Goal: Task Accomplishment & Management: Manage account settings

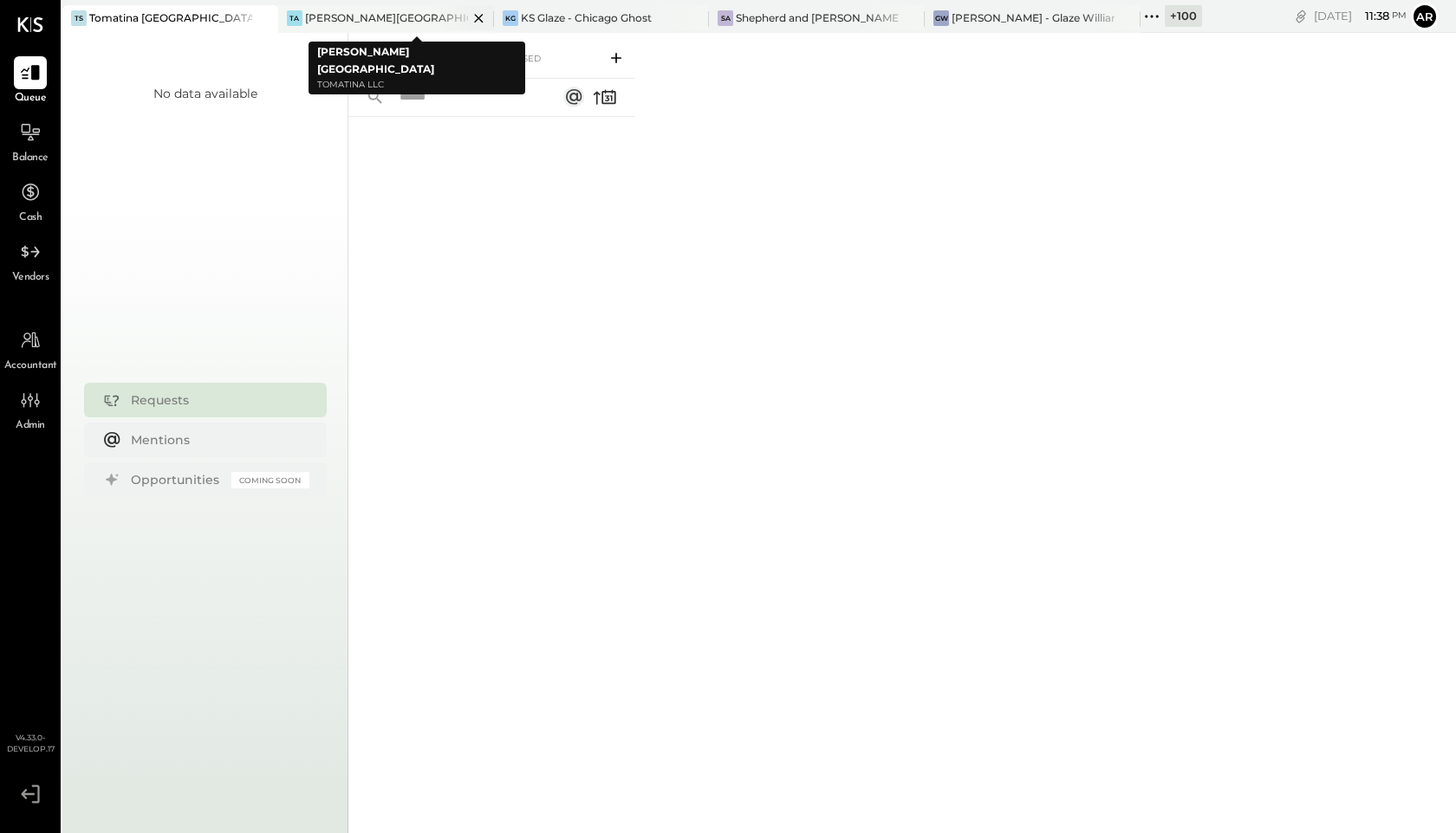
click at [468, 19] on icon at bounding box center [478, 18] width 22 height 21
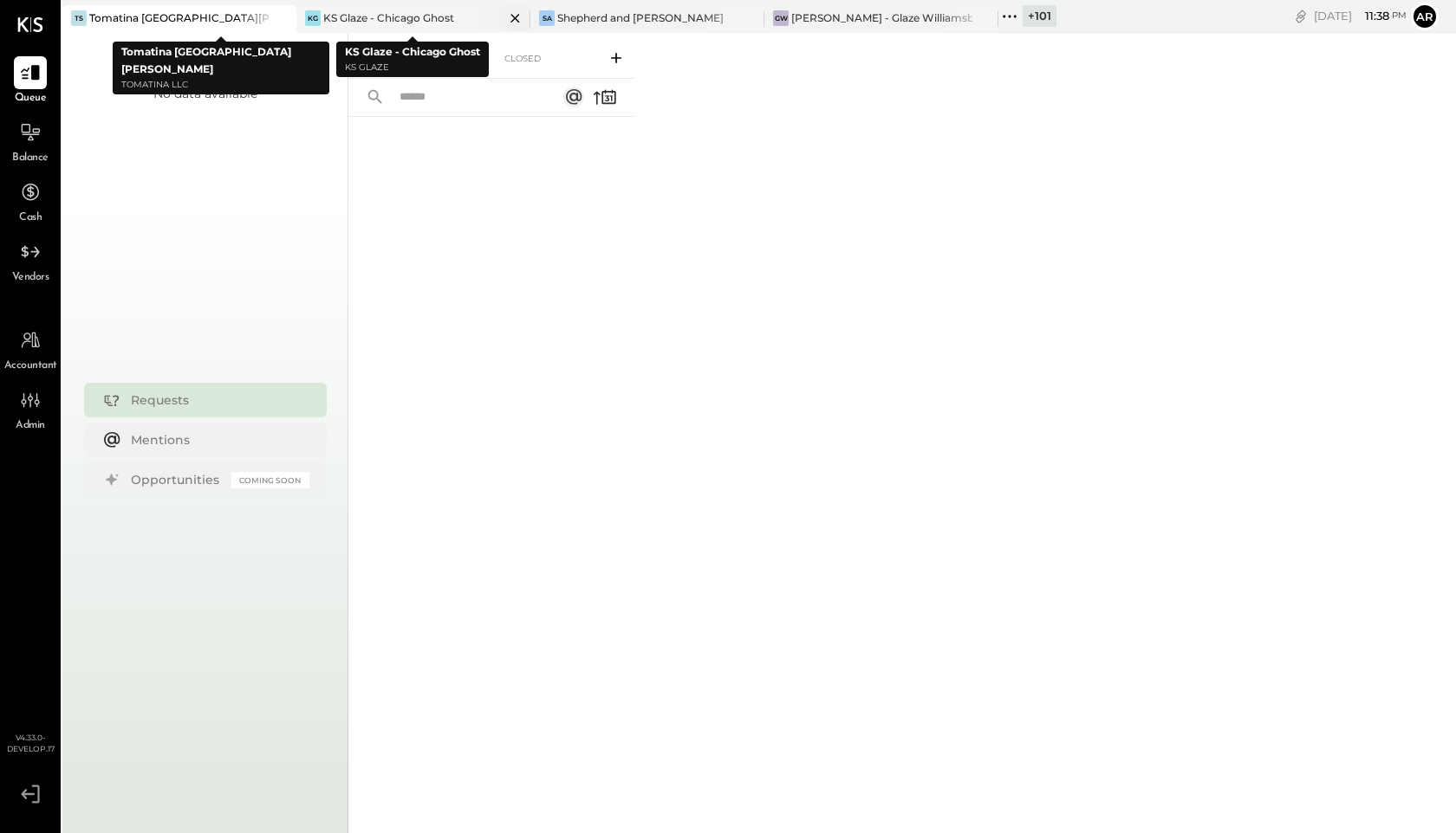
click at [396, 13] on div "KS Glaze - Chicago Ghost" at bounding box center [388, 18] width 131 height 15
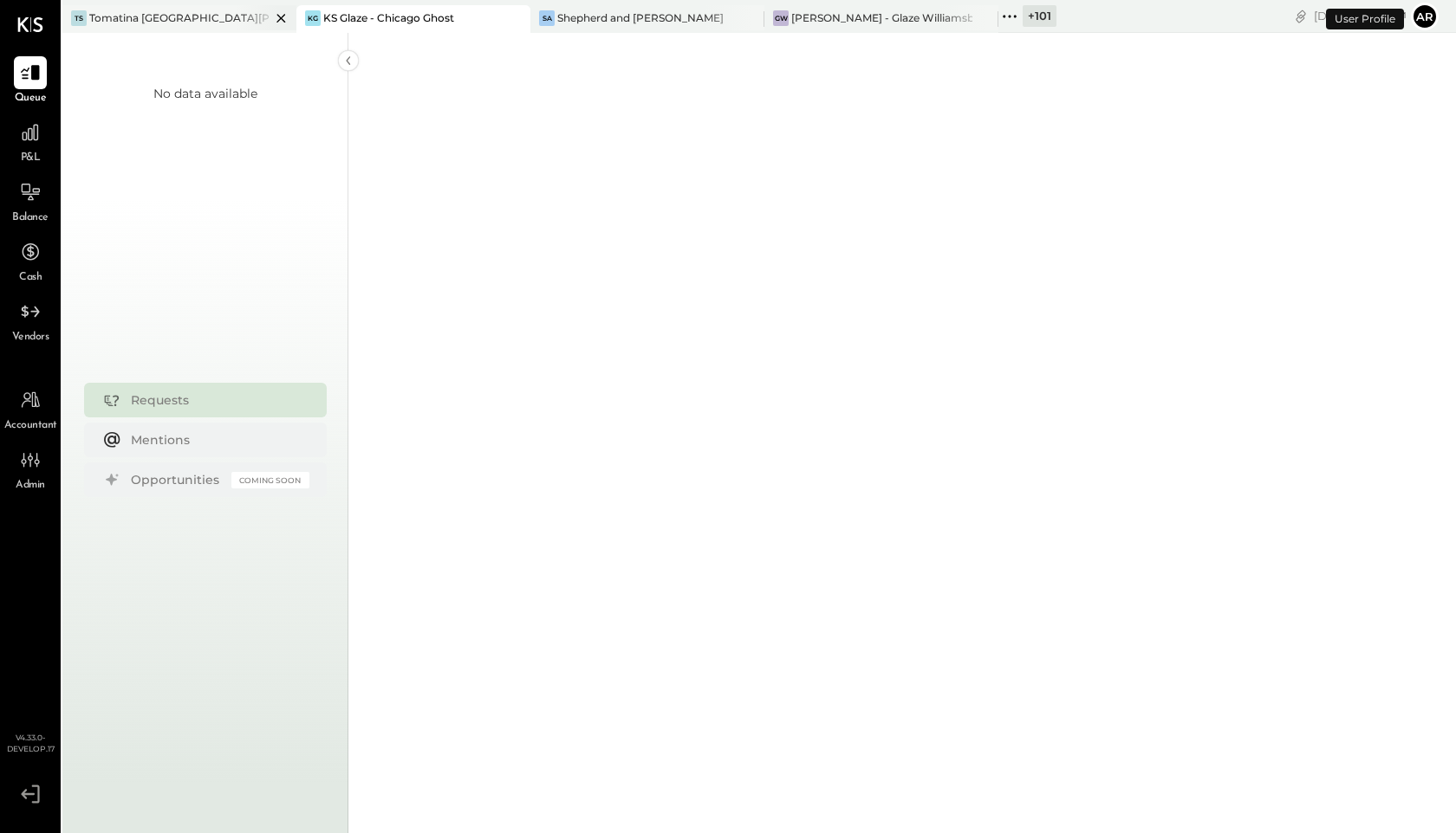
click at [279, 17] on icon at bounding box center [281, 18] width 22 height 21
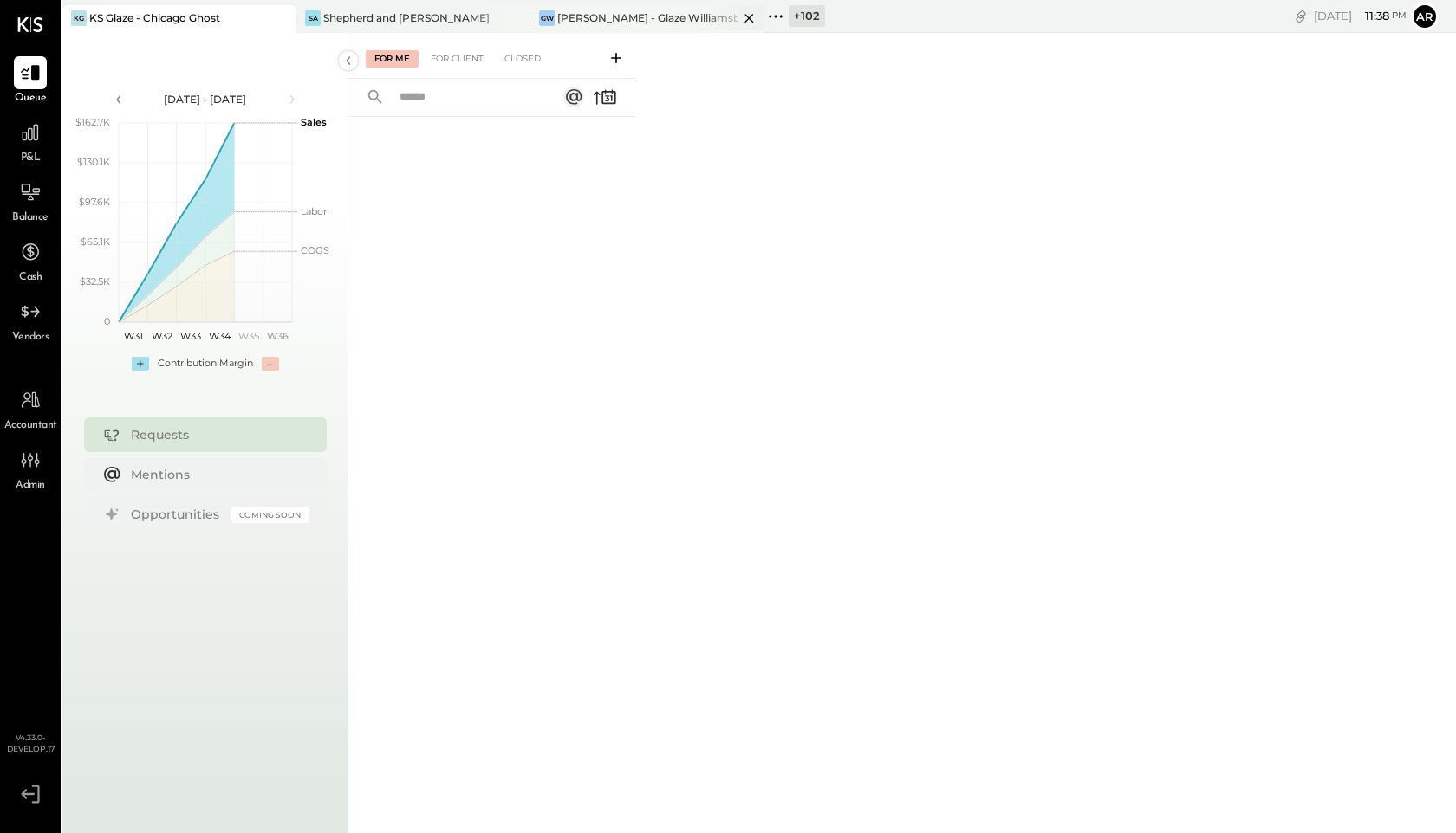
click at [628, 11] on div "GW Glaze Williamsburg - Glaze Williamsburg One LLC" at bounding box center [635, 19] width 208 height 16
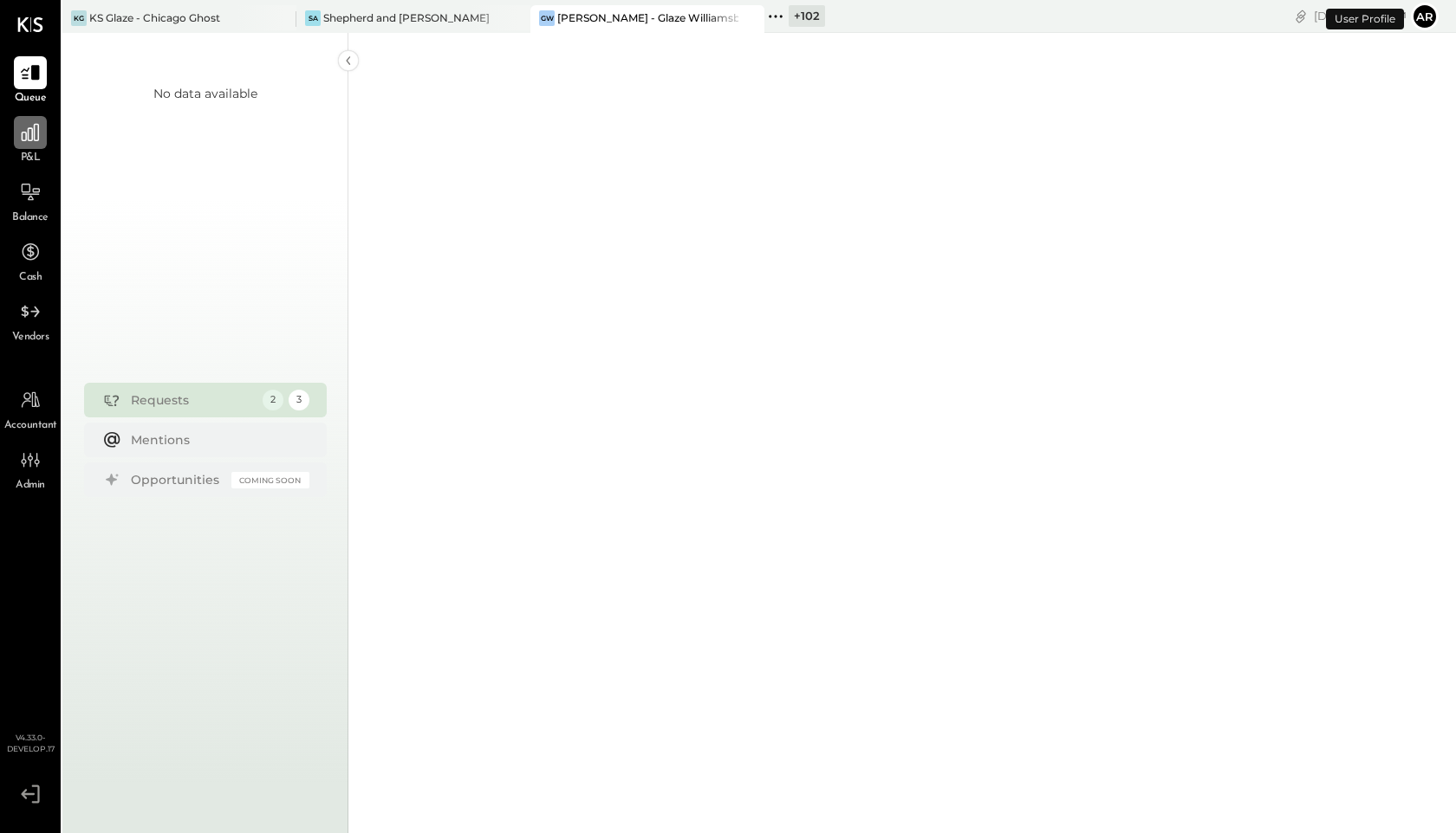
click at [25, 138] on icon at bounding box center [29, 132] width 23 height 23
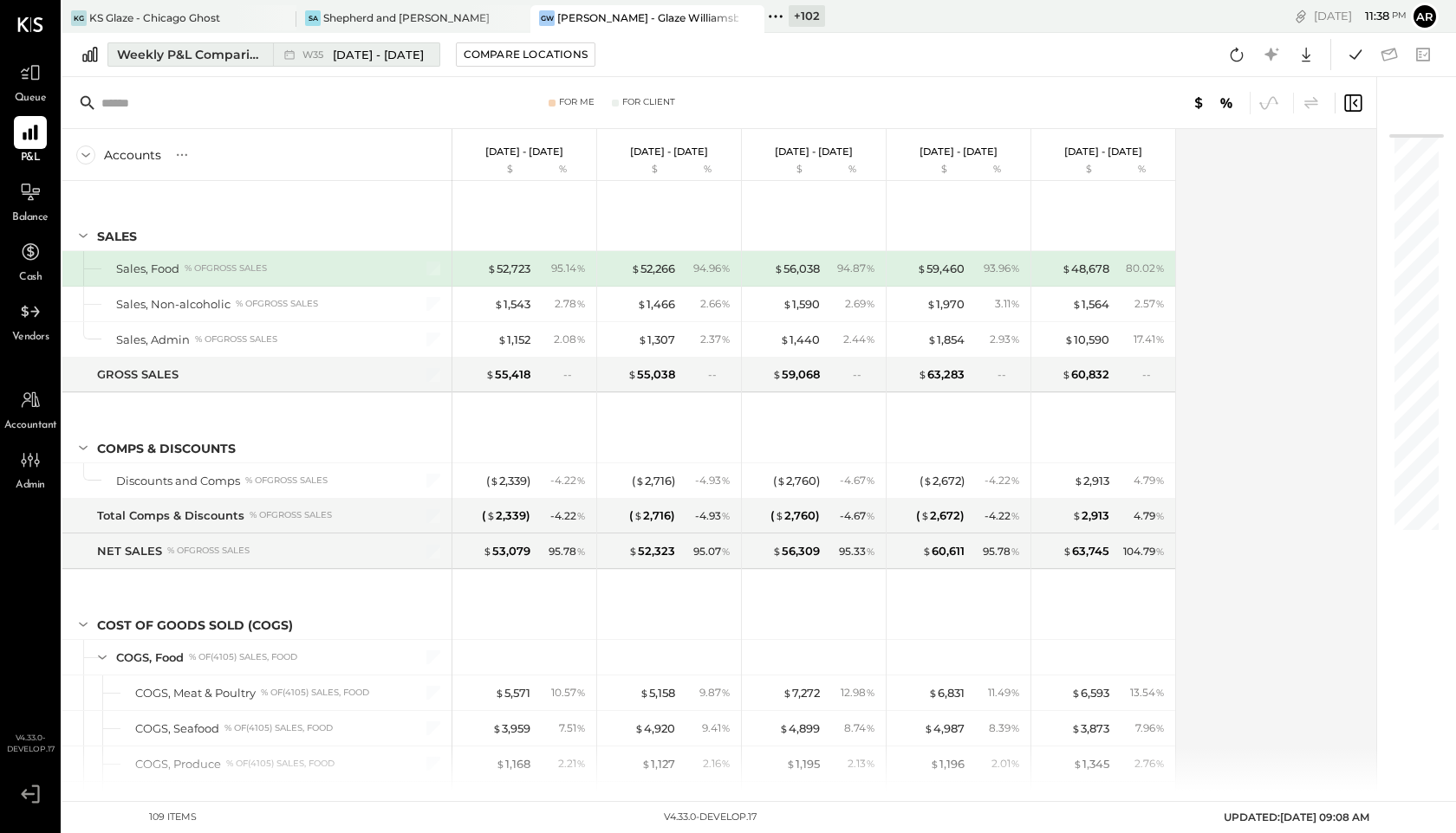
click at [298, 50] on div "W35 Aug 25 - 31, 2025" at bounding box center [352, 54] width 158 height 23
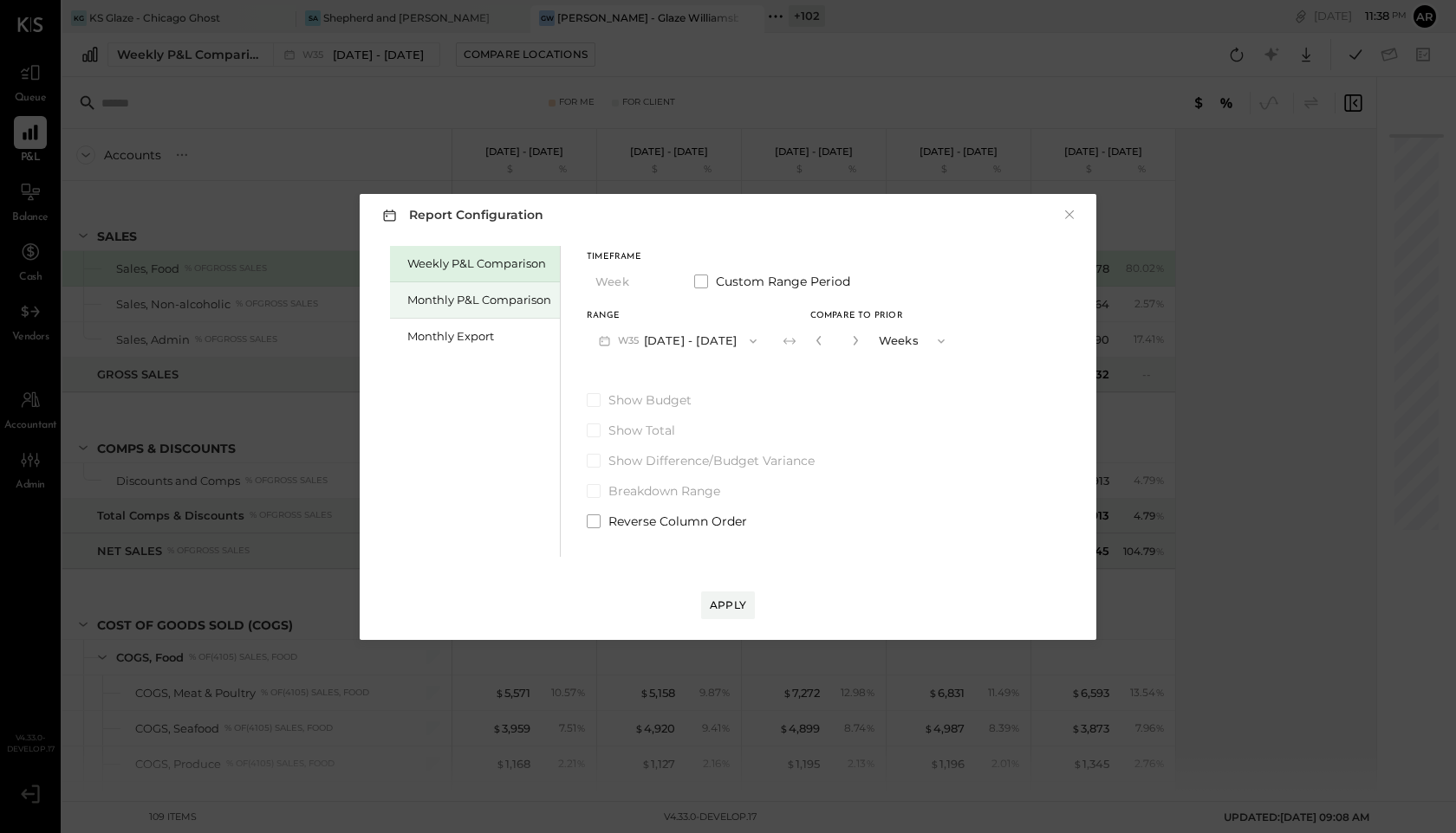
click at [421, 299] on div "Monthly P&L Comparison" at bounding box center [479, 300] width 143 height 17
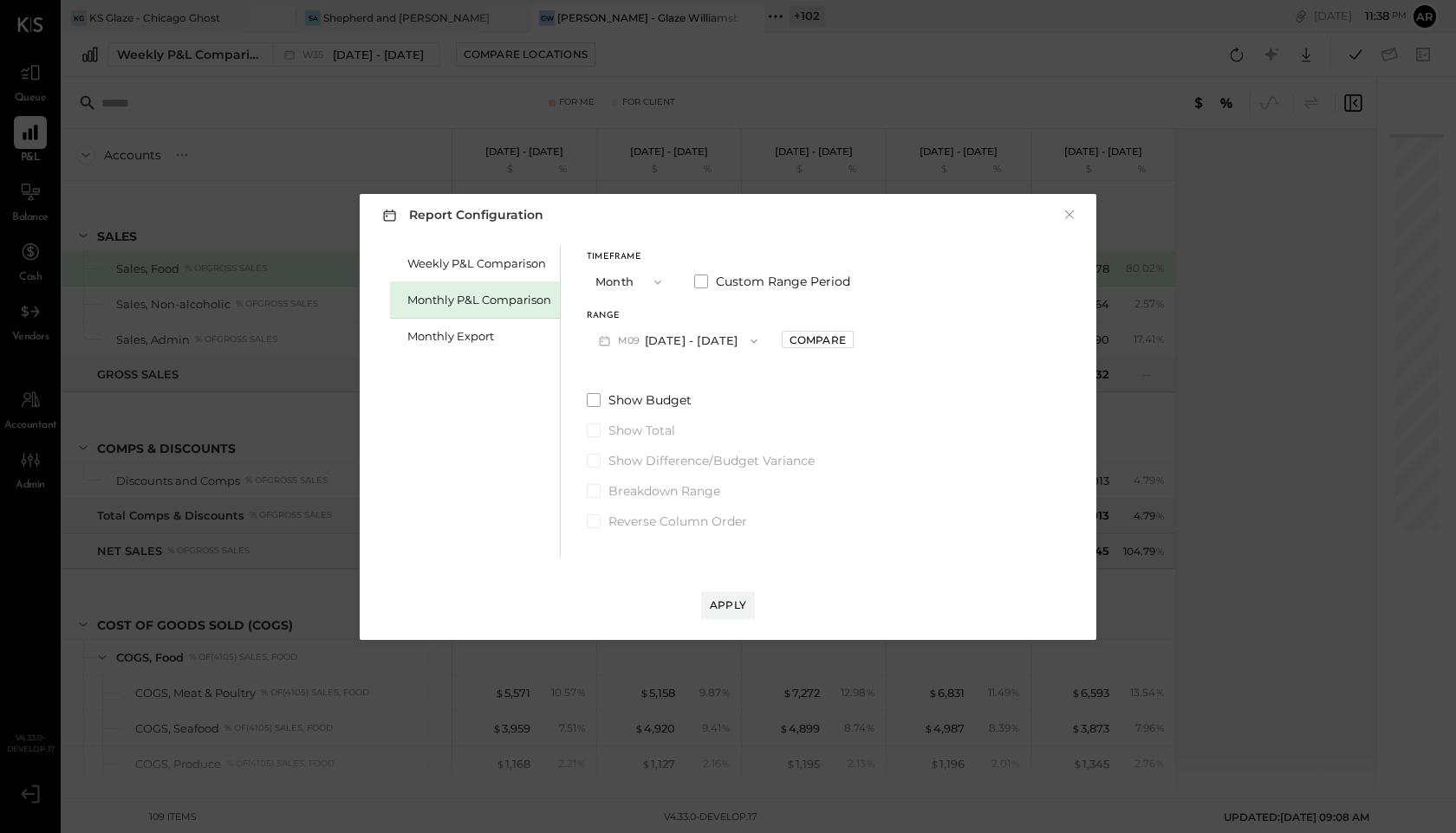
click at [686, 349] on button "M09 Sep 1 - 30, 2025" at bounding box center [678, 341] width 183 height 32
click at [676, 370] on div "M08 Aug 1 - 31, 2025" at bounding box center [686, 380] width 197 height 36
click at [825, 338] on div "Compare" at bounding box center [816, 340] width 56 height 15
click at [855, 348] on div "*" at bounding box center [837, 341] width 54 height 32
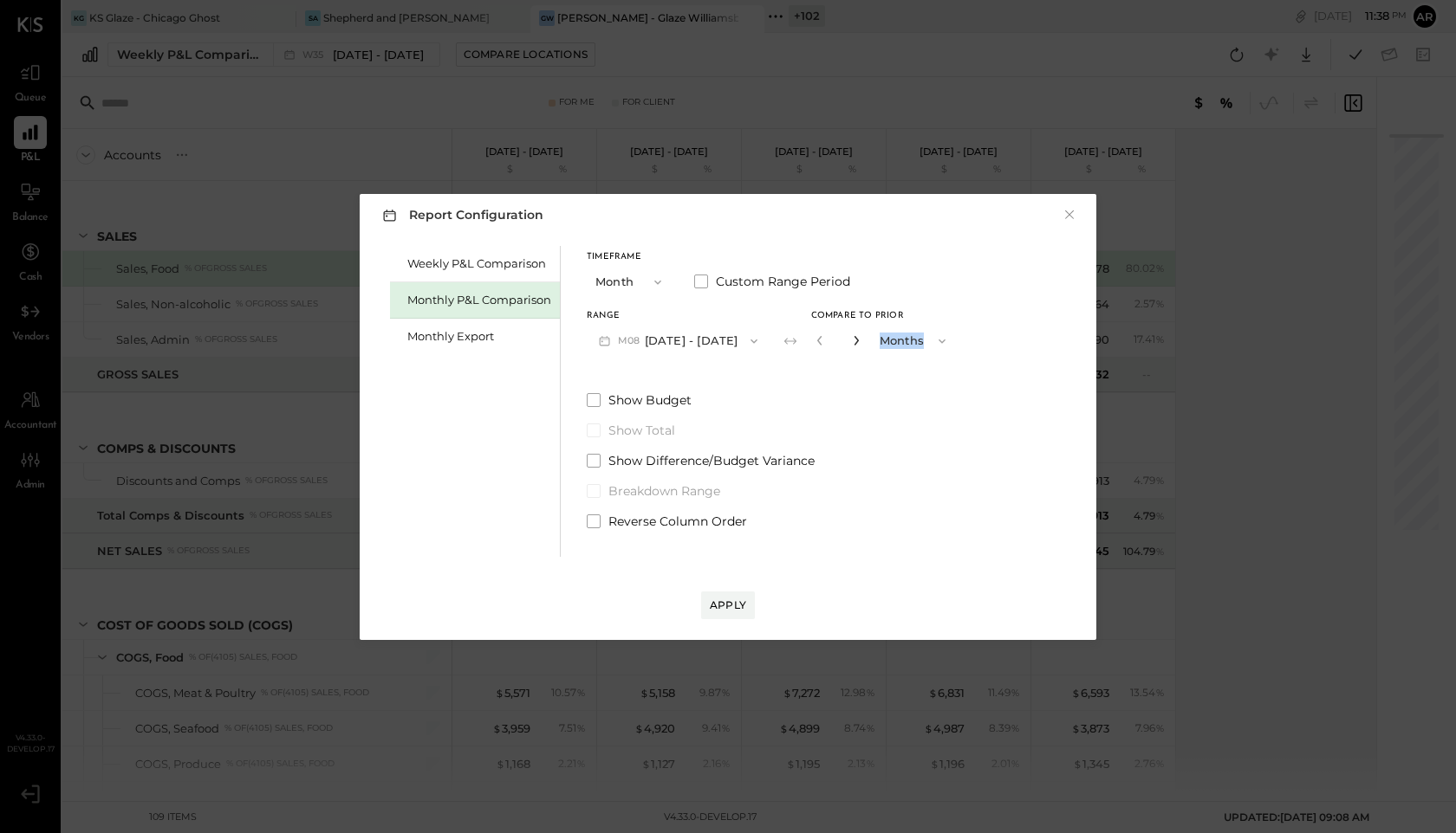
click at [851, 340] on icon "button" at bounding box center [856, 340] width 11 height 11
type input "*"
click at [716, 605] on div "Apply" at bounding box center [727, 605] width 36 height 15
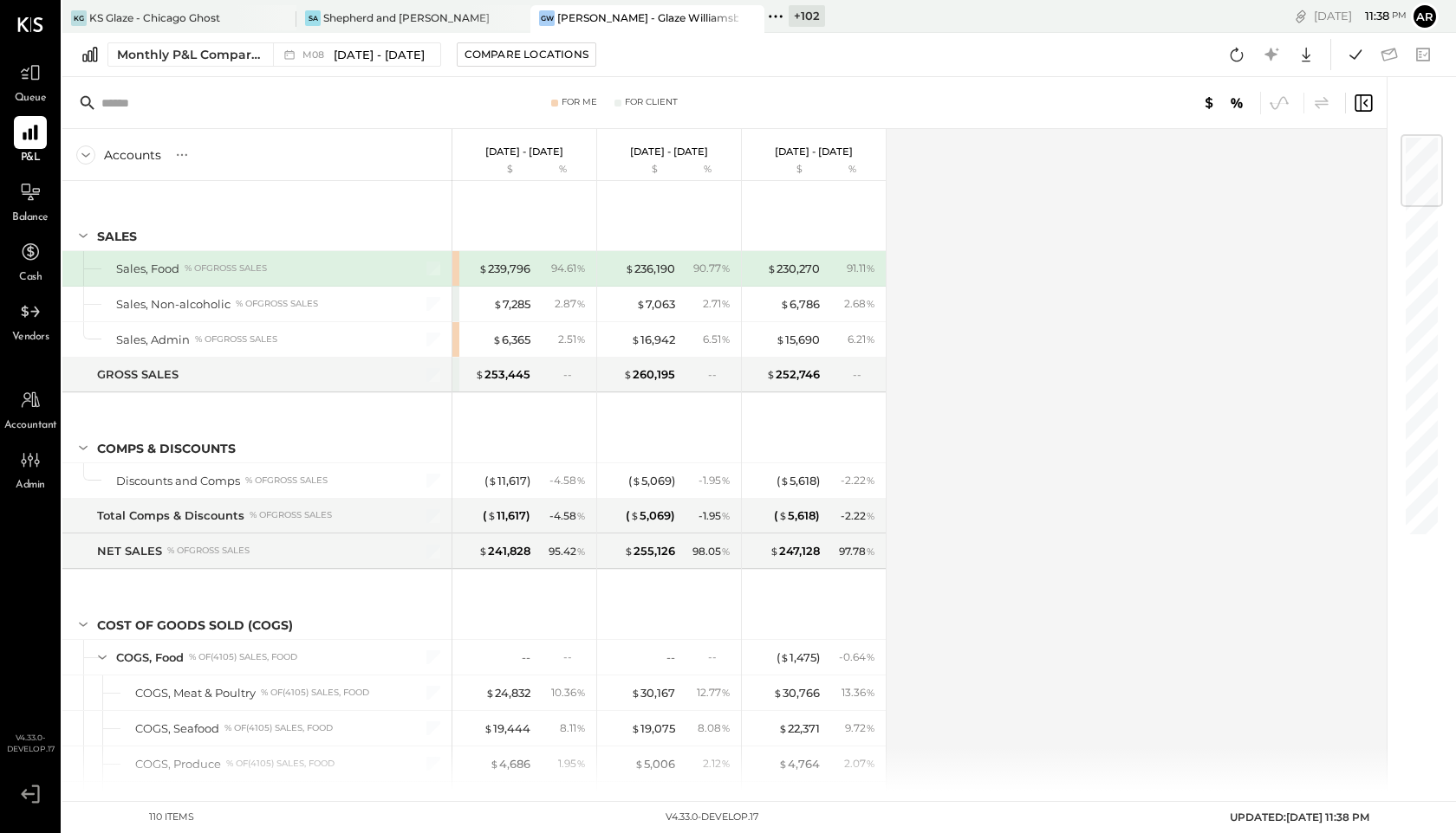
click at [1360, 107] on icon at bounding box center [1363, 103] width 18 height 18
click at [1373, 109] on div "For Me For Client" at bounding box center [724, 102] width 1324 height 52
click at [1364, 107] on icon at bounding box center [1363, 102] width 21 height 21
click at [506, 263] on div "$ 239,796" at bounding box center [504, 268] width 52 height 17
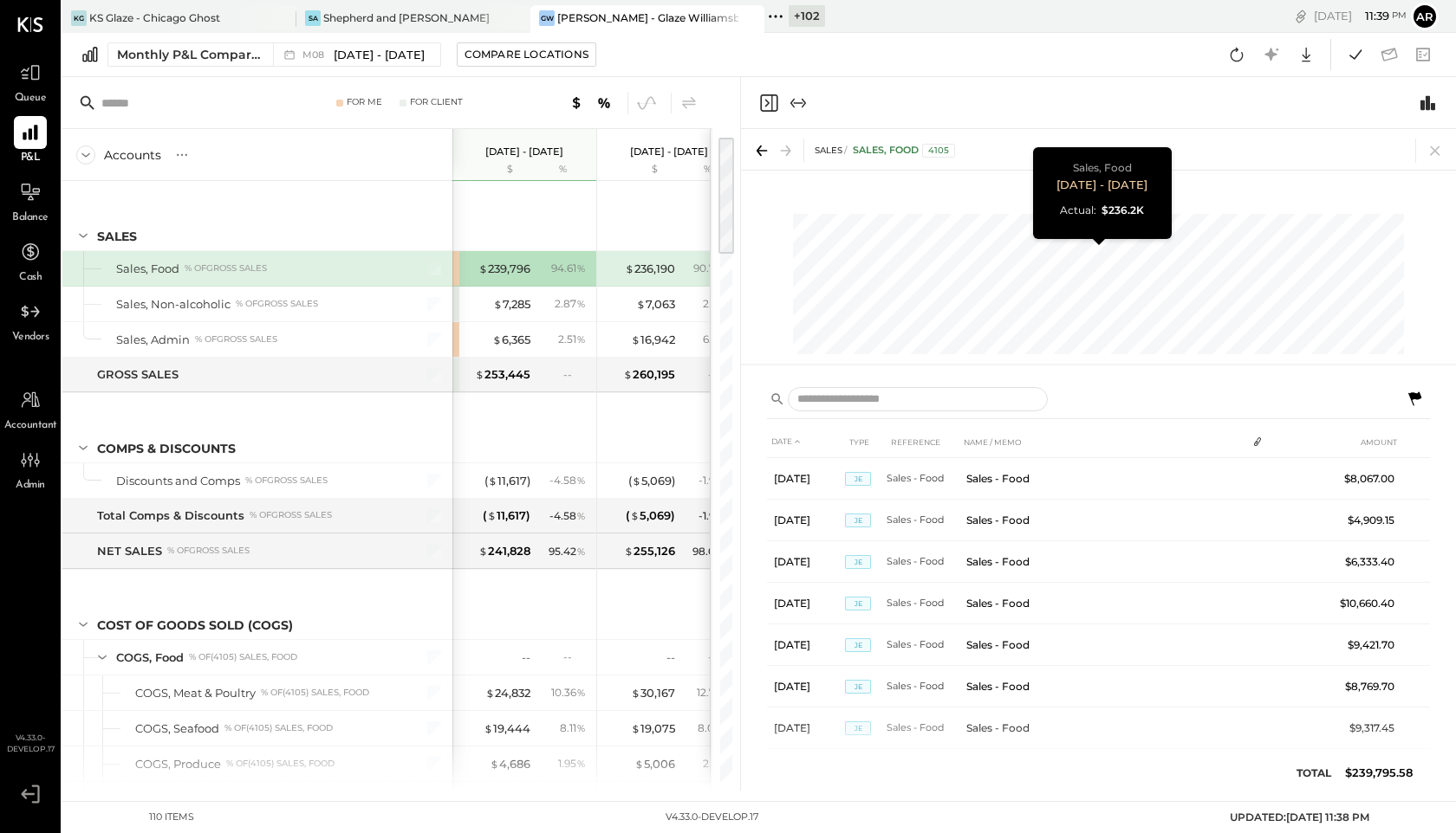
scroll to position [0, 87]
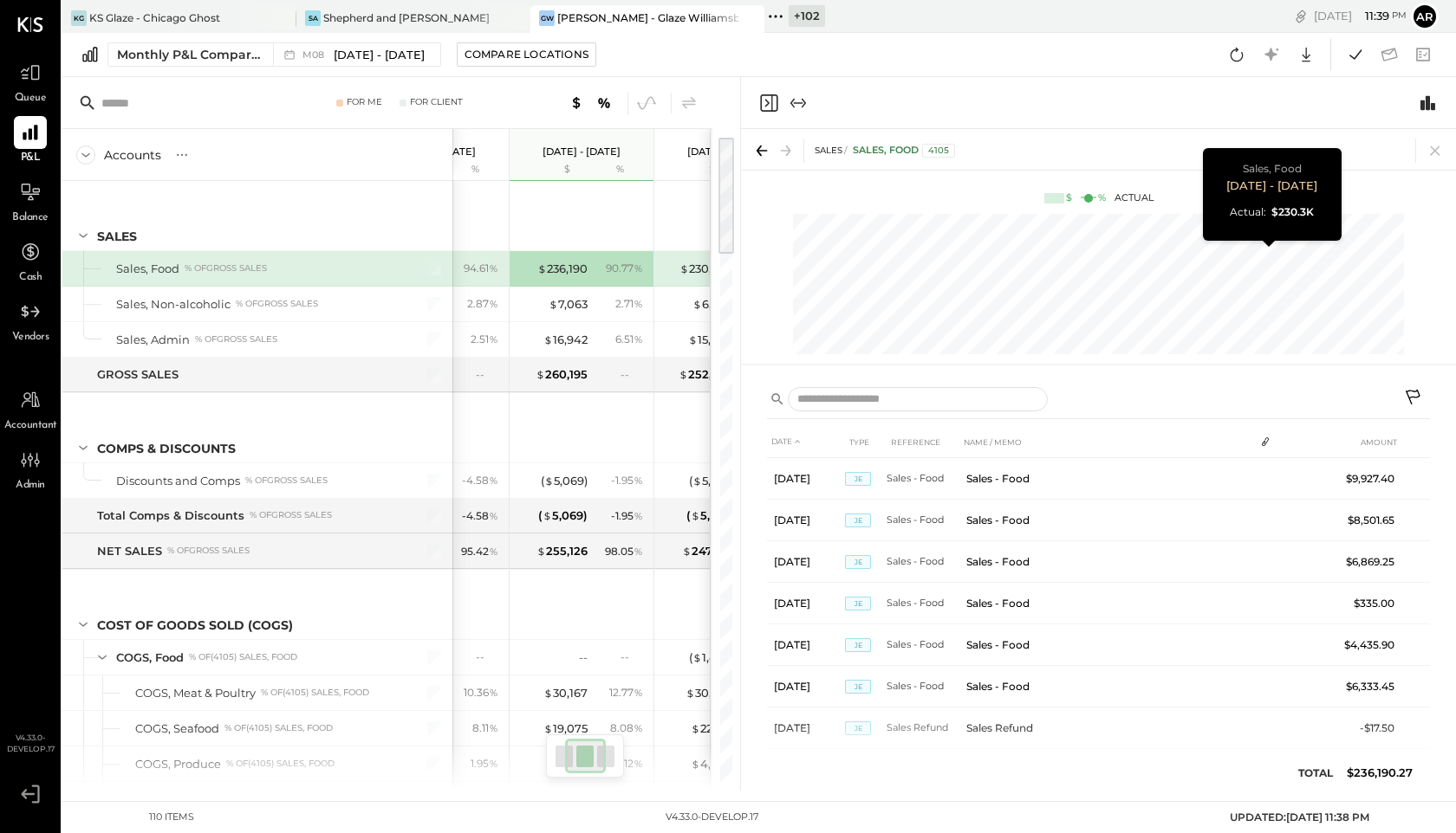
scroll to position [0, 175]
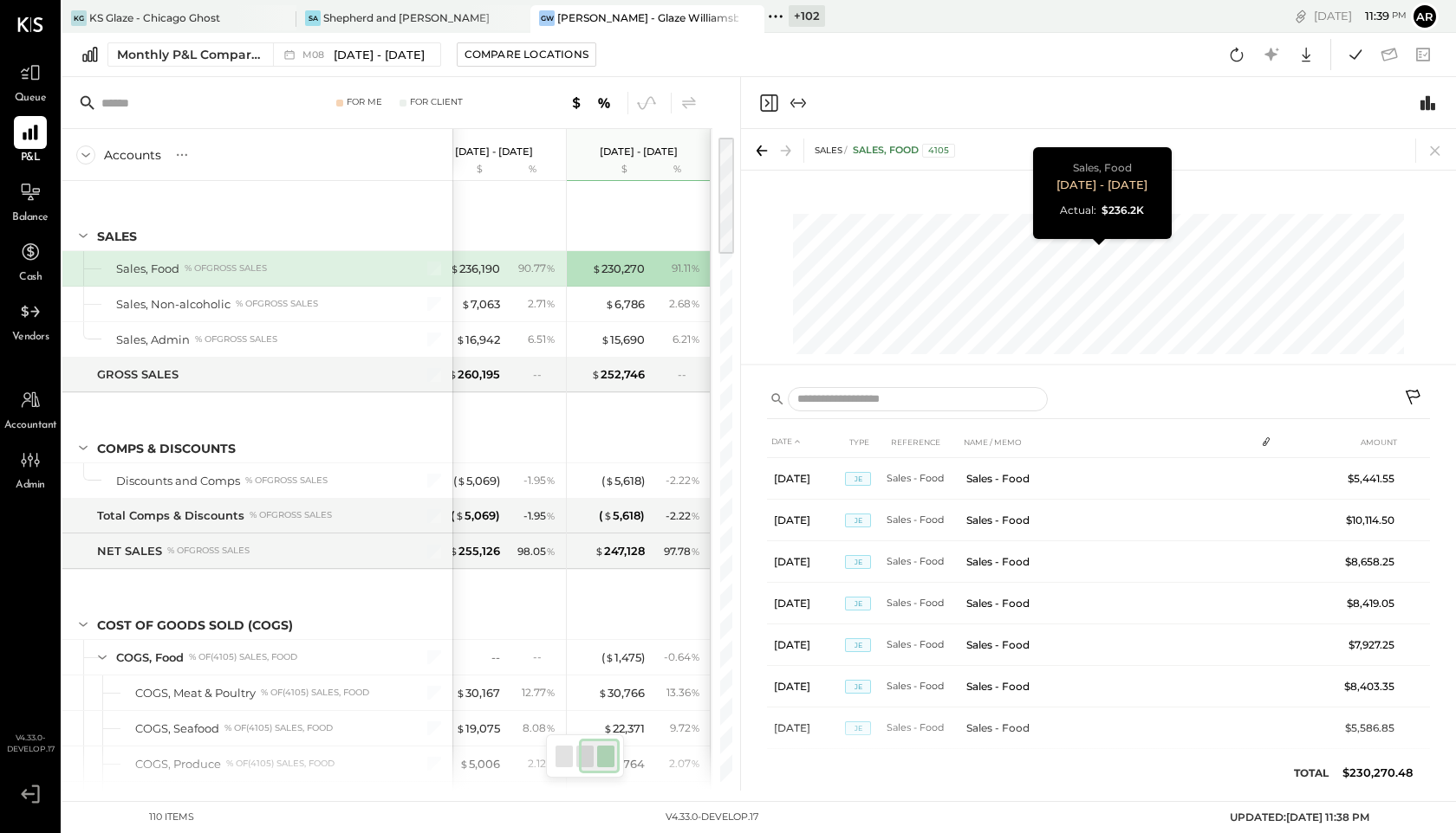
scroll to position [0, 87]
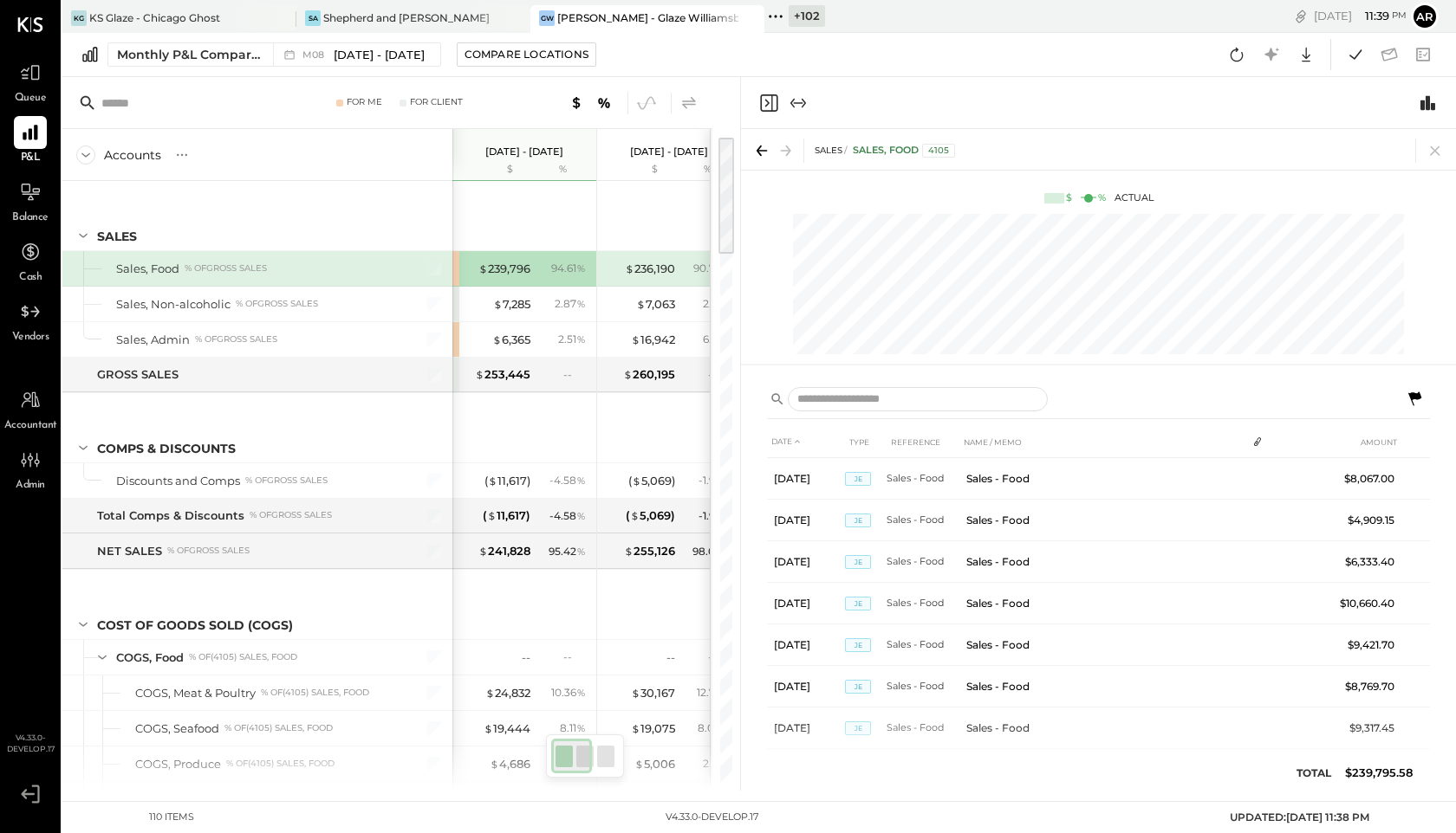
click at [687, 99] on icon at bounding box center [689, 102] width 21 height 21
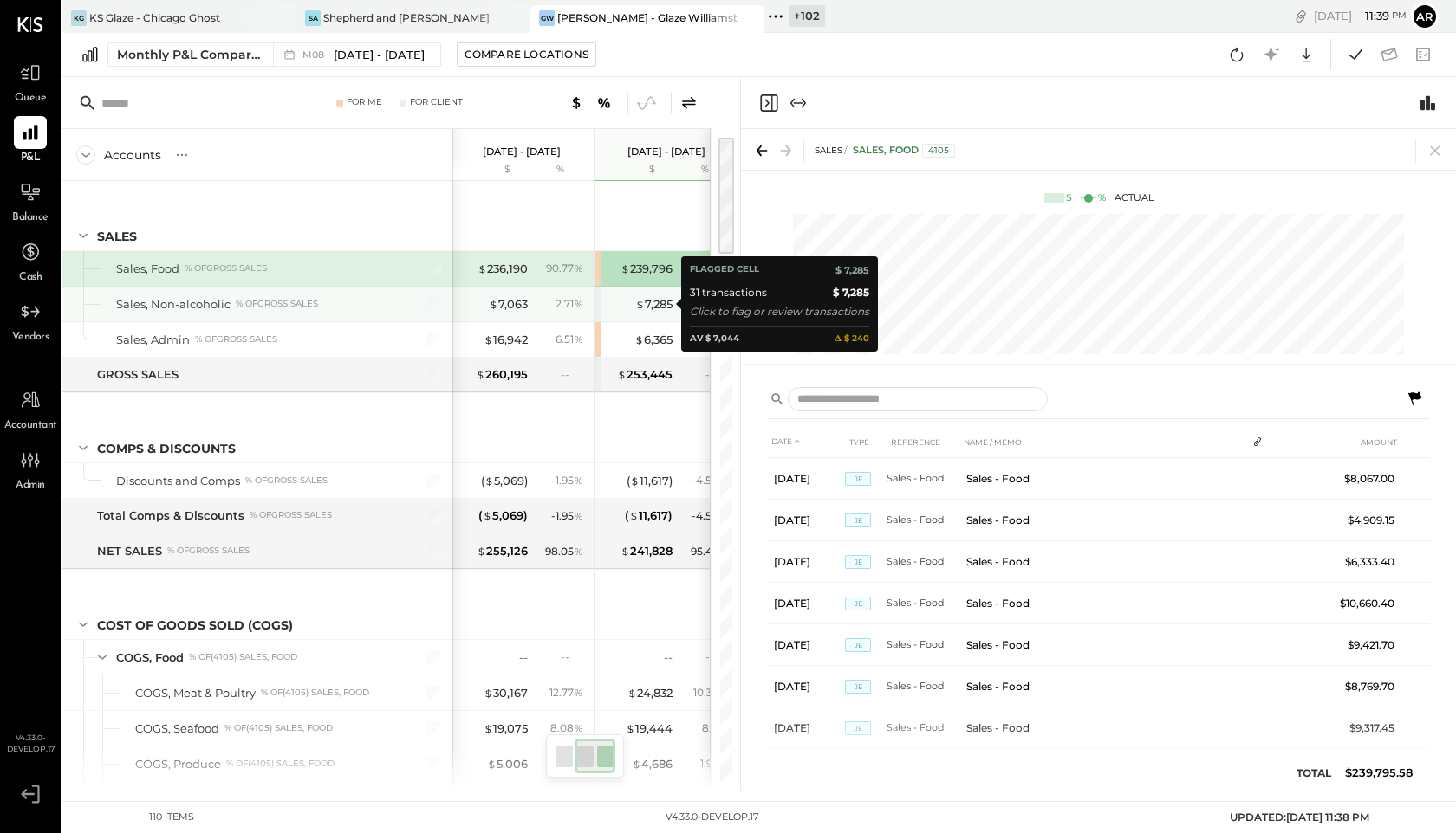
scroll to position [0, 87]
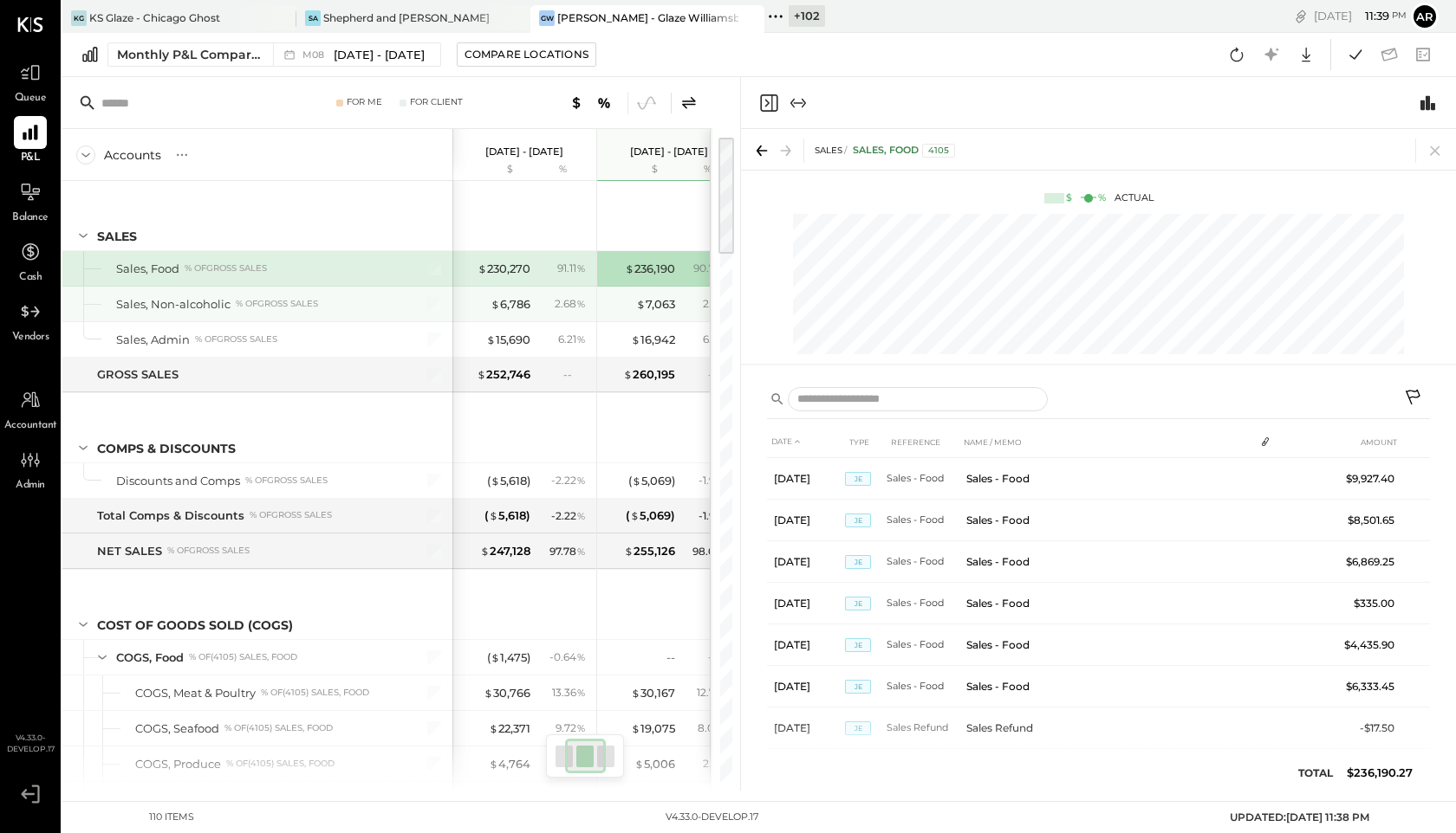
scroll to position [0, 87]
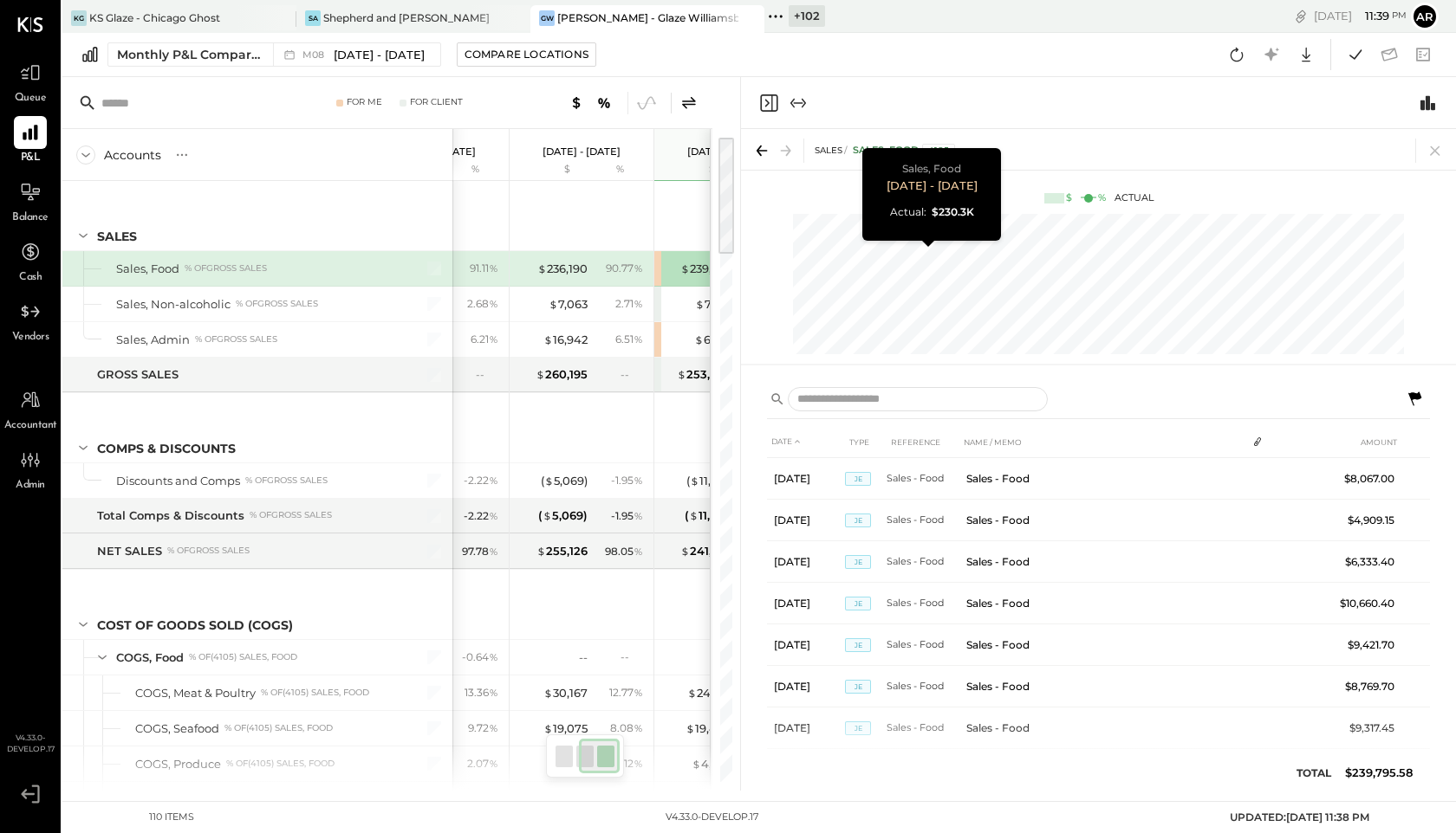
scroll to position [0, 175]
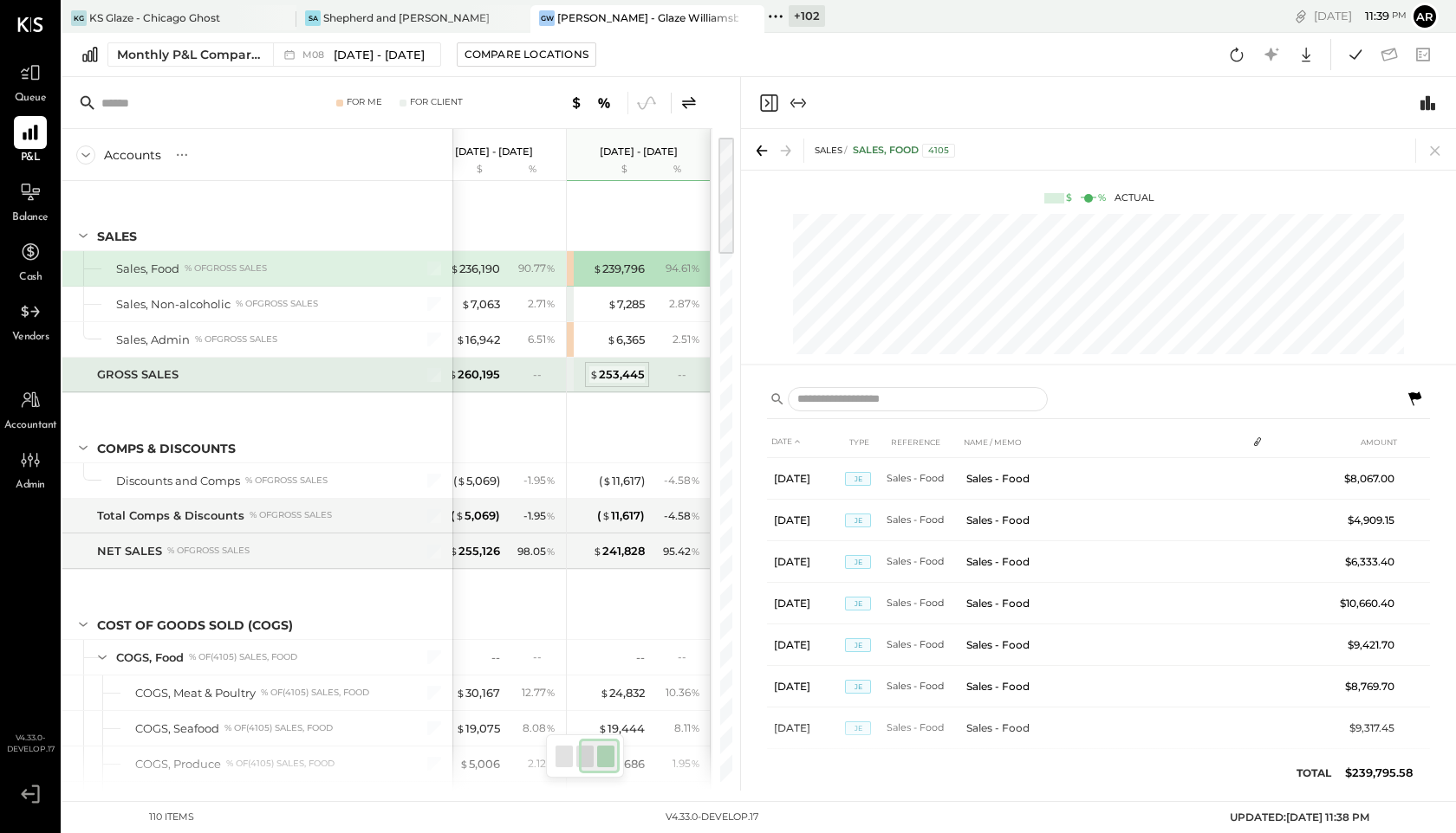
click at [624, 378] on div "$ 253,445" at bounding box center [617, 374] width 55 height 17
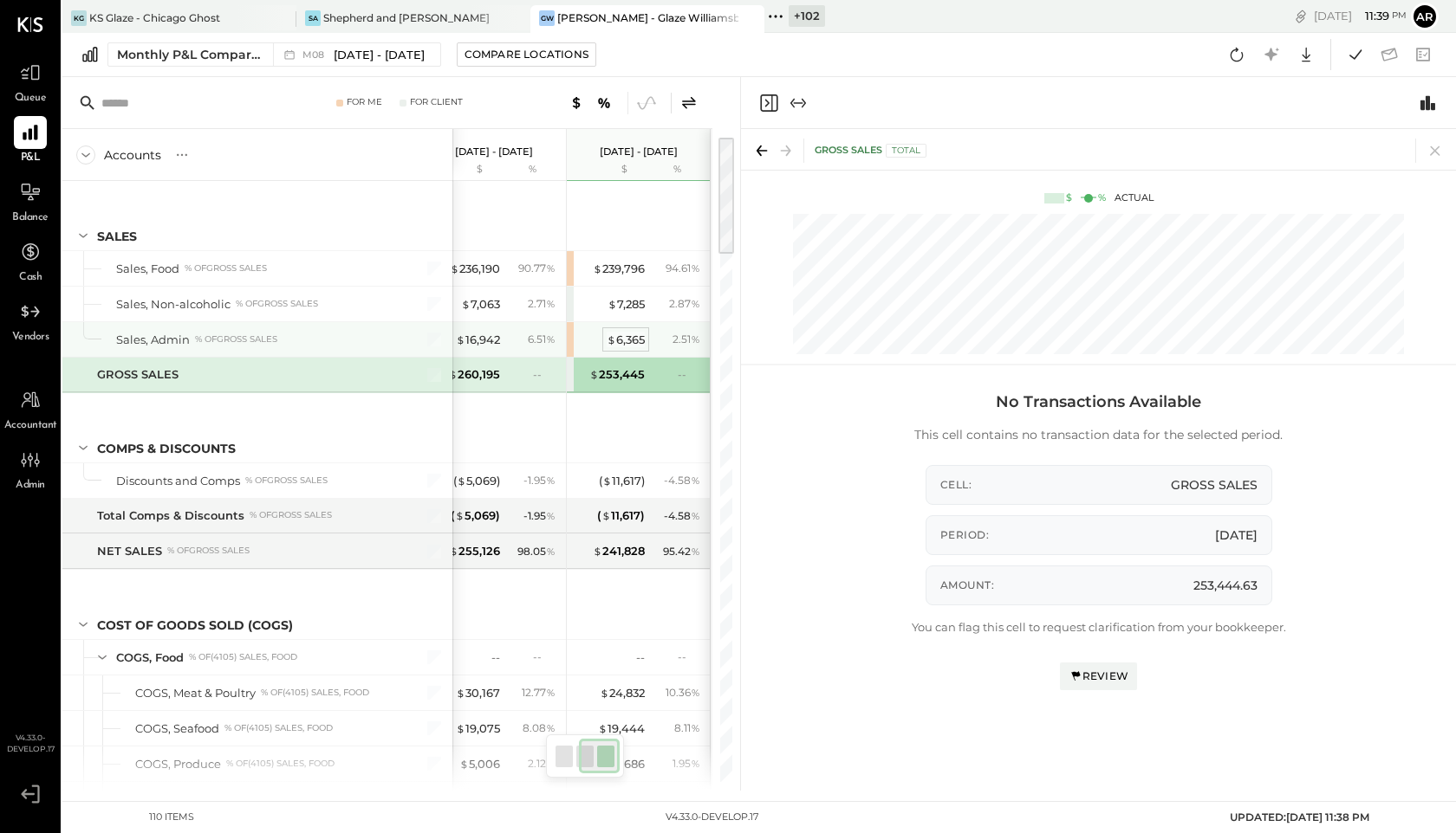
click at [611, 343] on span "$" at bounding box center [611, 340] width 10 height 14
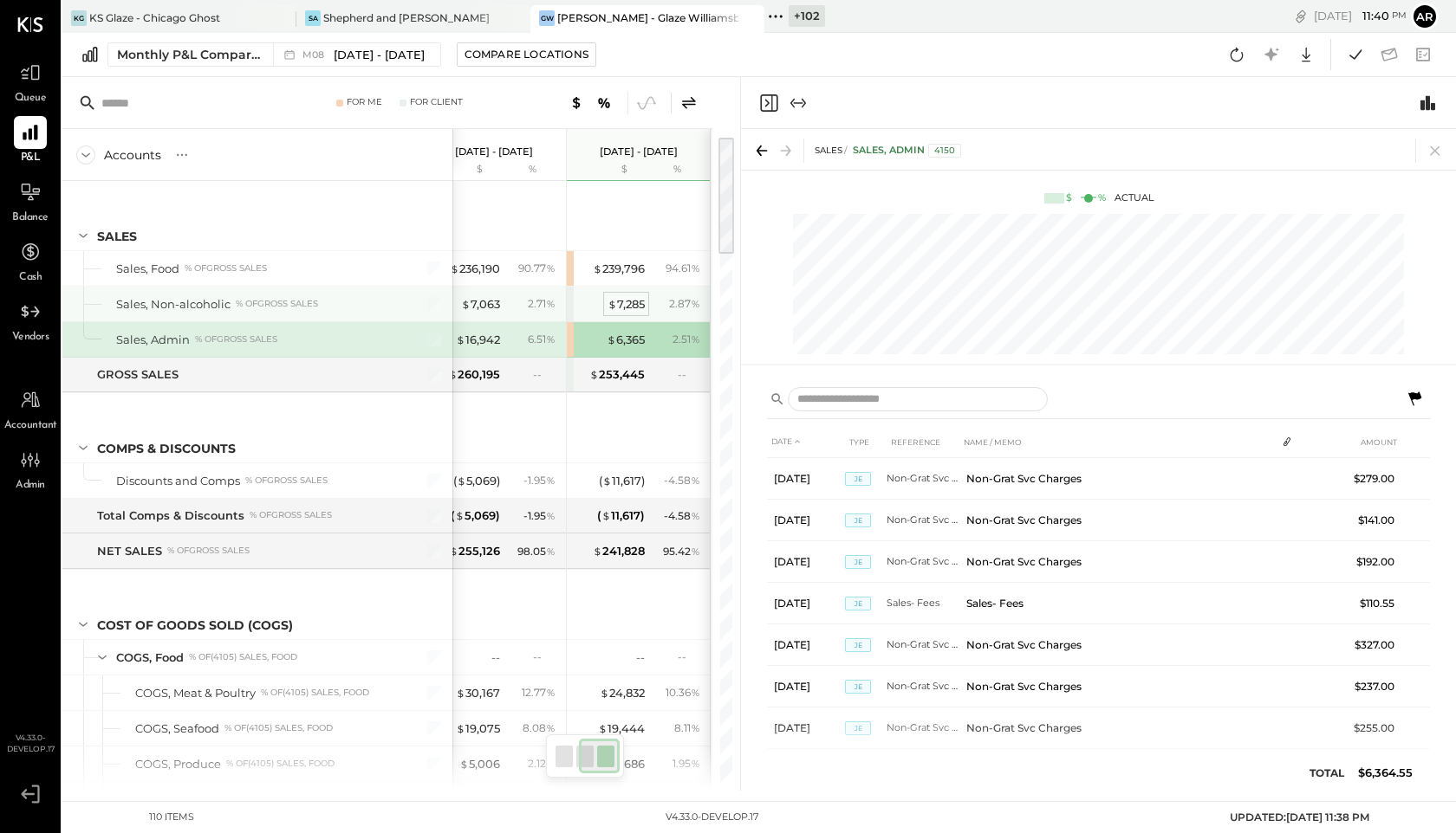
click at [616, 308] on div "$ 7,285" at bounding box center [626, 305] width 37 height 17
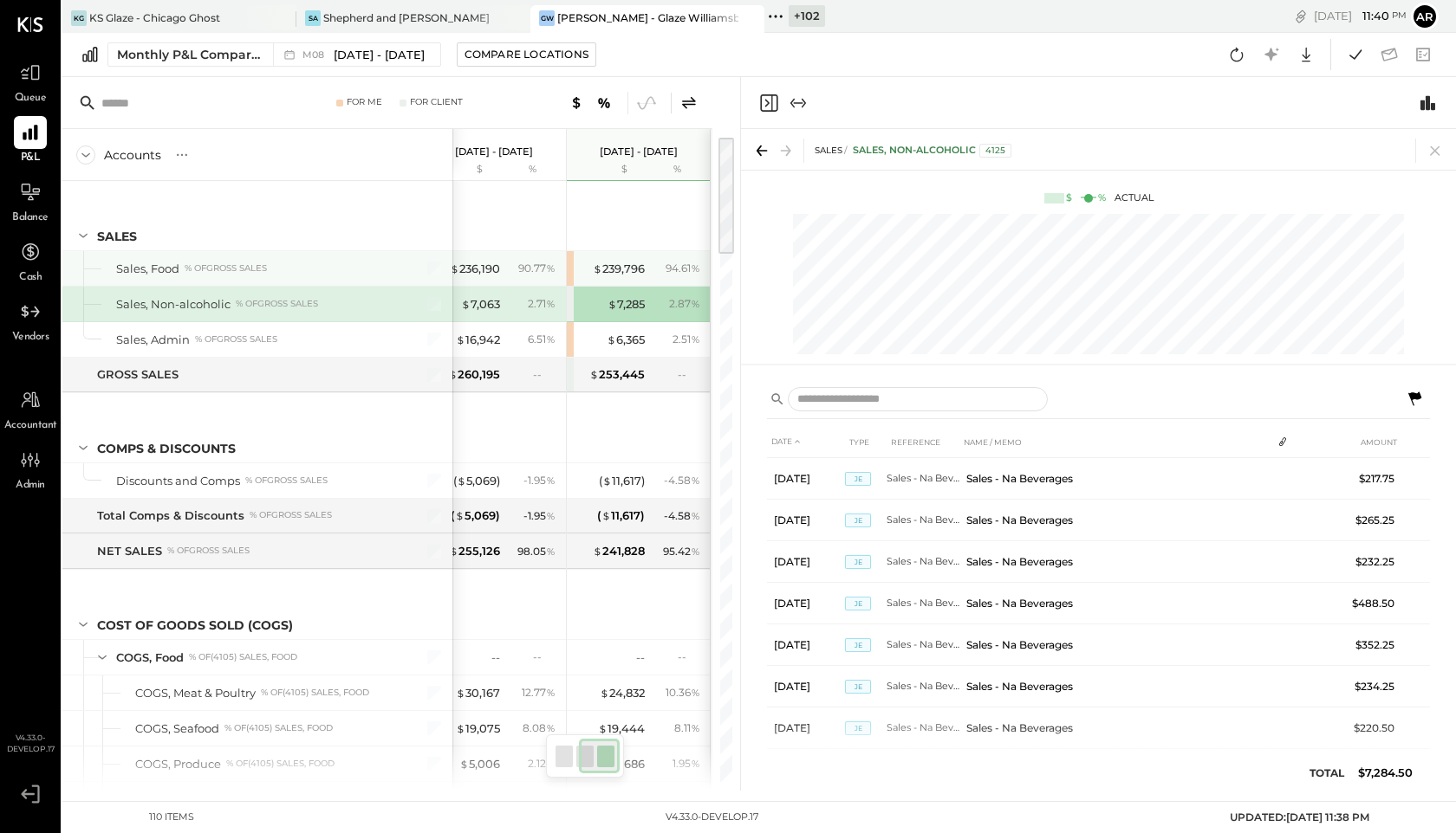
click at [619, 279] on div "$ 239,796 94.61 %" at bounding box center [641, 268] width 130 height 34
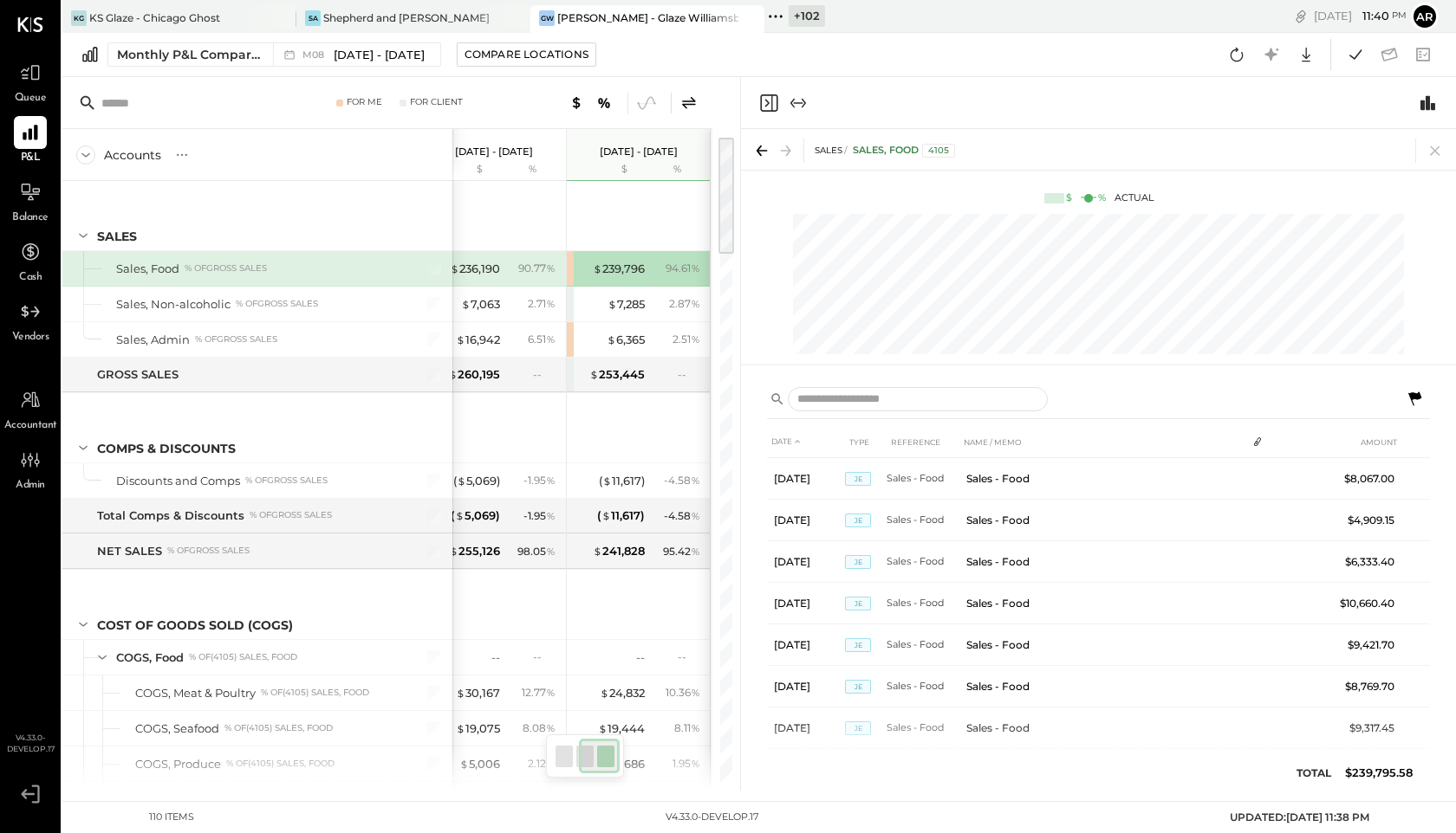
click at [685, 96] on icon at bounding box center [689, 102] width 21 height 21
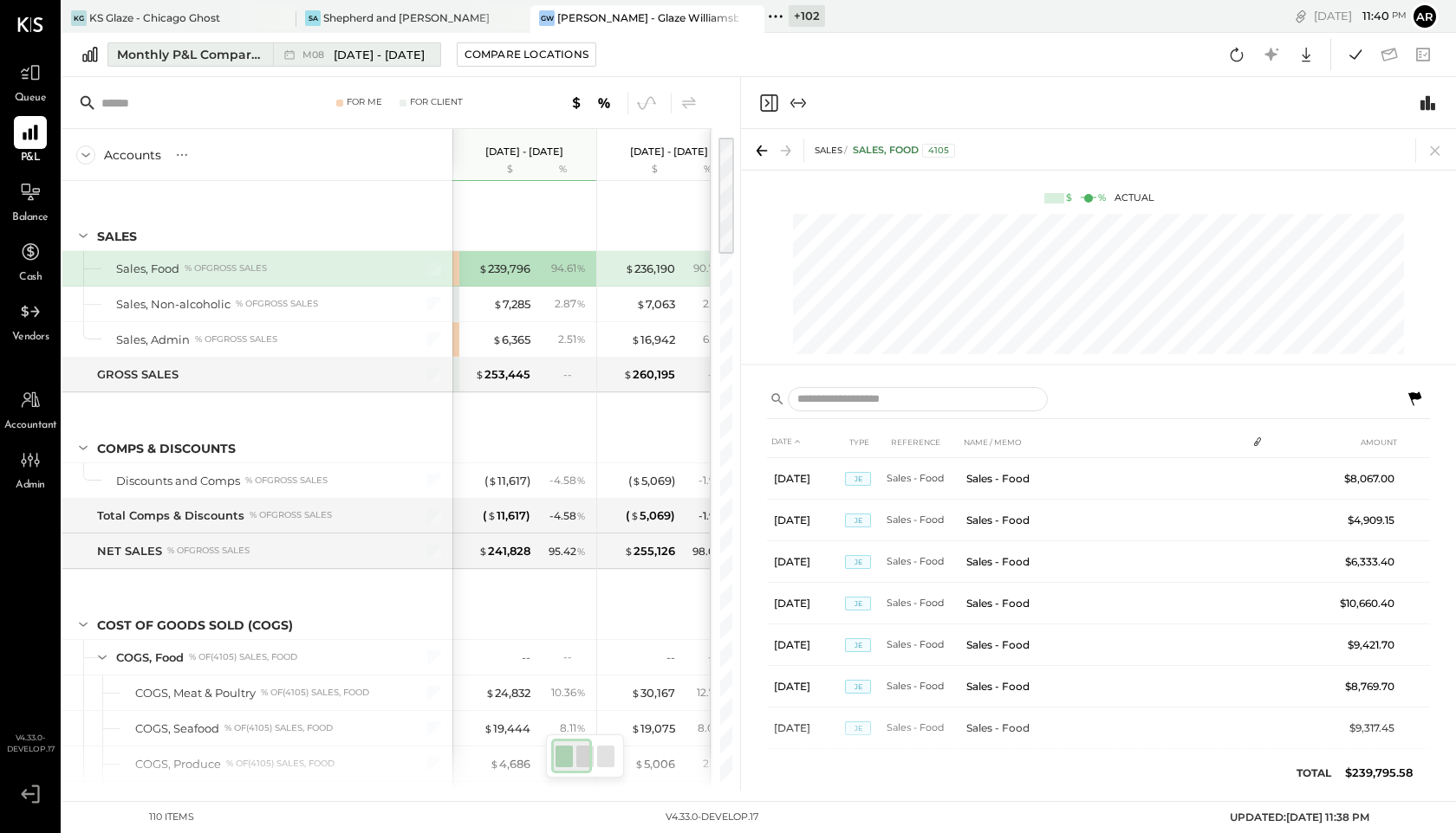
click at [366, 56] on span "Aug 1 - 31, 2025" at bounding box center [379, 55] width 91 height 17
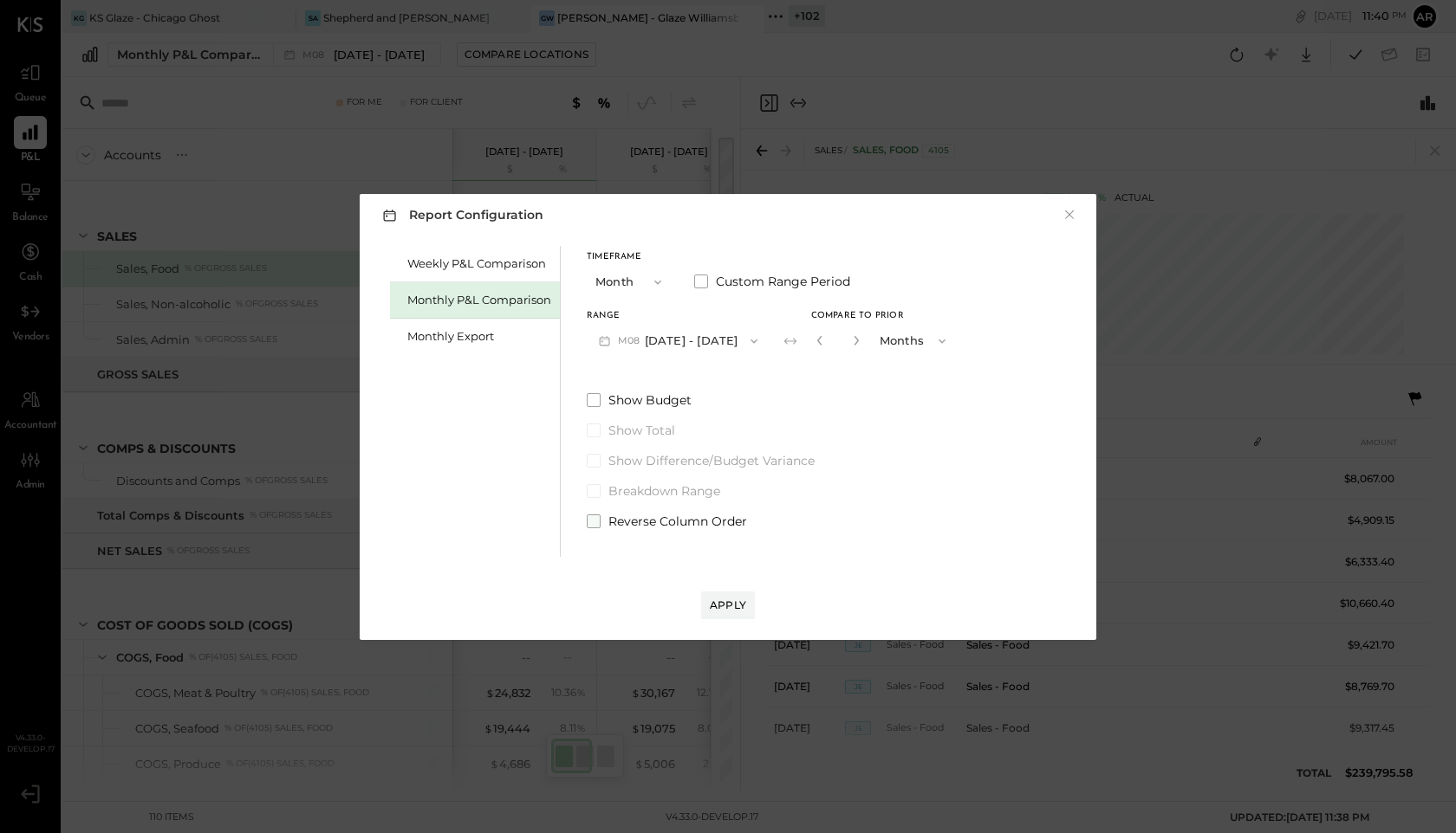
click at [605, 523] on label "Reverse Column Order" at bounding box center [771, 522] width 370 height 18
click at [742, 621] on div "Report Configuration × Weekly P&L Comparison Monthly P&L Comparison Monthly Exp…" at bounding box center [728, 417] width 737 height 446
click at [736, 610] on div "Apply" at bounding box center [727, 605] width 36 height 15
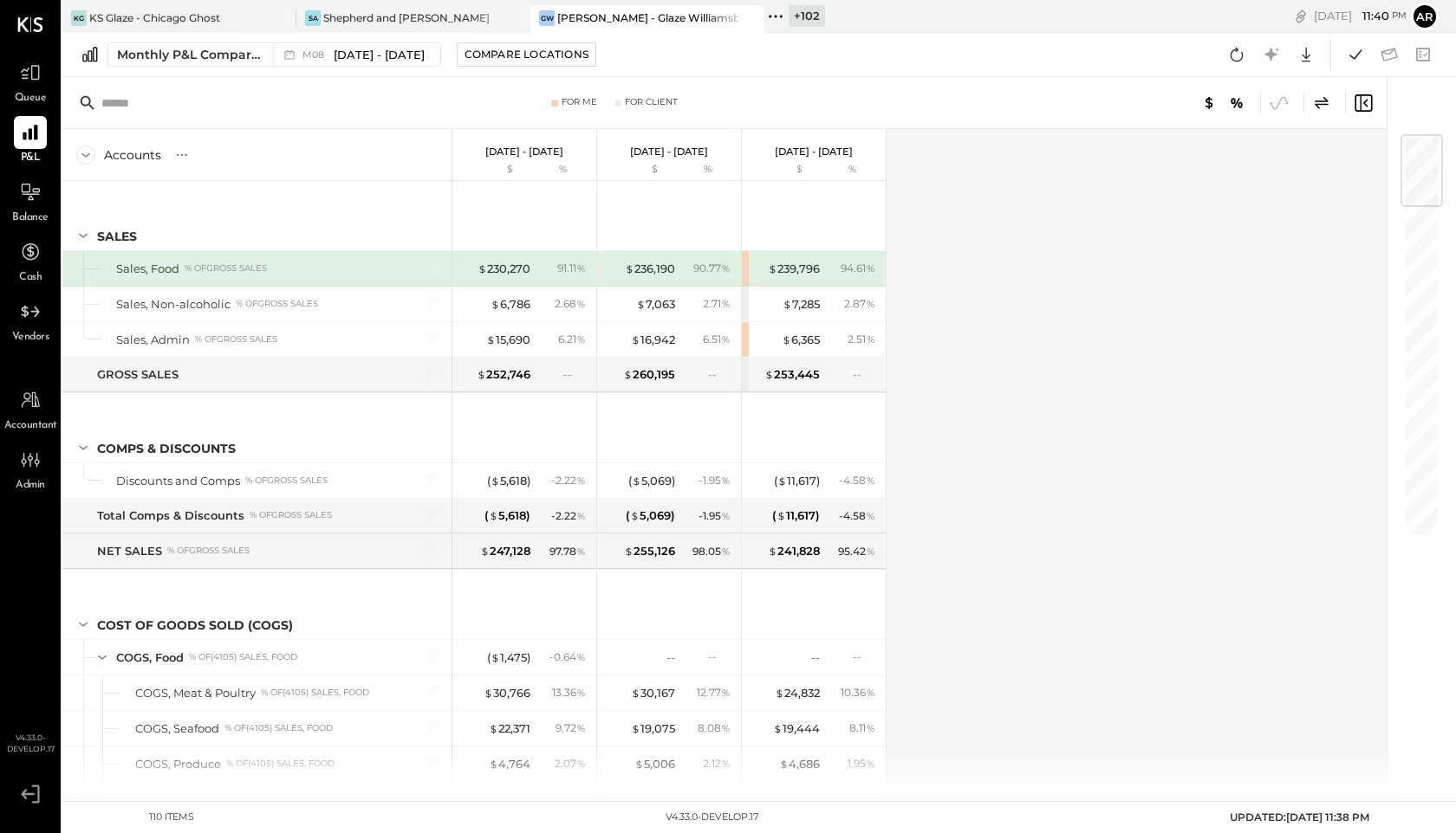
click at [1363, 94] on icon at bounding box center [1363, 103] width 18 height 18
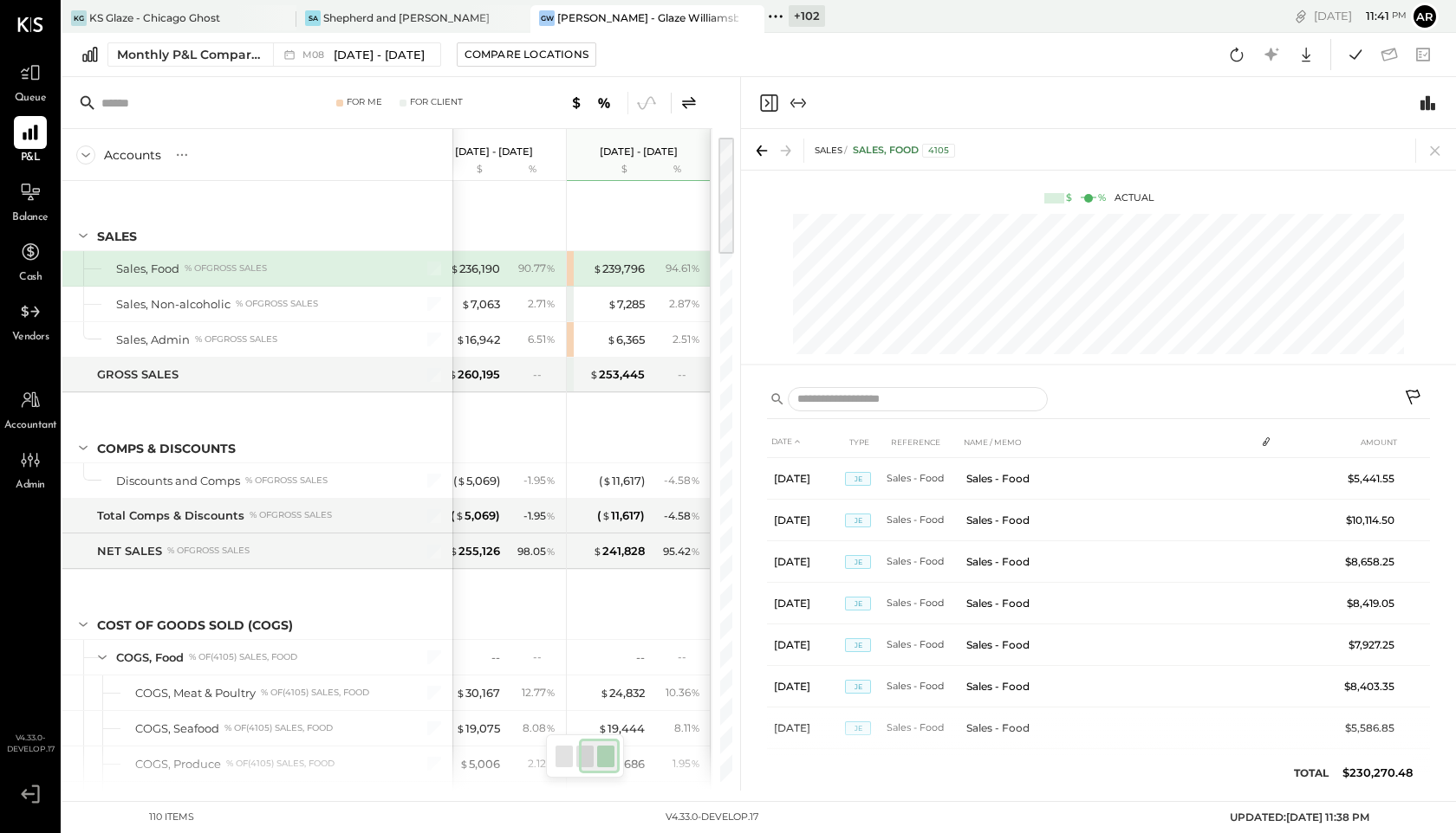
click at [693, 103] on icon at bounding box center [689, 102] width 14 height 12
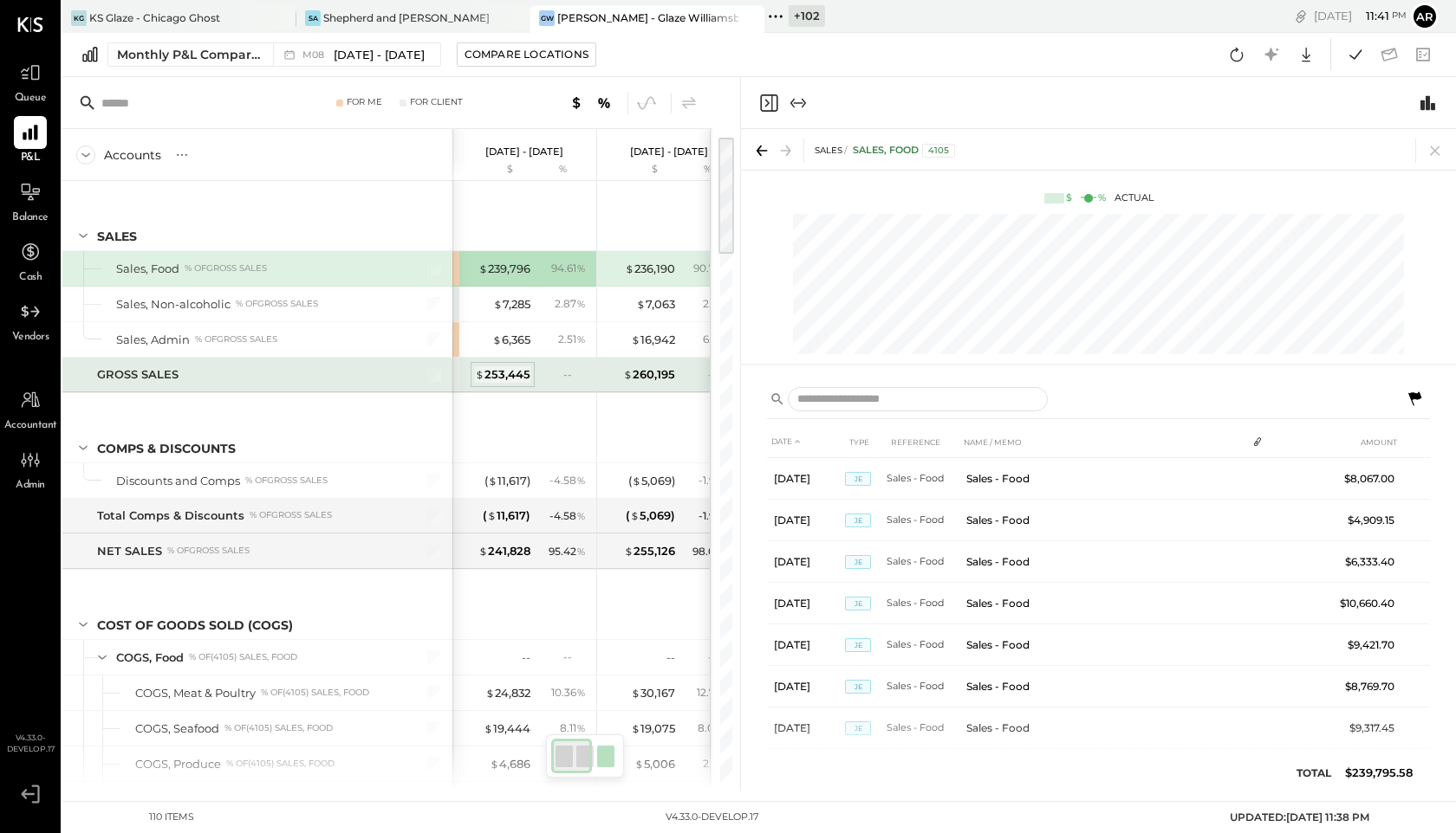
click at [502, 382] on div "$ 253,445" at bounding box center [502, 374] width 55 height 17
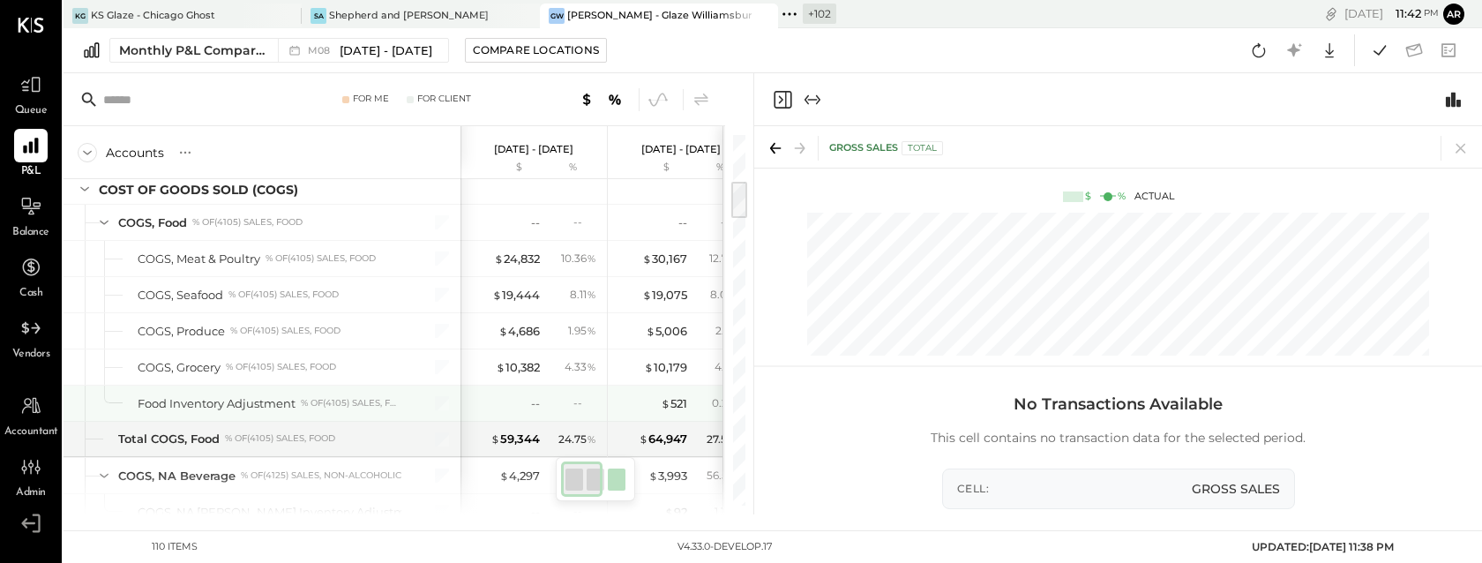
scroll to position [429, 0]
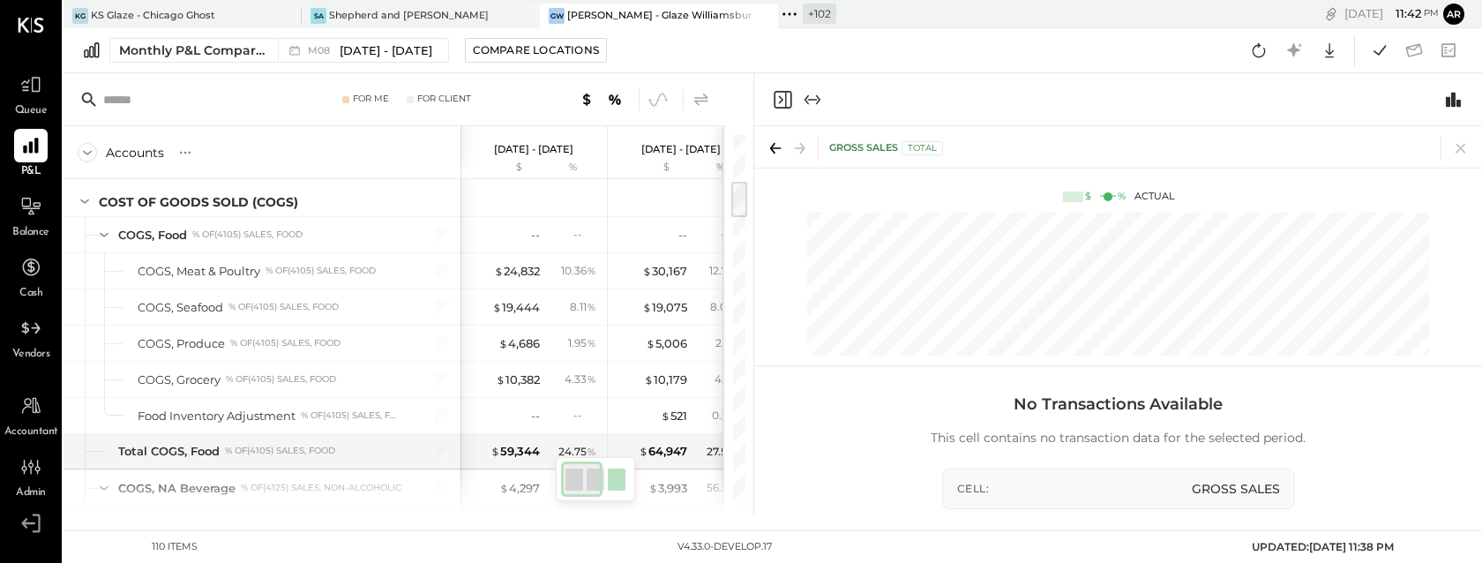
click at [700, 99] on icon at bounding box center [701, 99] width 21 height 21
click at [23, 82] on icon at bounding box center [30, 85] width 21 height 17
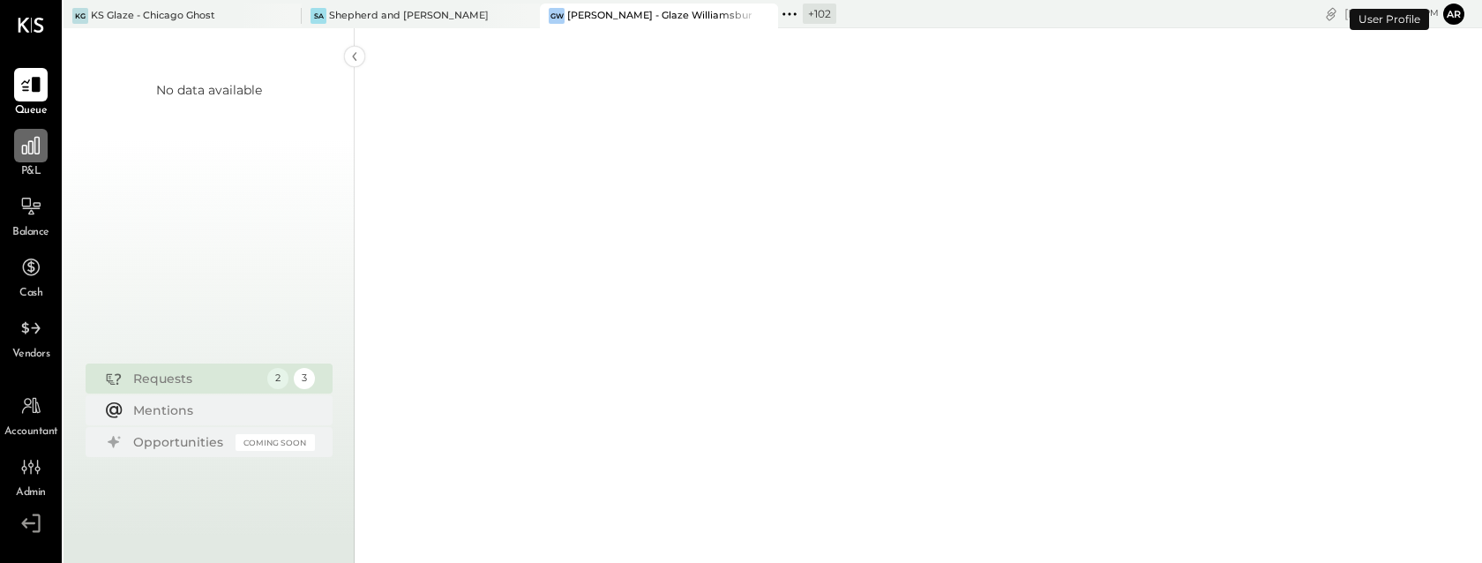
click at [27, 149] on icon at bounding box center [31, 146] width 18 height 18
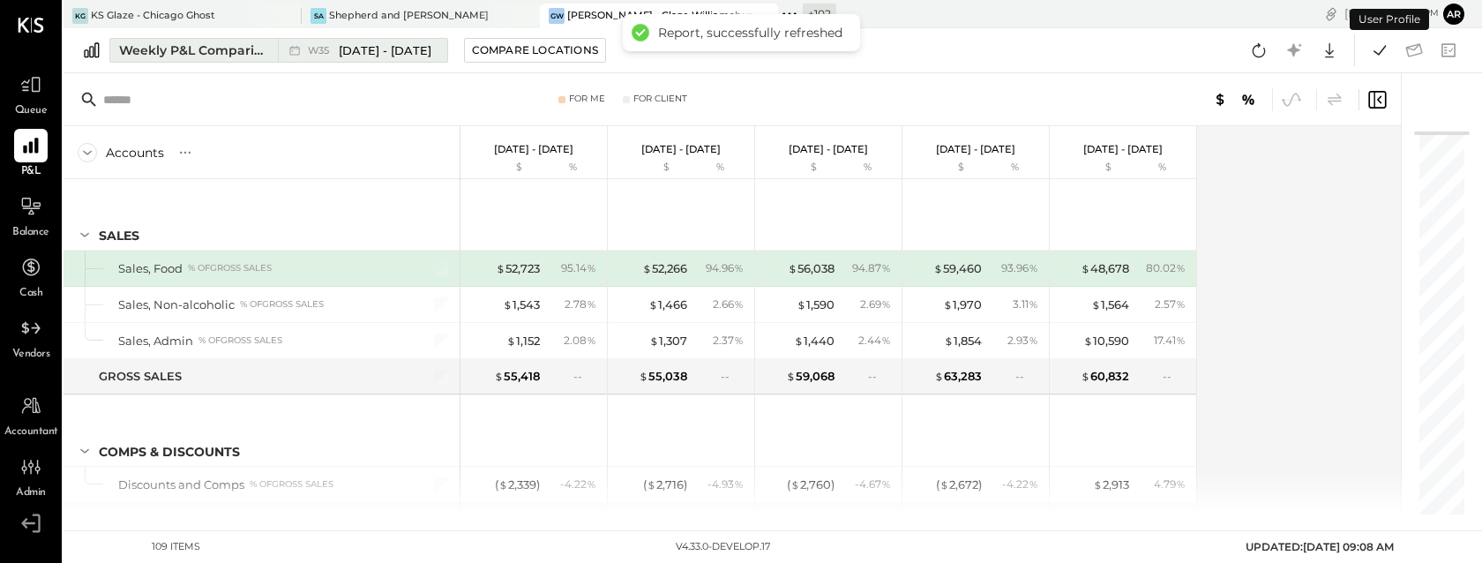
click at [332, 49] on span "W35" at bounding box center [321, 51] width 26 height 10
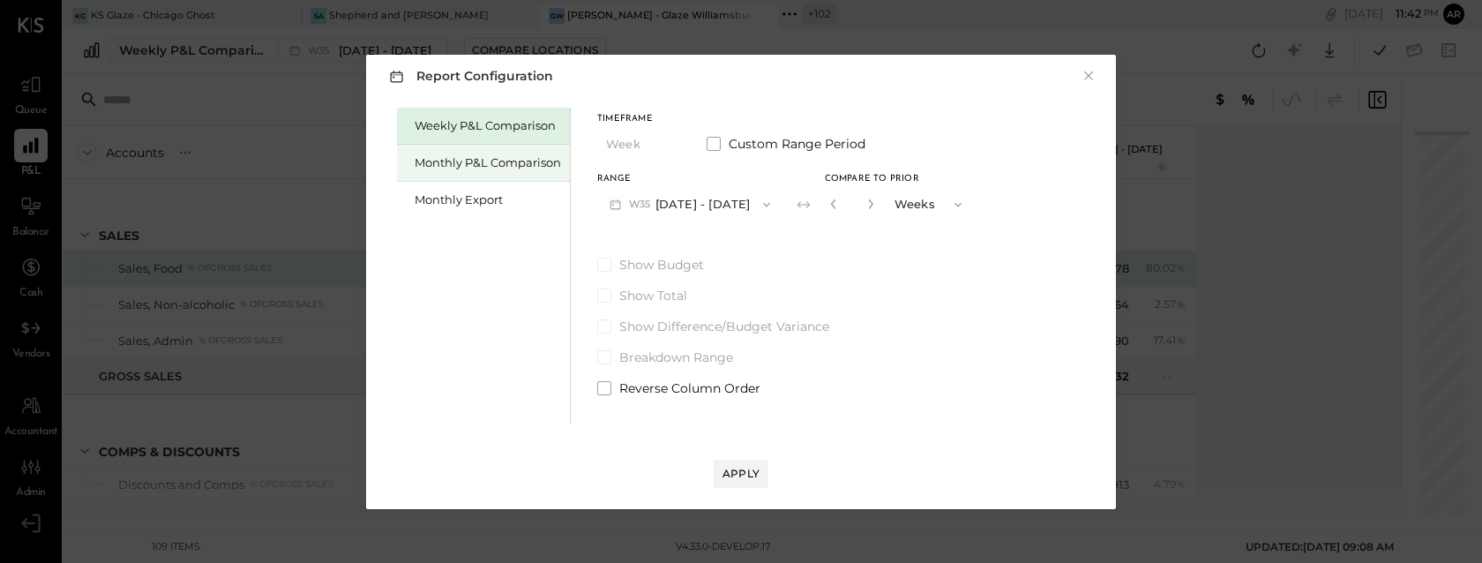
click at [468, 166] on div "Monthly P&L Comparison" at bounding box center [488, 162] width 146 height 17
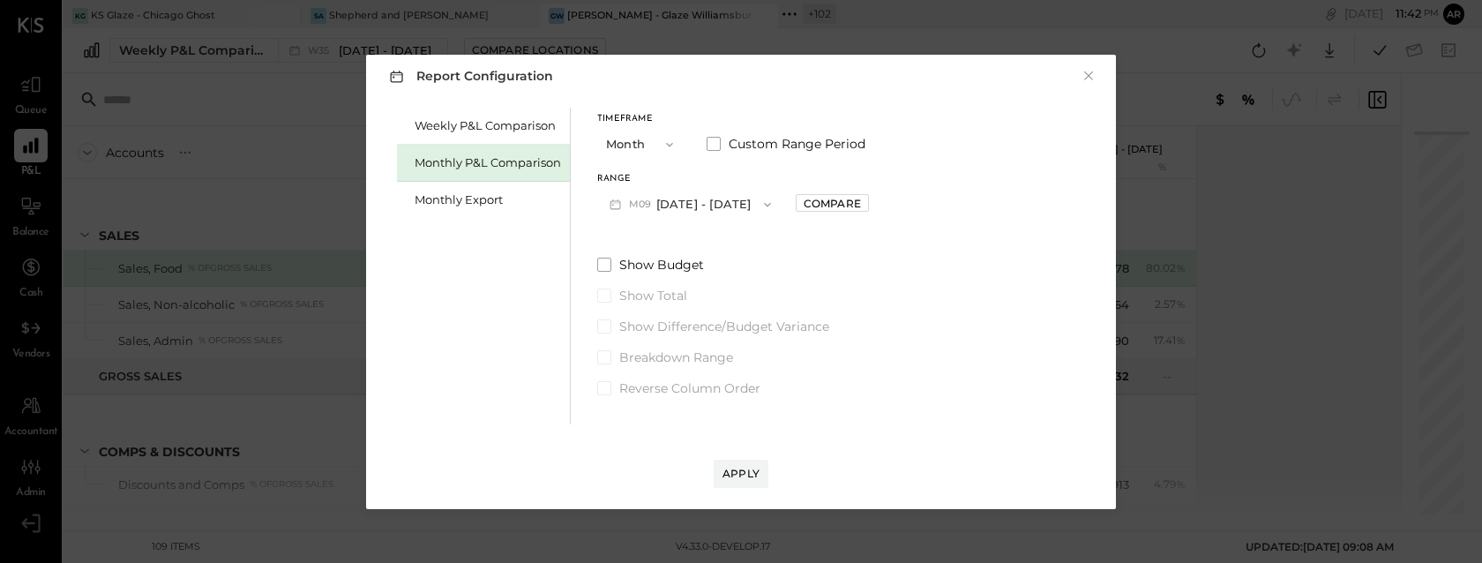
click at [742, 200] on button "M09 Sep 1 - 30, 2025" at bounding box center [690, 204] width 186 height 33
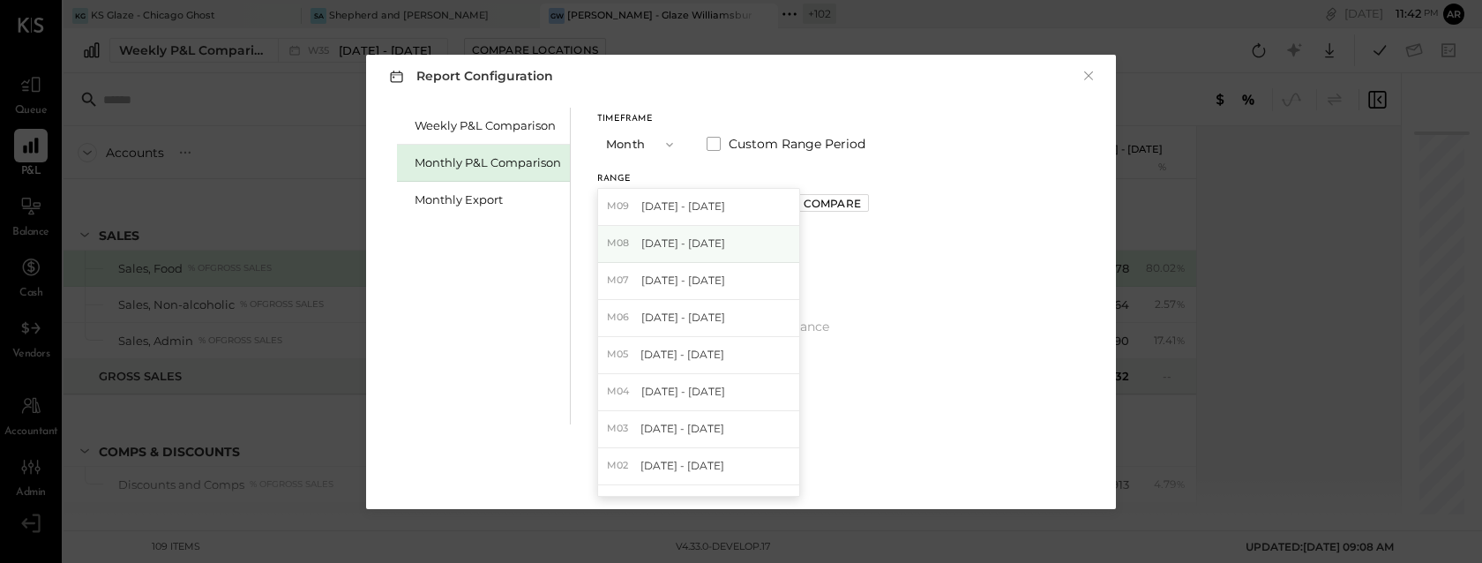
click at [702, 236] on span "Aug 1 - 31, 2025" at bounding box center [683, 242] width 84 height 15
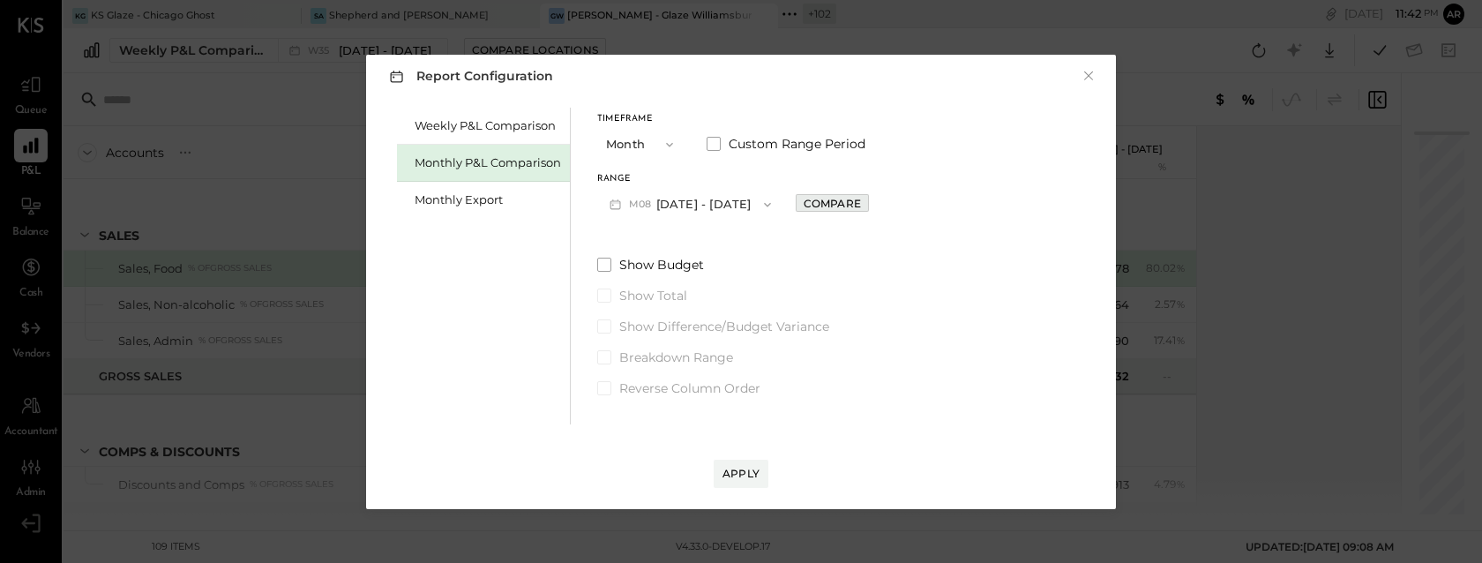
click at [829, 208] on div "Compare" at bounding box center [831, 203] width 57 height 15
click at [864, 210] on button "button" at bounding box center [871, 203] width 14 height 19
type input "*"
click at [727, 466] on div "Apply" at bounding box center [740, 473] width 37 height 15
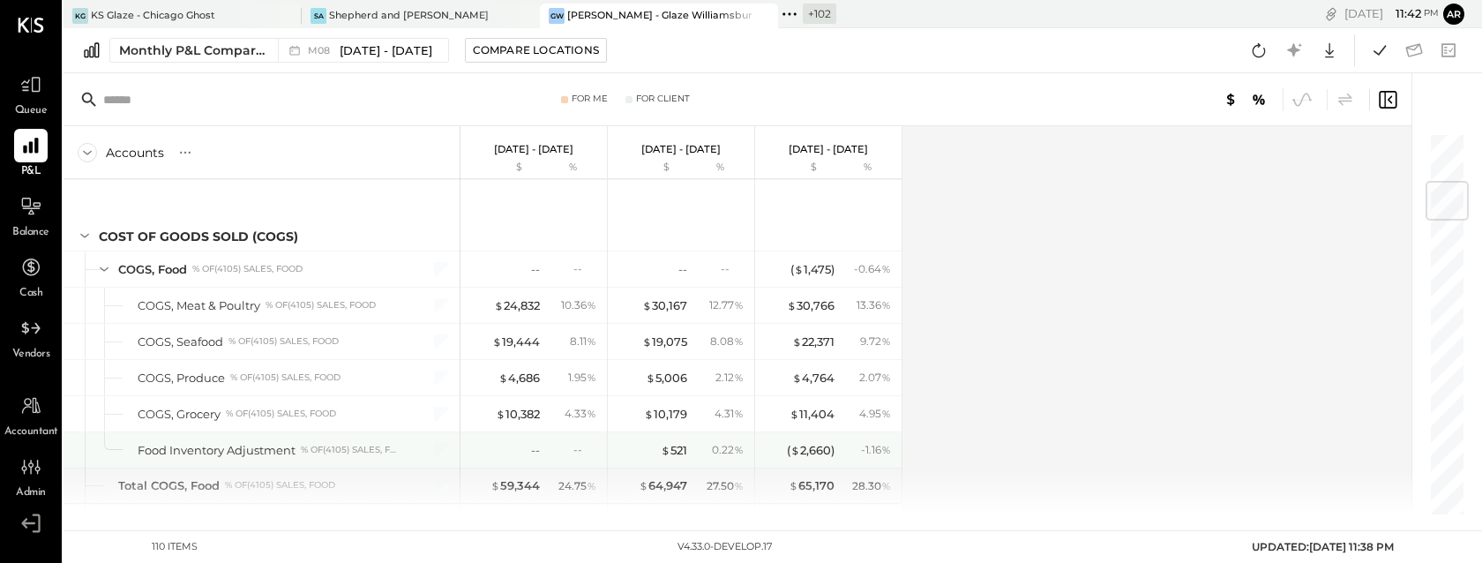
scroll to position [415, 0]
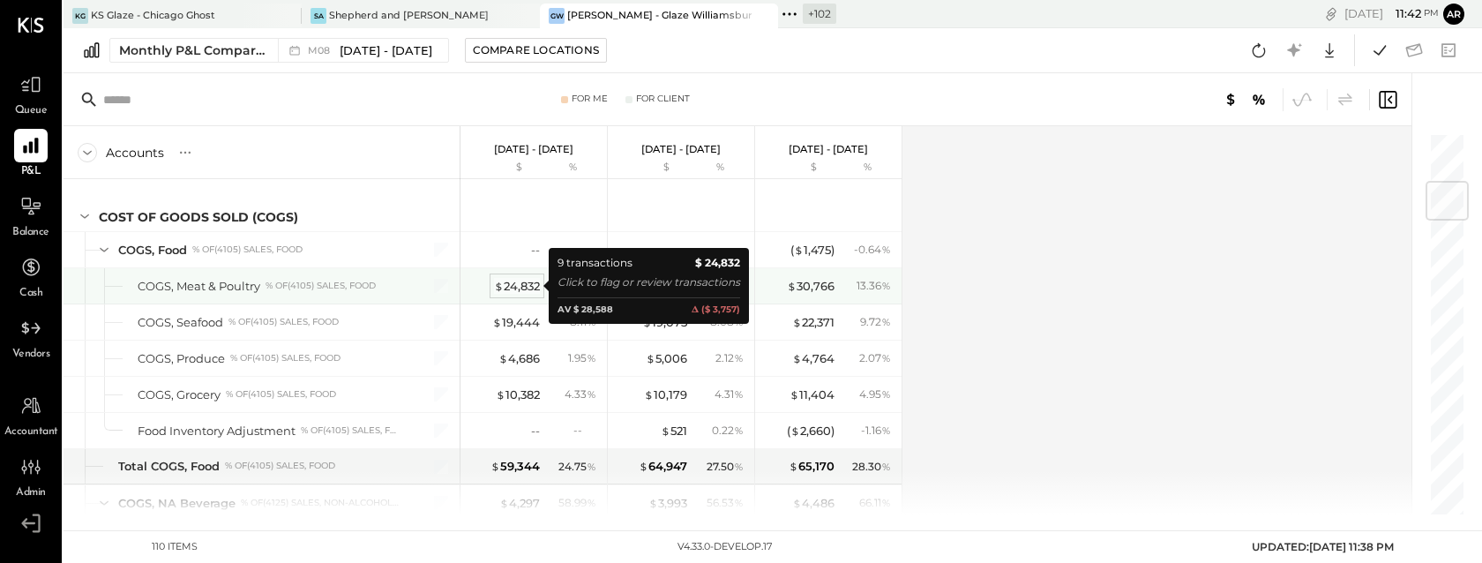
click at [516, 288] on div "$ 24,832" at bounding box center [517, 286] width 46 height 17
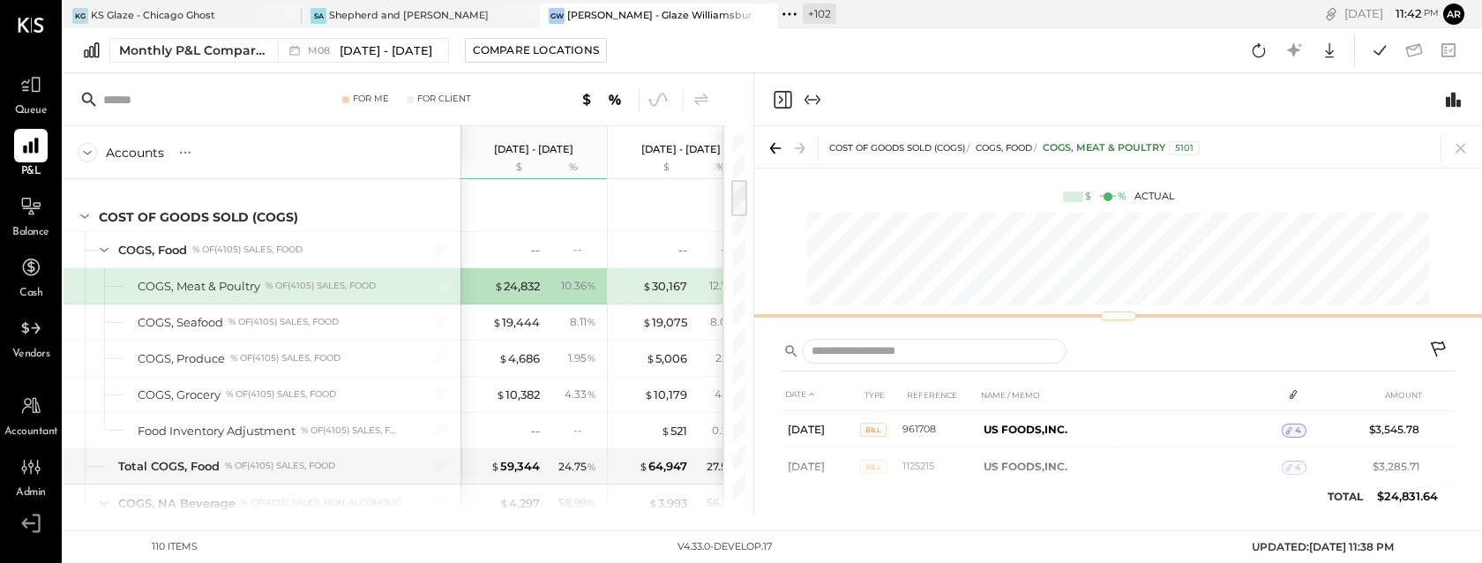
drag, startPoint x: 1005, startPoint y: 366, endPoint x: 1005, endPoint y: 316, distance: 50.3
click at [1005, 316] on div at bounding box center [1118, 315] width 728 height 7
click at [1433, 344] on icon at bounding box center [1439, 350] width 21 height 21
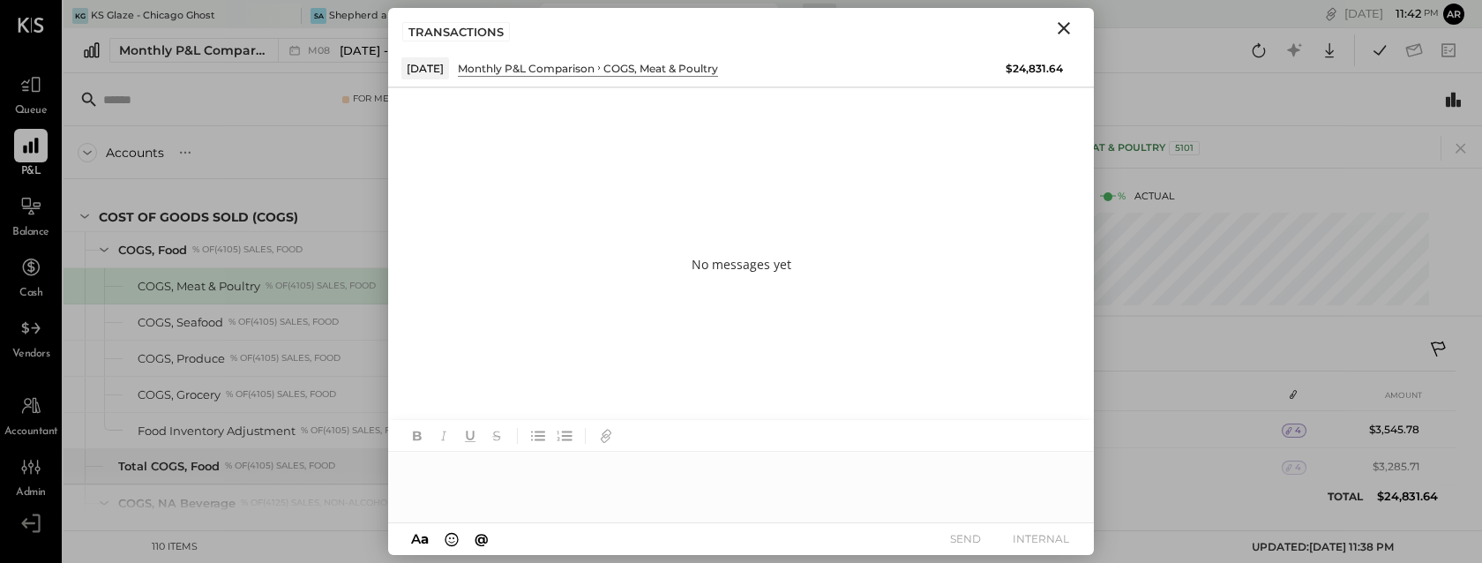
click at [545, 467] on div at bounding box center [741, 487] width 706 height 71
click at [1042, 534] on button "INTERNAL" at bounding box center [1040, 539] width 71 height 24
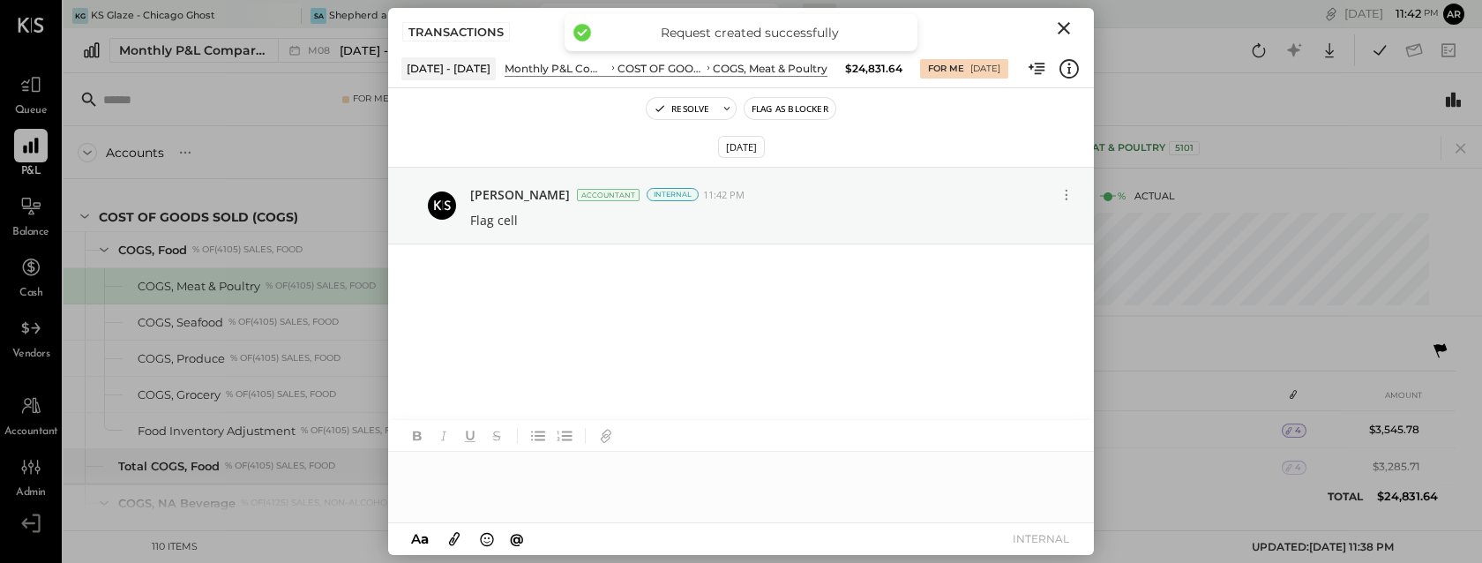
click at [1074, 22] on button "Close" at bounding box center [1064, 28] width 32 height 23
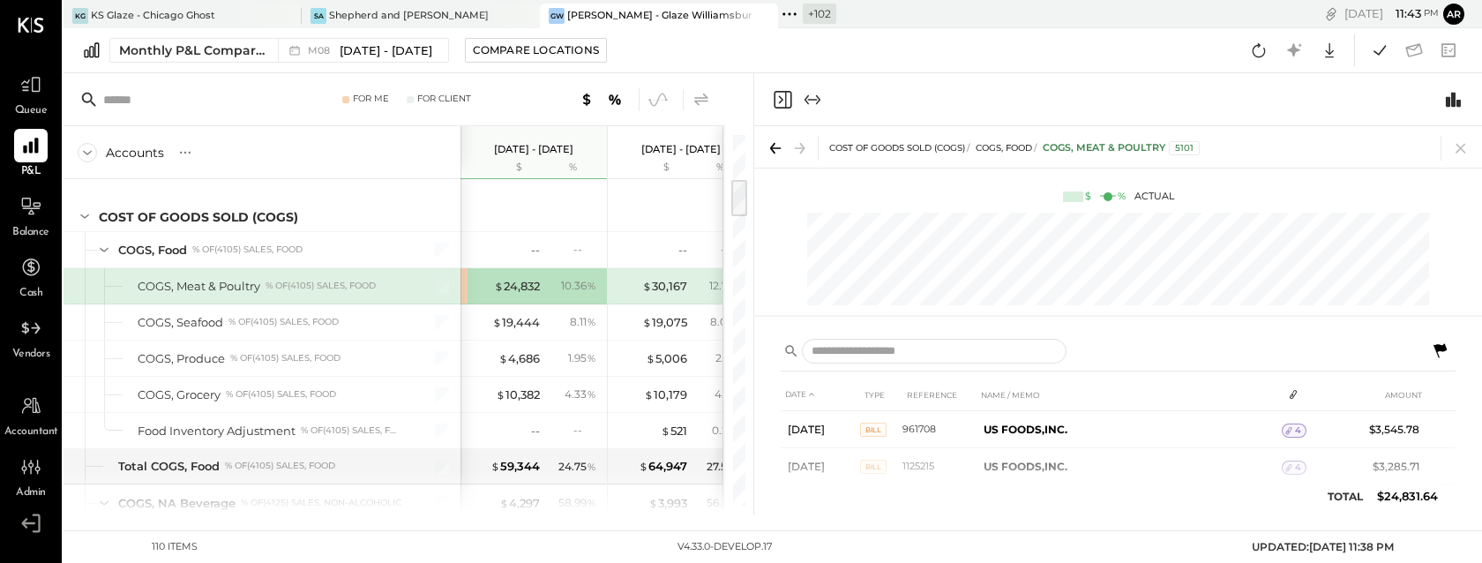
click at [702, 94] on icon at bounding box center [701, 99] width 21 height 21
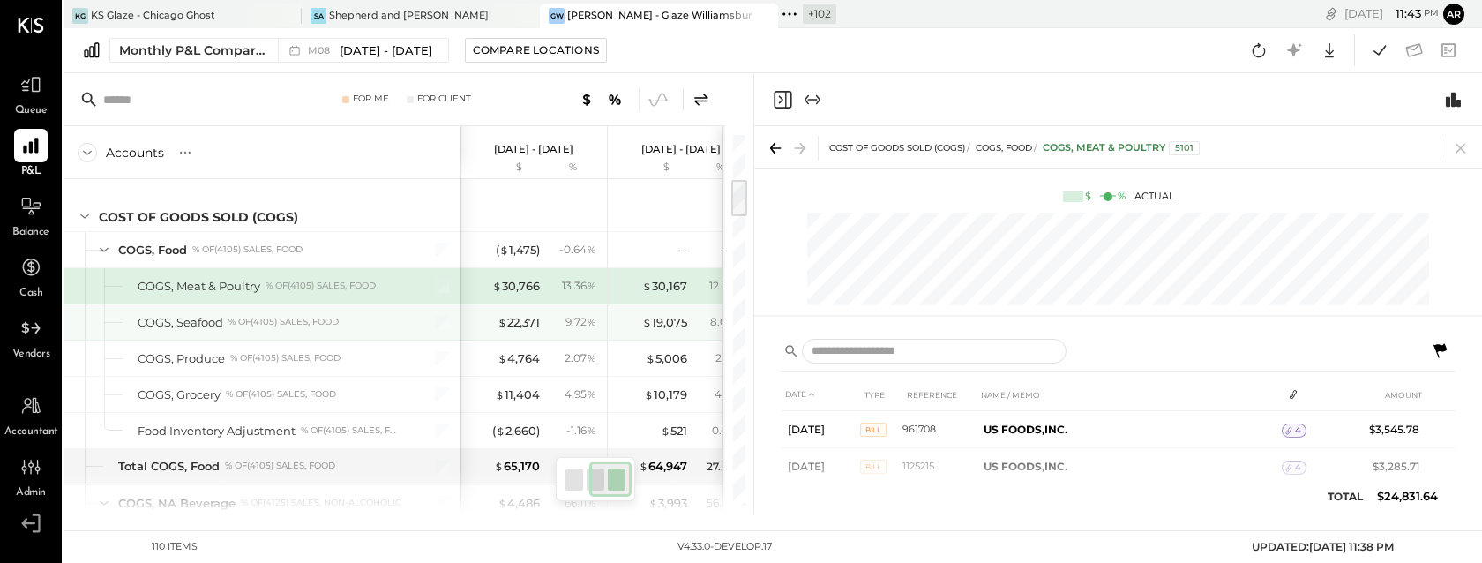
scroll to position [0, 178]
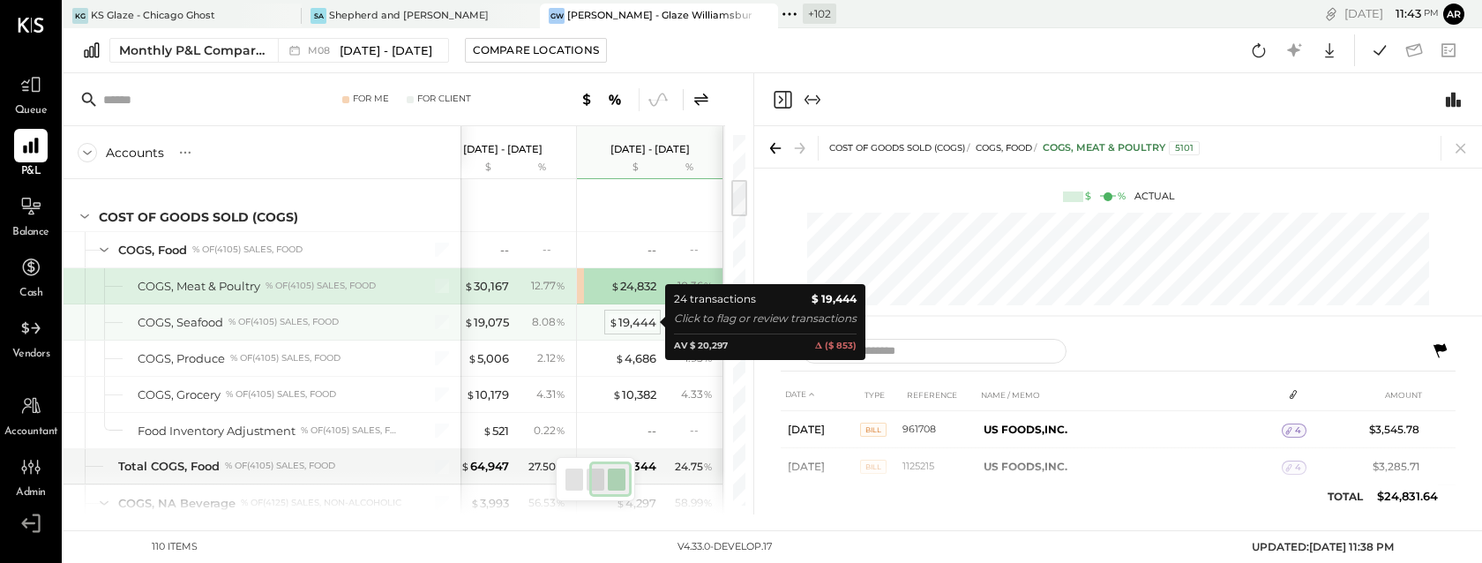
click at [638, 317] on div "$ 19,444" at bounding box center [633, 322] width 48 height 17
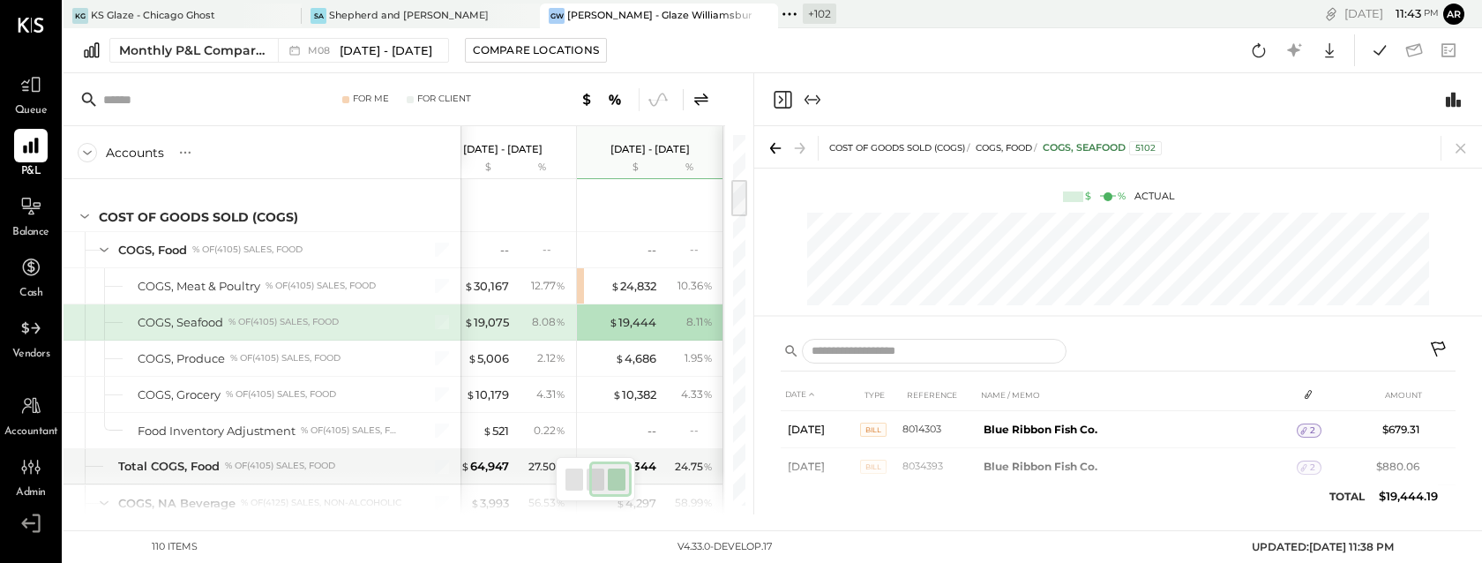
click at [1440, 340] on icon at bounding box center [1439, 350] width 21 height 21
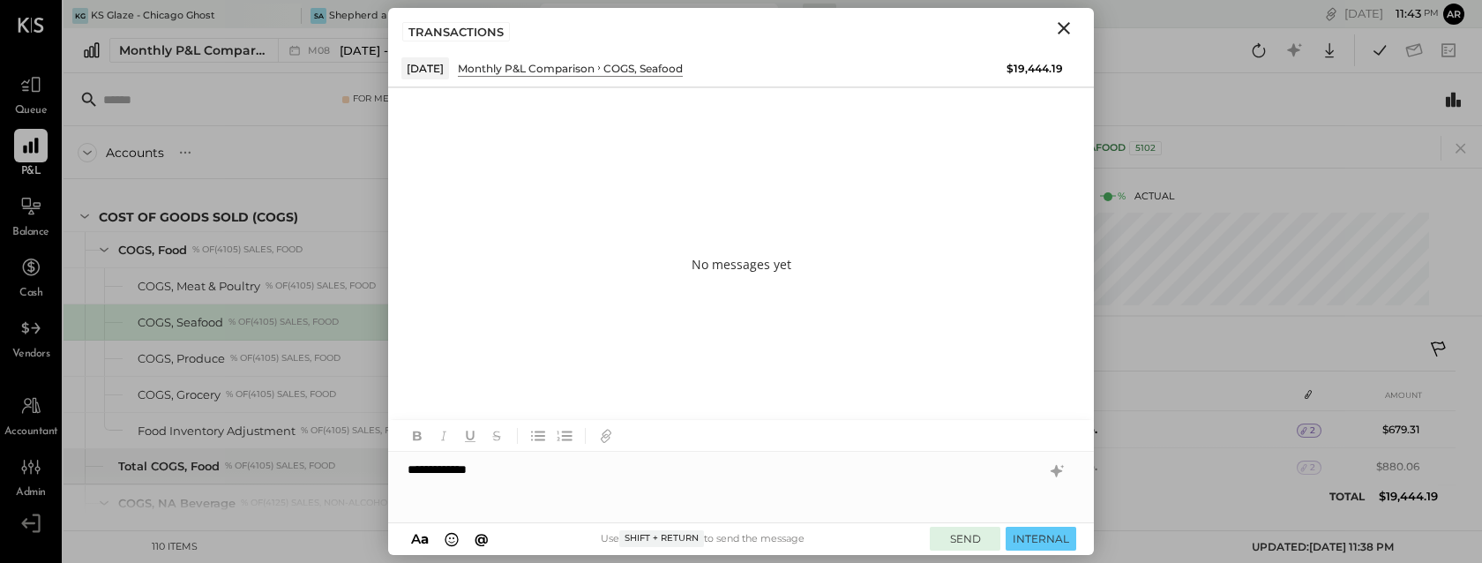
click at [952, 542] on button "SEND" at bounding box center [965, 539] width 71 height 24
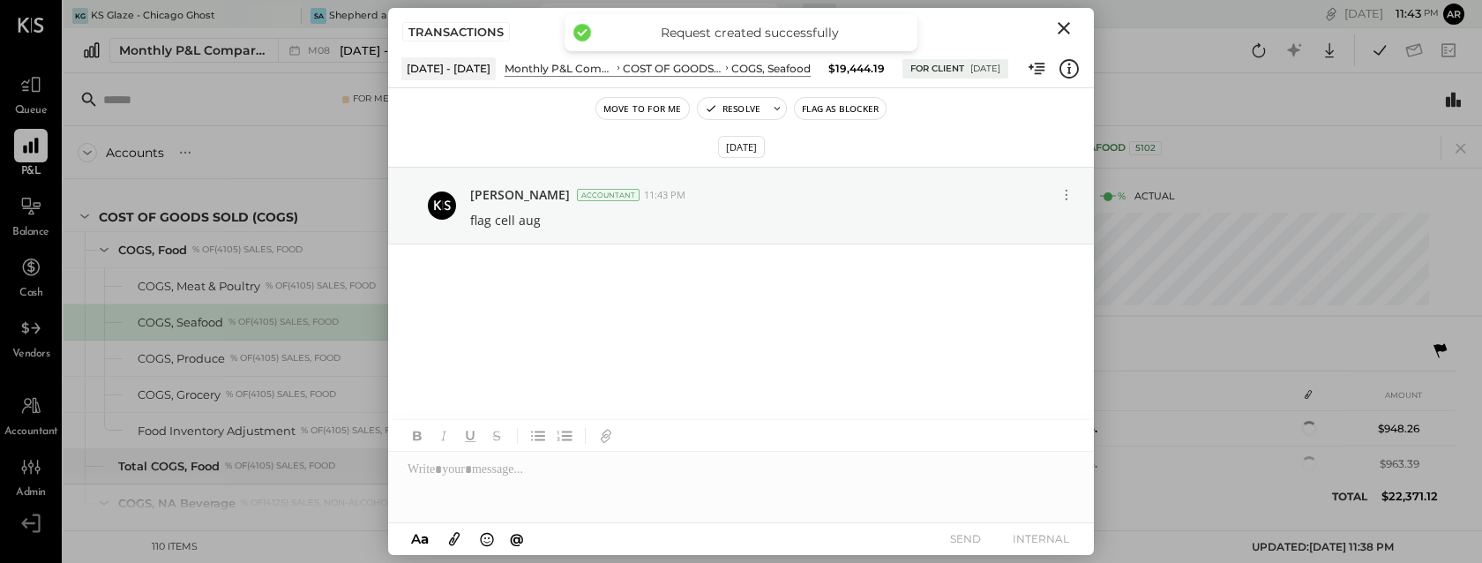
click at [1062, 19] on icon "Close" at bounding box center [1063, 28] width 21 height 21
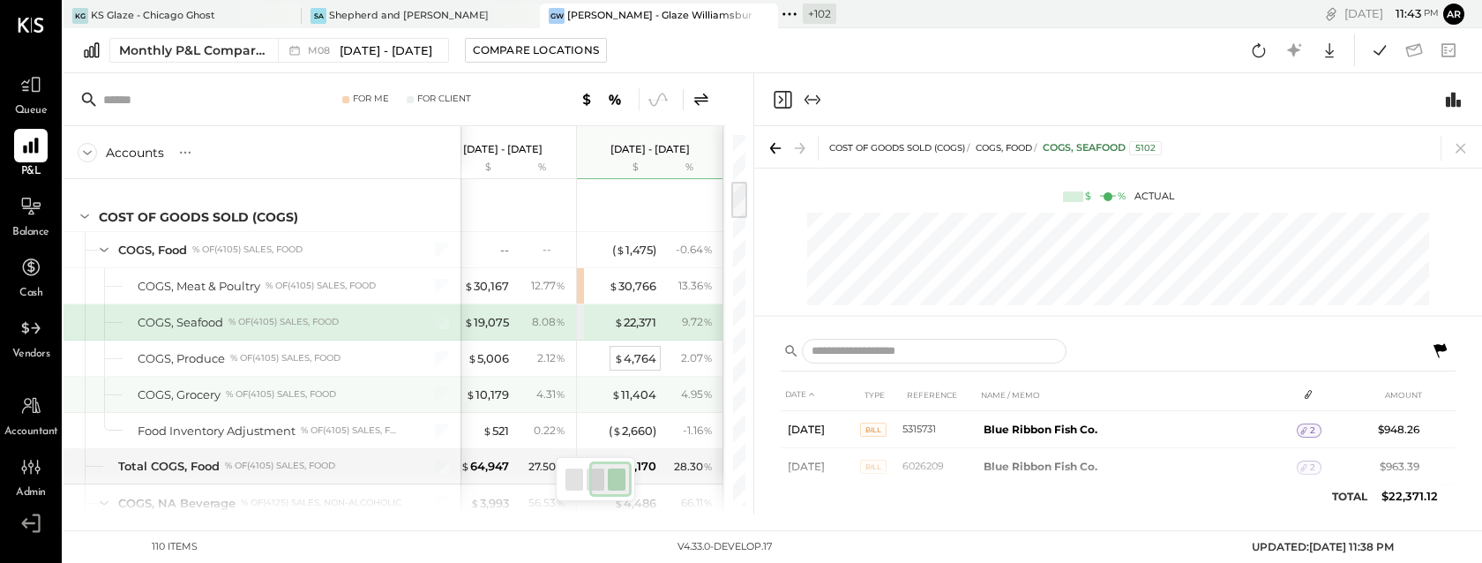
scroll to position [439, 0]
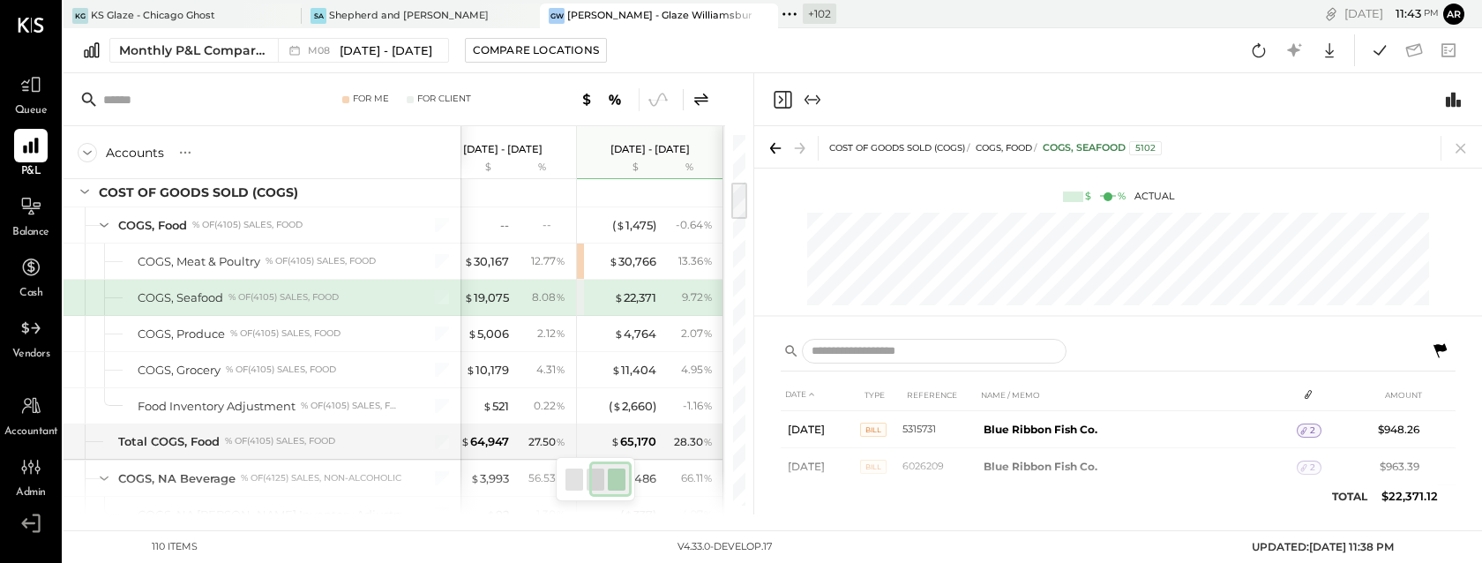
click at [355, 63] on div "Monthly P&L Comparison M08 Aug 1 - 31, 2025 Compare Locations Google Sheets Exc…" at bounding box center [772, 50] width 1418 height 45
click at [358, 56] on span "Aug 1 - 31, 2025" at bounding box center [386, 50] width 93 height 17
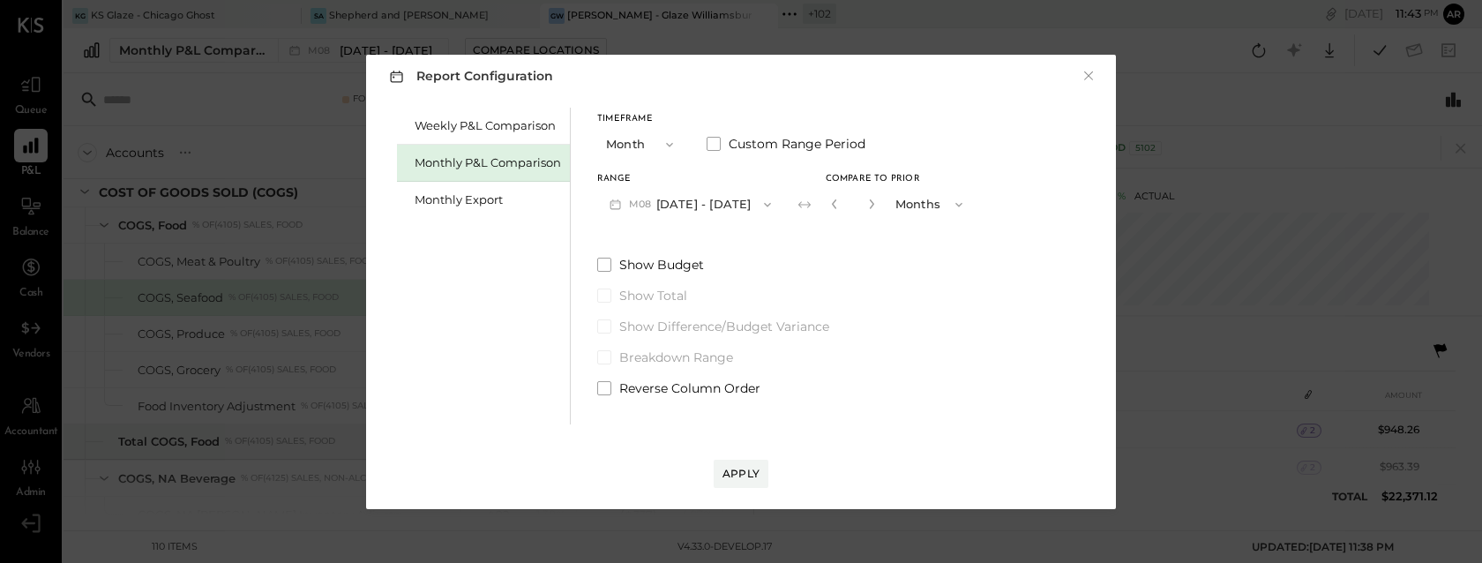
click at [594, 382] on div "Weekly P&L Comparison Monthly P&L Comparison Monthly Export Timeframe Month Cus…" at bounding box center [741, 263] width 714 height 321
click at [610, 387] on label "Reverse Column Order" at bounding box center [785, 388] width 377 height 18
click at [737, 473] on div "Apply" at bounding box center [740, 473] width 37 height 15
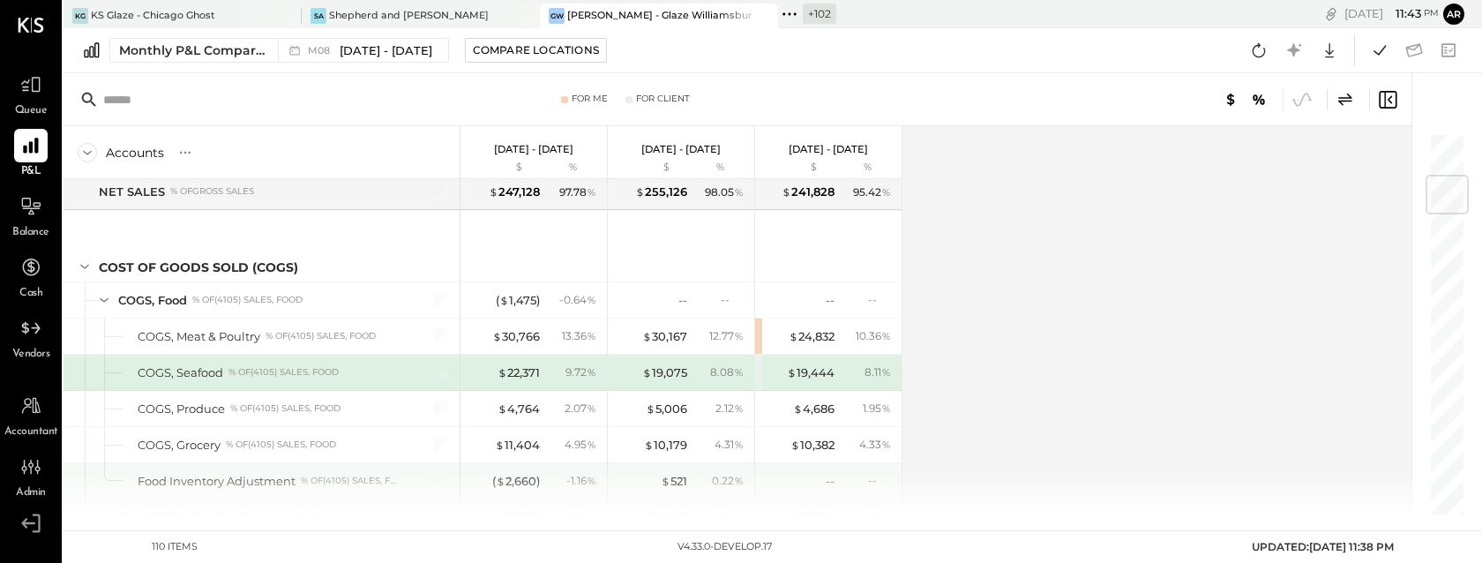
scroll to position [395, 0]
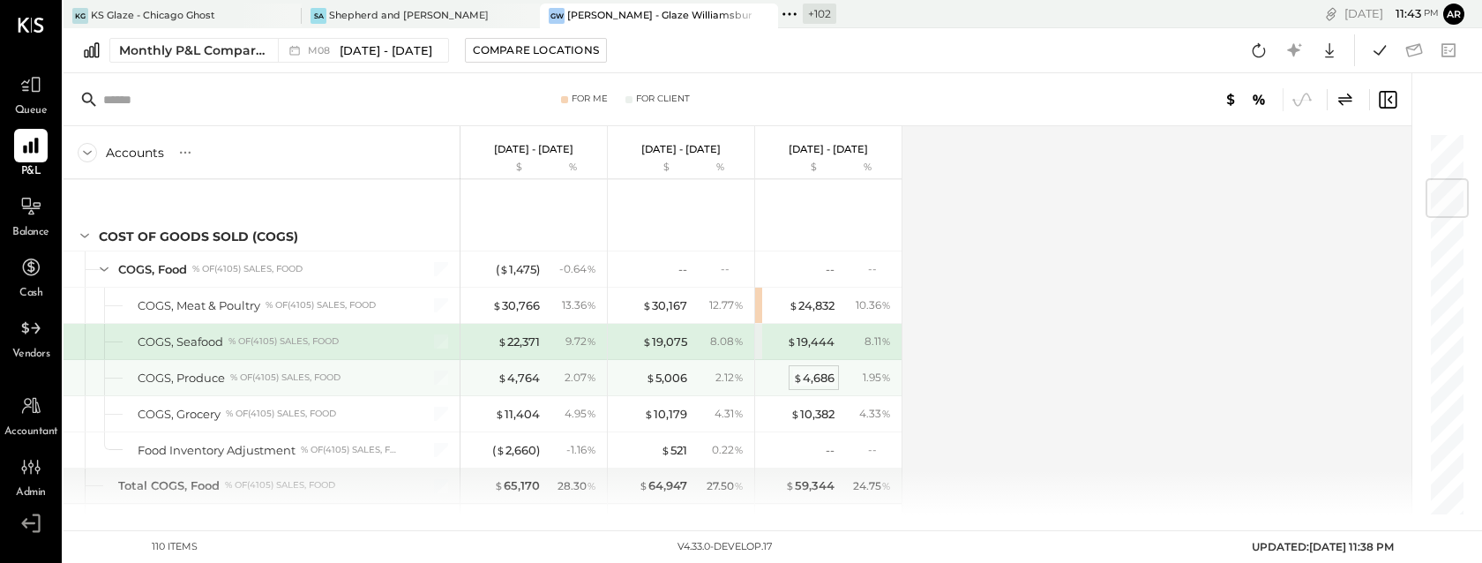
click at [805, 373] on div "$ 4,686" at bounding box center [813, 378] width 41 height 17
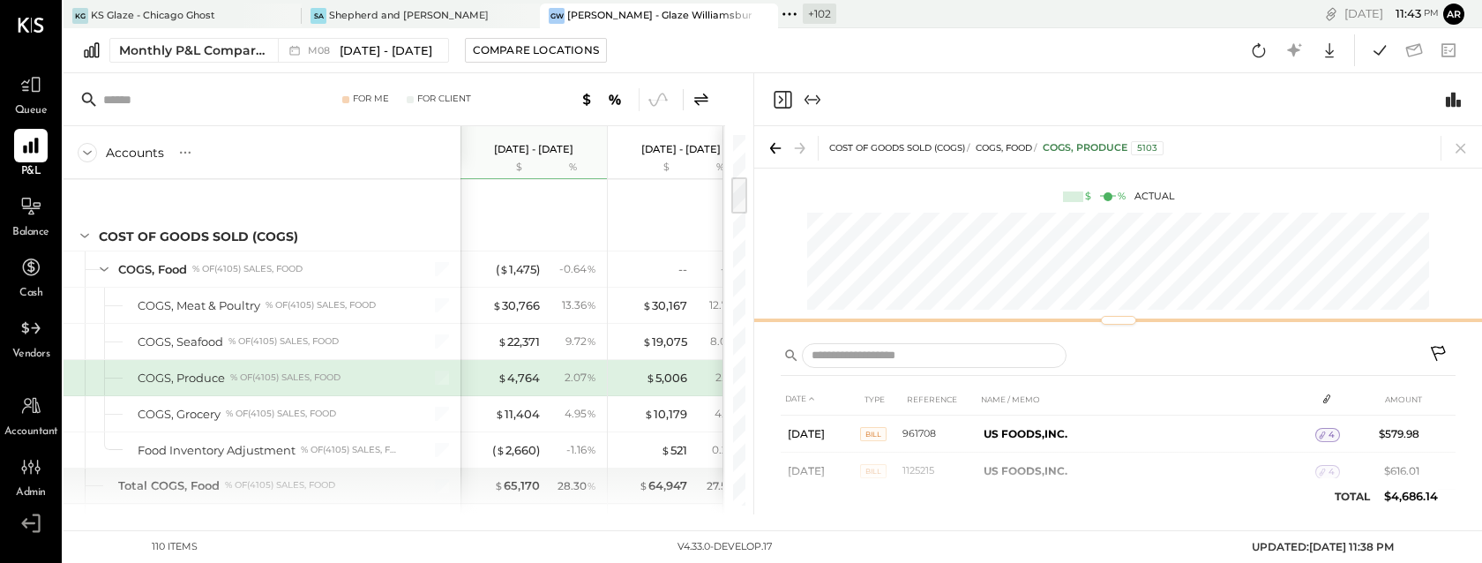
drag, startPoint x: 1005, startPoint y: 367, endPoint x: 1000, endPoint y: 321, distance: 46.2
click at [1000, 321] on div at bounding box center [1118, 320] width 728 height 7
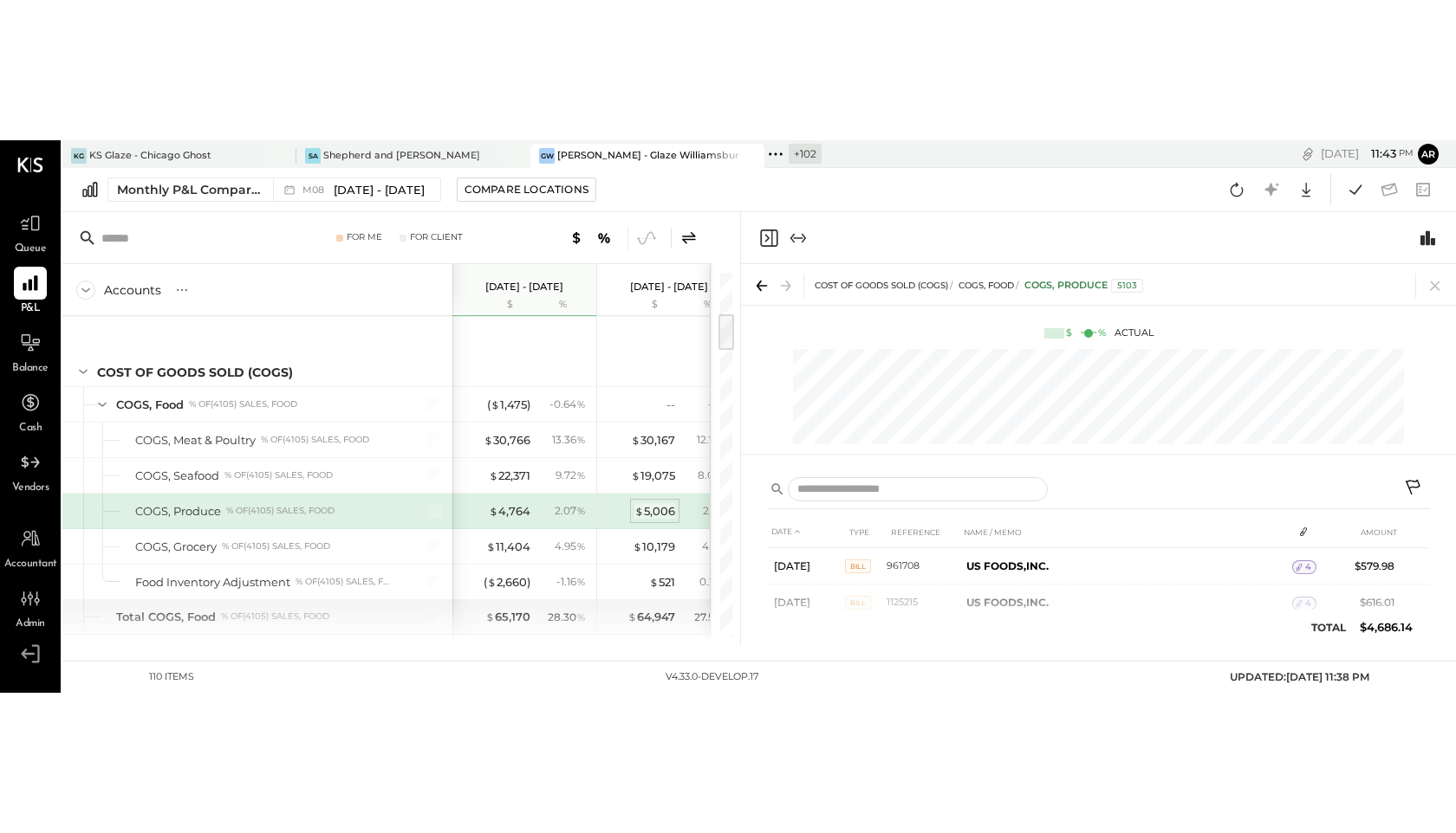
scroll to position [389, 0]
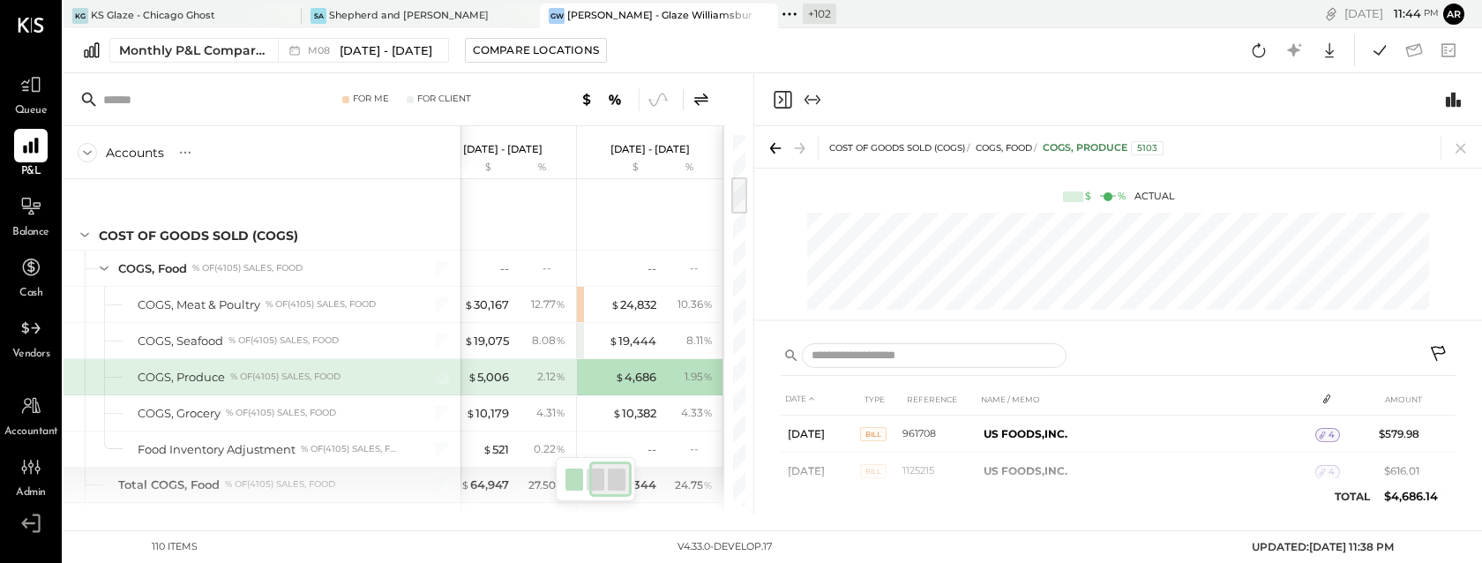
click at [1443, 351] on icon at bounding box center [1439, 355] width 21 height 21
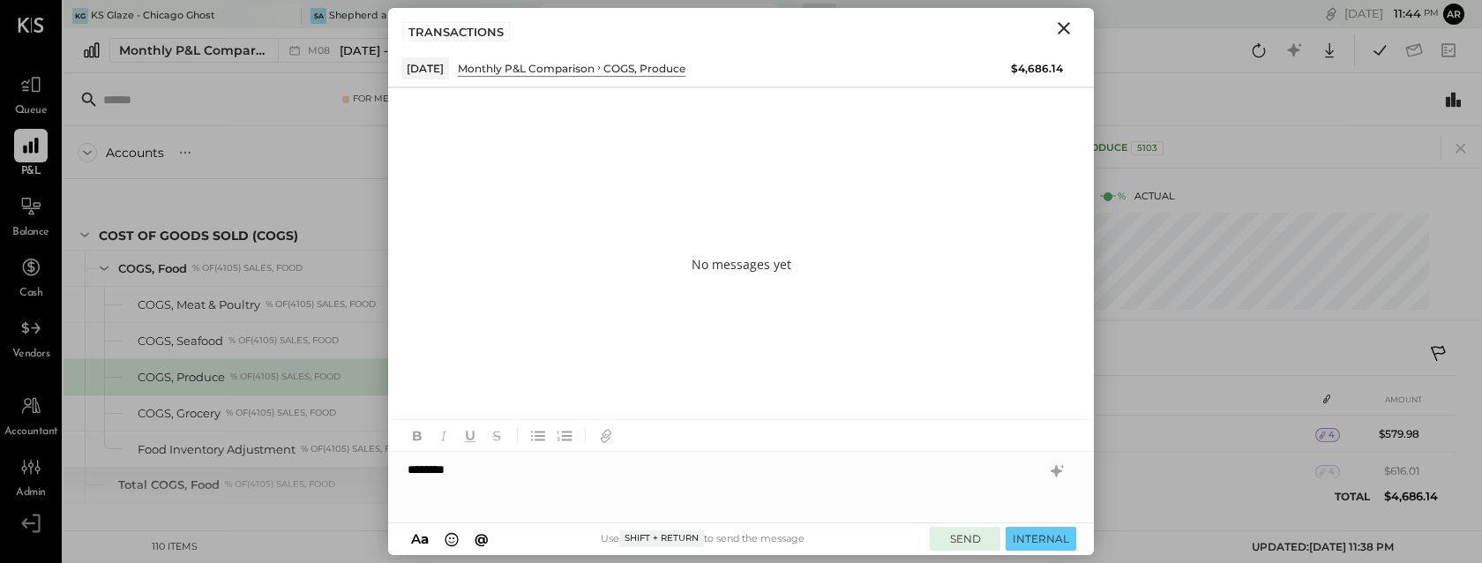
click at [947, 540] on button "SEND" at bounding box center [965, 539] width 71 height 24
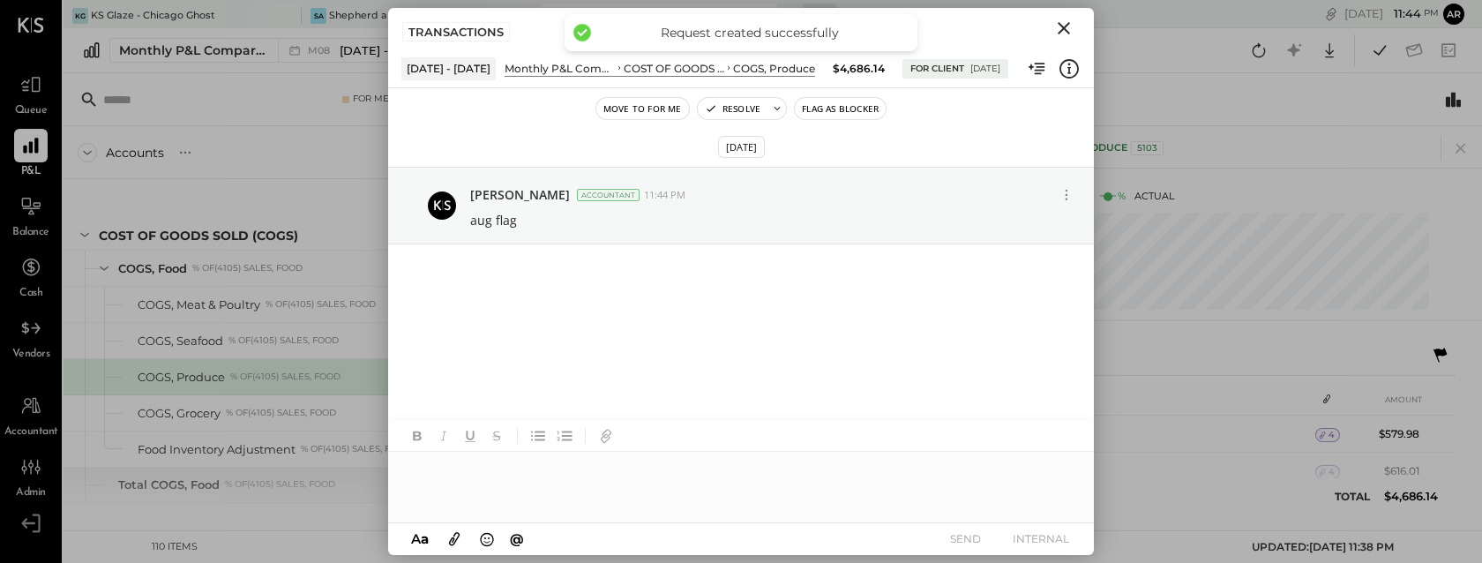
click at [1056, 24] on icon "Close" at bounding box center [1063, 28] width 21 height 21
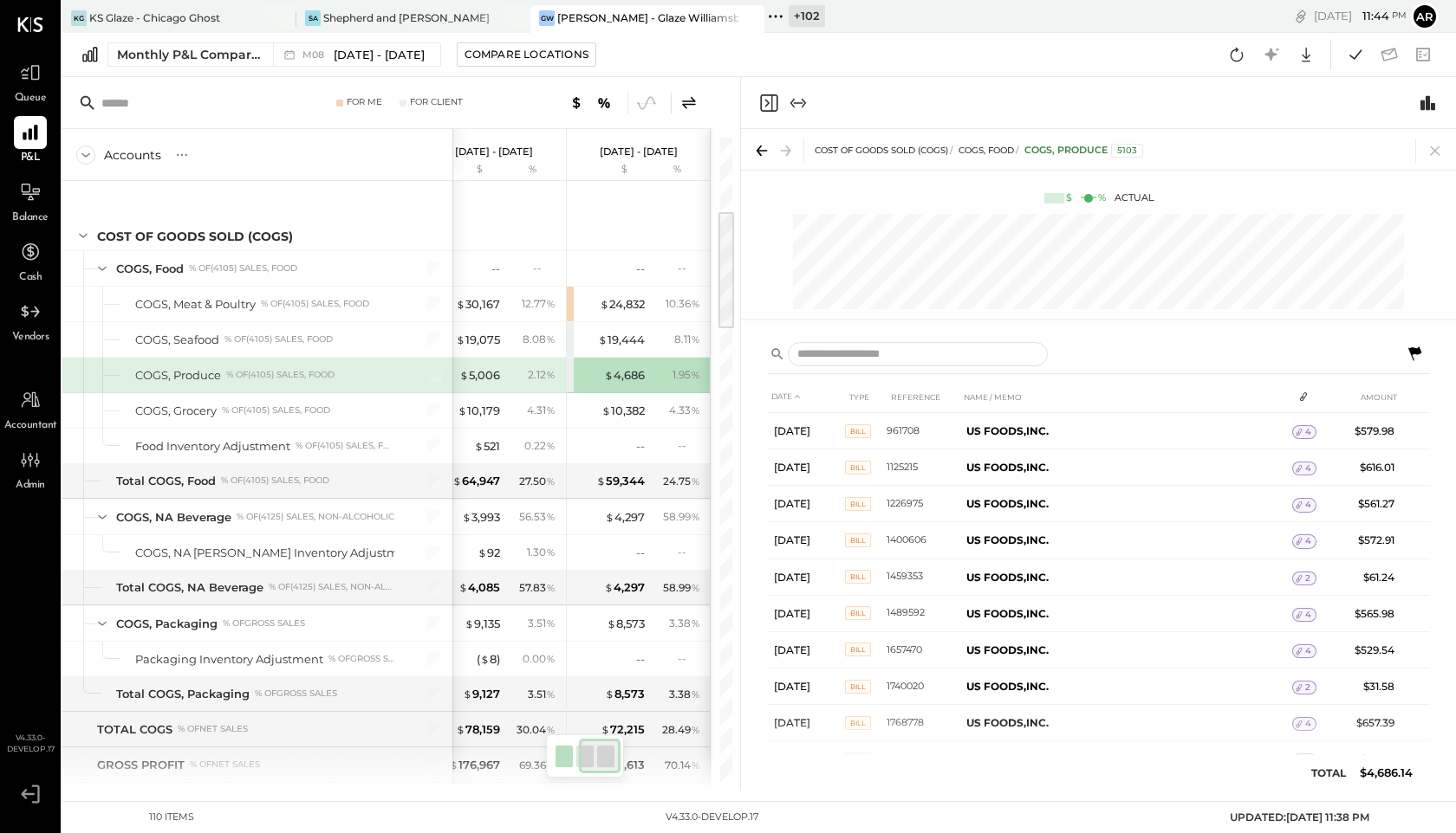
click at [695, 99] on icon at bounding box center [689, 102] width 21 height 21
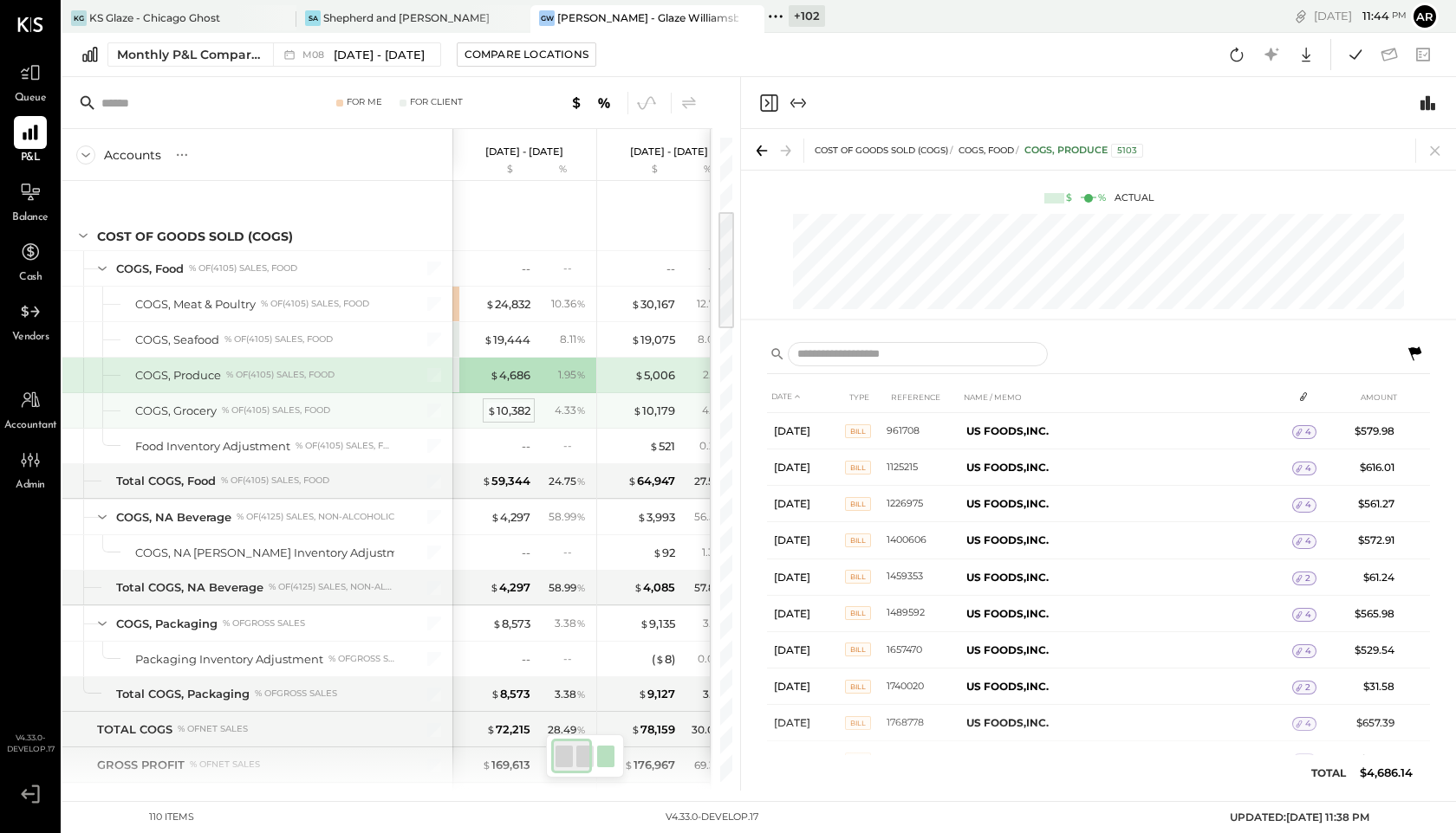
click at [510, 414] on div "$ 10,382" at bounding box center [509, 411] width 43 height 17
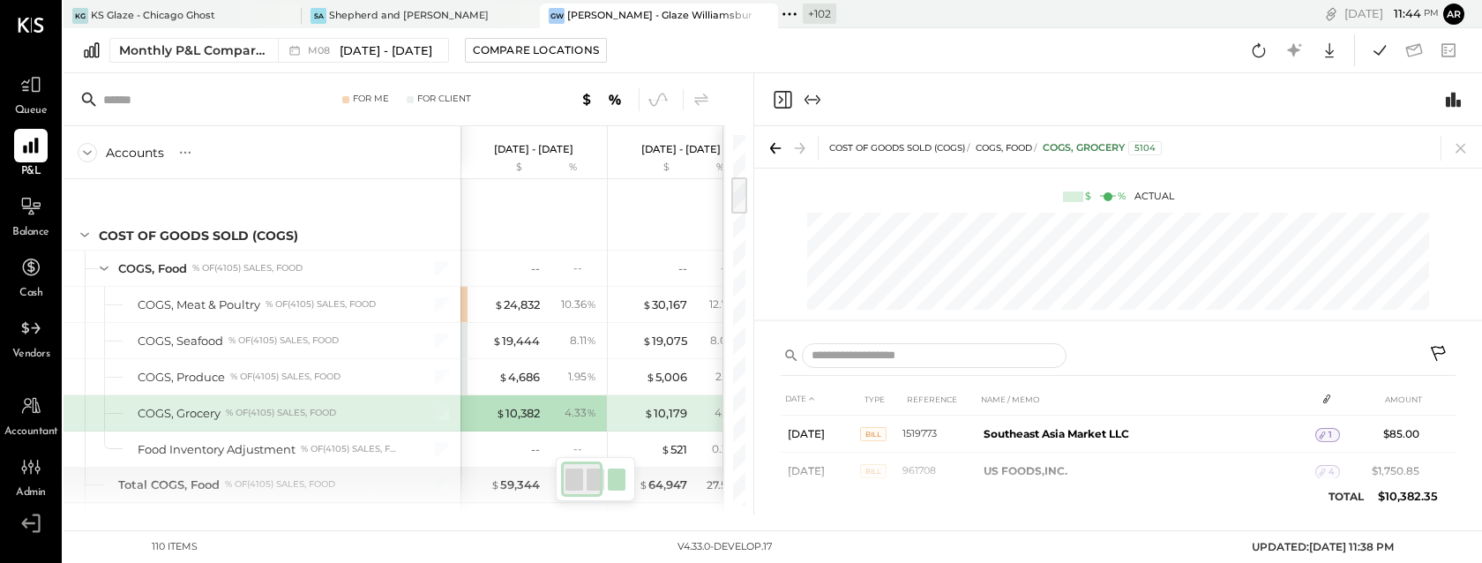
click at [1438, 343] on button at bounding box center [1439, 356] width 32 height 32
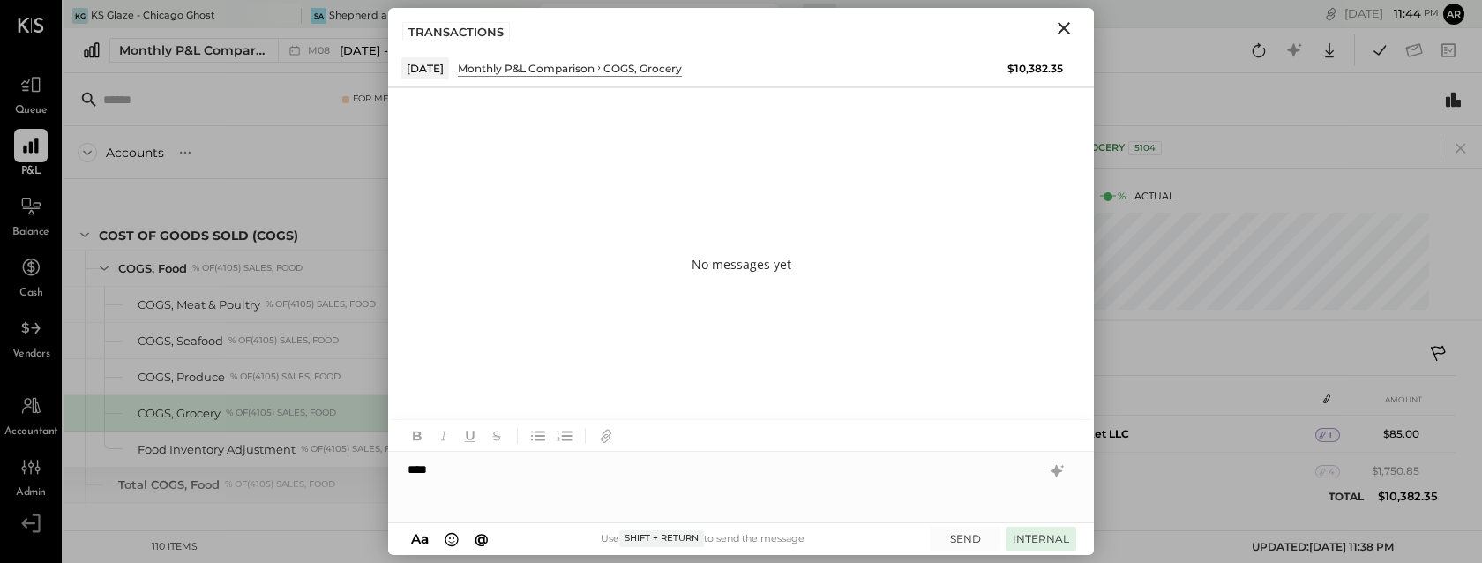
click at [1040, 536] on button "INTERNAL" at bounding box center [1040, 539] width 71 height 24
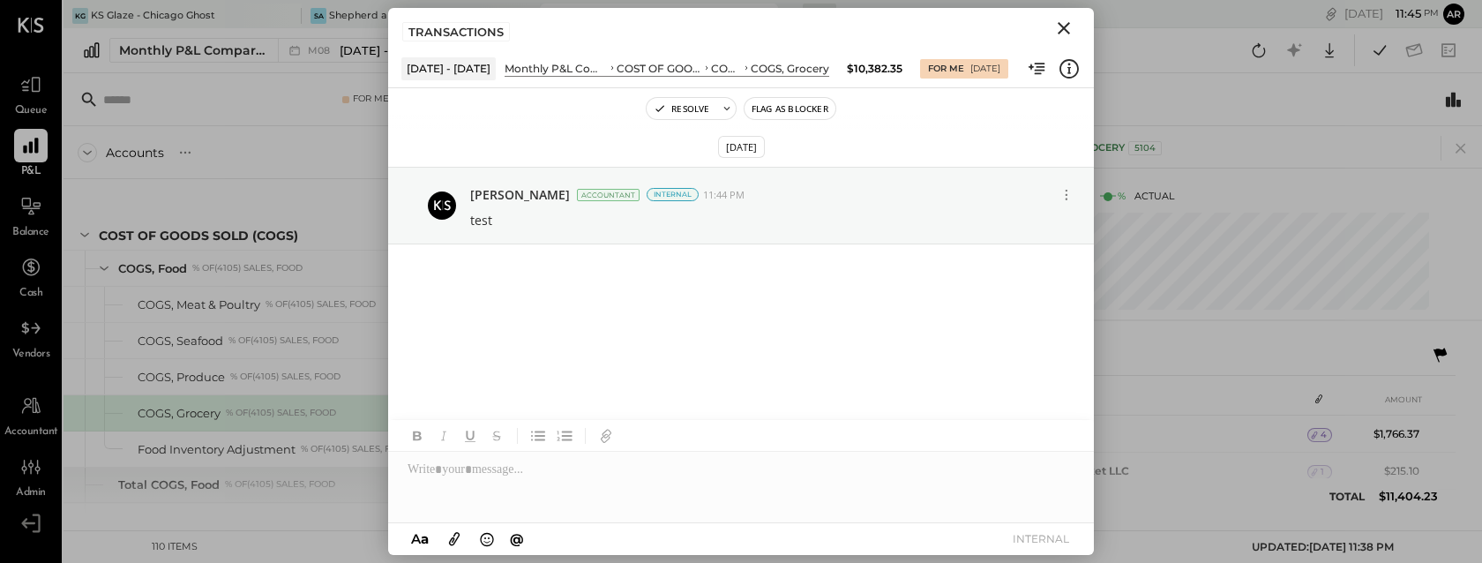
click at [1061, 27] on icon "Close" at bounding box center [1063, 28] width 21 height 21
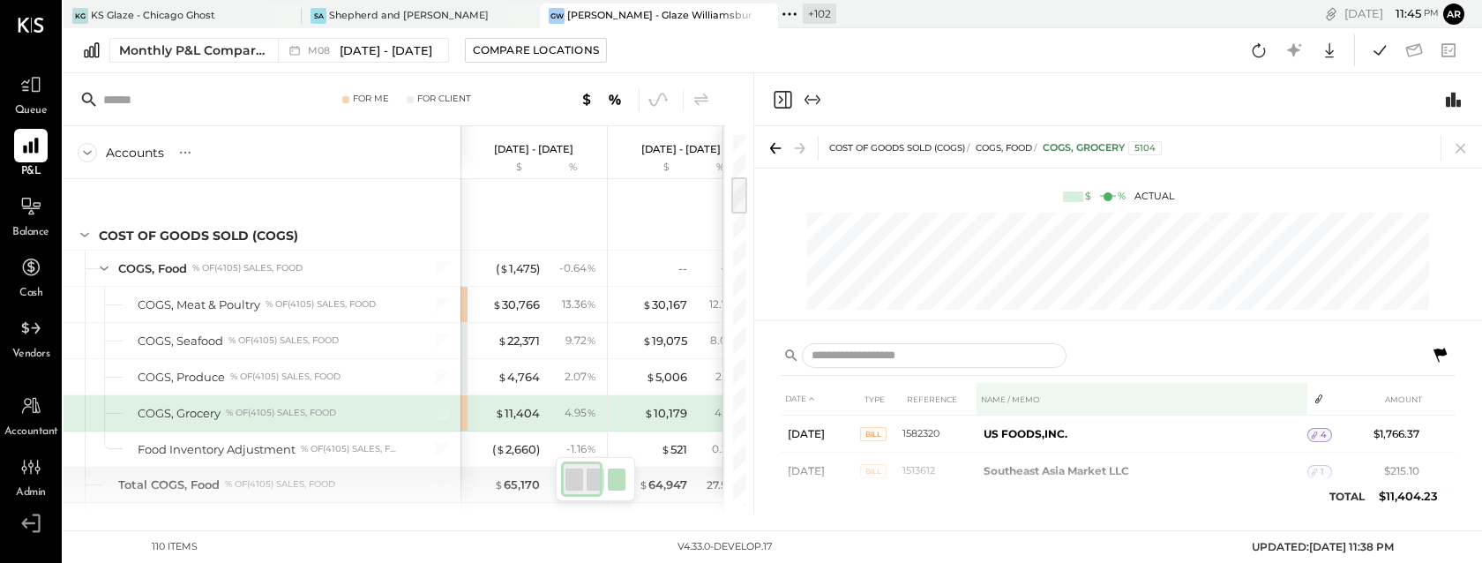
scroll to position [7, 0]
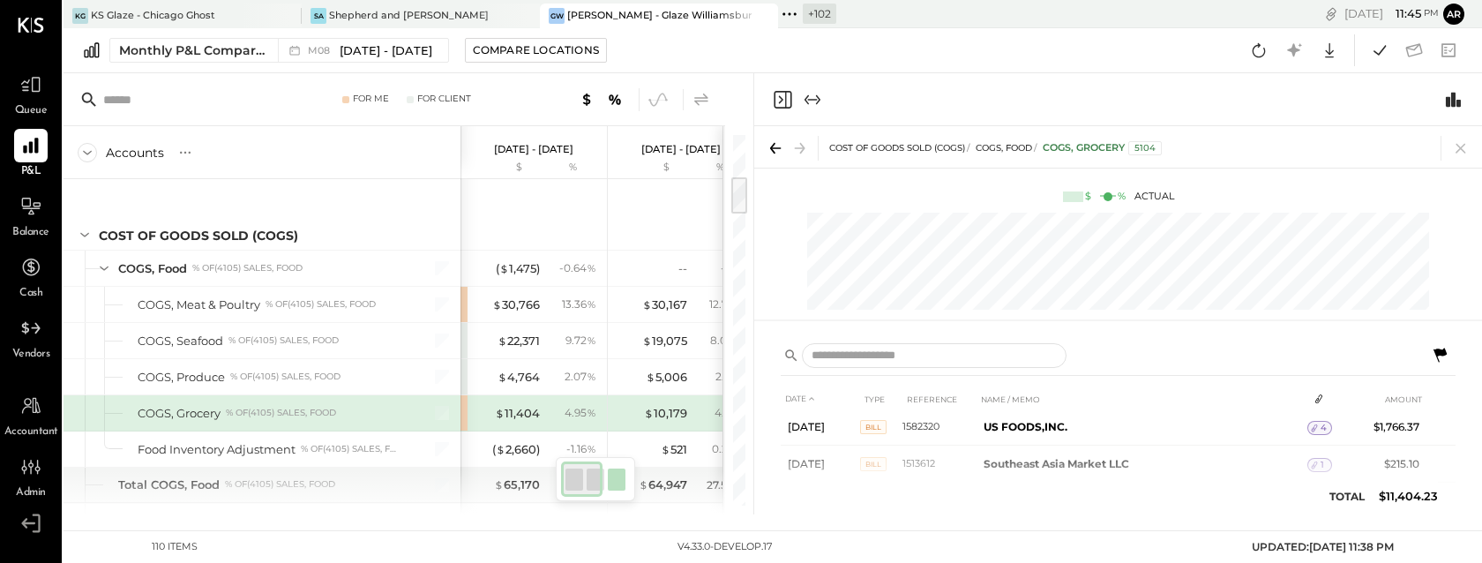
click at [702, 96] on icon at bounding box center [701, 99] width 14 height 12
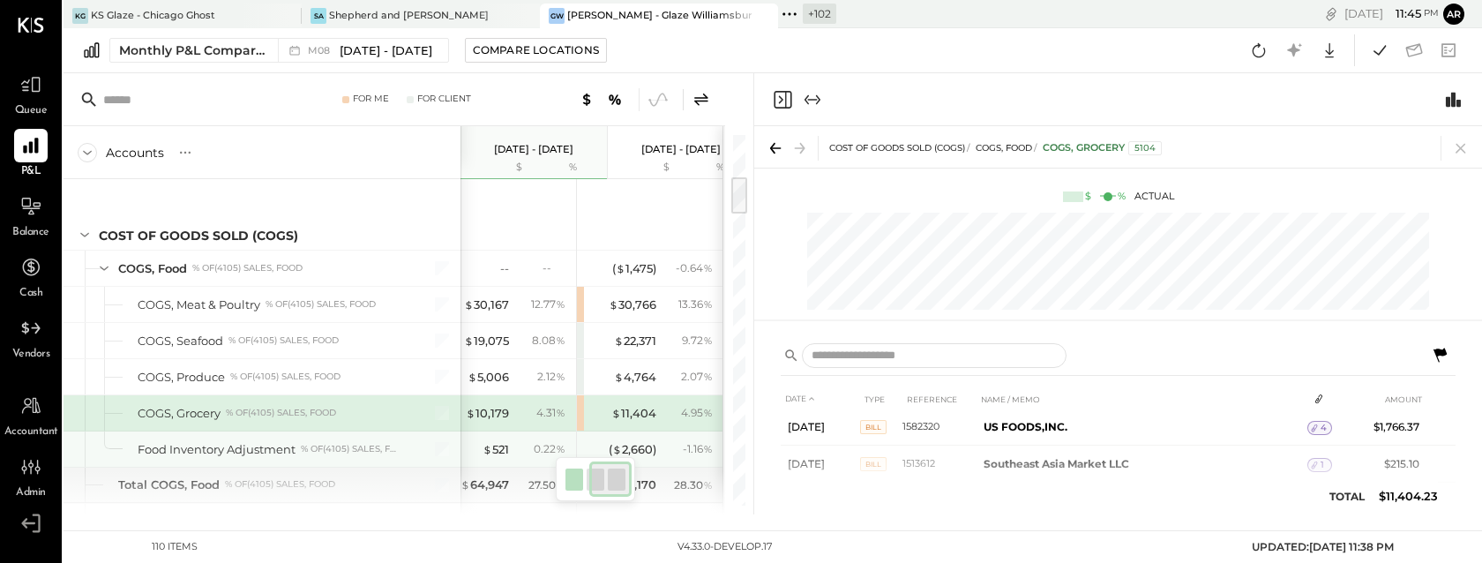
scroll to position [0, 178]
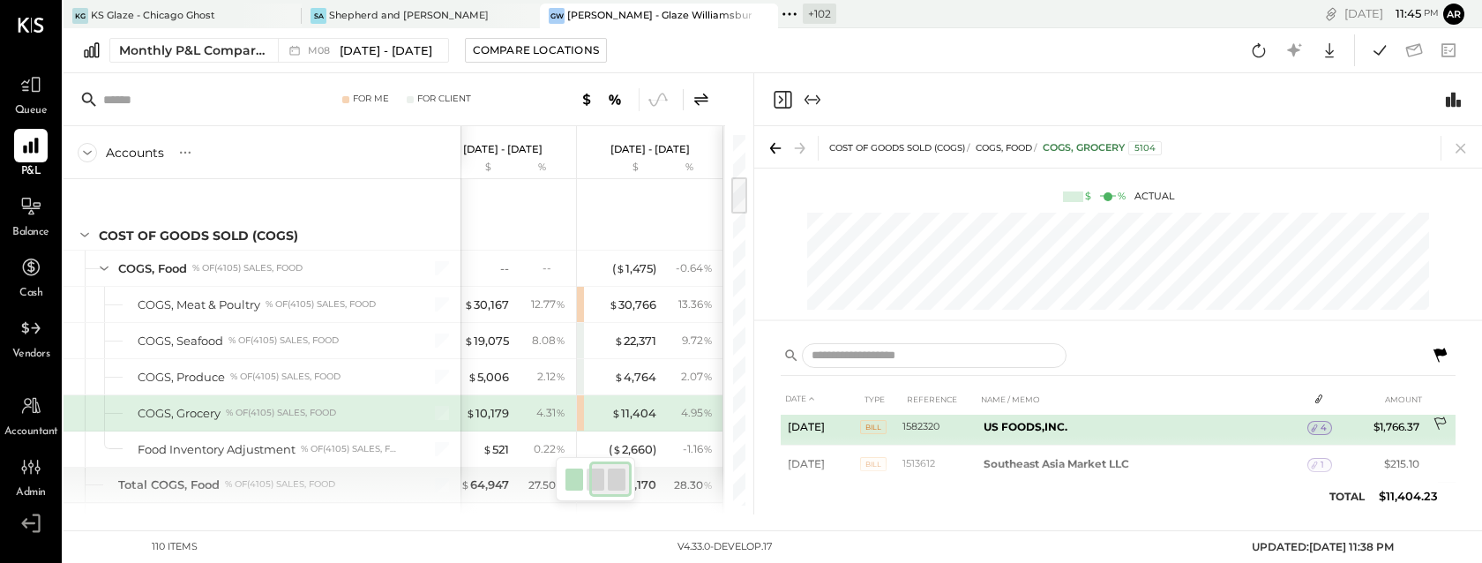
click at [1443, 424] on icon at bounding box center [1441, 425] width 18 height 18
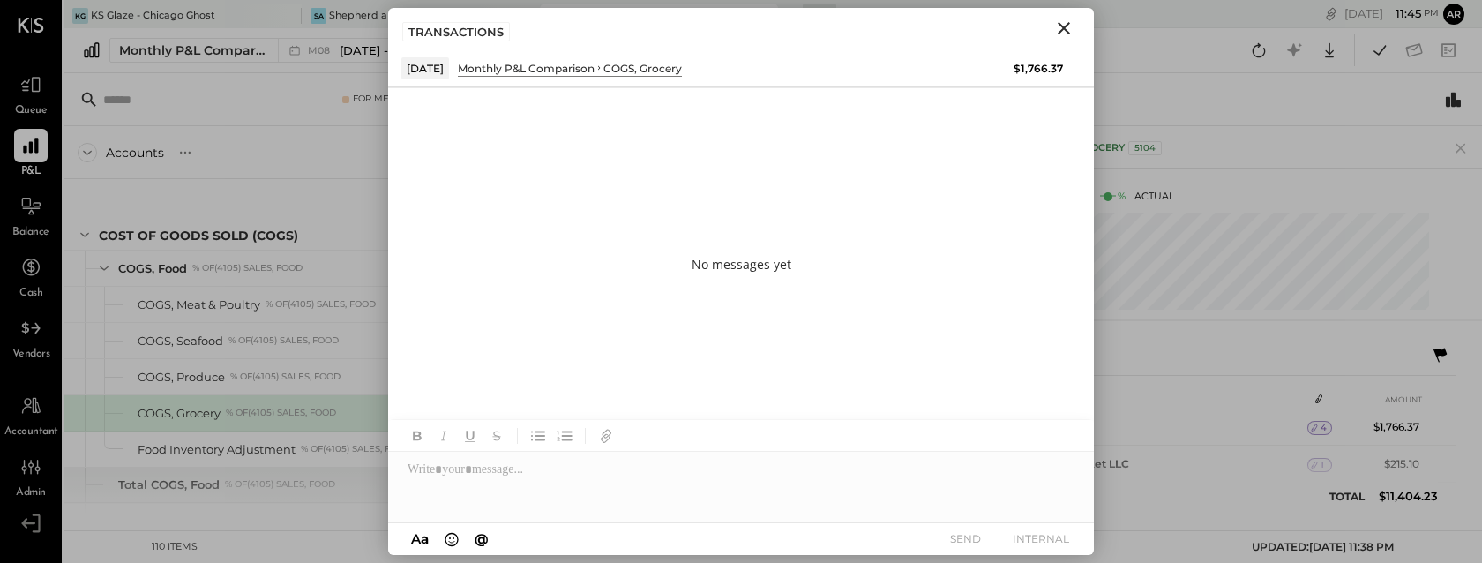
click at [486, 489] on div at bounding box center [741, 487] width 706 height 71
click at [955, 530] on button "SEND" at bounding box center [965, 539] width 71 height 24
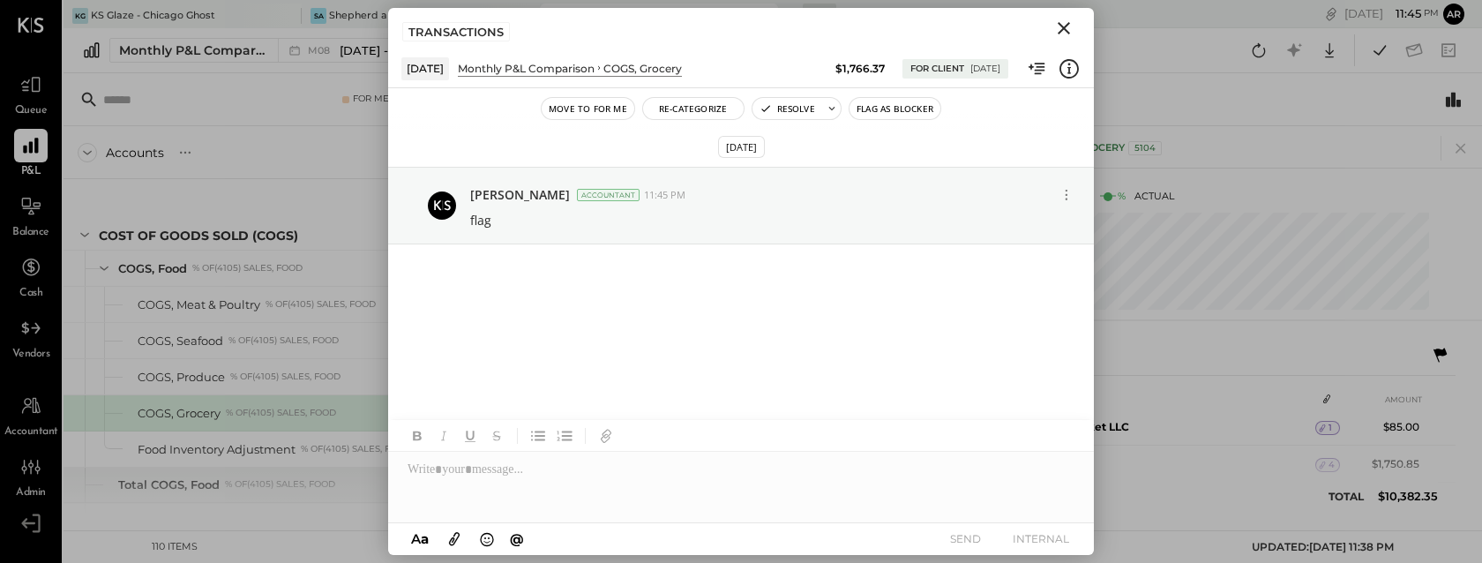
click at [1057, 33] on icon "Close" at bounding box center [1063, 28] width 21 height 21
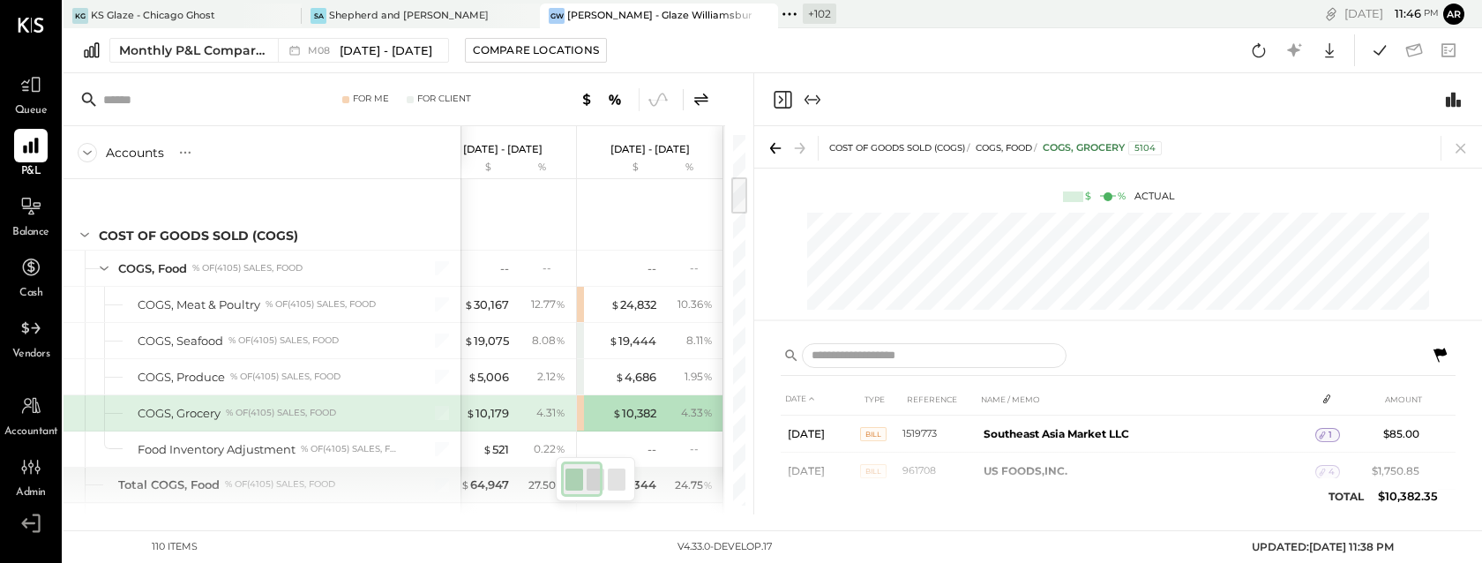
scroll to position [0, 0]
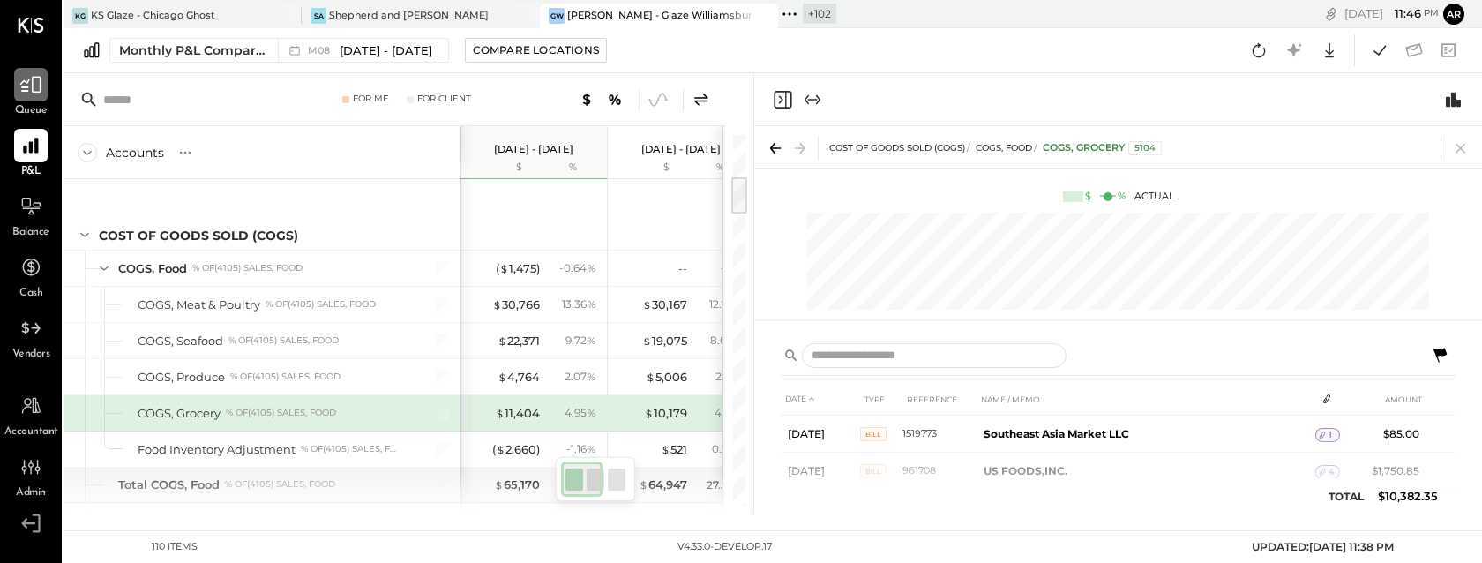
click at [19, 92] on icon at bounding box center [30, 84] width 23 height 23
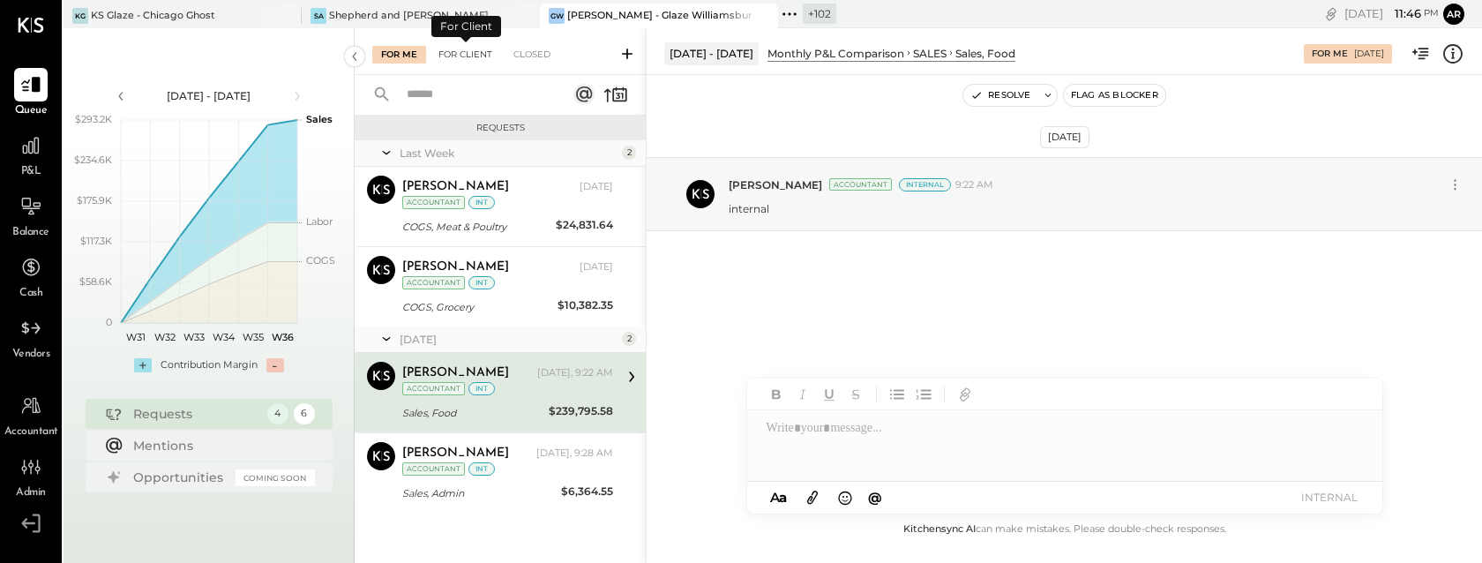
click at [455, 53] on div "For Client" at bounding box center [464, 55] width 71 height 18
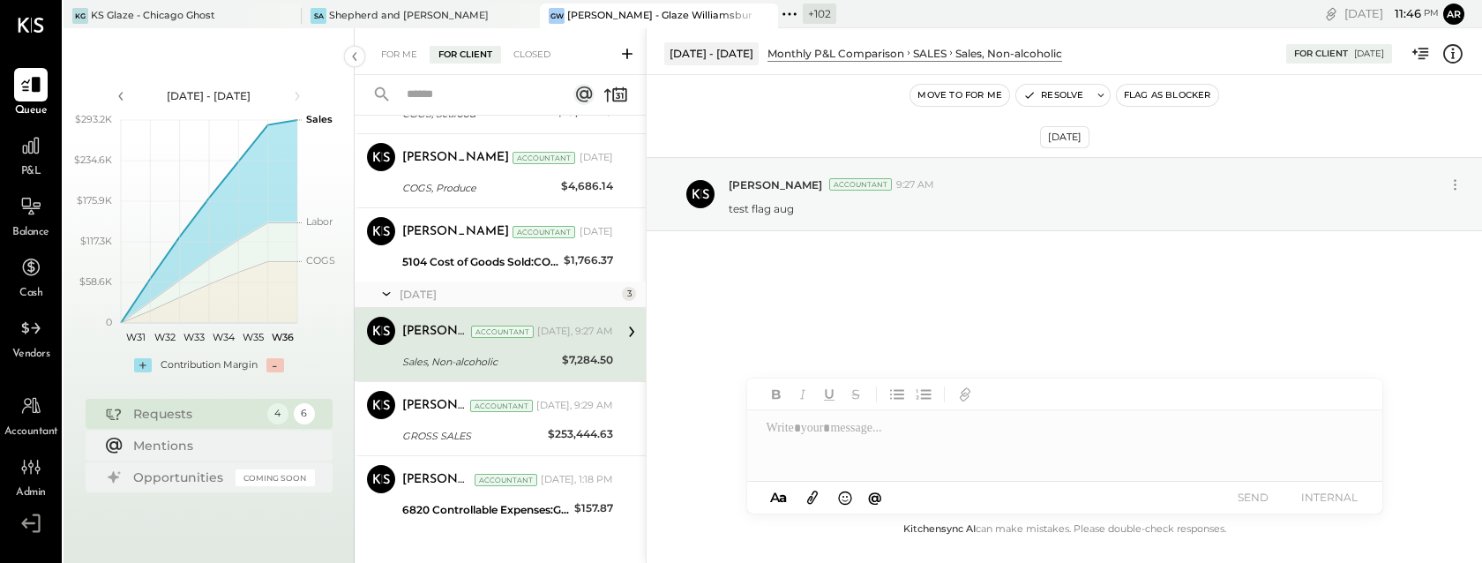
scroll to position [123, 0]
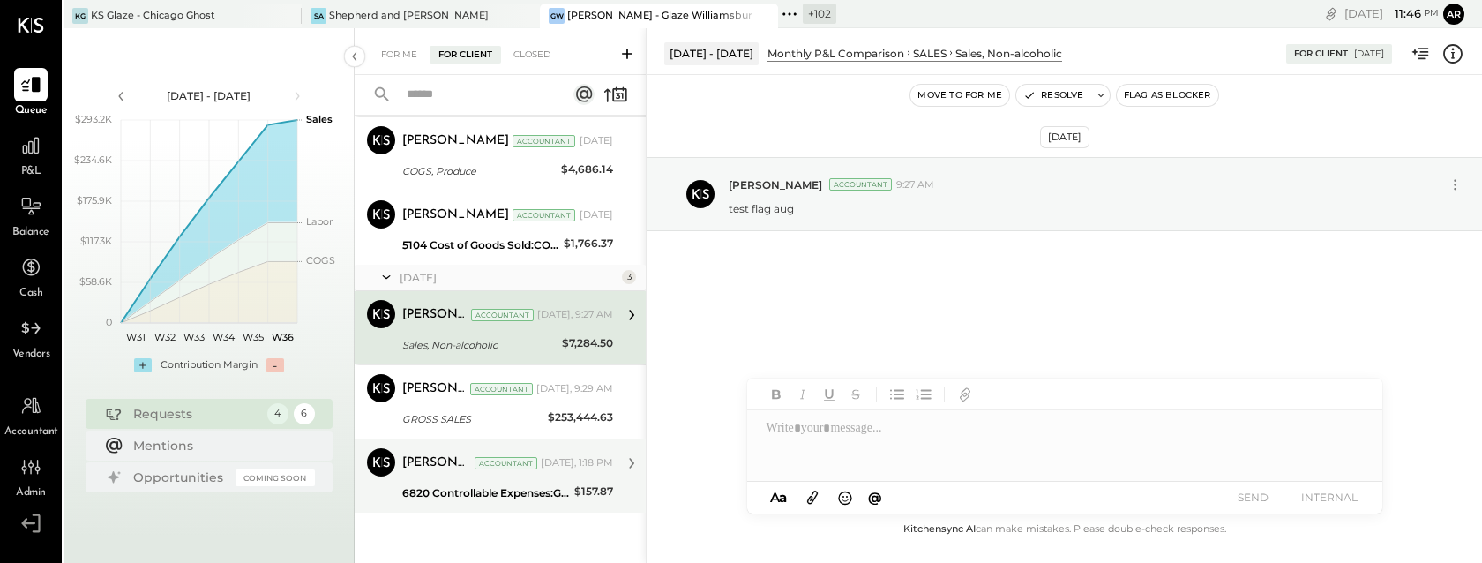
click at [471, 479] on div "Archie Grace Accountant Today, 1:18 PM 6820 Controllable Expenses:General & Adm…" at bounding box center [507, 476] width 211 height 56
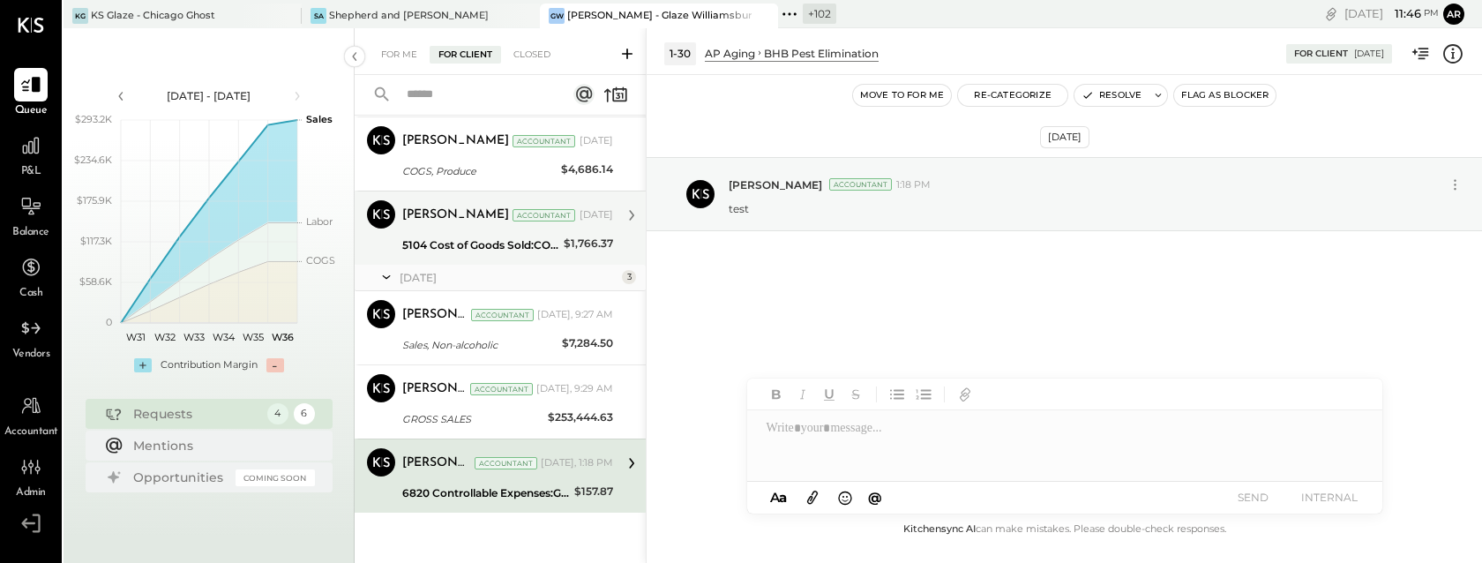
click at [476, 228] on div "Archie Grace Accountant Sep 03, 2025" at bounding box center [507, 215] width 211 height 30
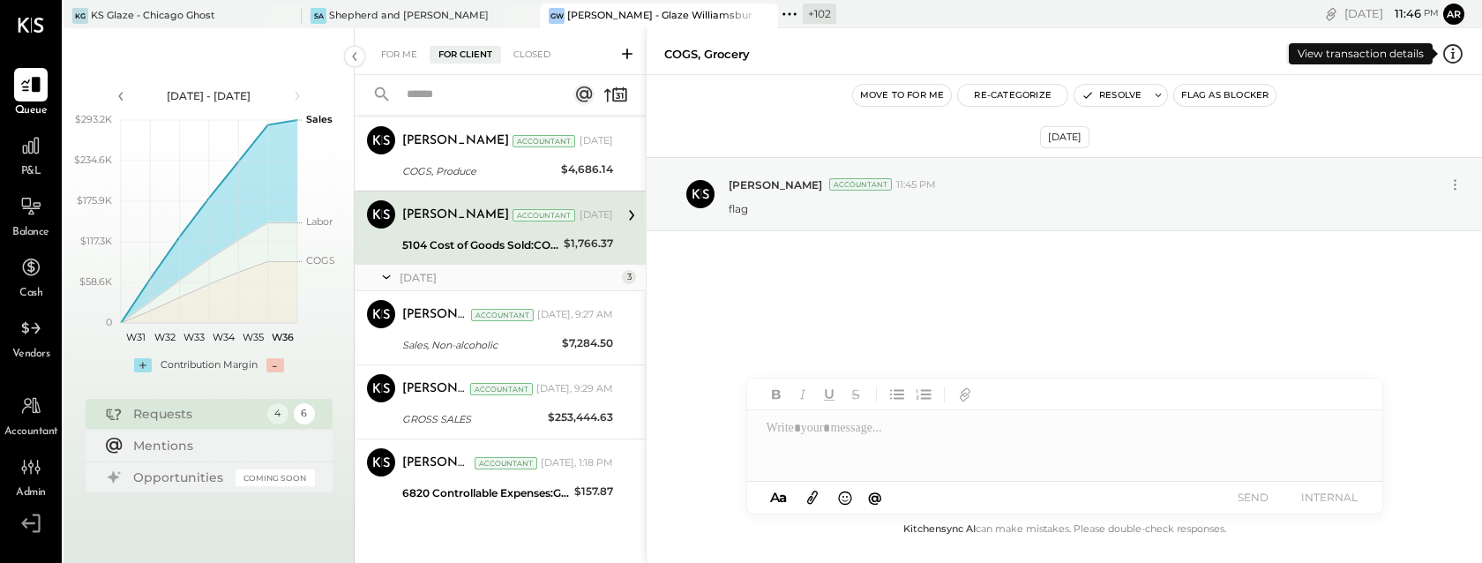
click at [1459, 51] on icon at bounding box center [1452, 53] width 23 height 23
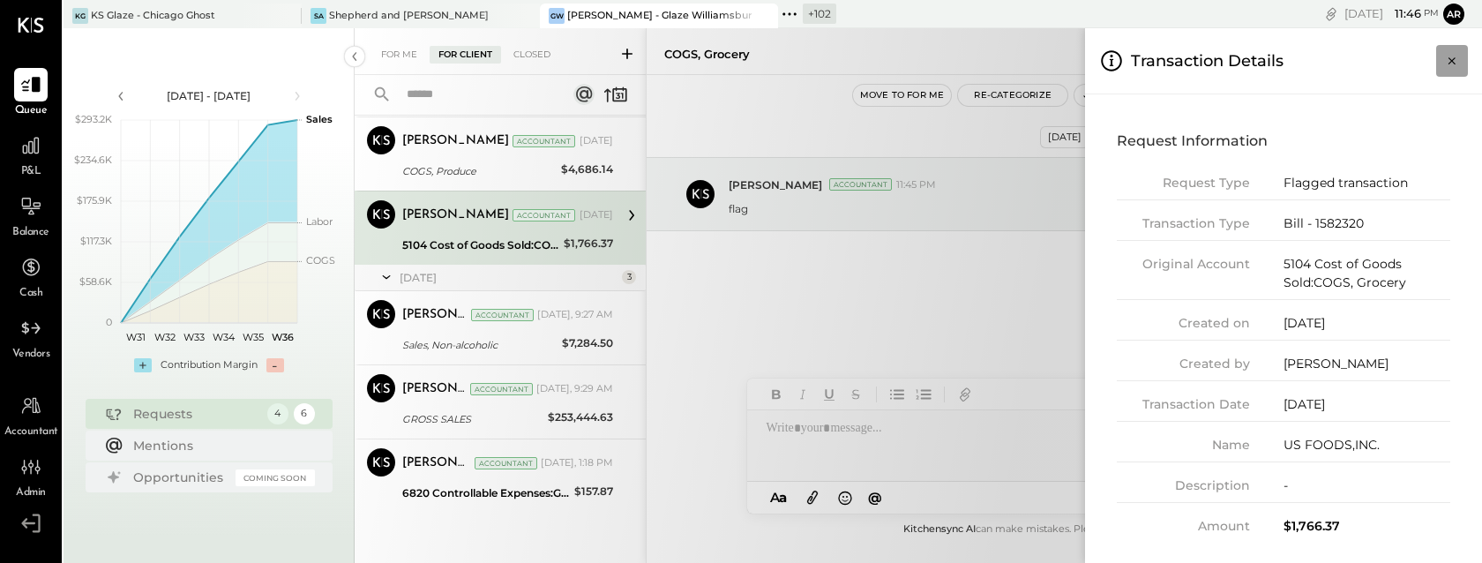
click at [1453, 61] on icon "Close panel" at bounding box center [1452, 61] width 18 height 18
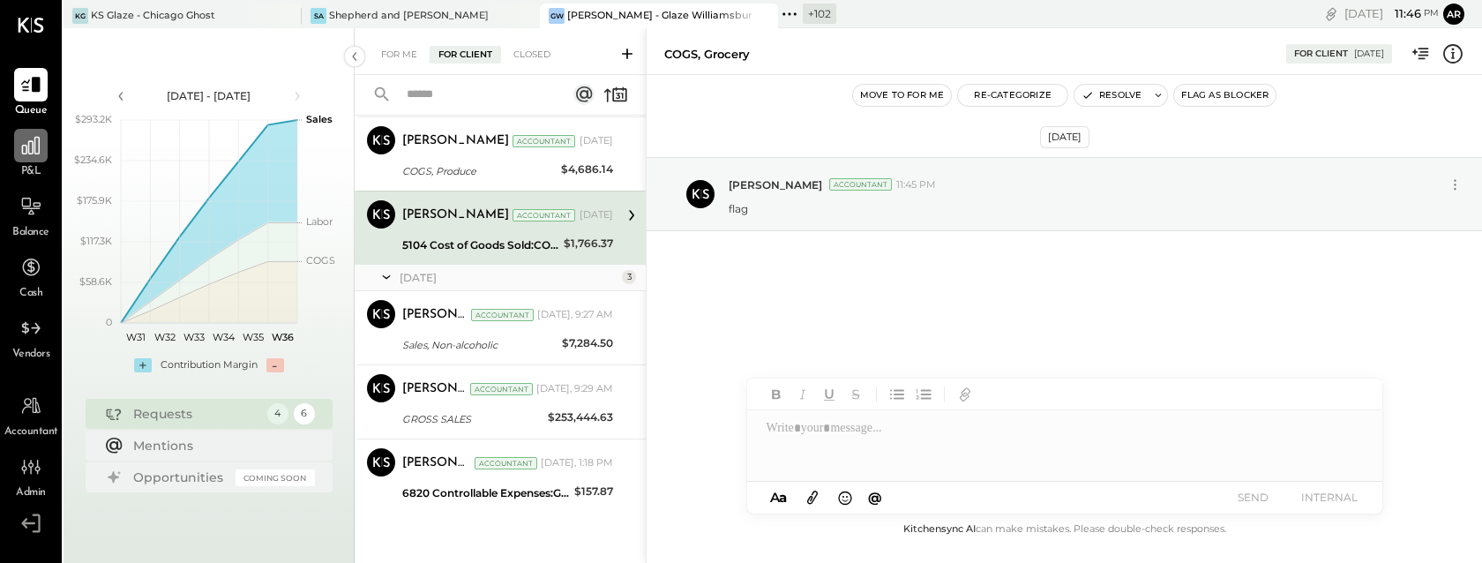
click at [28, 152] on icon at bounding box center [31, 146] width 18 height 18
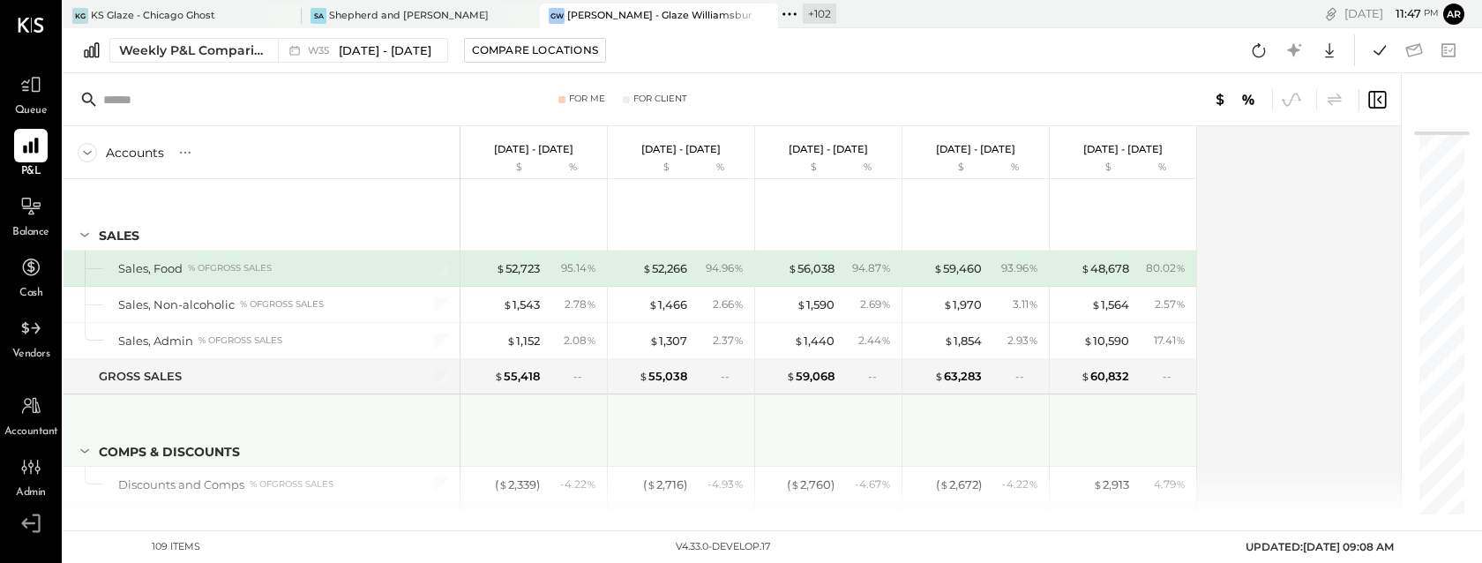
scroll to position [16, 0]
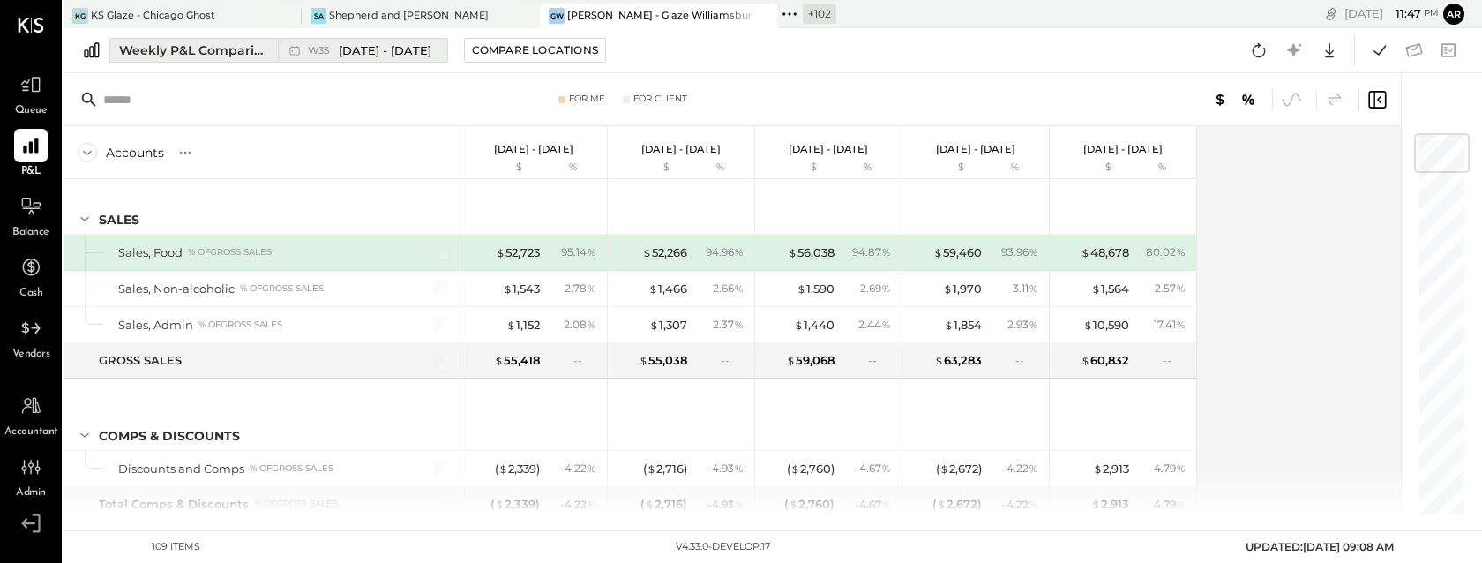
click at [391, 44] on span "[DATE] - [DATE]" at bounding box center [385, 50] width 93 height 17
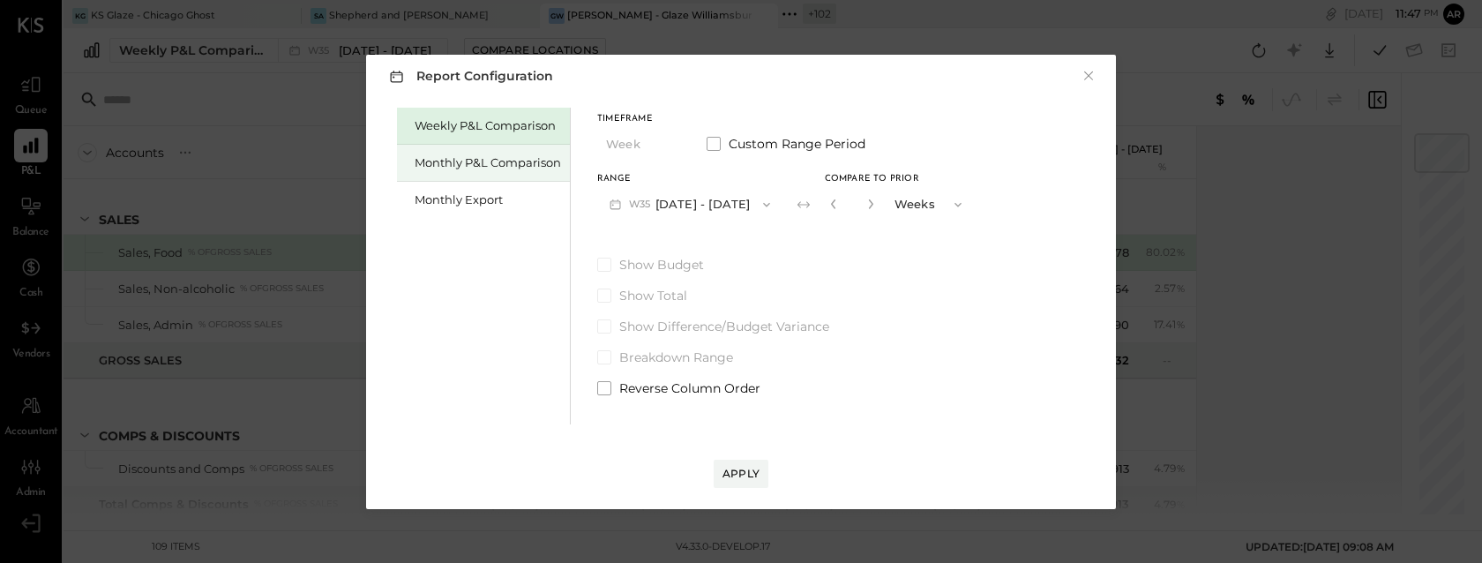
click at [496, 165] on div "Monthly P&L Comparison" at bounding box center [488, 162] width 146 height 17
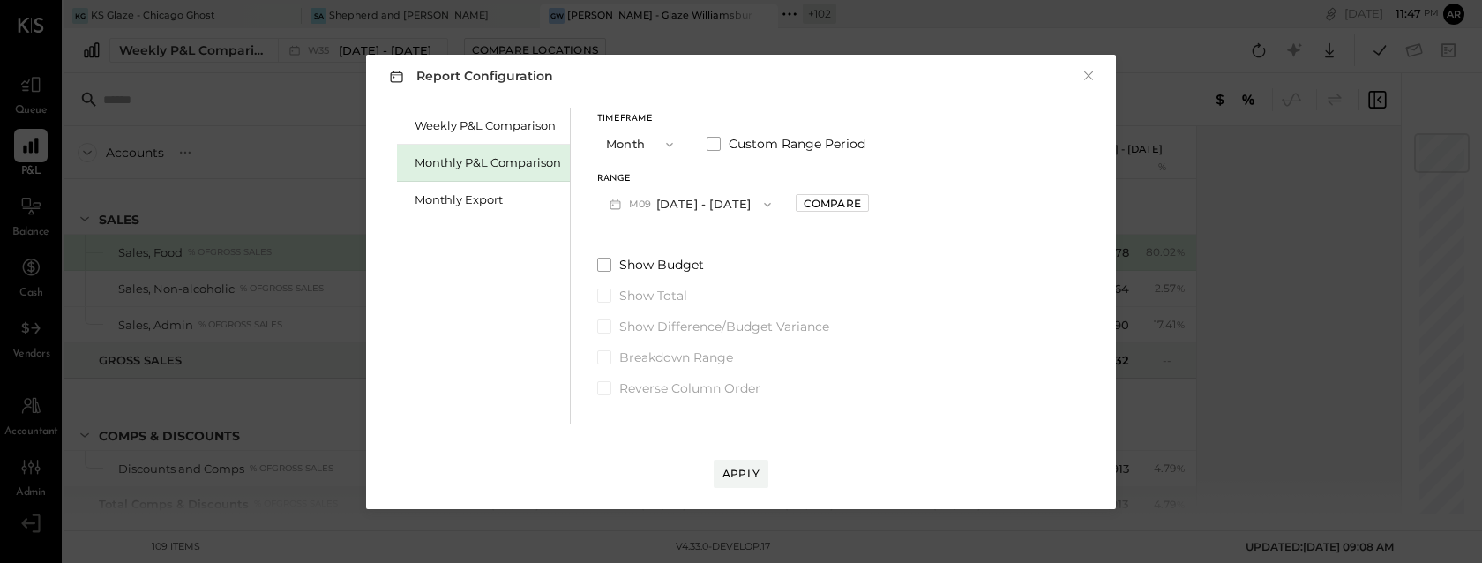
click at [645, 200] on span "M09" at bounding box center [642, 205] width 27 height 14
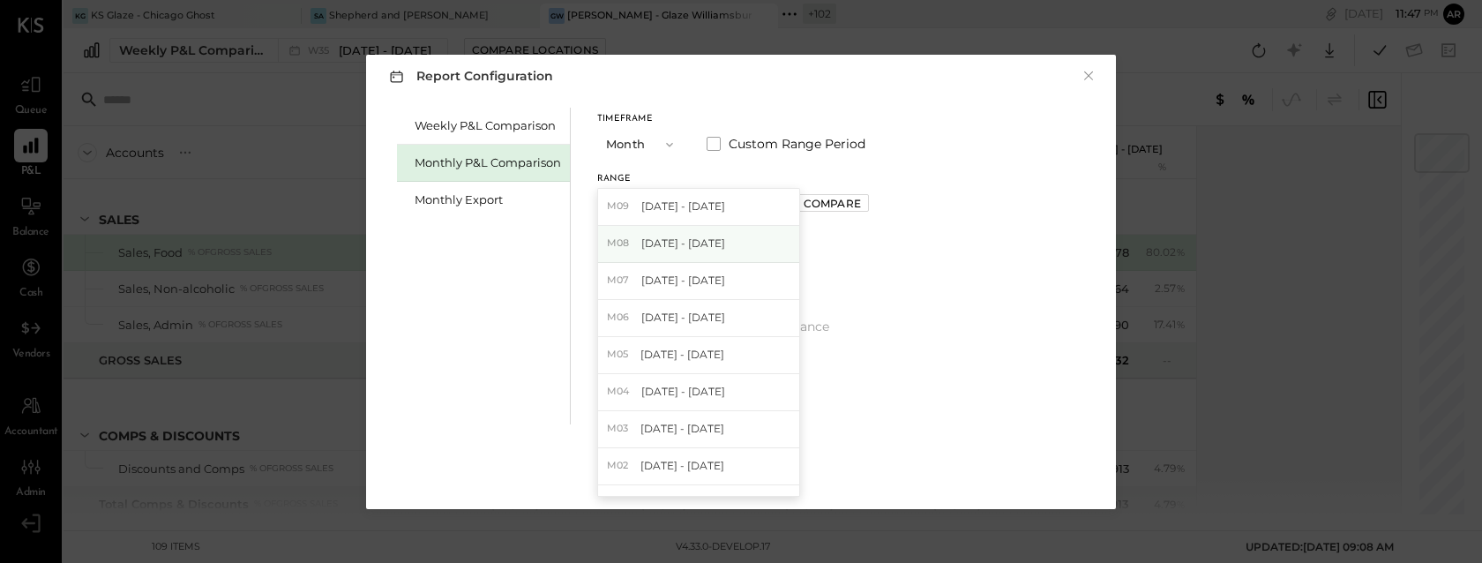
click at [651, 237] on span "Aug 1 - 31, 2025" at bounding box center [683, 242] width 84 height 15
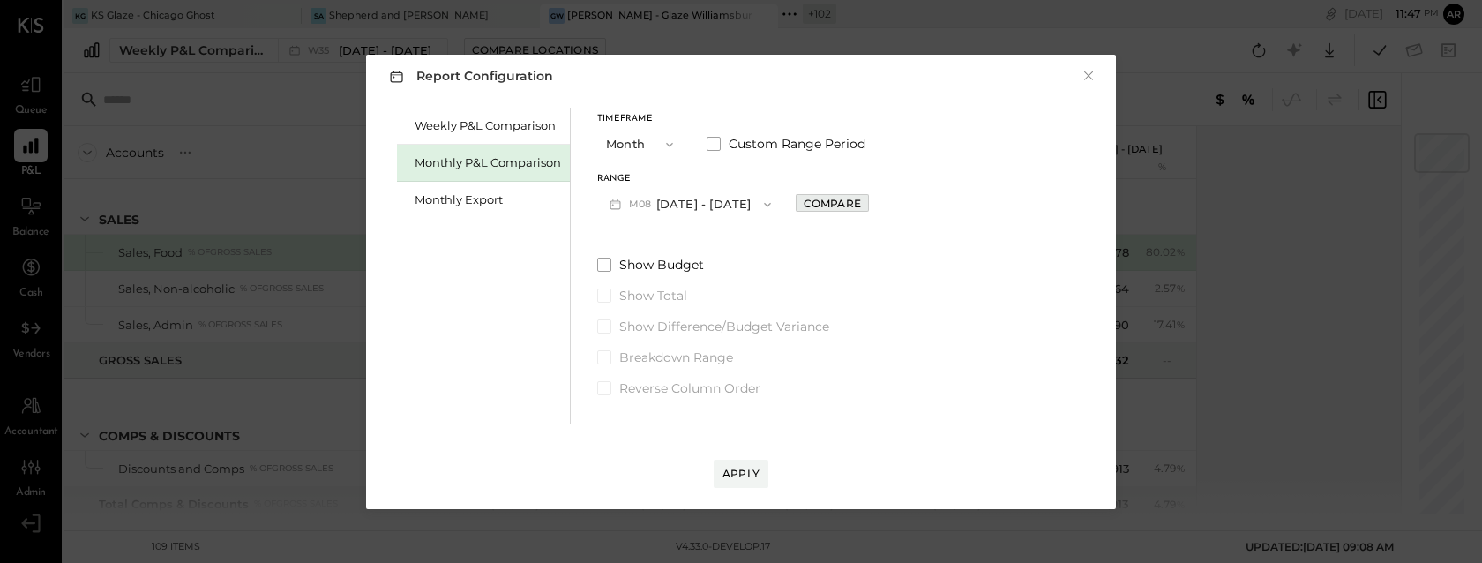
click at [840, 198] on div "Compare" at bounding box center [831, 203] width 57 height 15
click at [869, 204] on icon "button" at bounding box center [871, 204] width 4 height 10
type input "*"
click at [734, 474] on div "Apply" at bounding box center [740, 473] width 37 height 15
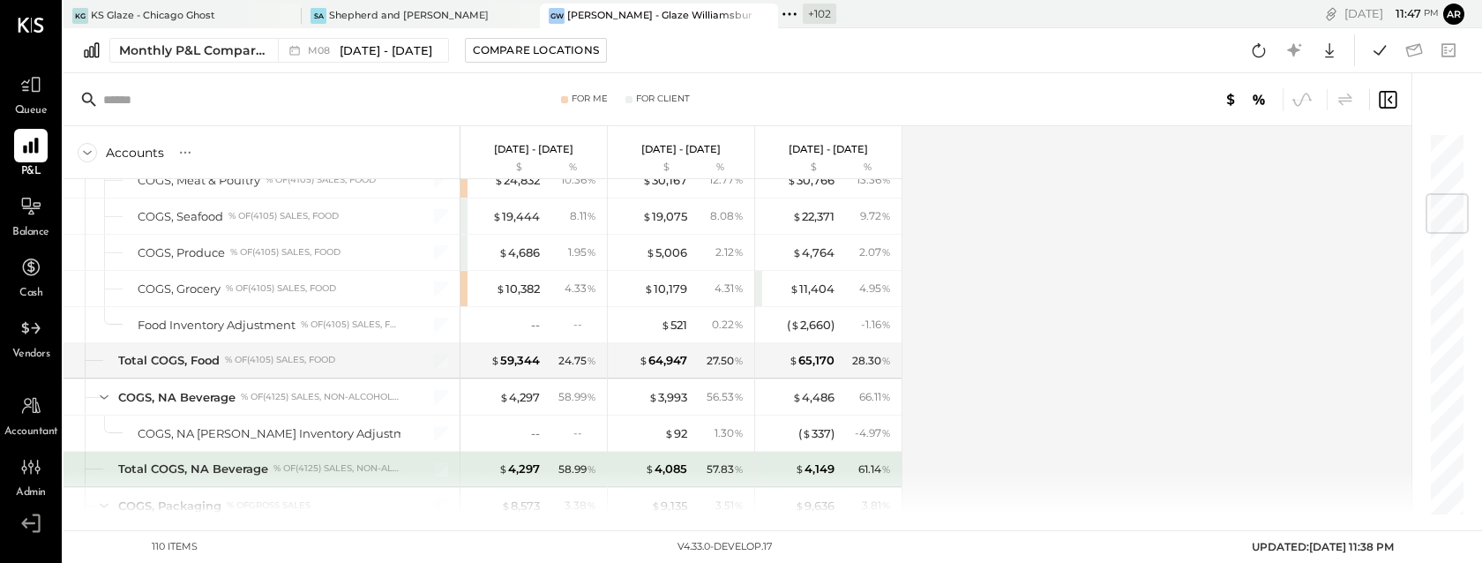
scroll to position [523, 0]
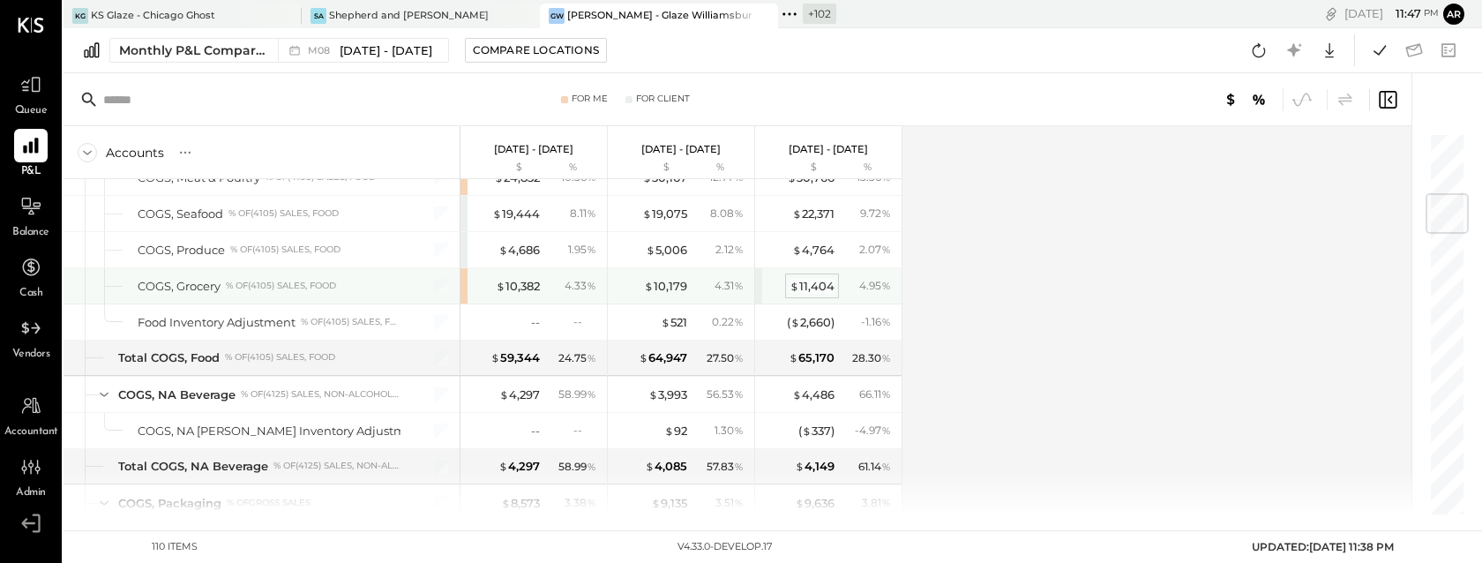
click at [820, 286] on div "$ 11,404" at bounding box center [811, 286] width 45 height 17
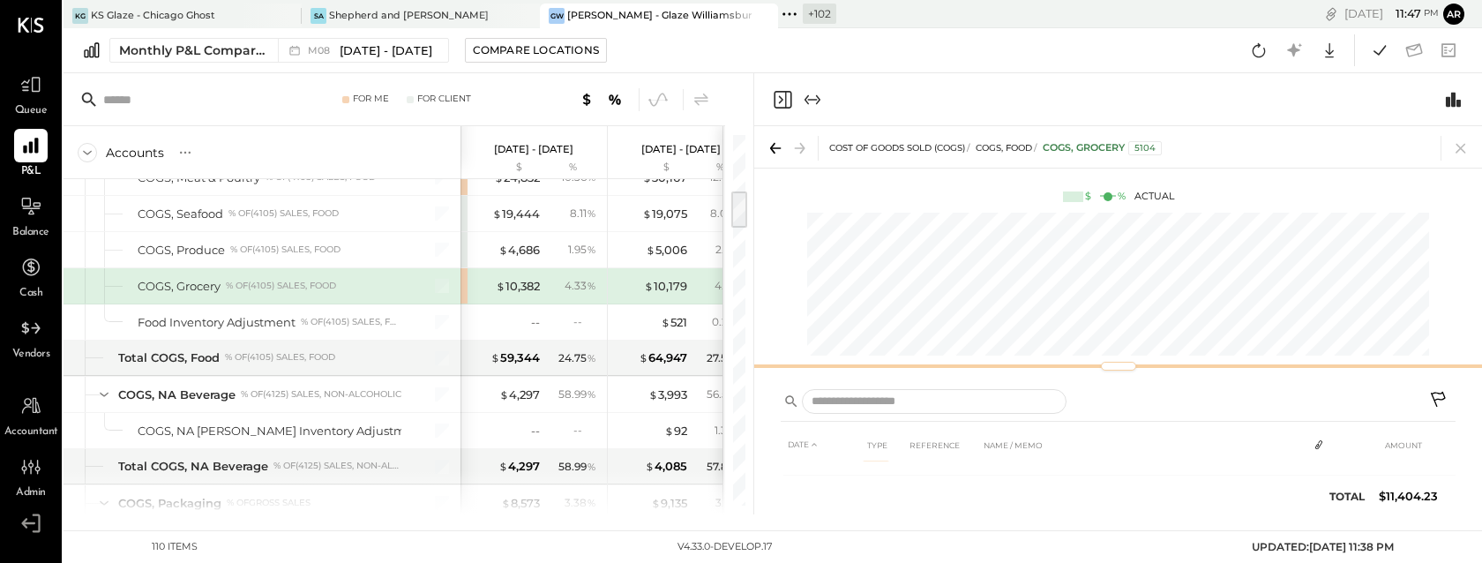
scroll to position [141, 0]
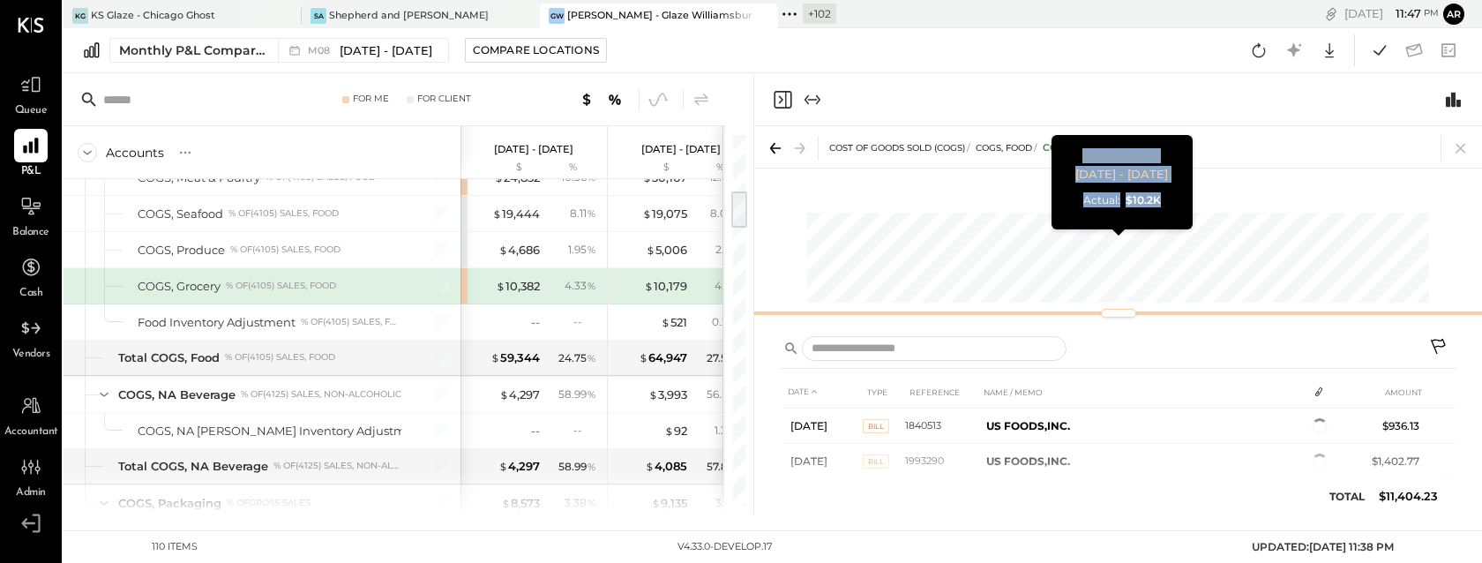
click at [1039, 250] on div "COST OF GOODS SOLD (COGS) COGS, Food COGS, Grocery 5104 $ % Actual COGS, Grocer…" at bounding box center [1118, 225] width 728 height 198
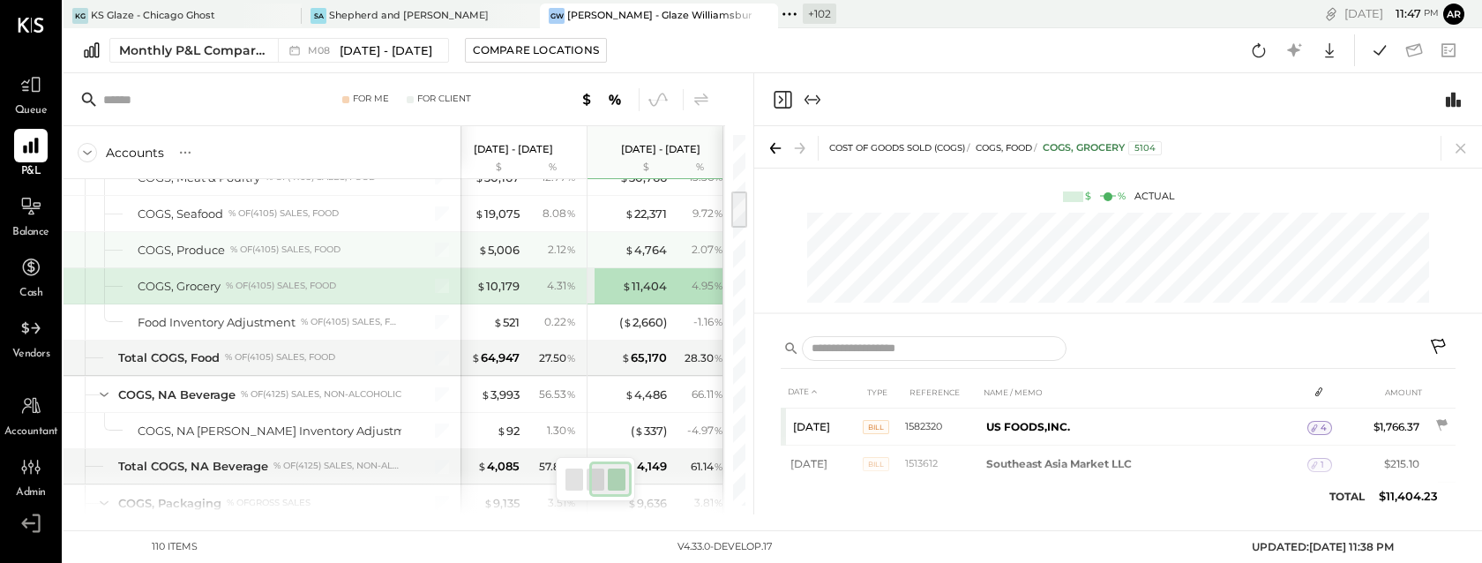
scroll to position [0, 178]
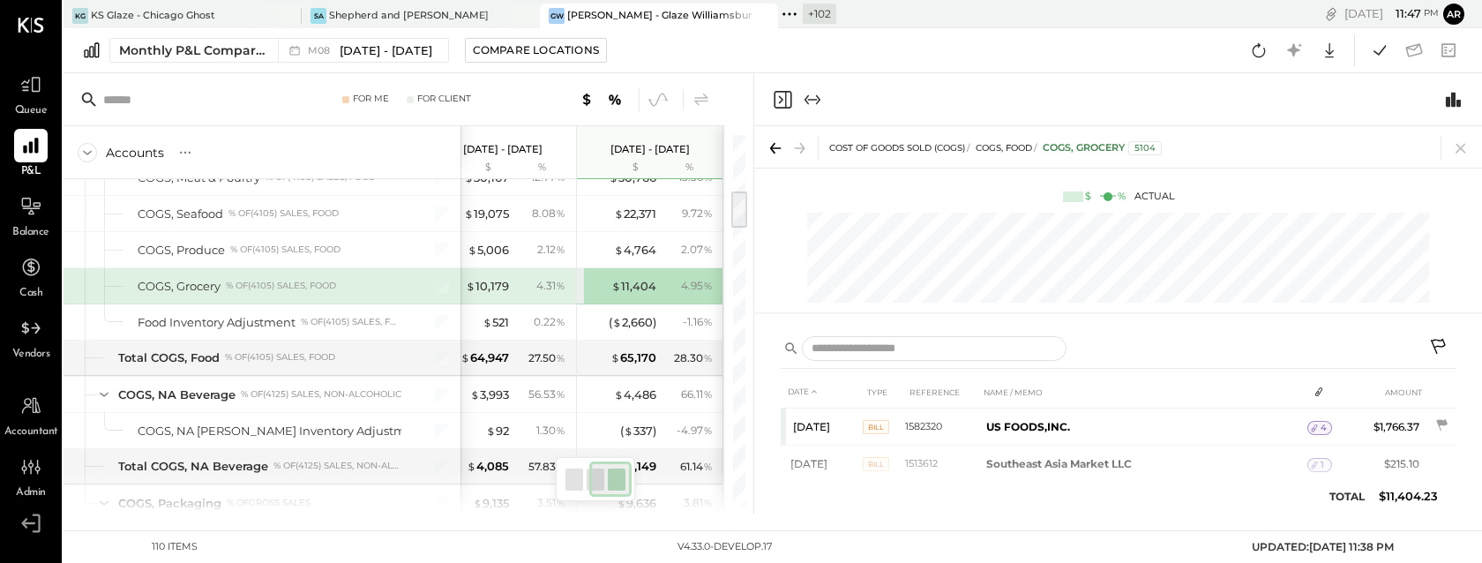
click at [783, 101] on icon "Close panel" at bounding box center [782, 99] width 21 height 21
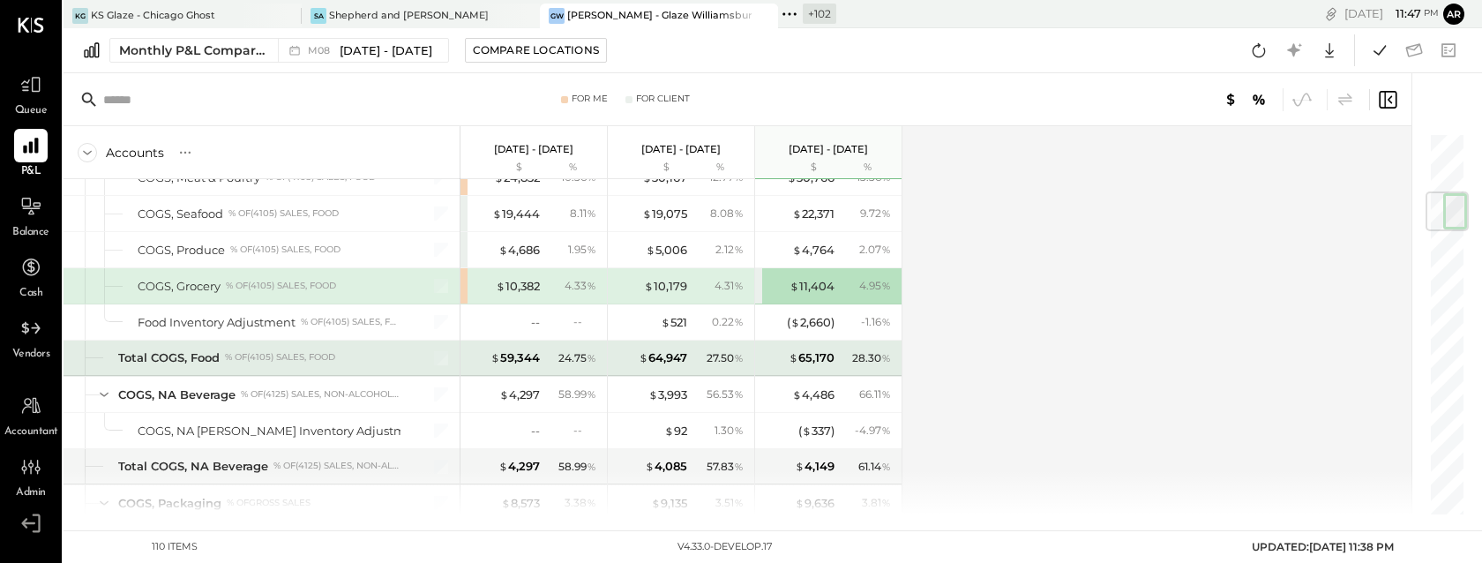
scroll to position [507, 0]
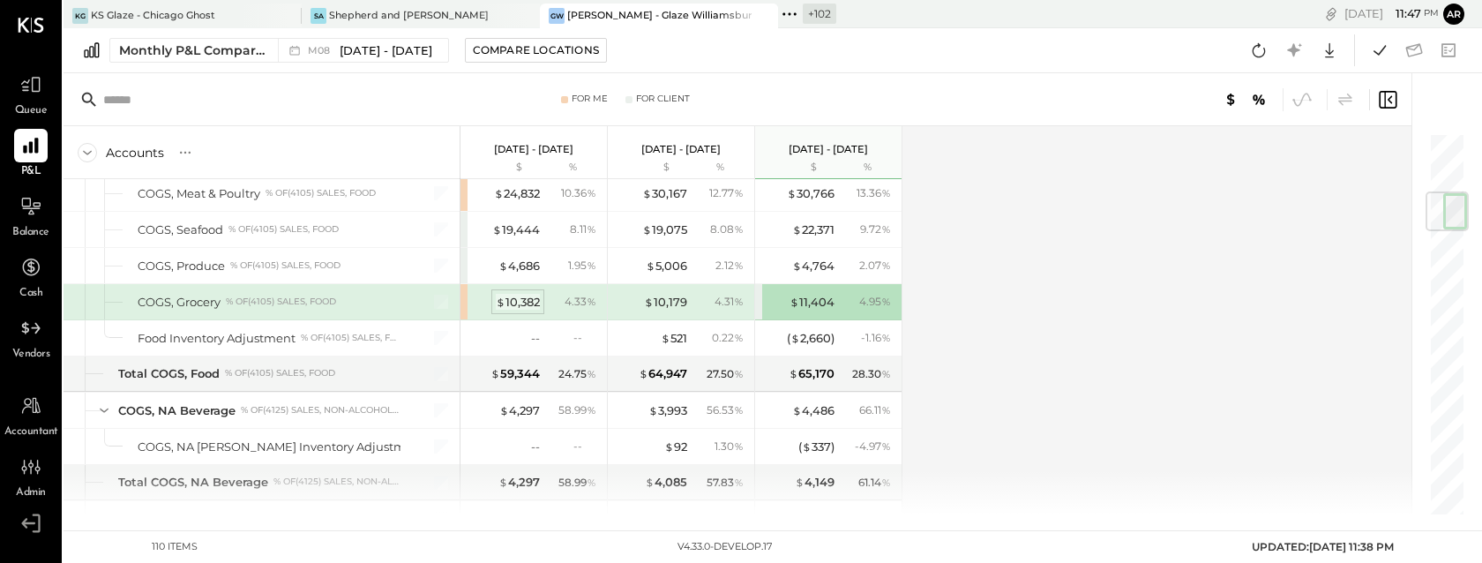
click at [521, 301] on div "$ 10,382" at bounding box center [518, 302] width 44 height 17
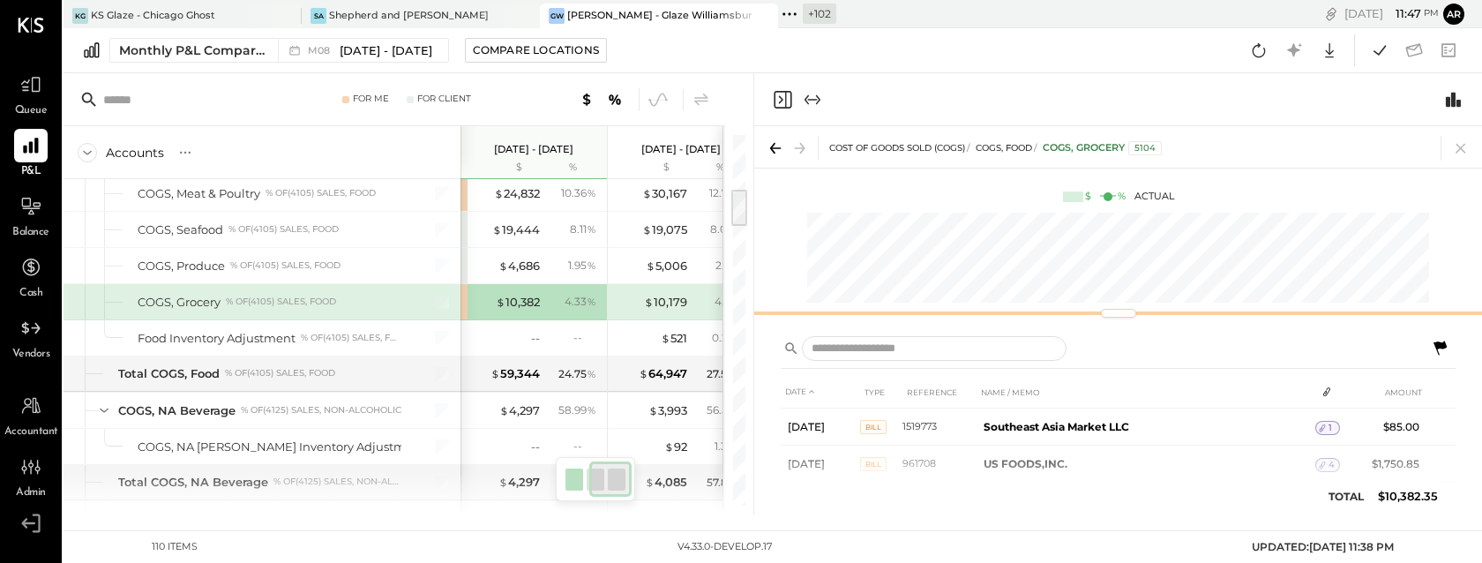
click at [1019, 274] on div "COST OF GOODS SOLD (COGS) COGS, Food COGS, Grocery 5104 $ % Actual" at bounding box center [1118, 225] width 728 height 198
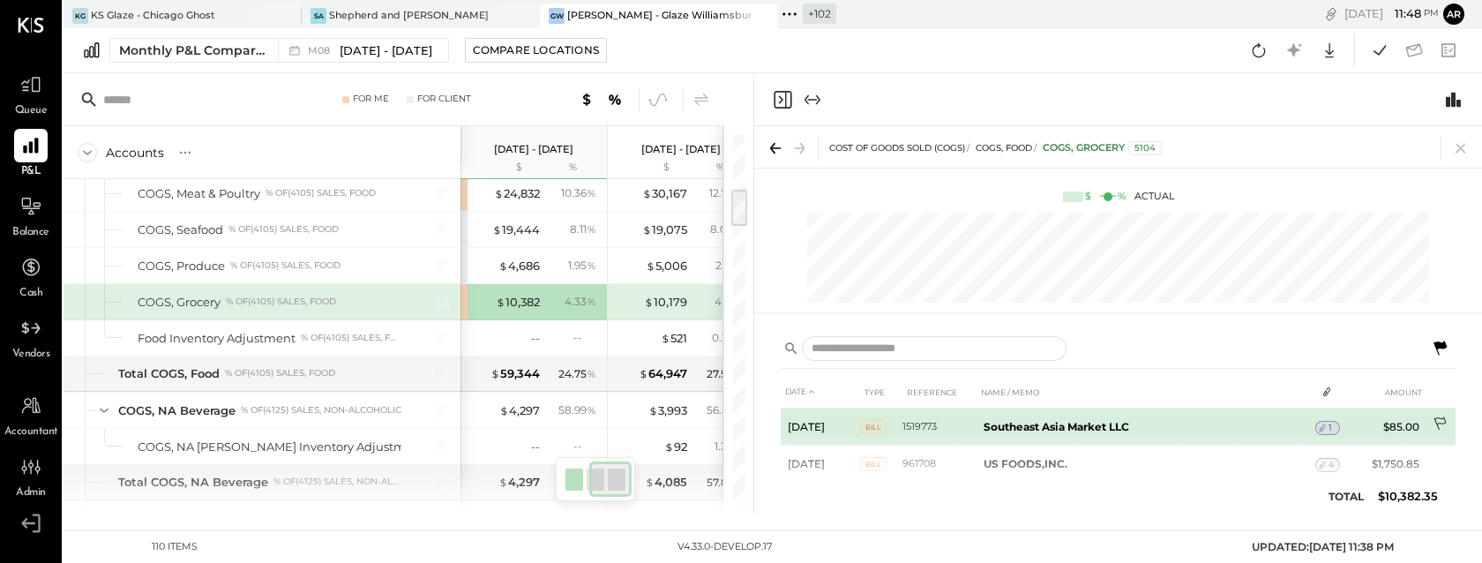
click at [1433, 422] on icon at bounding box center [1439, 423] width 12 height 13
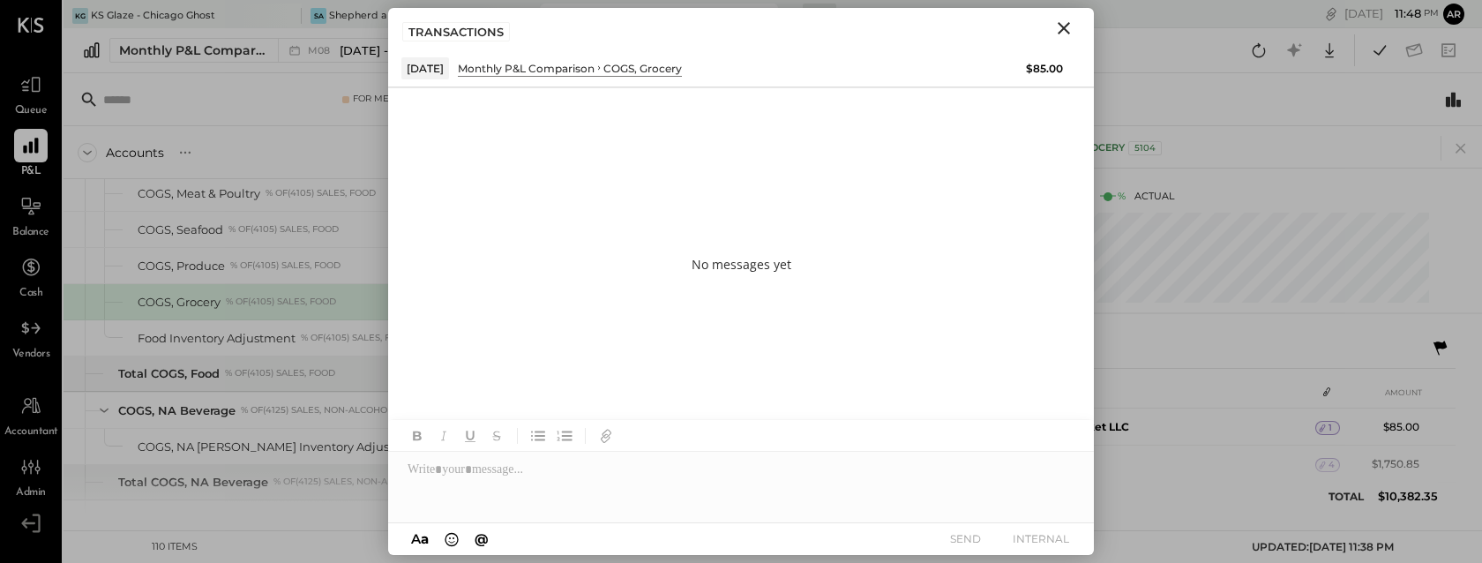
click at [1062, 23] on icon "Close" at bounding box center [1063, 28] width 21 height 21
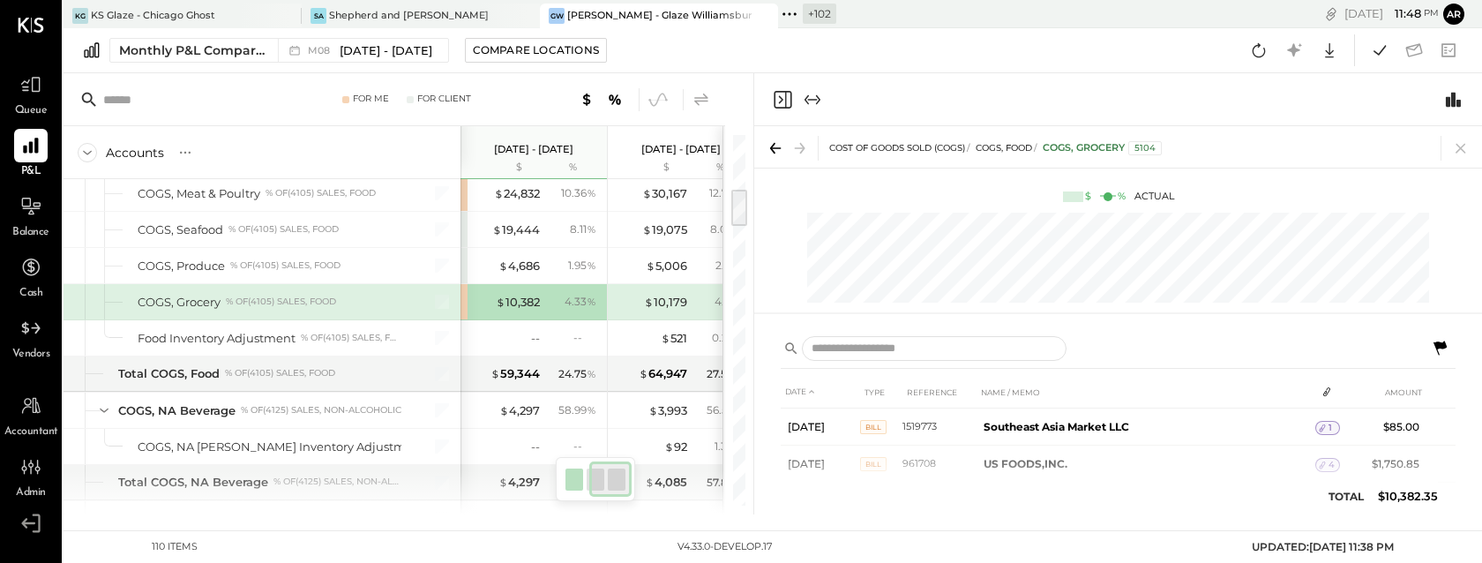
click at [698, 102] on icon at bounding box center [701, 99] width 21 height 21
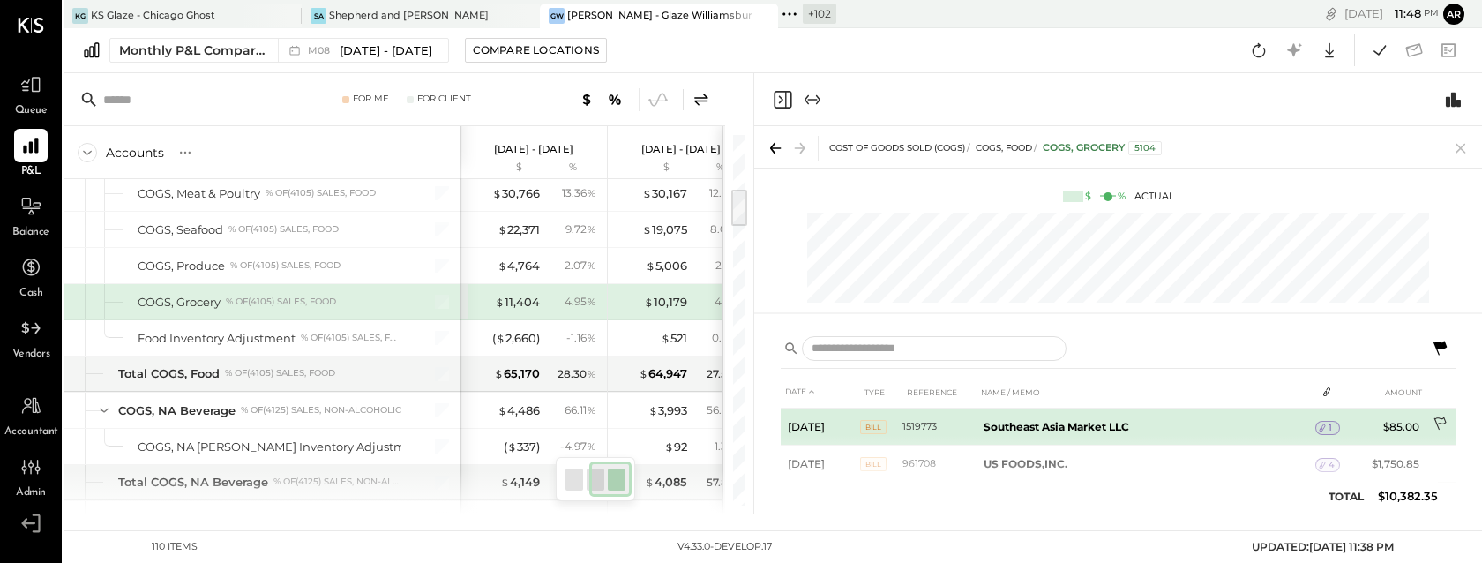
click at [1438, 422] on icon at bounding box center [1441, 425] width 18 height 18
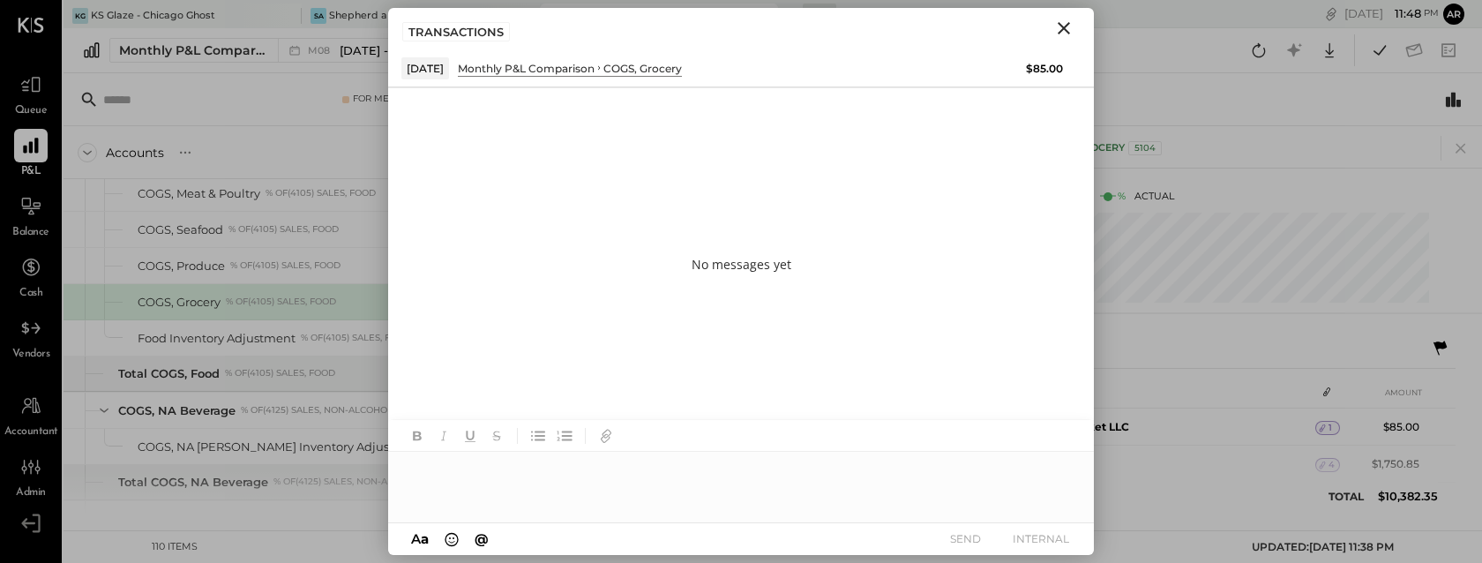
click at [1066, 29] on icon "Close" at bounding box center [1063, 28] width 21 height 21
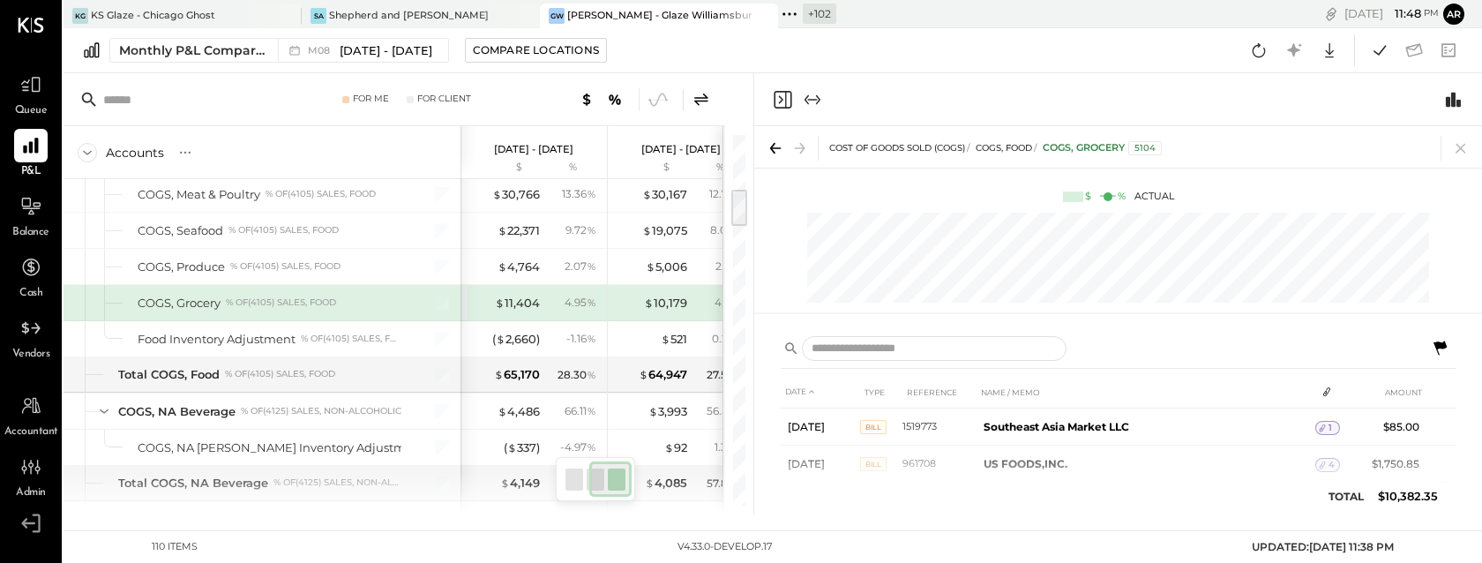
scroll to position [516, 0]
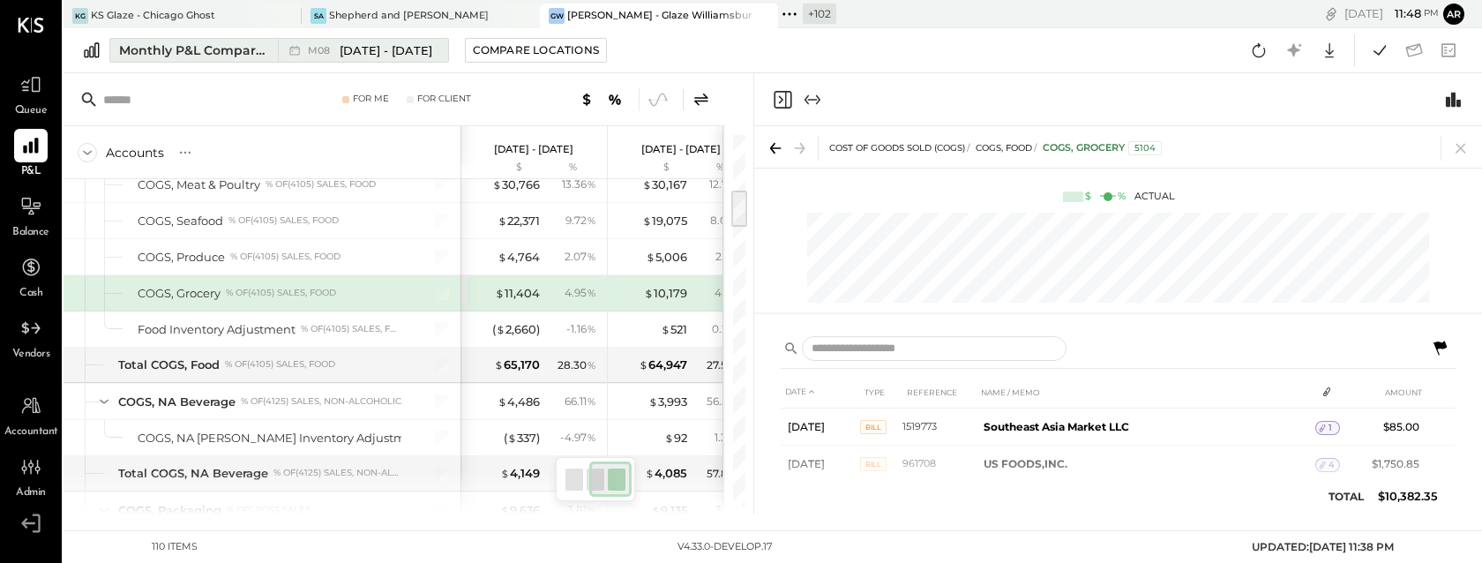
click at [347, 51] on span "Aug 1 - 31, 2025" at bounding box center [386, 50] width 93 height 17
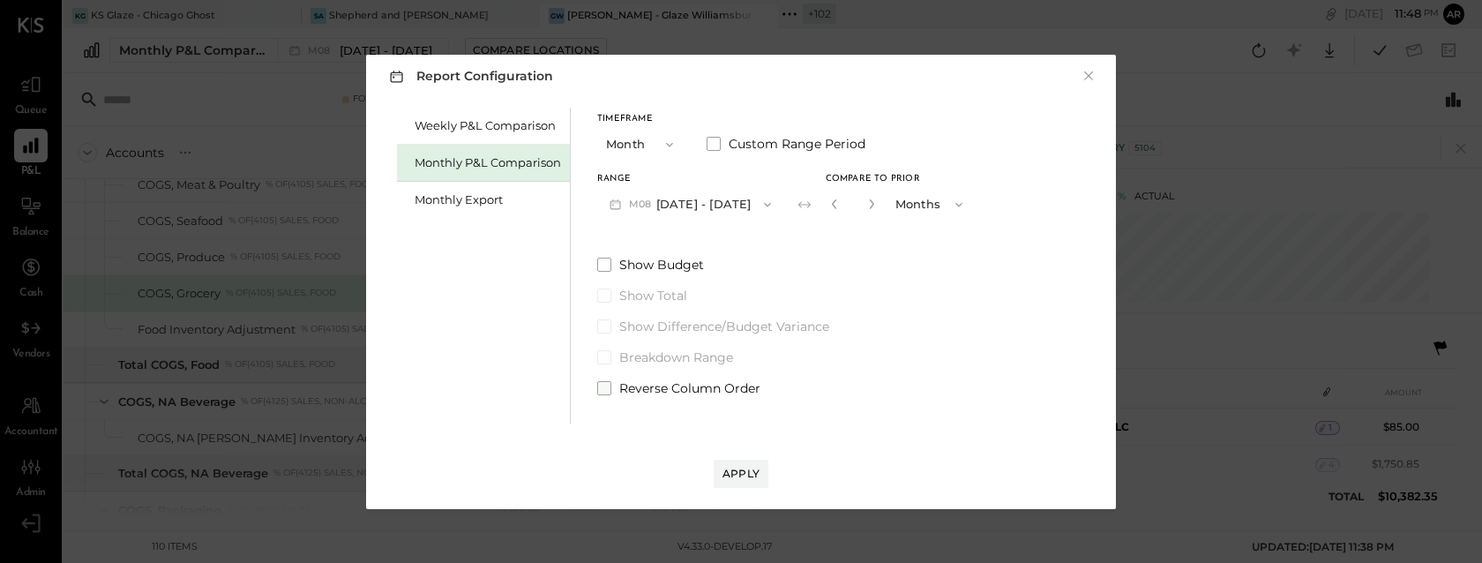
click at [602, 391] on span at bounding box center [604, 388] width 14 height 14
click at [744, 468] on div "Apply" at bounding box center [740, 473] width 37 height 15
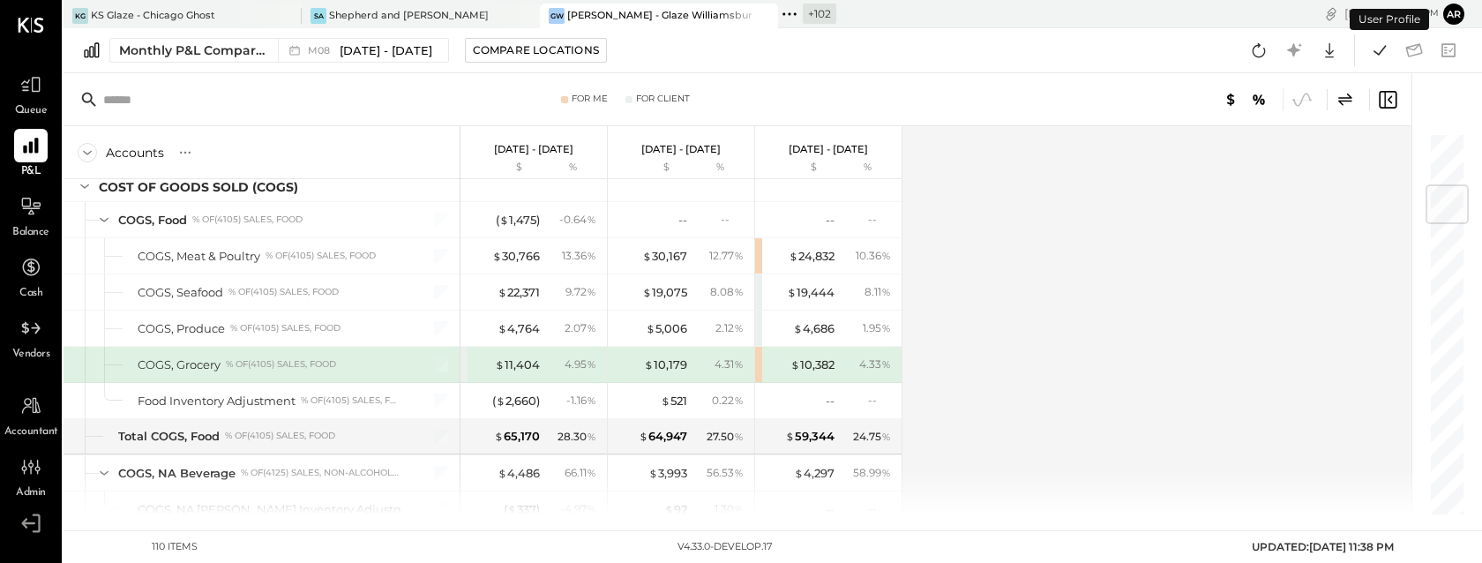
scroll to position [449, 0]
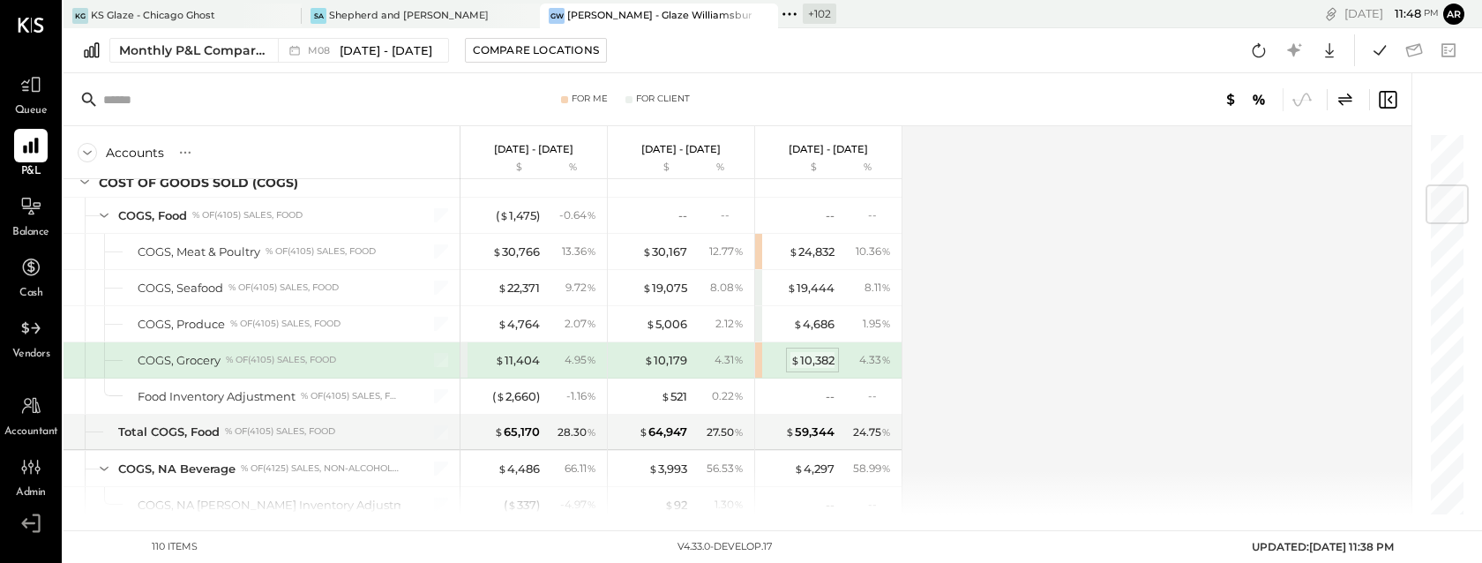
click at [804, 360] on div "$ 10,382" at bounding box center [812, 360] width 44 height 17
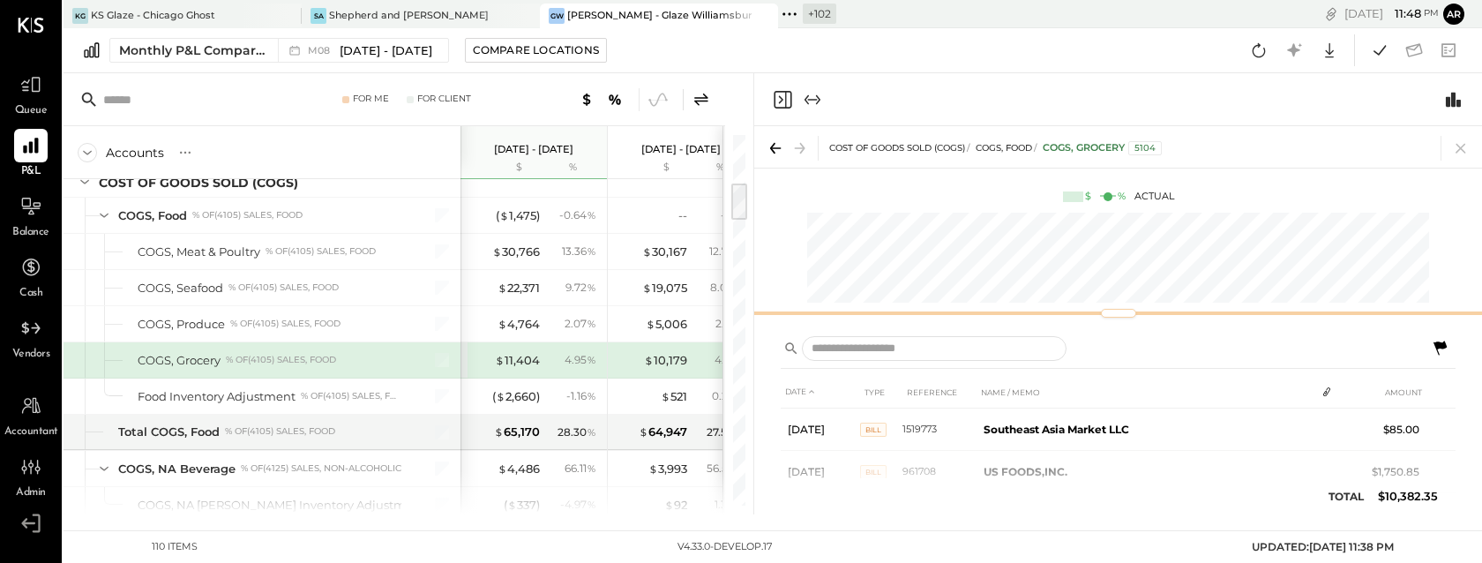
click at [1191, 293] on div "COST OF GOODS SOLD (COGS) COGS, Food COGS, Grocery 5104 $ % Actual" at bounding box center [1118, 225] width 728 height 198
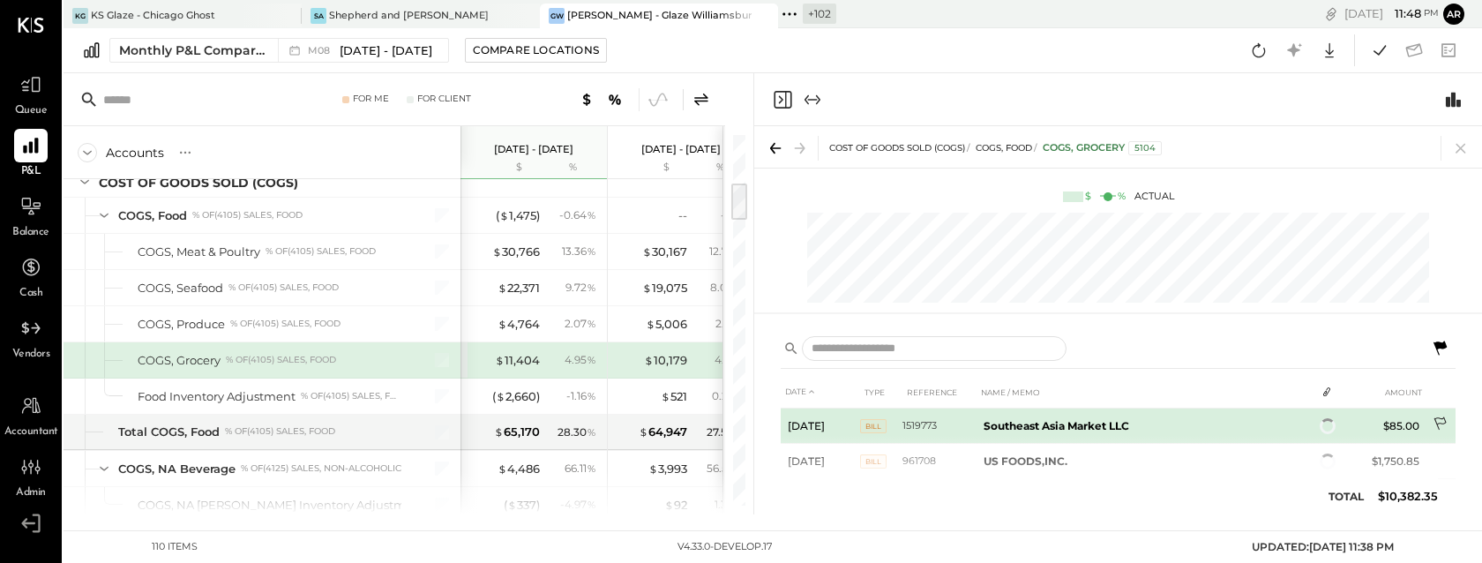
click at [1433, 421] on icon at bounding box center [1439, 423] width 12 height 13
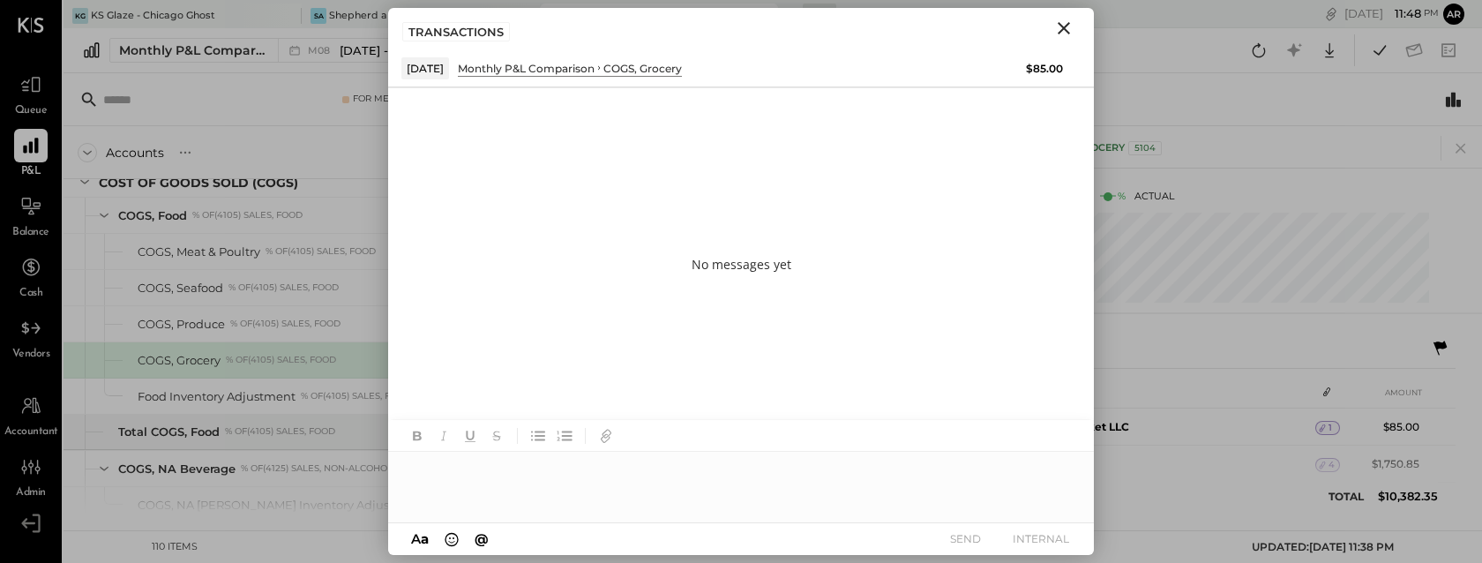
click at [1066, 29] on icon "Close" at bounding box center [1063, 28] width 21 height 21
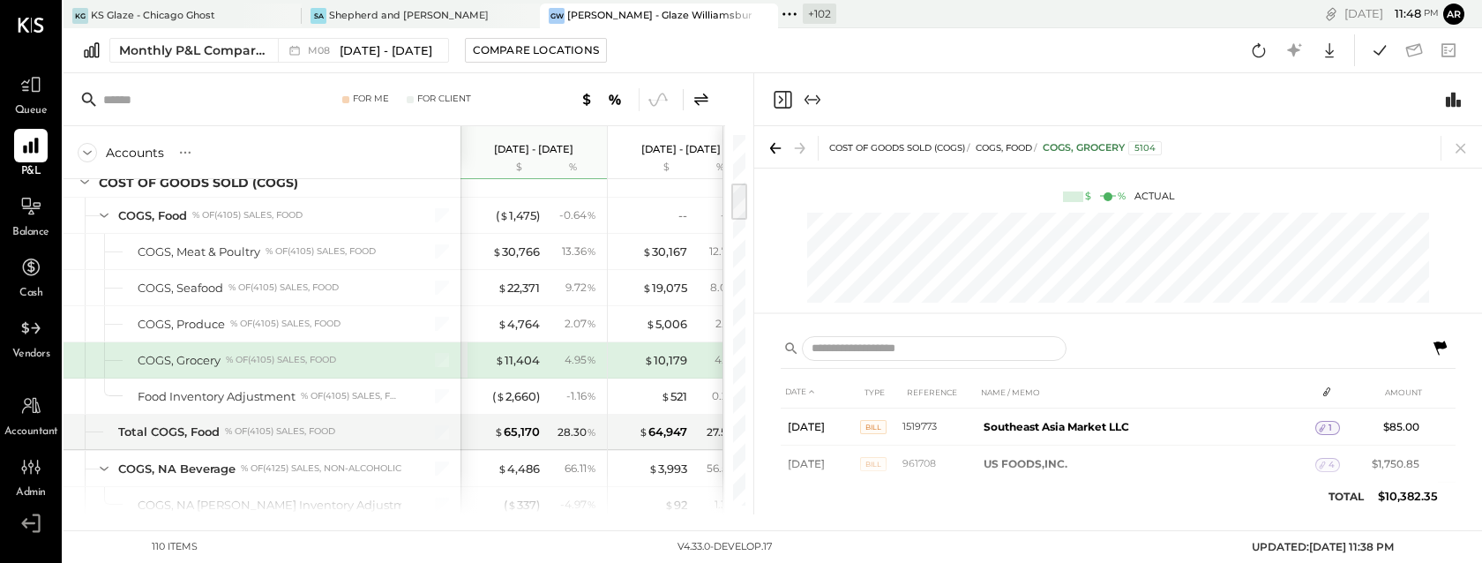
click at [702, 98] on icon at bounding box center [701, 99] width 21 height 21
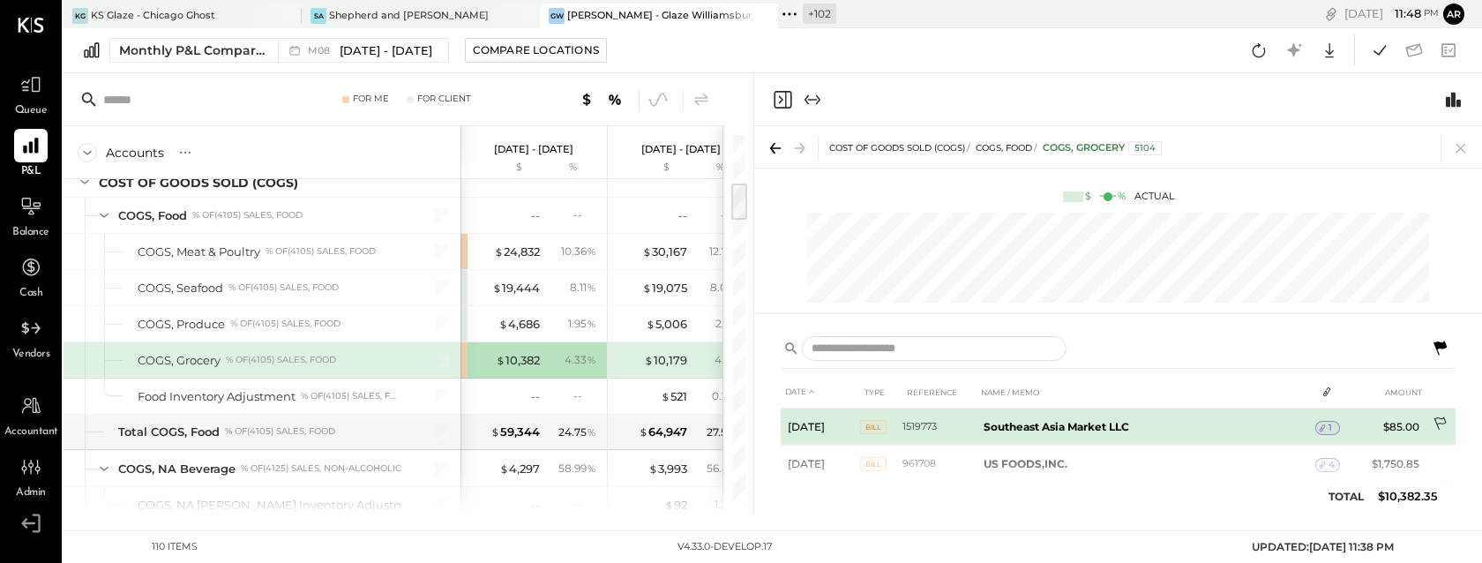
click at [1441, 419] on icon at bounding box center [1441, 425] width 18 height 18
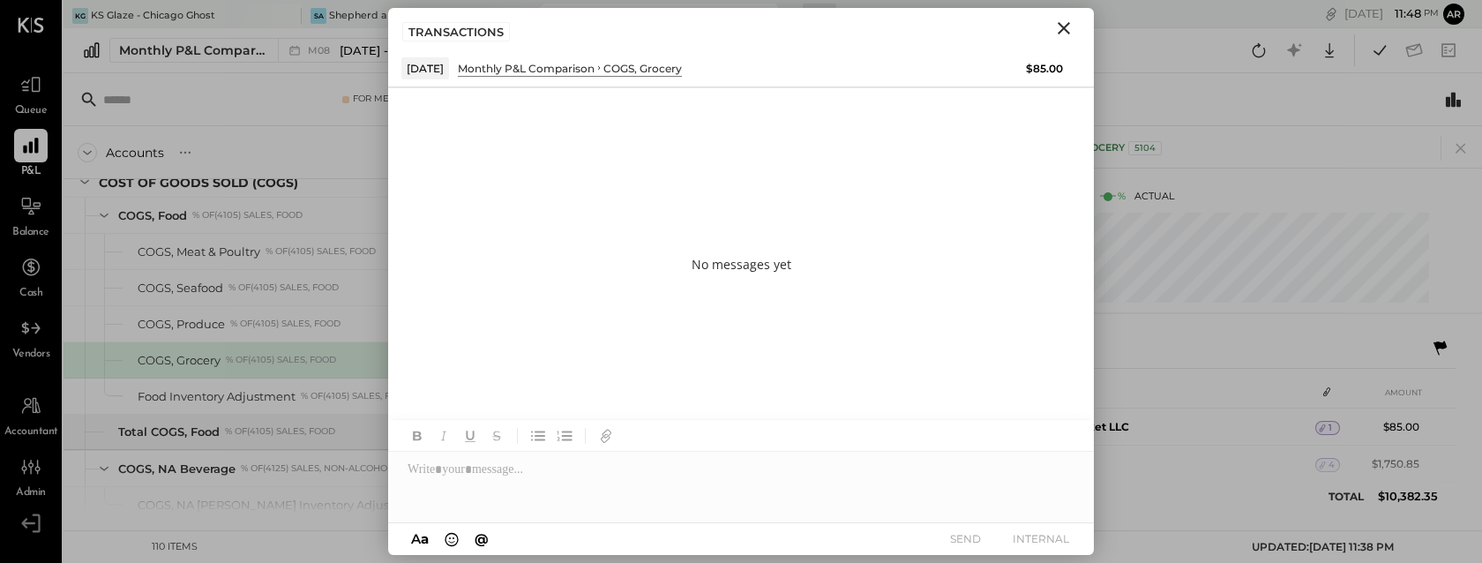
click at [1063, 26] on icon "Close" at bounding box center [1063, 28] width 21 height 21
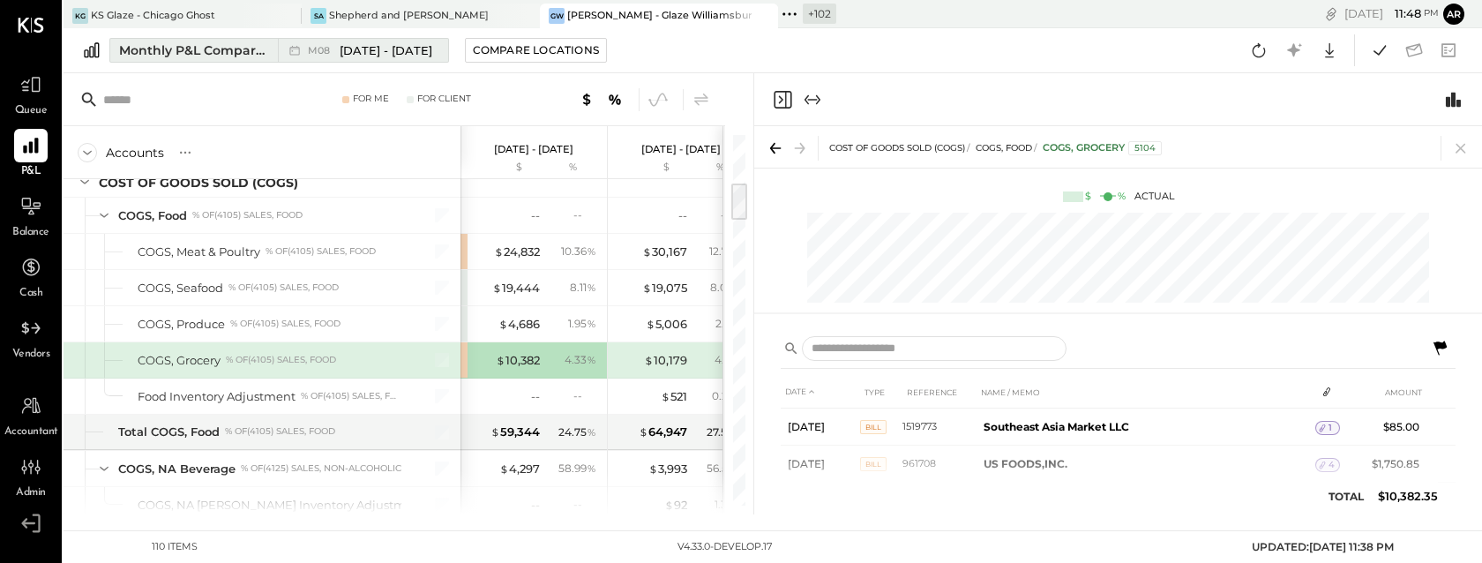
click at [338, 55] on div "M08 Aug 1 - 31, 2025" at bounding box center [370, 50] width 124 height 17
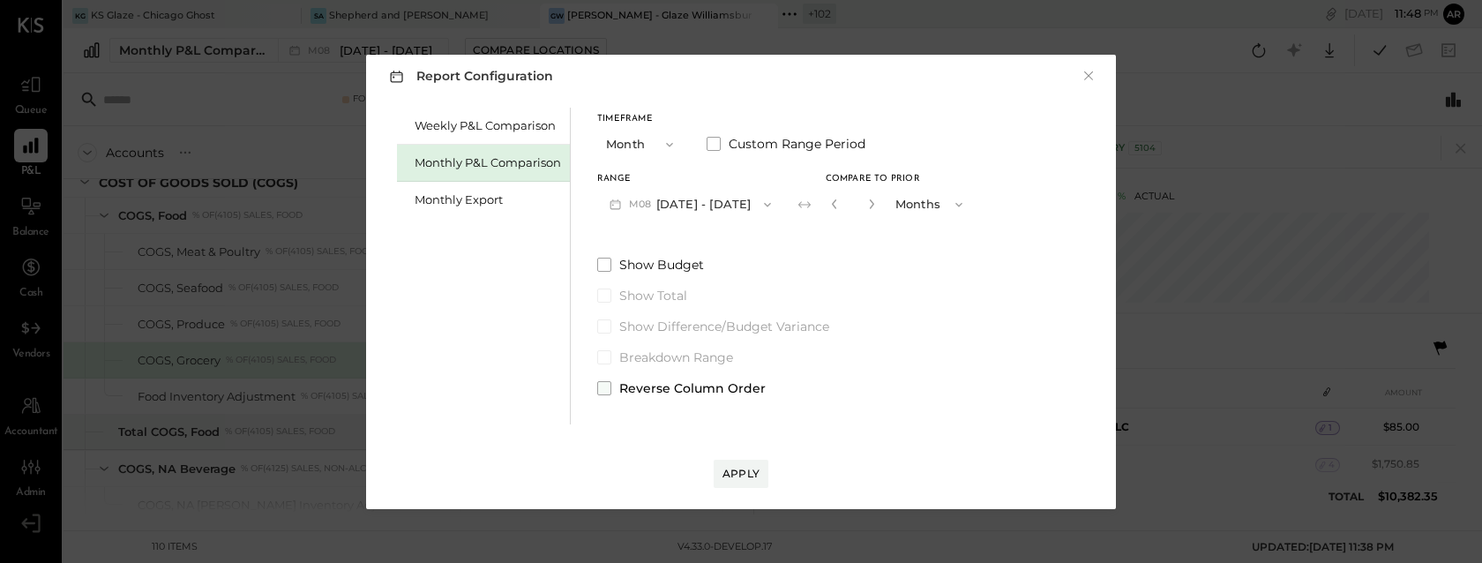
click at [602, 381] on span at bounding box center [604, 388] width 14 height 14
click at [737, 475] on div "Apply" at bounding box center [740, 473] width 37 height 15
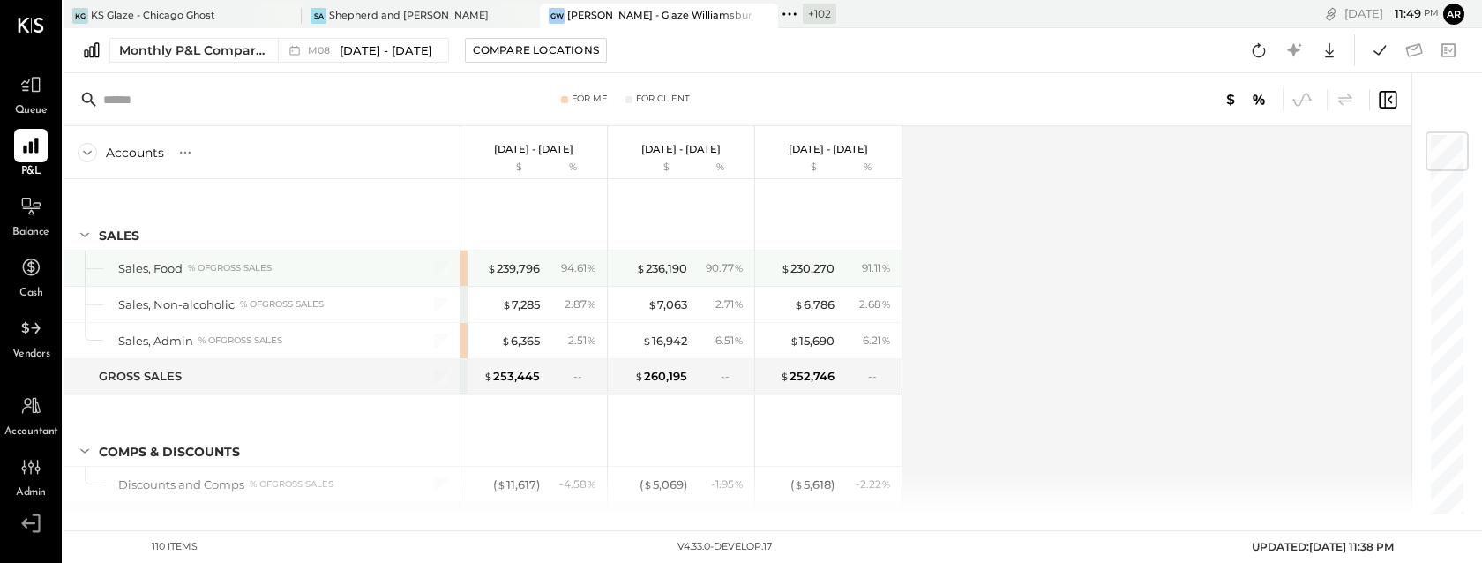
click at [519, 258] on div "$ 239,796 94.61 %" at bounding box center [535, 267] width 132 height 35
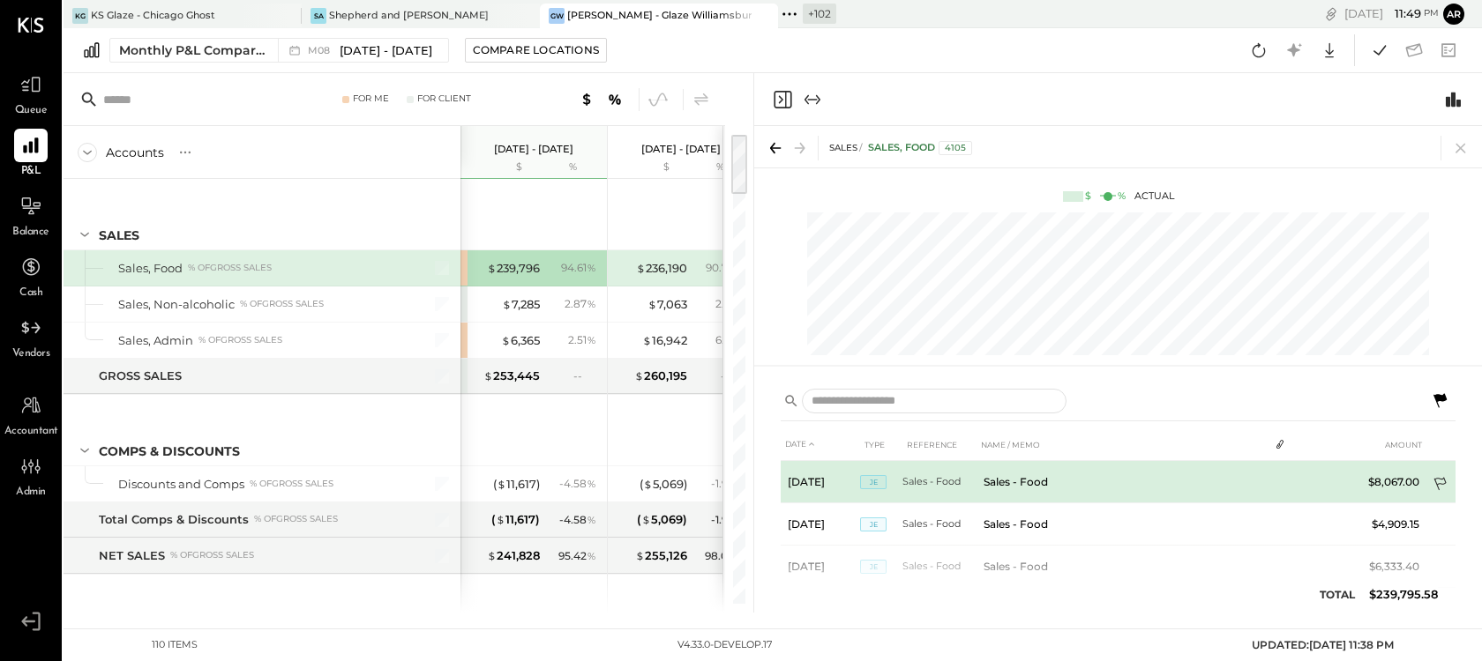
click at [1438, 479] on icon at bounding box center [1441, 486] width 18 height 18
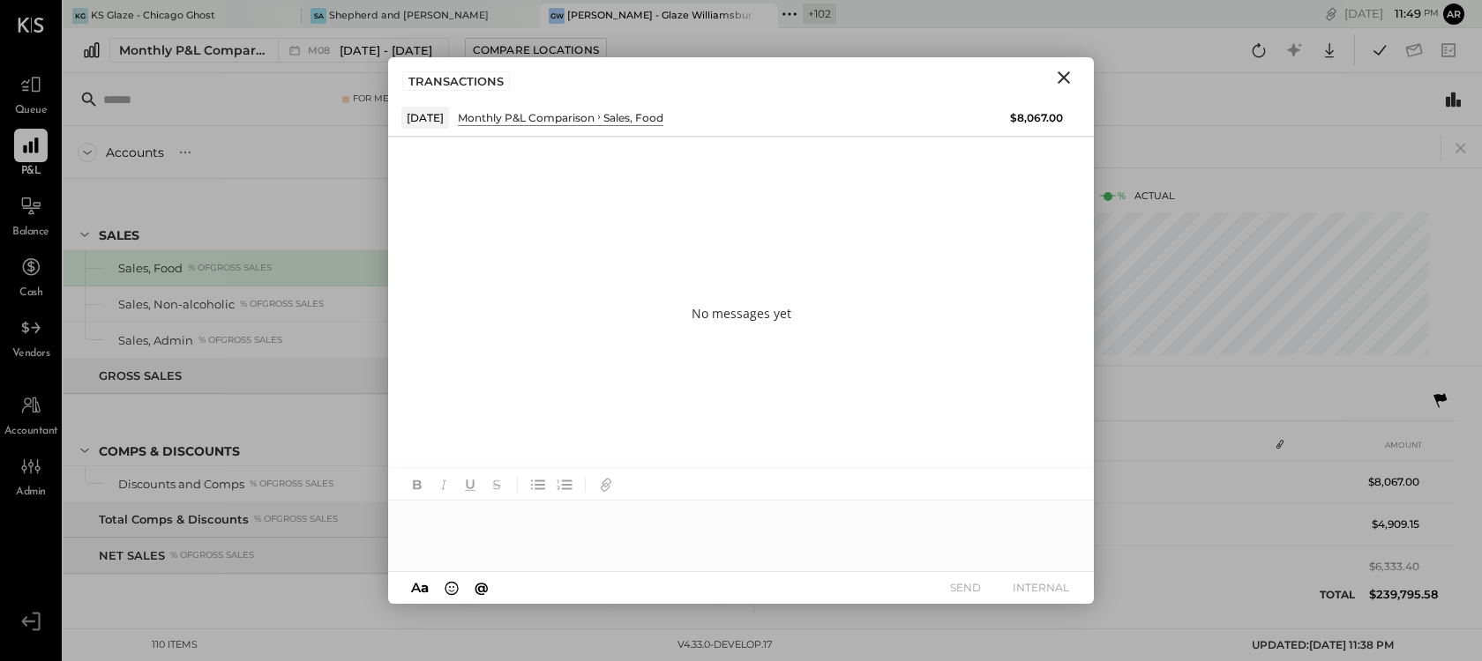
click at [510, 536] on div at bounding box center [741, 536] width 706 height 71
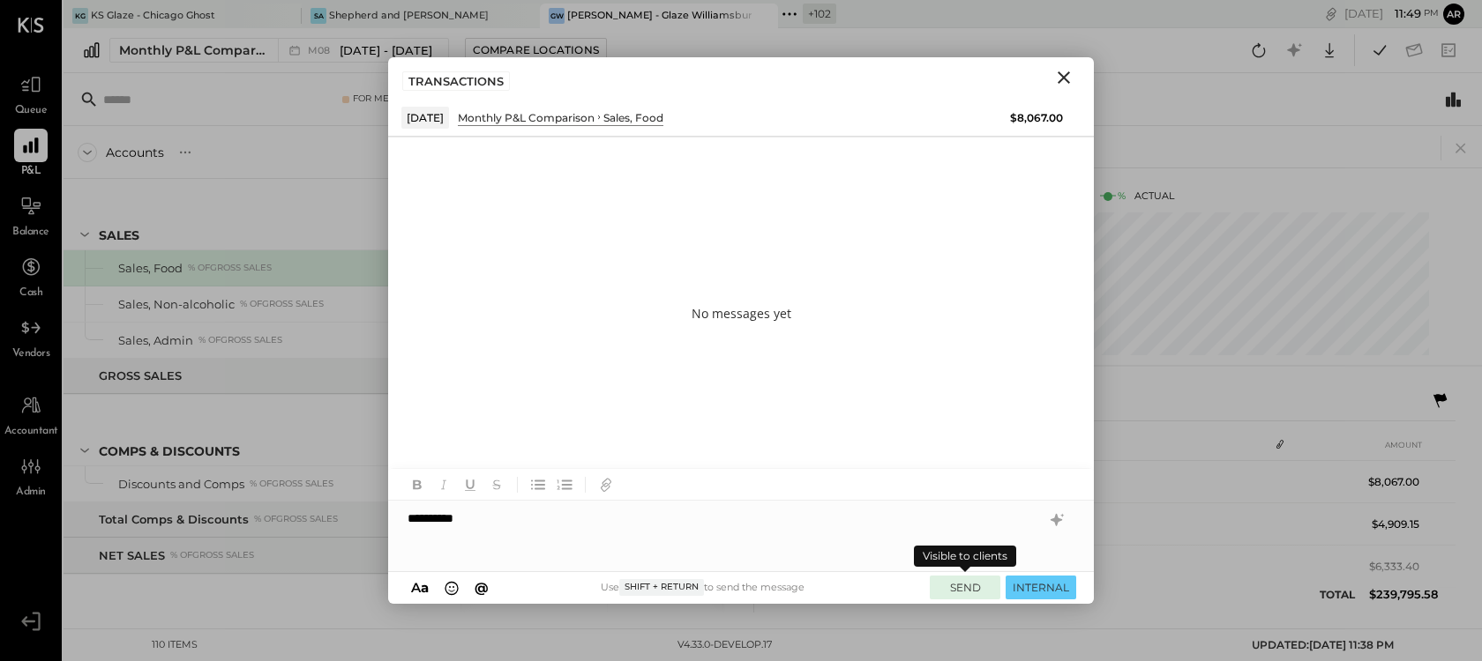
click at [959, 592] on button "SEND" at bounding box center [965, 588] width 71 height 24
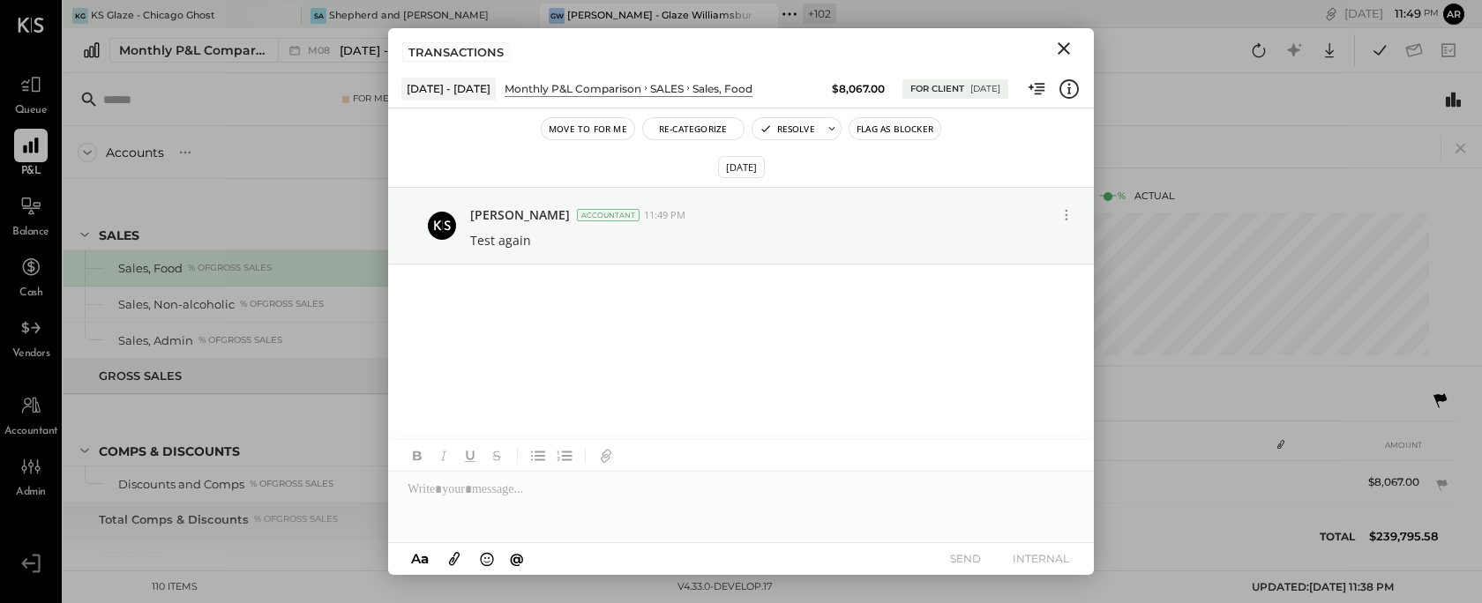
click at [1067, 41] on icon "Close" at bounding box center [1063, 48] width 21 height 21
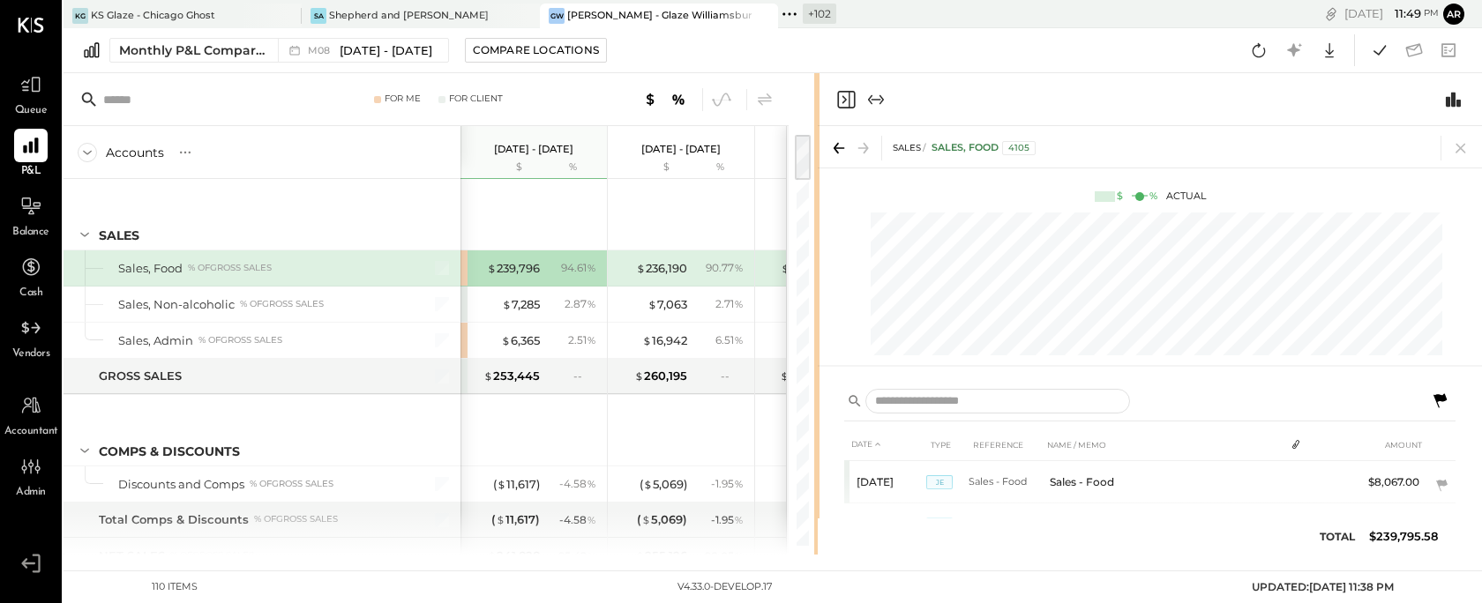
drag, startPoint x: 752, startPoint y: 284, endPoint x: 823, endPoint y: 285, distance: 70.6
click at [823, 285] on div "For Me For Client Accounts S % GL Aug 1 - 31, 2025 $ % Jul 1 - 31, 2025 $ % Jun…" at bounding box center [772, 314] width 1418 height 482
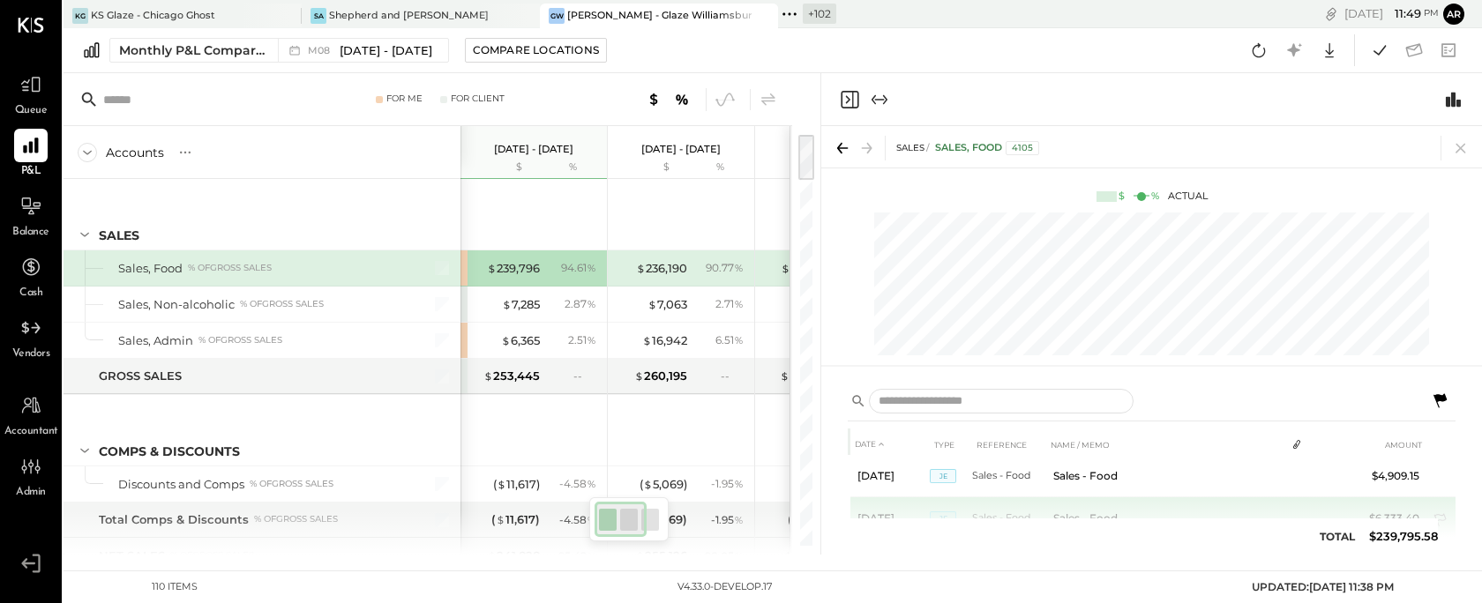
scroll to position [45, 0]
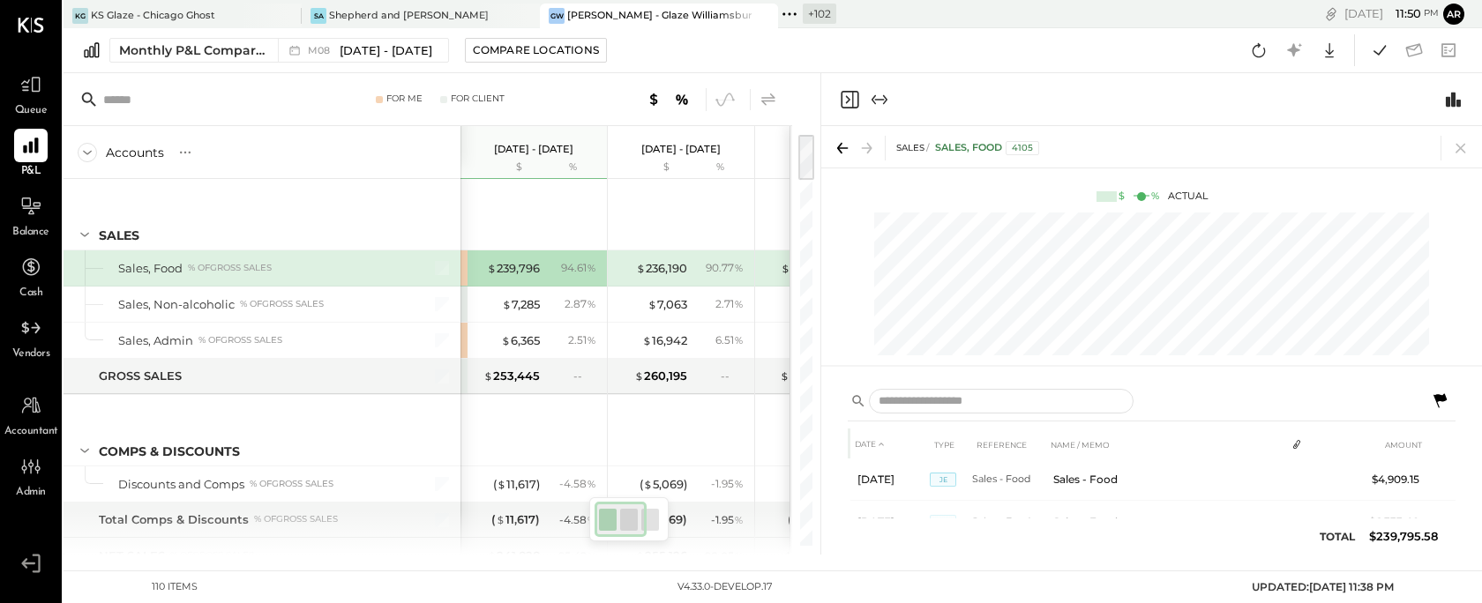
click at [770, 99] on icon at bounding box center [768, 99] width 21 height 21
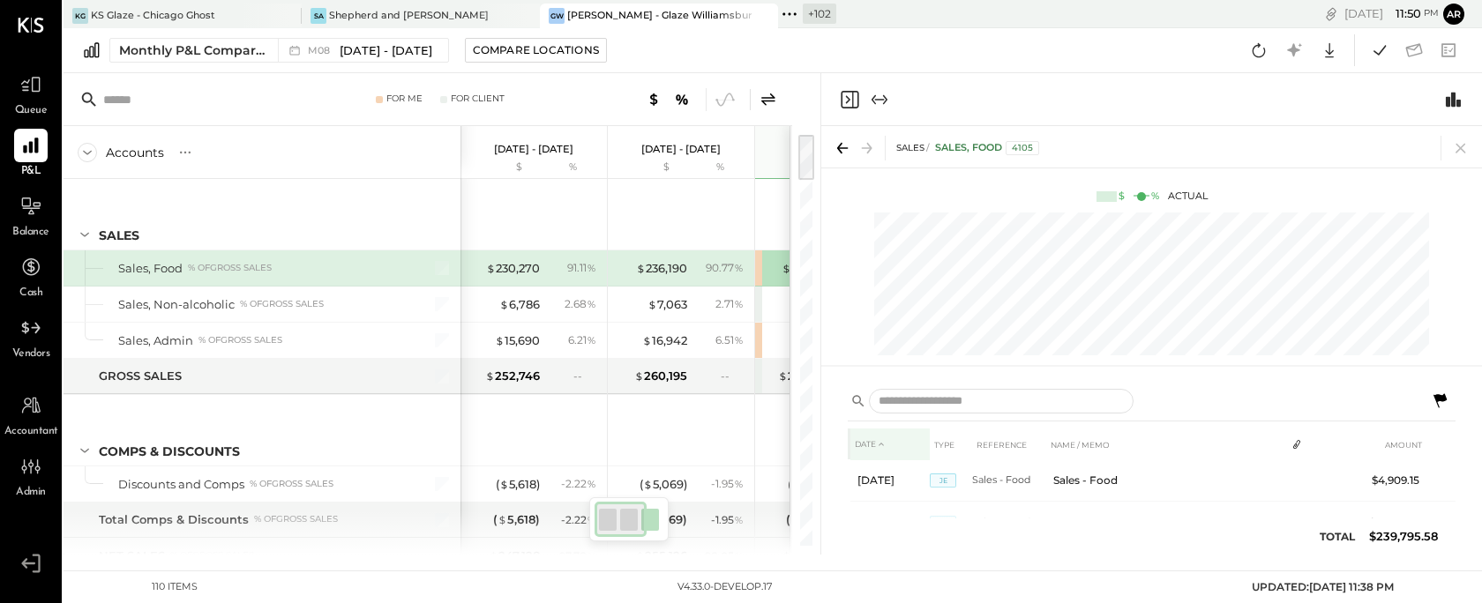
scroll to position [43, 0]
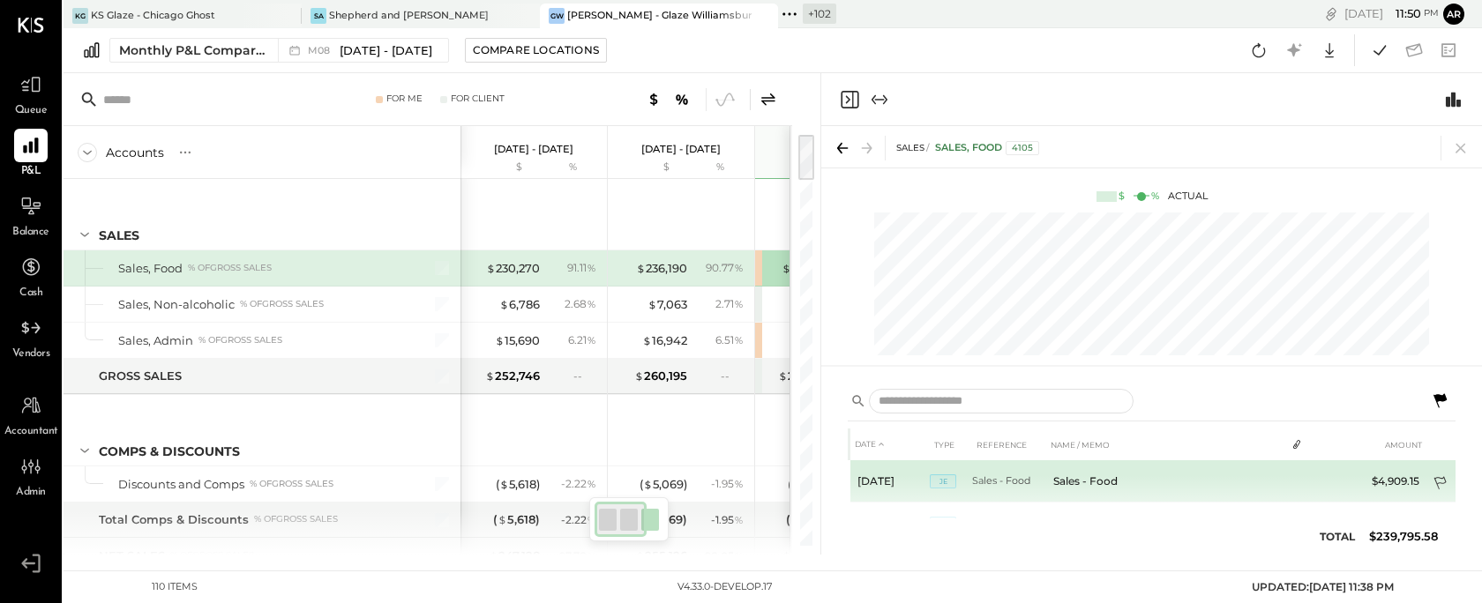
click at [1432, 487] on icon at bounding box center [1441, 485] width 18 height 18
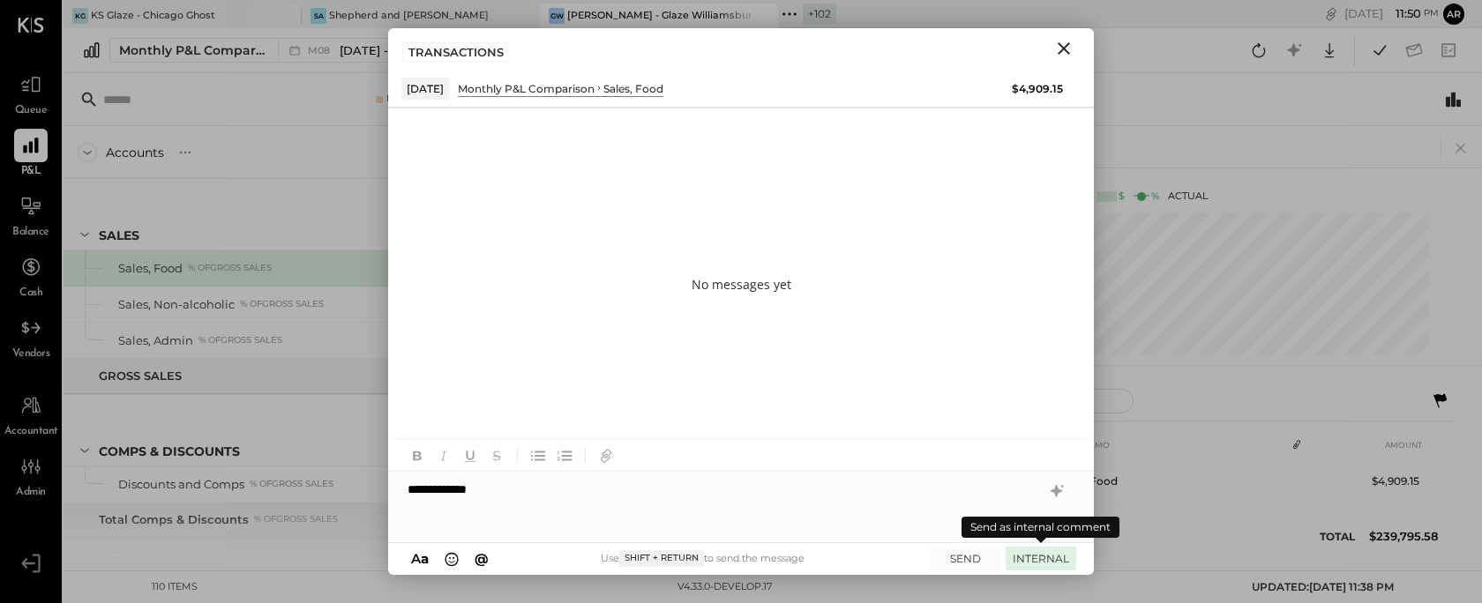
click at [1026, 556] on button "INTERNAL" at bounding box center [1040, 559] width 71 height 24
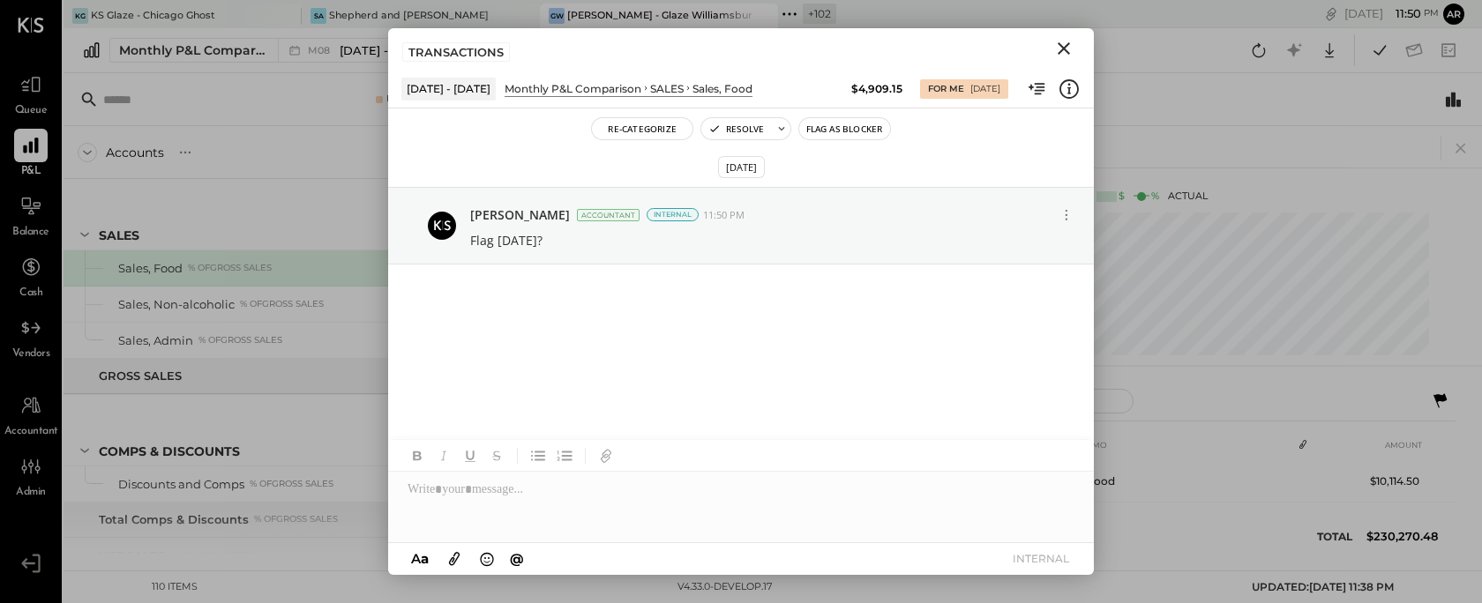
click at [1069, 44] on icon "Close" at bounding box center [1063, 48] width 21 height 21
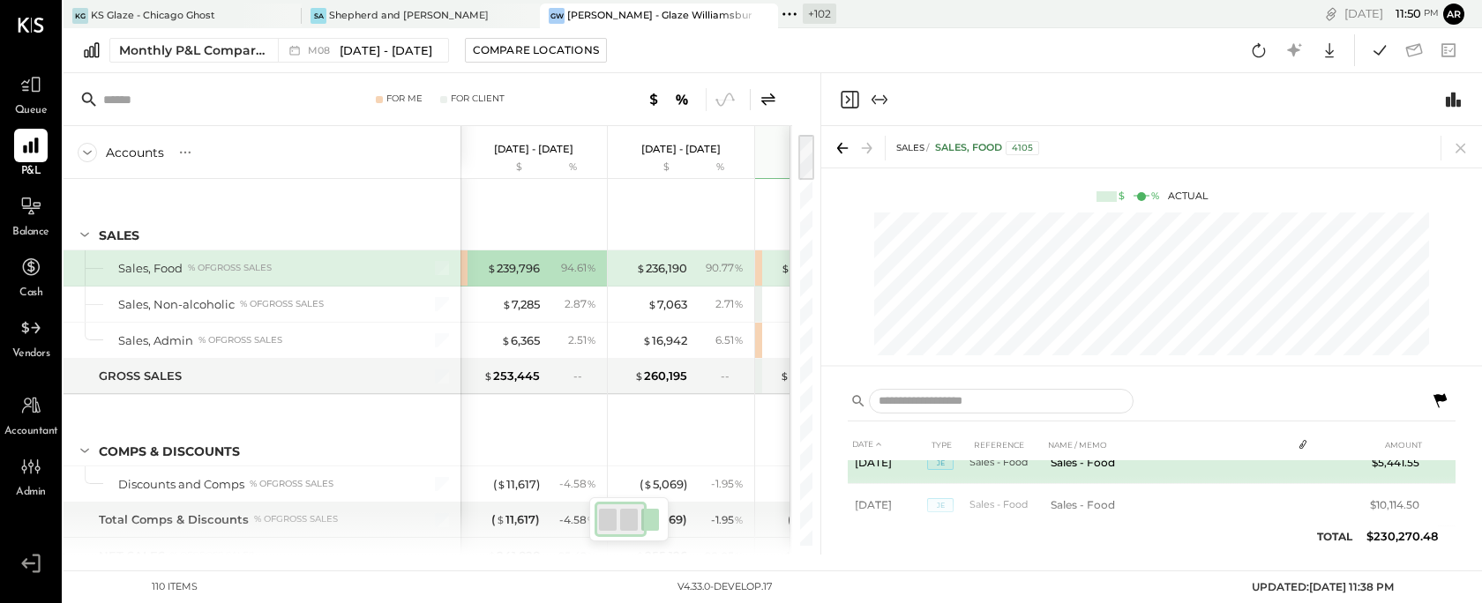
scroll to position [0, 0]
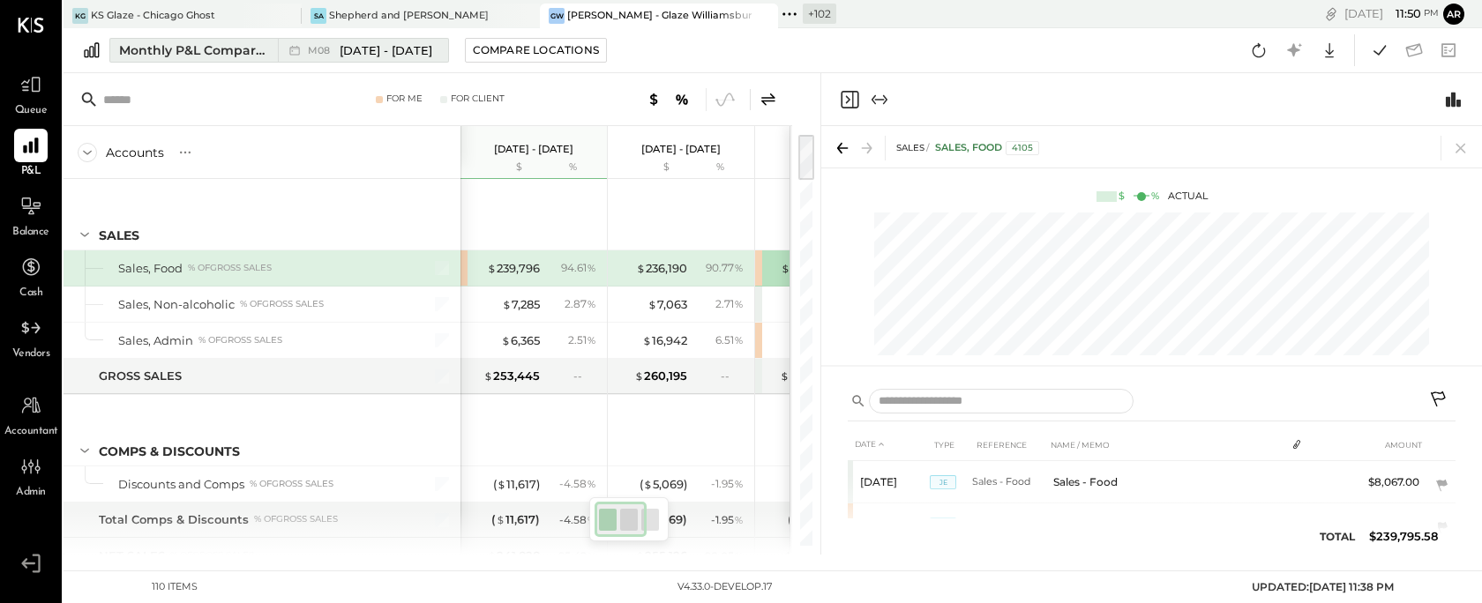
click at [332, 49] on span "M08" at bounding box center [321, 51] width 27 height 10
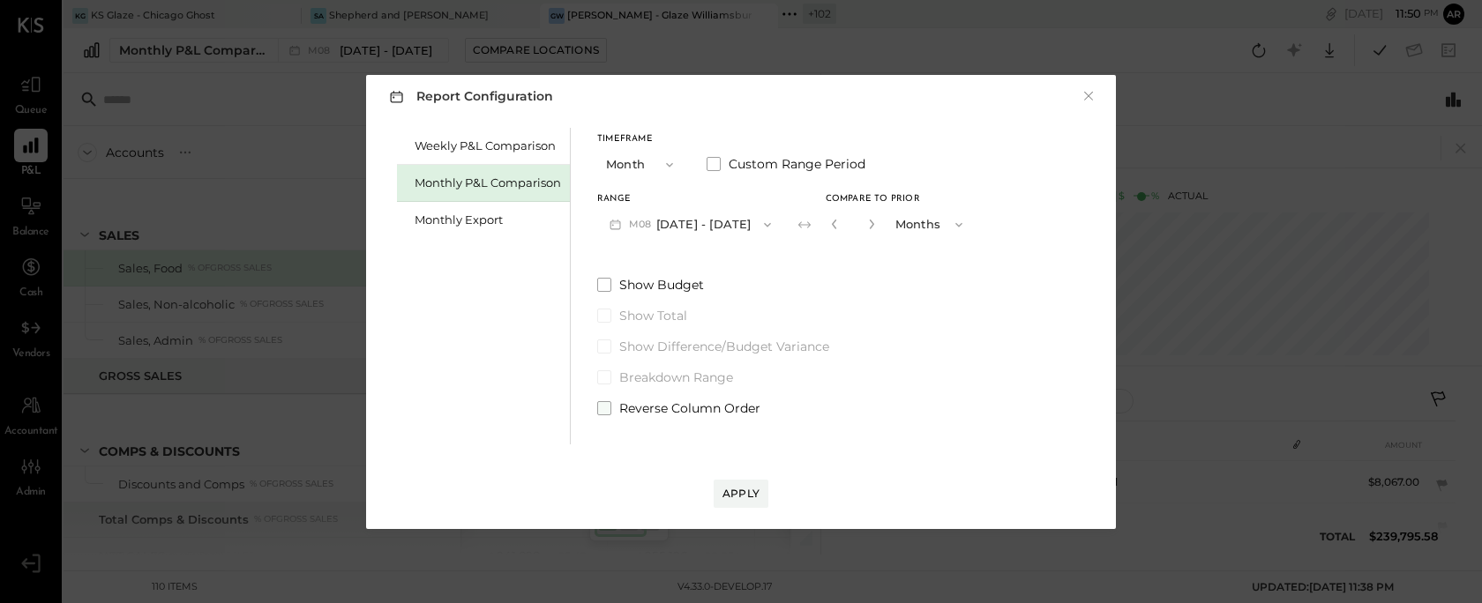
click at [602, 408] on span at bounding box center [604, 408] width 14 height 14
click at [755, 489] on div "Apply" at bounding box center [740, 493] width 37 height 15
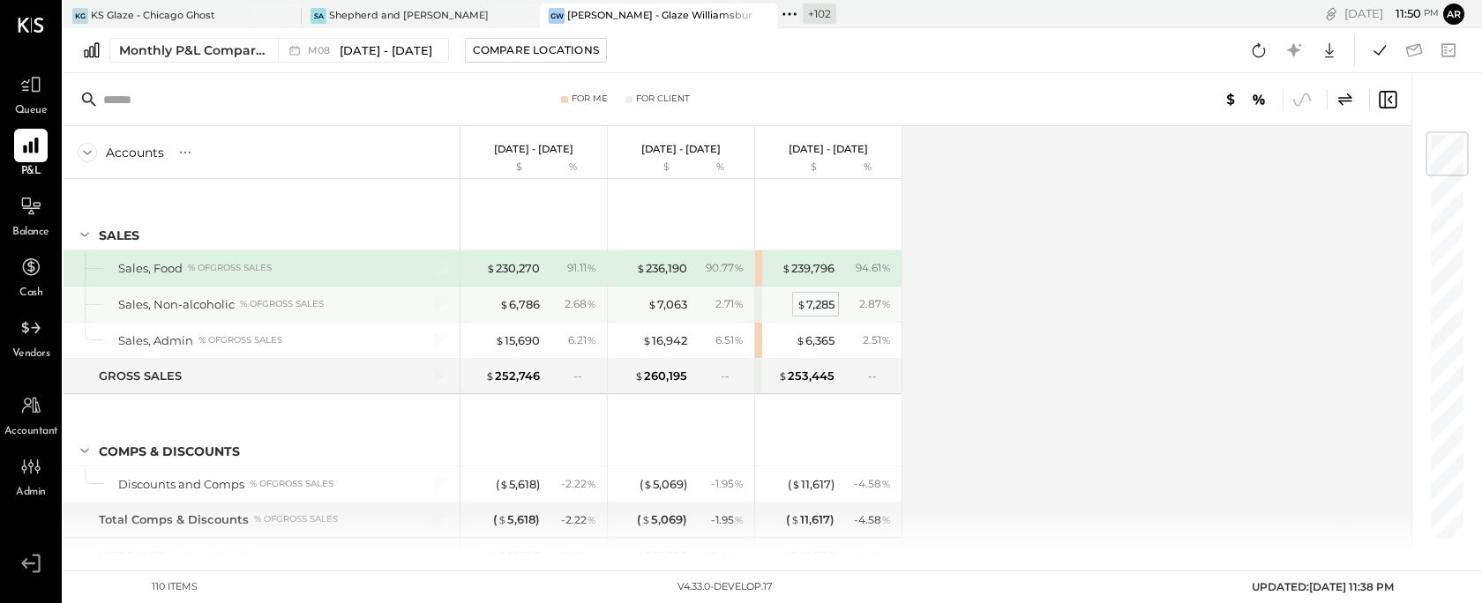
click at [818, 296] on div "$ 7,285" at bounding box center [815, 304] width 38 height 17
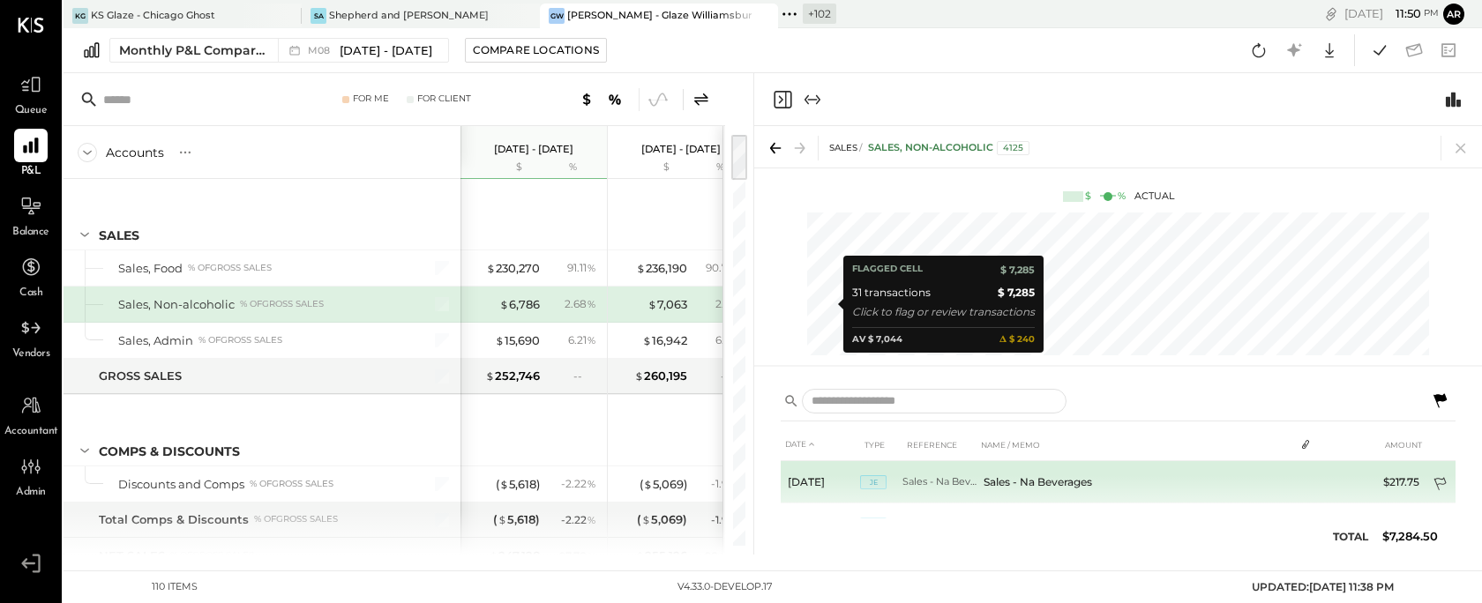
click at [1439, 482] on icon at bounding box center [1441, 486] width 18 height 18
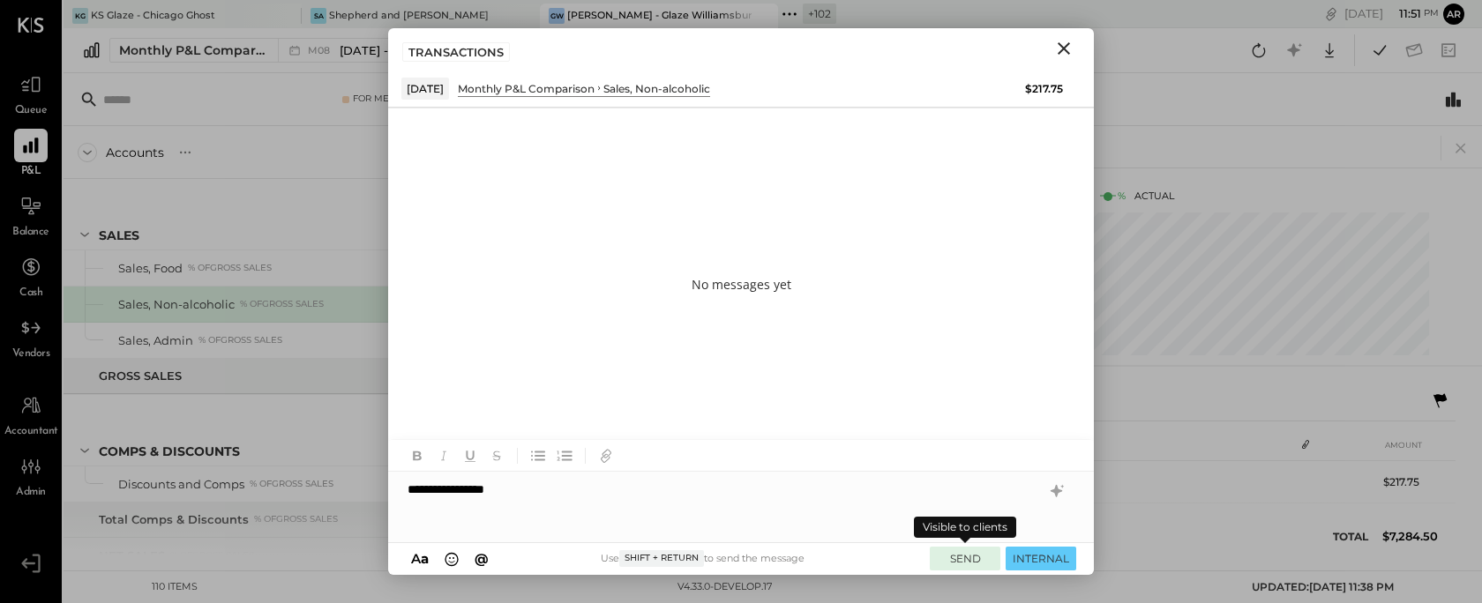
click at [940, 561] on button "SEND" at bounding box center [965, 559] width 71 height 24
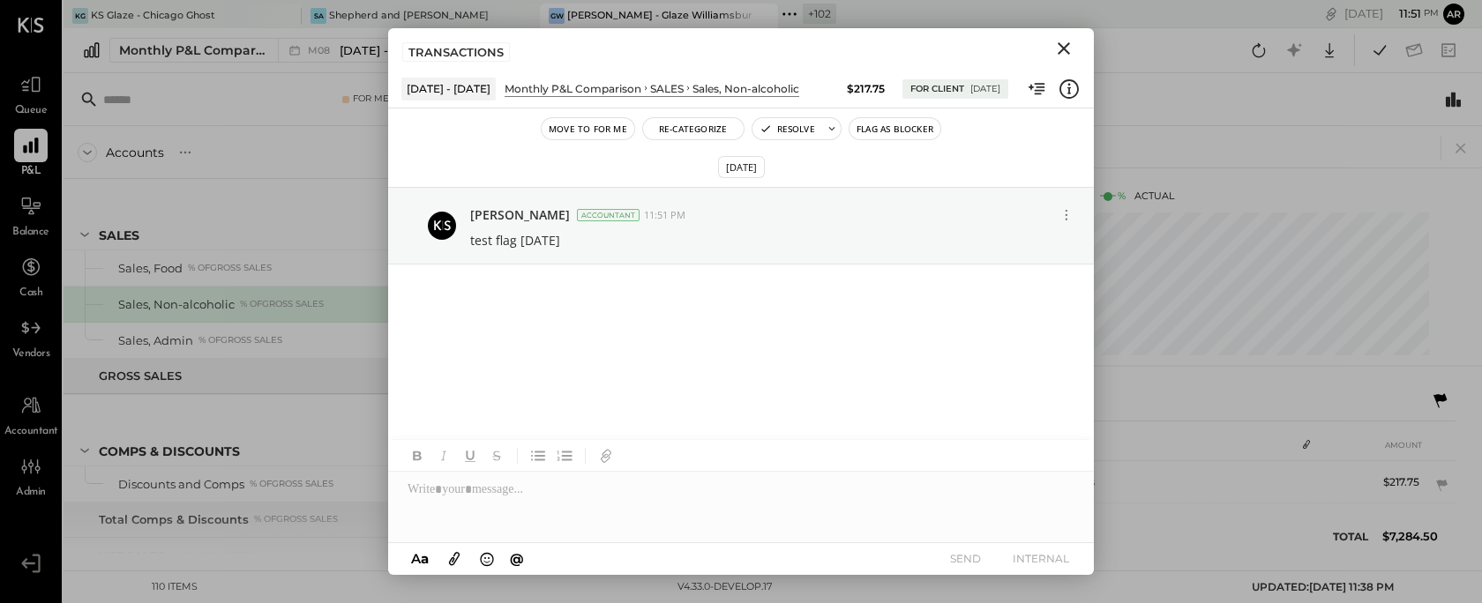
click at [1073, 48] on icon "Close" at bounding box center [1063, 48] width 21 height 21
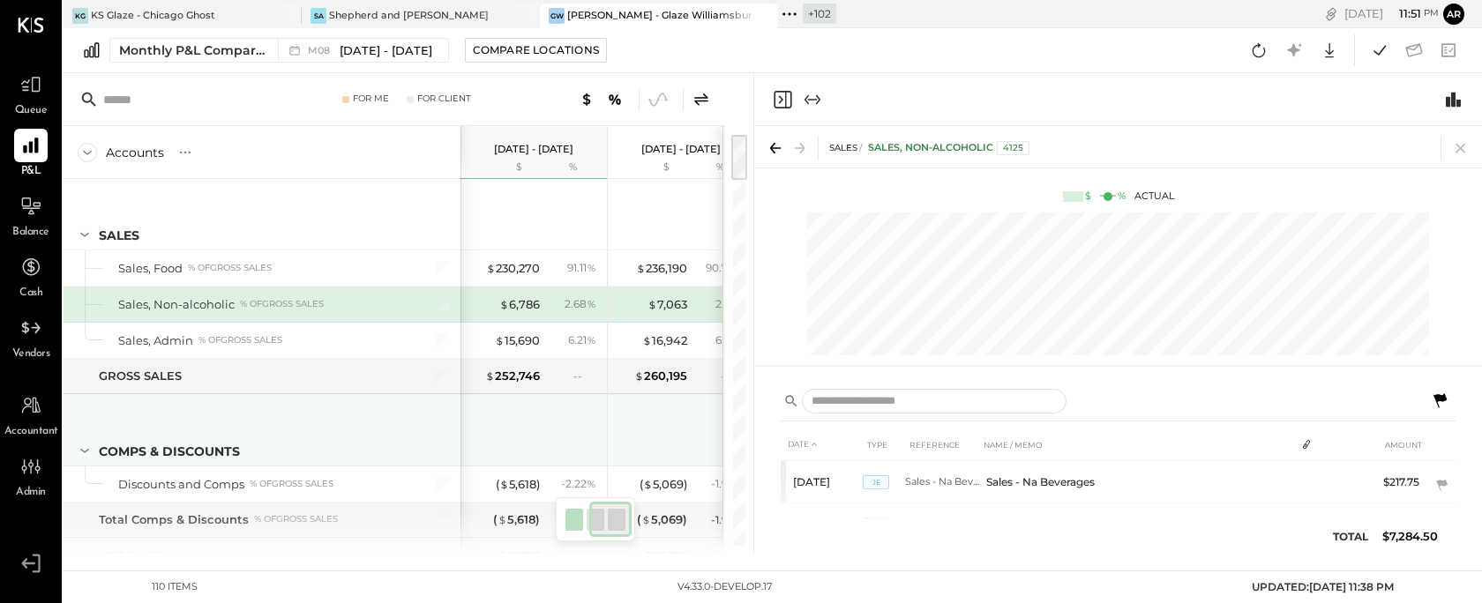
scroll to position [0, 178]
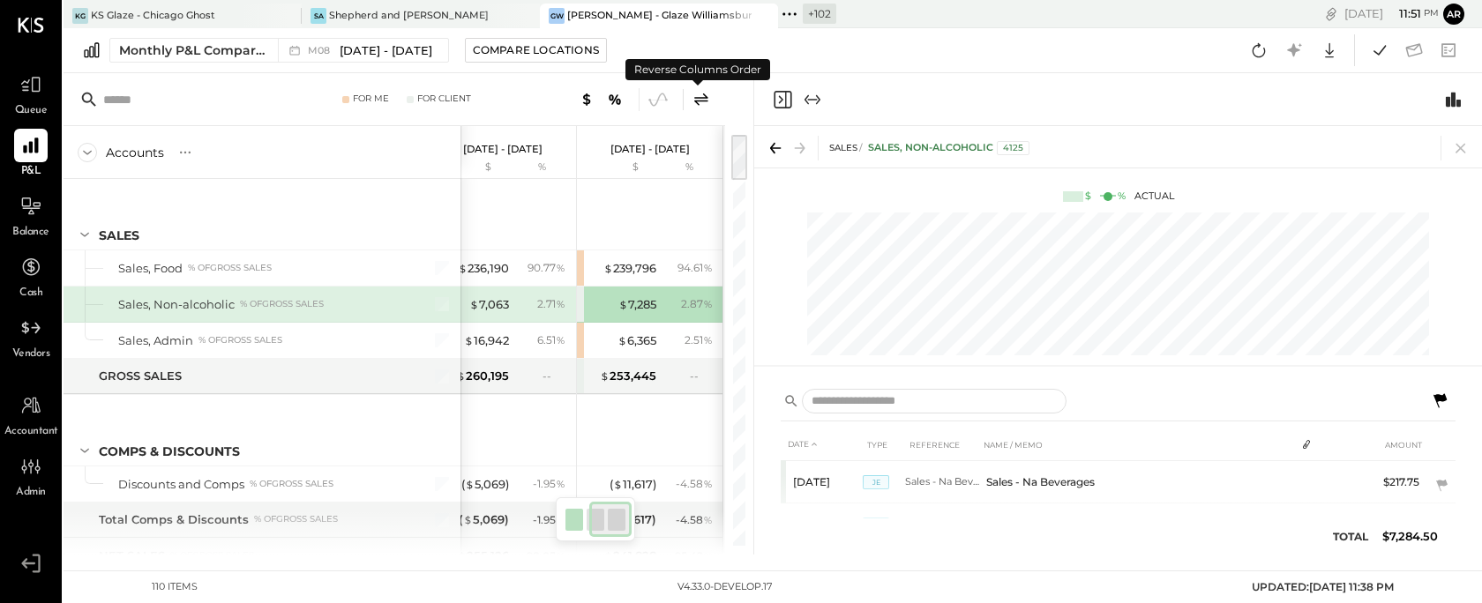
click at [706, 98] on icon at bounding box center [701, 99] width 14 height 12
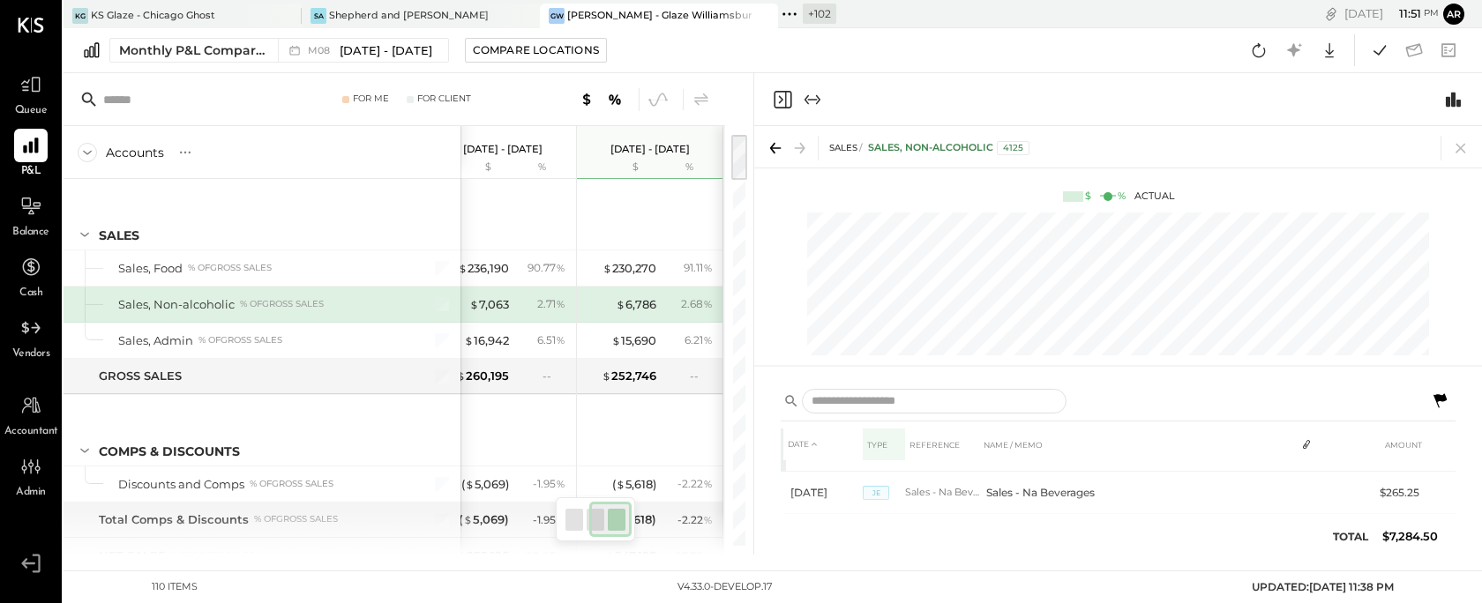
scroll to position [26, 0]
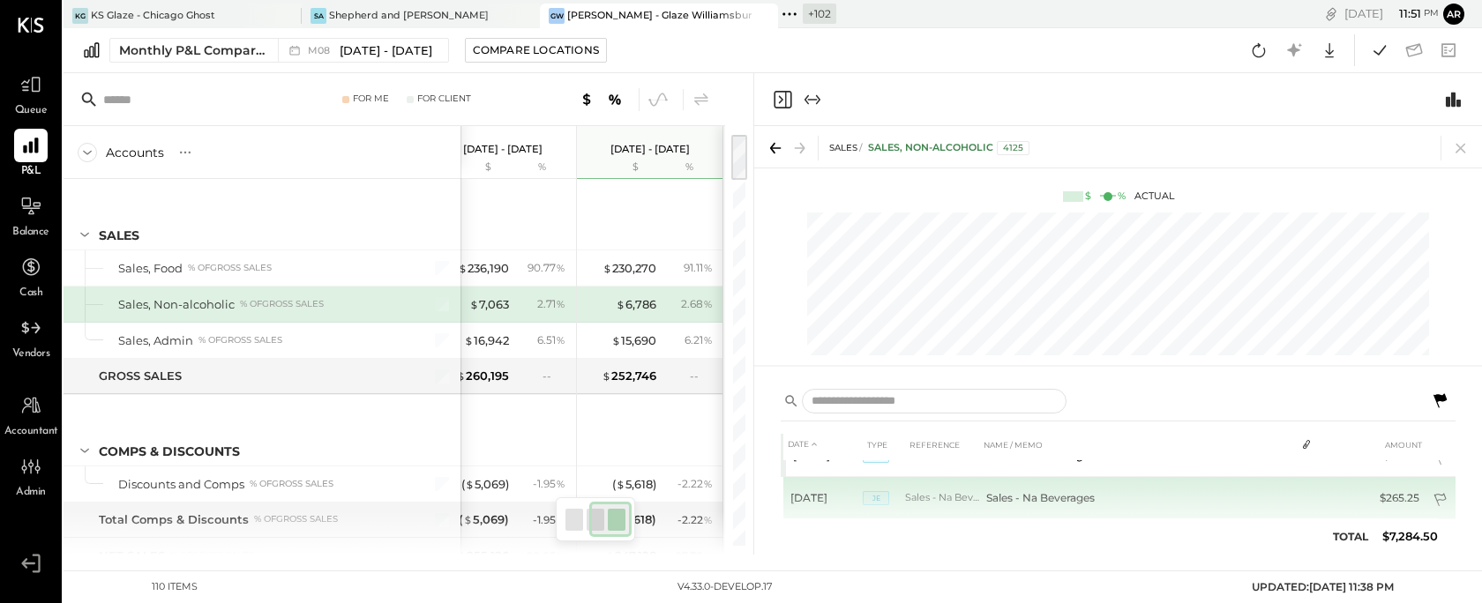
click at [1439, 500] on icon at bounding box center [1439, 500] width 12 height 13
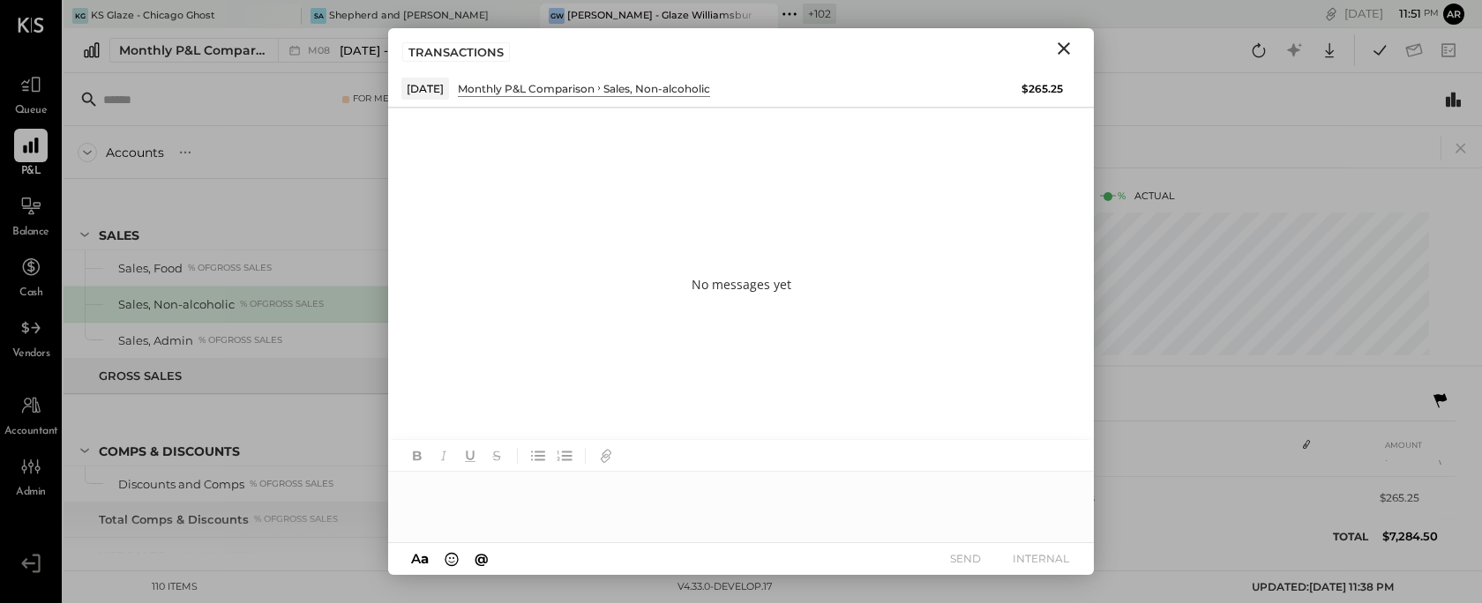
click at [477, 512] on div at bounding box center [741, 507] width 706 height 71
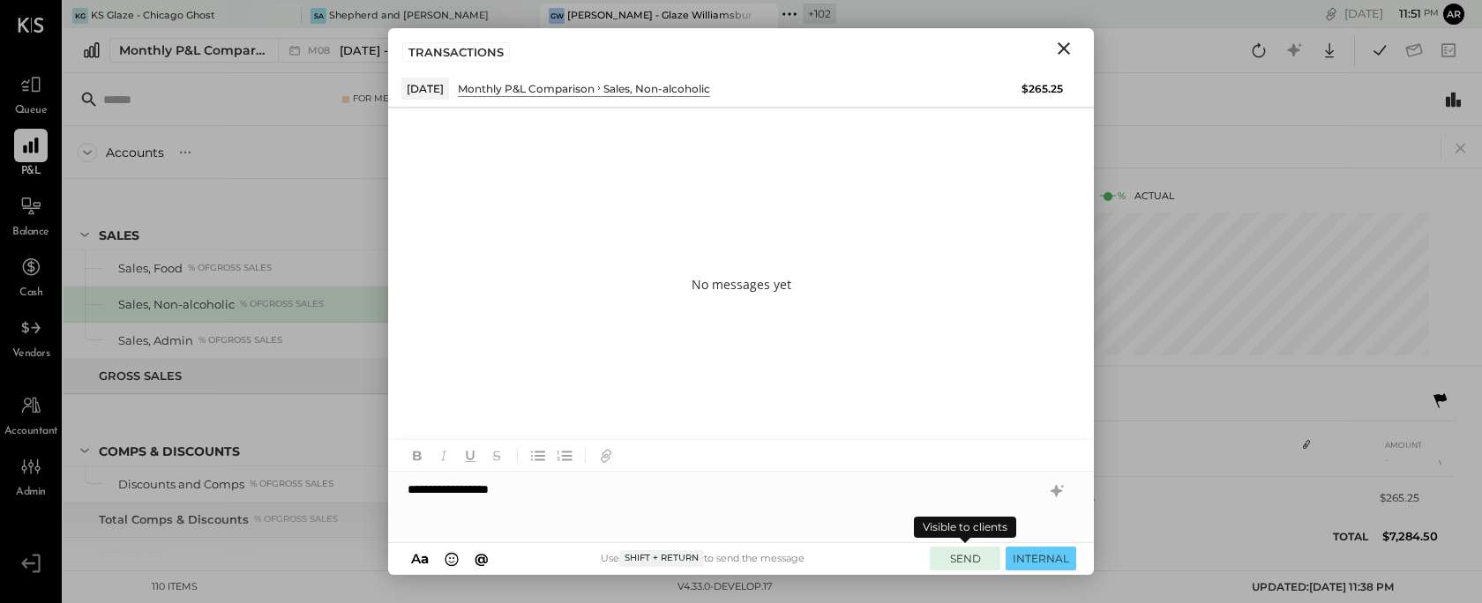
click at [946, 556] on button "SEND" at bounding box center [965, 559] width 71 height 24
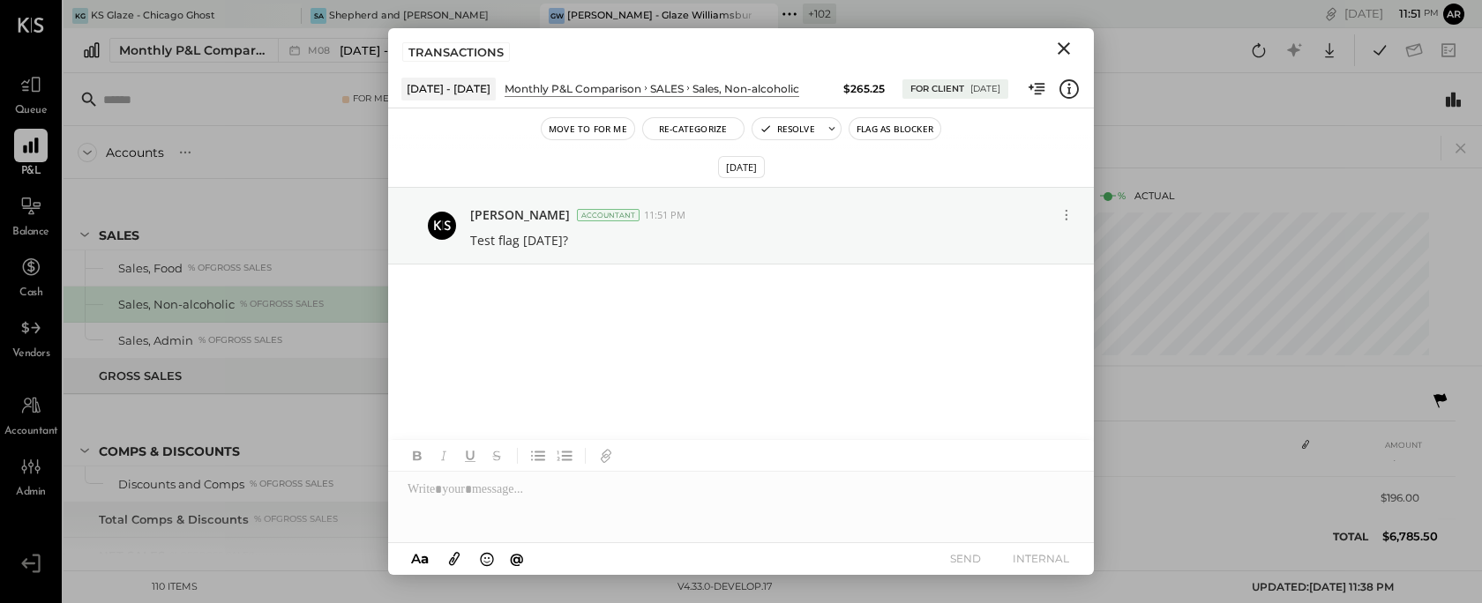
click at [1058, 48] on icon "Close" at bounding box center [1063, 48] width 21 height 21
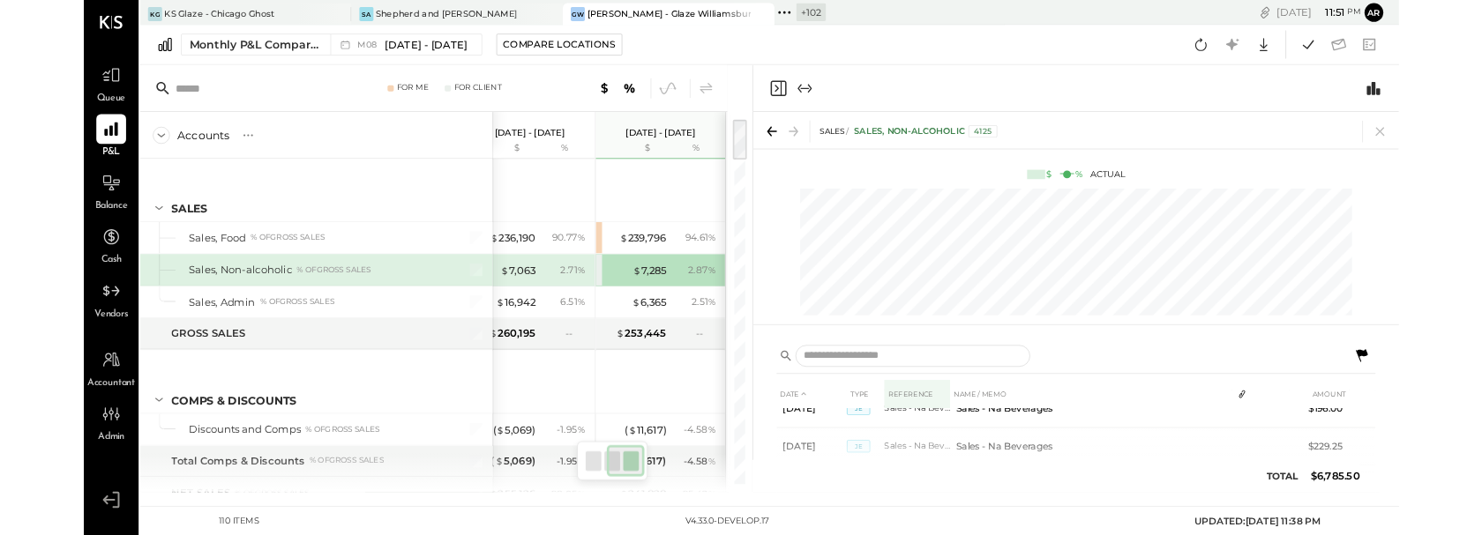
scroll to position [0, 0]
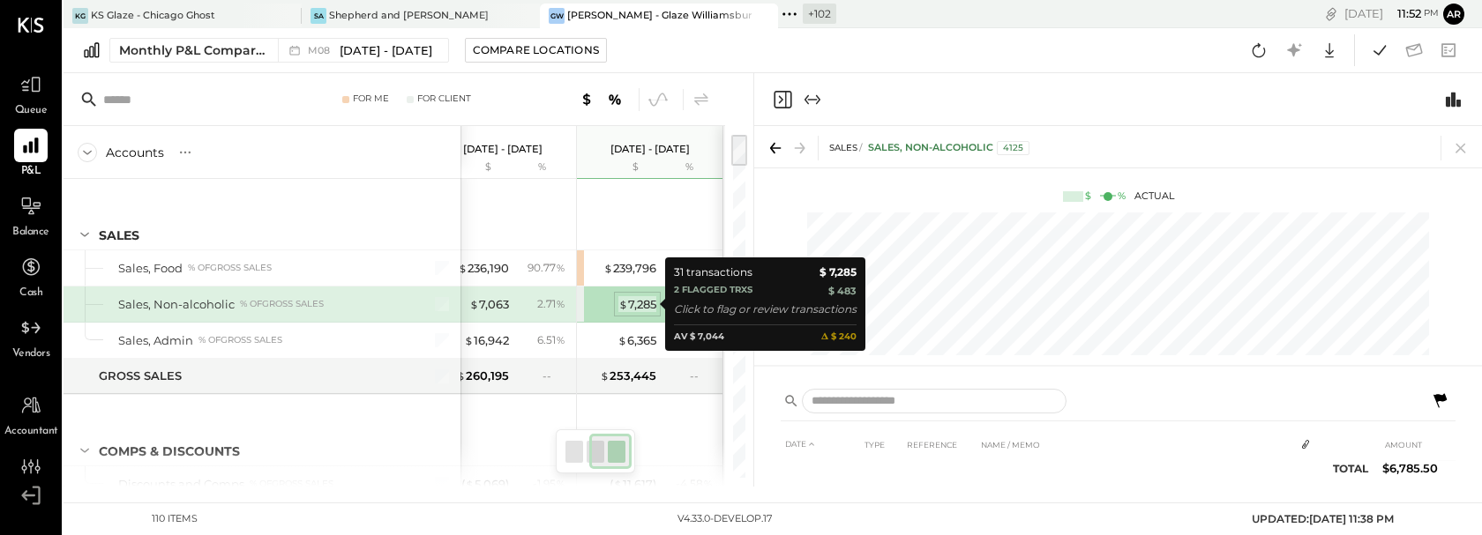
click at [634, 305] on div "$ 7,285" at bounding box center [637, 304] width 38 height 17
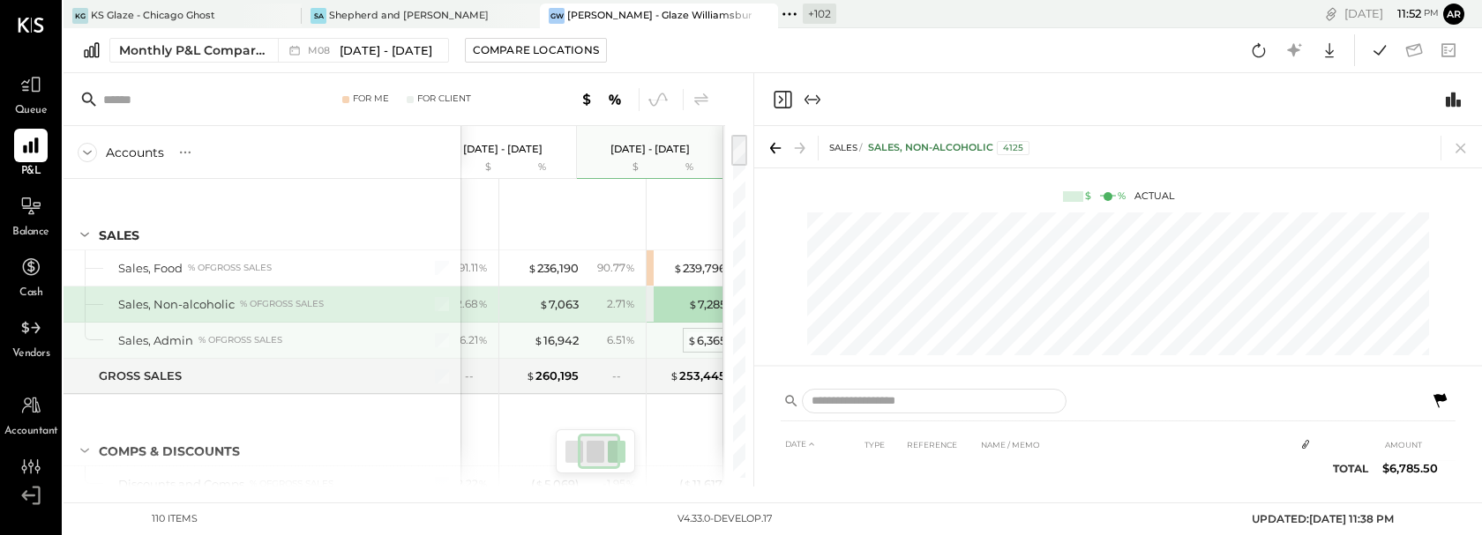
scroll to position [0, 108]
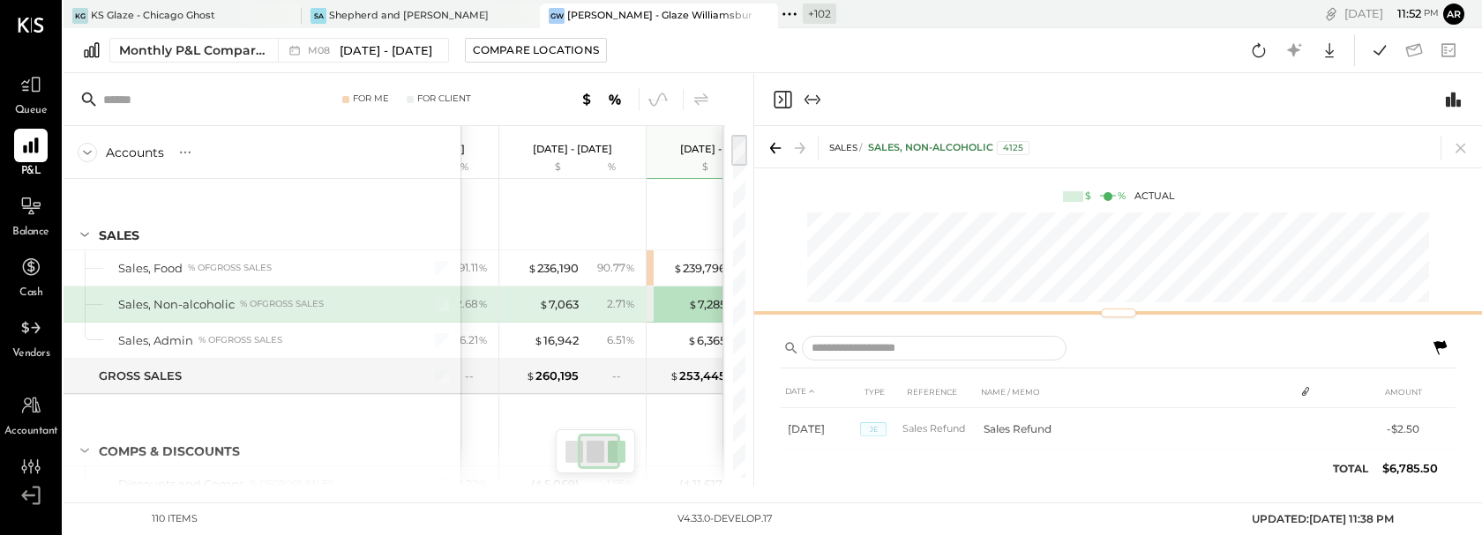
drag, startPoint x: 945, startPoint y: 364, endPoint x: 945, endPoint y: 311, distance: 52.9
click at [945, 311] on div at bounding box center [1118, 313] width 728 height 7
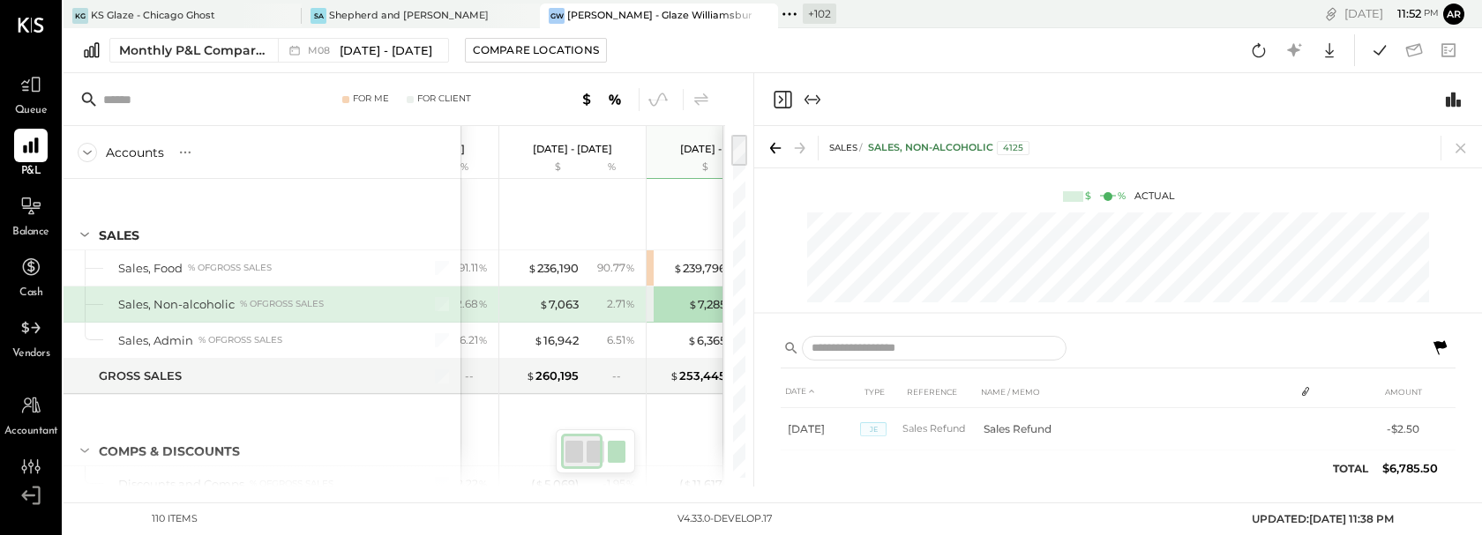
scroll to position [0, 0]
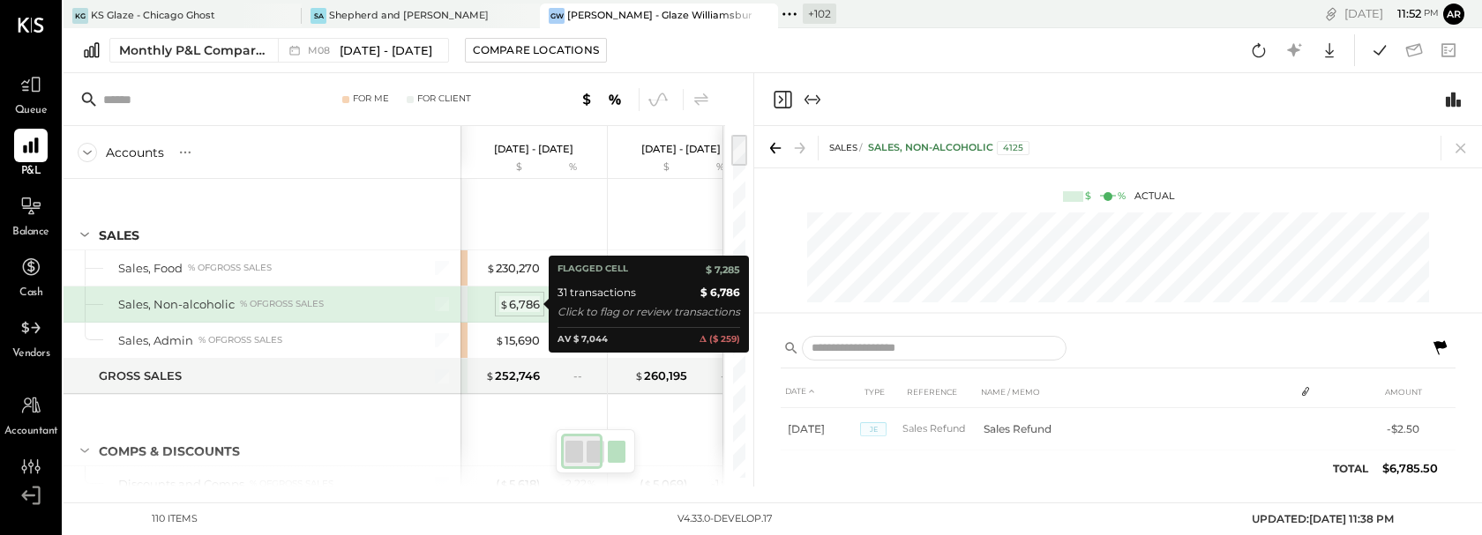
click at [526, 301] on div "$ 6,786" at bounding box center [519, 304] width 41 height 17
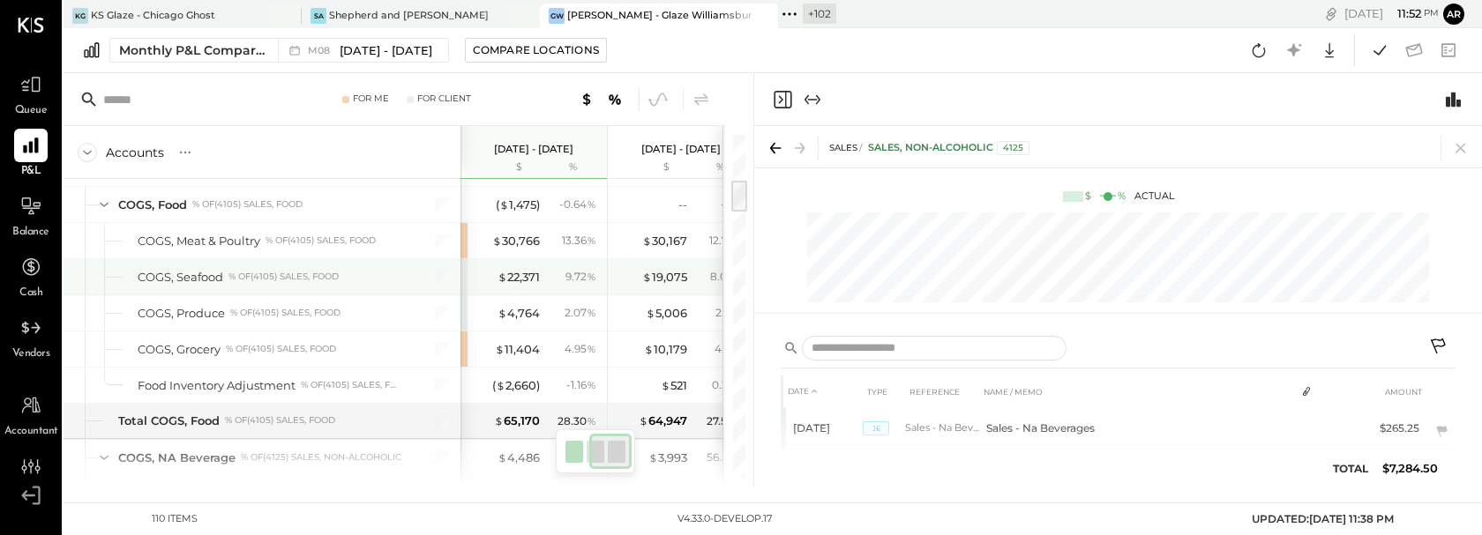
scroll to position [0, 178]
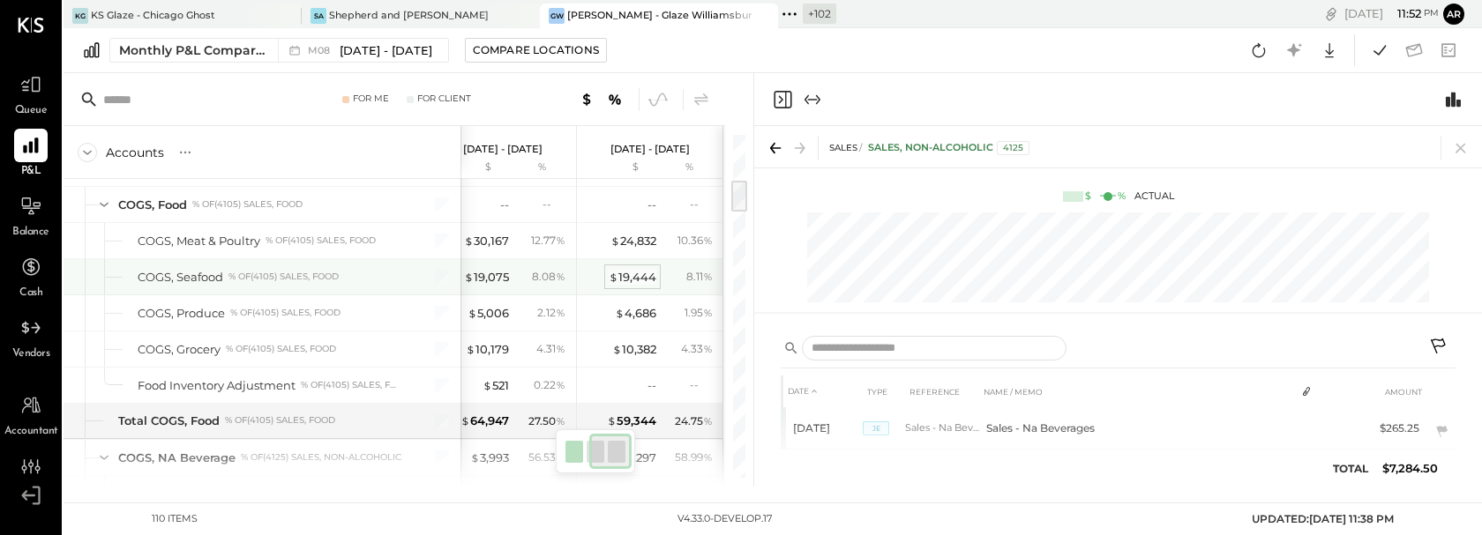
click at [636, 277] on div "$ 19,444" at bounding box center [633, 277] width 48 height 17
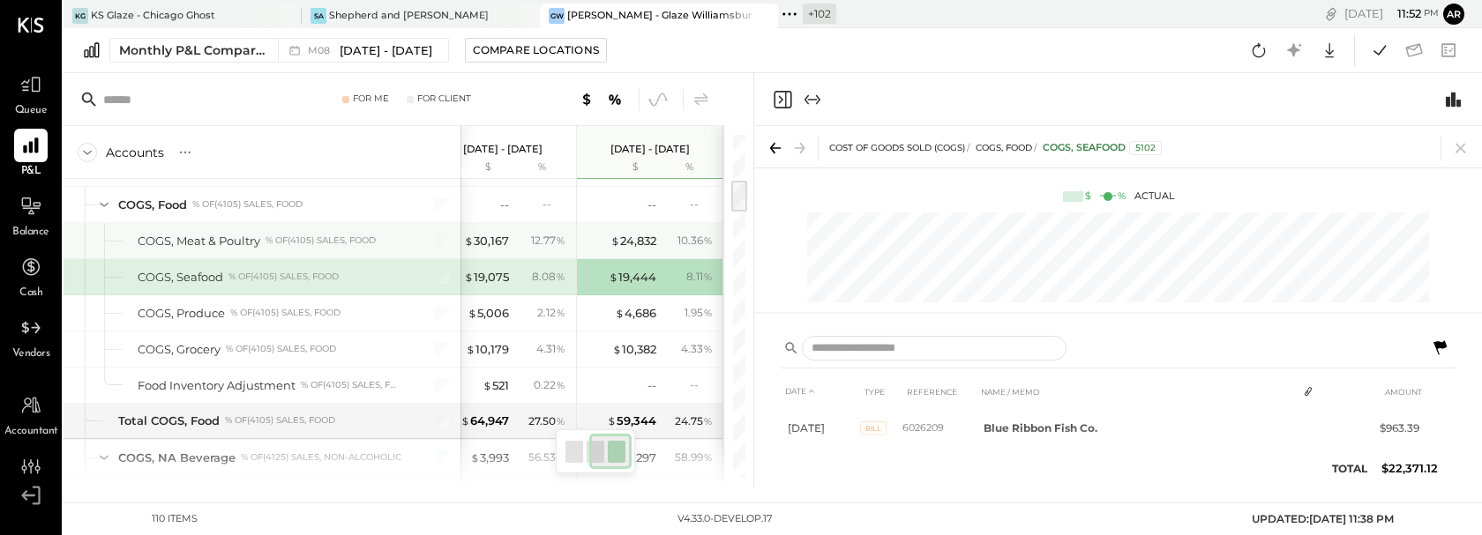
click at [630, 252] on div "$ 24,832 10.36 %" at bounding box center [652, 240] width 132 height 35
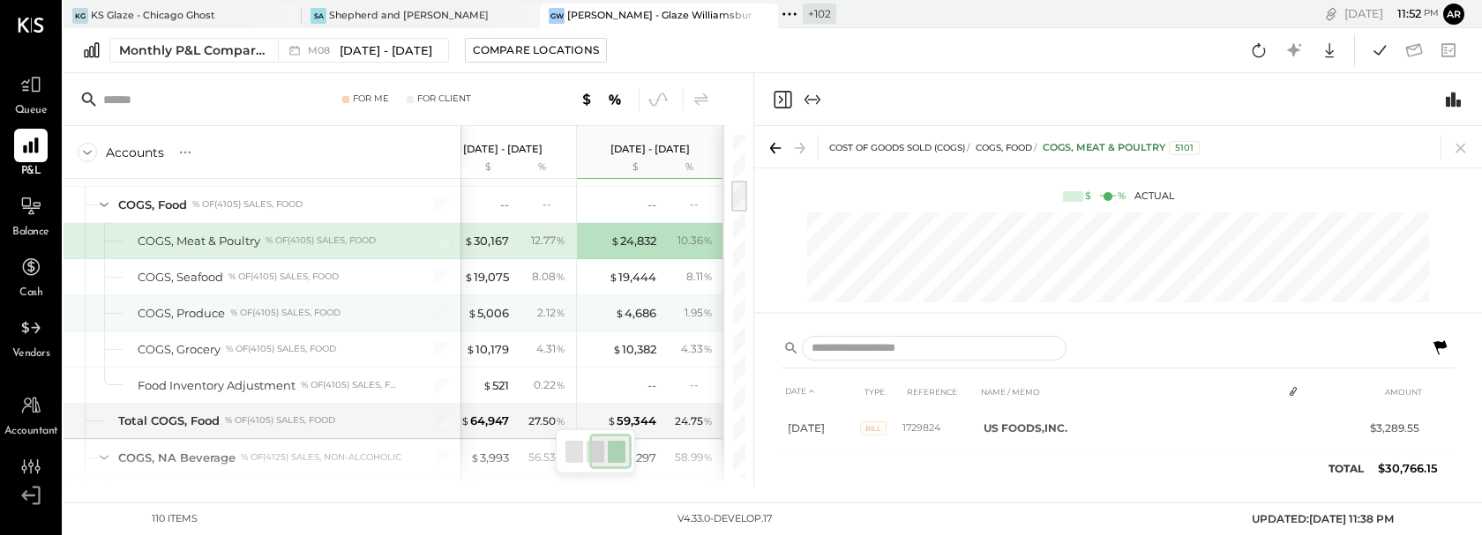
click at [628, 295] on div "$ 4,686 1.95 %" at bounding box center [652, 312] width 132 height 35
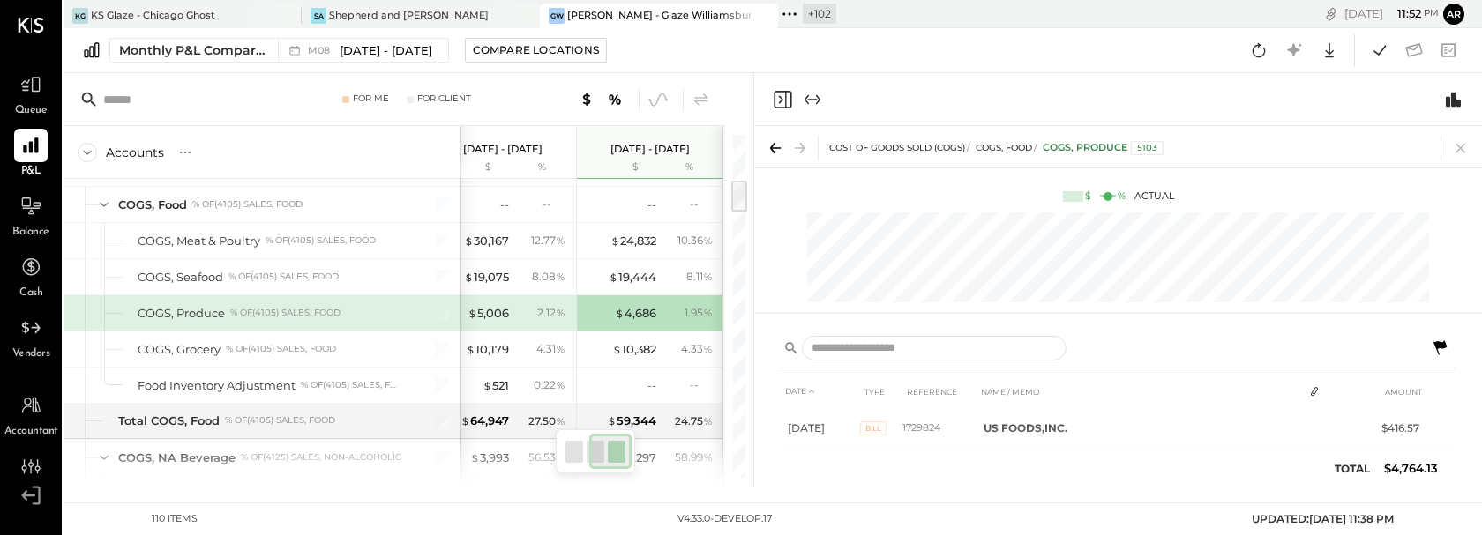
scroll to position [40, 0]
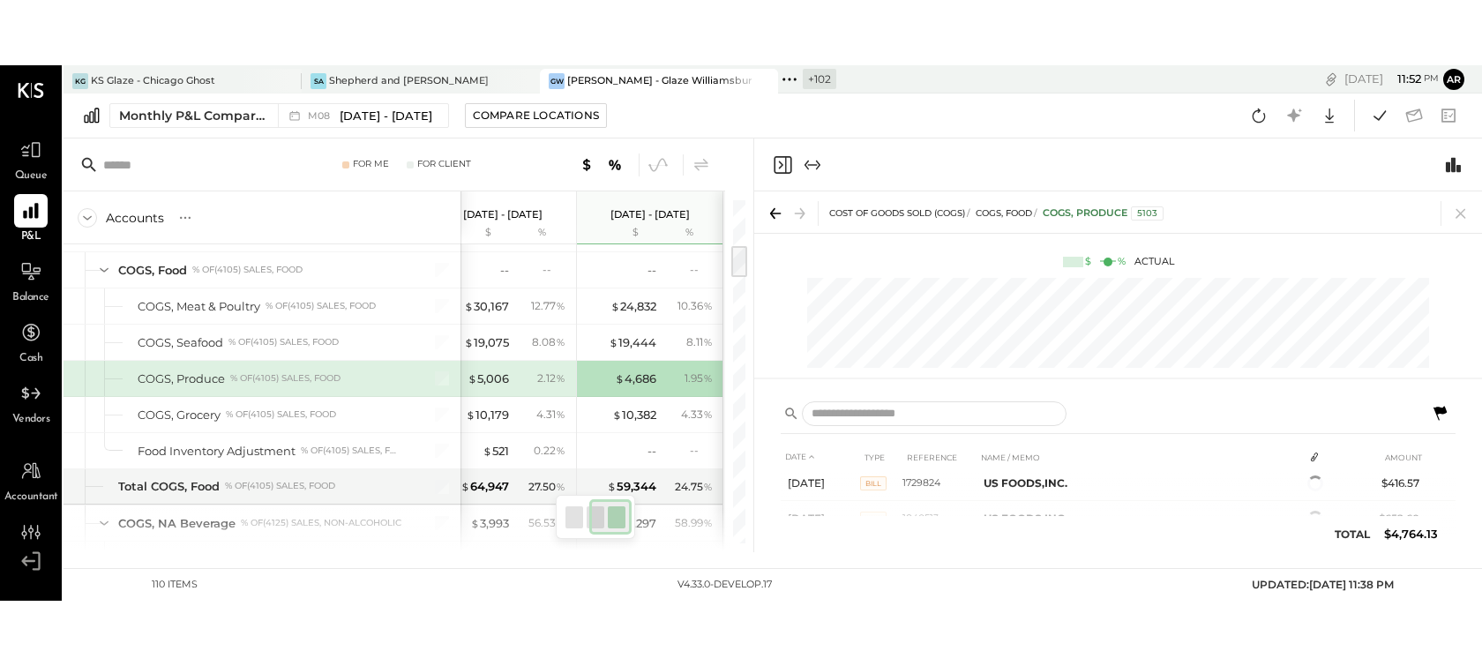
scroll to position [40, 0]
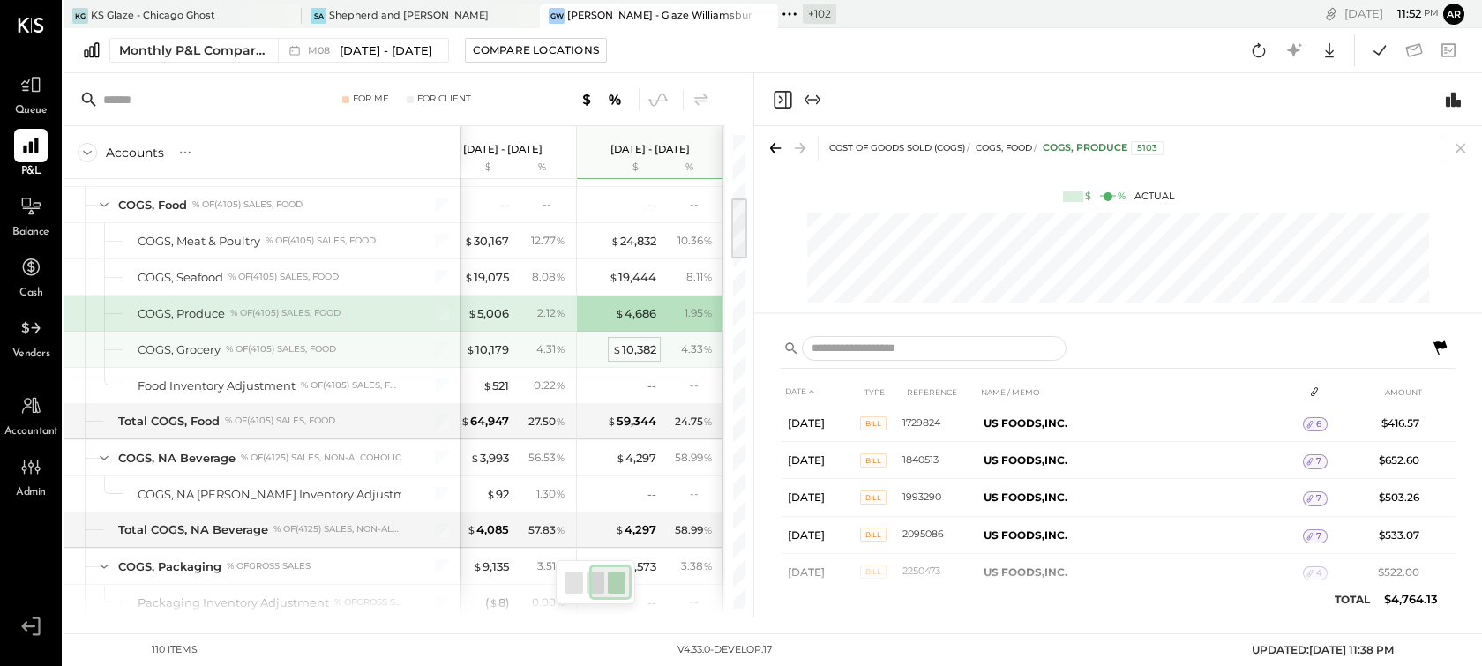
click at [644, 341] on div "$ 10,382" at bounding box center [634, 349] width 44 height 17
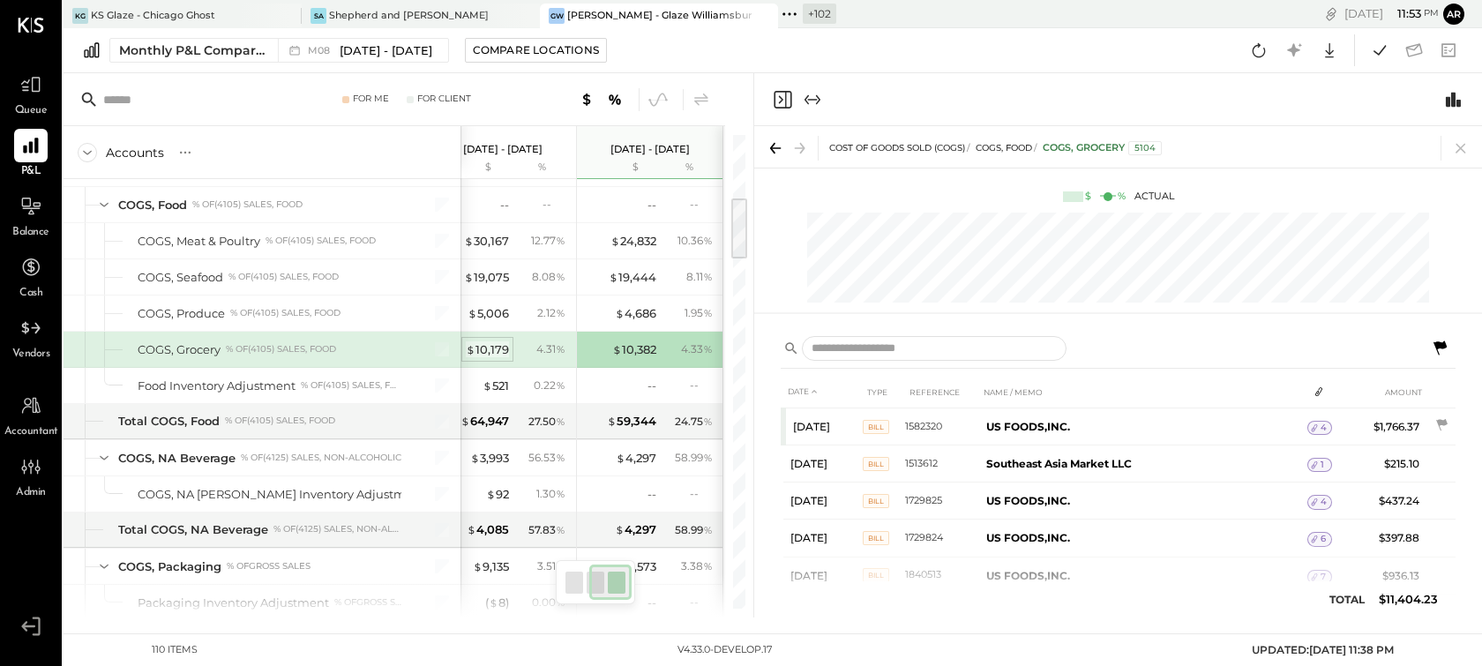
click at [490, 343] on div "$ 10,179" at bounding box center [487, 349] width 43 height 17
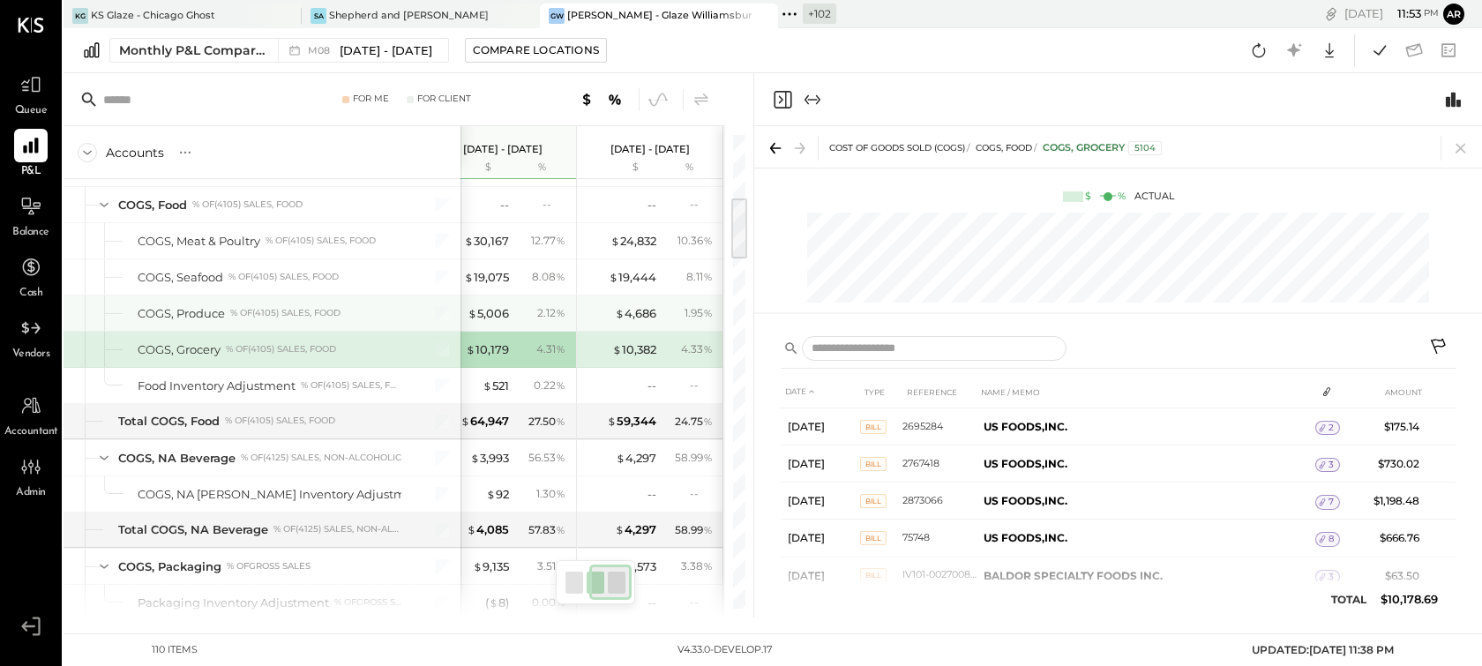
click at [513, 310] on div "2.12 %" at bounding box center [541, 313] width 57 height 16
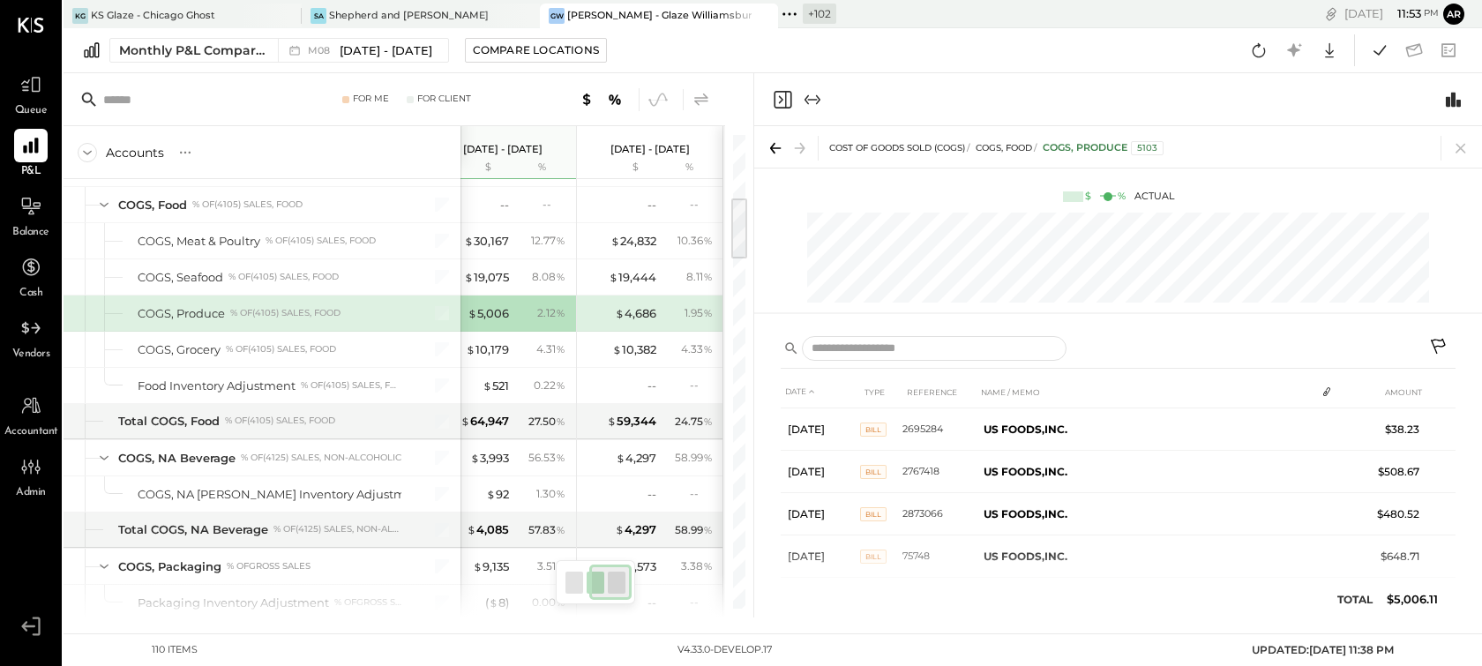
click at [703, 92] on icon at bounding box center [701, 99] width 21 height 21
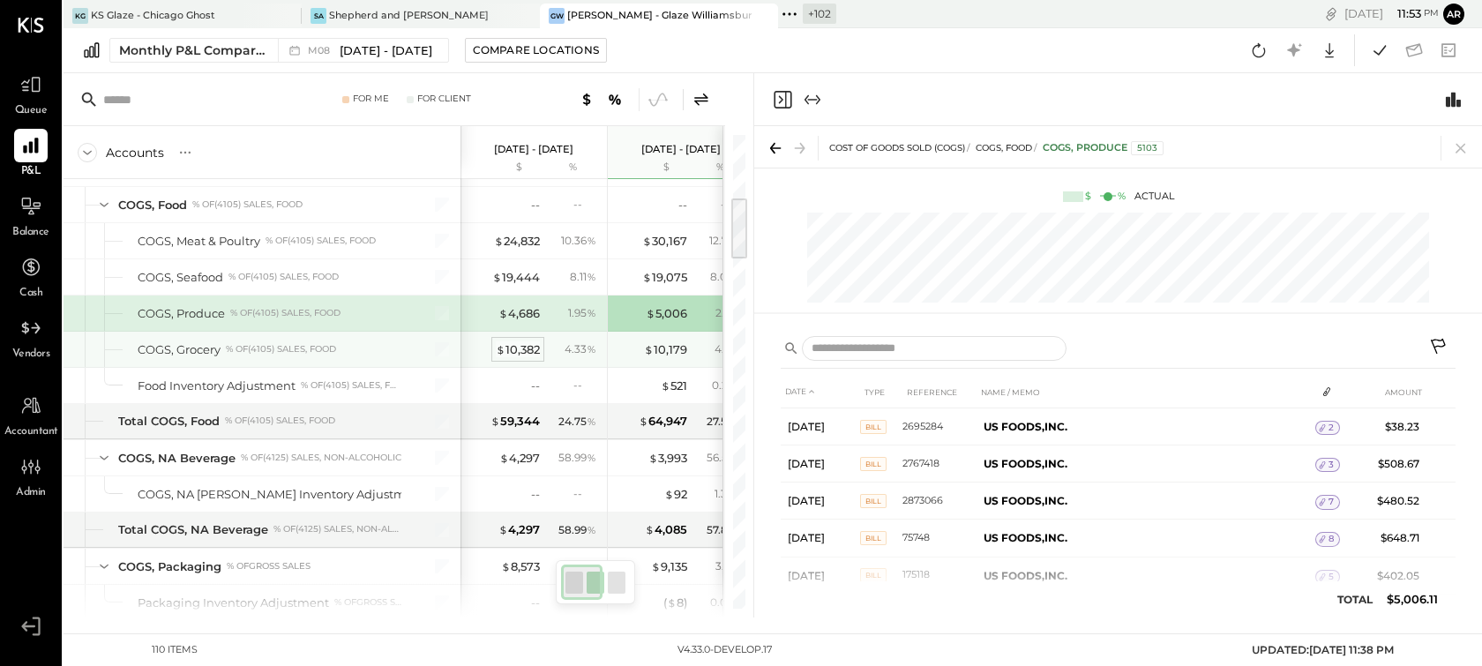
click at [511, 347] on div "$ 10,382" at bounding box center [518, 349] width 44 height 17
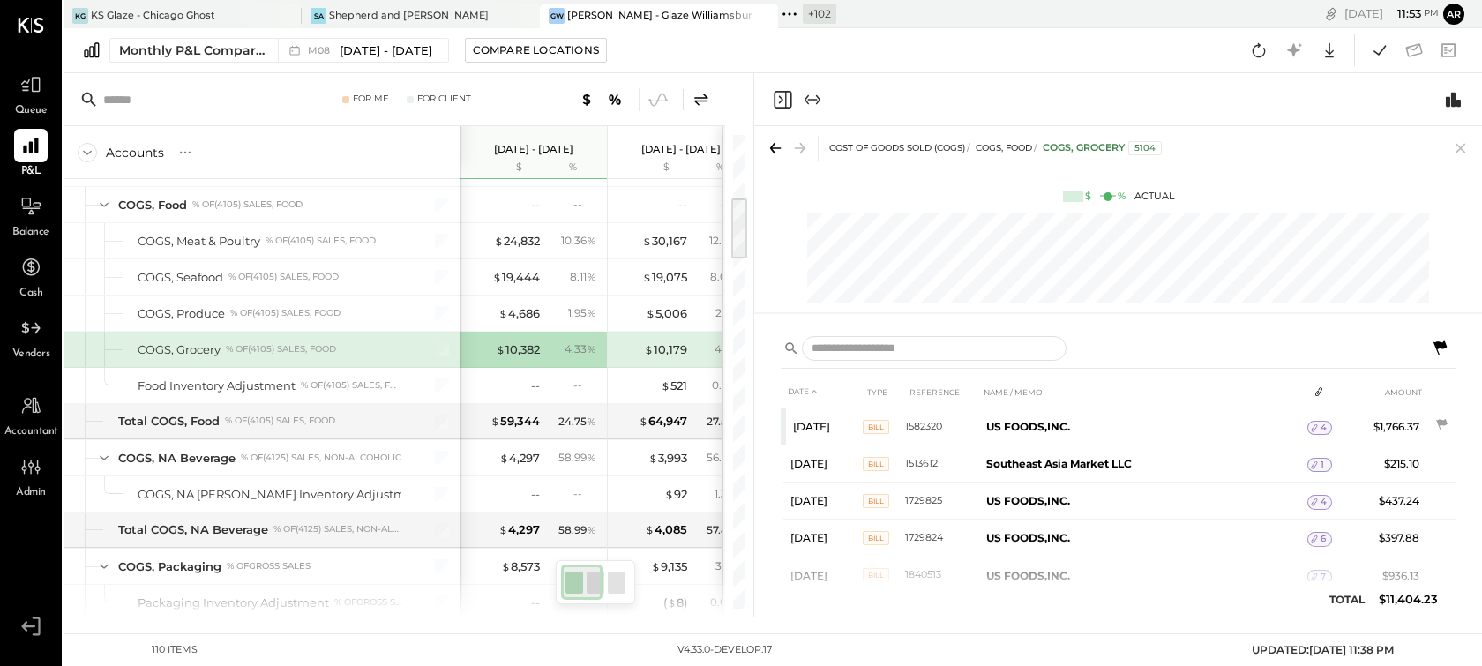
click at [784, 97] on icon "Close panel" at bounding box center [782, 99] width 21 height 21
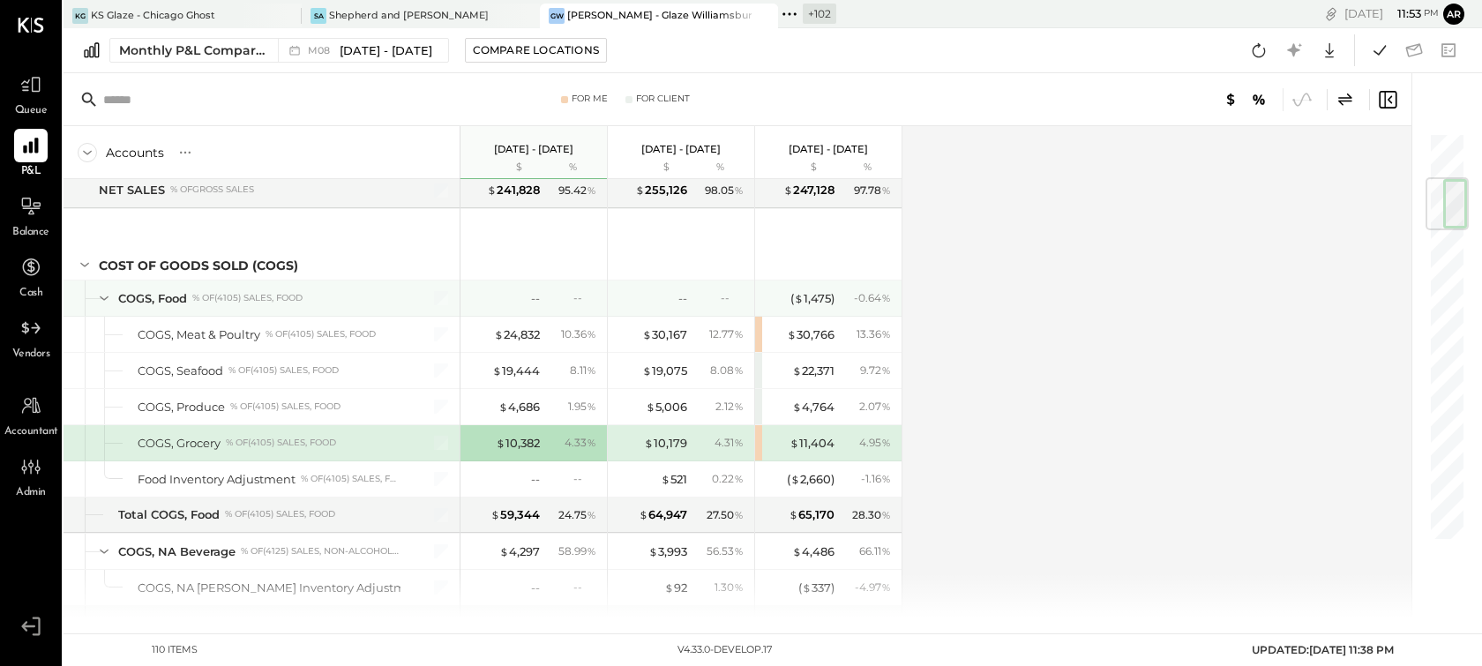
scroll to position [394, 0]
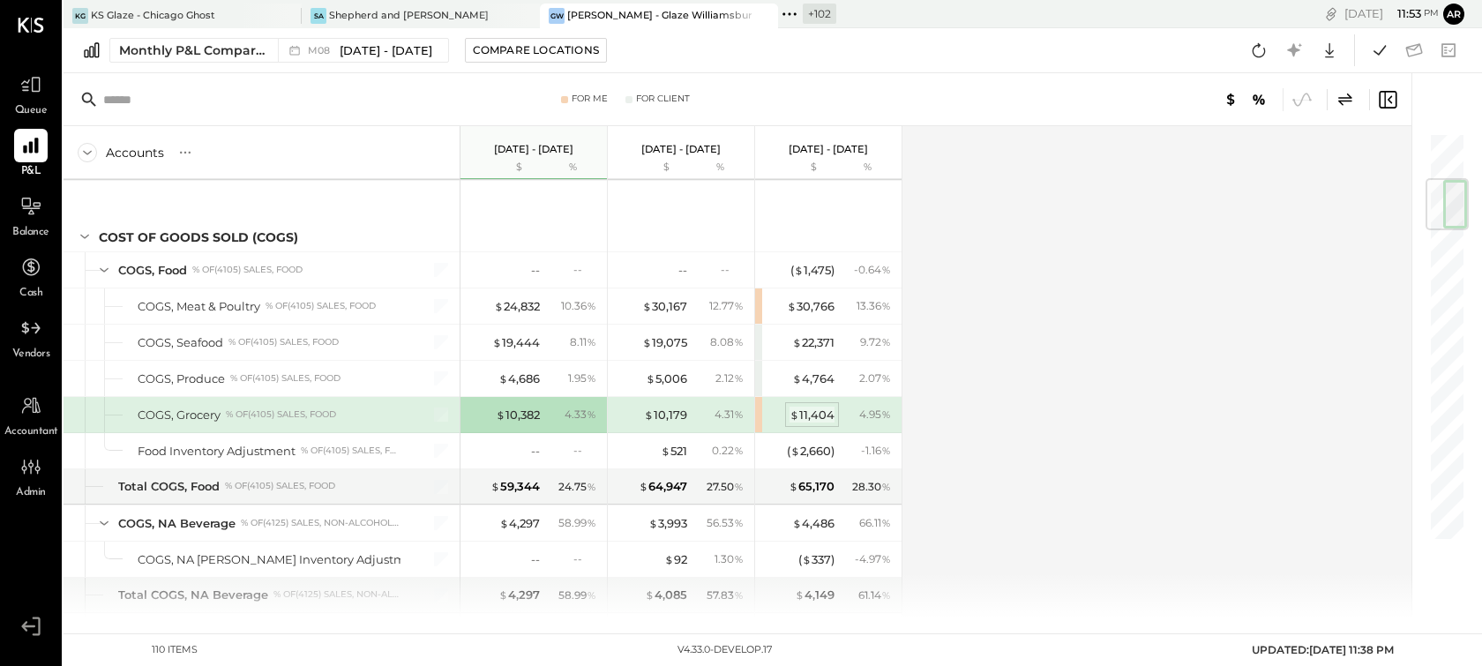
click at [810, 415] on div "$ 11,404" at bounding box center [811, 415] width 45 height 17
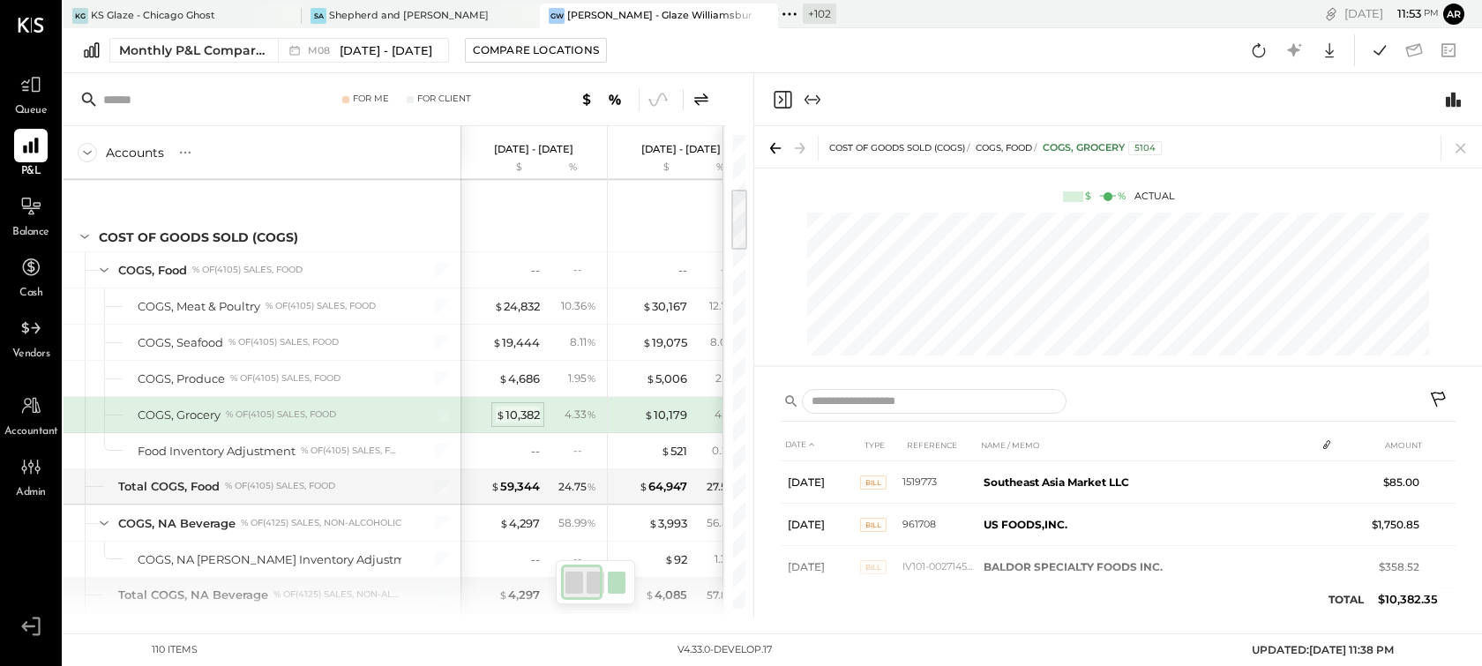
click at [532, 415] on div "$ 10,382" at bounding box center [518, 415] width 44 height 17
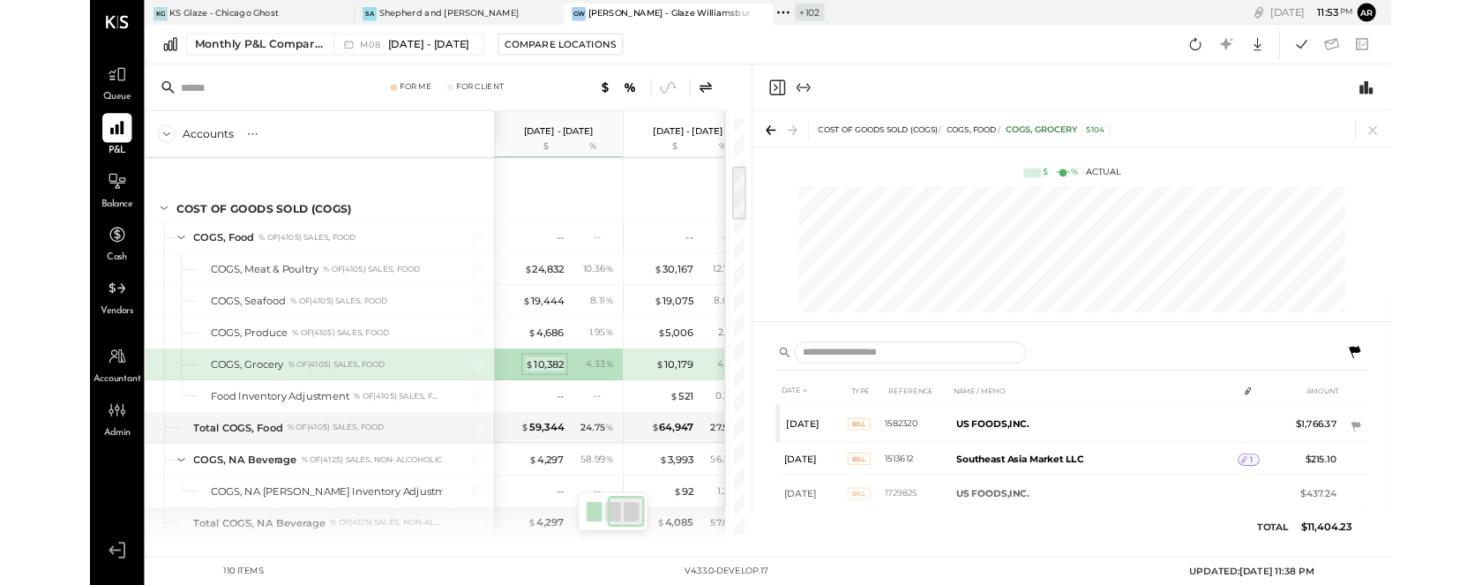
scroll to position [0, 178]
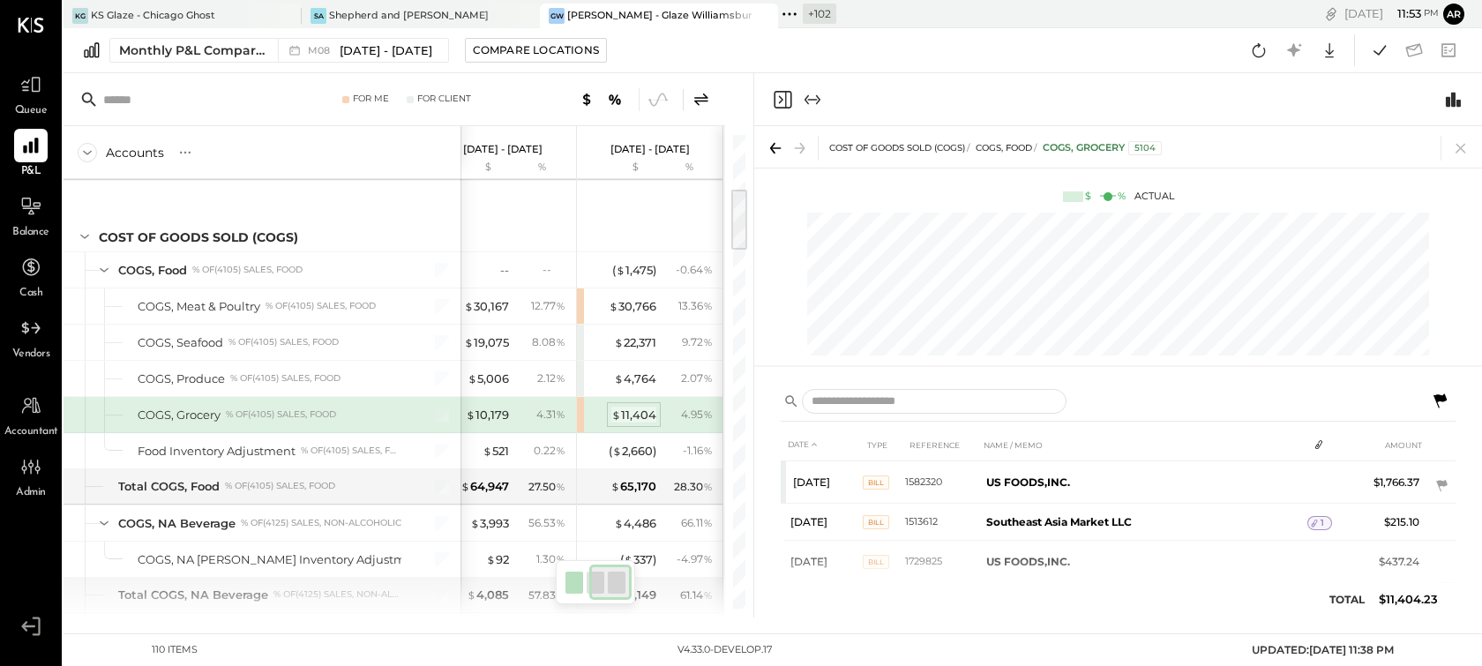
click at [631, 413] on div "$ 11,404" at bounding box center [633, 415] width 45 height 17
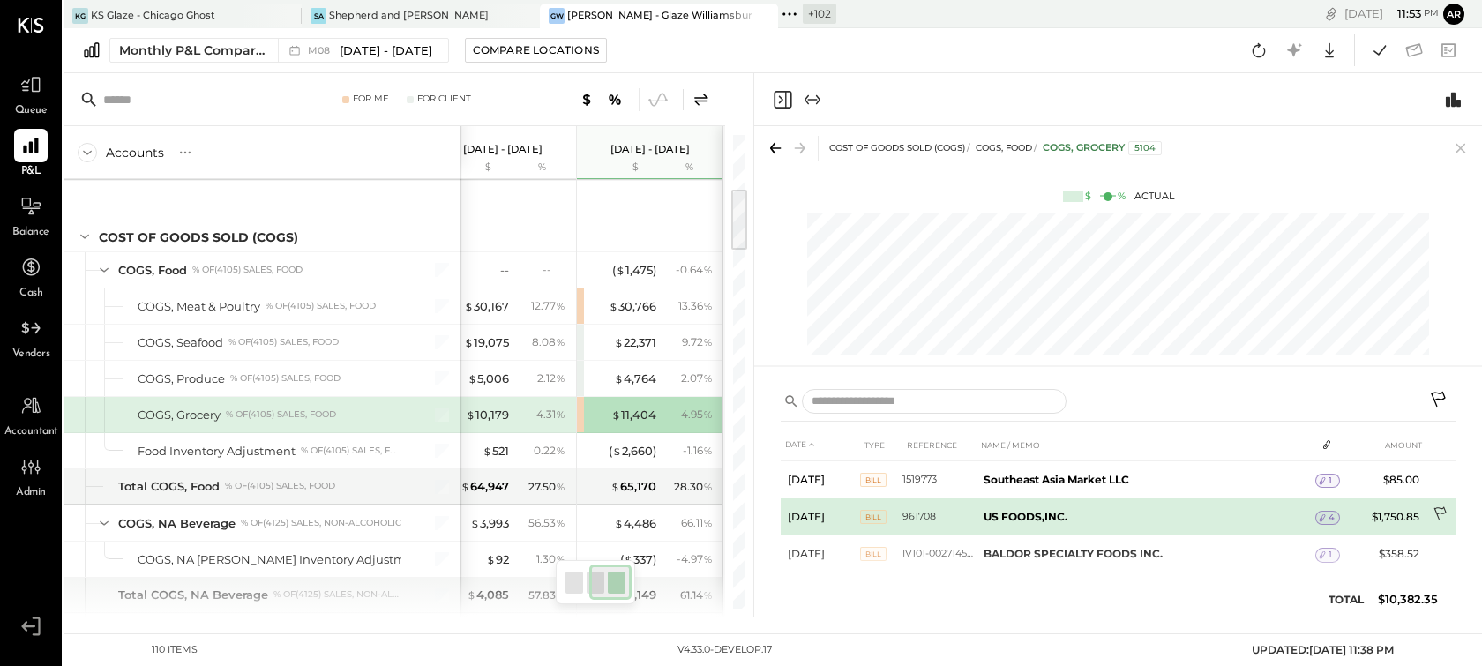
click at [1434, 510] on icon at bounding box center [1441, 515] width 18 height 18
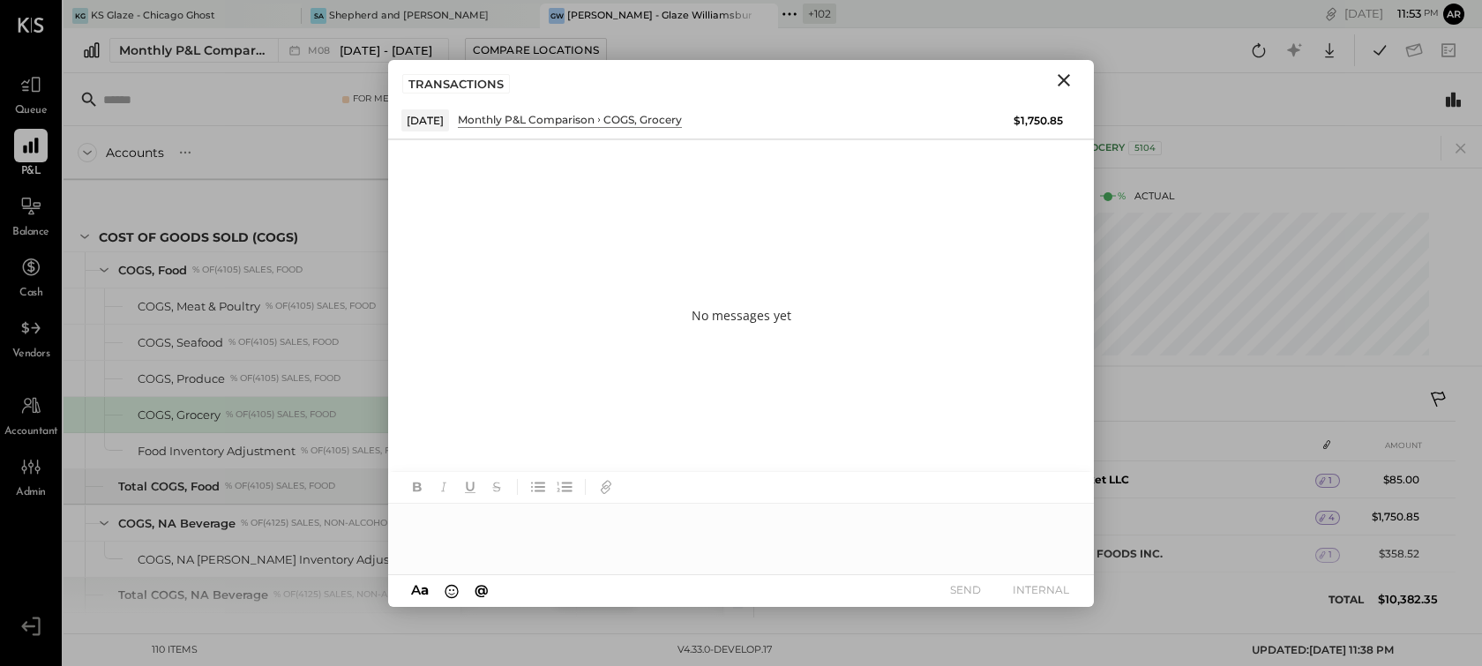
click at [706, 546] on div at bounding box center [741, 539] width 706 height 71
click at [950, 590] on button "SEND" at bounding box center [965, 590] width 71 height 24
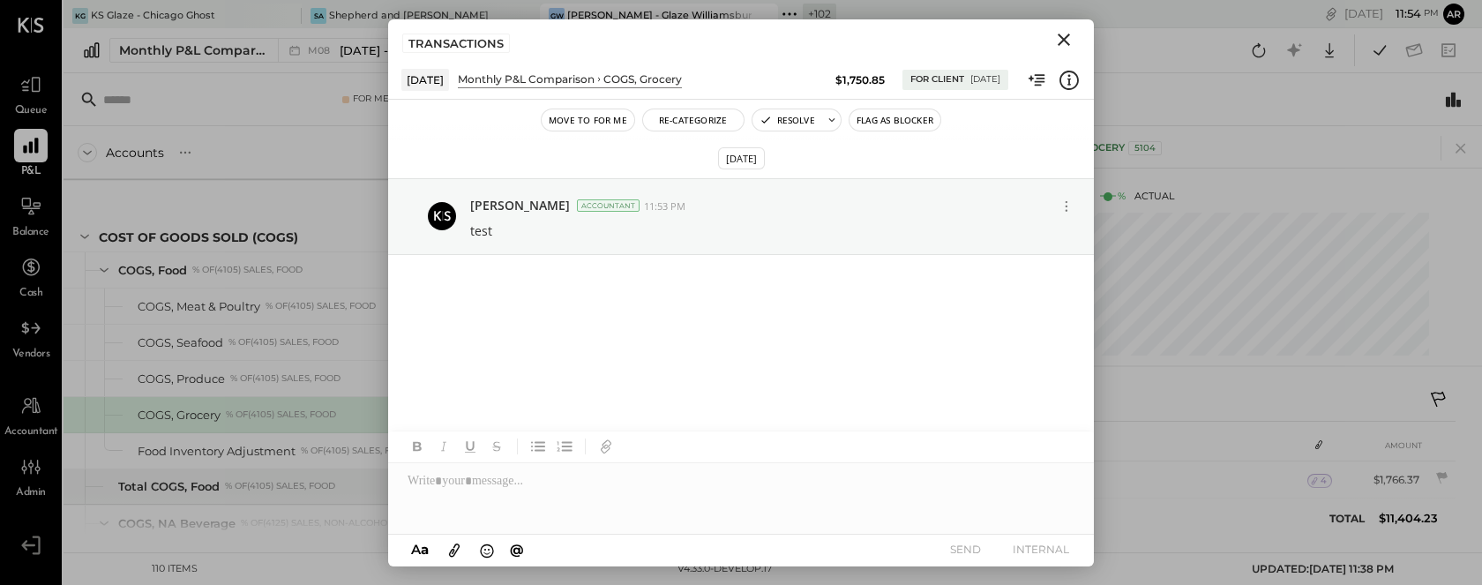
click at [1058, 36] on icon "Close" at bounding box center [1063, 39] width 21 height 21
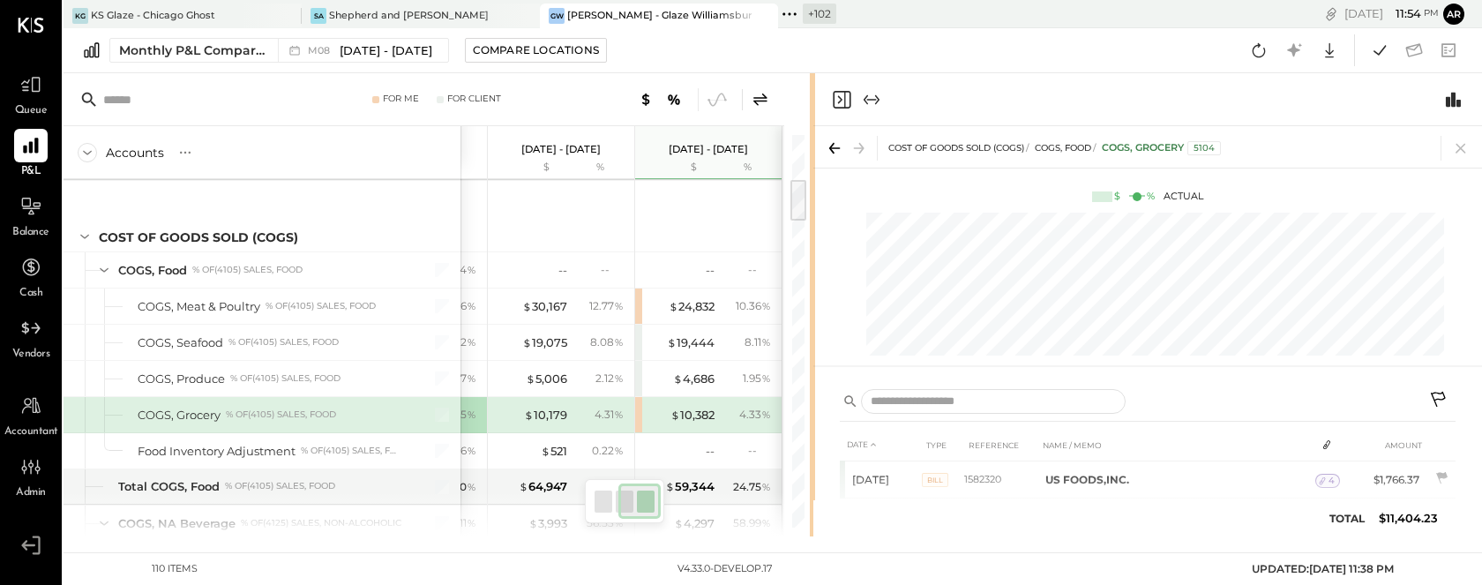
scroll to position [0, 118]
drag, startPoint x: 751, startPoint y: 474, endPoint x: 818, endPoint y: 474, distance: 67.9
click at [818, 474] on div "For Me For Client Accounts S % GL Jun 1 - 30, 2025 $ % Jul 1 - 31, 2025 $ % Aug…" at bounding box center [772, 304] width 1418 height 463
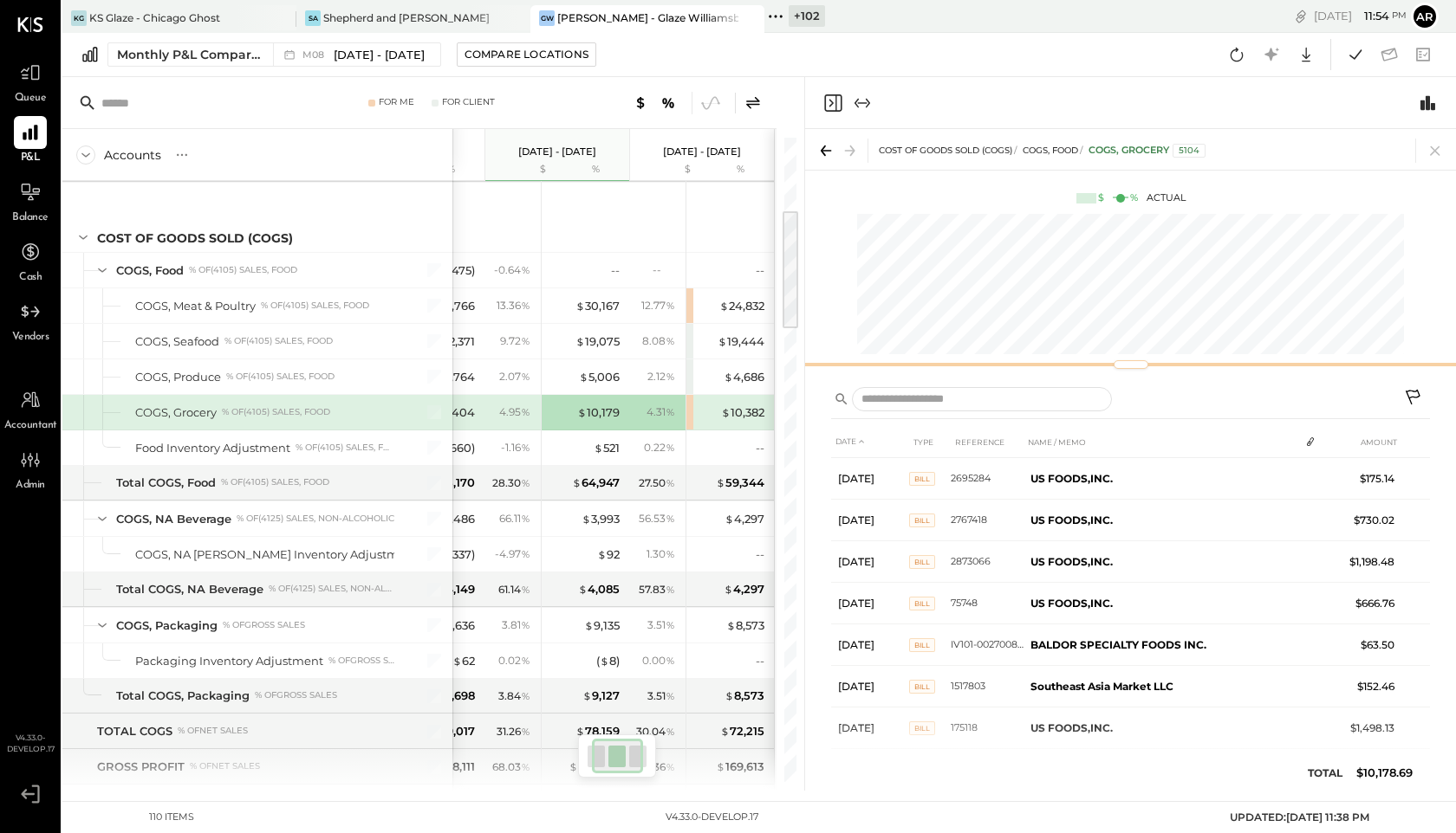
scroll to position [0, 55]
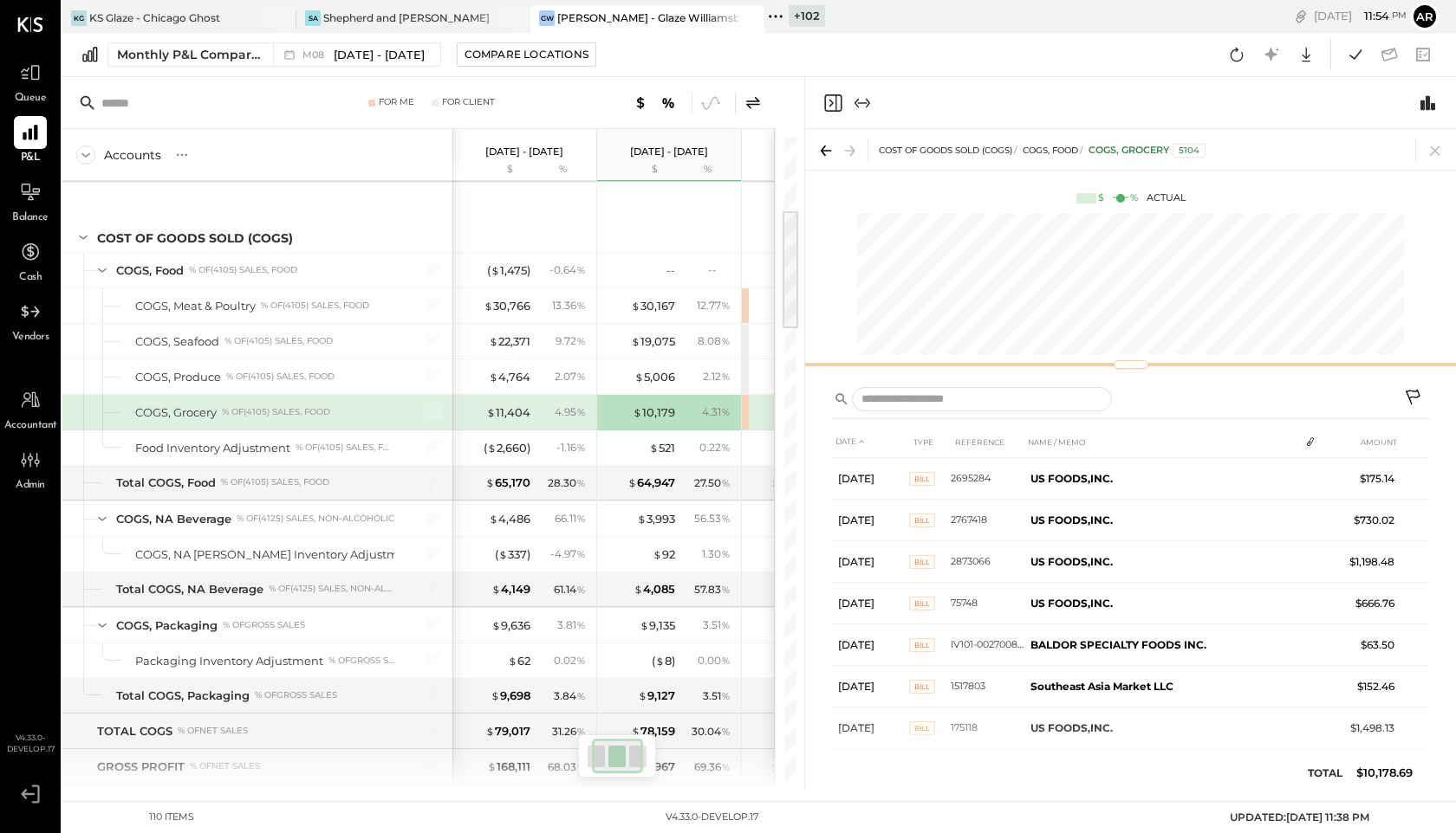
scroll to position [0, 55]
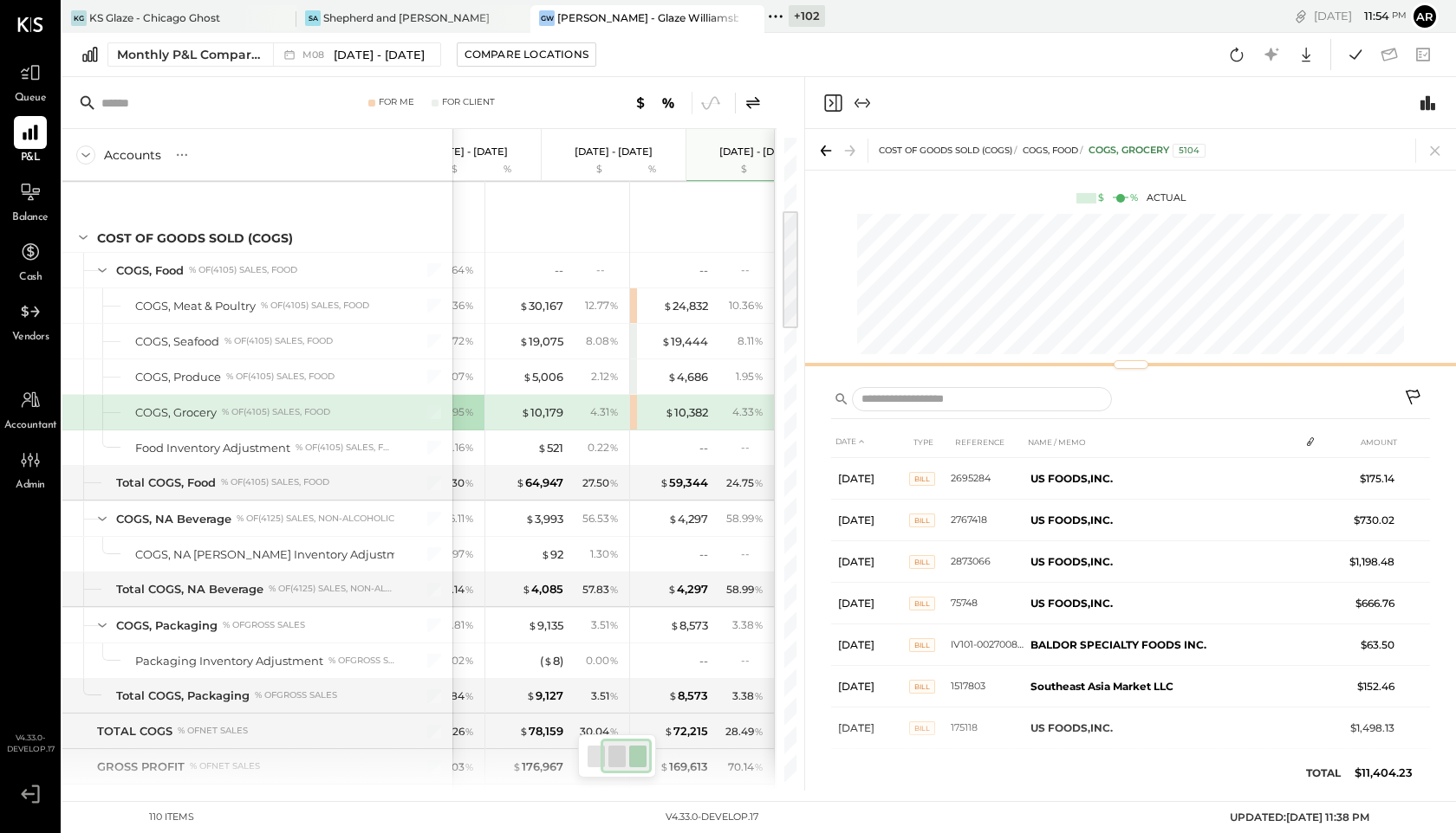
scroll to position [0, 112]
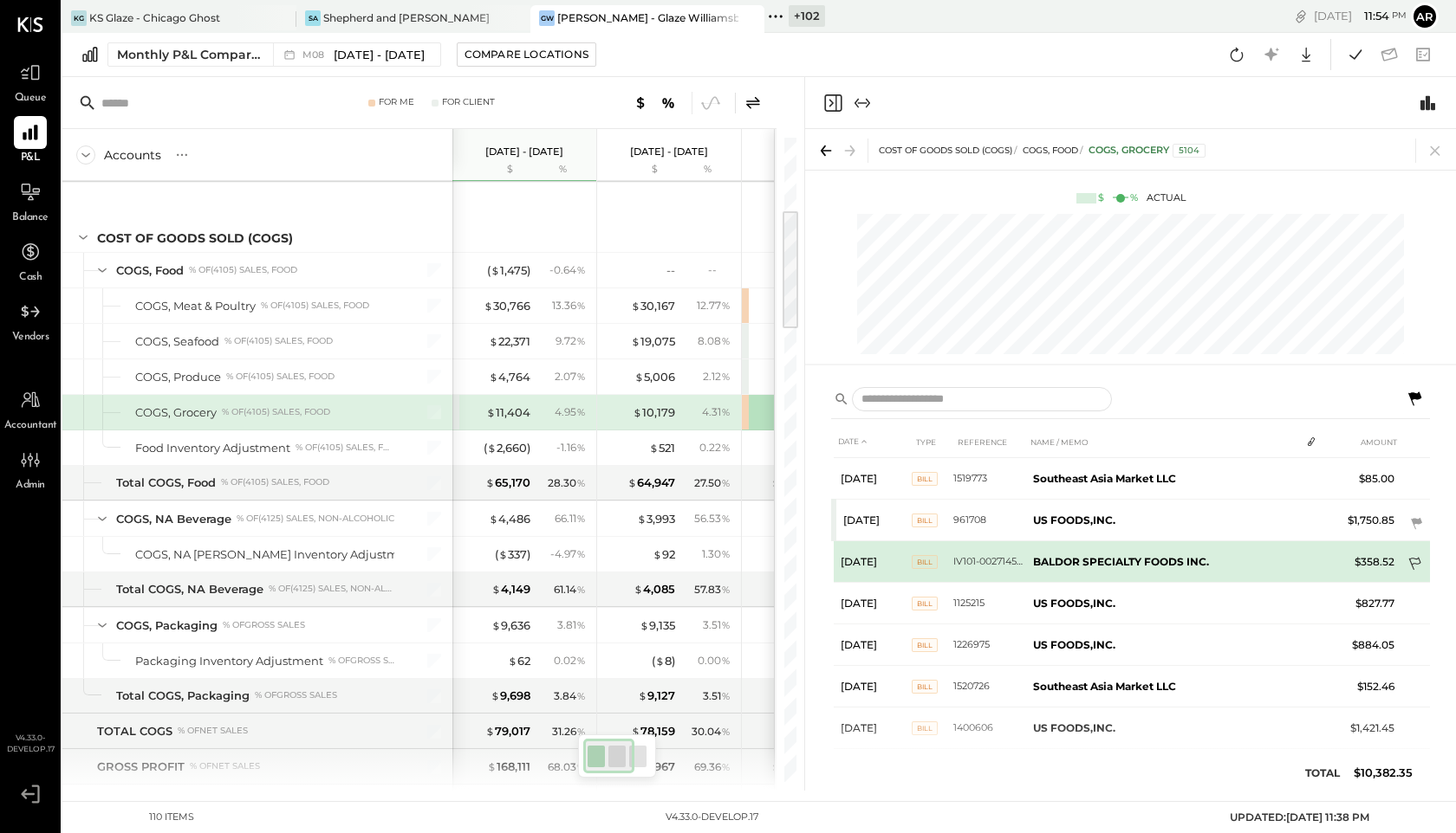
click at [1417, 561] on icon at bounding box center [1414, 564] width 12 height 13
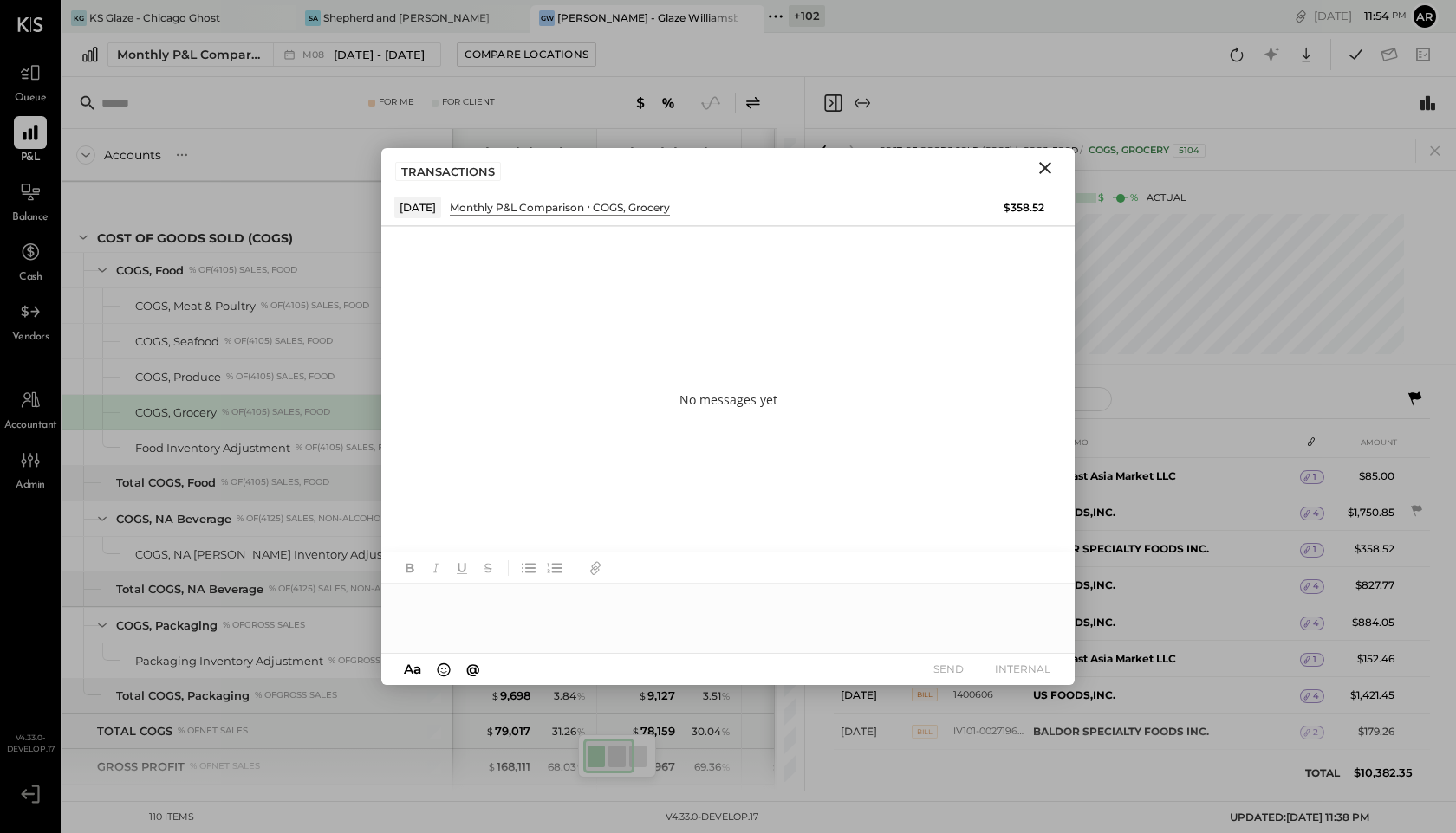
click at [1047, 165] on icon "Close" at bounding box center [1044, 168] width 12 height 12
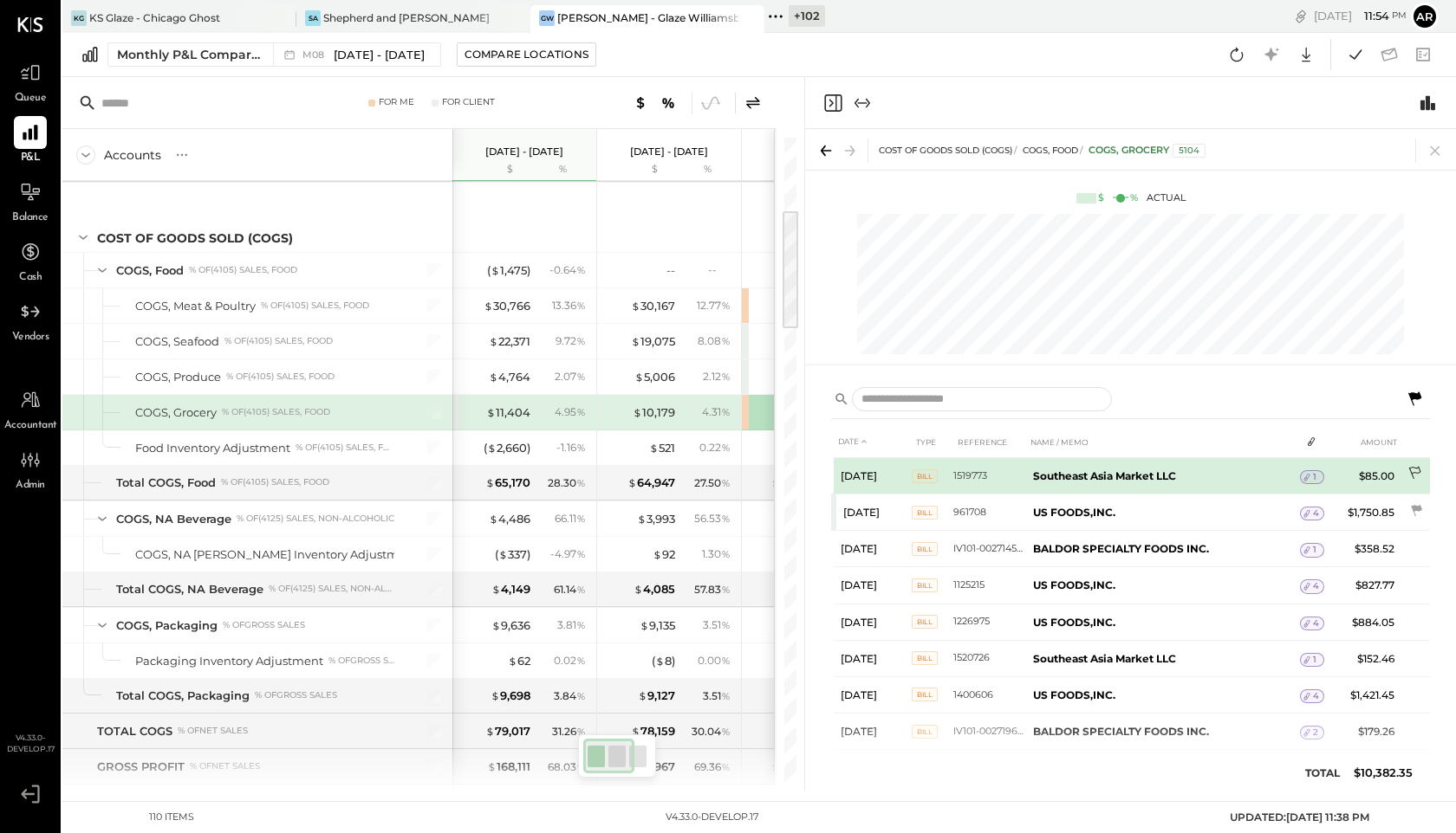
click at [1413, 468] on icon at bounding box center [1414, 472] width 12 height 13
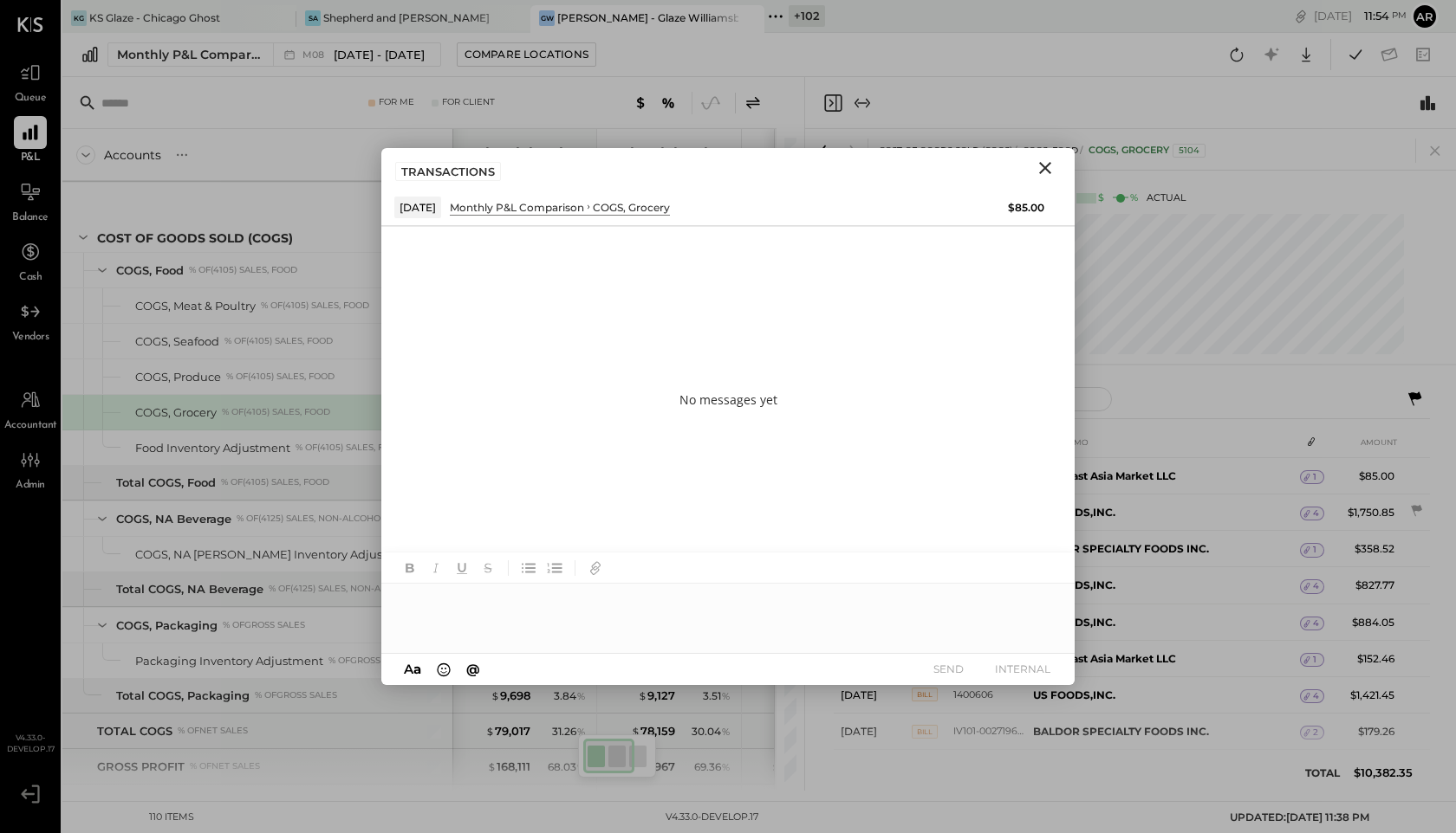
click at [1051, 159] on icon "Close" at bounding box center [1044, 168] width 21 height 21
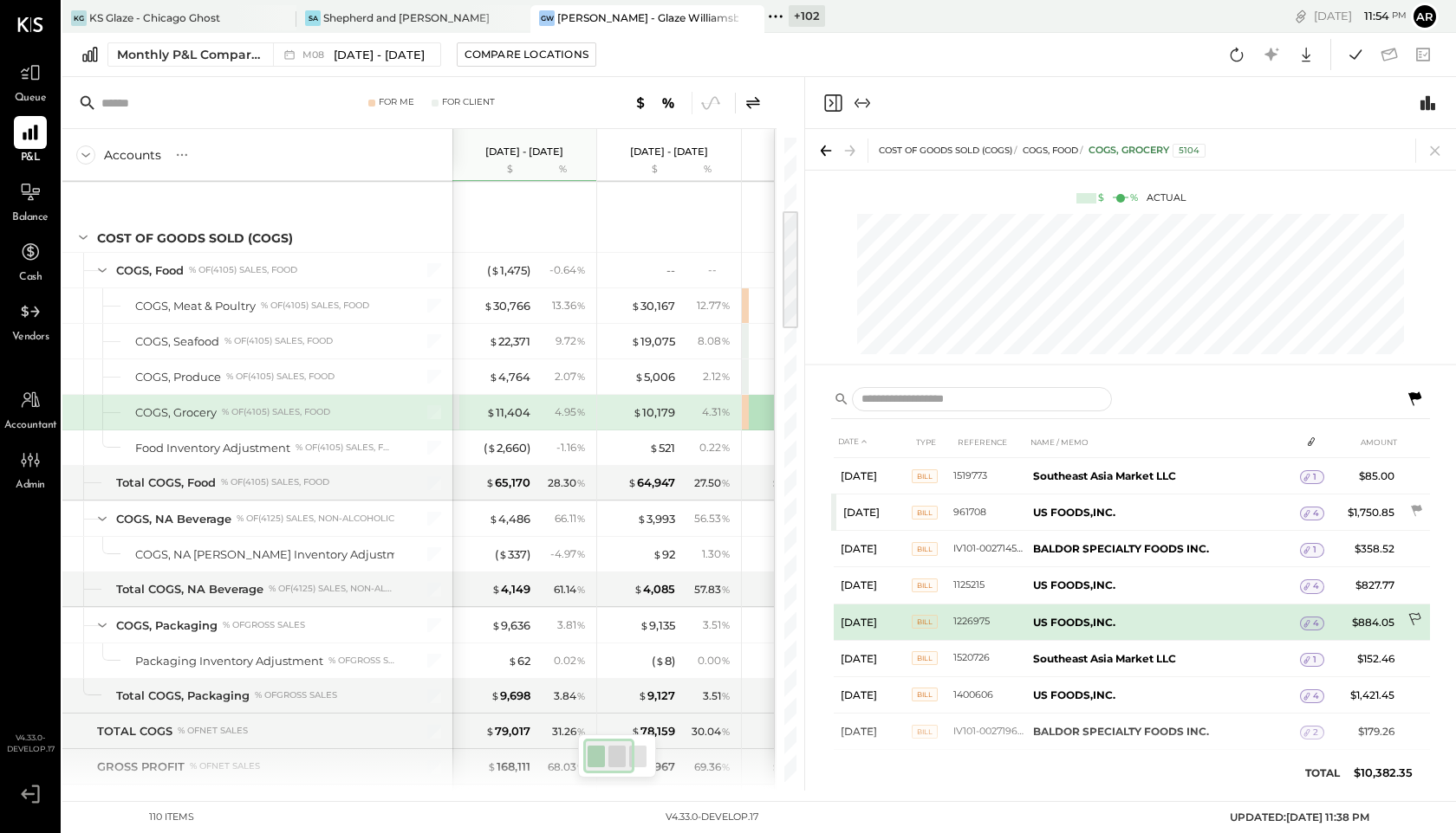
click at [1407, 616] on icon at bounding box center [1416, 622] width 18 height 18
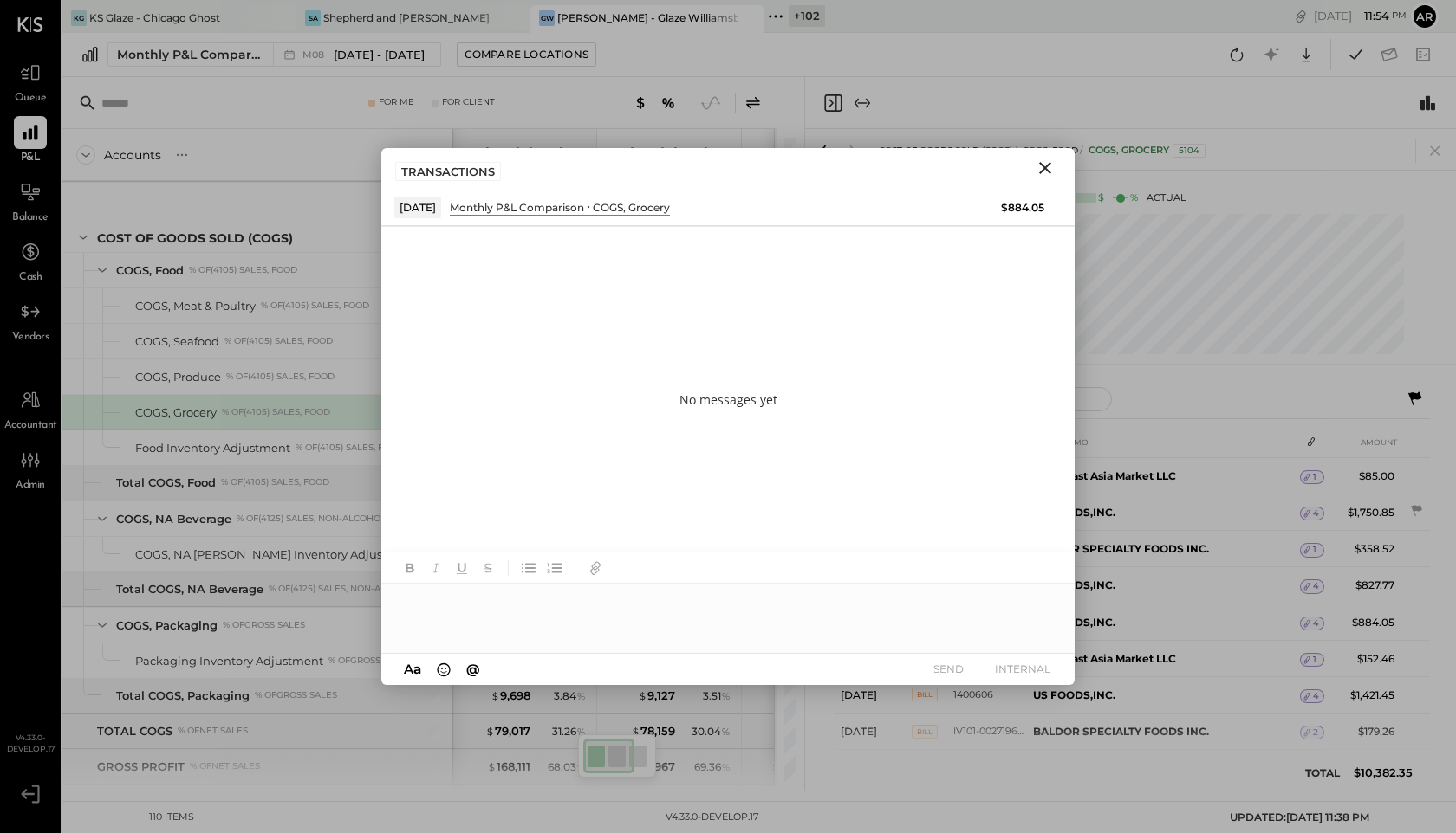
click at [1056, 164] on button "Close" at bounding box center [1045, 168] width 31 height 23
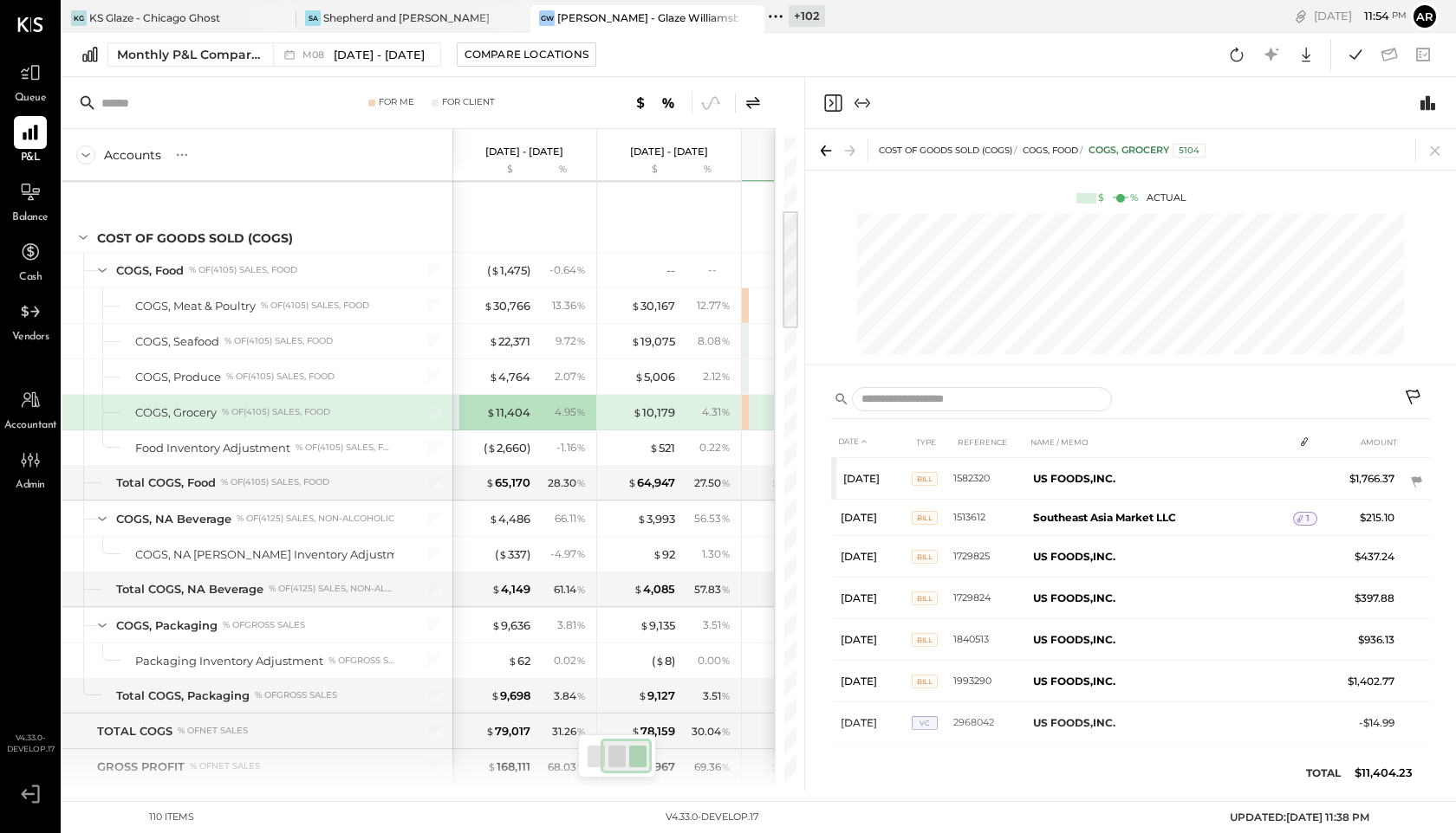
scroll to position [0, 112]
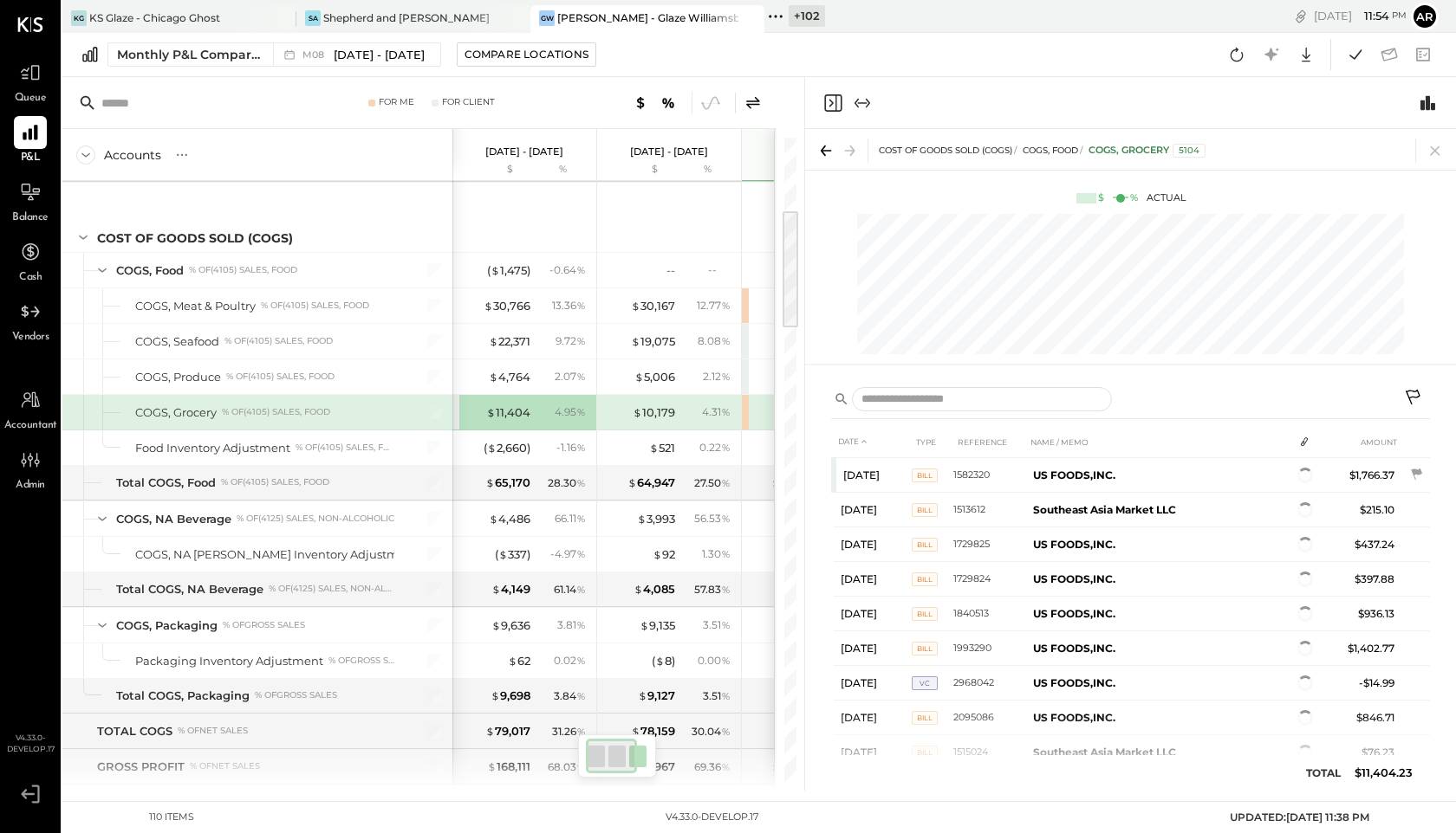
scroll to position [384, 0]
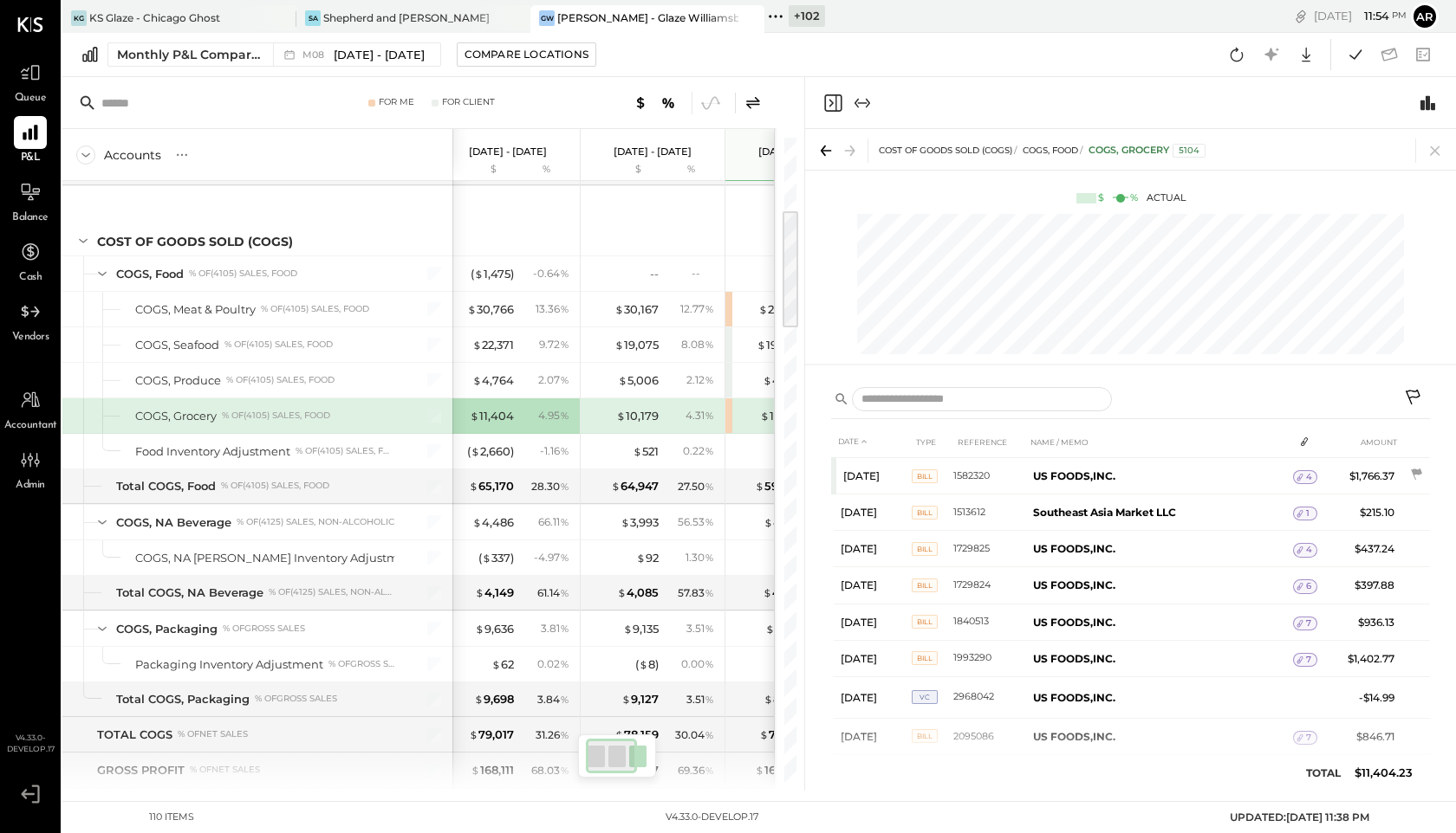
click at [752, 101] on icon at bounding box center [753, 102] width 14 height 12
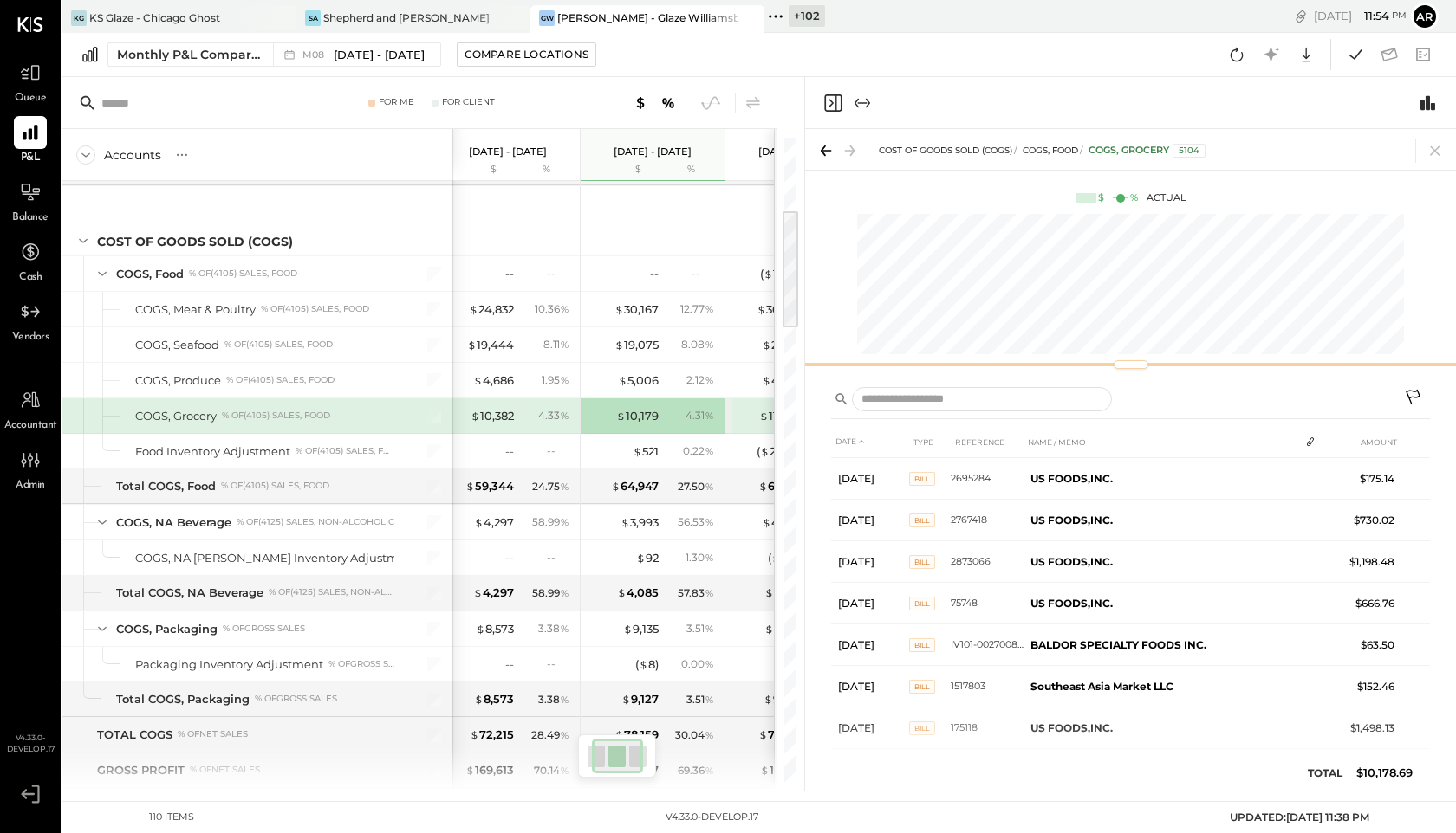
scroll to position [0, 55]
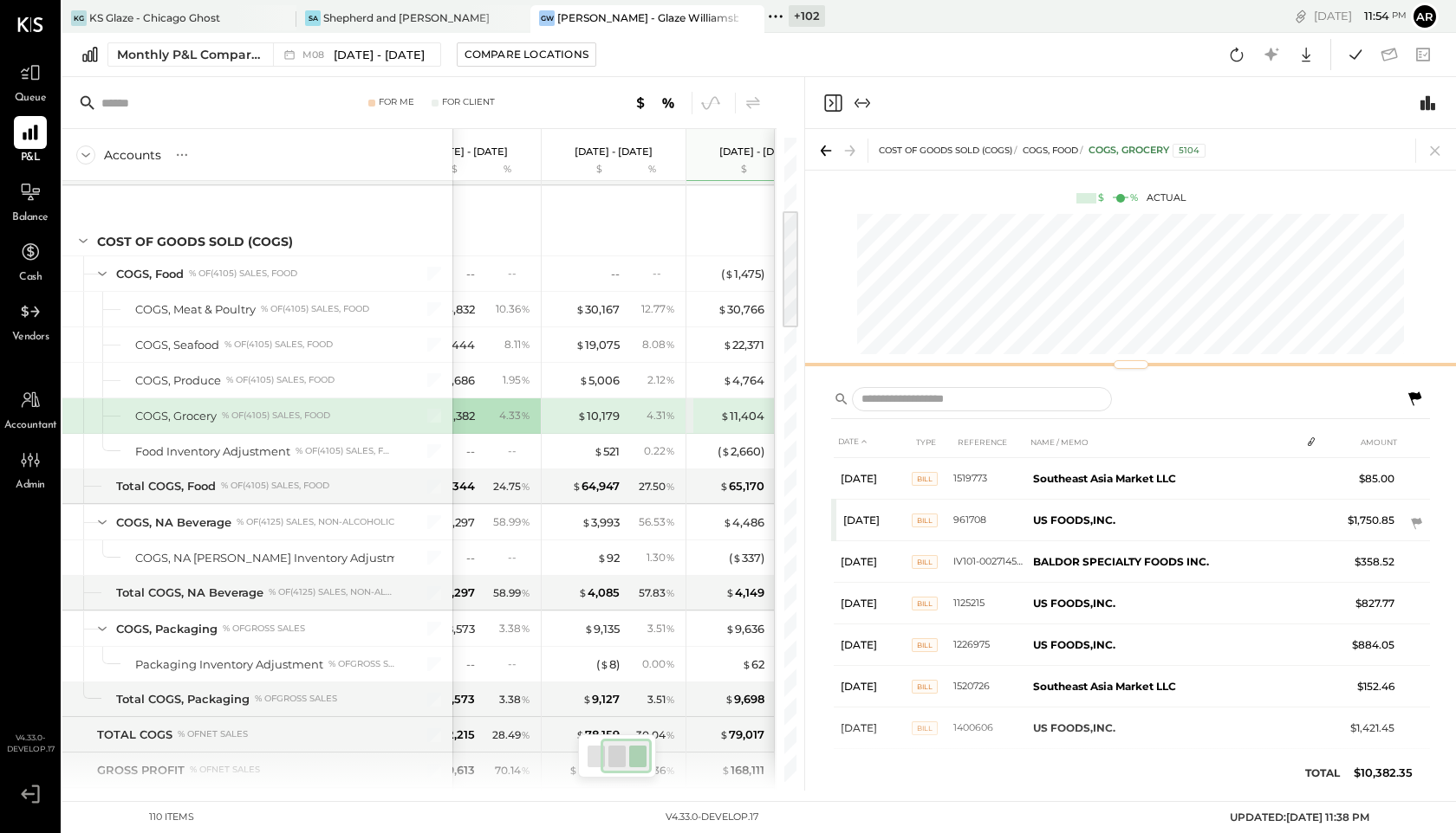
scroll to position [0, 112]
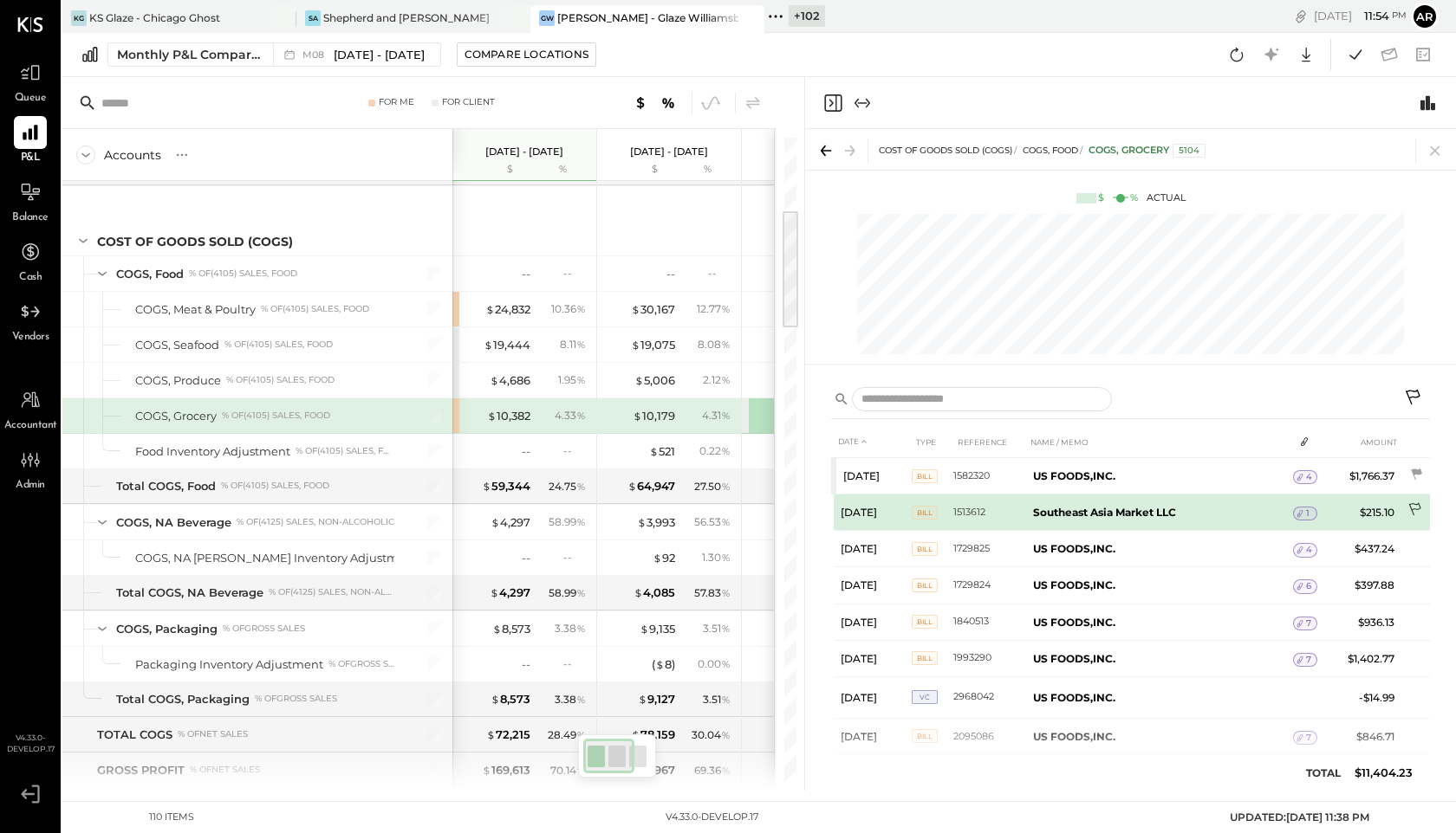
click at [1407, 507] on icon at bounding box center [1416, 512] width 18 height 18
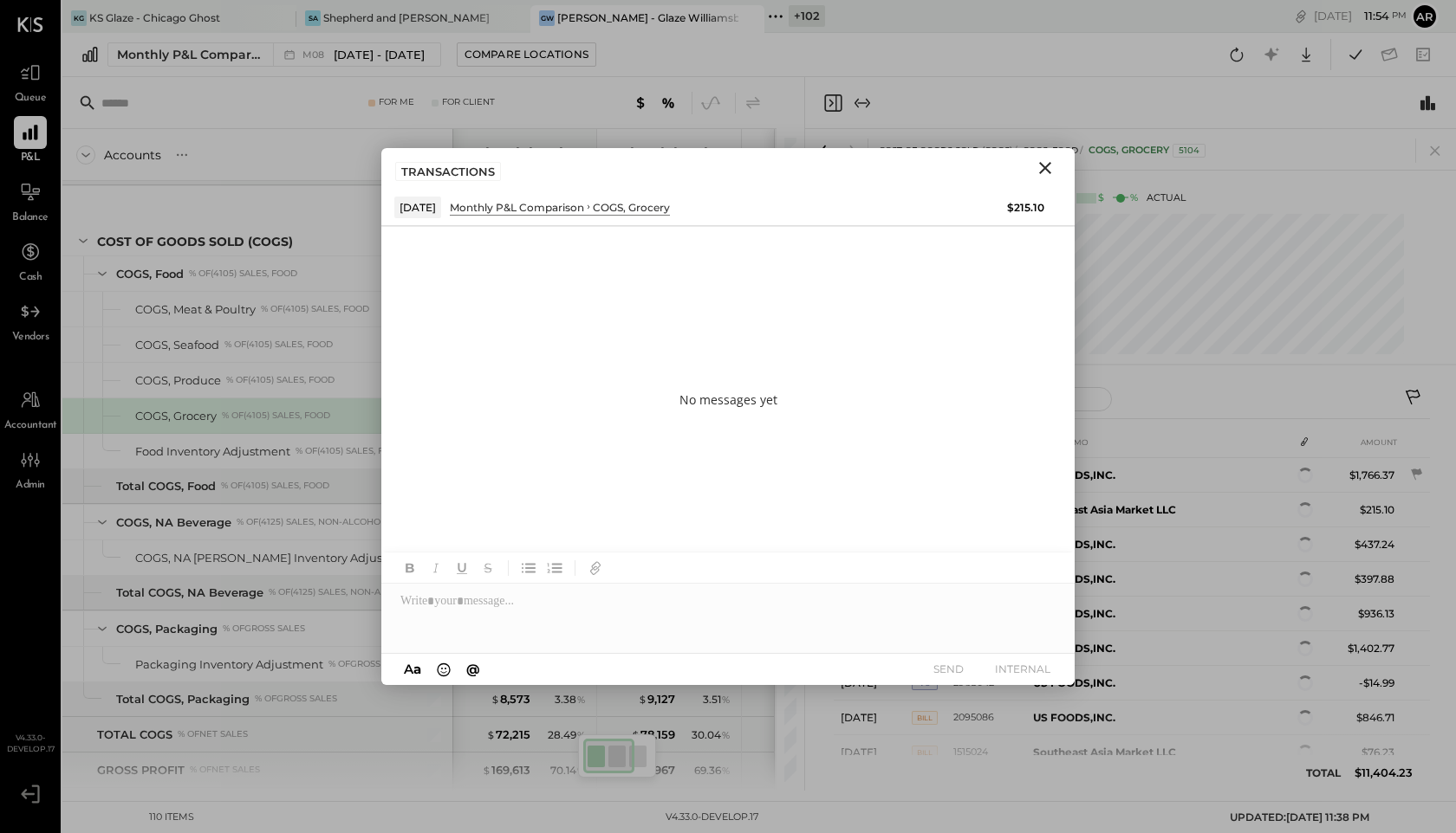
click at [1045, 165] on icon "Close" at bounding box center [1044, 168] width 21 height 21
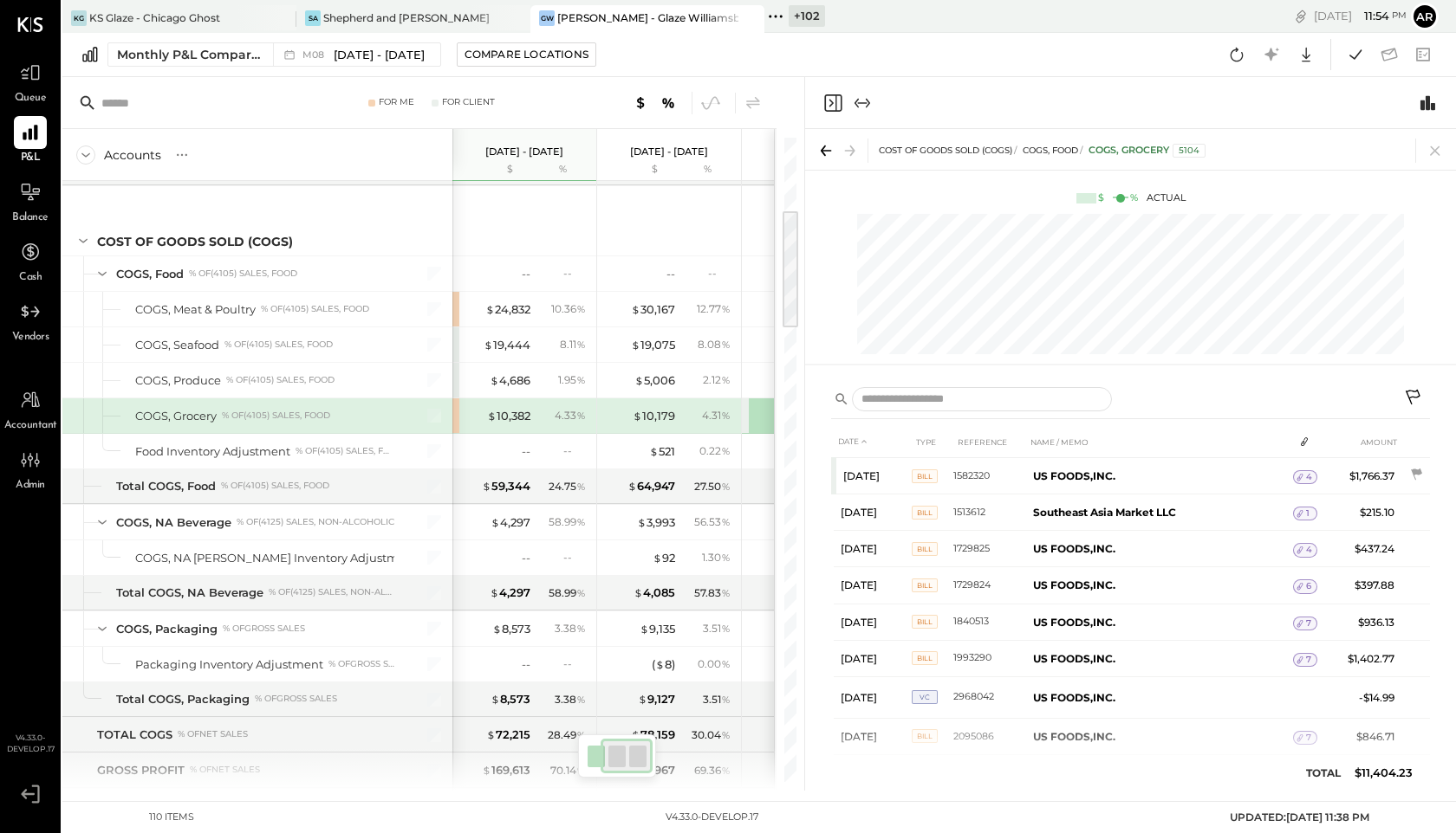
scroll to position [0, 112]
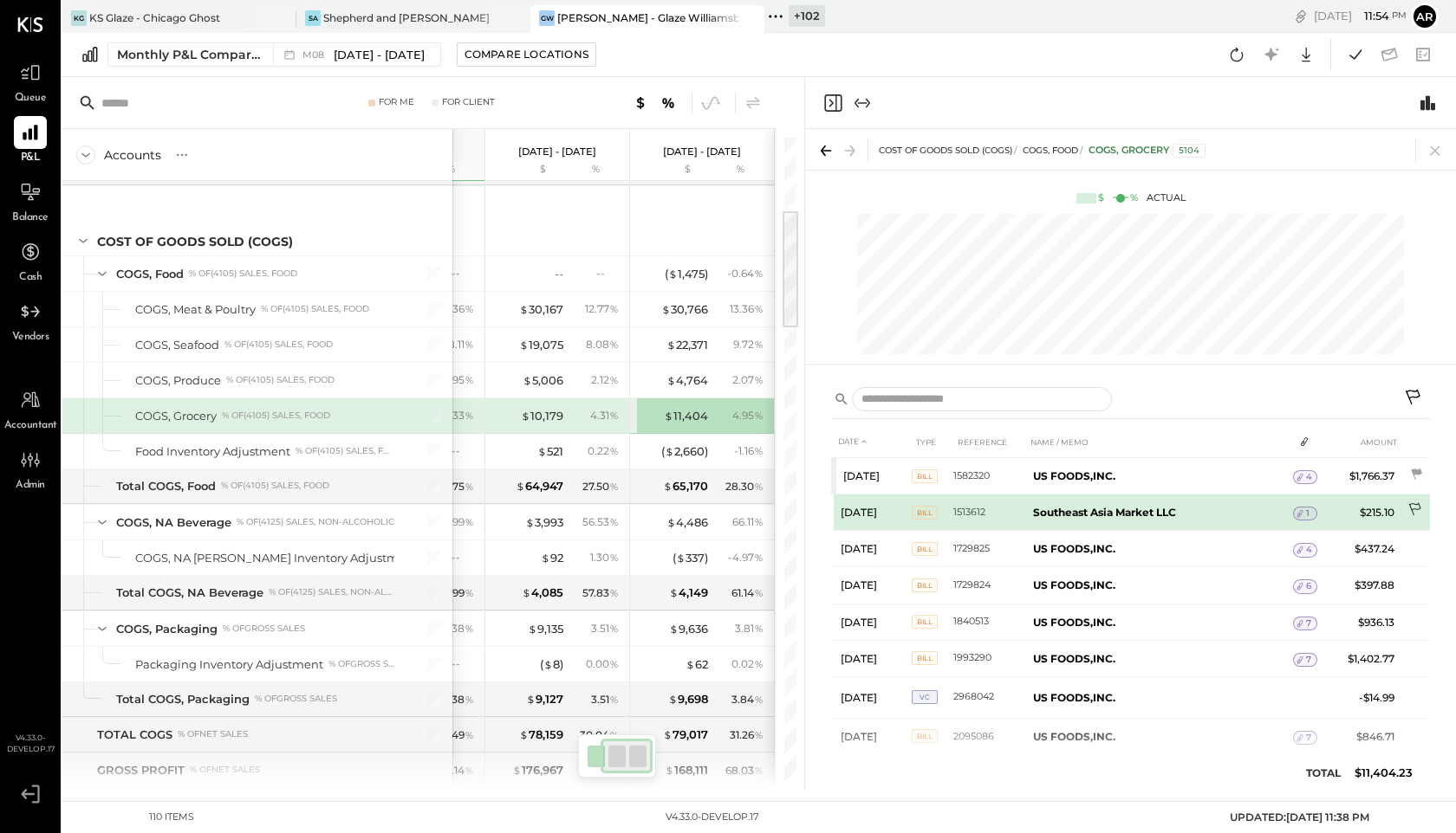
click at [1418, 512] on icon at bounding box center [1416, 512] width 18 height 18
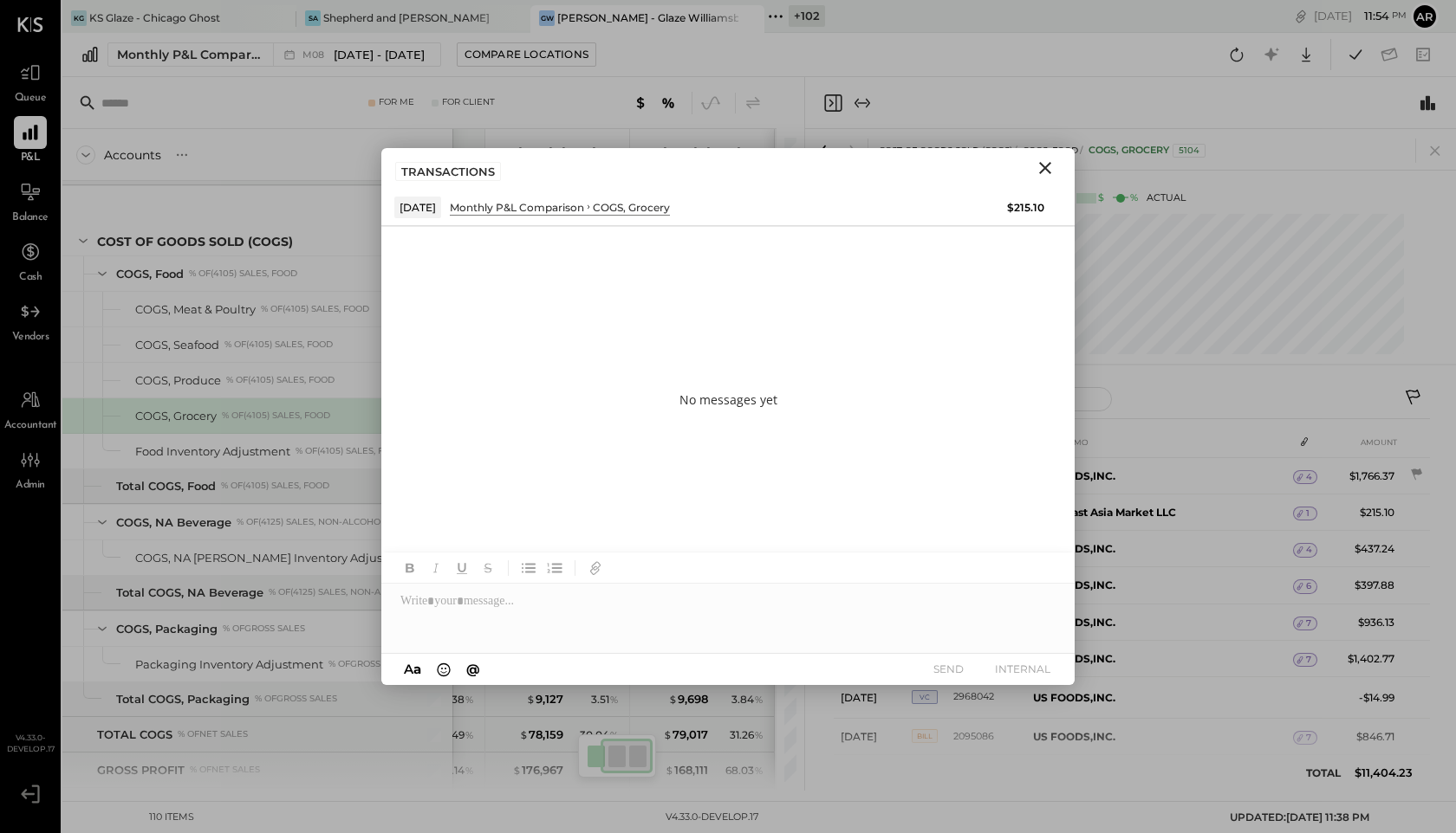
click at [1051, 171] on icon "Close" at bounding box center [1044, 168] width 21 height 21
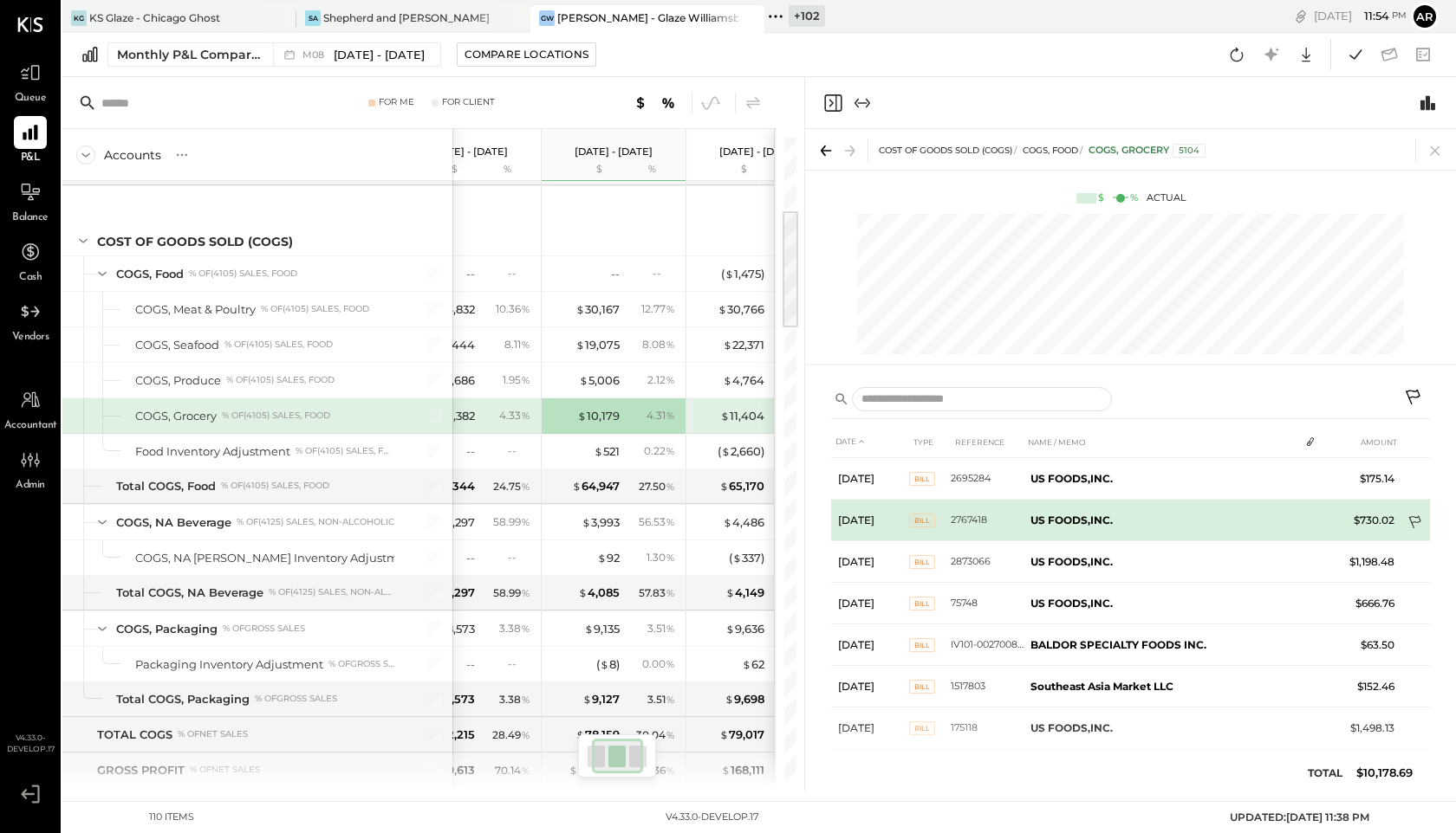
click at [1413, 522] on icon at bounding box center [1414, 523] width 12 height 13
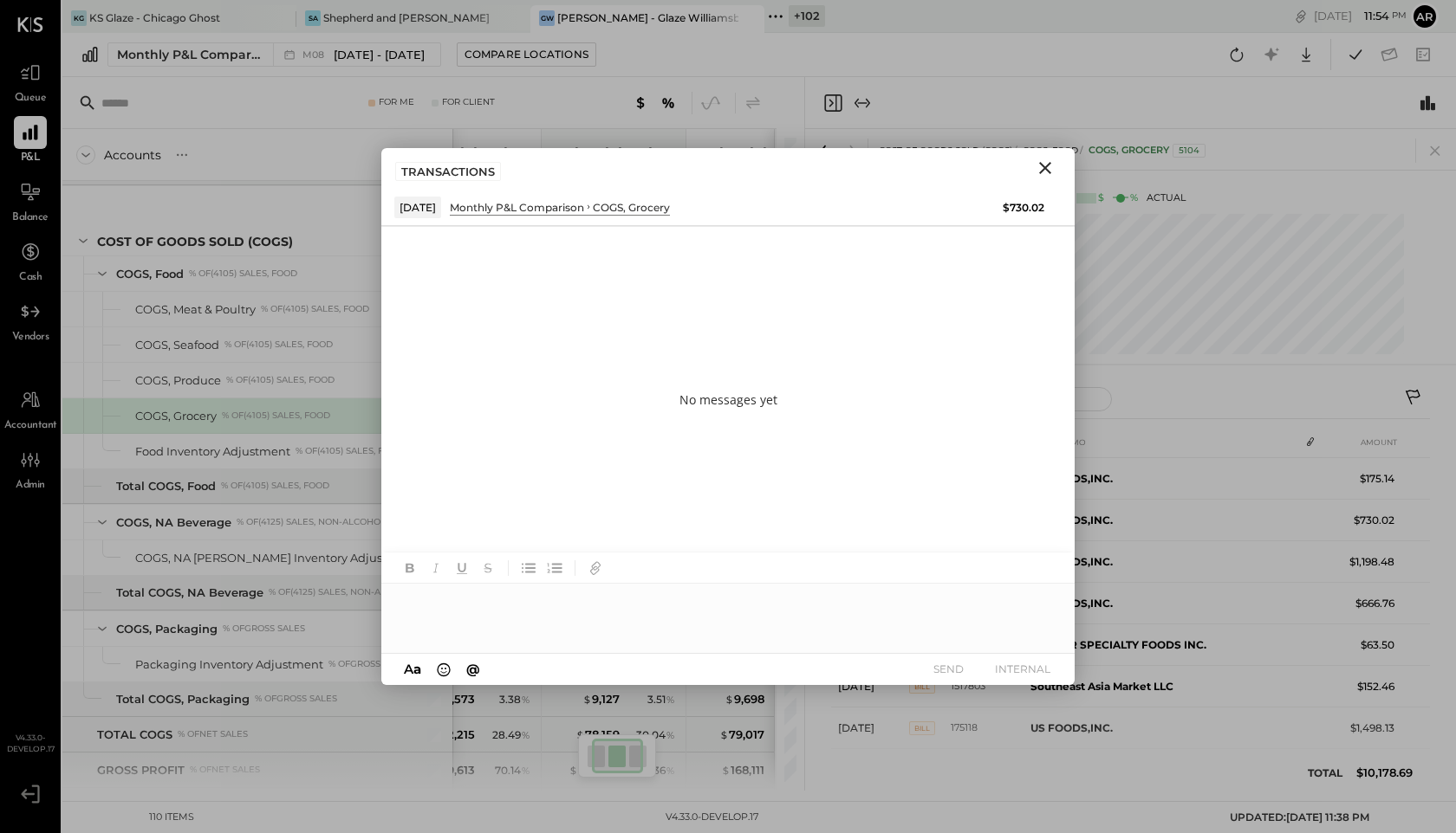
click at [1048, 165] on icon "Close" at bounding box center [1044, 168] width 21 height 21
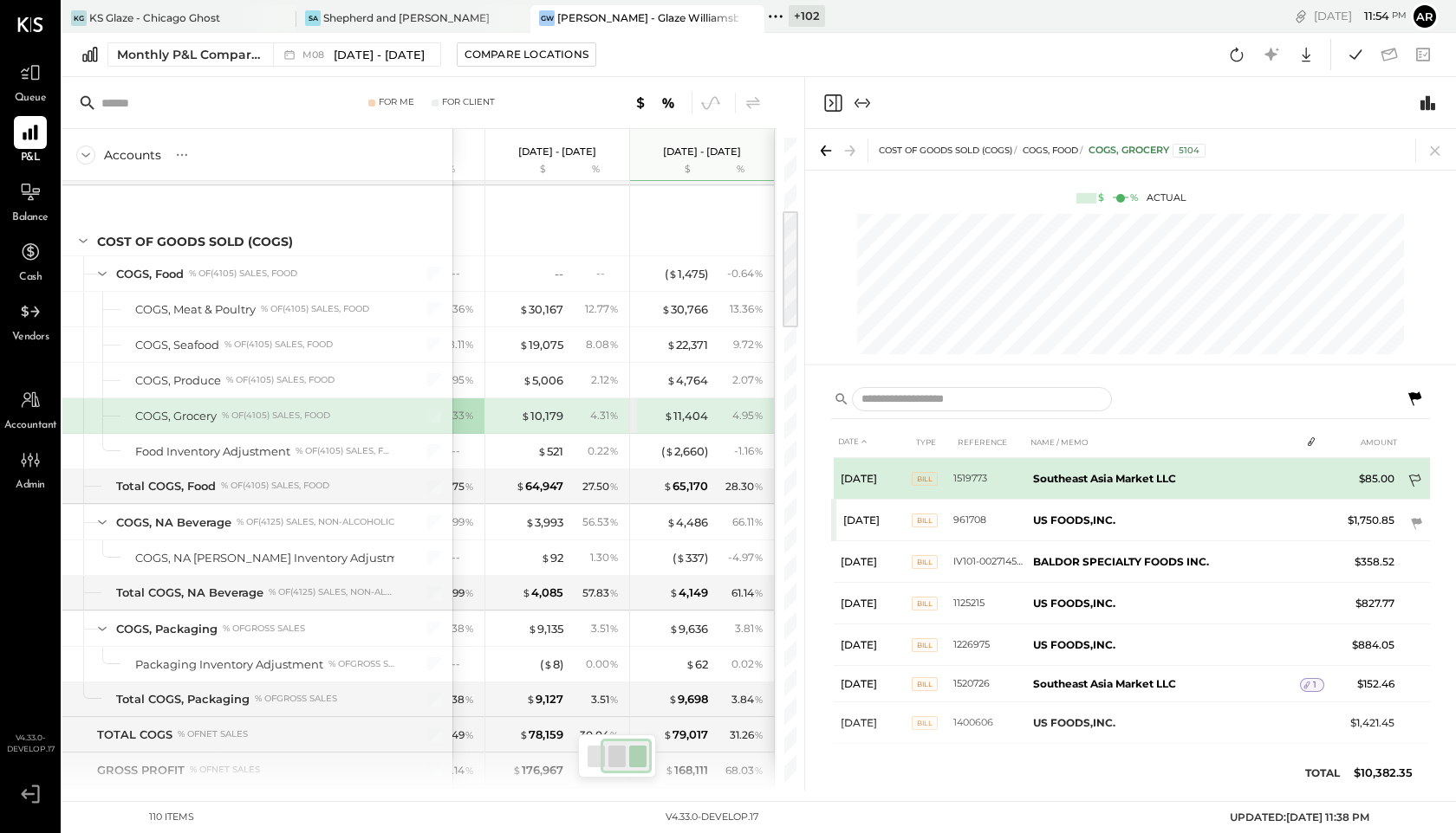
click at [1411, 482] on icon at bounding box center [1416, 482] width 18 height 18
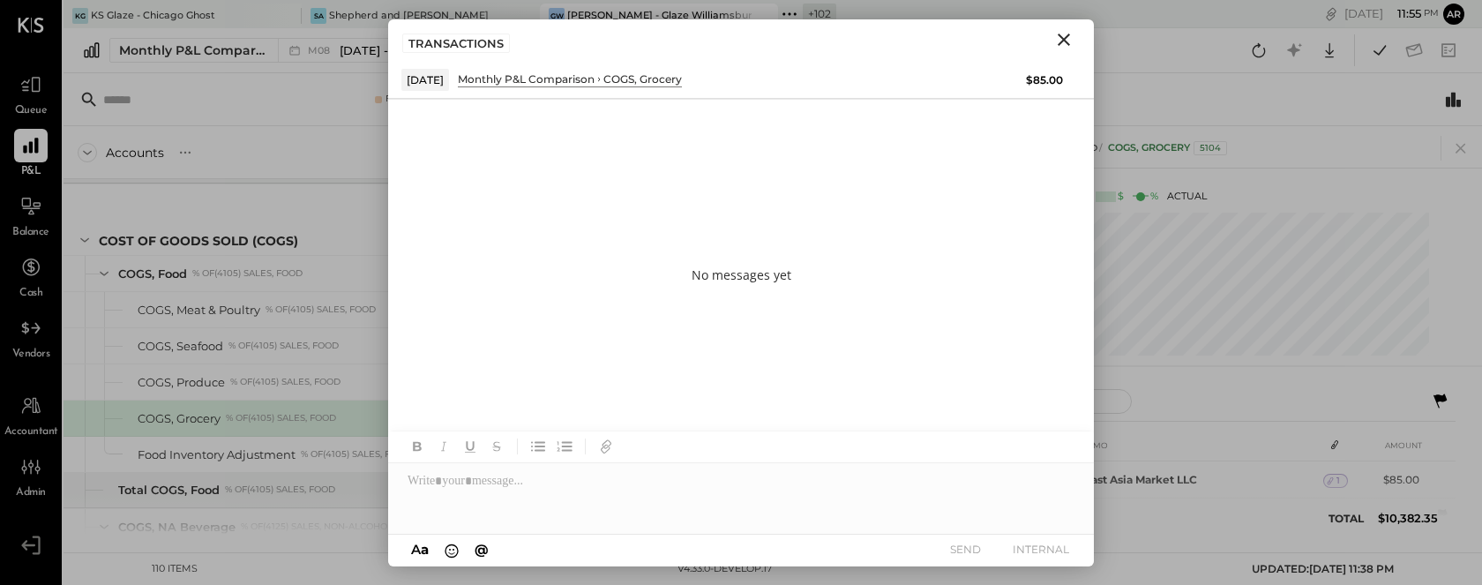
click at [491, 494] on div at bounding box center [741, 498] width 706 height 71
click at [1049, 548] on button "INTERNAL" at bounding box center [1040, 549] width 71 height 24
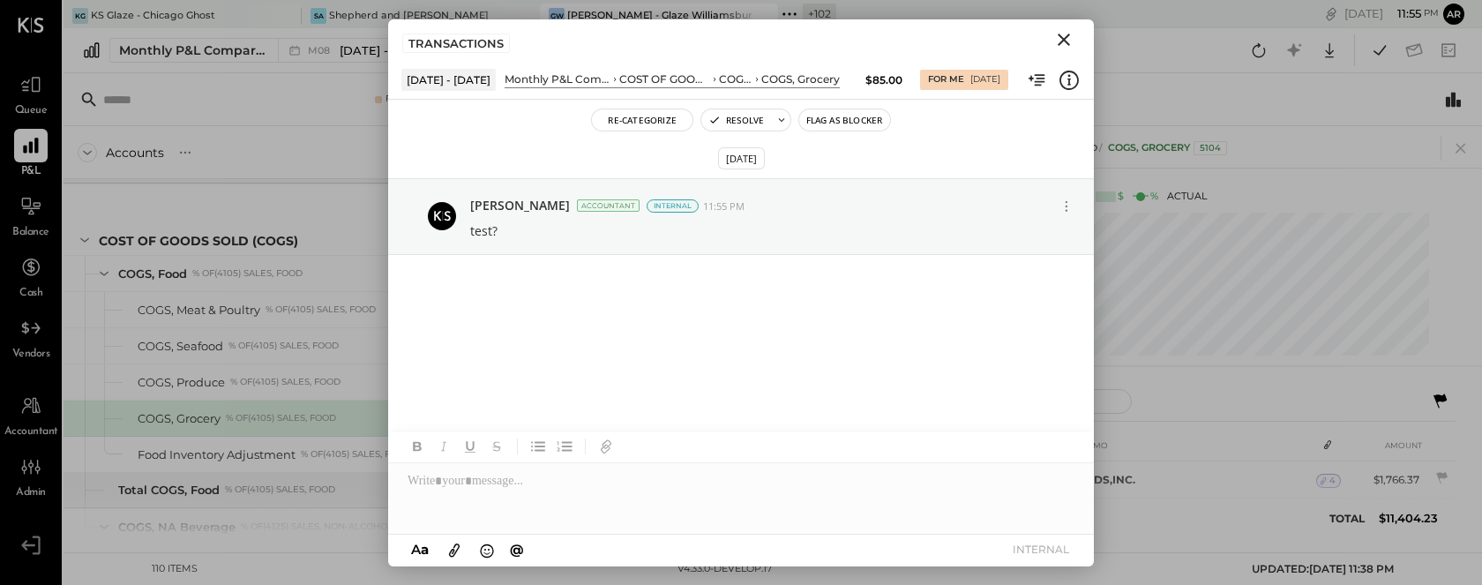
click at [1057, 42] on icon "Close" at bounding box center [1063, 39] width 21 height 21
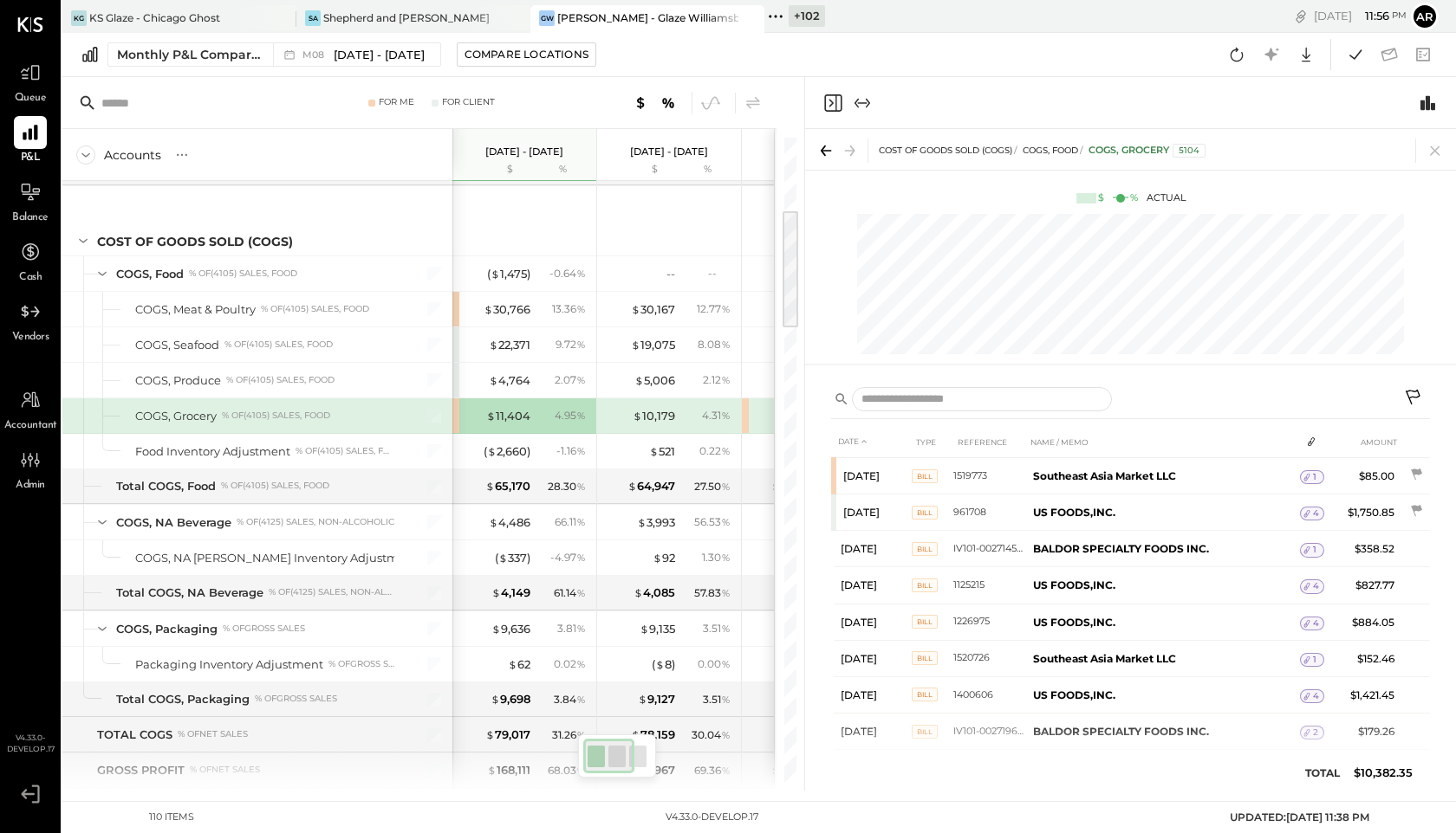
click at [829, 103] on icon "Close panel" at bounding box center [832, 102] width 21 height 21
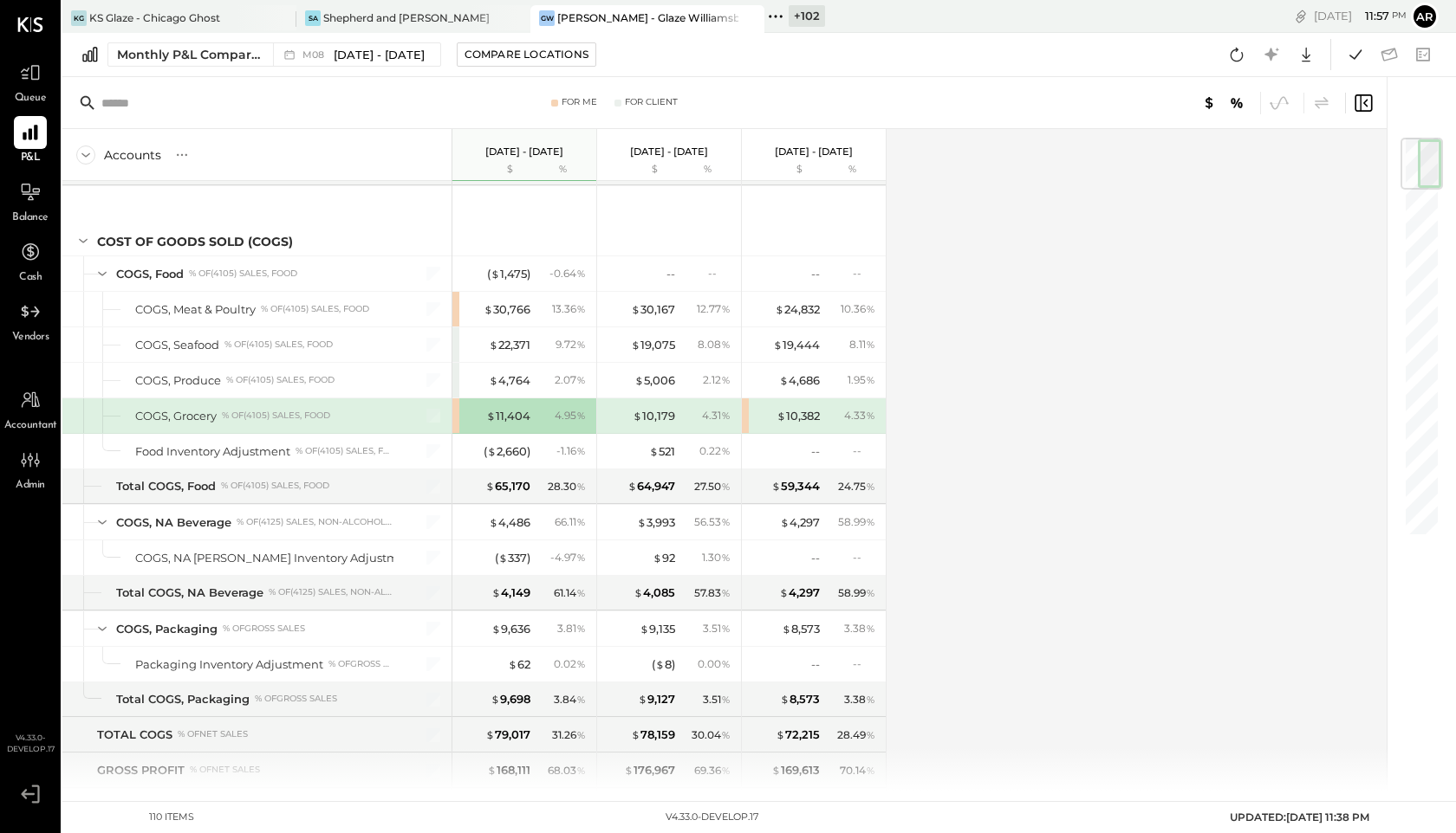
click at [778, 23] on icon at bounding box center [775, 16] width 23 height 23
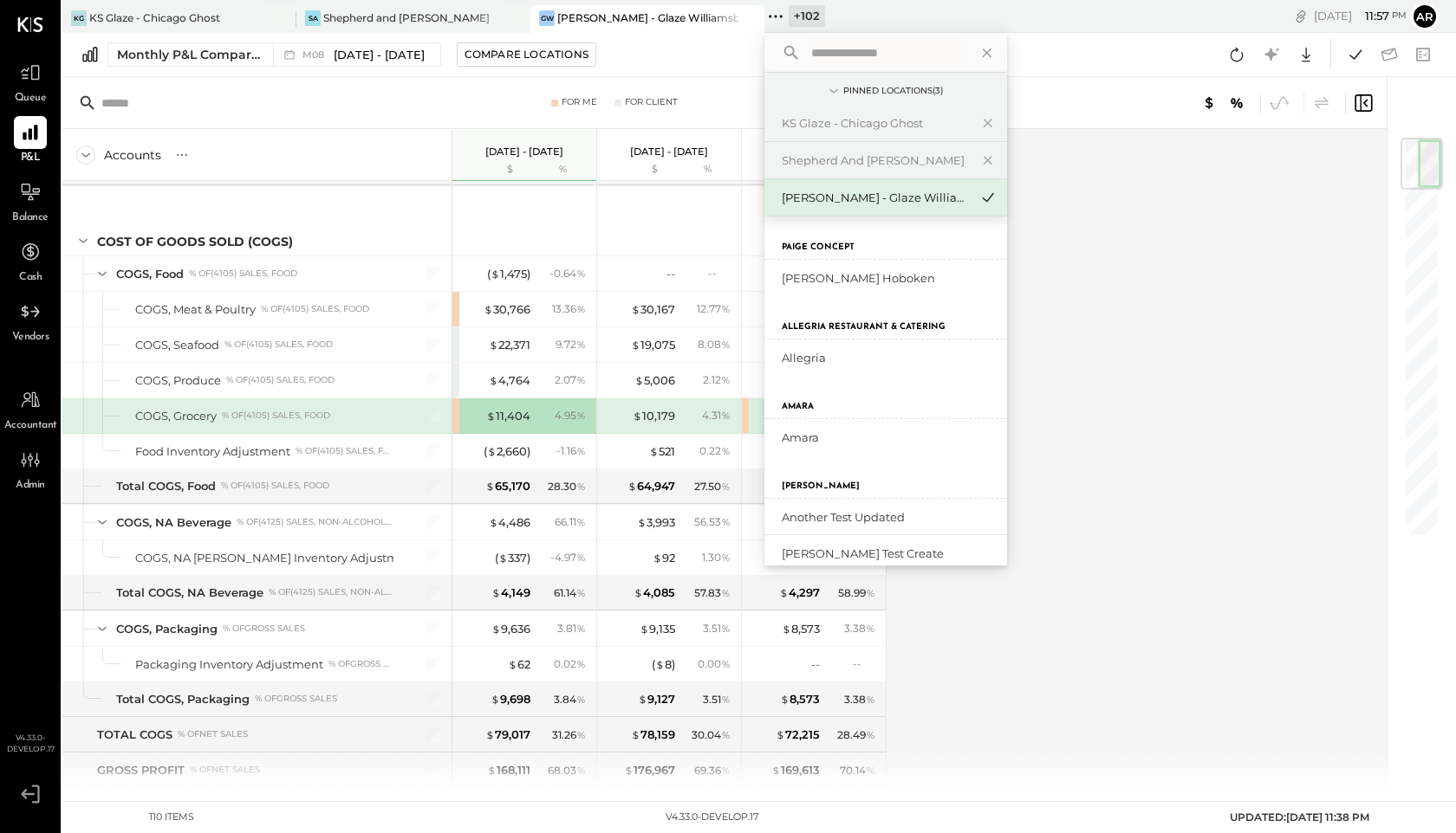
click at [1127, 218] on div "Accounts S % GL Aug 1 - 31, 2025 $ % Jul 1 - 31, 2025 $ % Jun 1 - 30, 2025 $ % …" at bounding box center [725, 460] width 1326 height 662
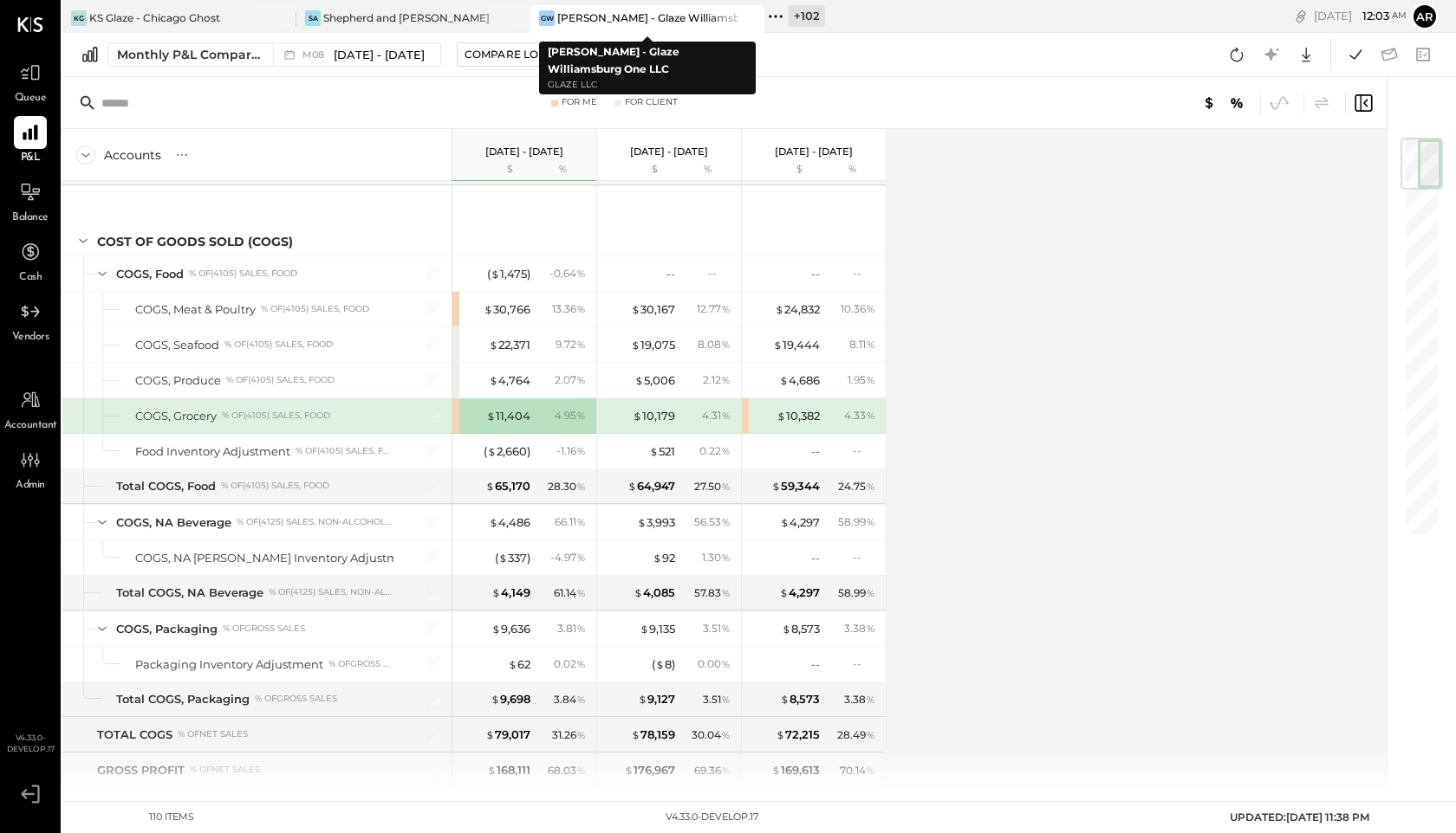
click at [776, 16] on icon at bounding box center [775, 16] width 23 height 23
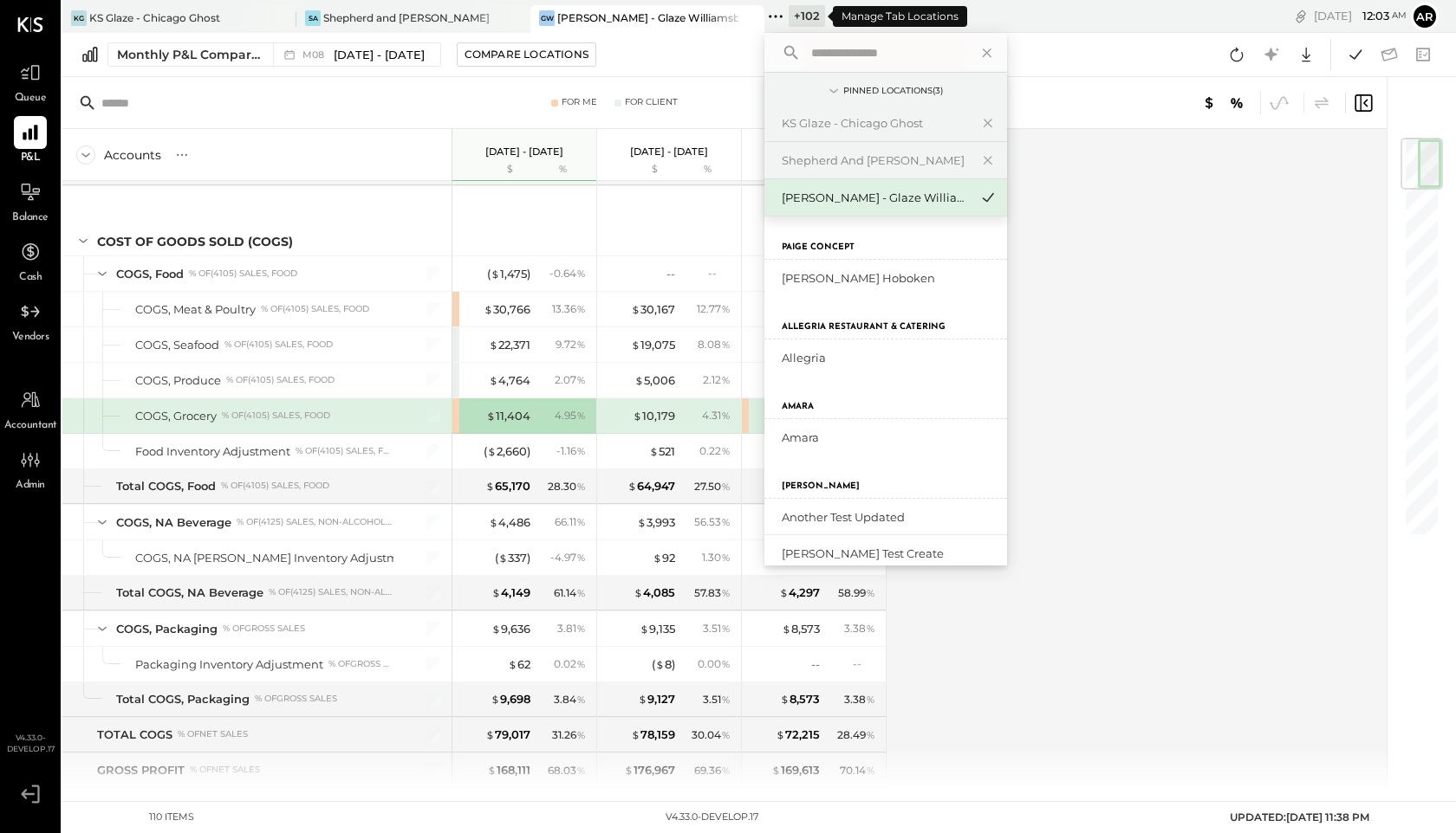
click at [776, 18] on icon at bounding box center [775, 16] width 23 height 23
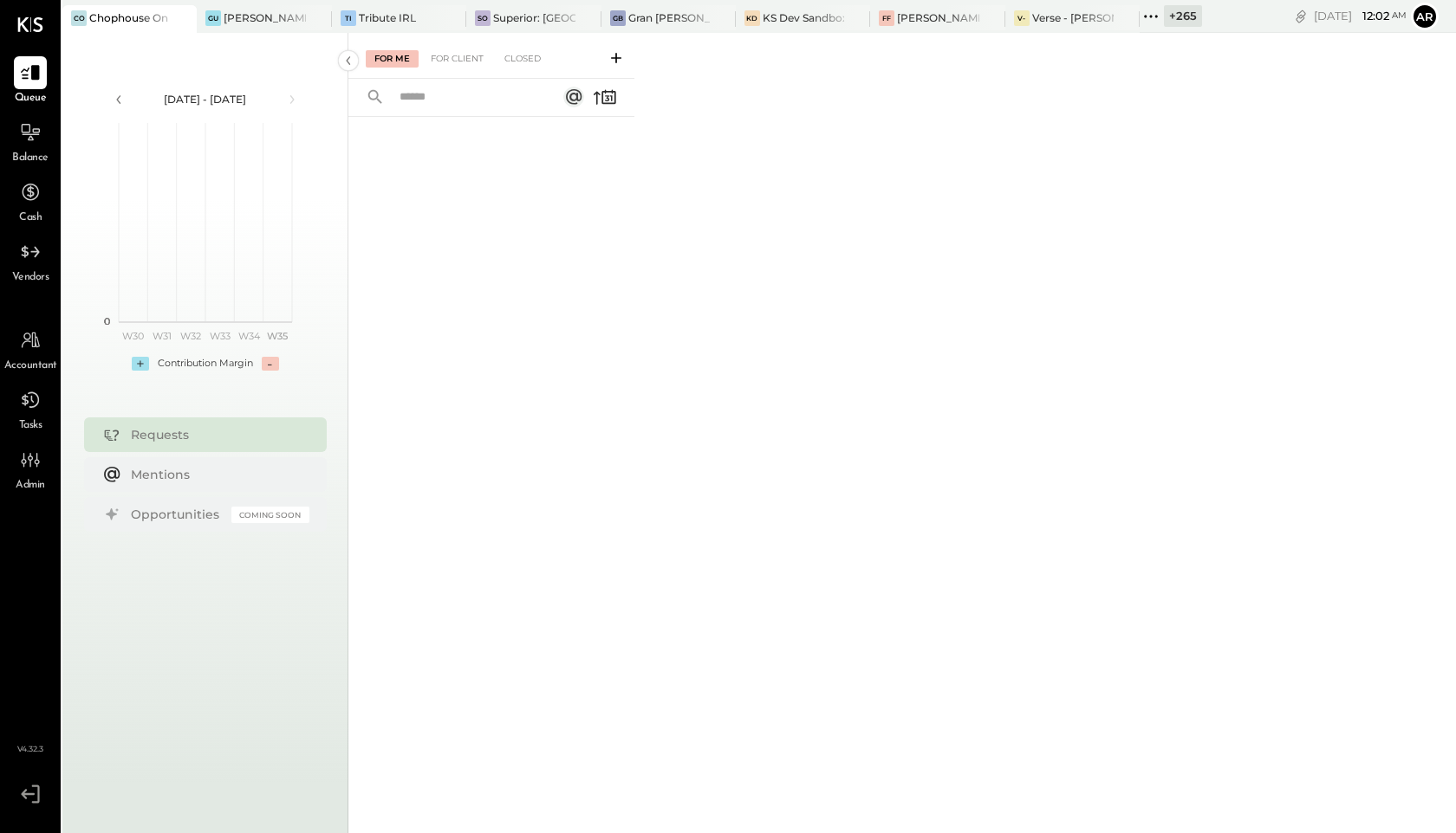
click at [1151, 20] on icon at bounding box center [1150, 16] width 23 height 23
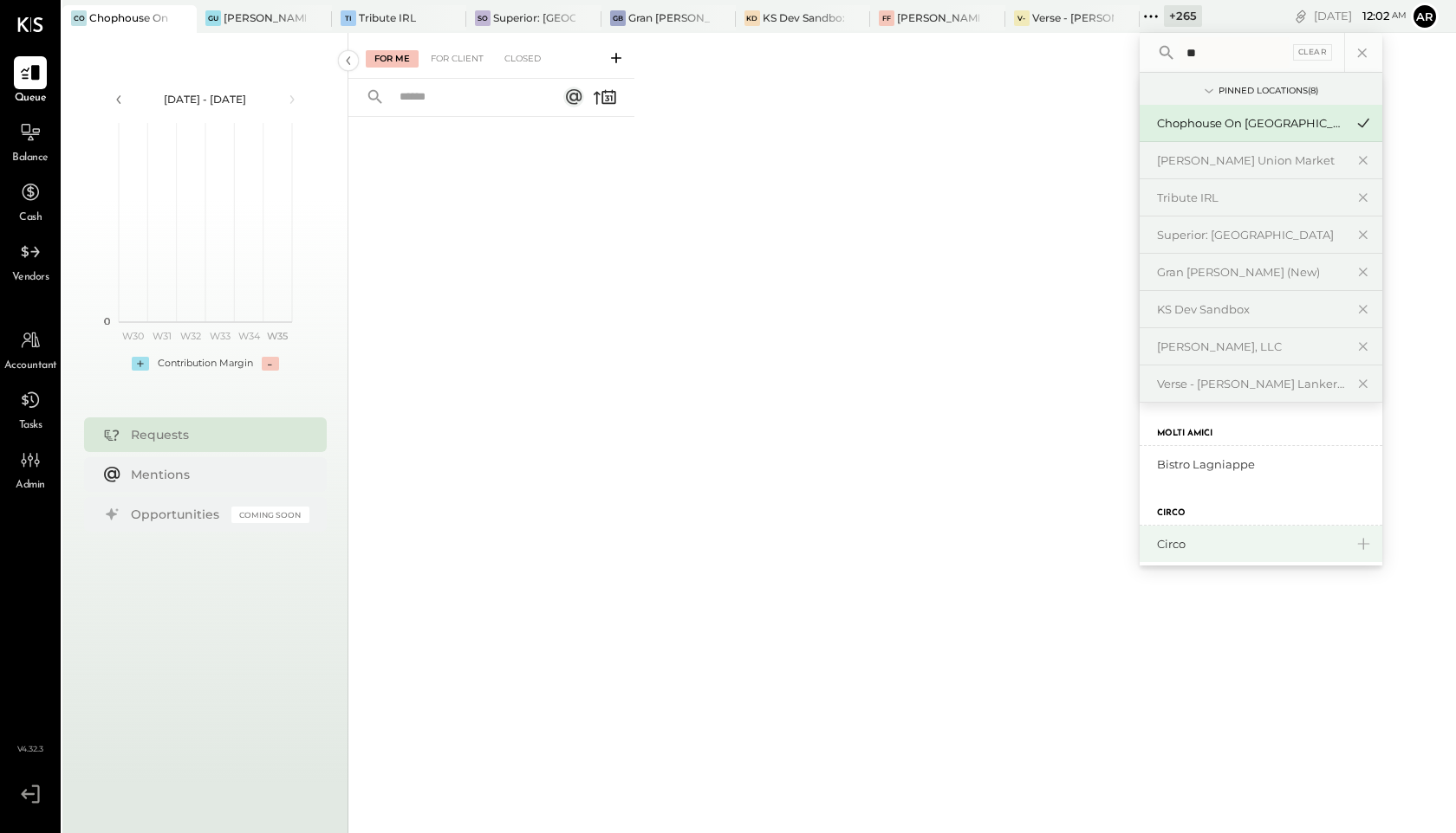
type input "**"
click at [1163, 546] on div "Circo" at bounding box center [1250, 544] width 187 height 17
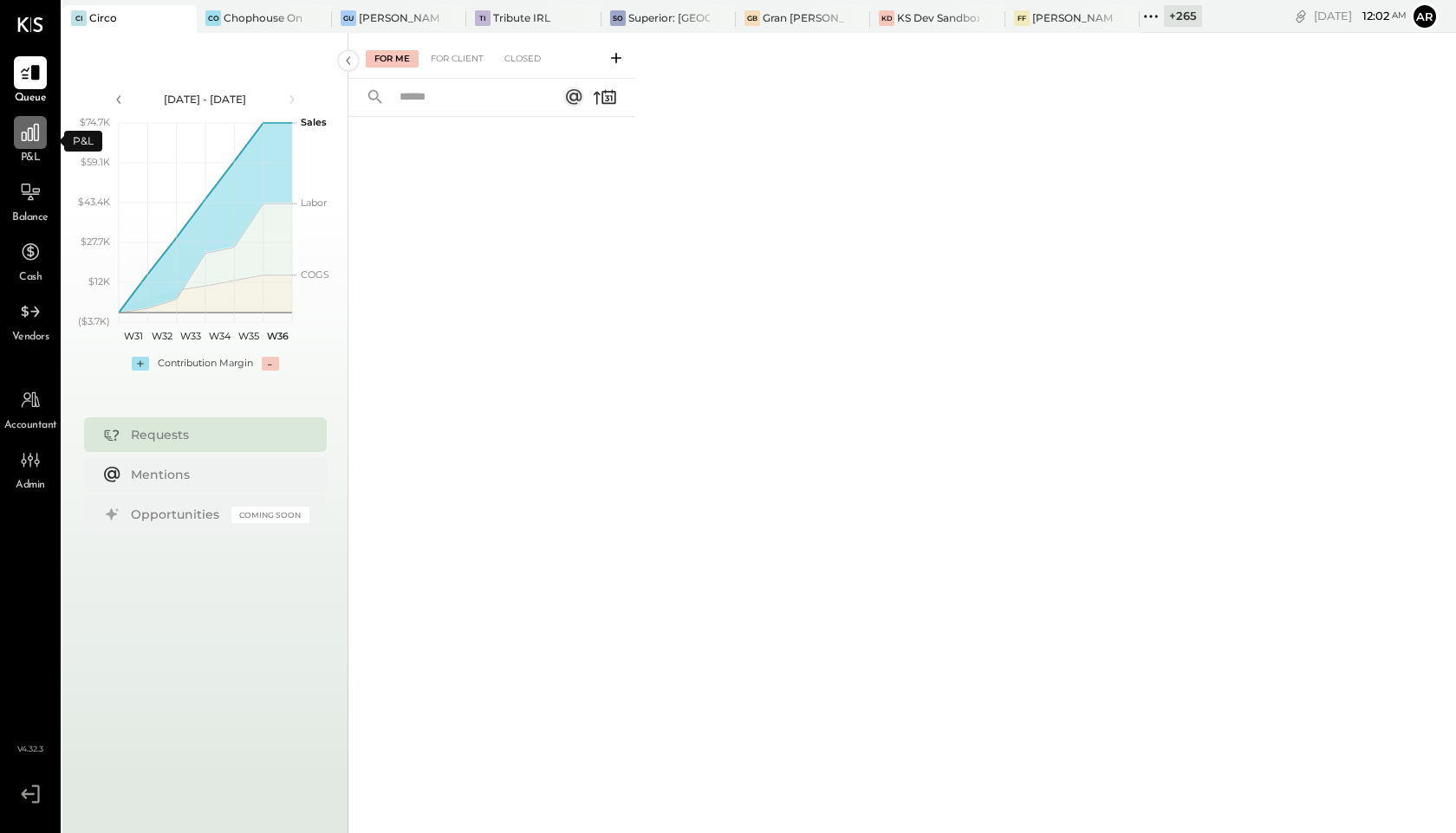
click at [28, 124] on icon at bounding box center [29, 132] width 23 height 23
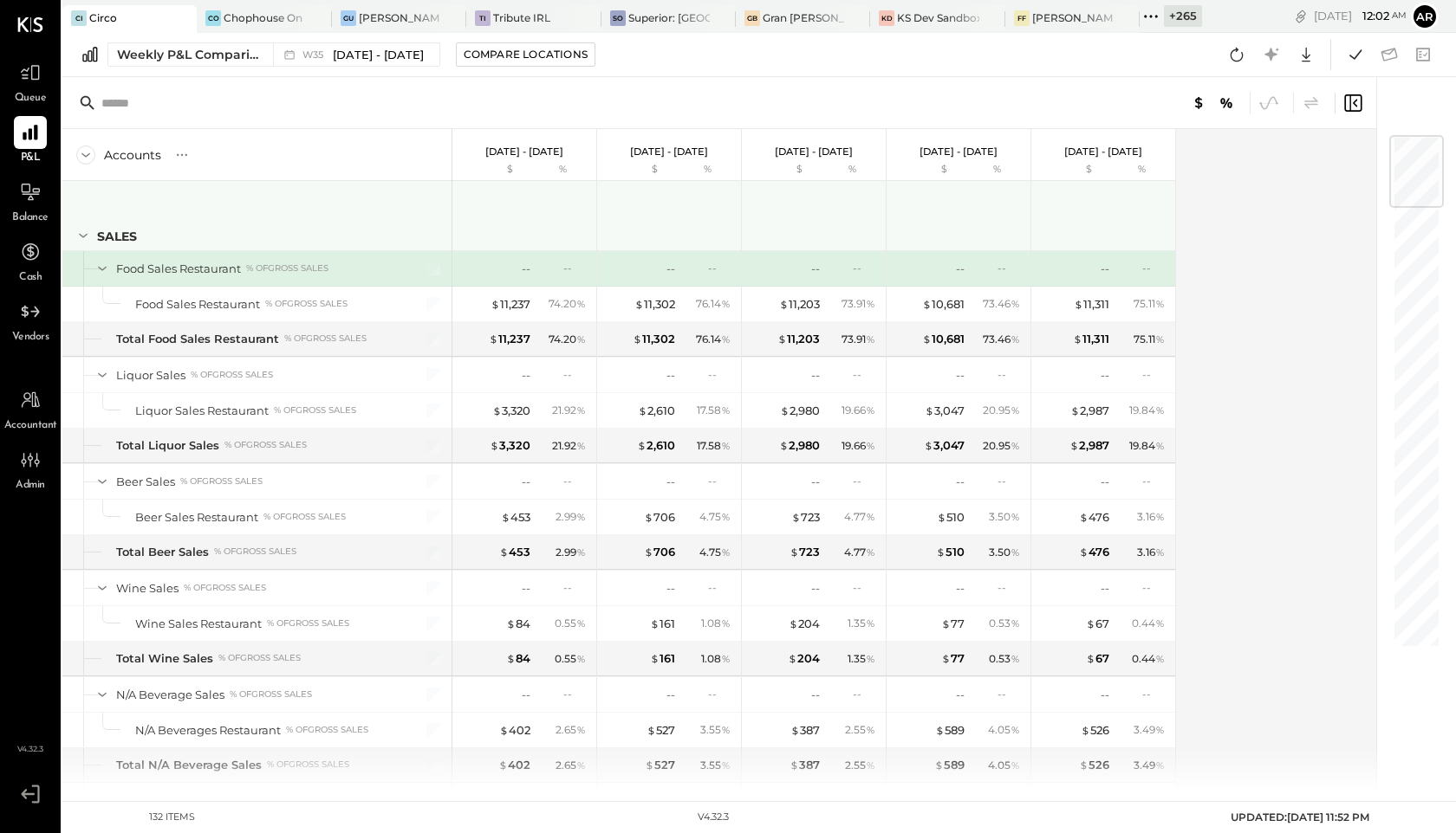
scroll to position [11, 0]
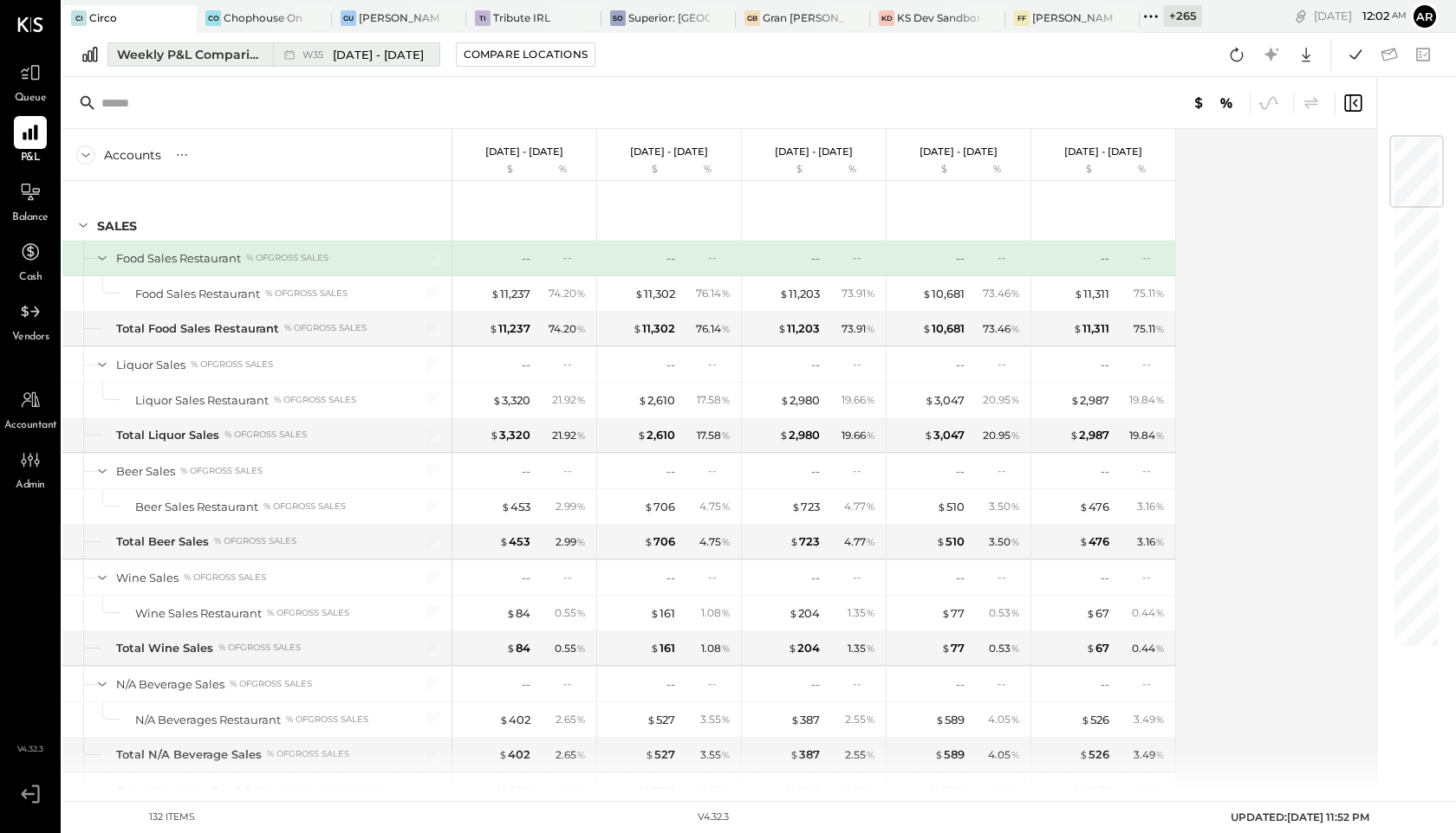
click at [184, 63] on button "Weekly P&L Comparison W35 Aug 25 - 31, 2025" at bounding box center [273, 54] width 333 height 25
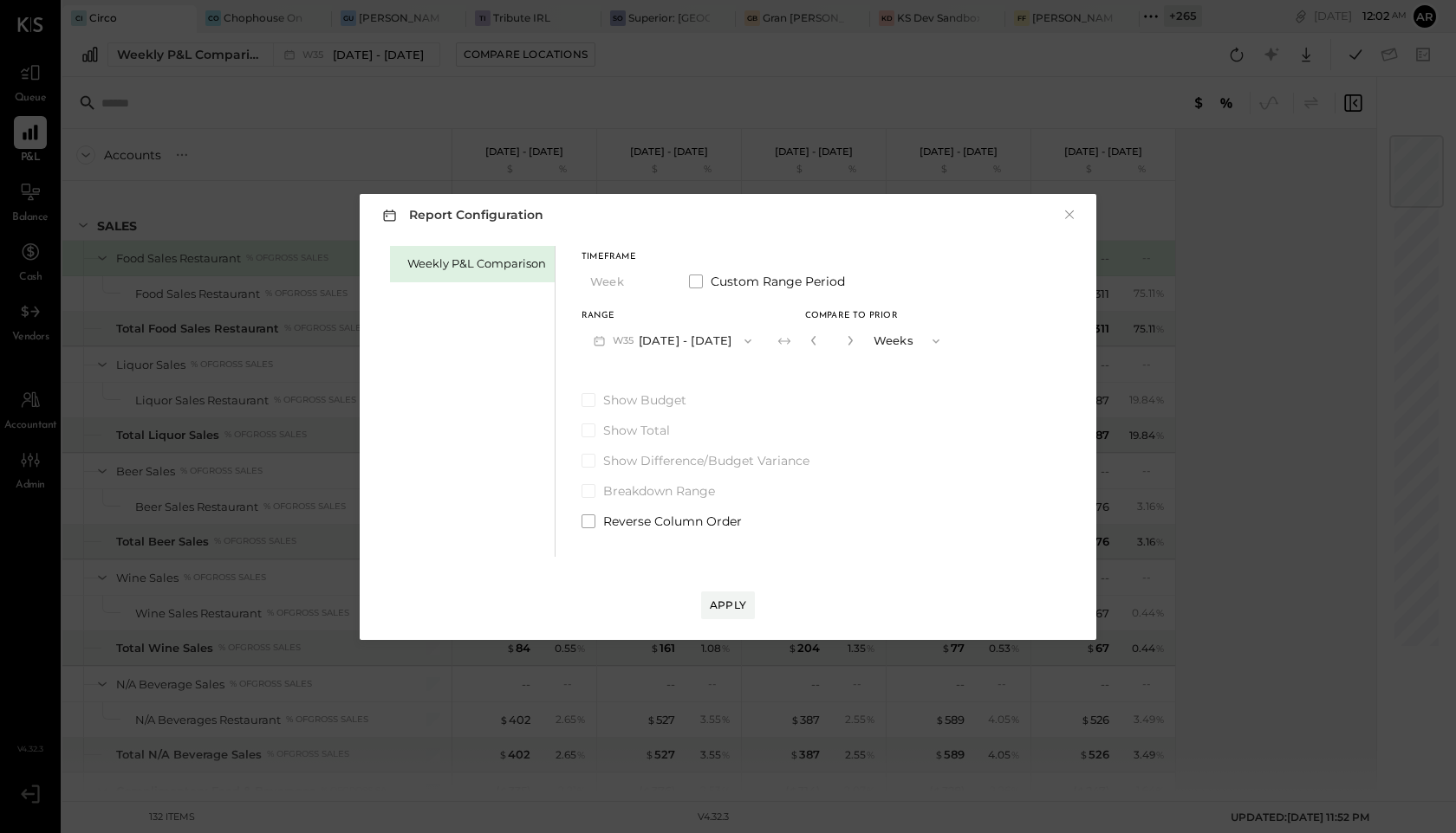
click at [183, 62] on div "Report Configuration × Weekly P&L Comparison Timeframe Week Custom Range Period…" at bounding box center [728, 416] width 1456 height 833
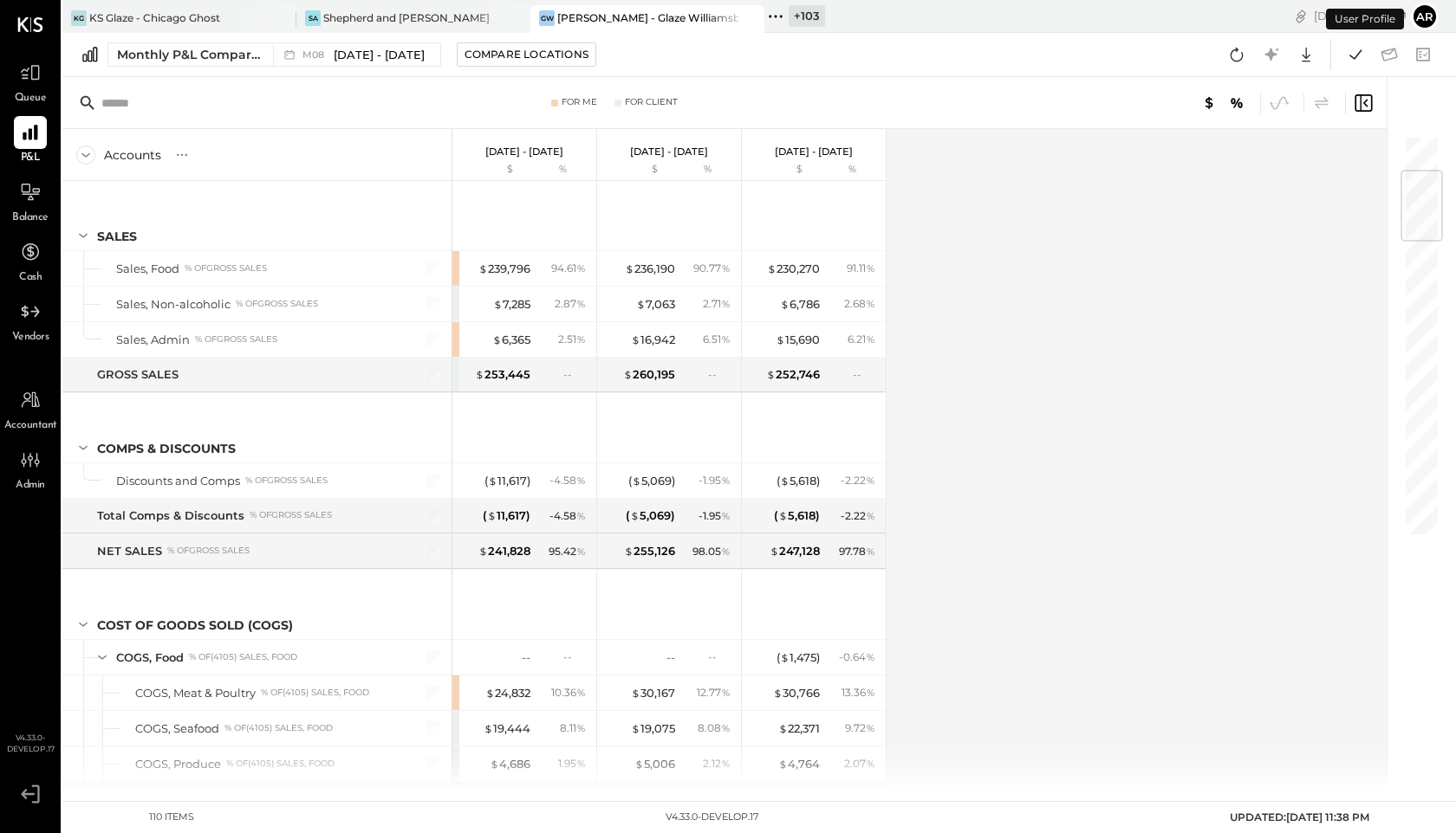
scroll to position [297, 0]
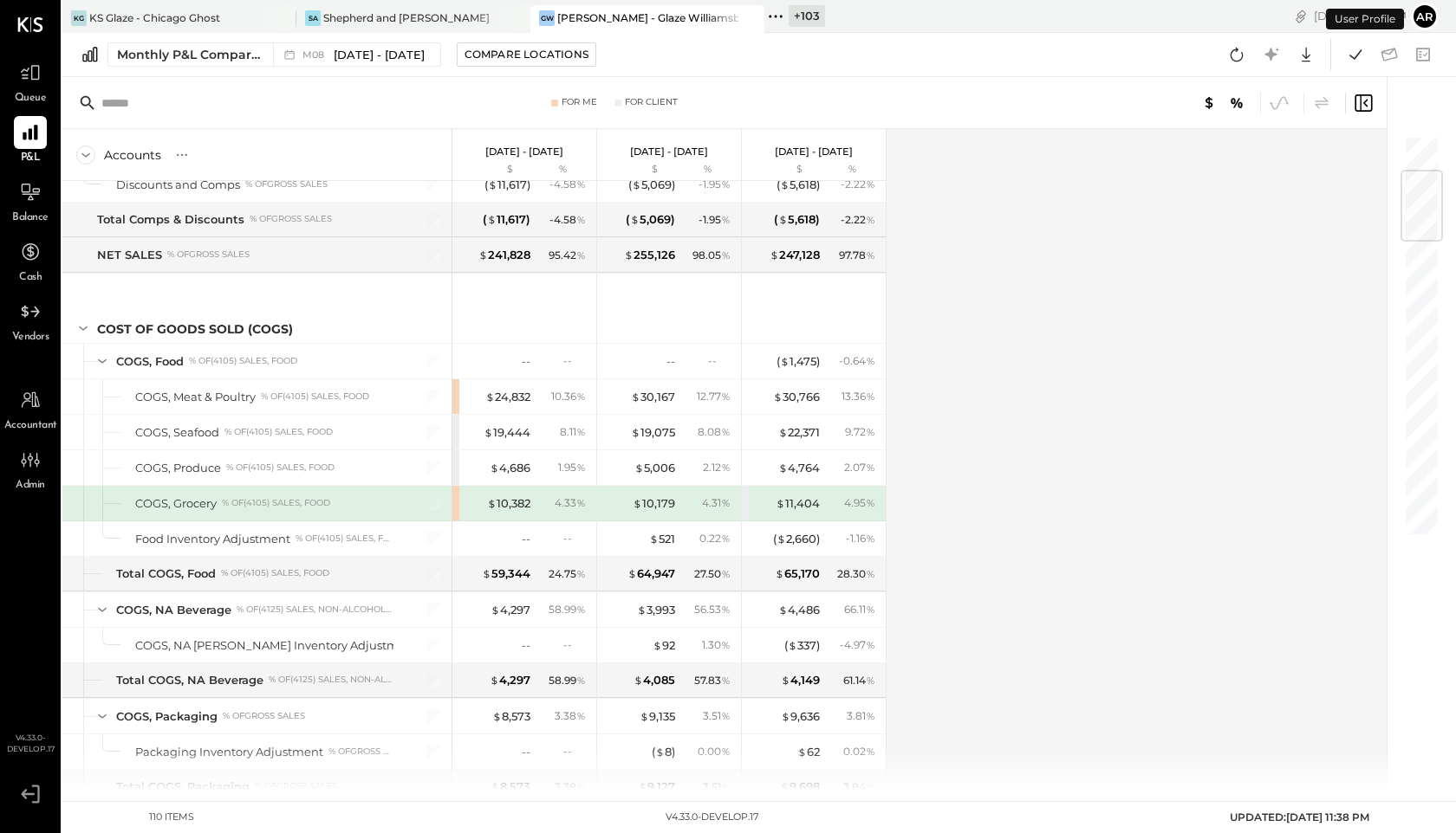
click at [768, 24] on icon at bounding box center [775, 16] width 23 height 23
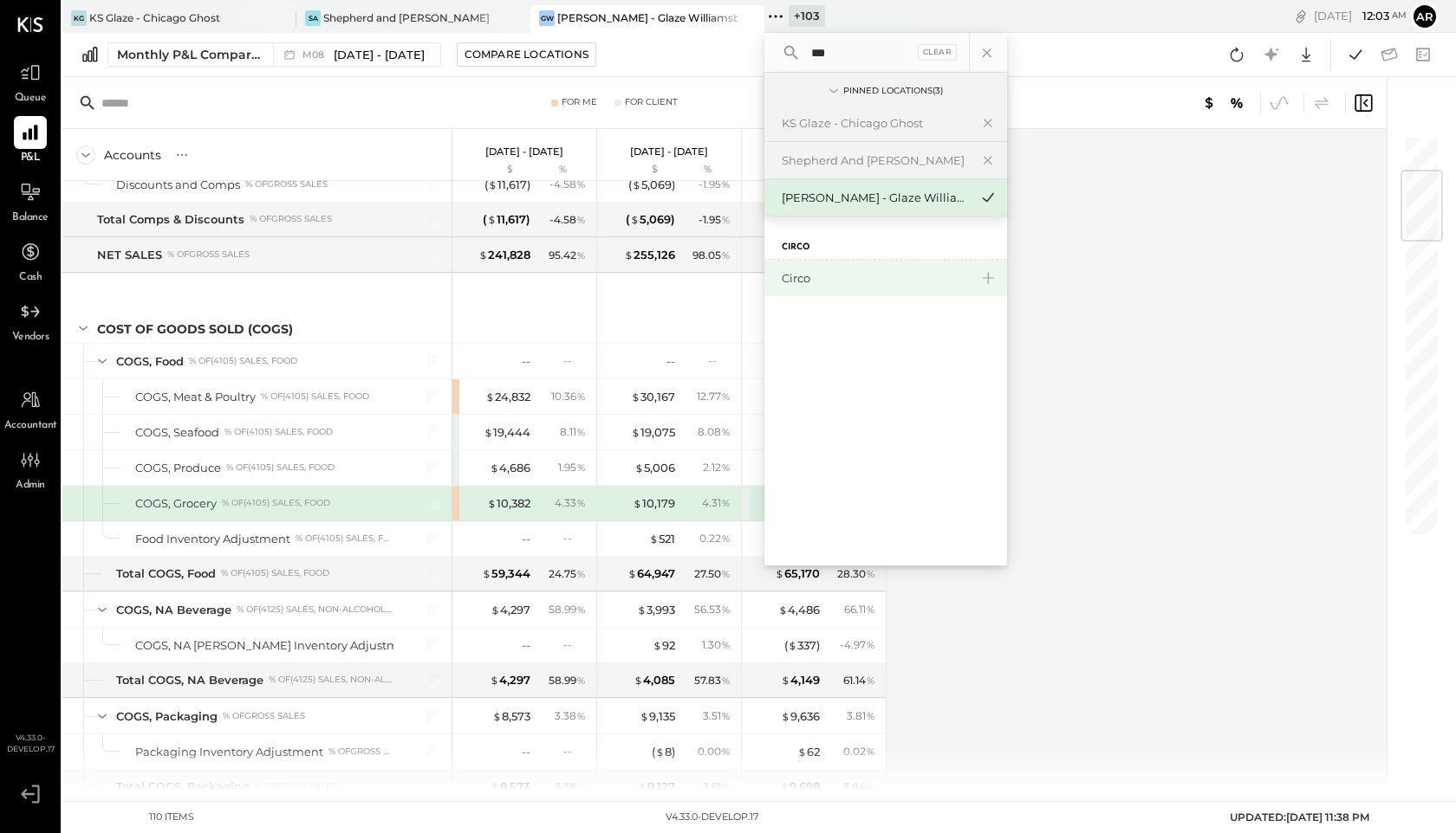
type input "***"
click at [818, 276] on div "Circo" at bounding box center [874, 278] width 187 height 17
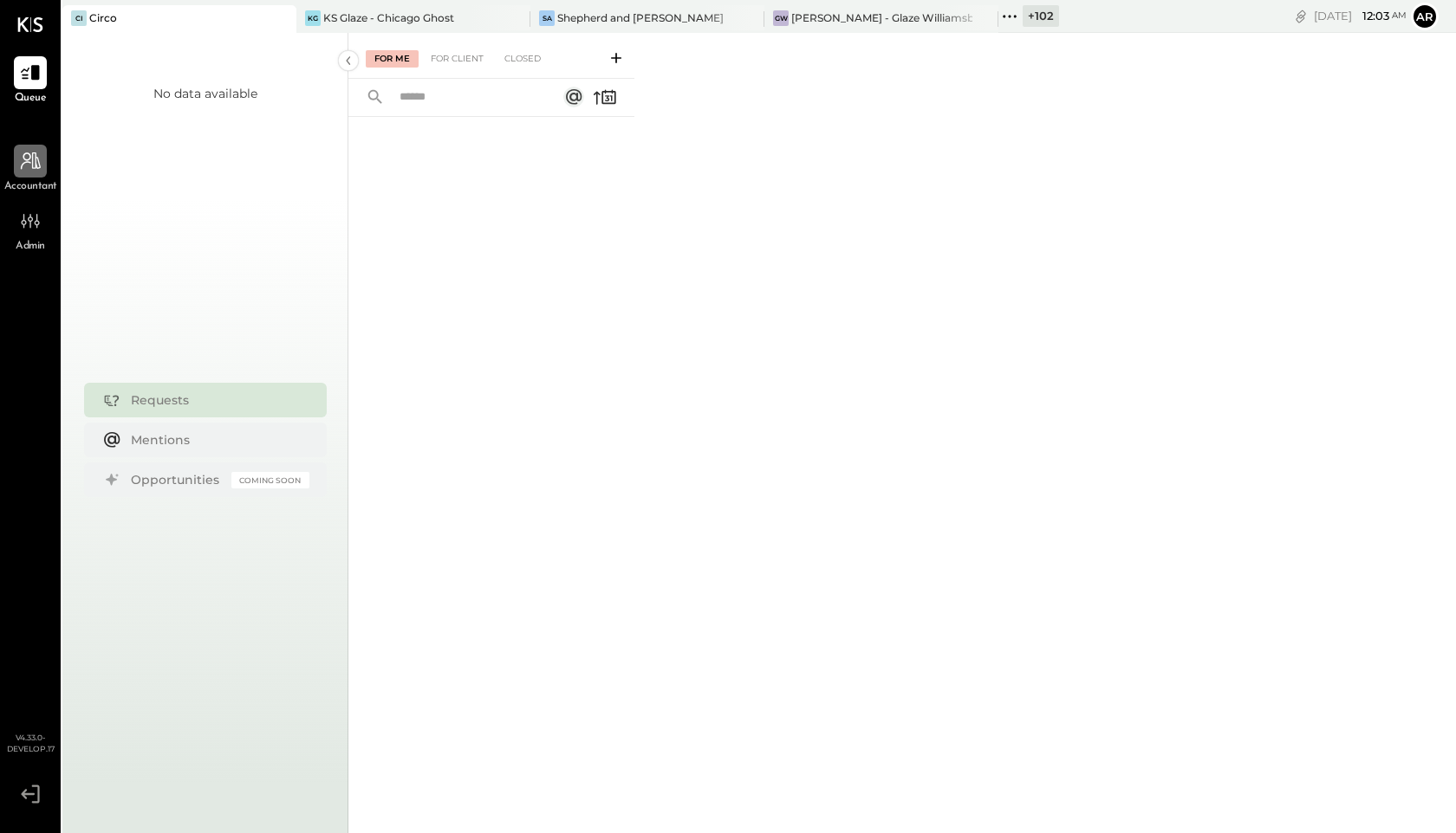
click at [30, 164] on icon at bounding box center [29, 161] width 23 height 23
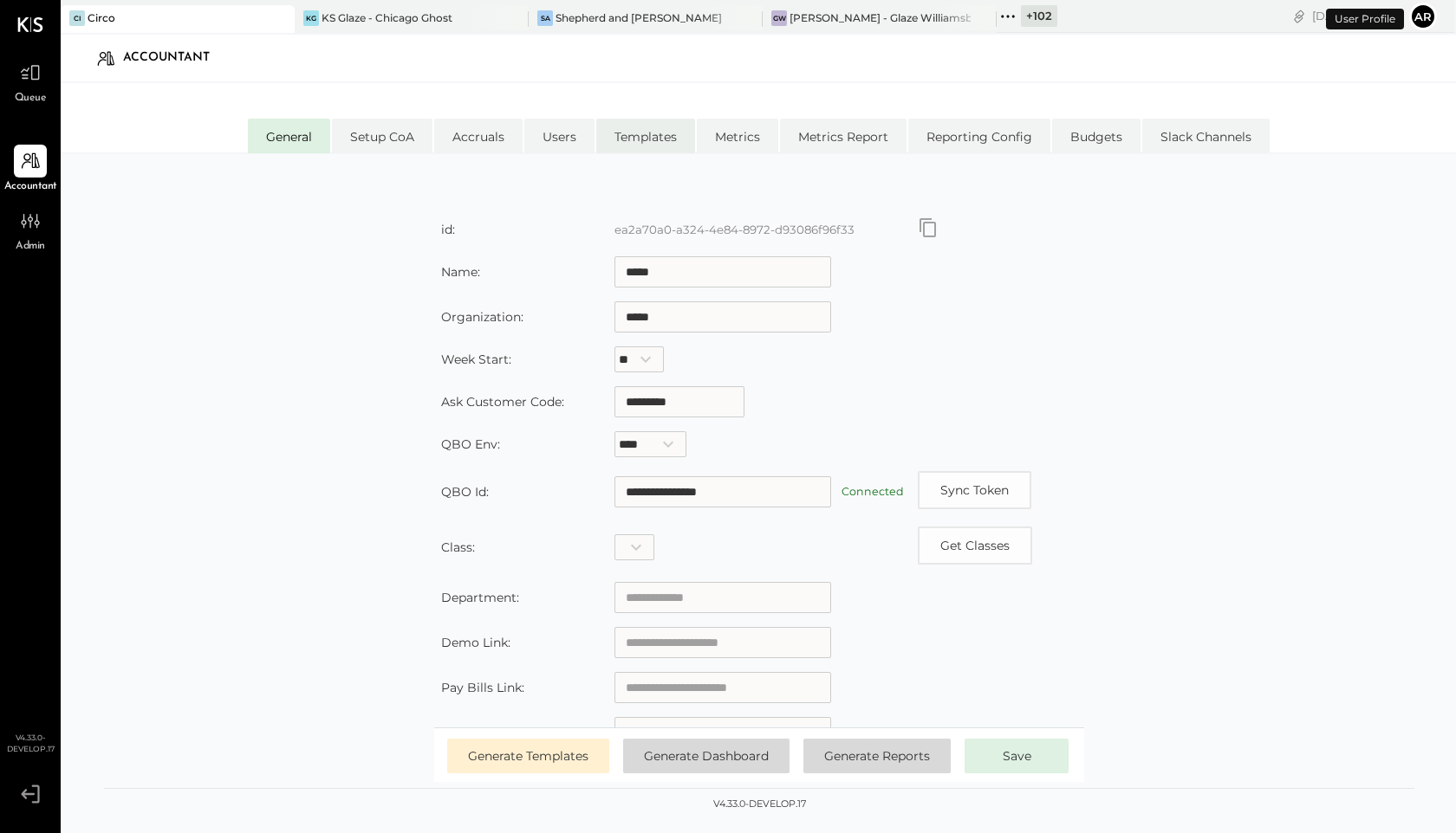
click at [621, 142] on li "Templates" at bounding box center [645, 136] width 99 height 34
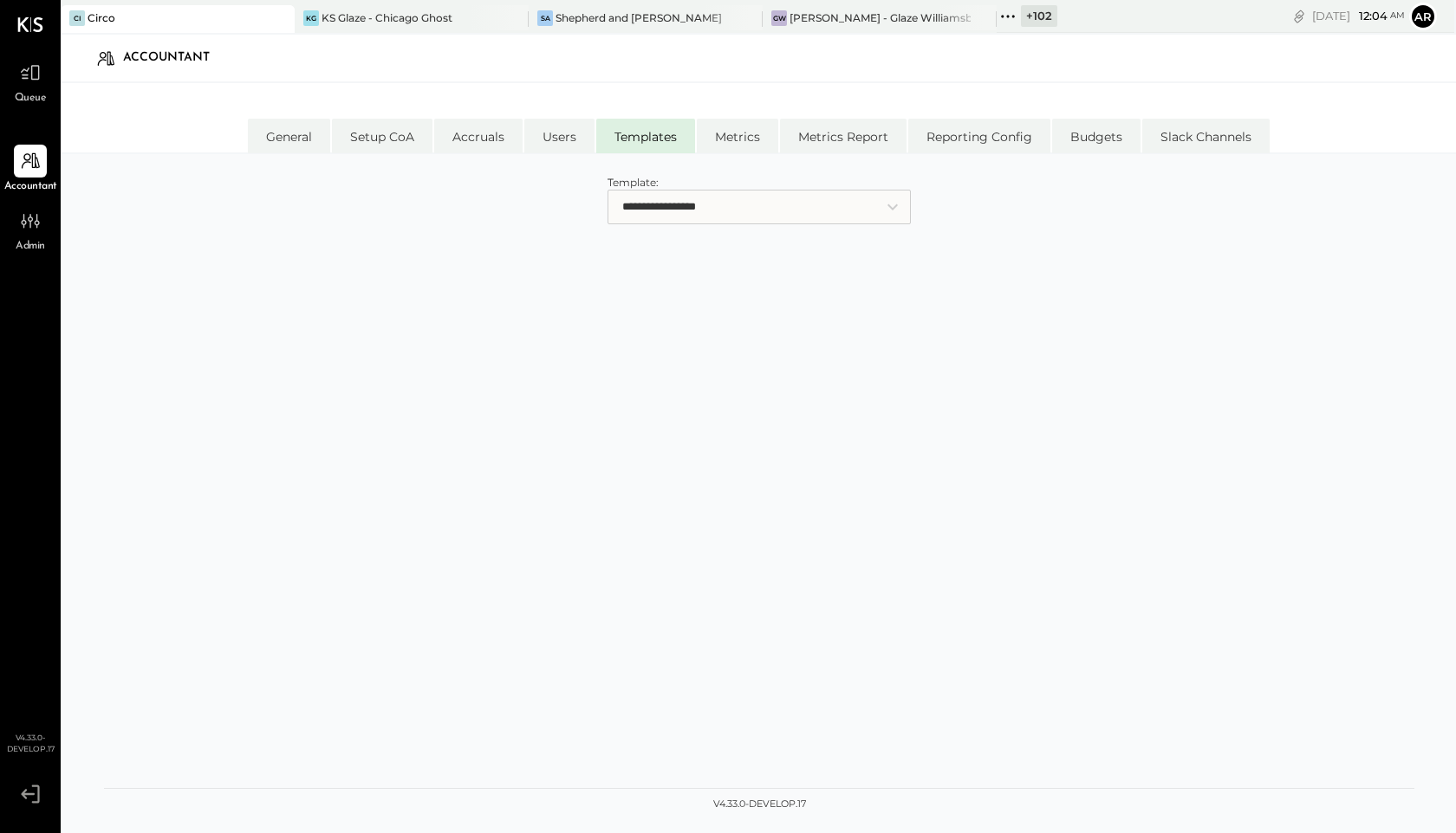
click at [707, 204] on select "**********" at bounding box center [758, 206] width 304 height 34
select select "**********"
click at [607, 190] on select "**********" at bounding box center [758, 206] width 304 height 34
select select "**********"
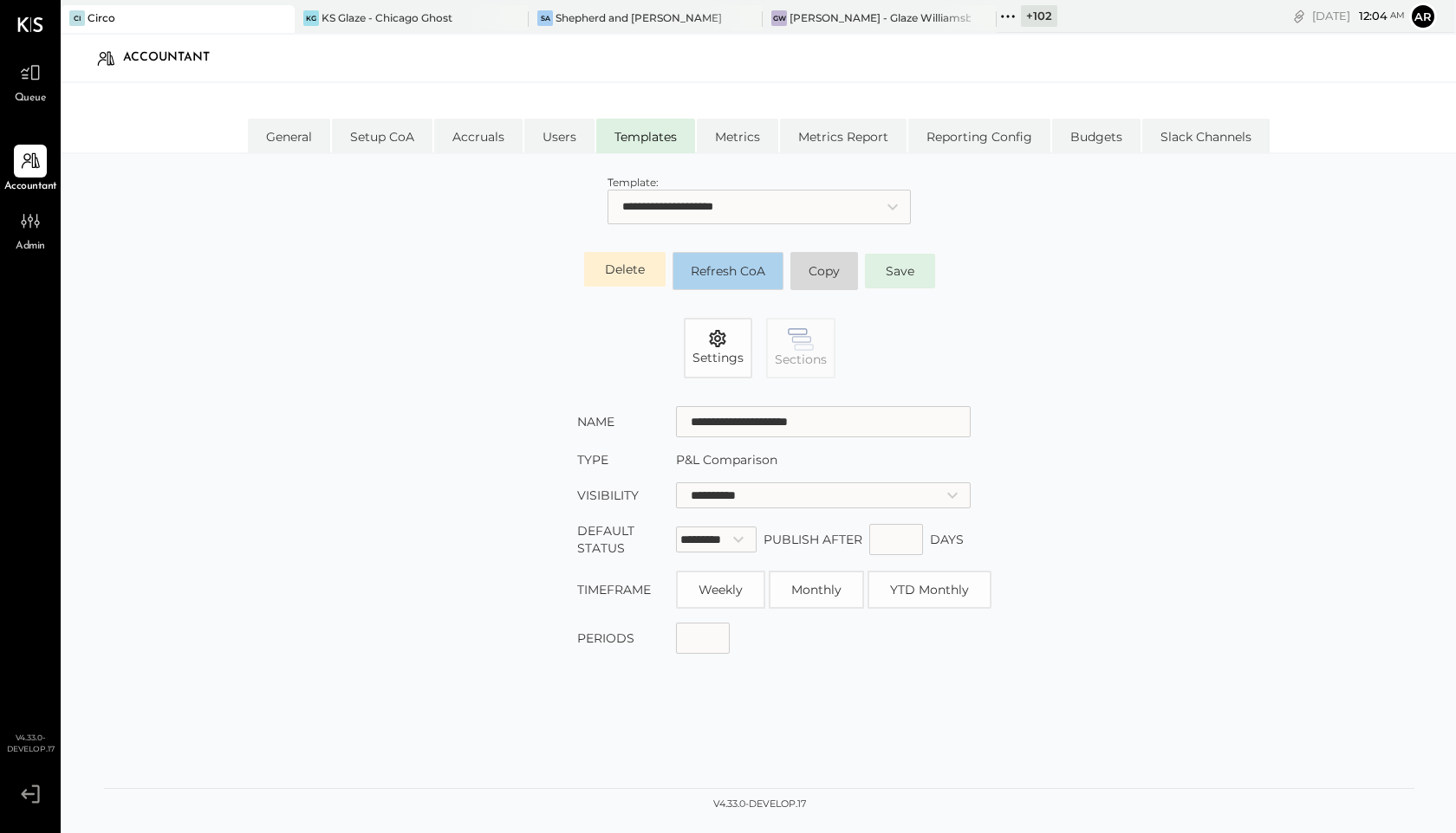
type input "**********"
type input "*"
click at [831, 277] on button "Copy" at bounding box center [823, 271] width 68 height 38
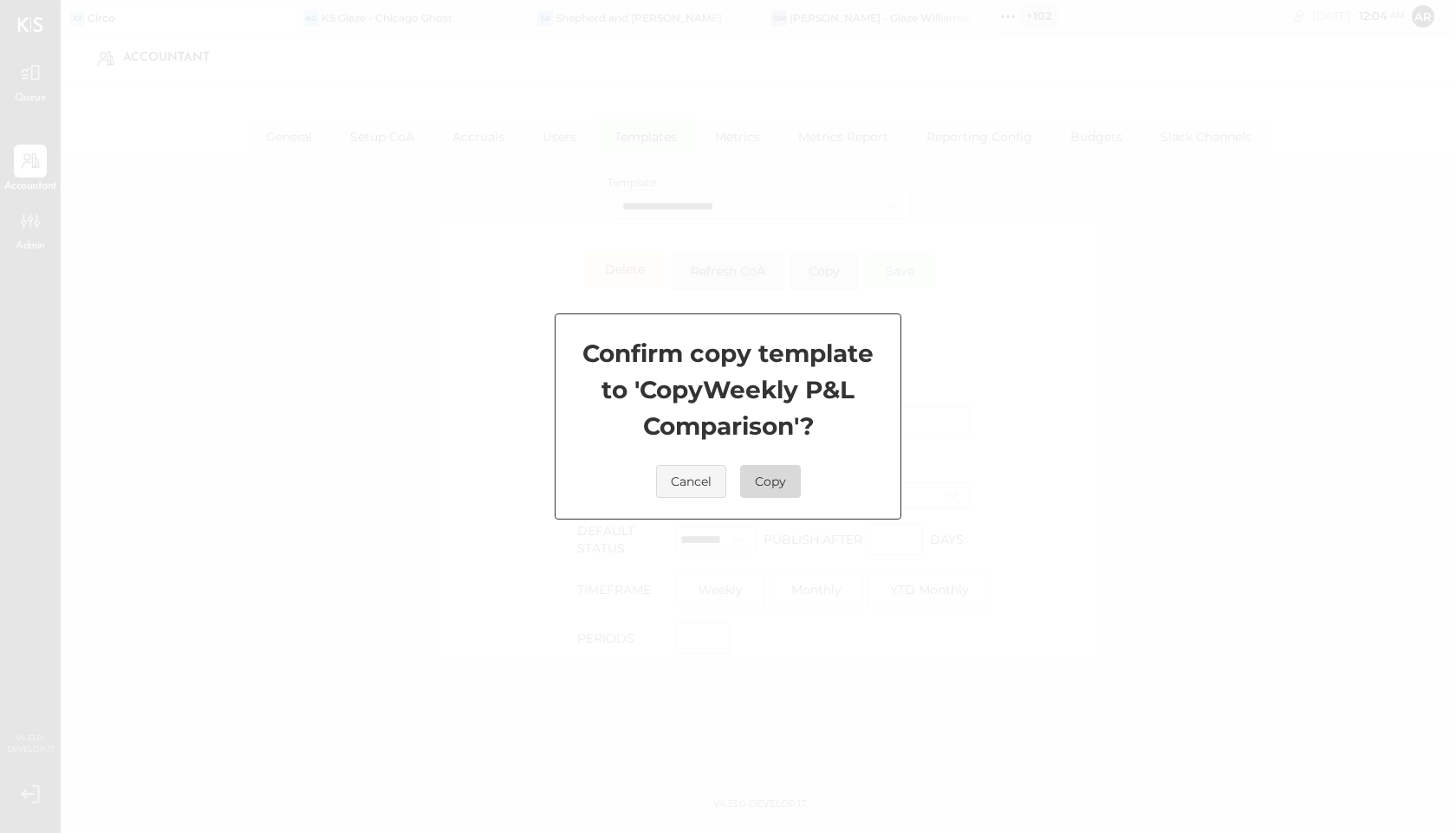
click at [780, 487] on button "Copy" at bounding box center [770, 482] width 61 height 33
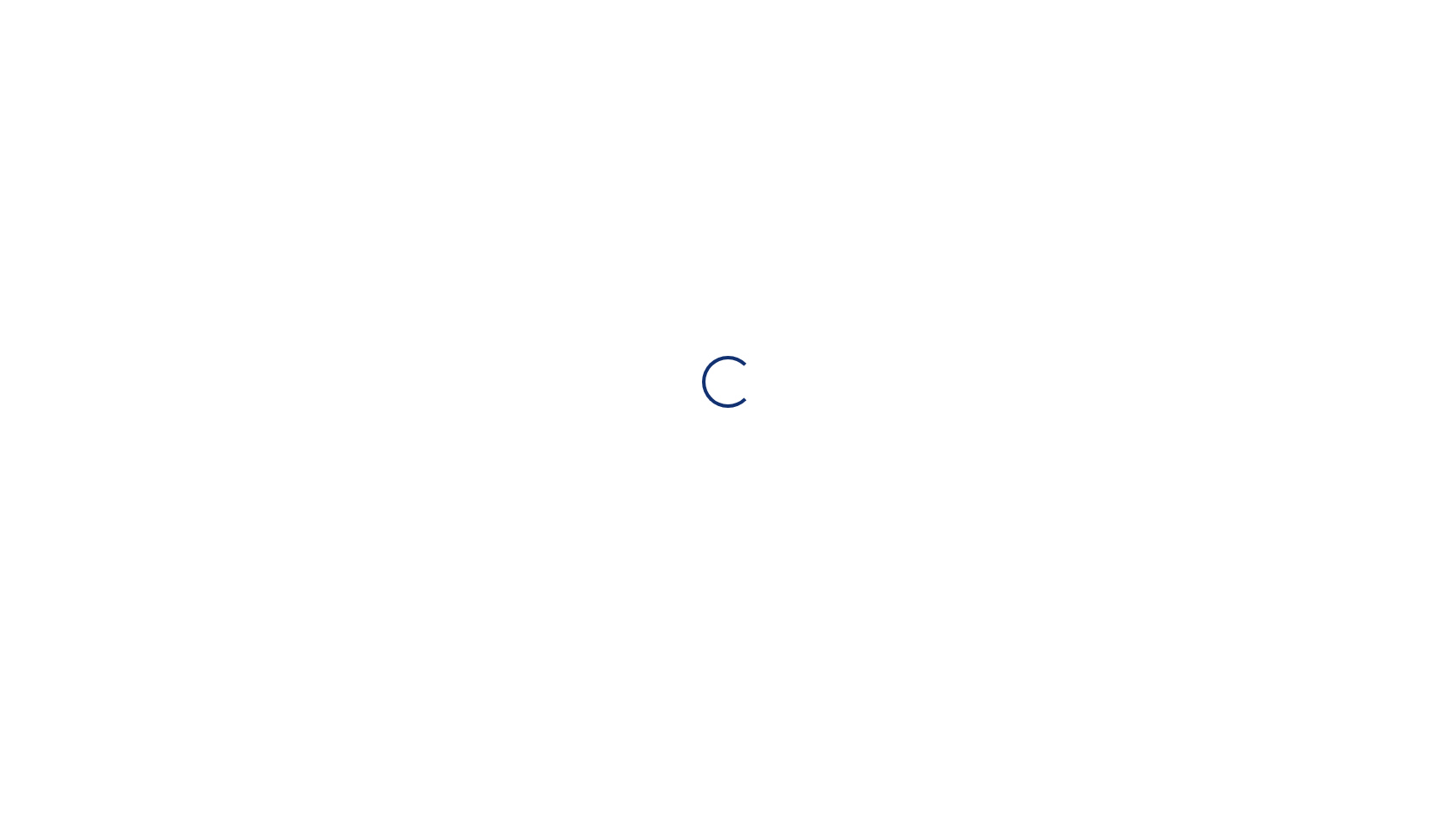
select select "**********"
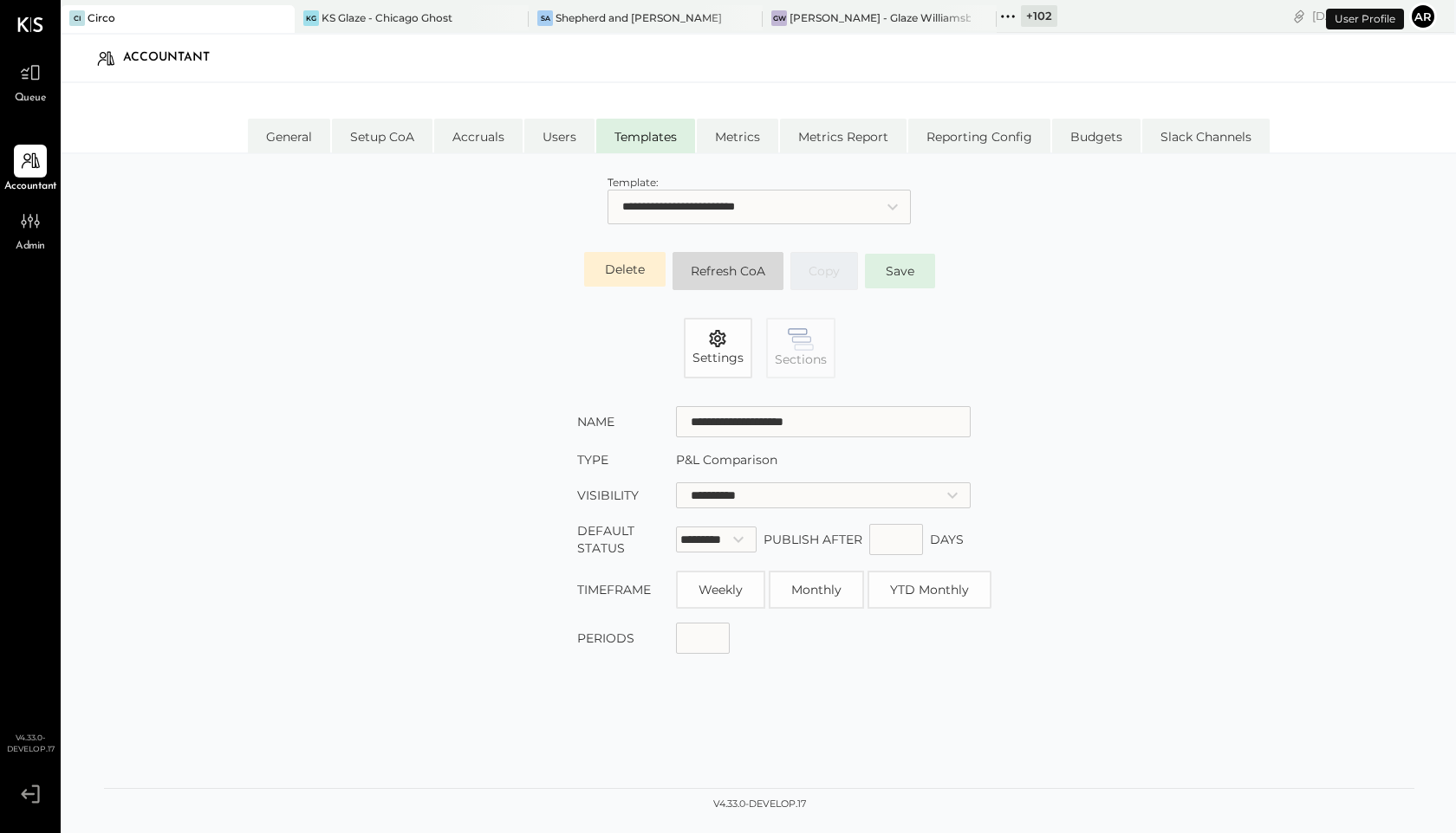
click at [699, 220] on select "**********" at bounding box center [758, 206] width 304 height 34
select select "**********"
click at [607, 190] on select "**********" at bounding box center [758, 206] width 304 height 34
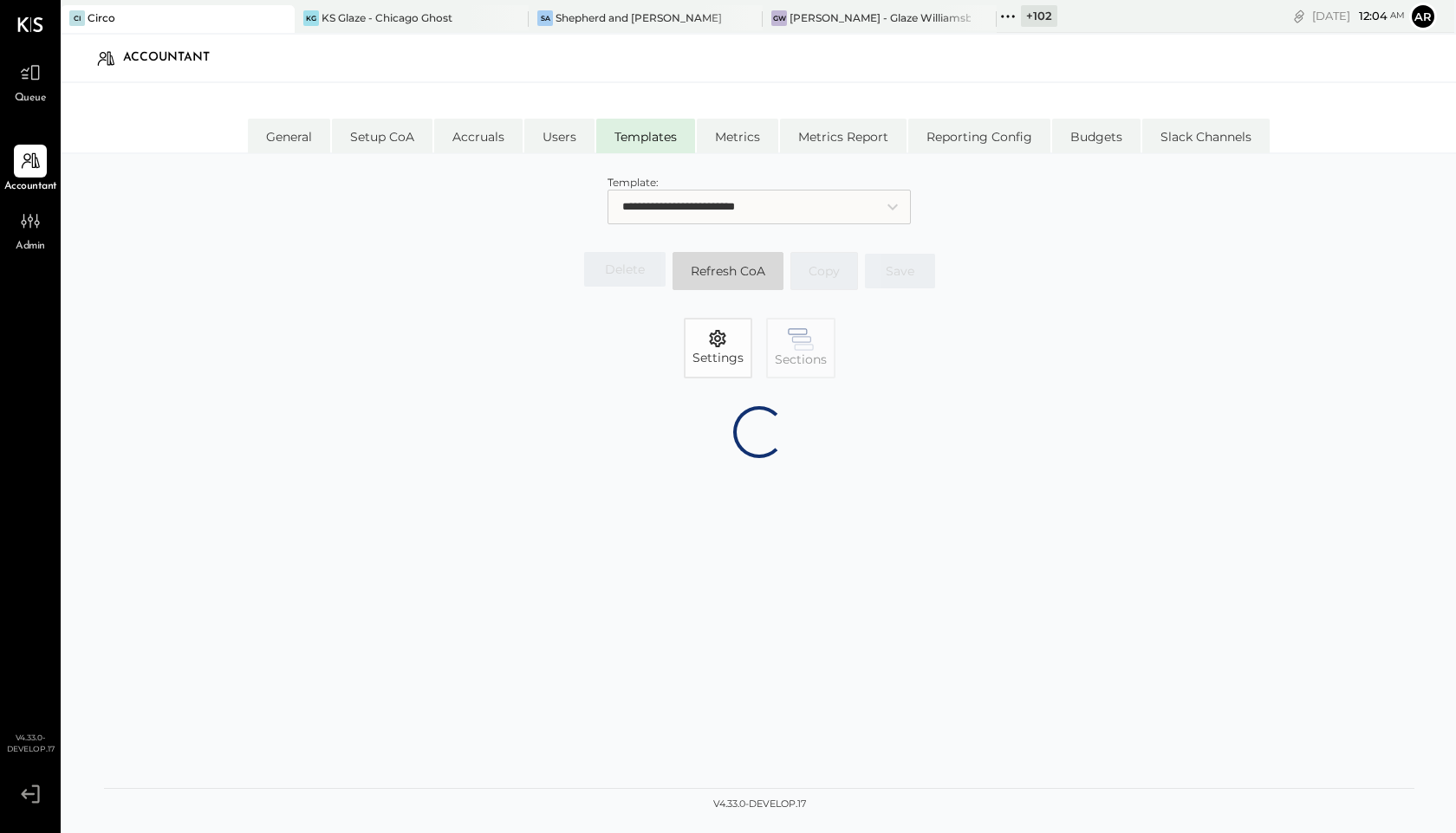
select select "**********"
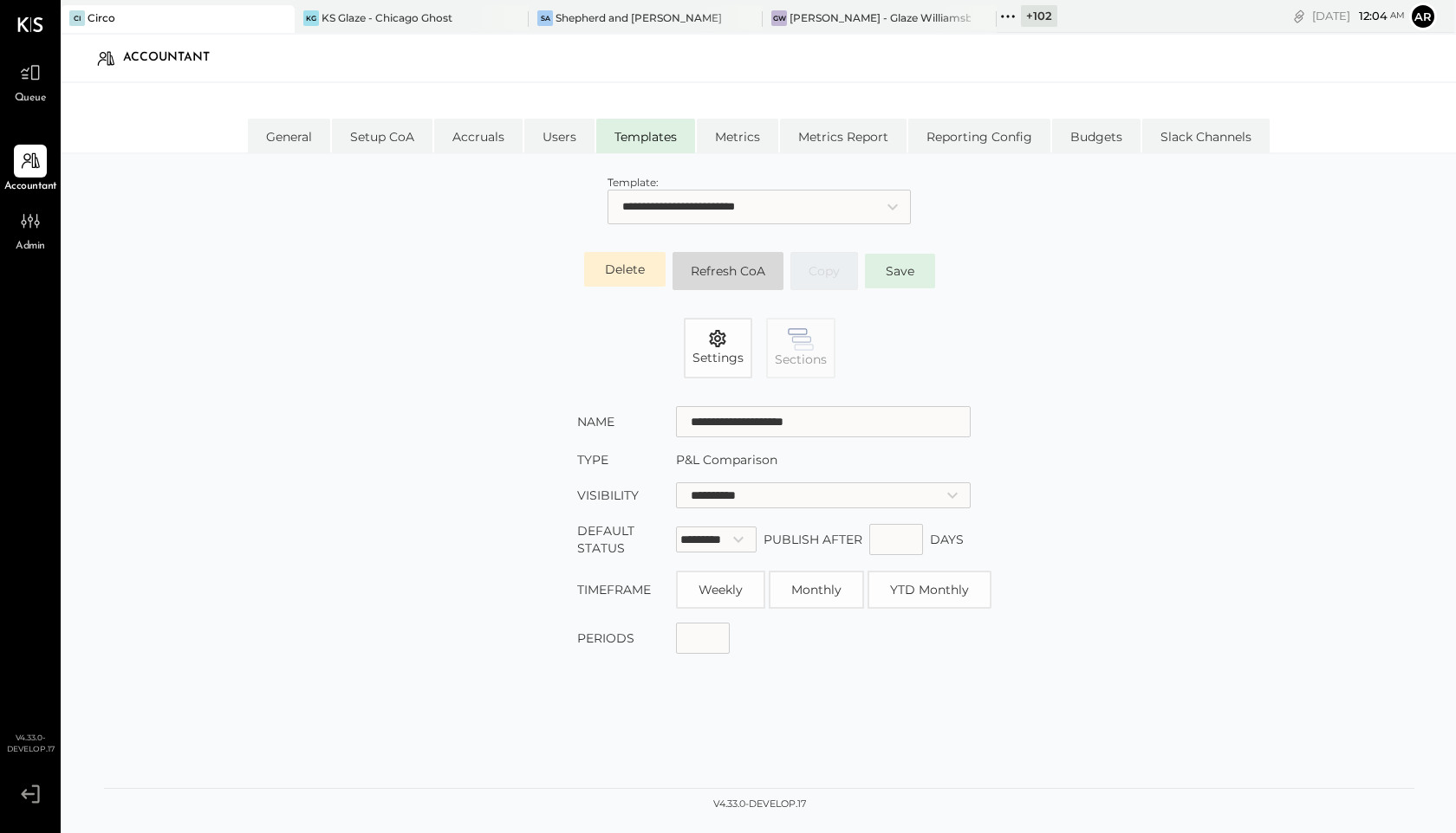
type input "**********"
click at [639, 208] on select "**********" at bounding box center [758, 206] width 304 height 34
select select "**********"
click at [607, 190] on select "**********" at bounding box center [758, 206] width 304 height 34
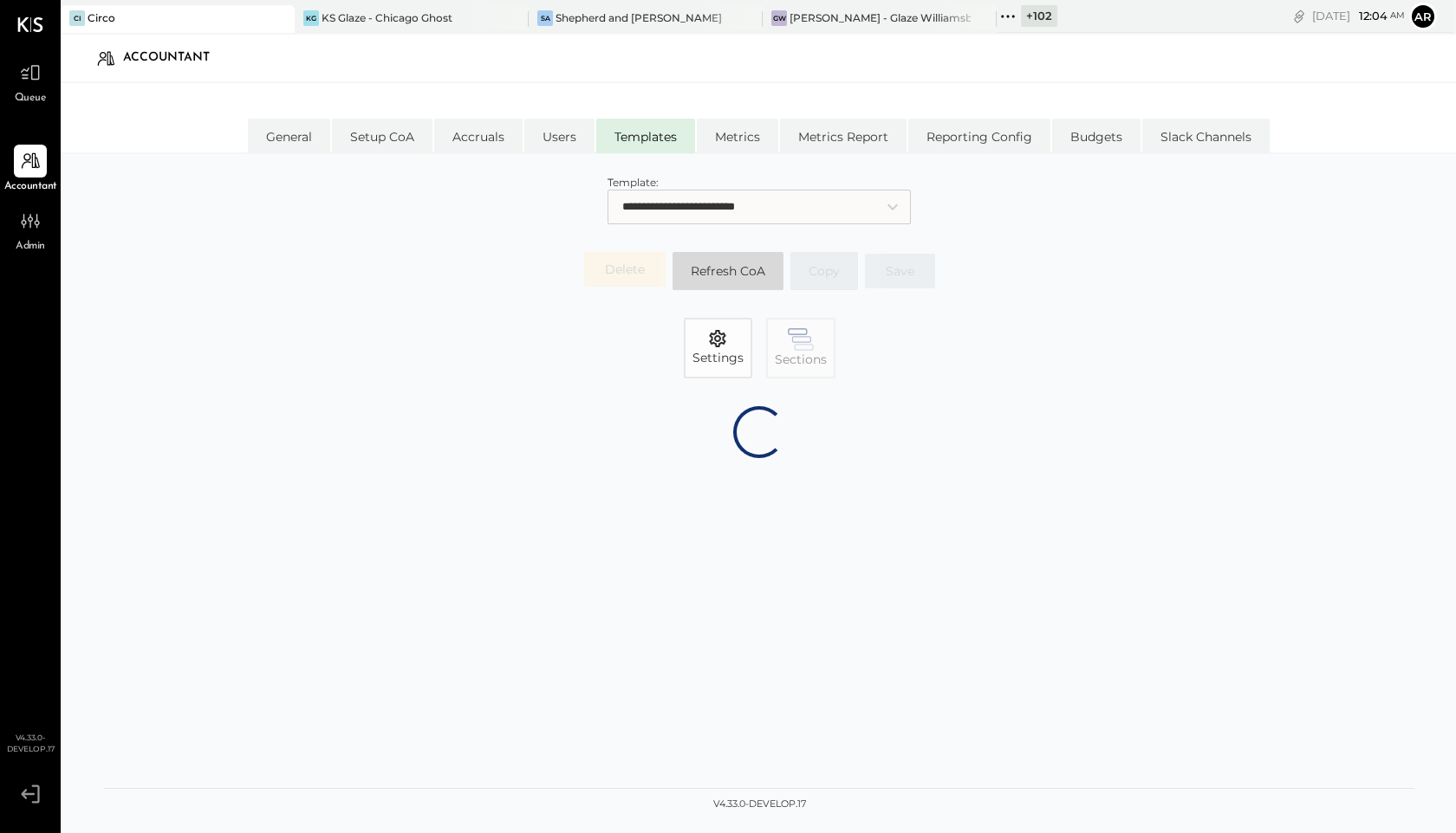
select select "**********"
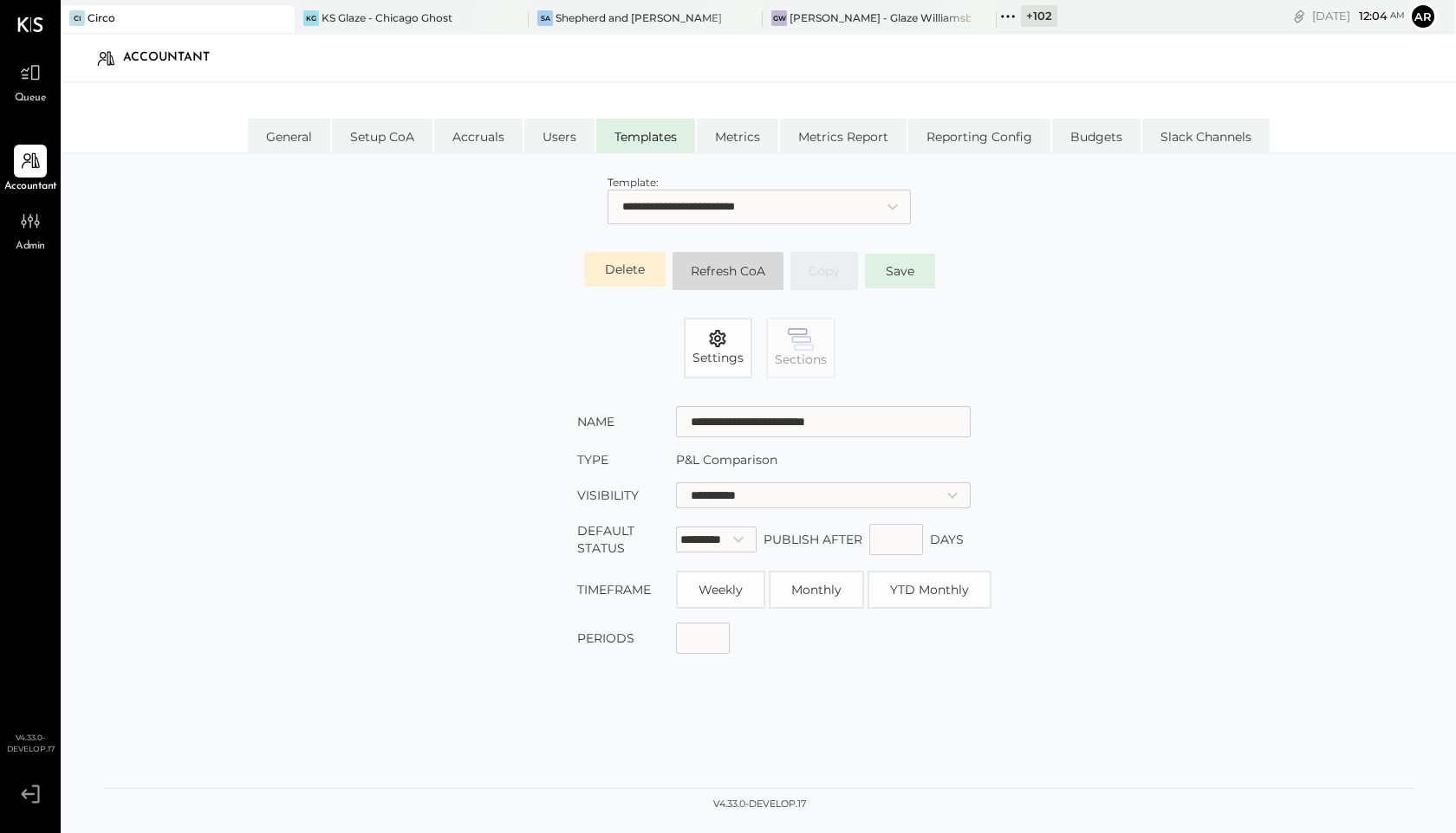
type input "**********"
click at [622, 260] on button "Delete" at bounding box center [624, 269] width 82 height 34
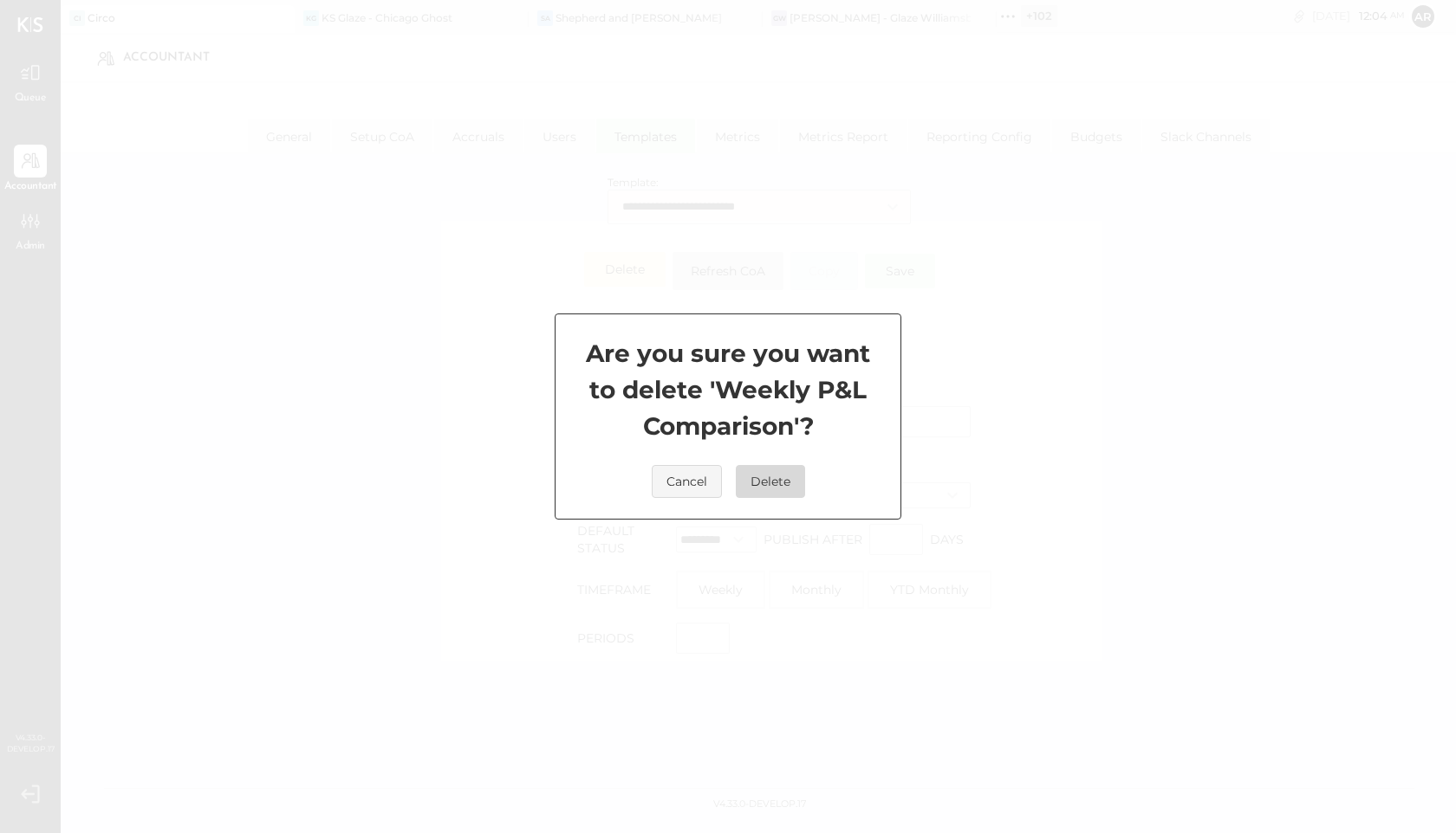
click at [756, 480] on button "Delete" at bounding box center [770, 482] width 70 height 33
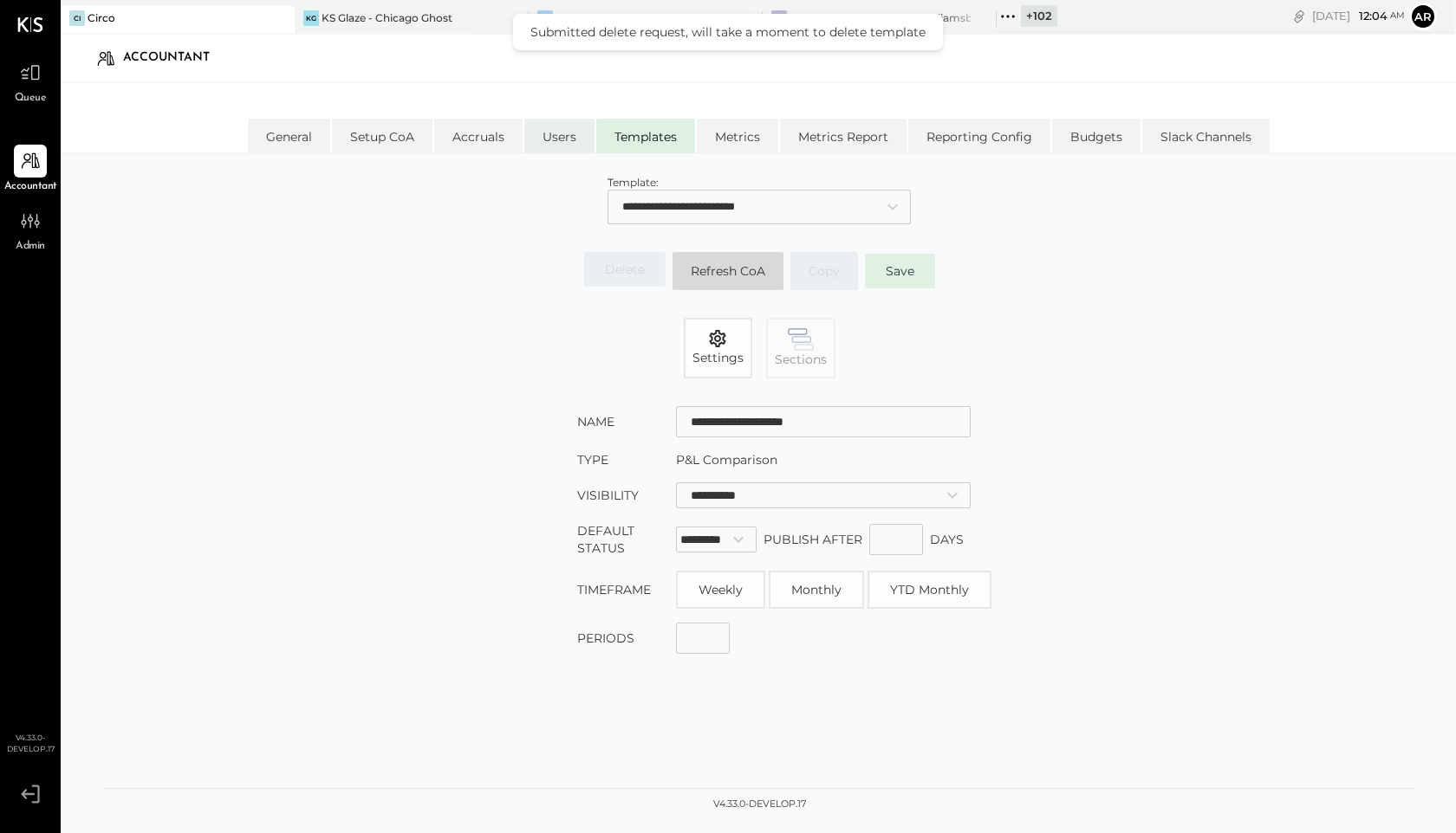
click at [546, 137] on li "Users" at bounding box center [559, 136] width 70 height 34
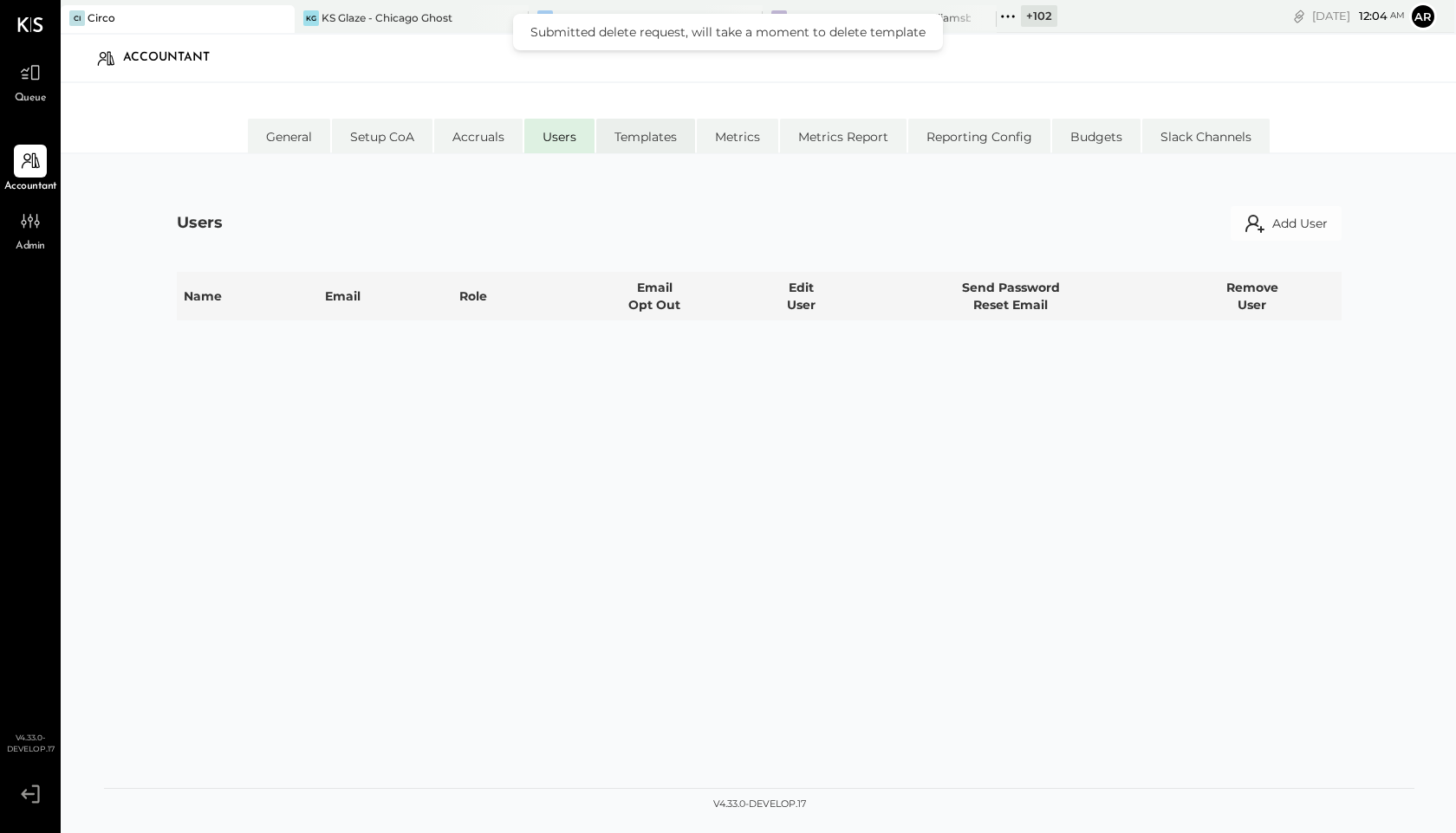
click at [635, 137] on li "Templates" at bounding box center [645, 136] width 99 height 34
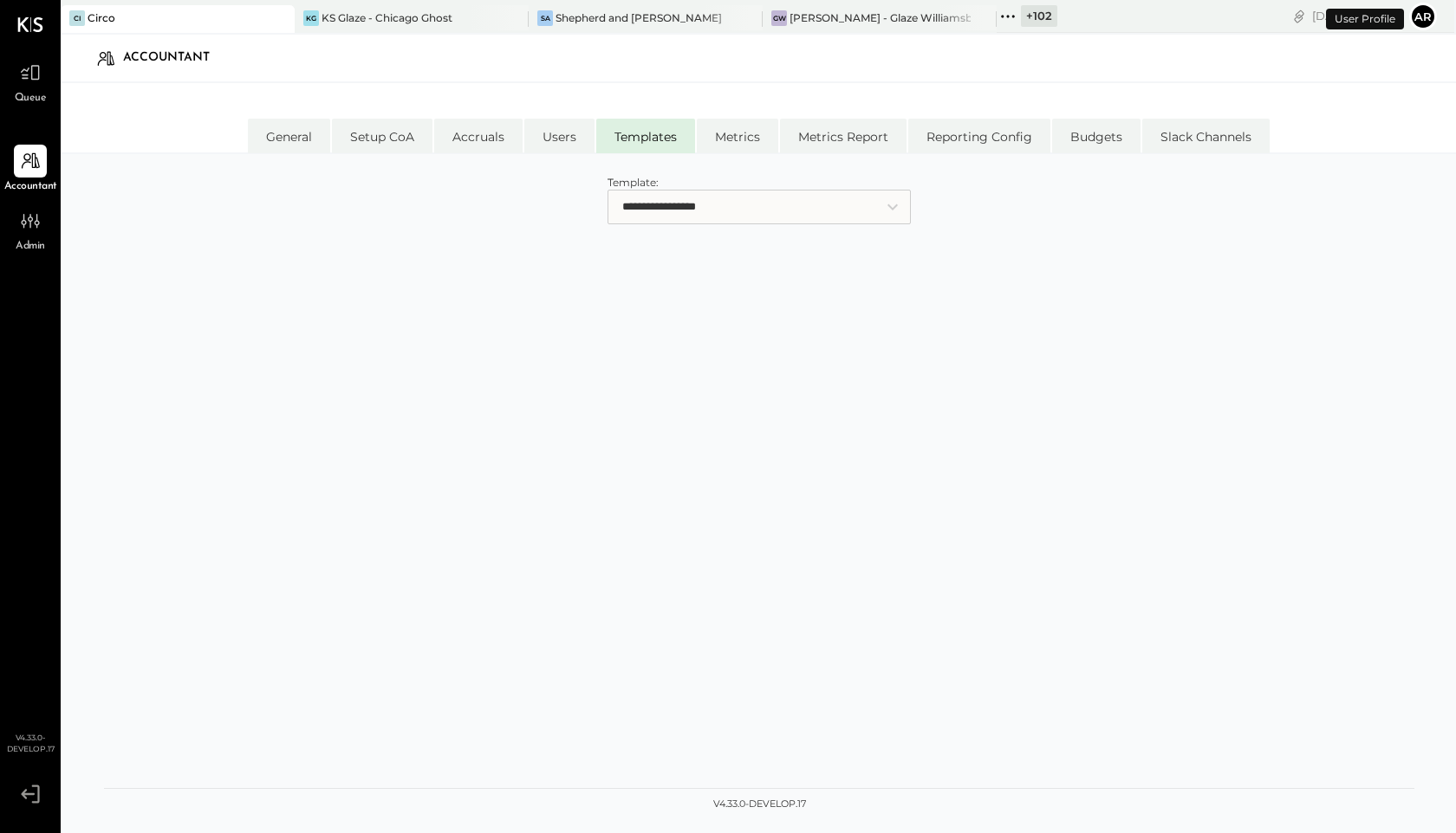
click at [680, 190] on select "**********" at bounding box center [758, 206] width 304 height 34
click at [279, 137] on li "General" at bounding box center [289, 136] width 83 height 34
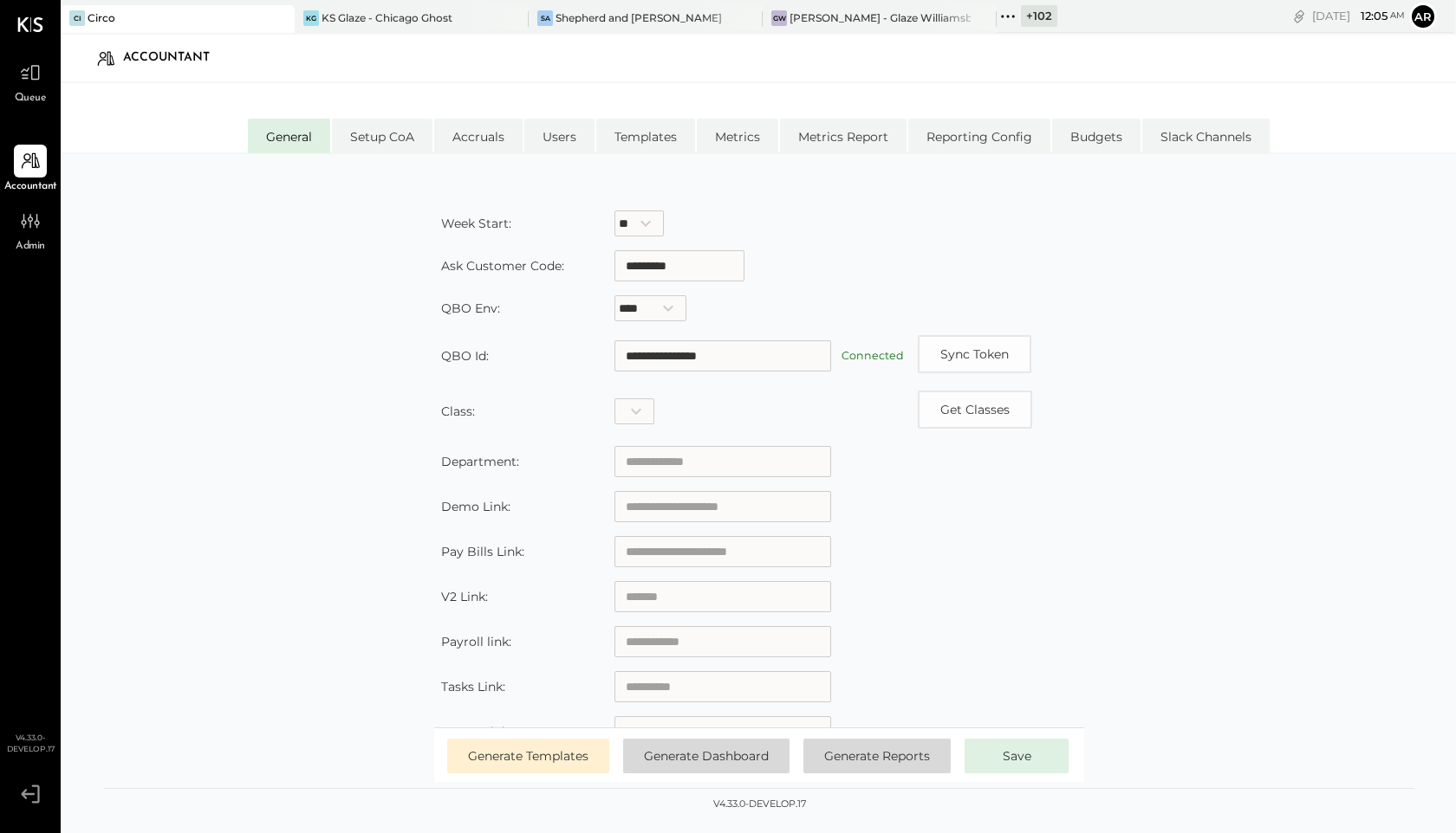
scroll to position [173, 0]
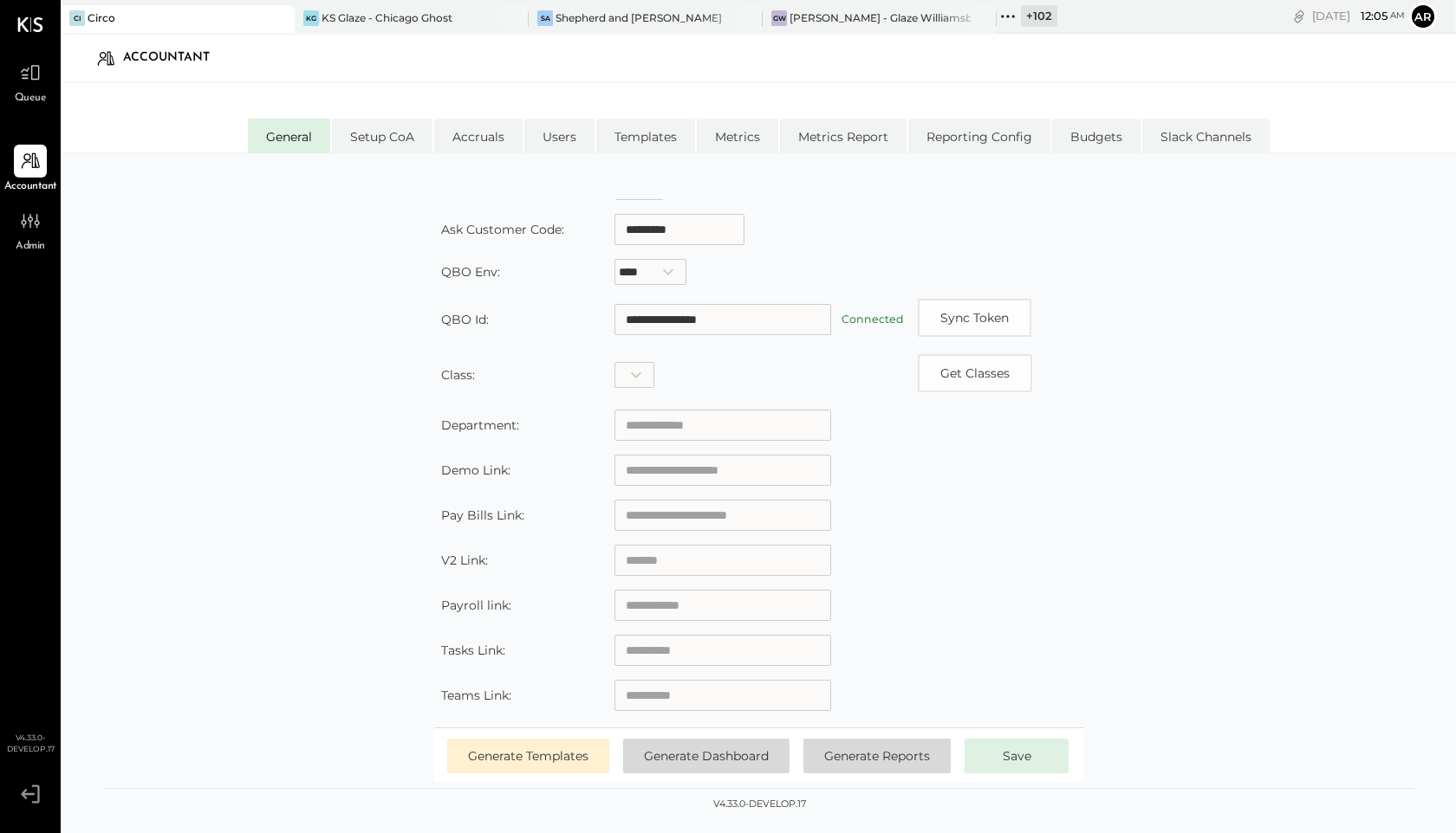
click at [937, 291] on table "**********" at bounding box center [758, 377] width 649 height 681
click at [937, 311] on button "Sync Token" at bounding box center [975, 317] width 114 height 38
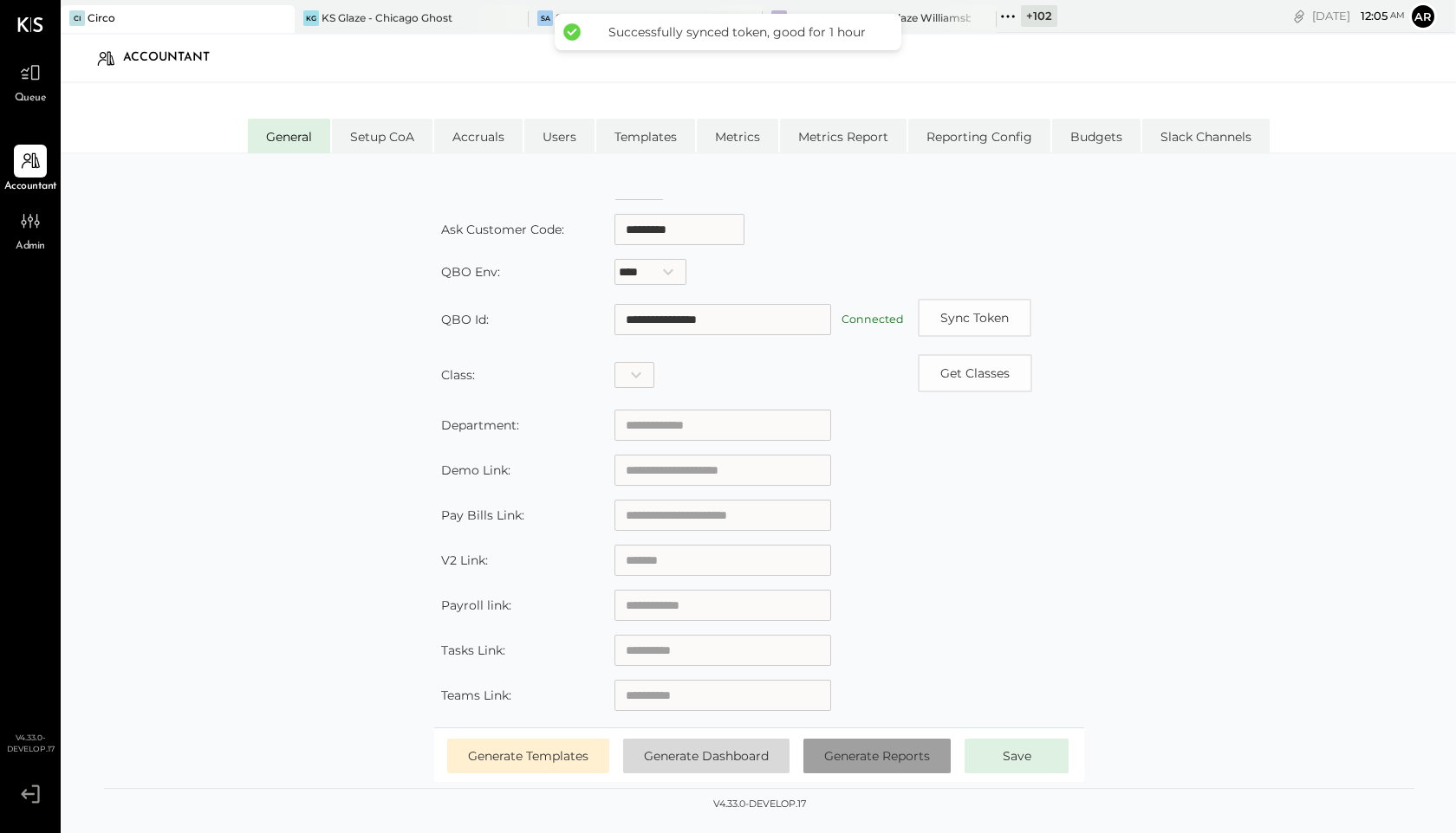
click at [861, 752] on span "Generate Reports" at bounding box center [877, 756] width 106 height 16
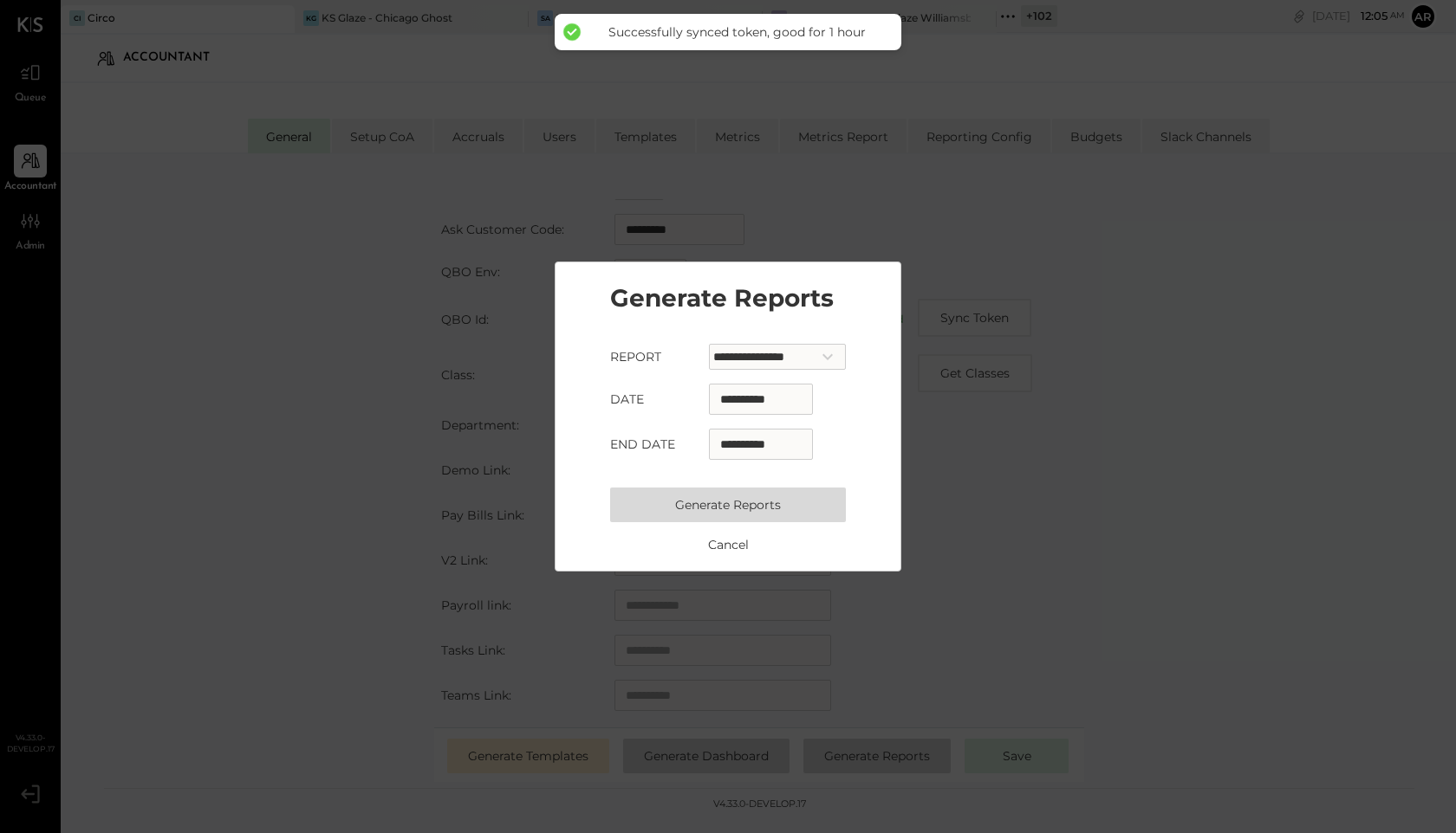
click at [707, 498] on button "Generate Reports" at bounding box center [728, 505] width 236 height 34
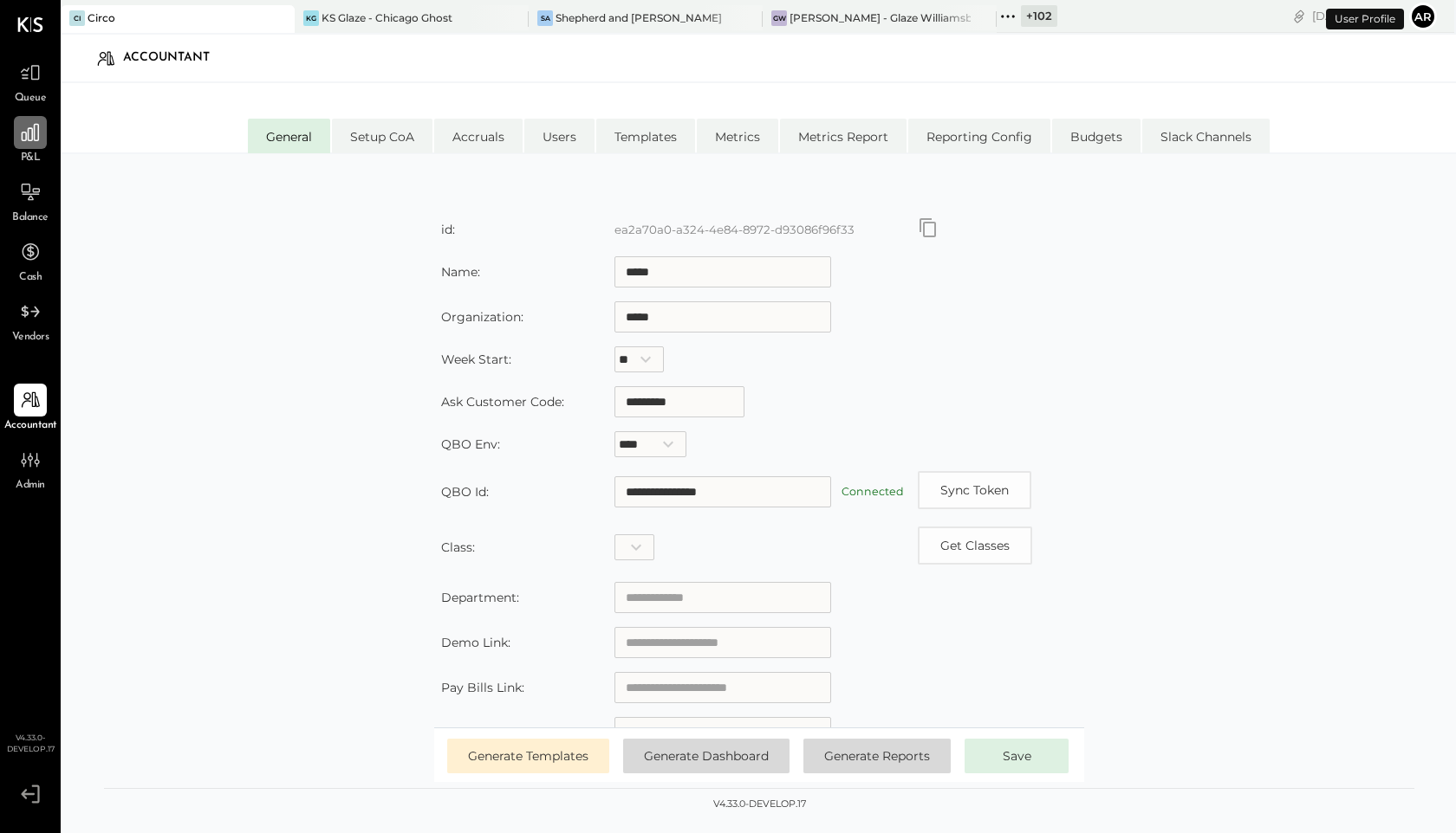
click at [30, 130] on icon at bounding box center [29, 132] width 23 height 23
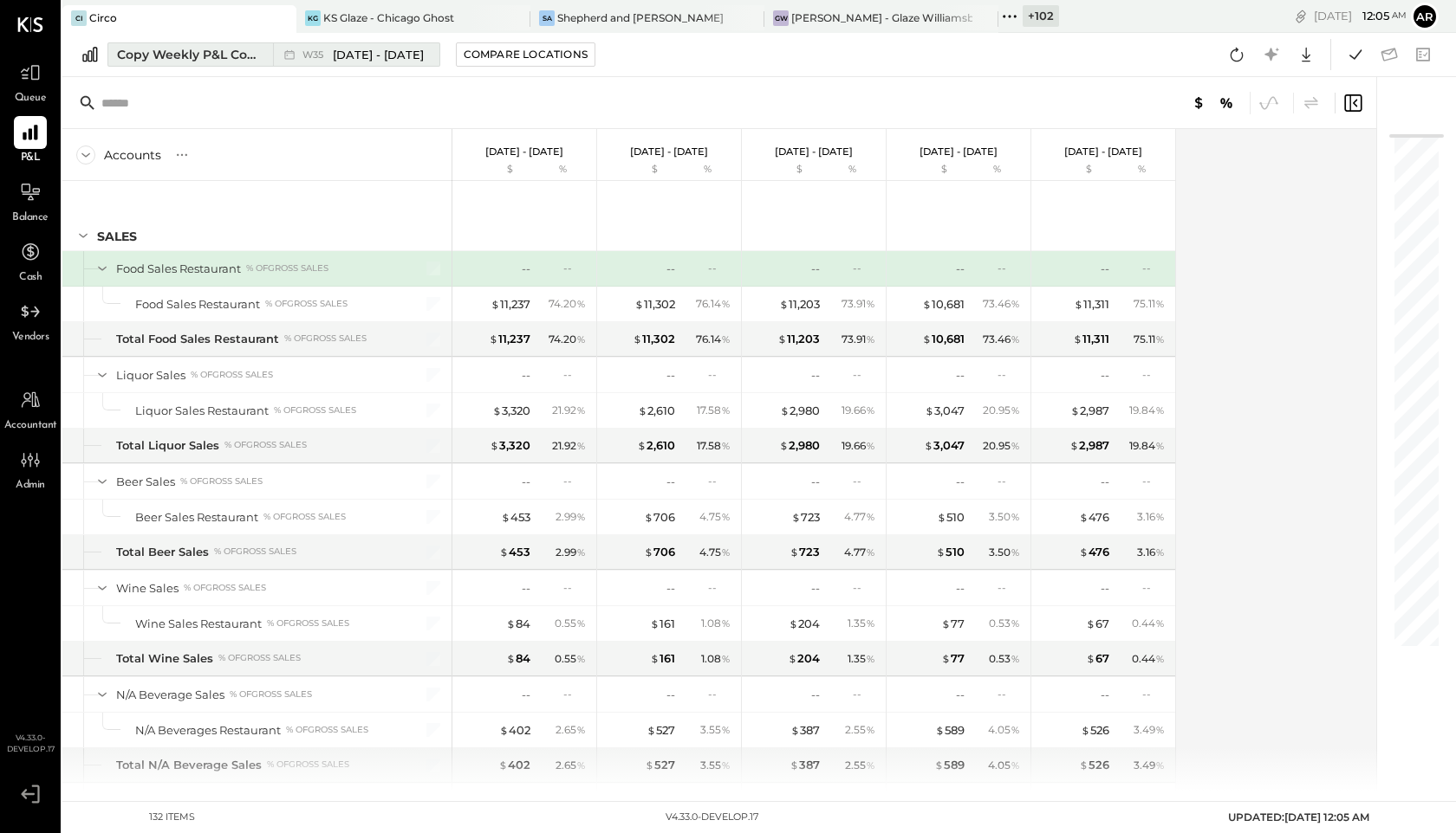
click at [248, 55] on div "Copy Weekly P&L Comparison" at bounding box center [190, 55] width 145 height 18
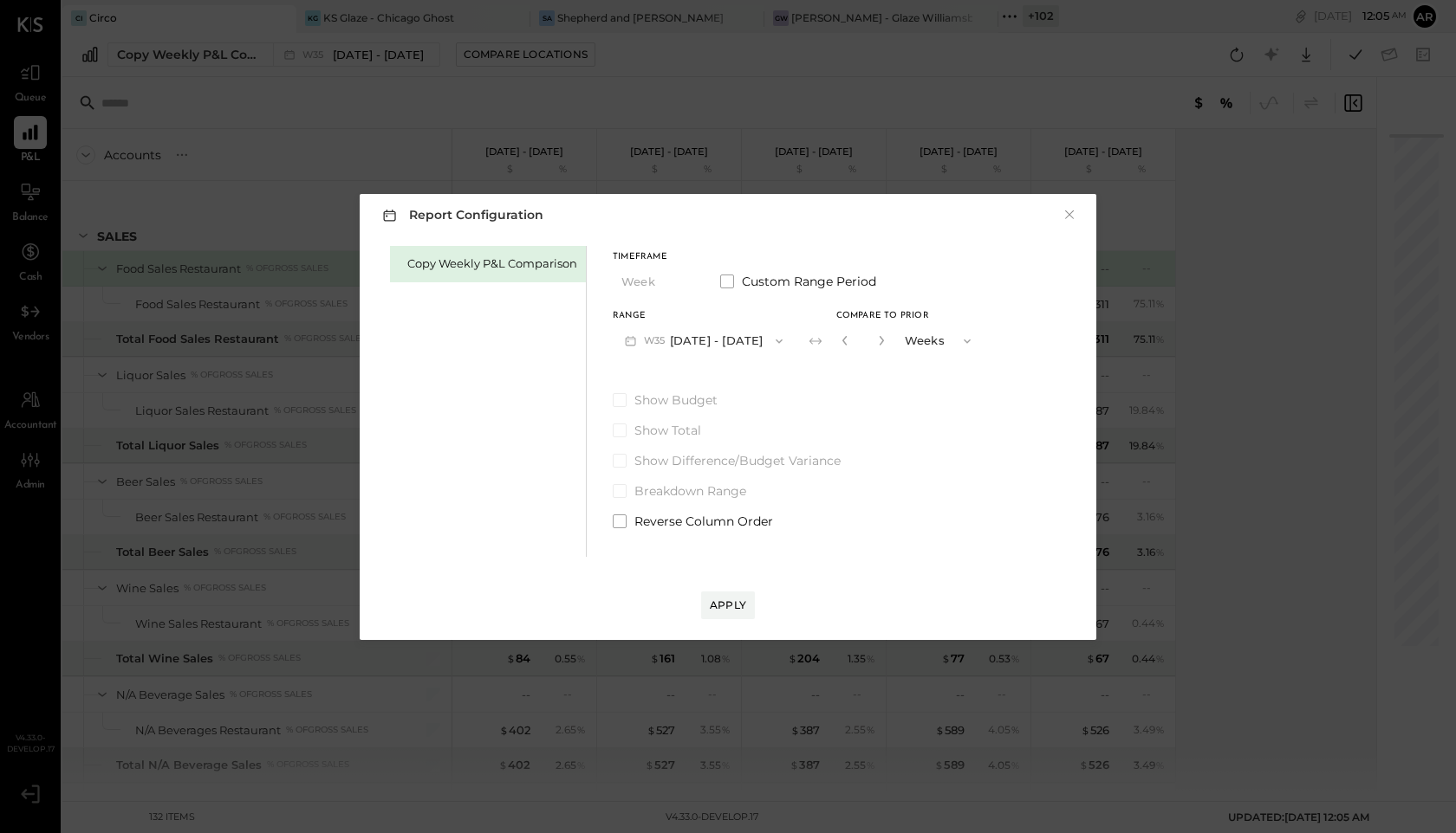
click at [472, 102] on div "Report Configuration × Copy Weekly P&L Comparison Timeframe Week Custom Range P…" at bounding box center [728, 416] width 1456 height 833
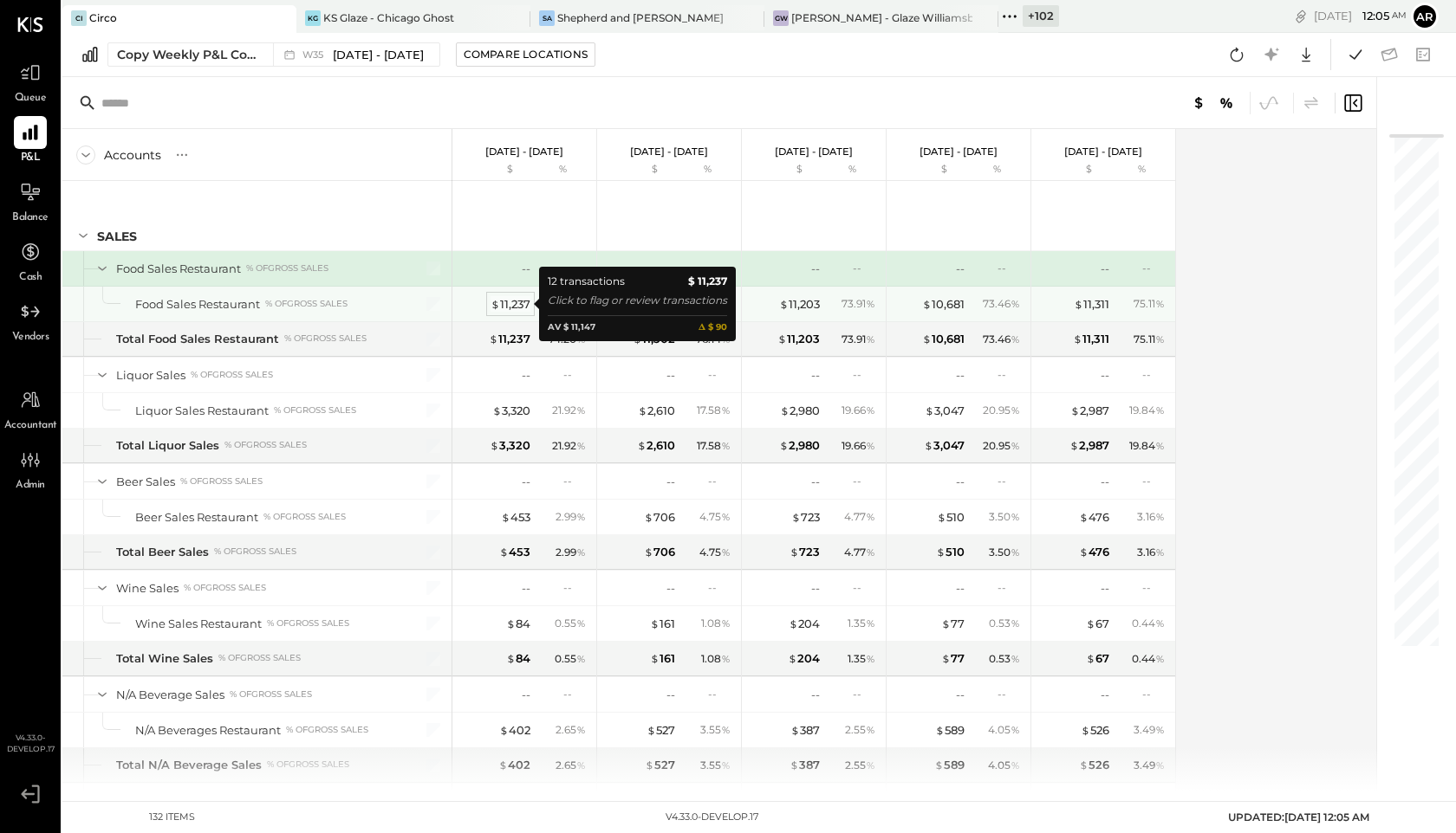
click at [509, 309] on div "$ 11,237" at bounding box center [510, 305] width 40 height 17
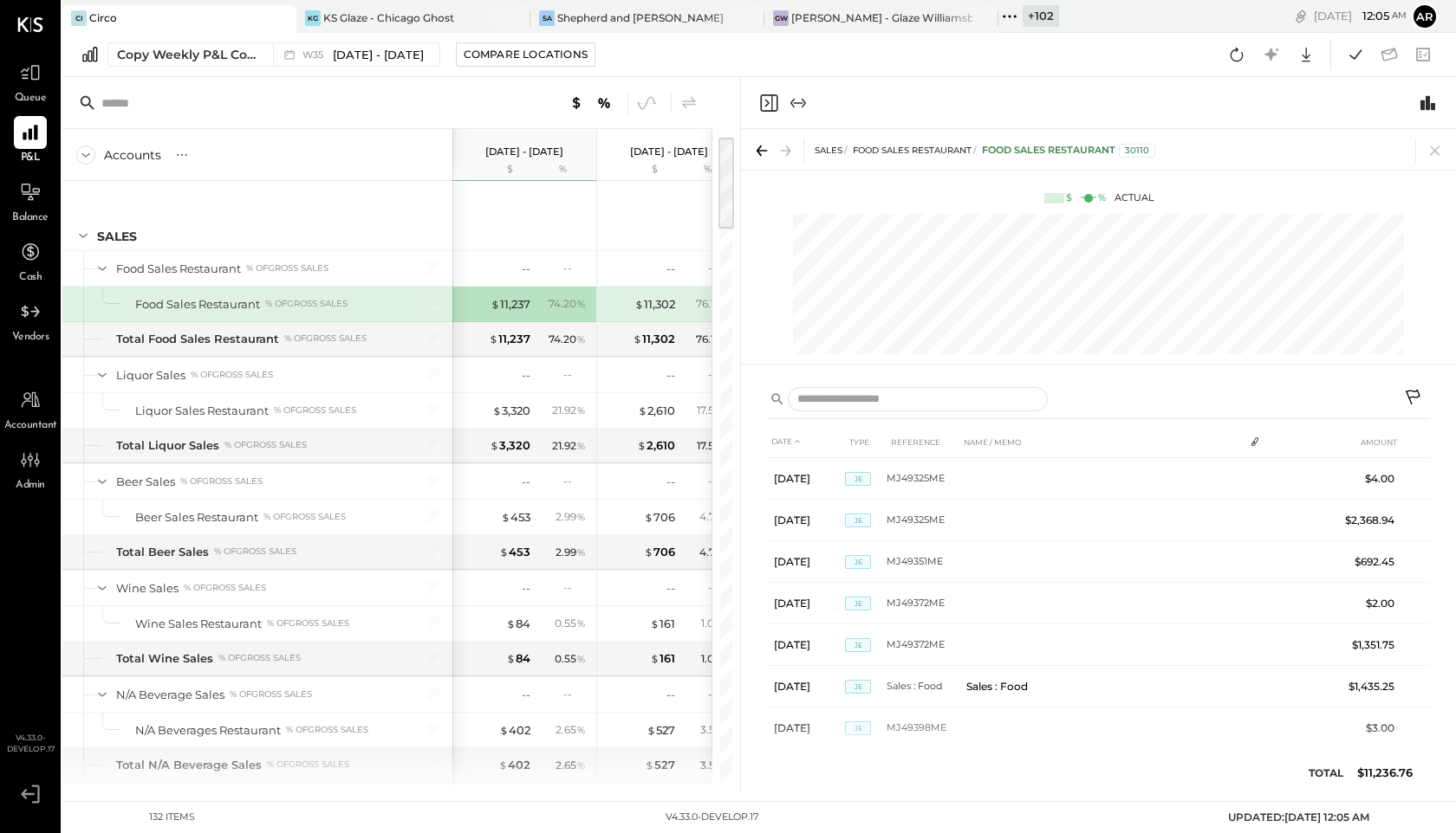
click at [1408, 401] on icon at bounding box center [1414, 399] width 21 height 21
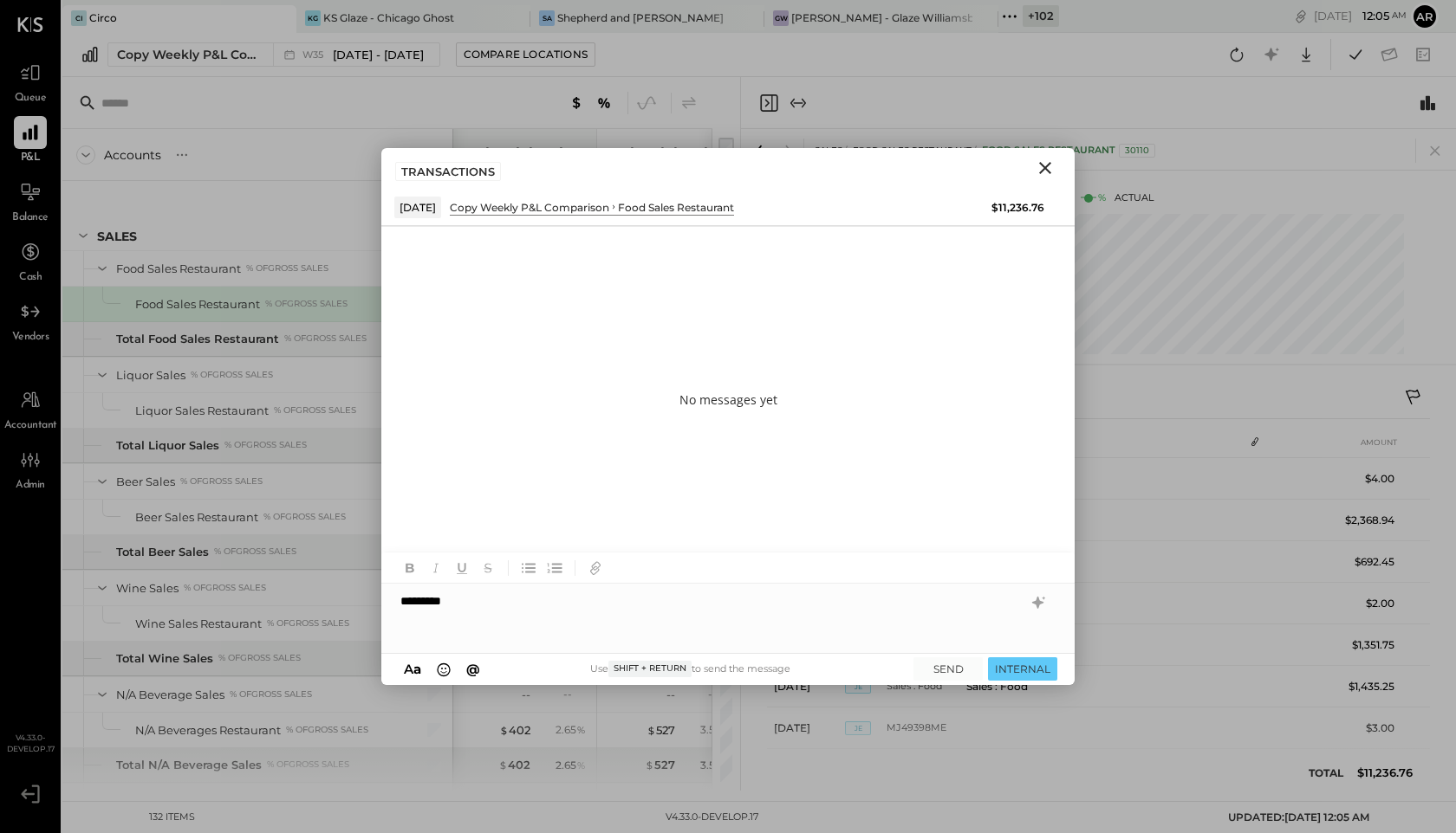
click at [1024, 682] on div "A a @ Use Shift + Return to send the message SEND INTERNAL" at bounding box center [728, 670] width 694 height 31
click at [1022, 667] on button "INTERNAL" at bounding box center [1022, 669] width 70 height 24
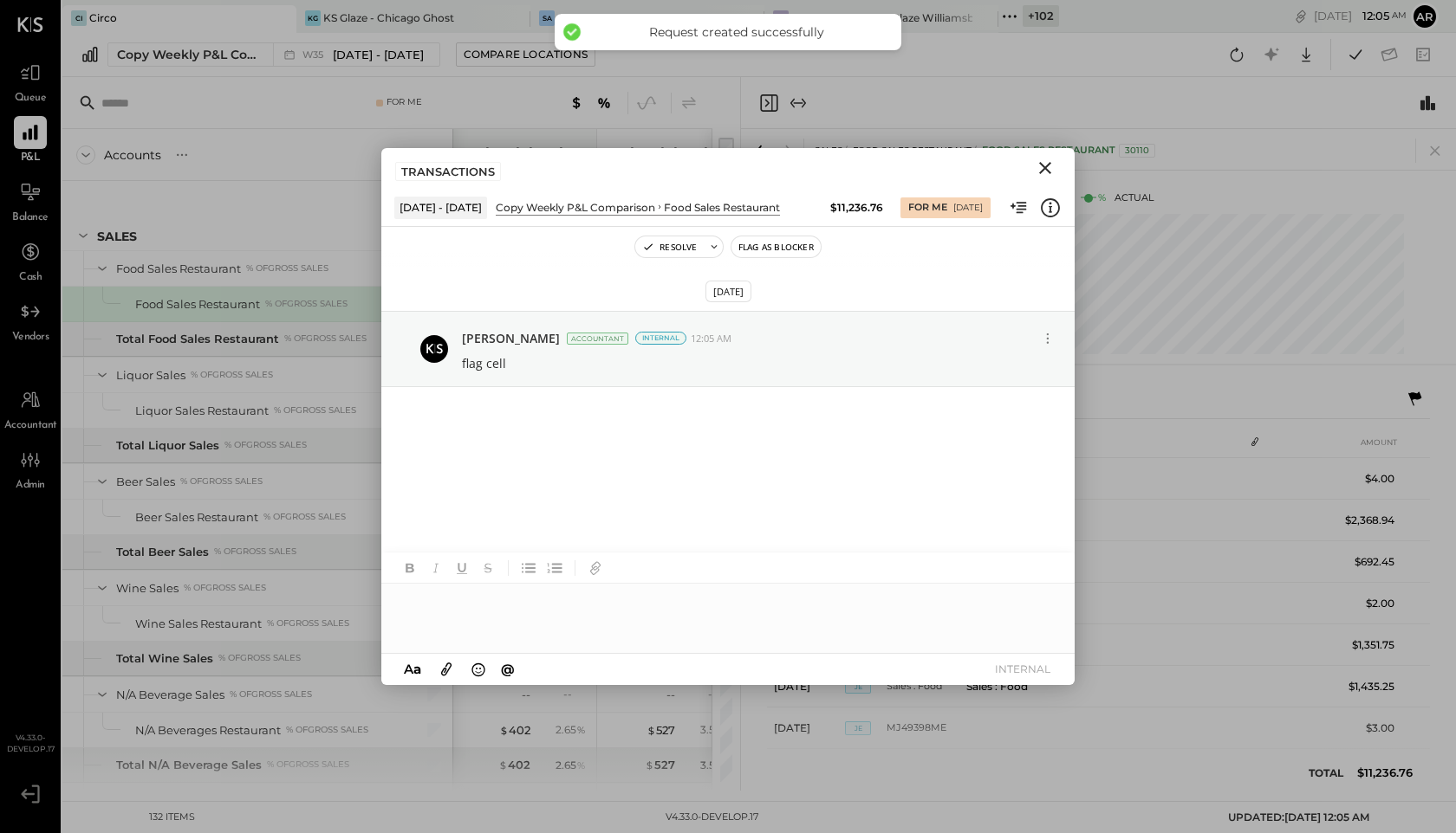
click at [1044, 161] on icon "Close" at bounding box center [1044, 168] width 21 height 21
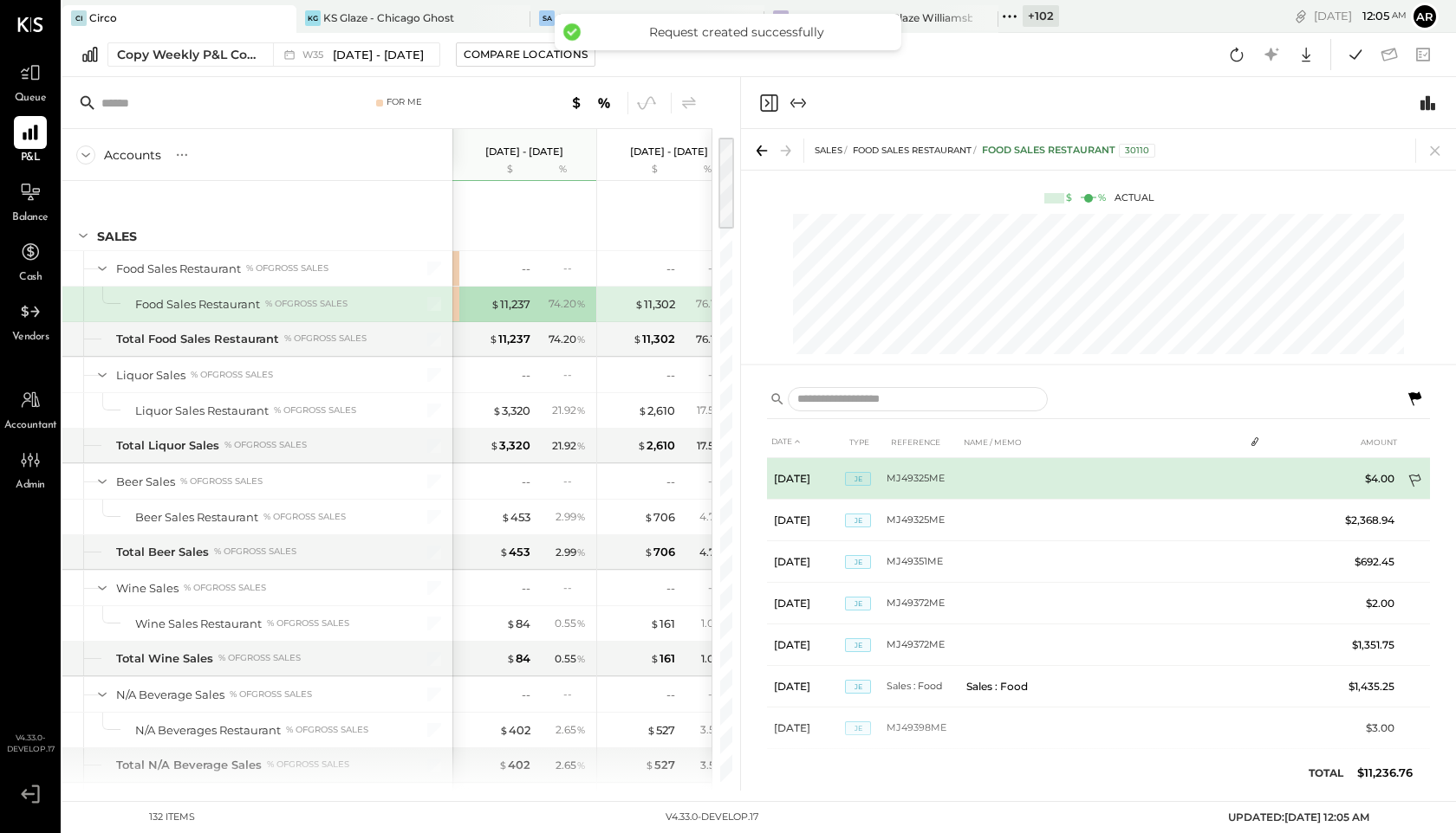
click at [1420, 488] on icon at bounding box center [1416, 482] width 18 height 18
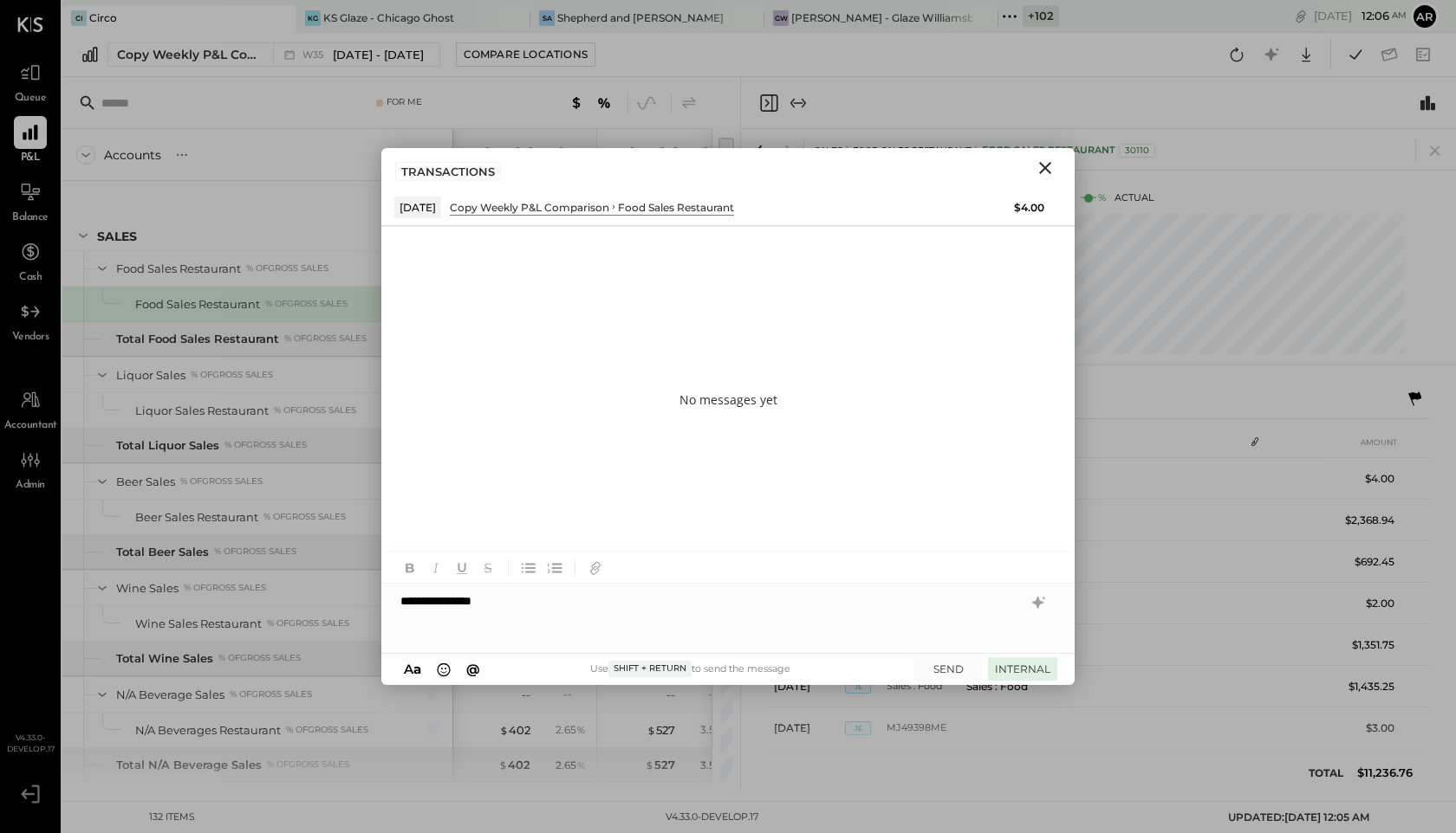
click at [1016, 672] on button "INTERNAL" at bounding box center [1022, 669] width 70 height 24
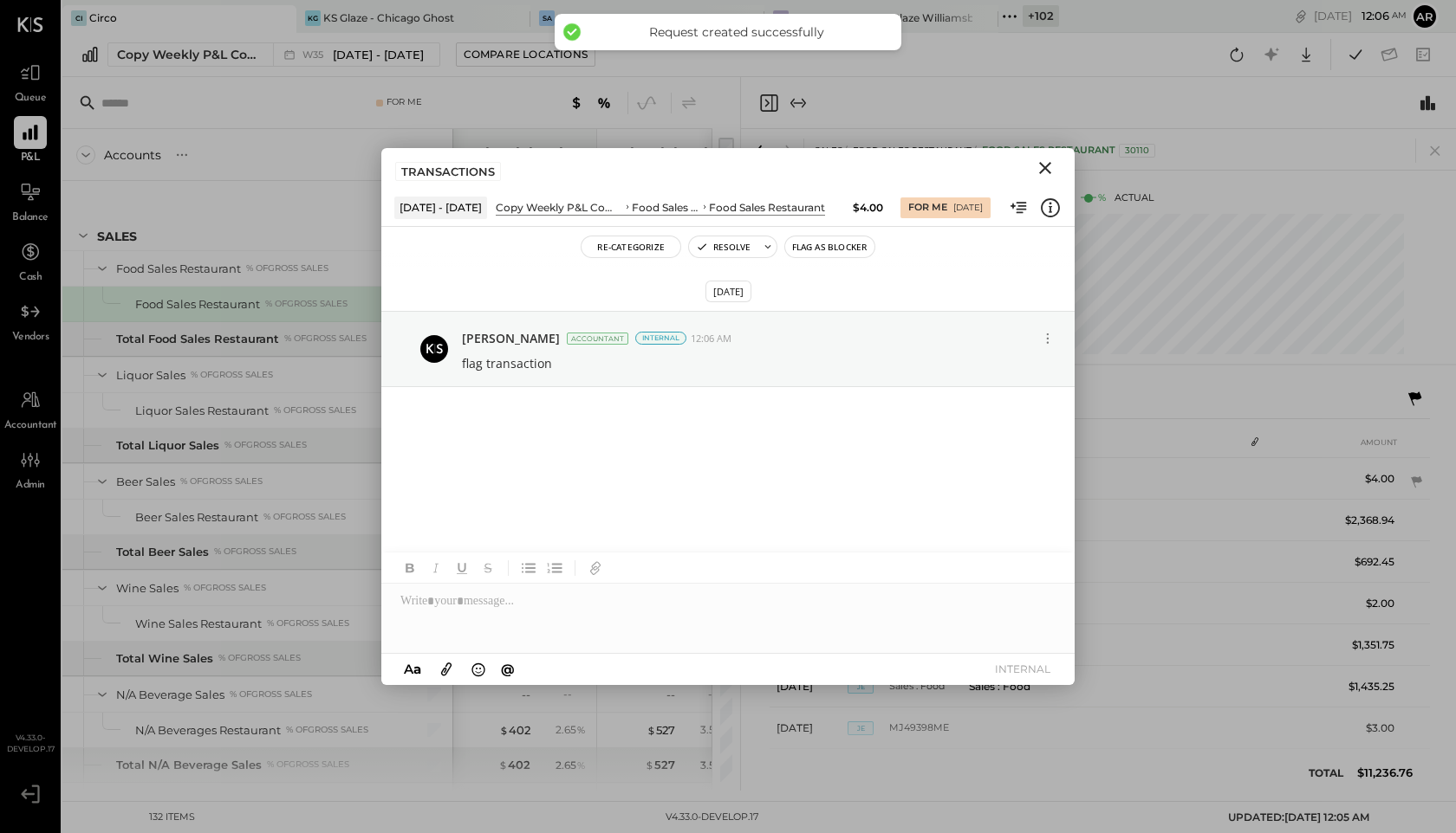
click at [1043, 162] on icon "Close" at bounding box center [1044, 168] width 21 height 21
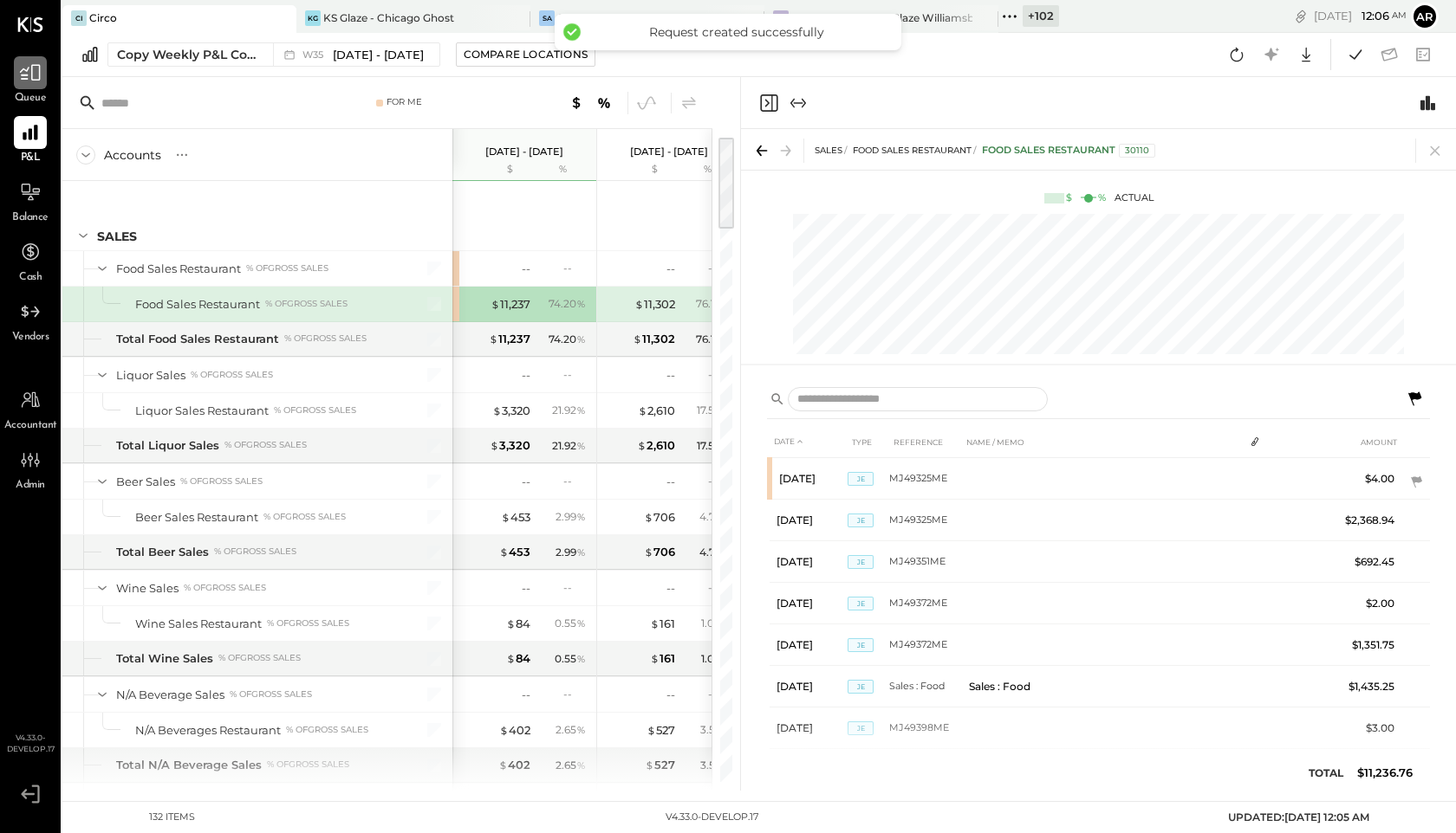
click at [29, 77] on icon at bounding box center [29, 73] width 23 height 23
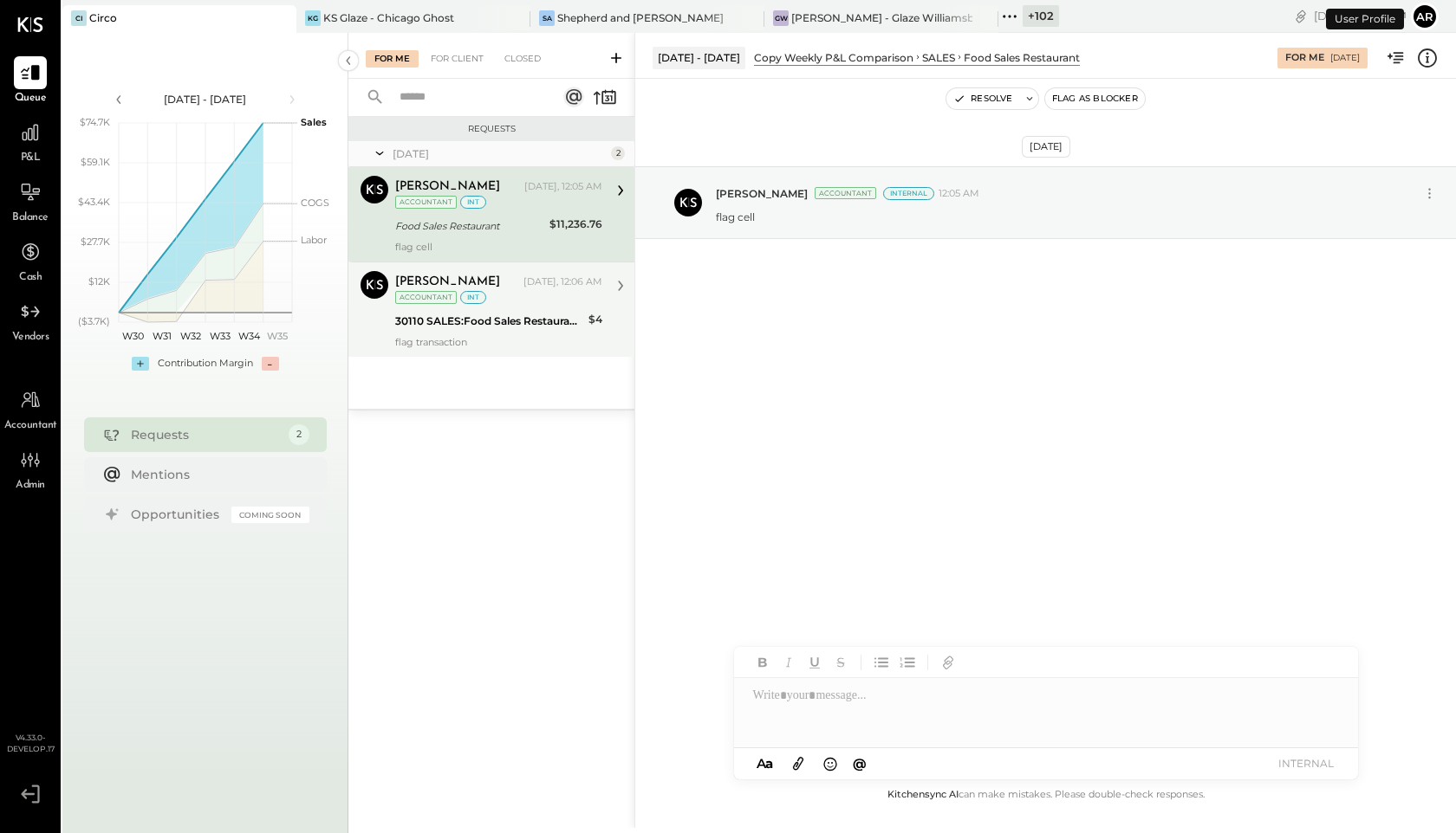
click at [416, 305] on div "Archie Grace Today, 12:06 AM Accountant int" at bounding box center [498, 289] width 207 height 35
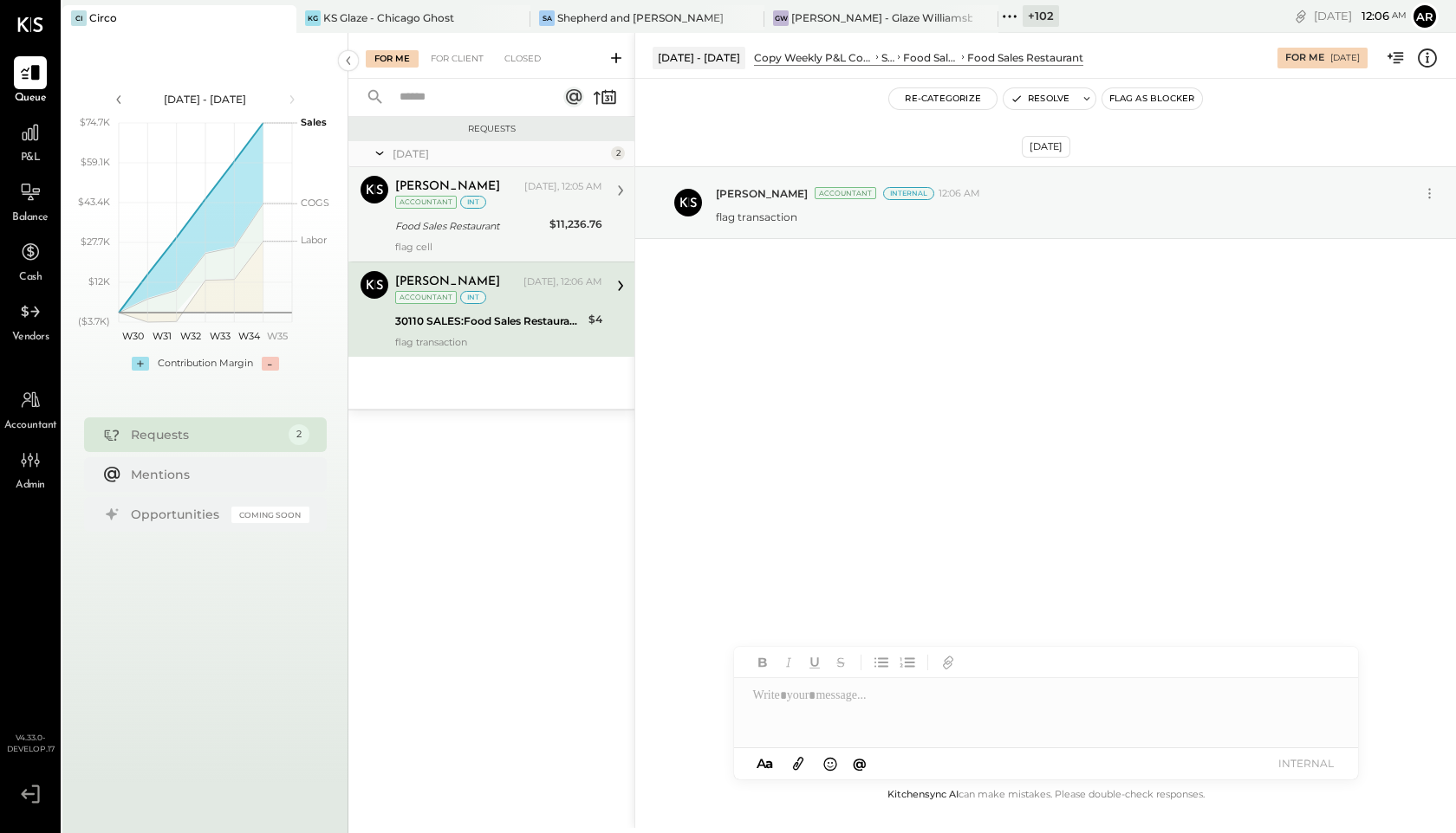
click at [434, 194] on div "Archie Grace" at bounding box center [447, 188] width 105 height 18
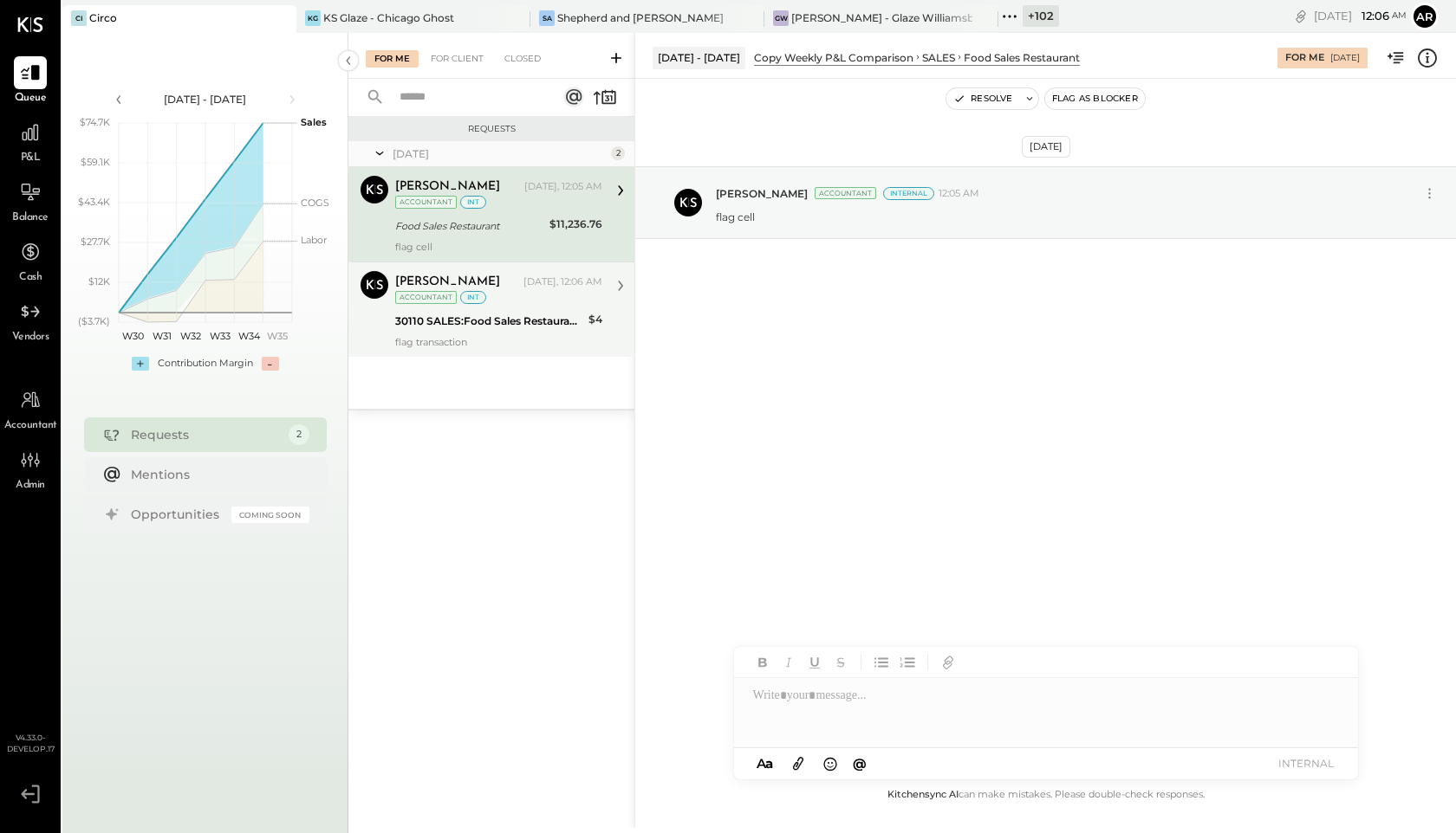
click at [480, 300] on div "int" at bounding box center [473, 297] width 26 height 13
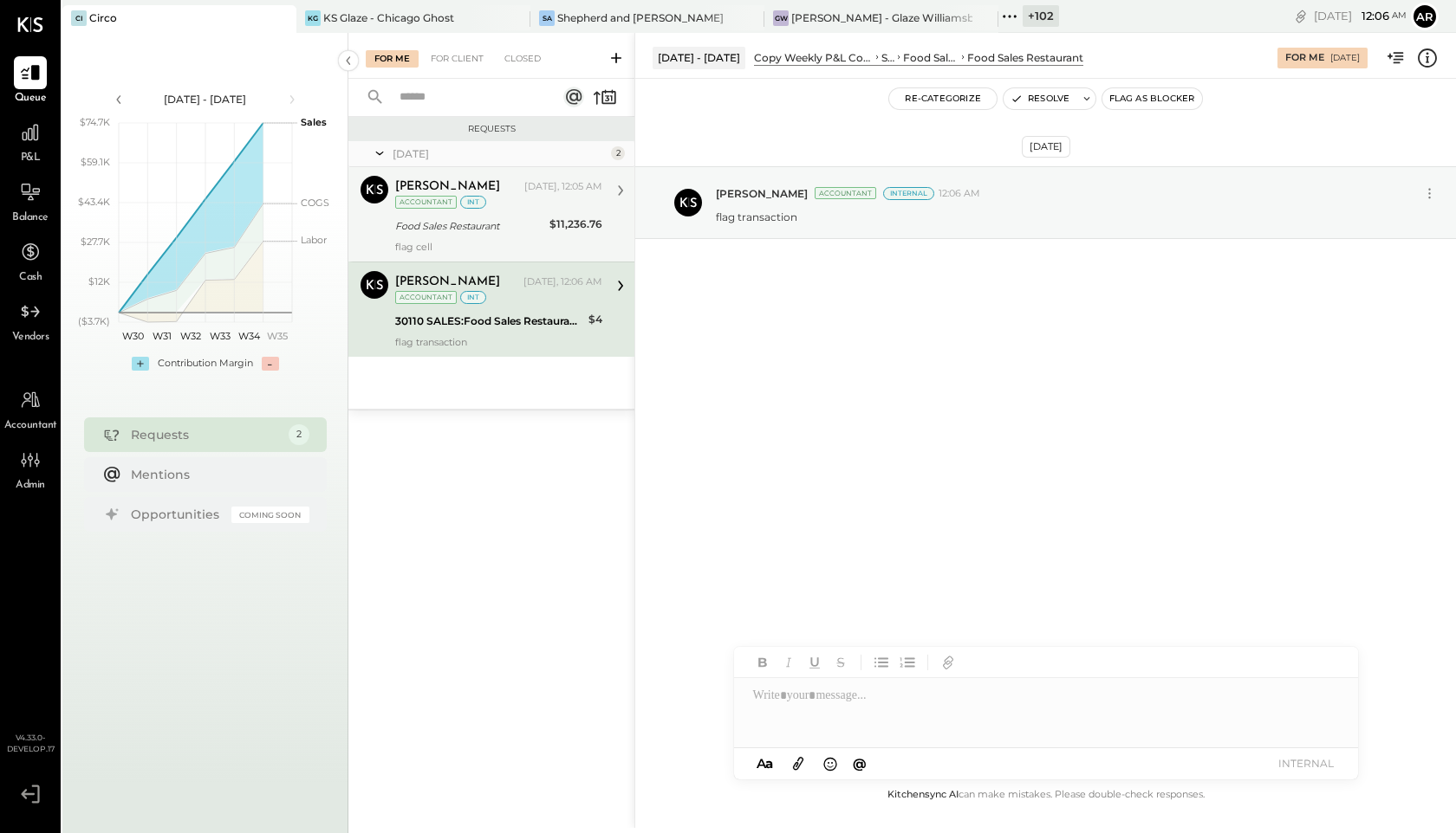
click at [481, 197] on div "Accountant int" at bounding box center [440, 201] width 91 height 13
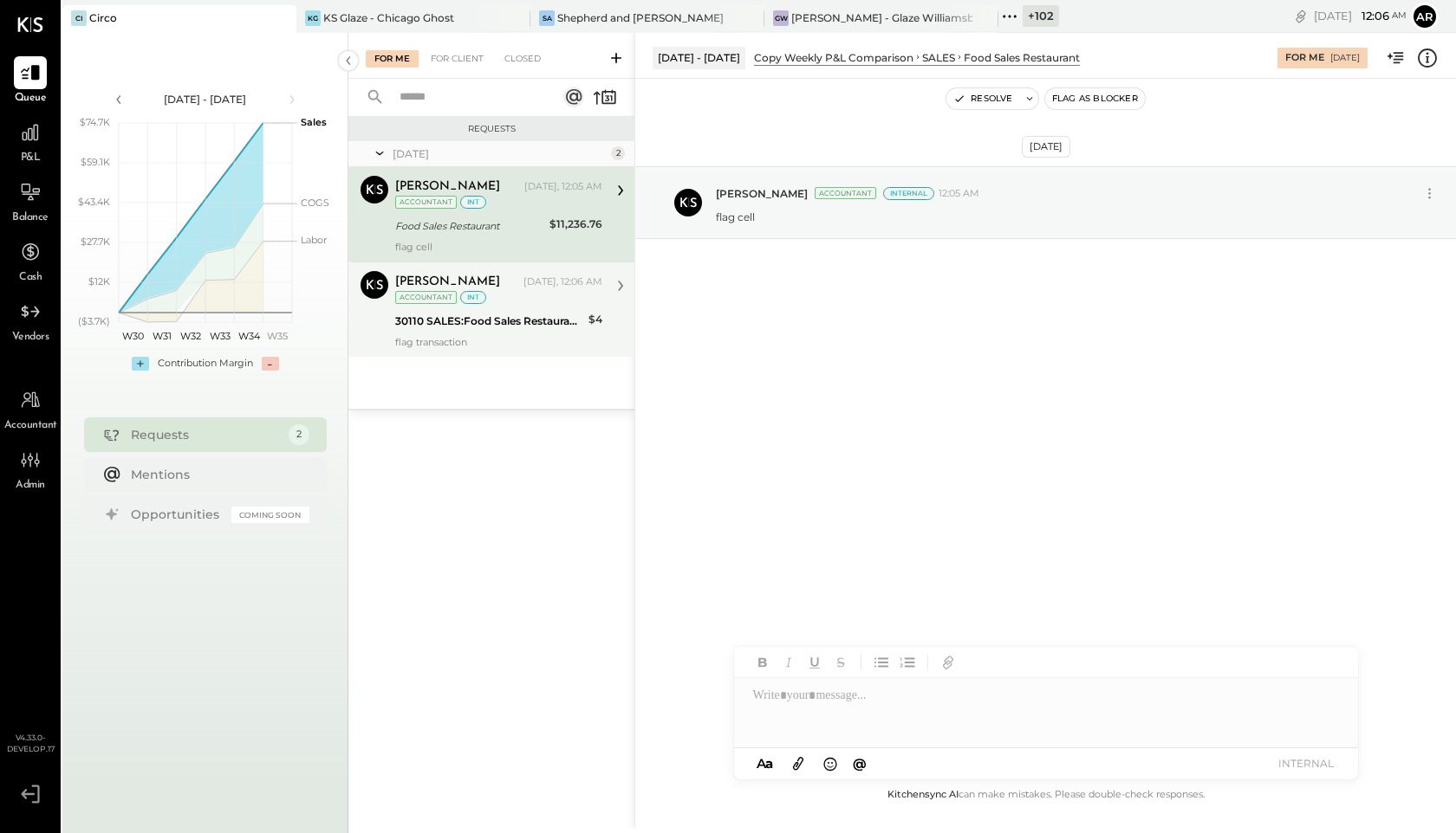
click at [486, 287] on div "Archie Grace" at bounding box center [457, 283] width 125 height 18
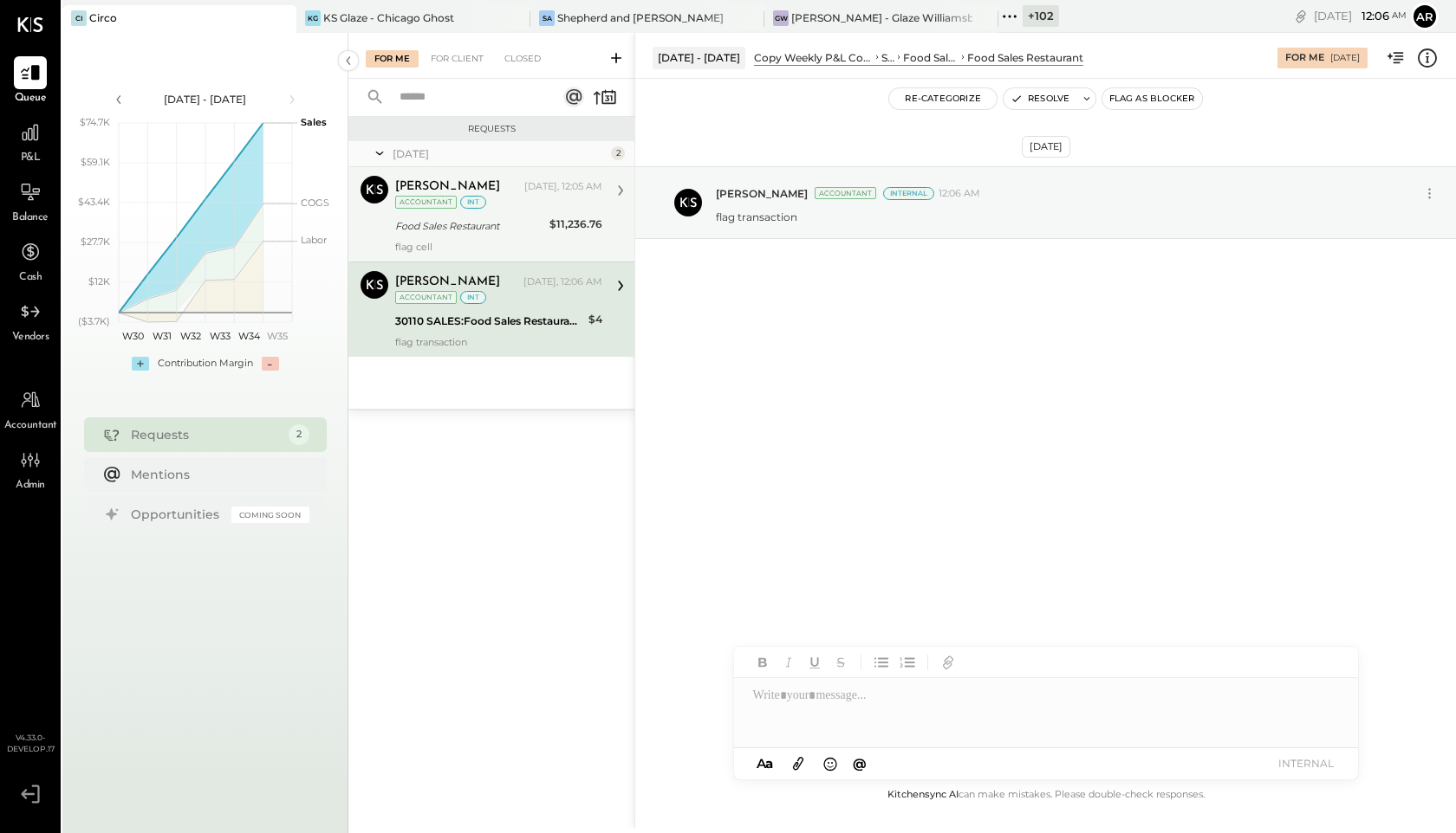
click at [488, 220] on div "Food Sales Restaurant" at bounding box center [470, 226] width 149 height 18
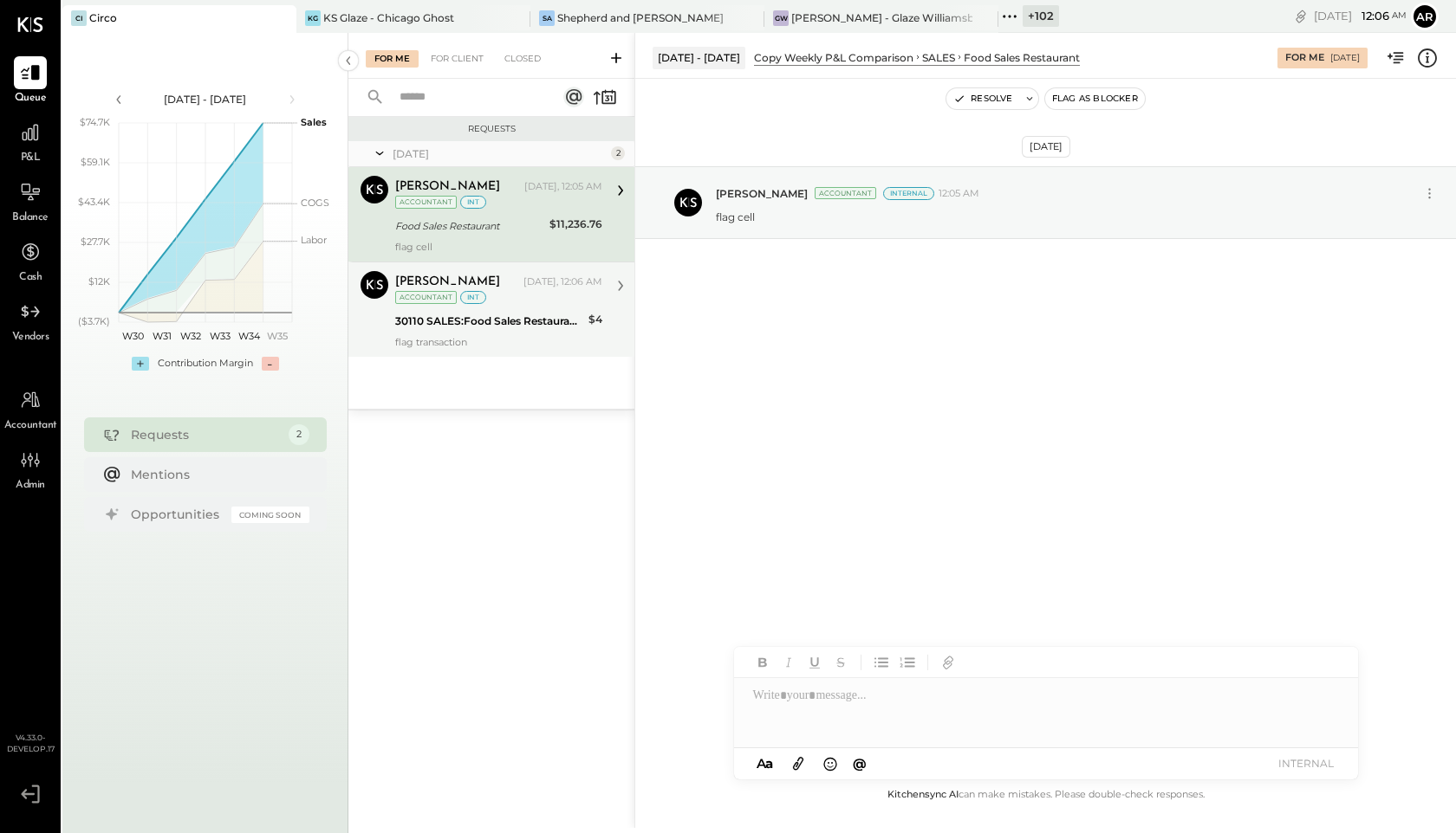
click at [493, 294] on div "Archie Grace Today, 12:06 AM Accountant int" at bounding box center [498, 289] width 207 height 35
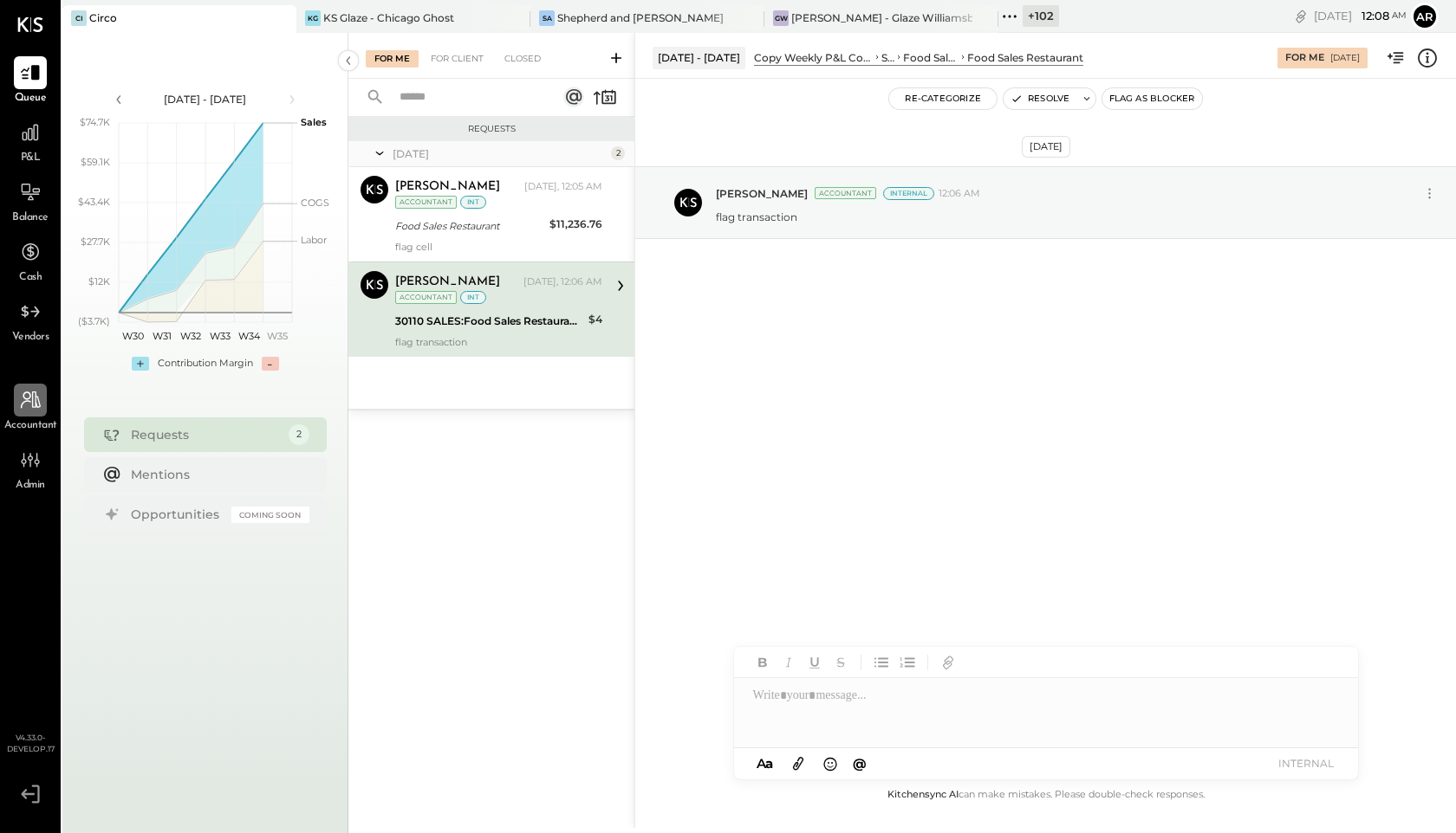
click at [33, 415] on div at bounding box center [30, 401] width 33 height 33
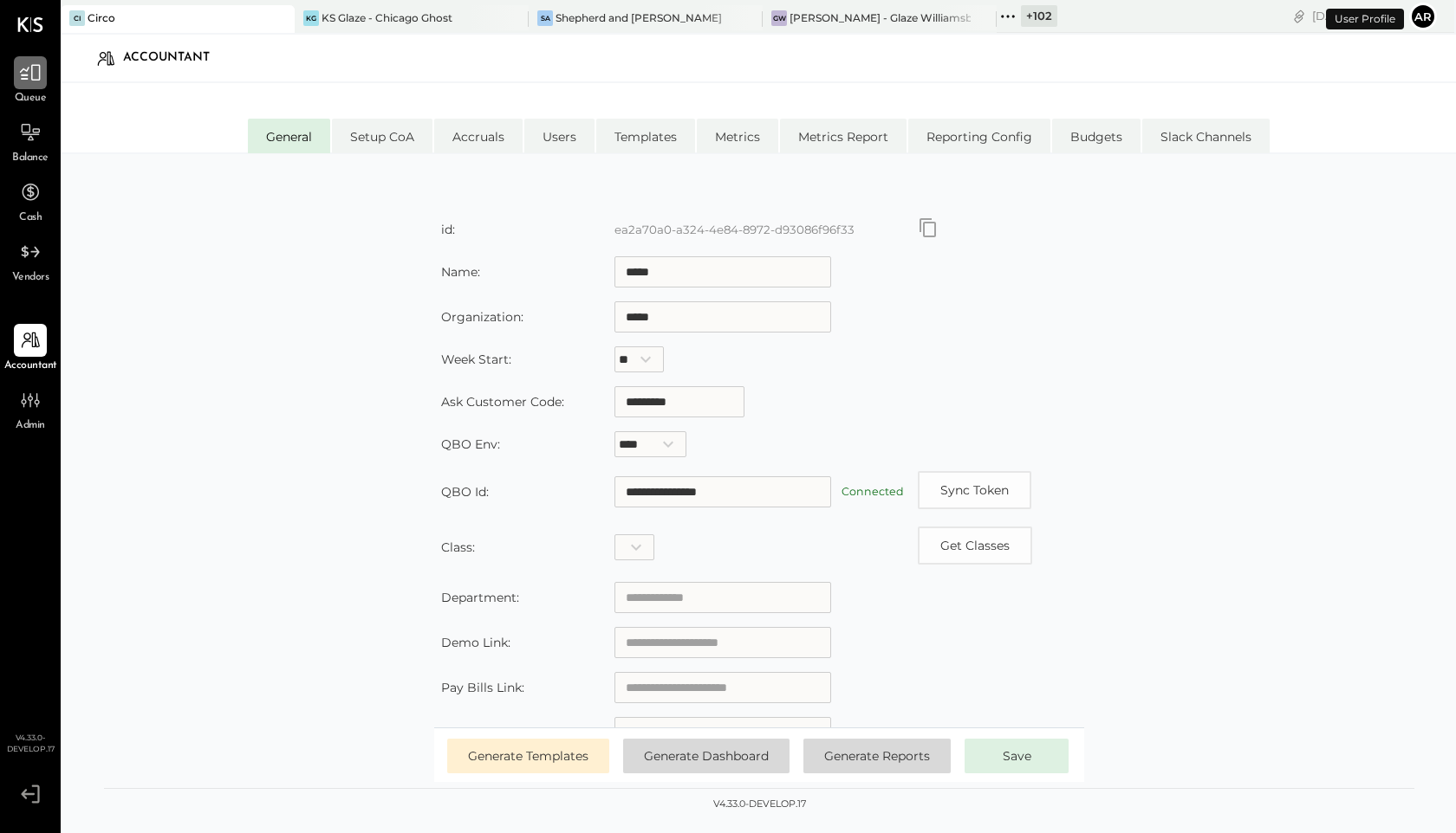
click at [33, 80] on icon at bounding box center [29, 73] width 23 height 23
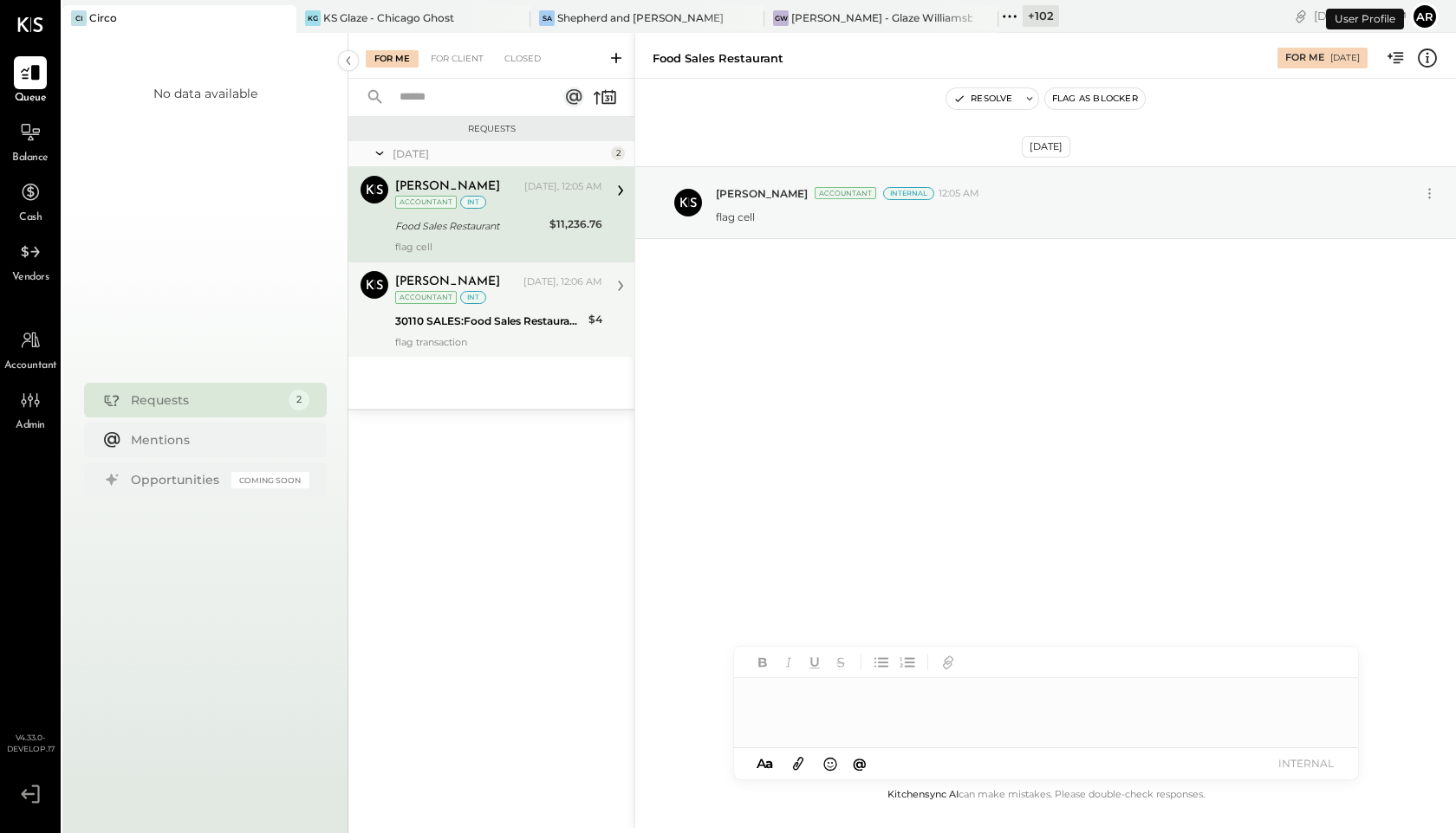
click at [436, 306] on div "[PERSON_NAME] [DATE], 12:06 AM Accountant int 30110 SALES:Food Sales Restaurant…" at bounding box center [498, 309] width 207 height 77
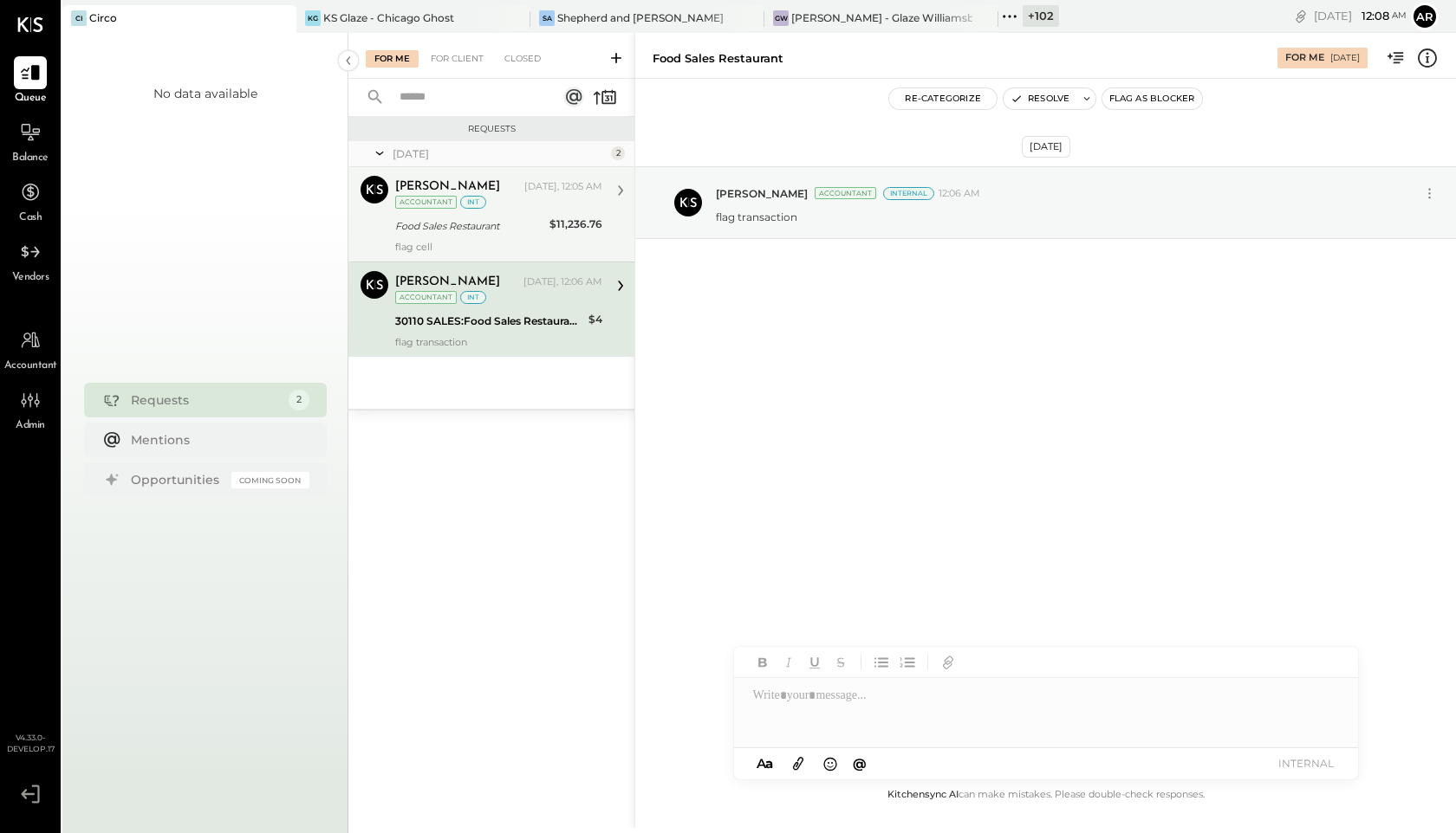
click at [473, 223] on div "Food Sales Restaurant" at bounding box center [470, 226] width 149 height 18
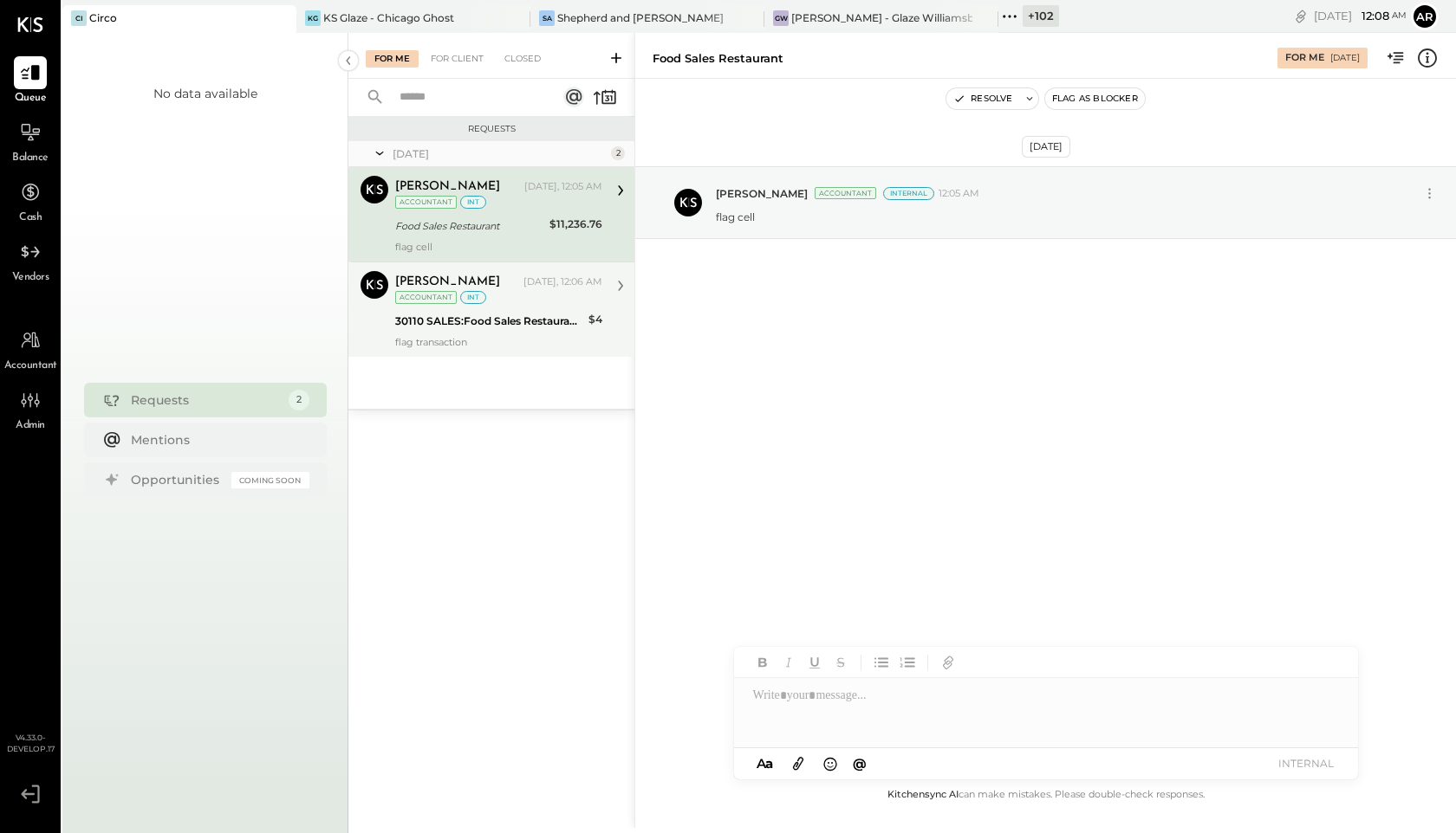
click at [478, 326] on div "30110 SALES:Food Sales Restaurant:Food Sales Restaurant" at bounding box center [488, 321] width 188 height 18
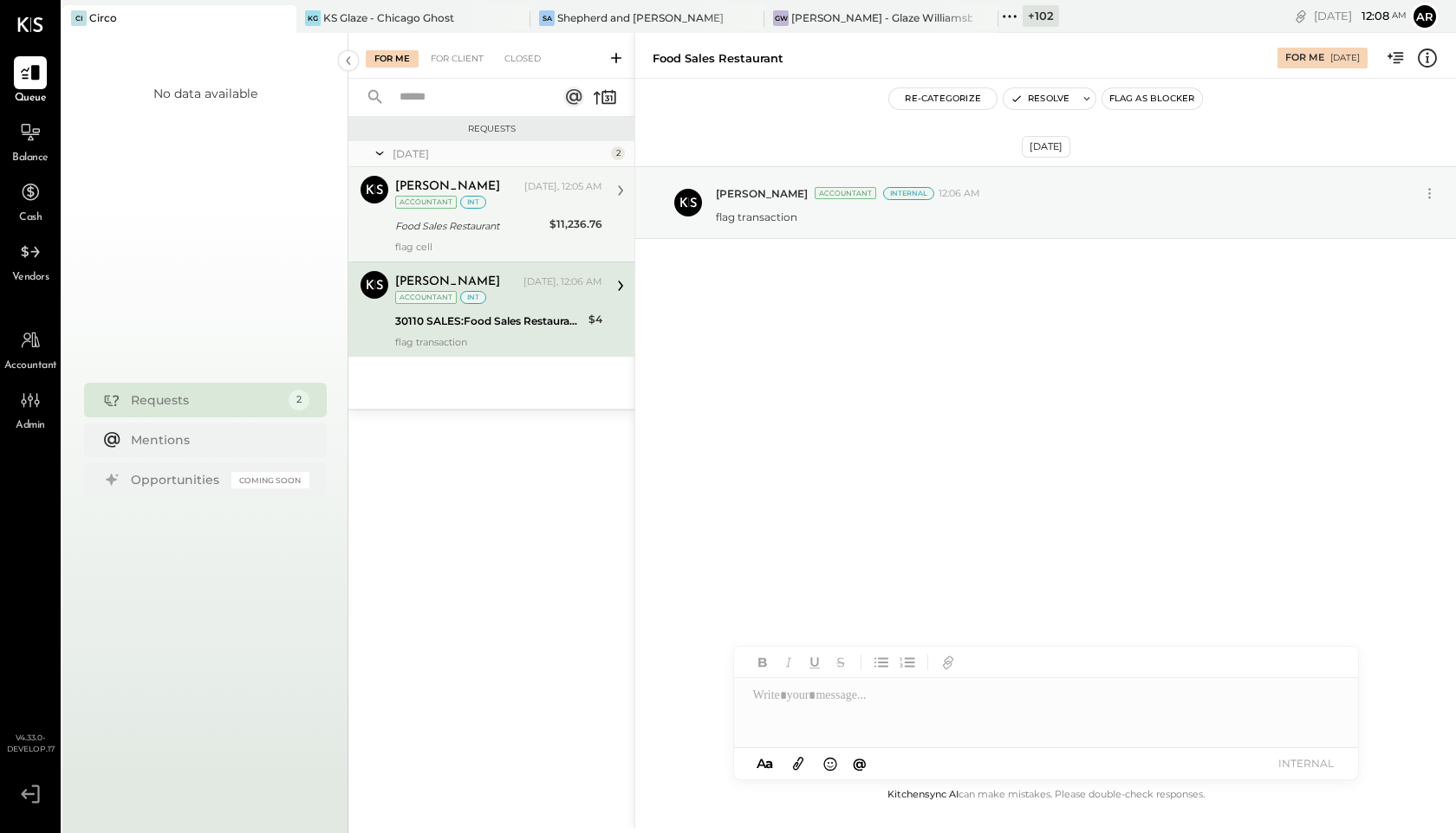
click at [479, 249] on div "flag cell" at bounding box center [498, 247] width 207 height 12
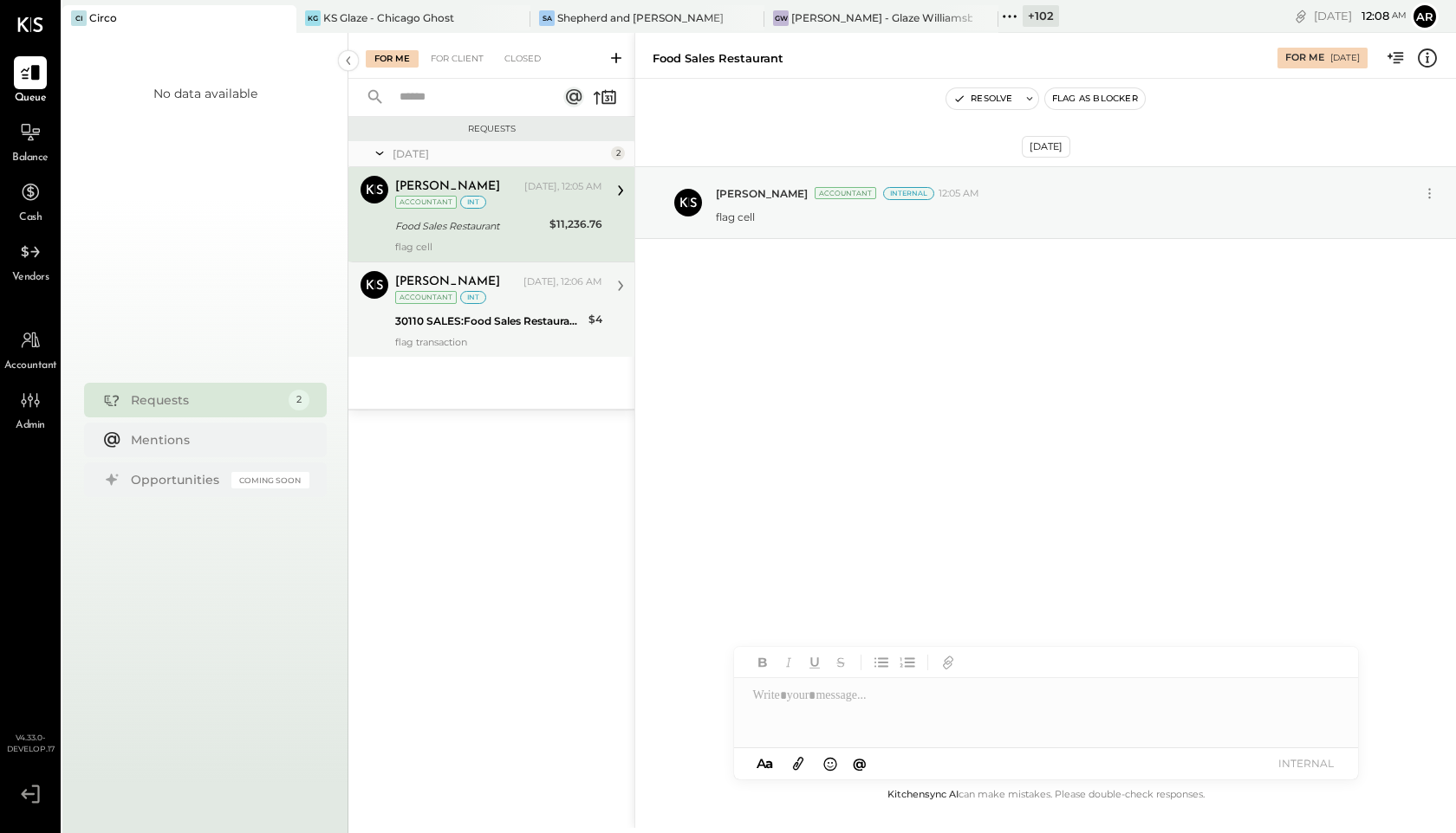
click at [482, 337] on div "flag transaction" at bounding box center [498, 342] width 207 height 12
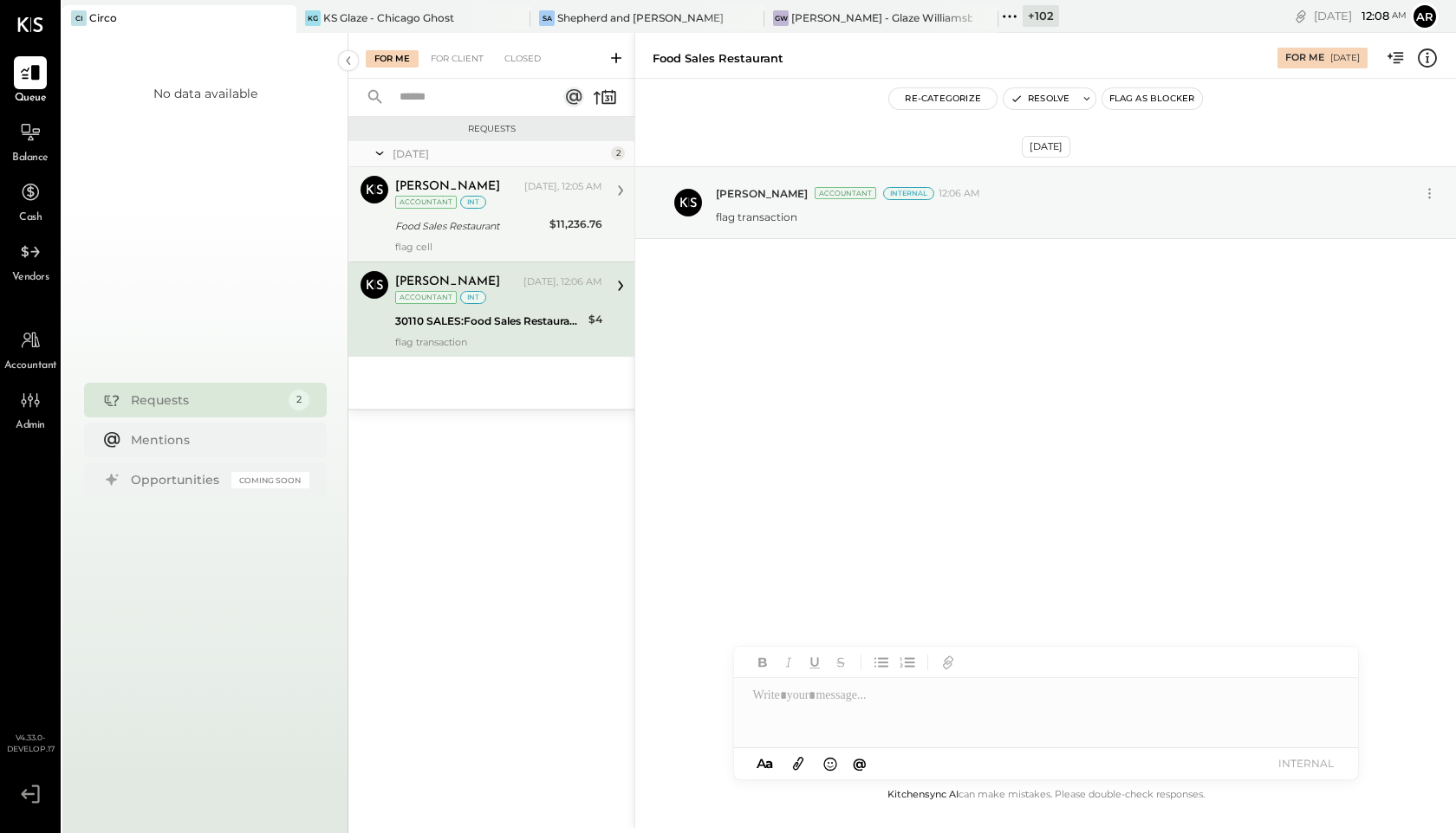
click at [495, 211] on div "[PERSON_NAME] [DATE], 12:05 AM Accountant int Food Sales Restaurant $11,236.76 …" at bounding box center [498, 214] width 207 height 77
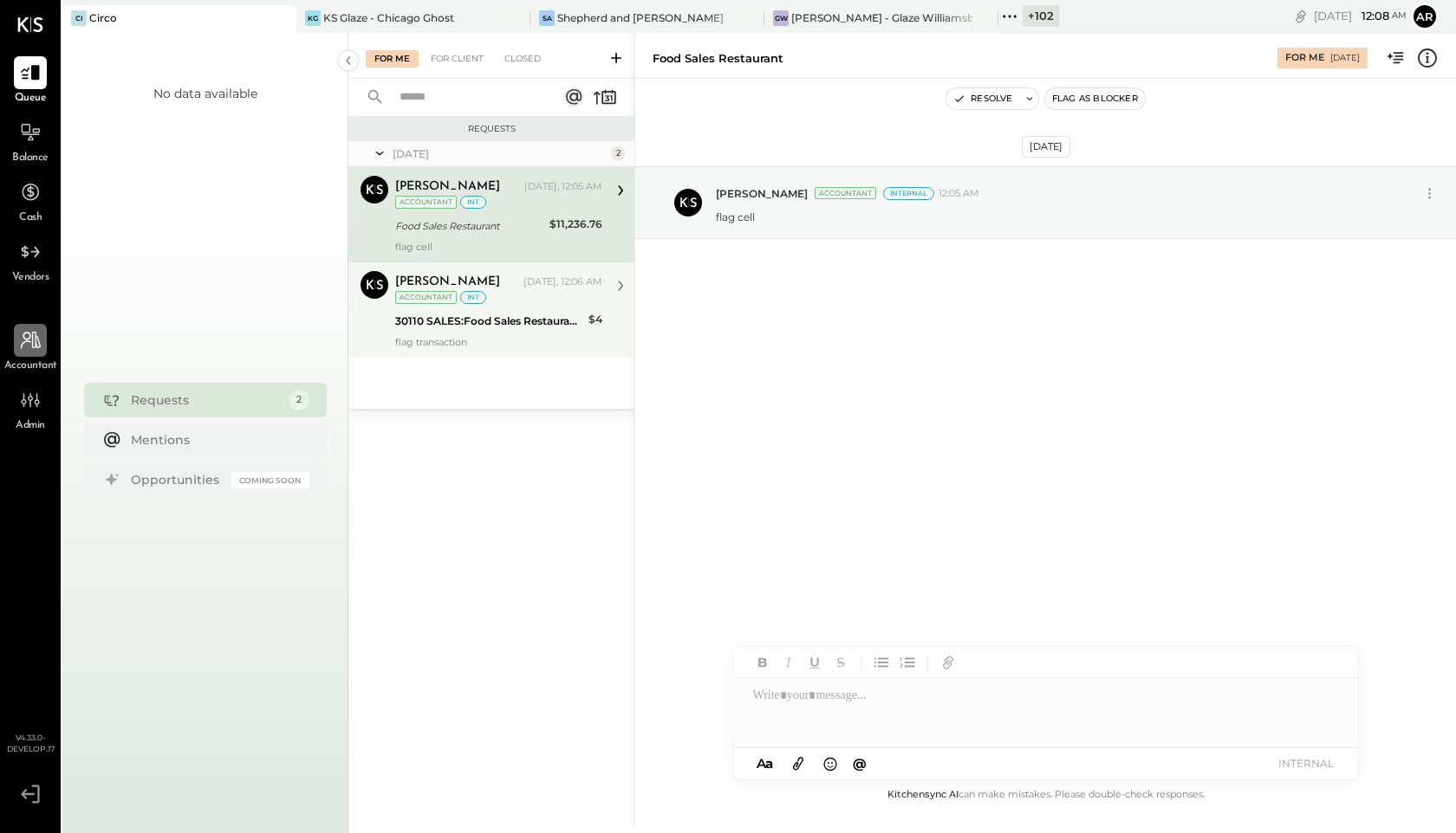
click at [28, 345] on icon at bounding box center [29, 340] width 23 height 23
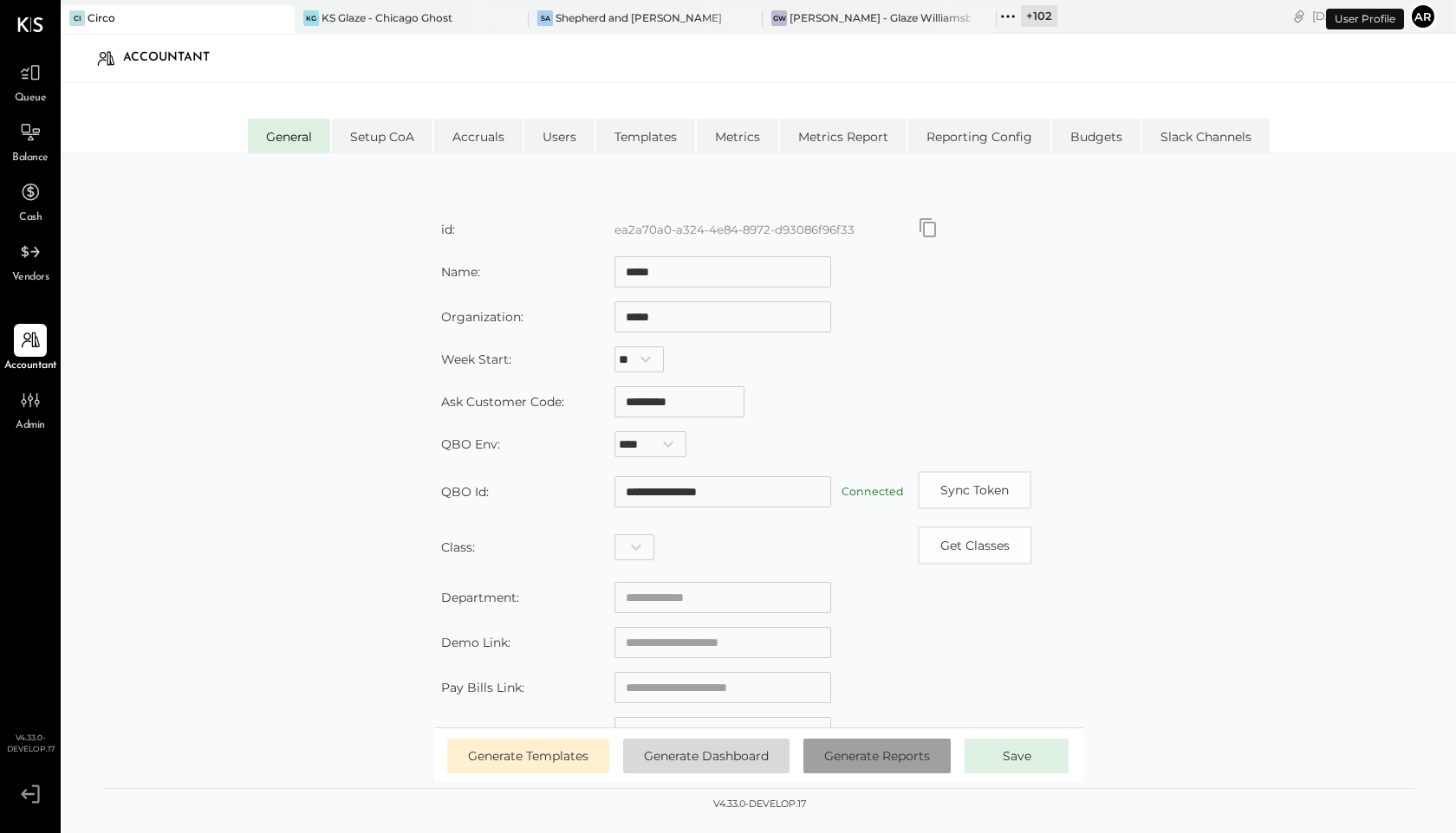
click at [867, 765] on button "Generate Reports" at bounding box center [877, 755] width 147 height 34
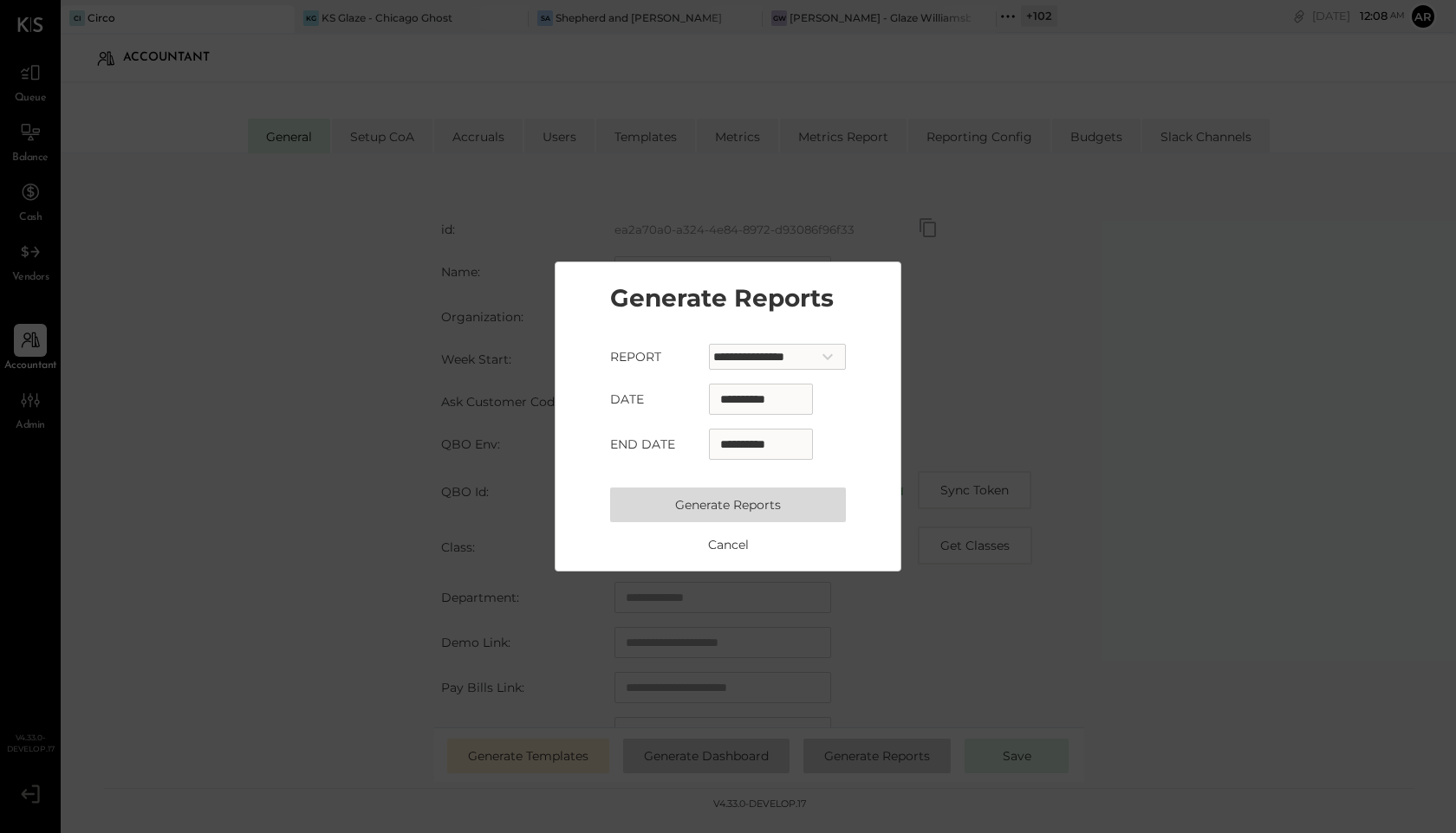
click at [743, 493] on button "Generate Reports" at bounding box center [728, 505] width 236 height 34
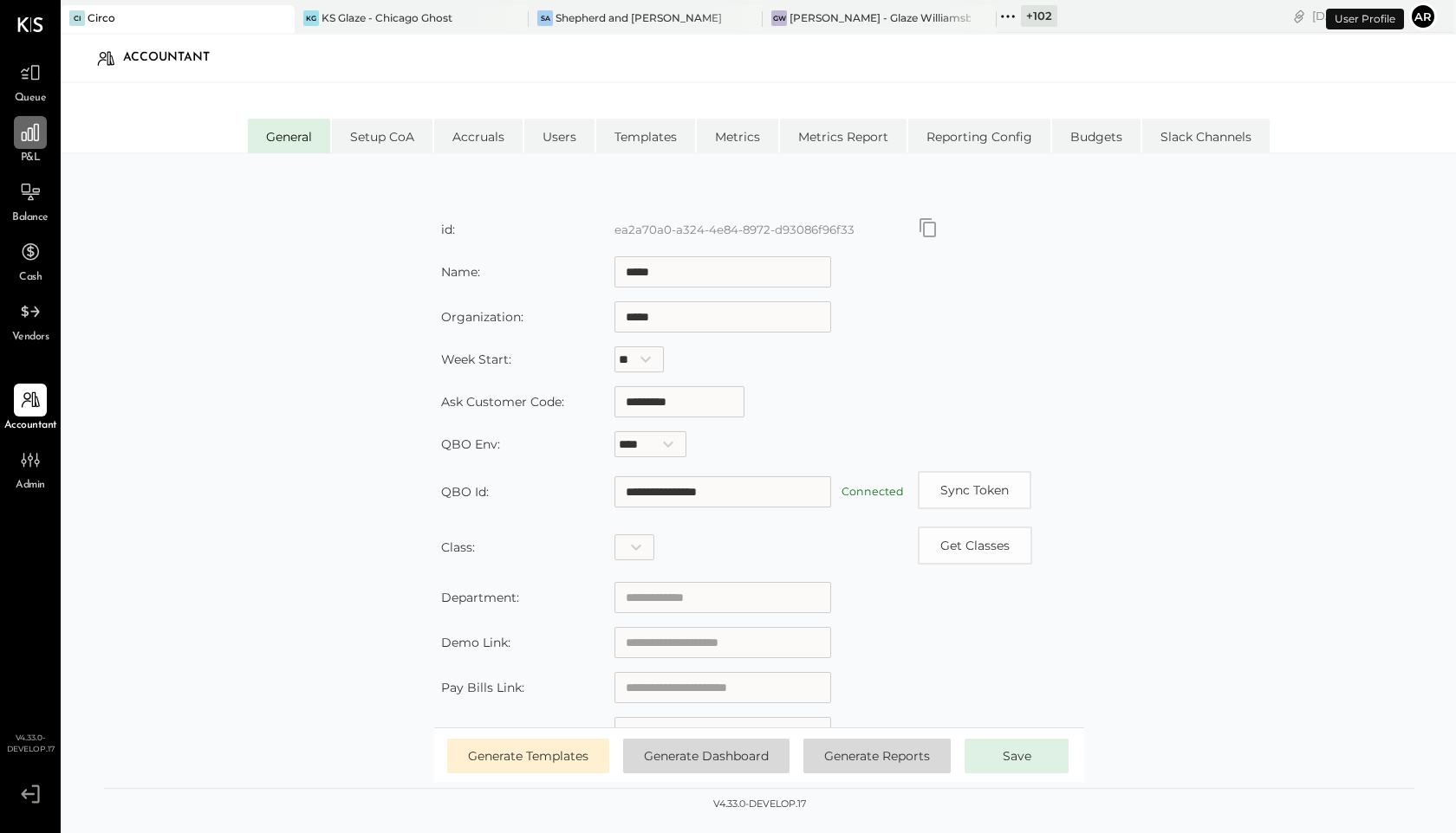
click at [26, 139] on icon at bounding box center [29, 132] width 23 height 23
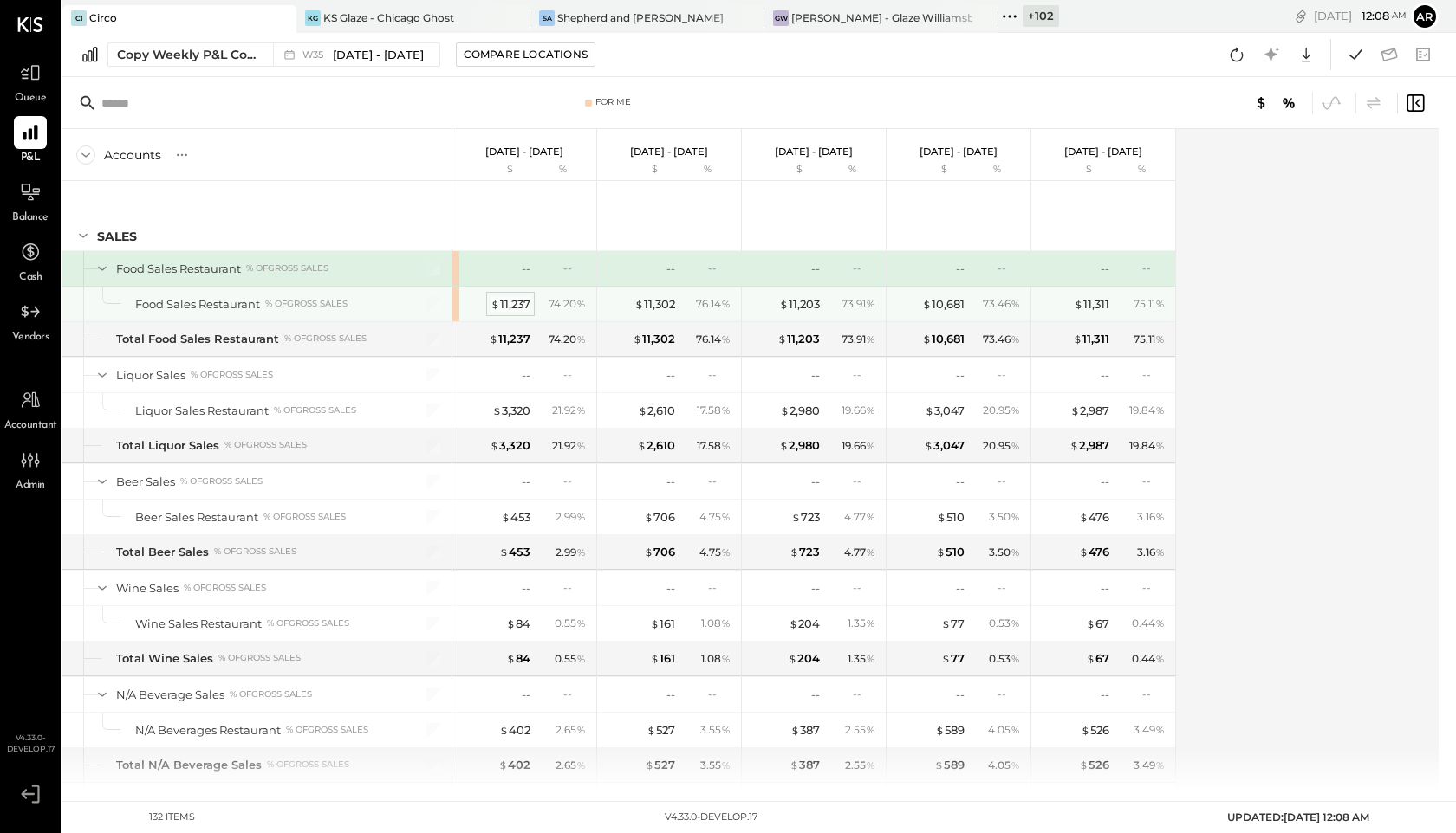
click at [509, 306] on div "$ 11,237" at bounding box center [510, 305] width 40 height 17
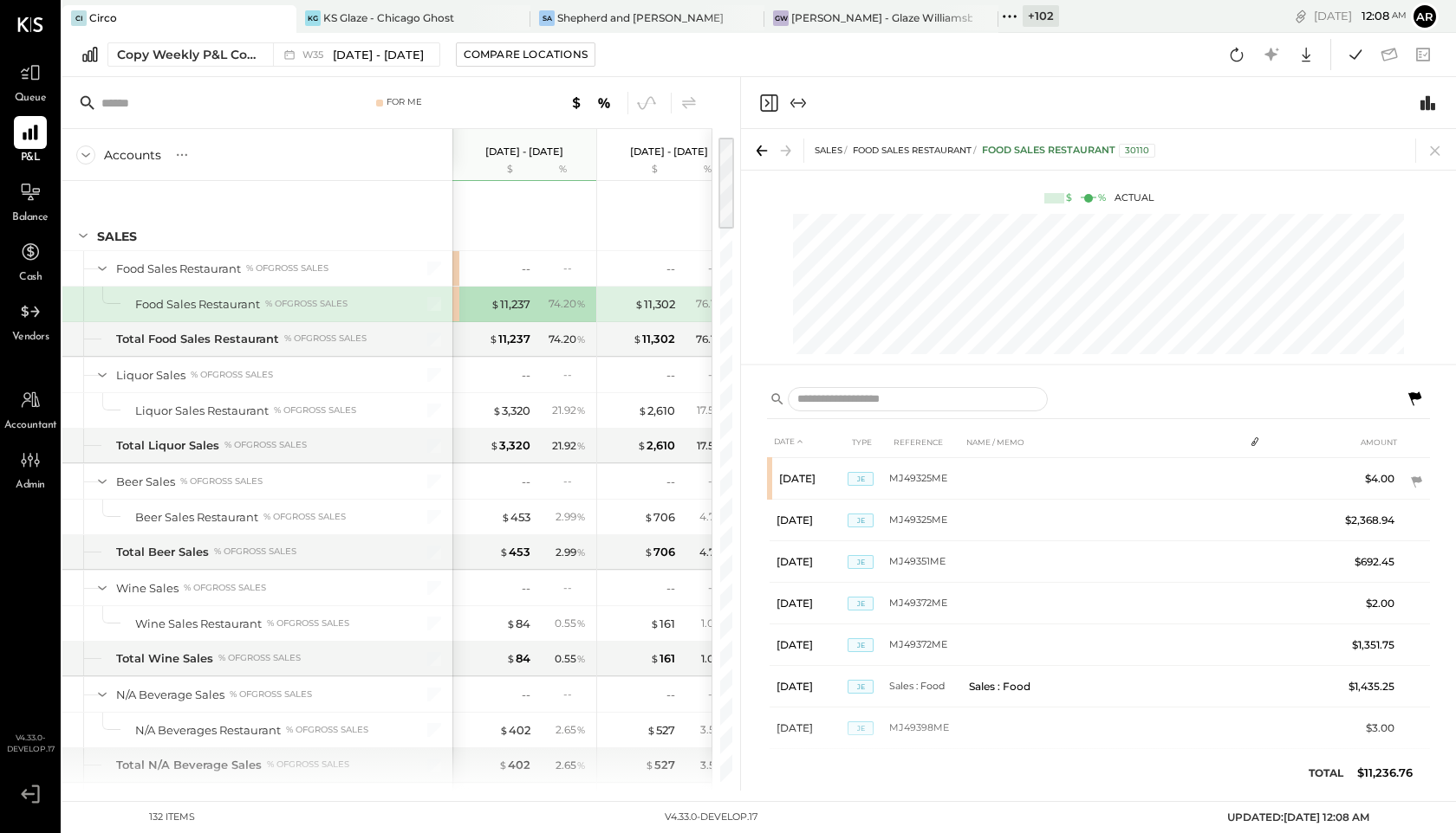
click at [1417, 394] on icon at bounding box center [1414, 399] width 13 height 14
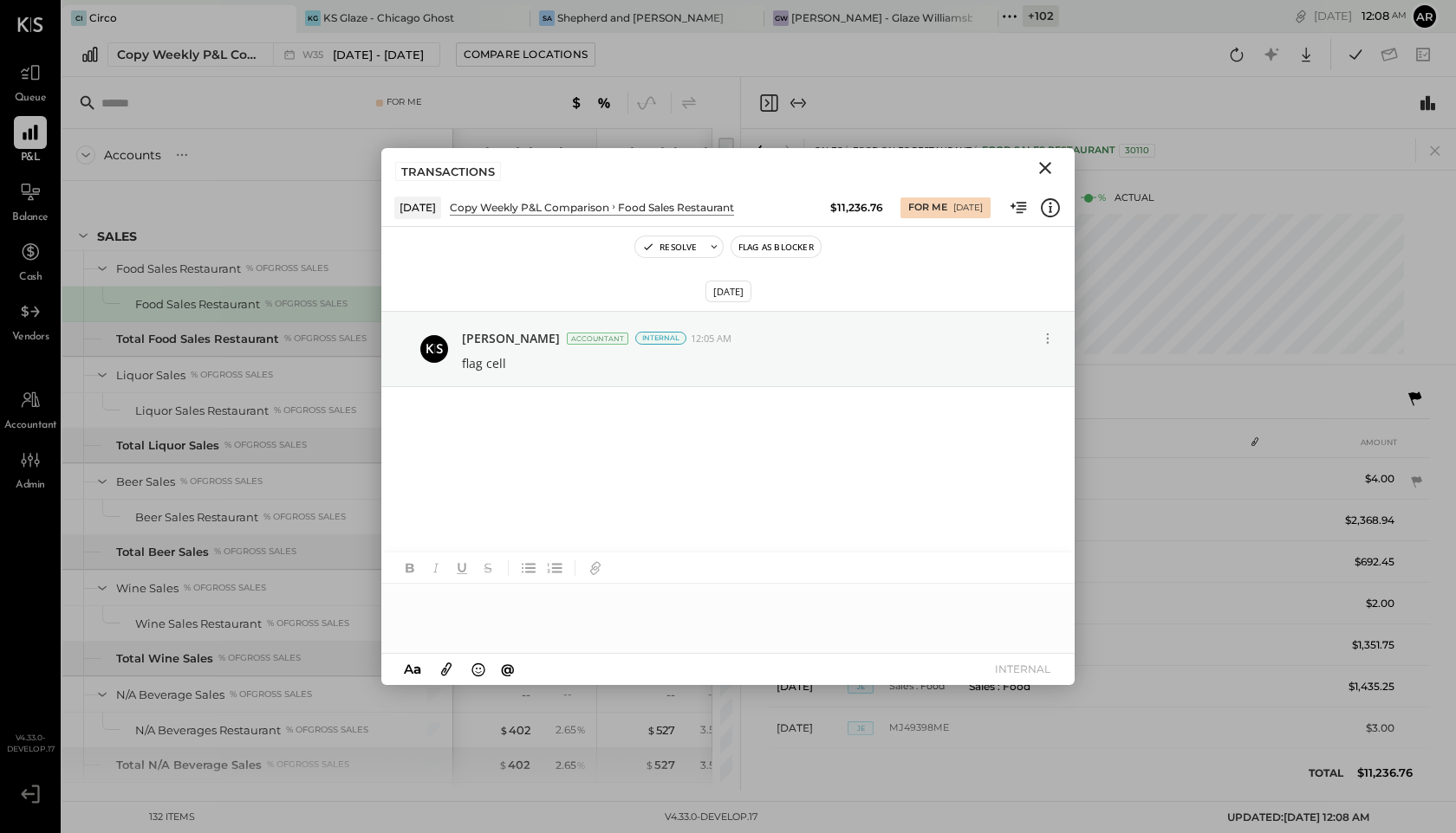
click at [1044, 160] on icon "Close" at bounding box center [1044, 168] width 21 height 21
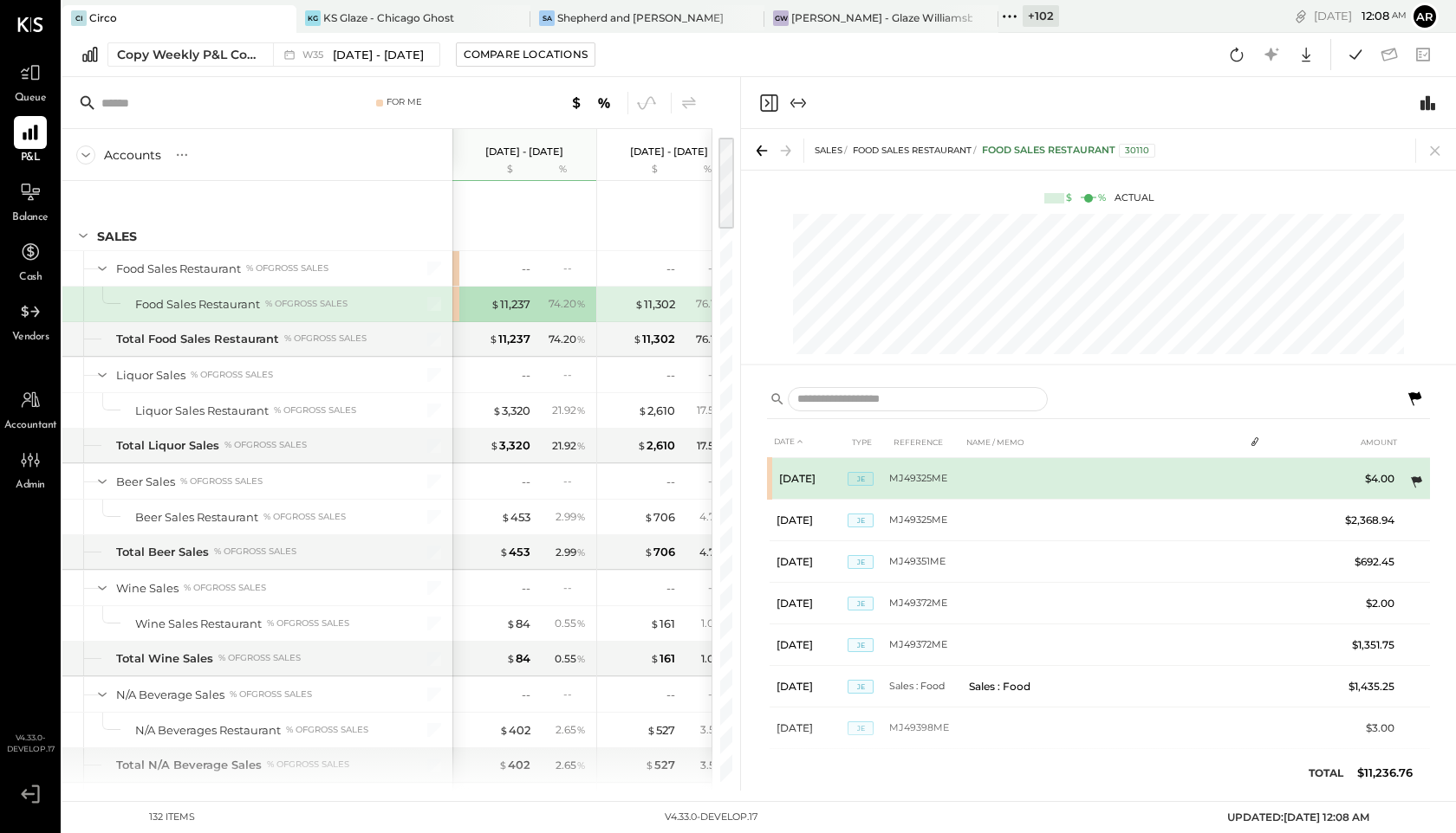
click at [1415, 476] on icon at bounding box center [1416, 482] width 18 height 18
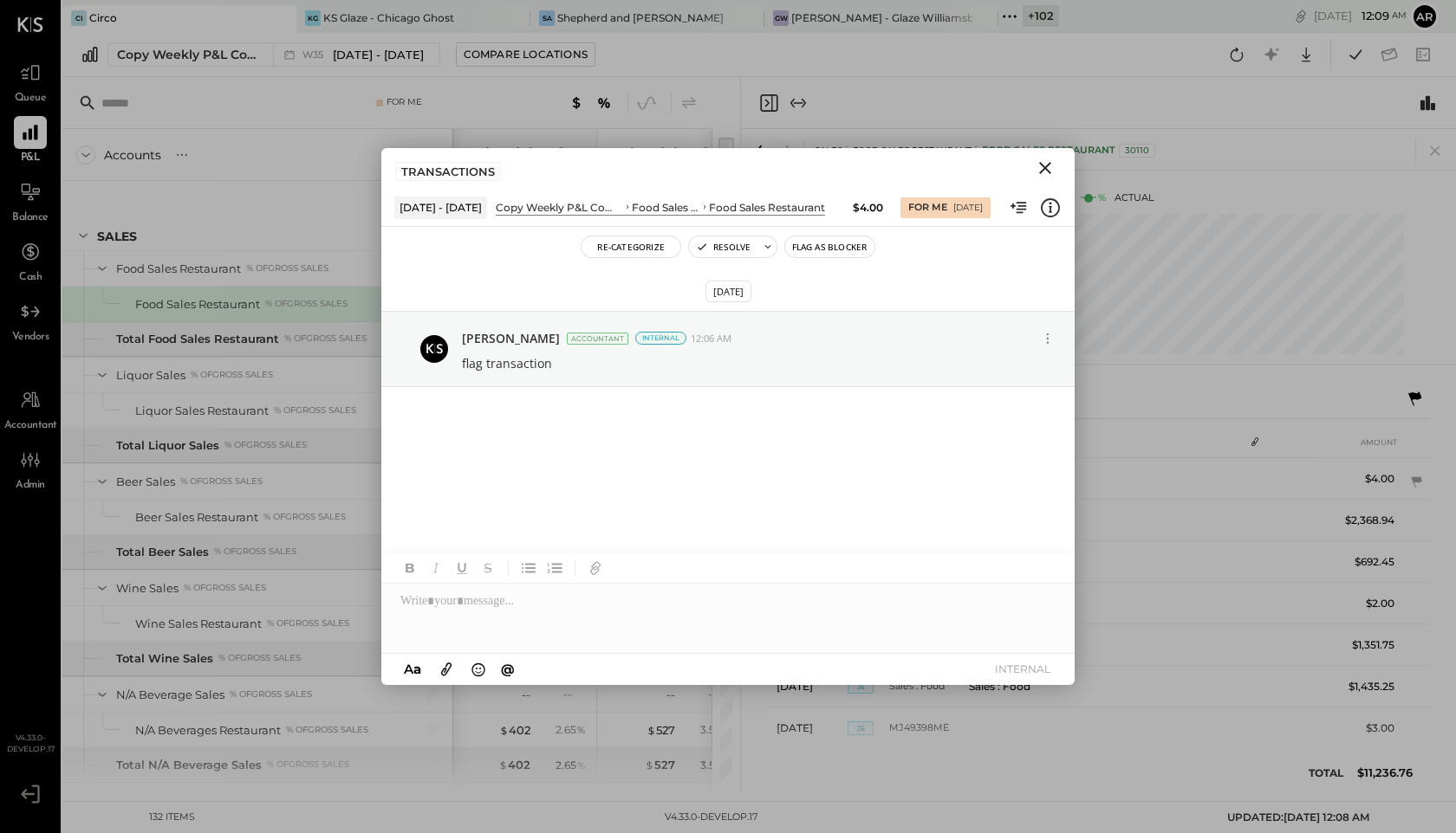
click at [1045, 172] on icon "Close" at bounding box center [1044, 168] width 21 height 21
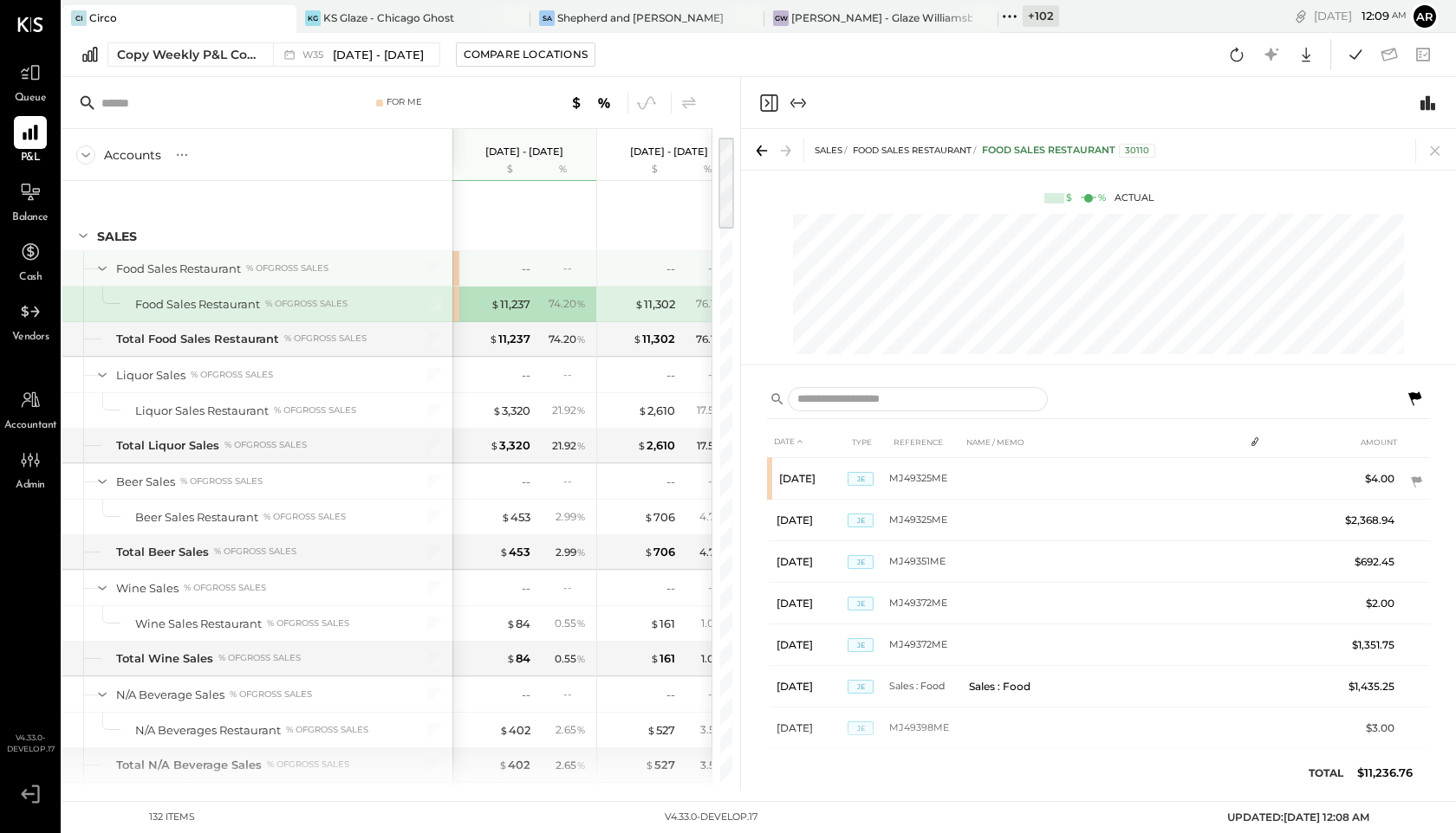
click at [511, 270] on div "--" at bounding box center [495, 268] width 70 height 17
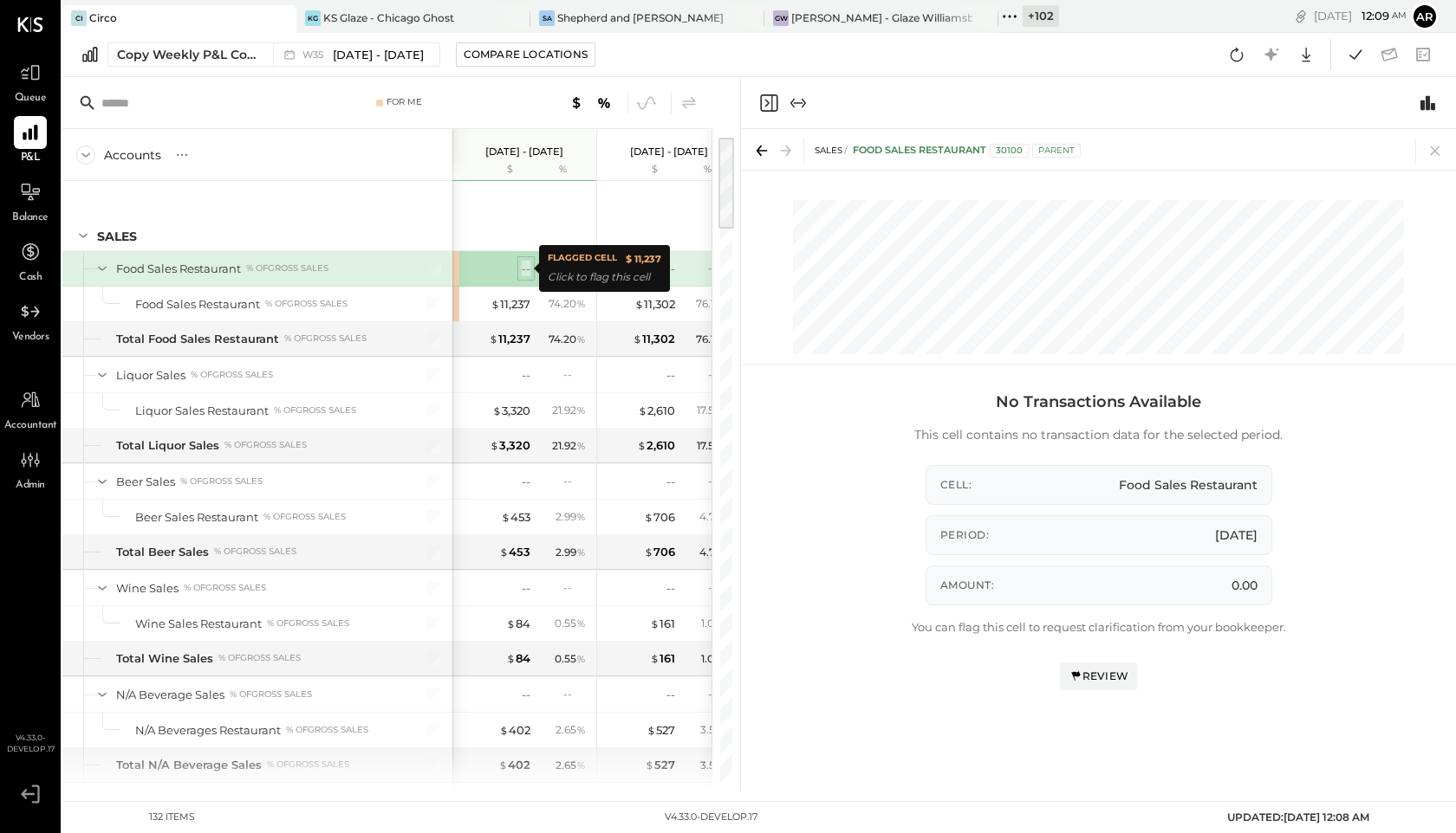
click at [525, 268] on div "--" at bounding box center [526, 268] width 9 height 17
click at [1110, 675] on div "Review" at bounding box center [1097, 676] width 60 height 15
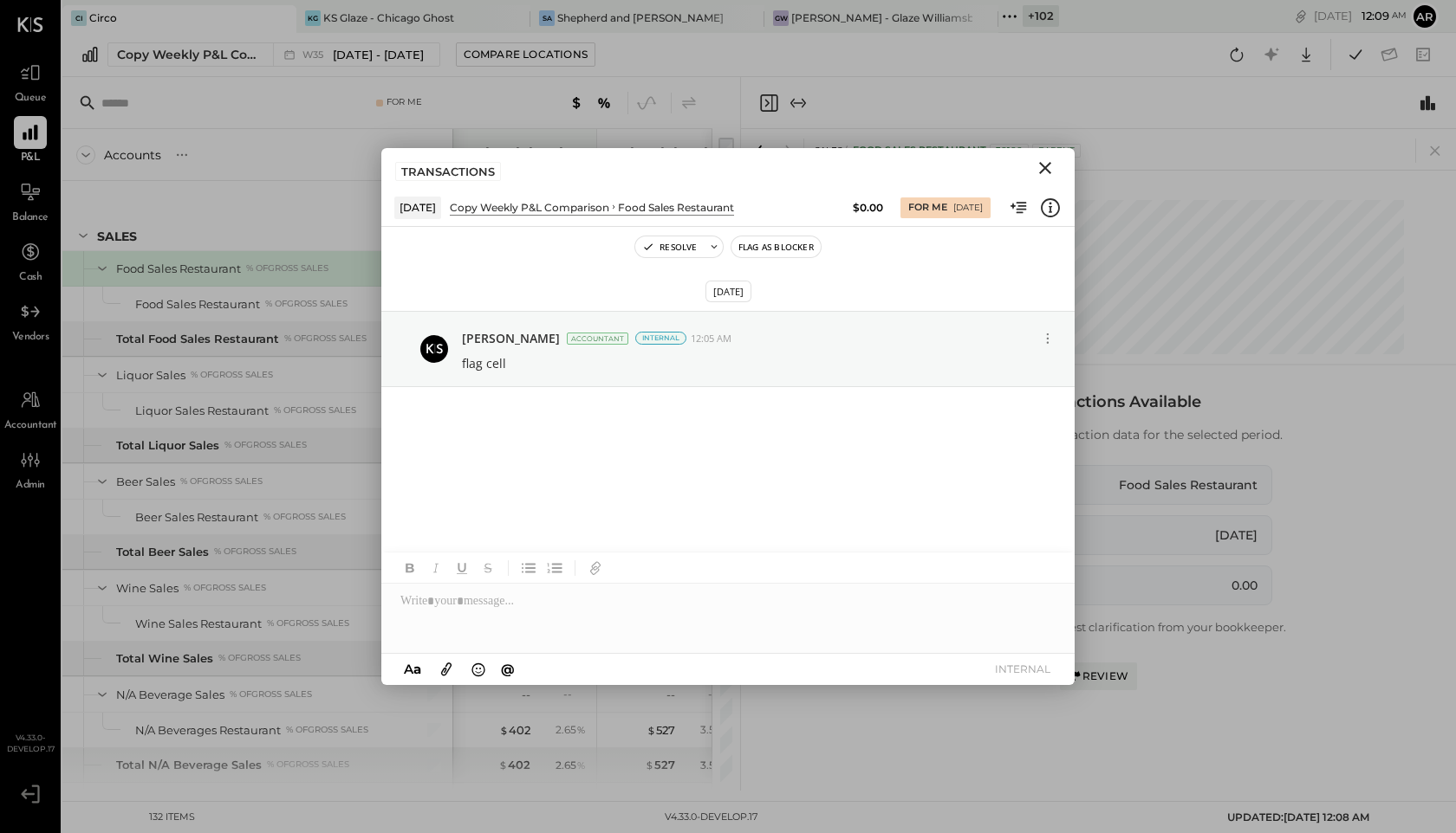
click at [1042, 164] on icon "Close" at bounding box center [1044, 168] width 21 height 21
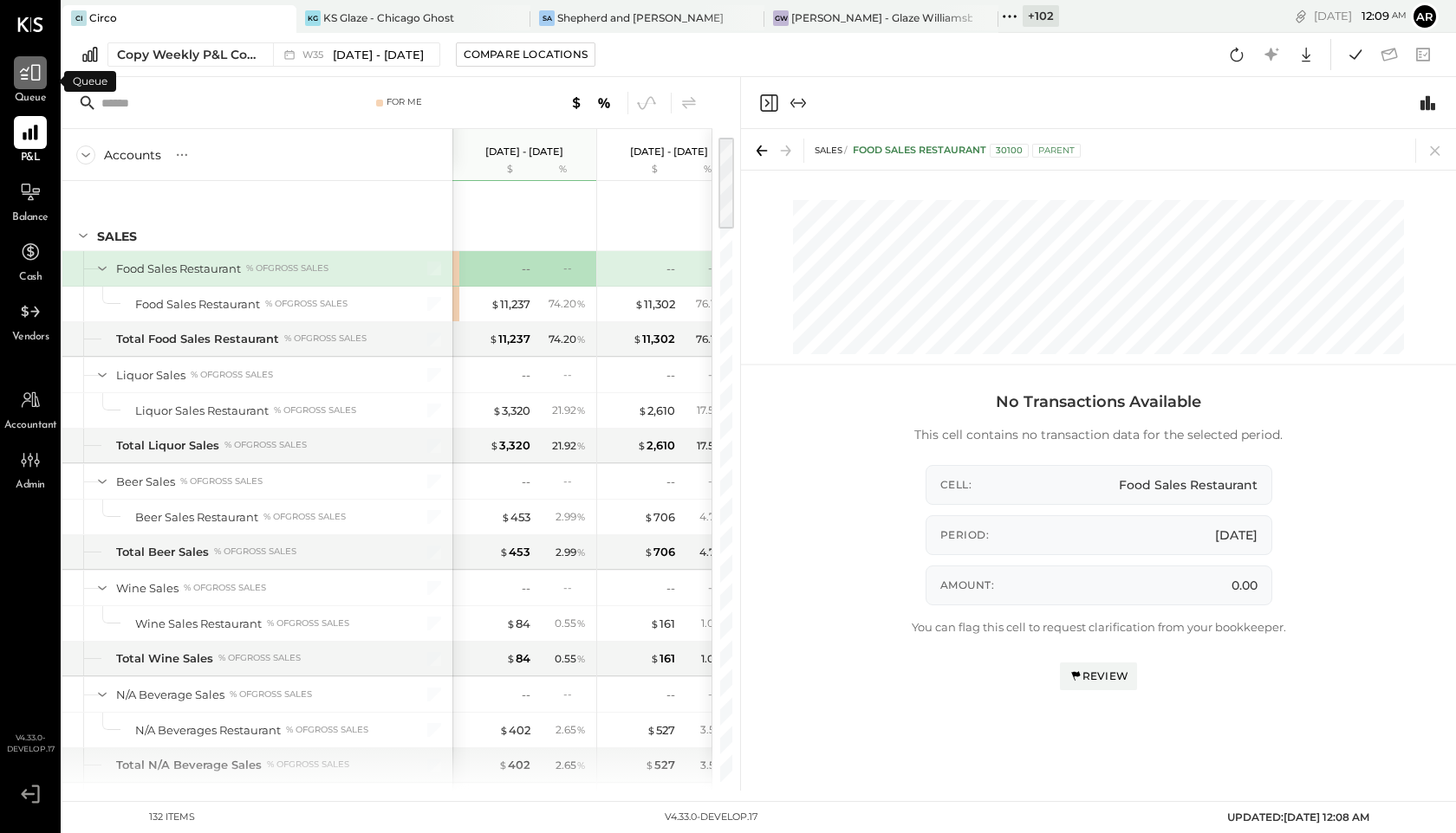
click at [31, 86] on div at bounding box center [30, 73] width 33 height 33
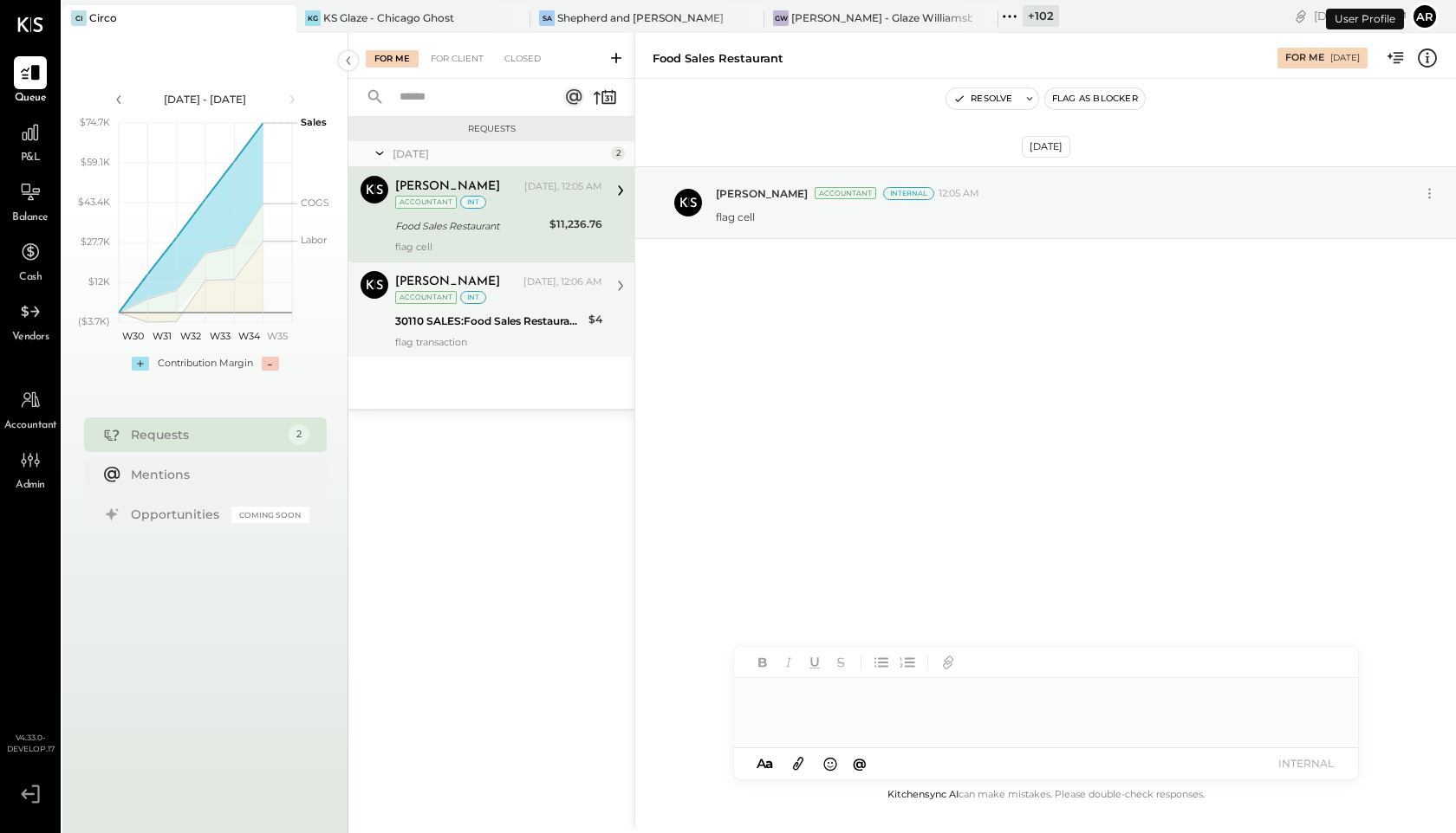
click at [458, 324] on div "30110 SALES:Food Sales Restaurant:Food Sales Restaurant" at bounding box center [488, 321] width 188 height 18
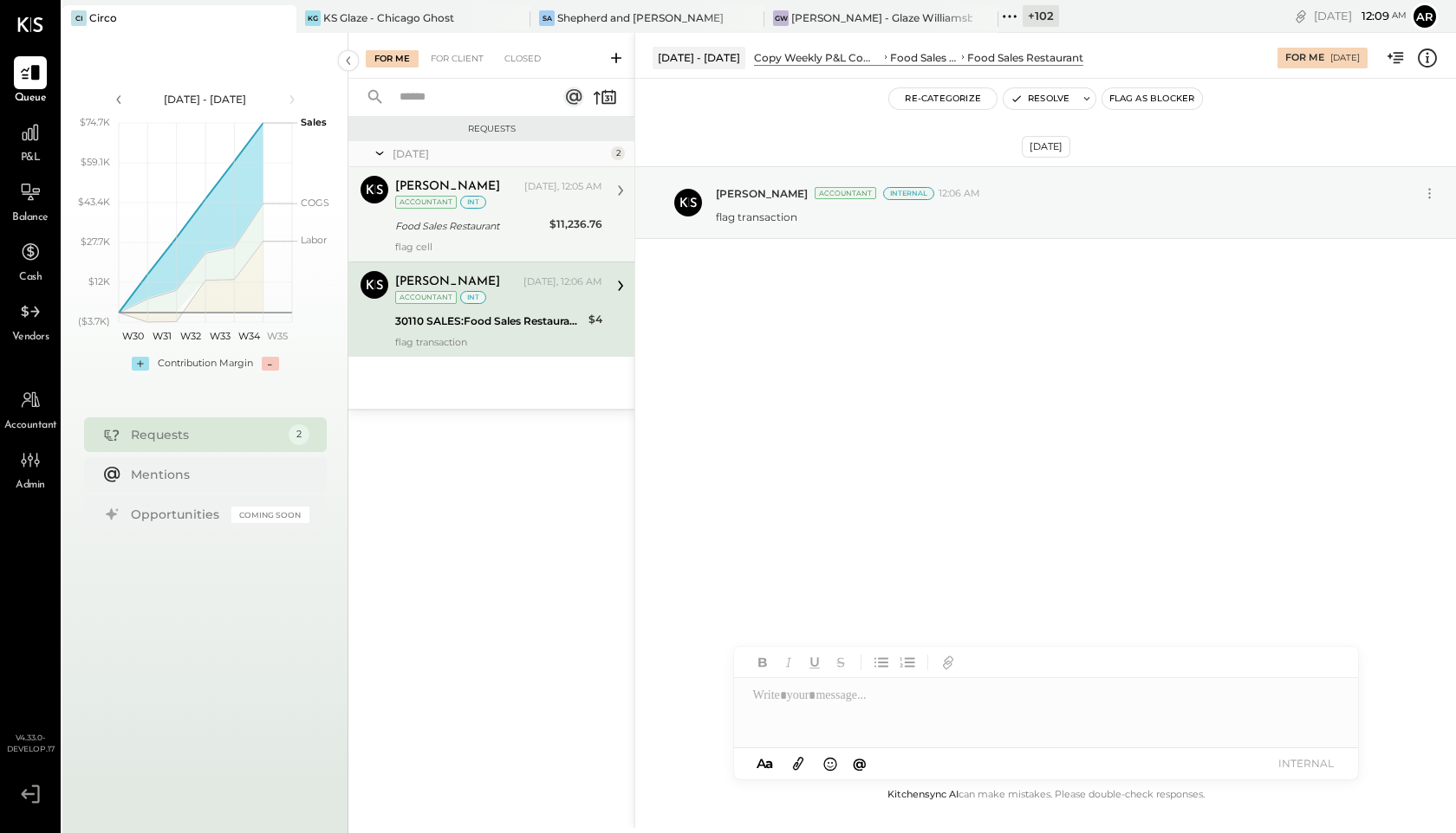
click at [491, 241] on div "flag cell" at bounding box center [498, 247] width 207 height 12
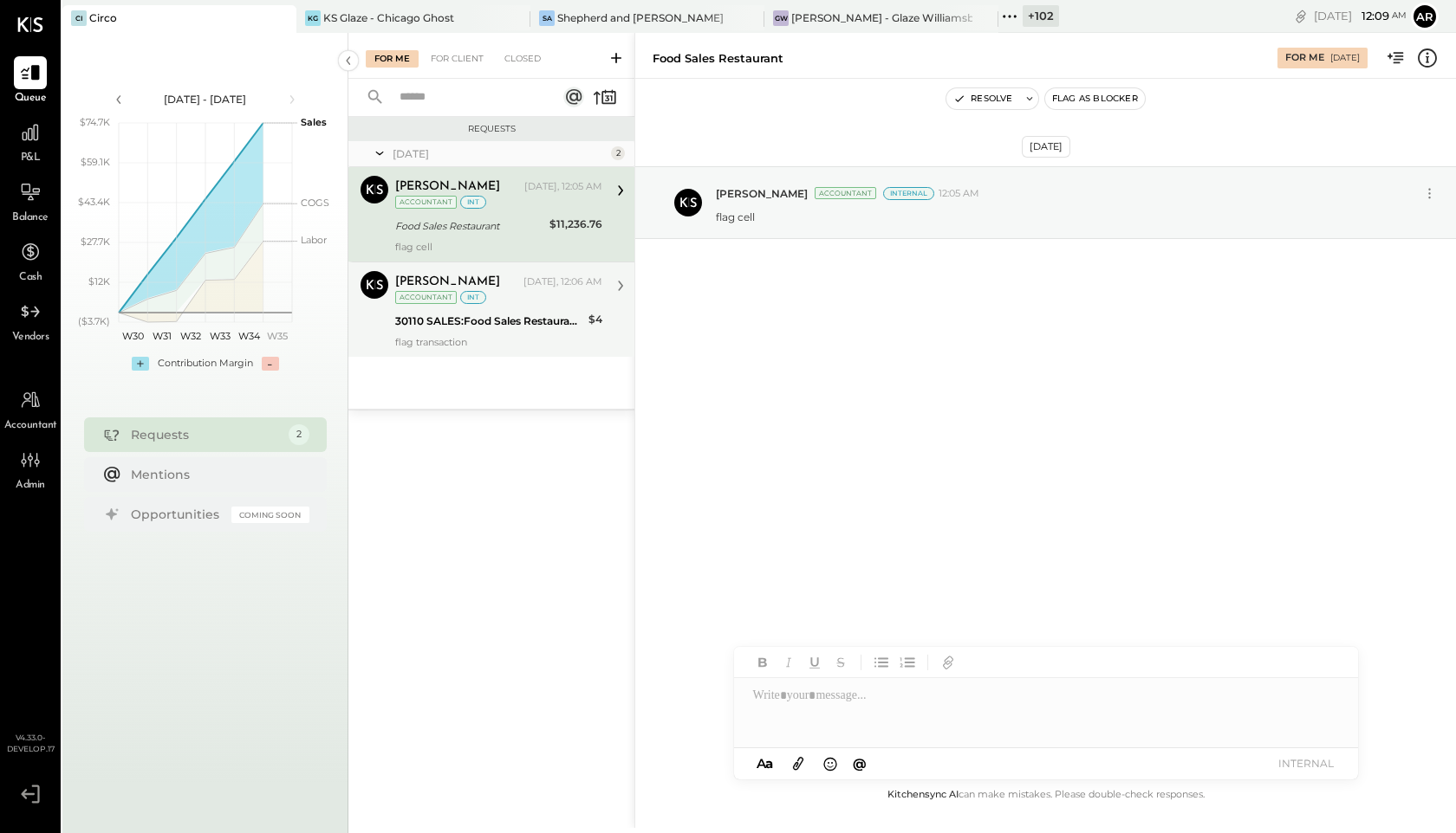
click at [525, 298] on div "[PERSON_NAME] [DATE], 12:06 AM Accountant int" at bounding box center [498, 289] width 207 height 35
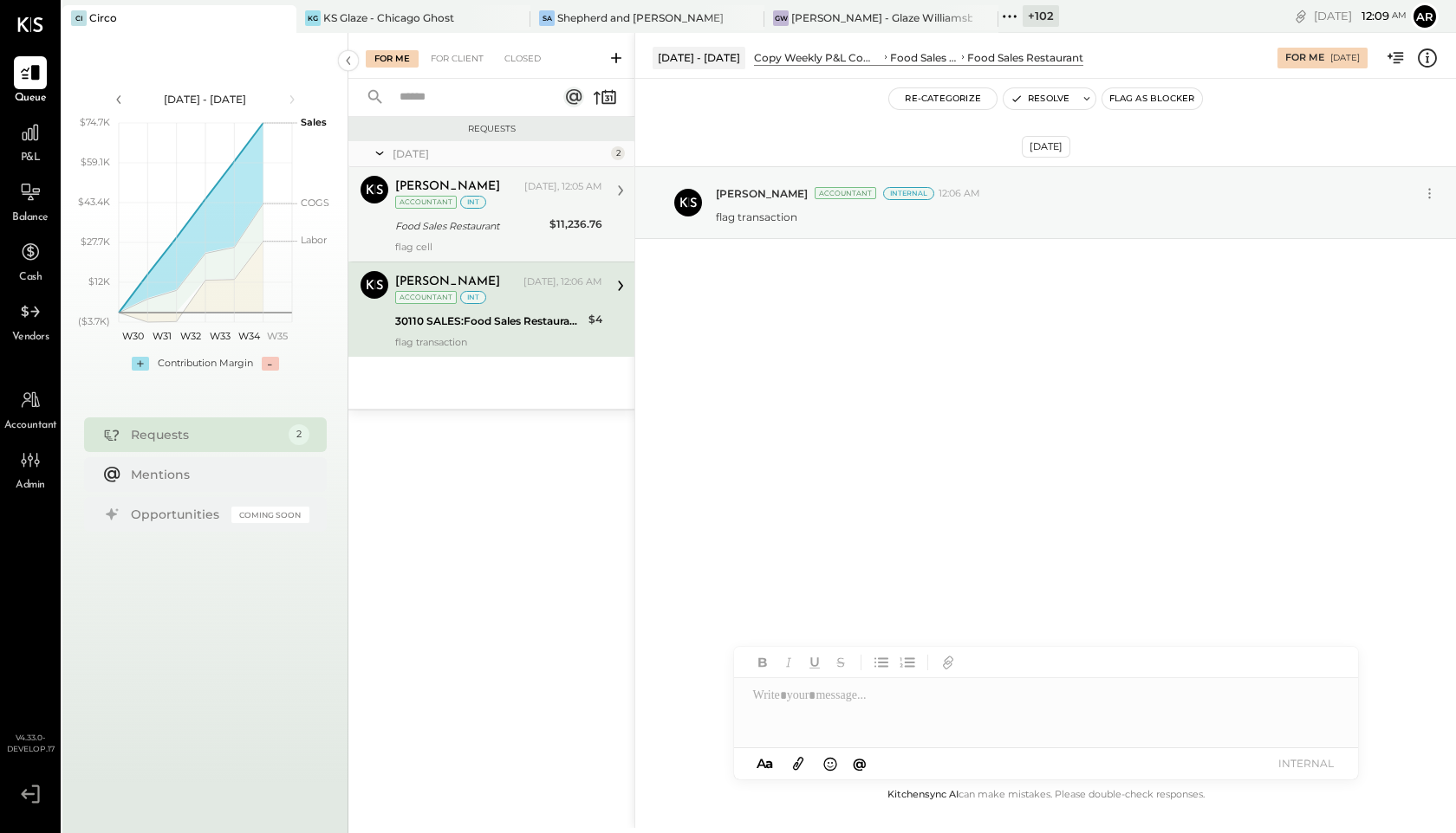
click at [519, 241] on div "flag cell" at bounding box center [498, 247] width 207 height 12
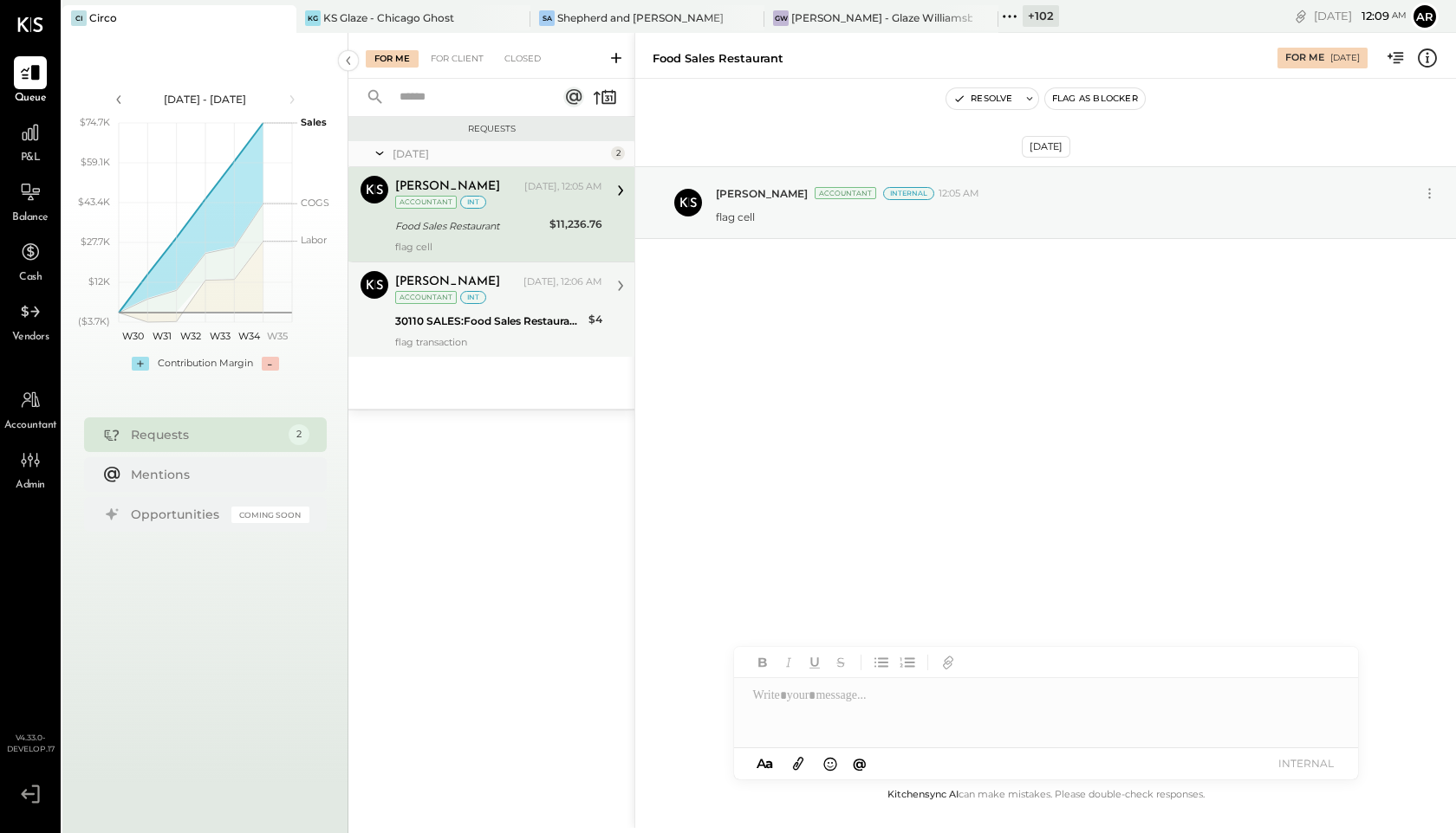
click at [517, 309] on div "[PERSON_NAME] [DATE], 12:06 AM Accountant int 30110 SALES:Food Sales Restaurant…" at bounding box center [498, 309] width 207 height 77
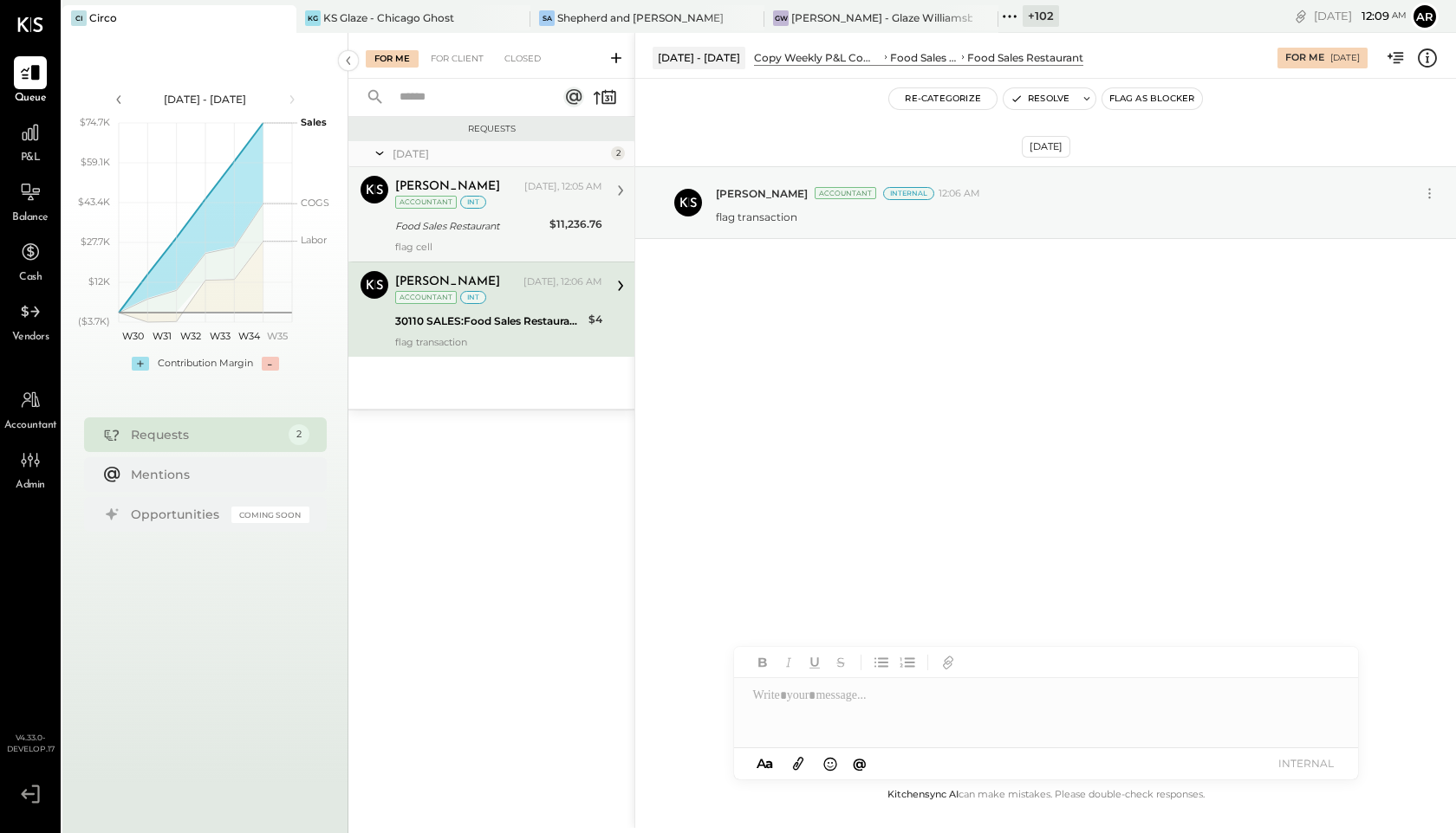
click at [515, 231] on div "Food Sales Restaurant" at bounding box center [470, 226] width 149 height 18
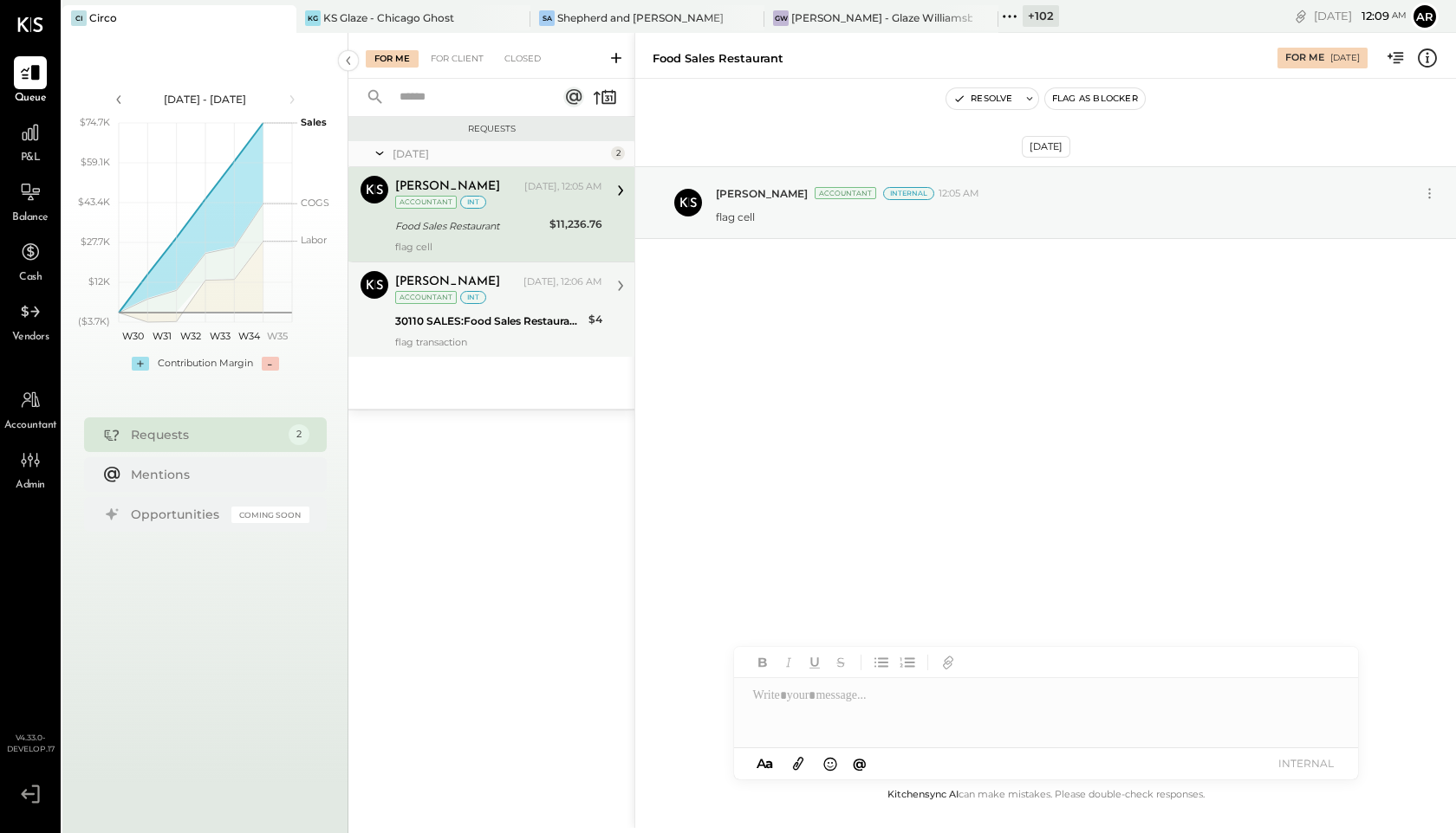
click at [518, 298] on div "[PERSON_NAME] [DATE], 12:06 AM Accountant int" at bounding box center [498, 289] width 207 height 35
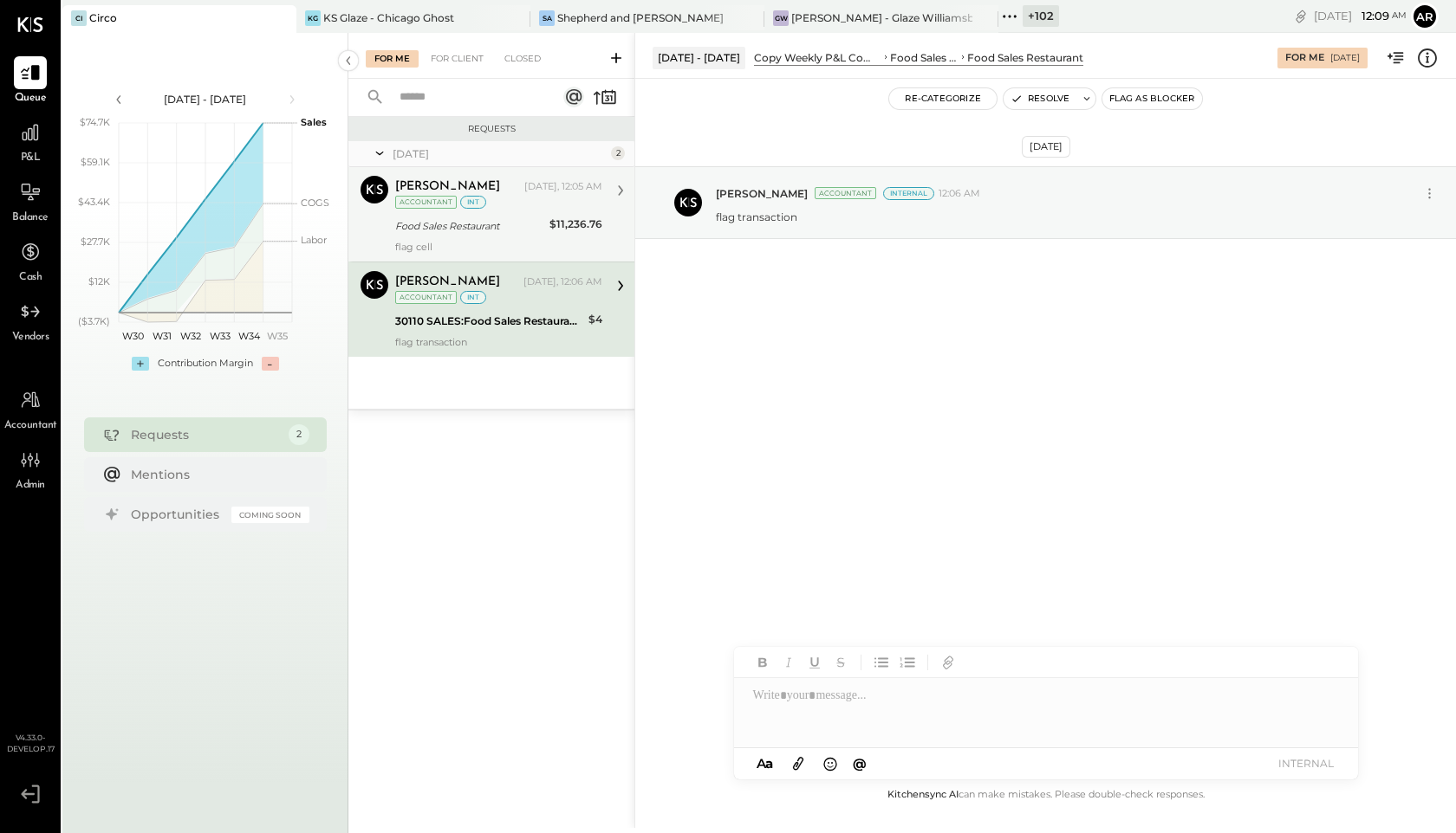
click at [510, 220] on div "Food Sales Restaurant" at bounding box center [470, 226] width 149 height 18
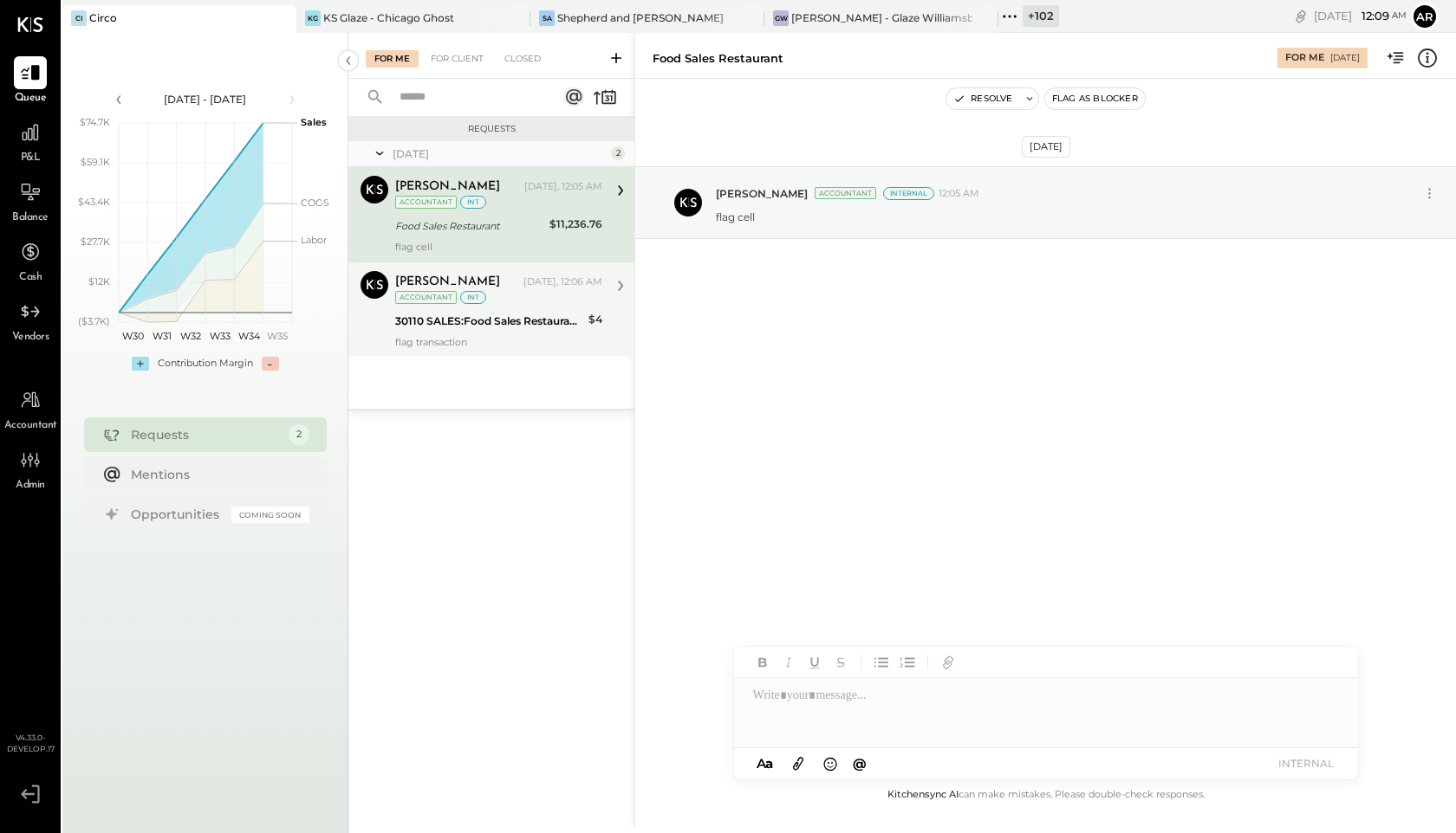
click at [518, 302] on div "[PERSON_NAME] [DATE], 12:06 AM Accountant int" at bounding box center [498, 289] width 207 height 35
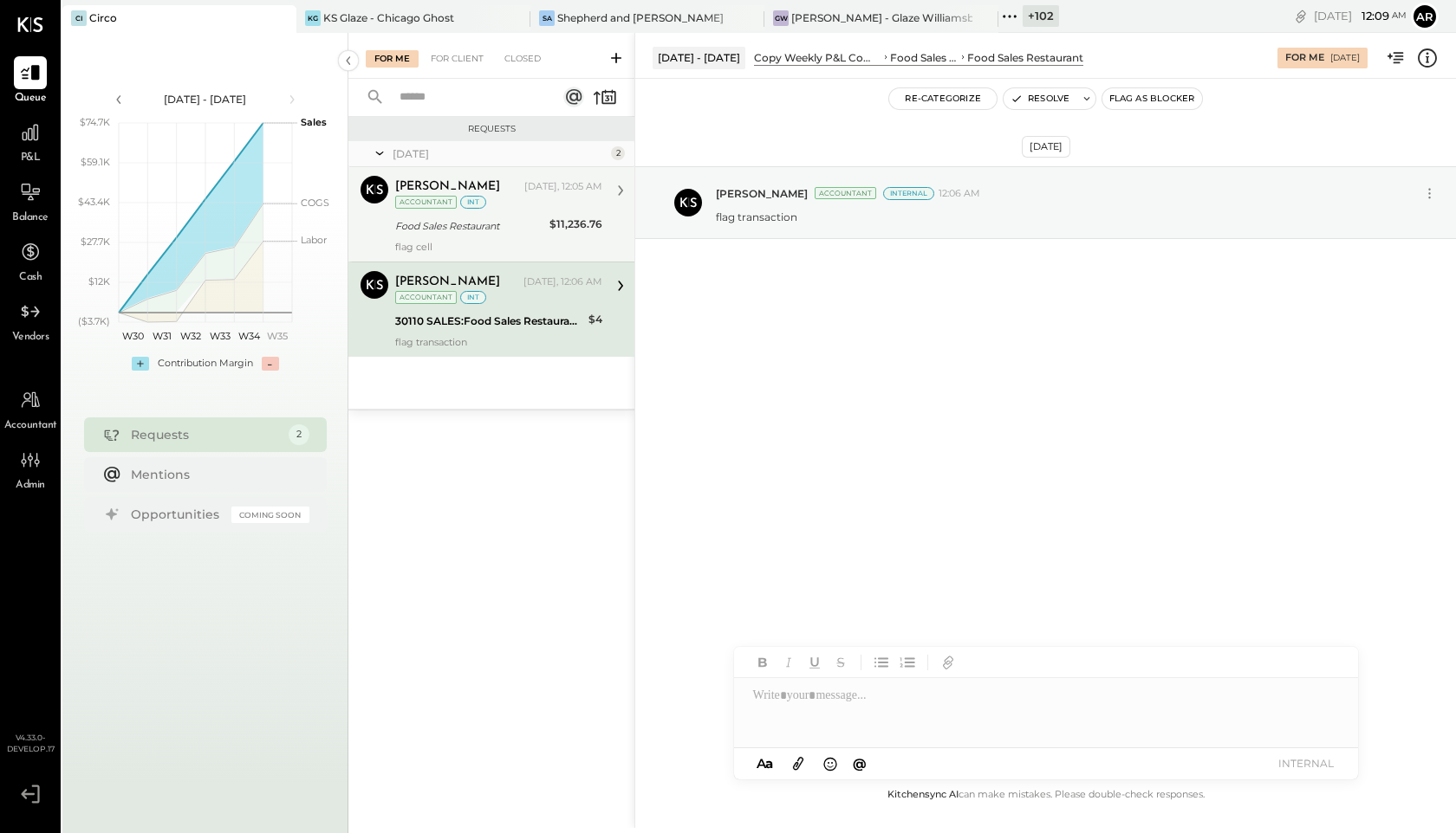
click at [510, 239] on div "[PERSON_NAME] [DATE], 12:05 AM Accountant int Food Sales Restaurant $11,236.76 …" at bounding box center [498, 214] width 207 height 77
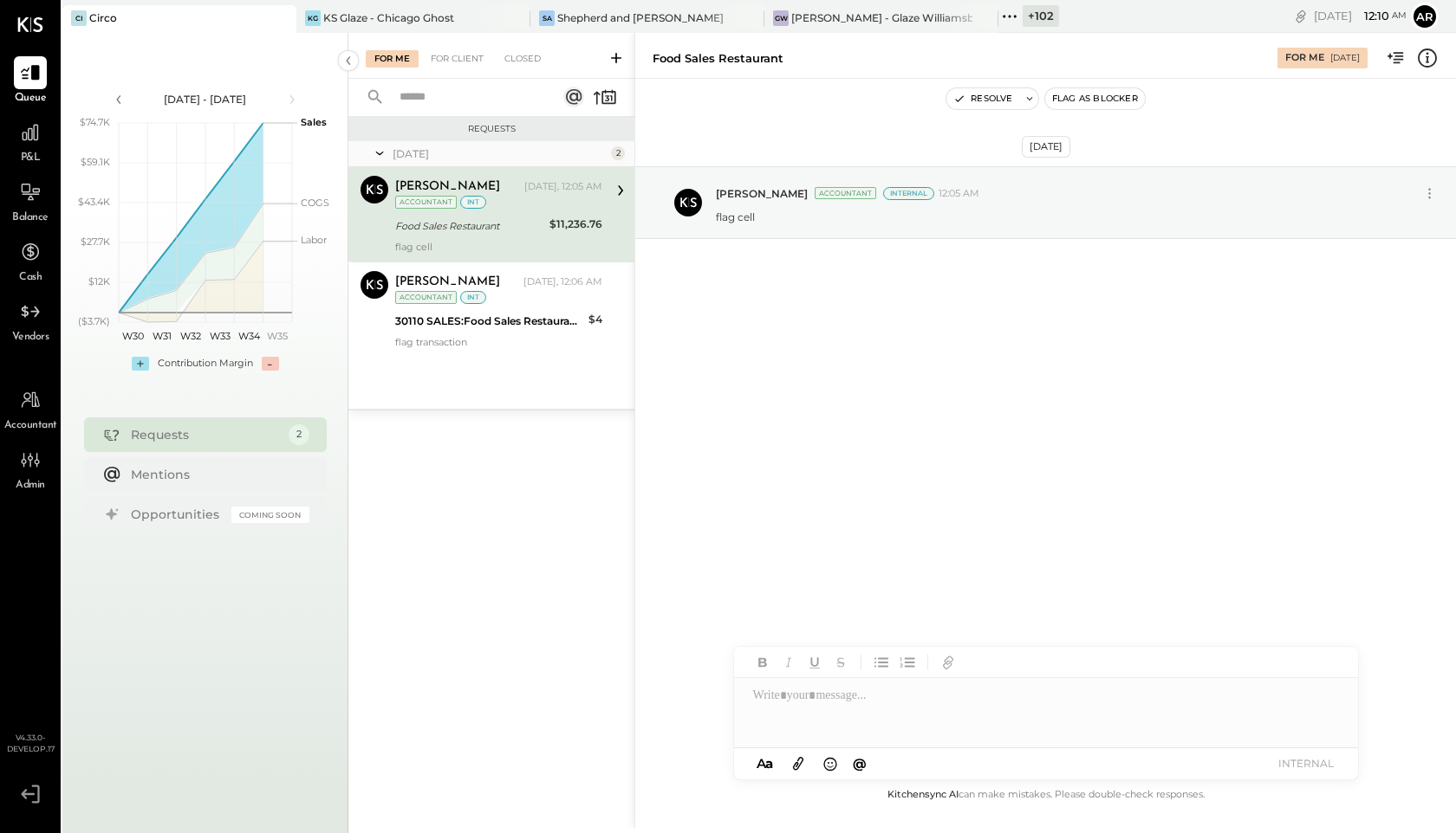
click at [1437, 55] on icon at bounding box center [1427, 58] width 23 height 23
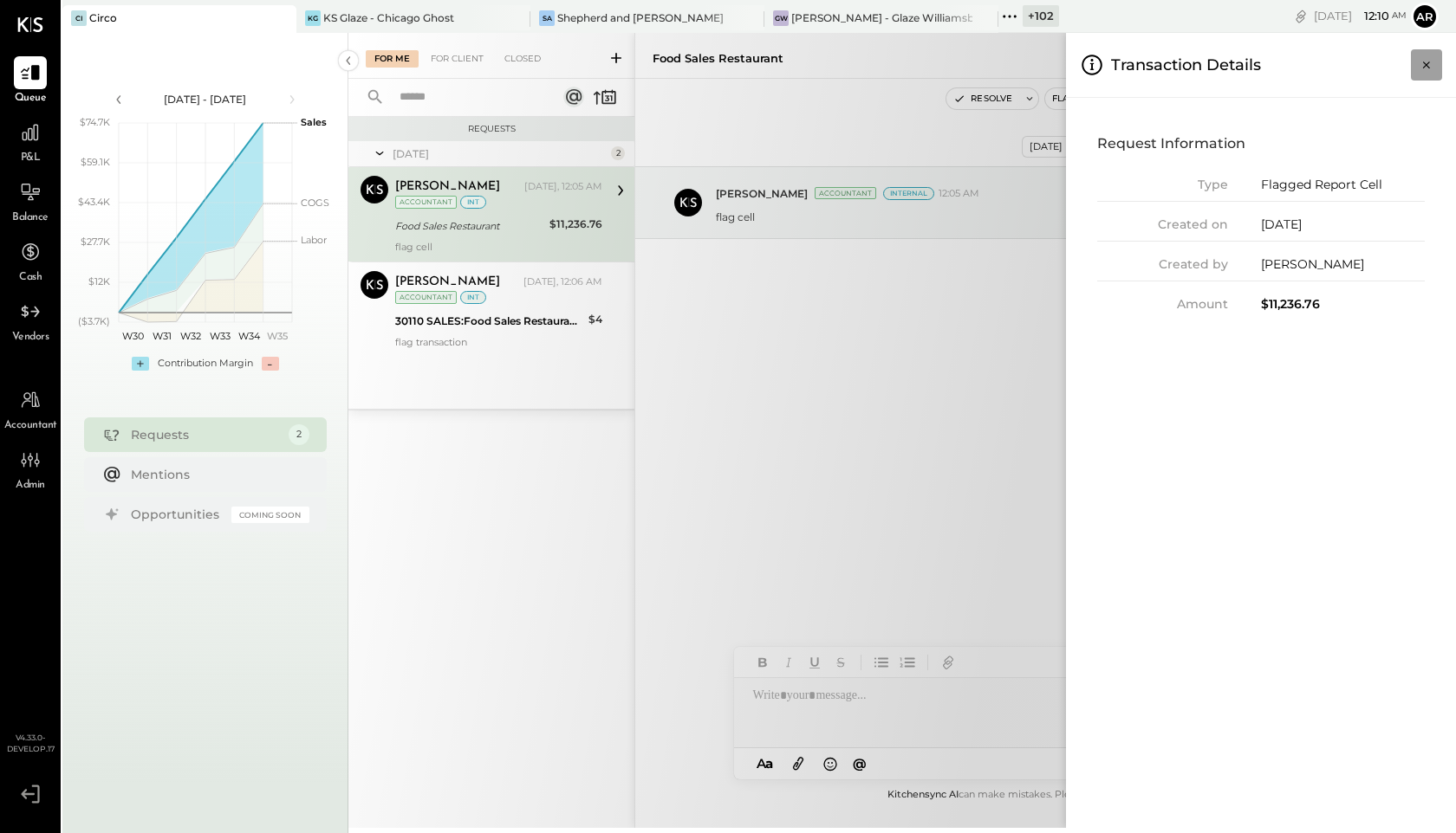
click at [1428, 60] on icon "Close panel" at bounding box center [1427, 65] width 18 height 18
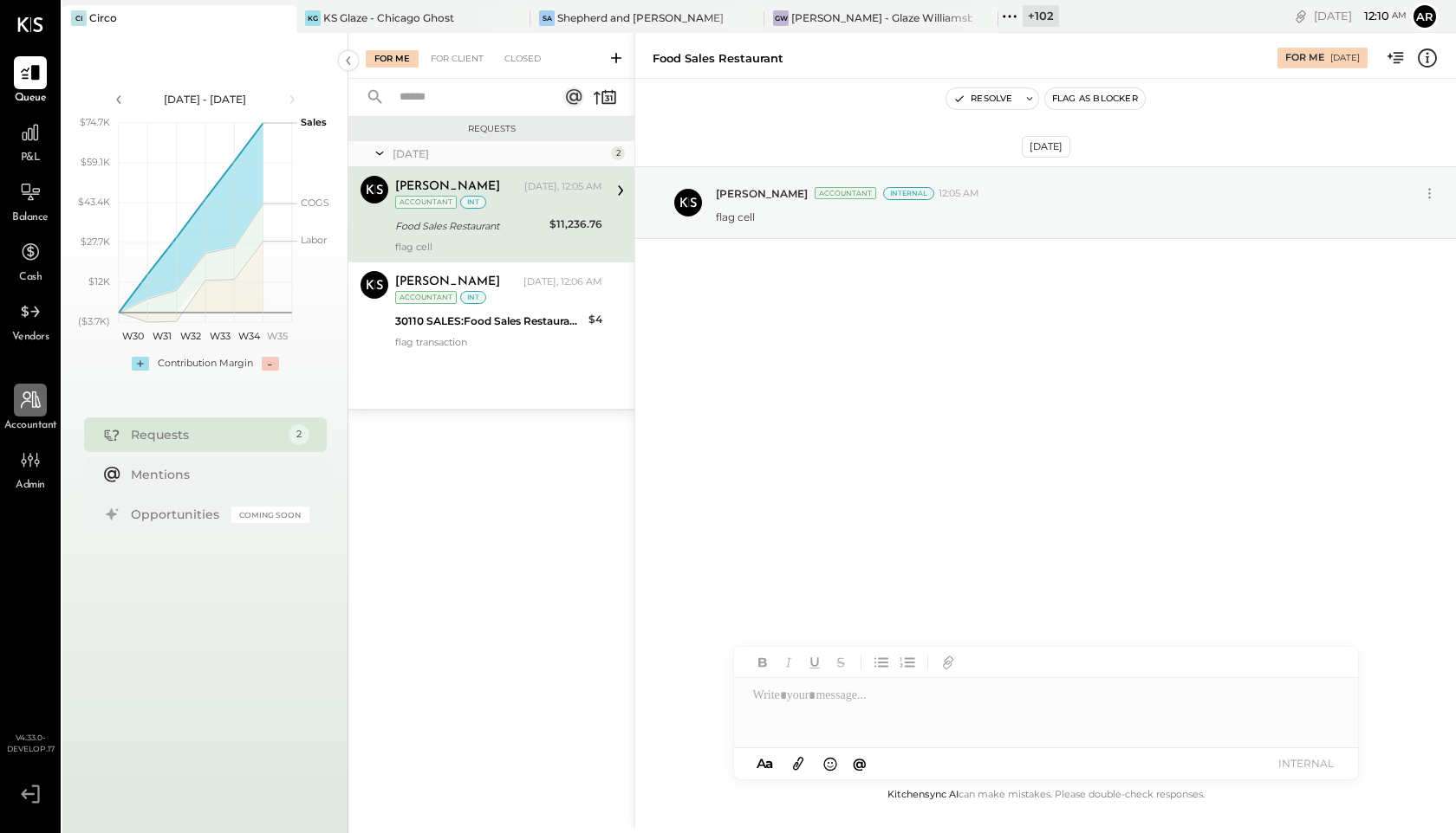
click at [27, 410] on icon at bounding box center [29, 400] width 23 height 23
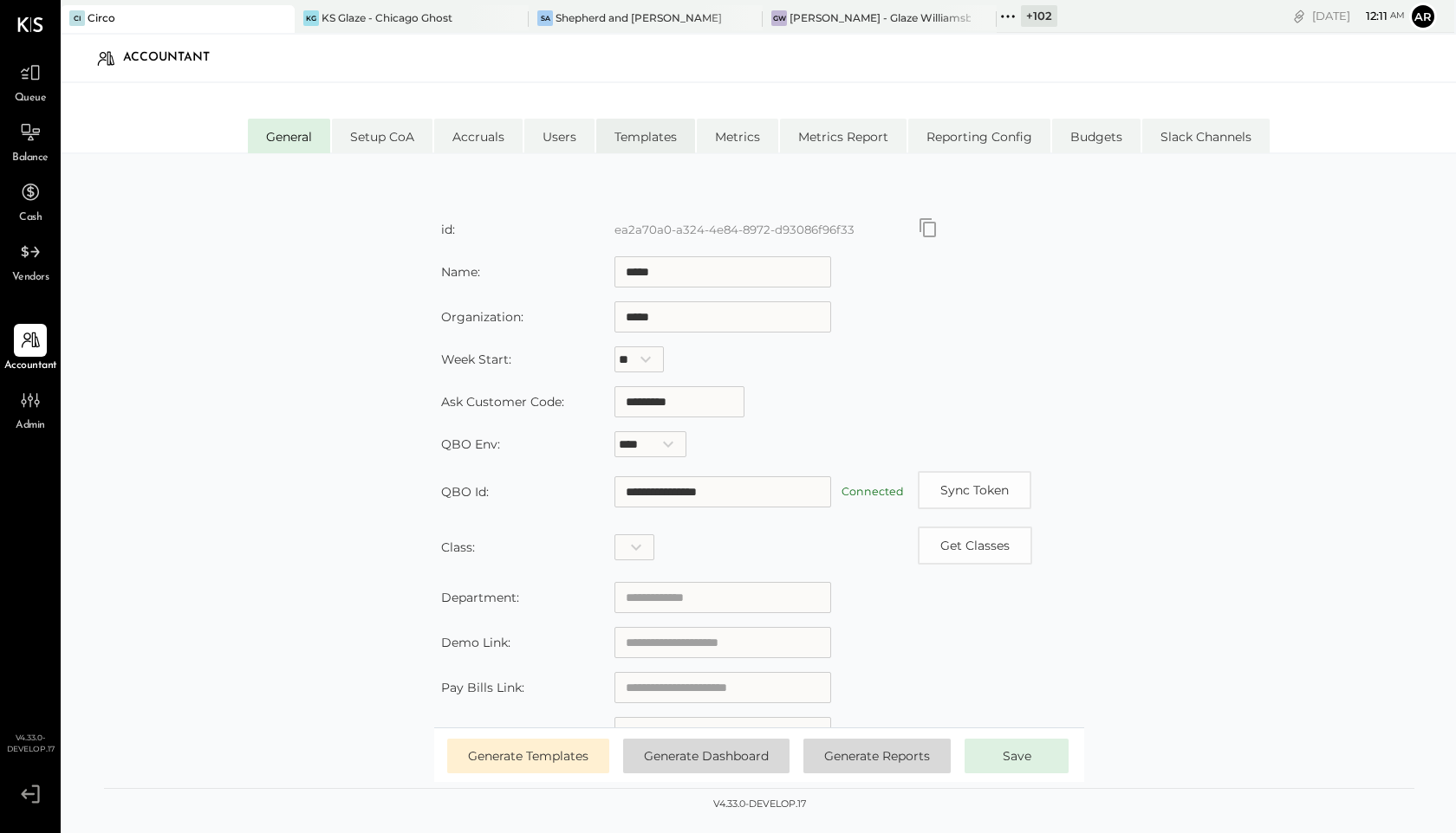
click at [610, 133] on li "Templates" at bounding box center [645, 136] width 99 height 34
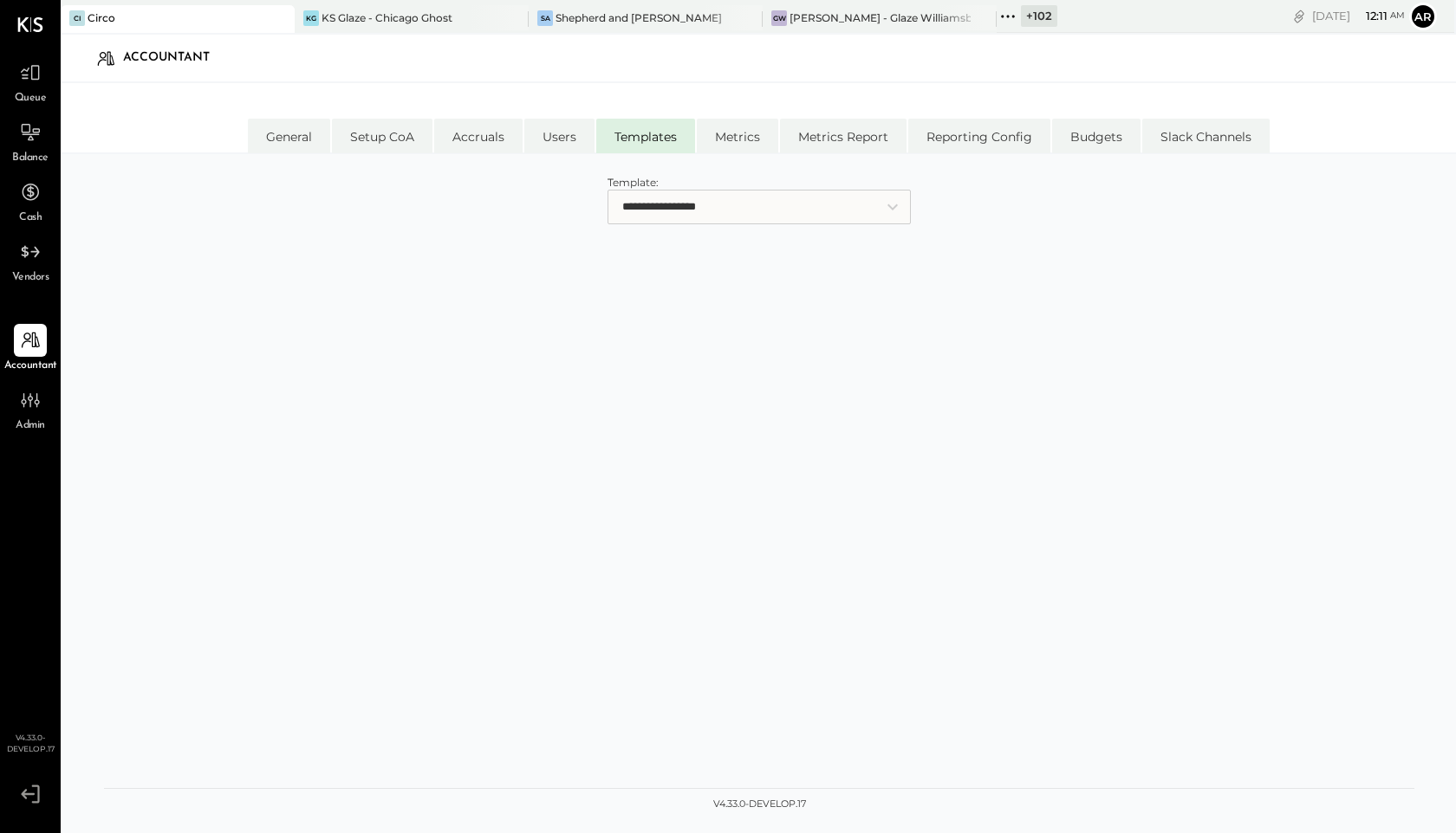
click at [615, 201] on select "**********" at bounding box center [758, 206] width 304 height 34
select select "**********"
click at [607, 190] on select "**********" at bounding box center [758, 206] width 304 height 34
select select "**********"
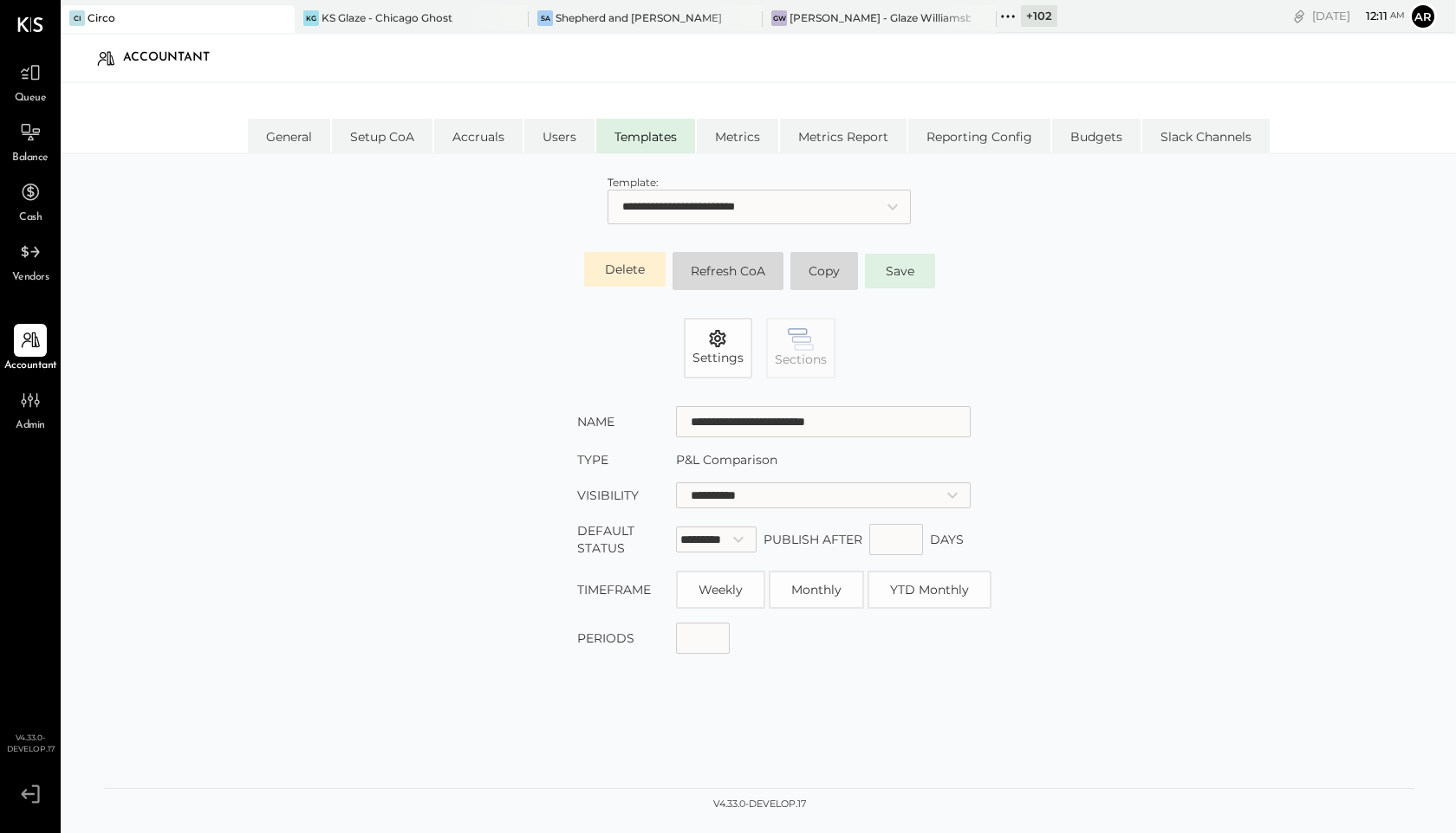
click at [620, 266] on button "Delete" at bounding box center [624, 269] width 82 height 34
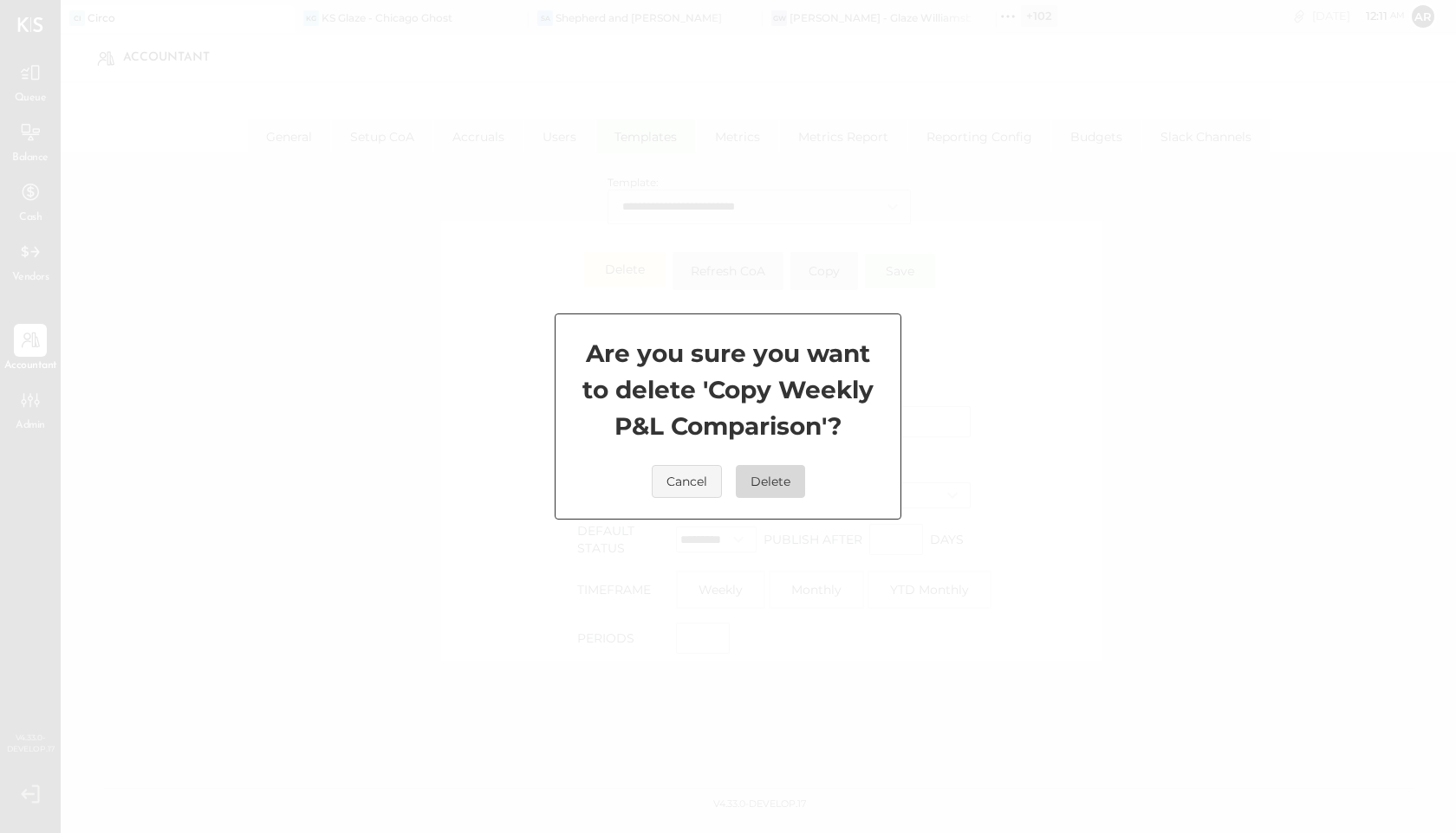
click at [759, 475] on button "Delete" at bounding box center [770, 482] width 70 height 33
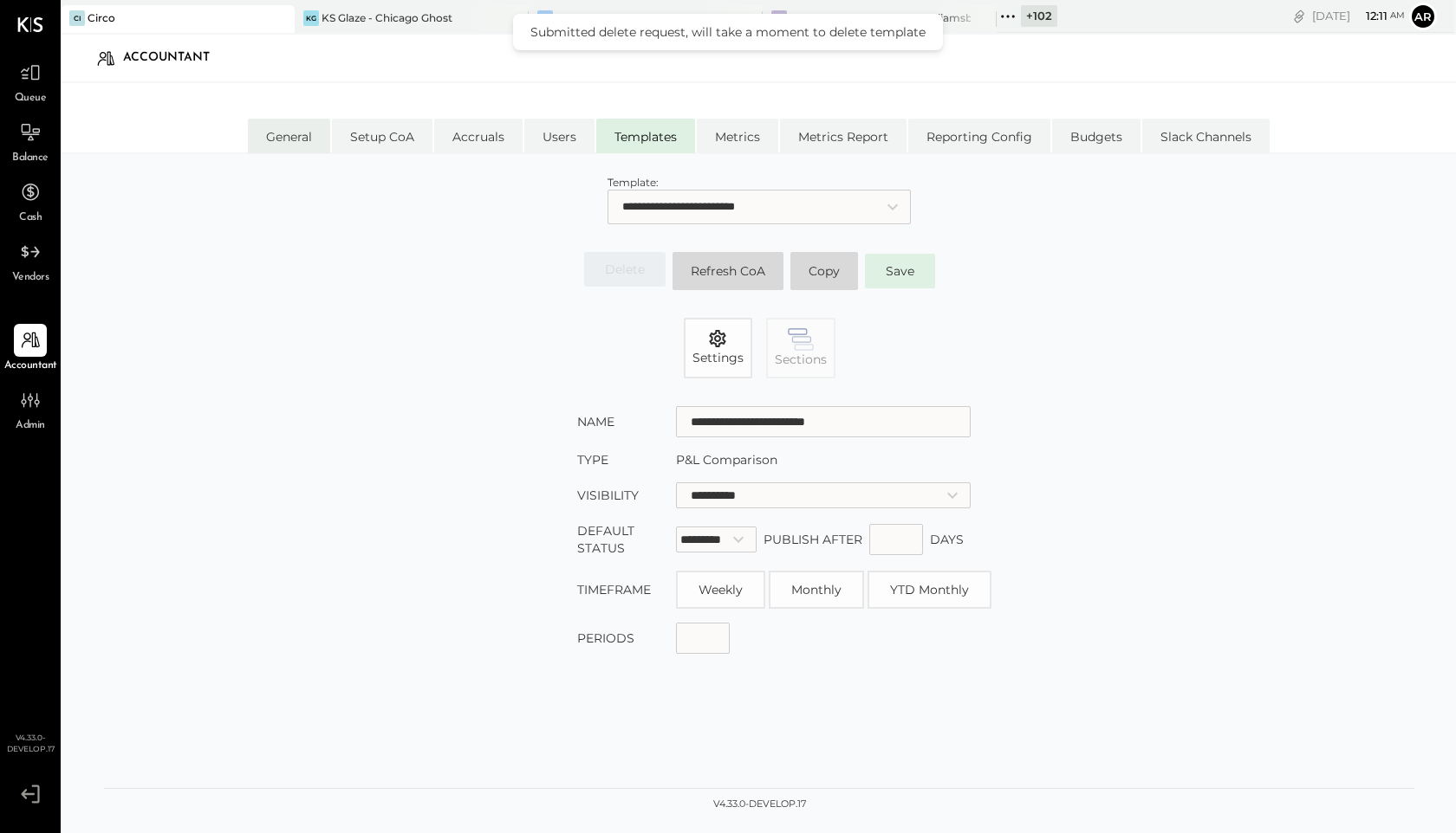
click at [290, 136] on li "General" at bounding box center [289, 136] width 83 height 34
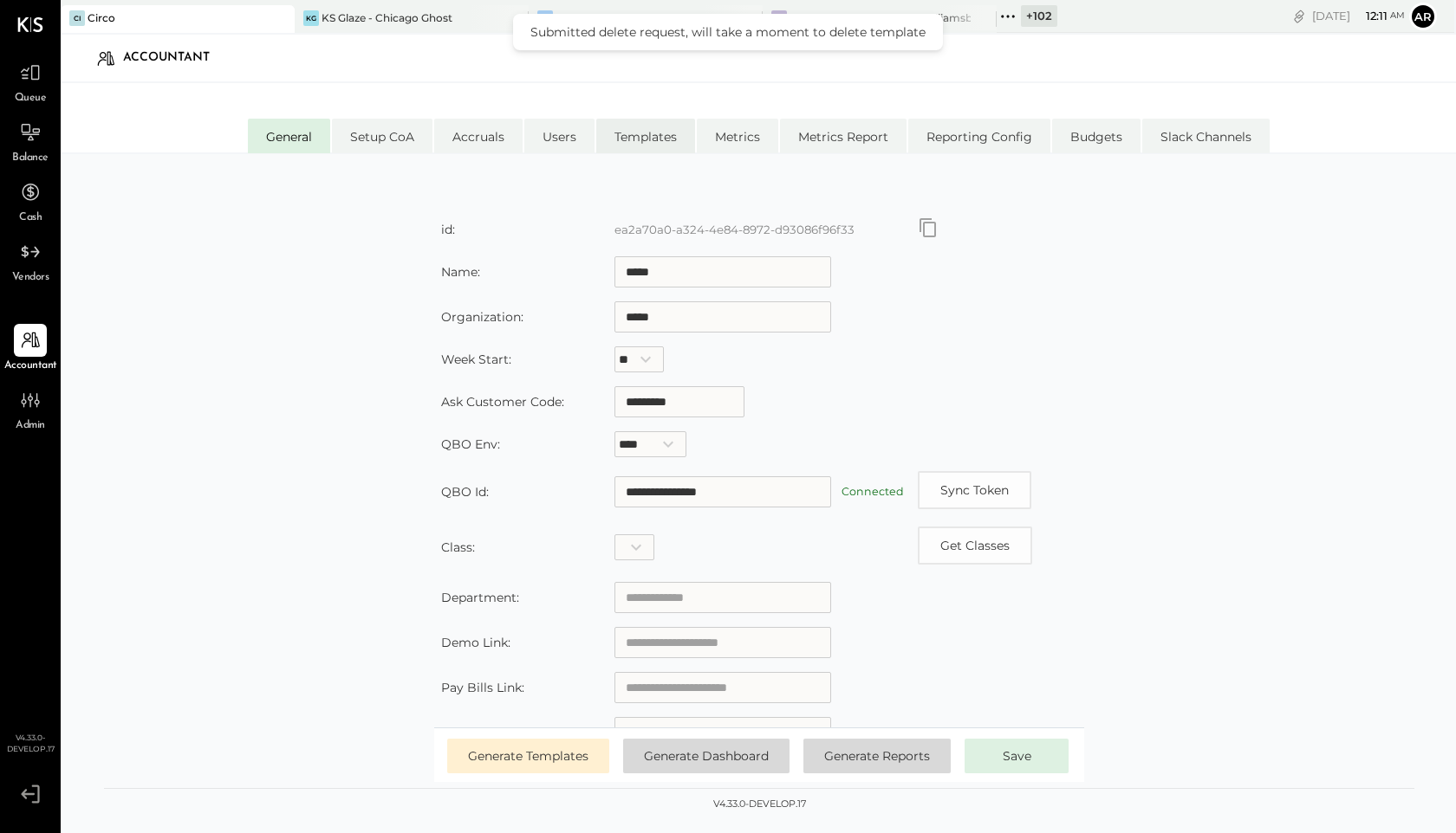
click at [649, 136] on li "Templates" at bounding box center [645, 136] width 99 height 34
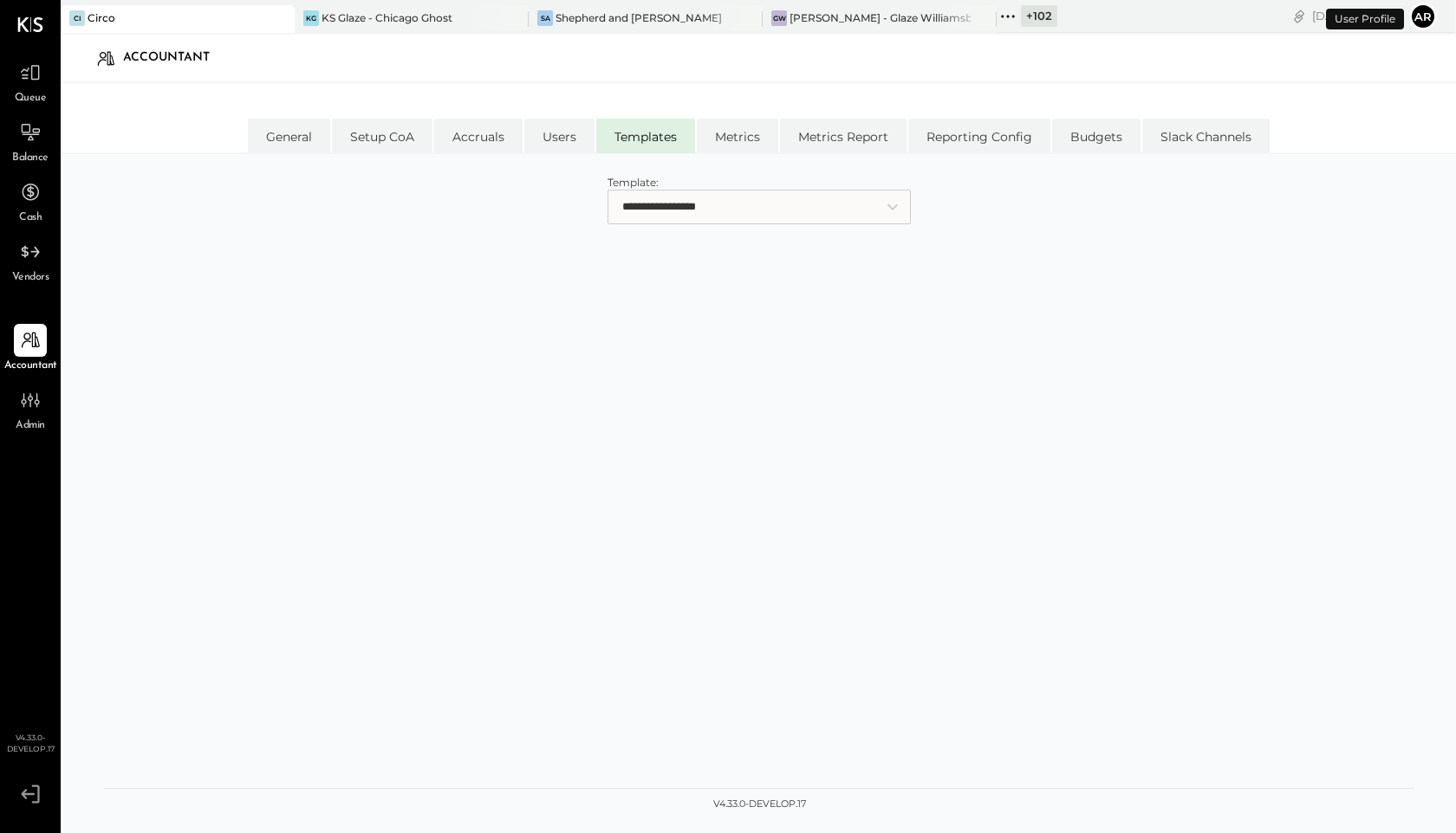
click at [660, 231] on div "**********" at bounding box center [758, 505] width 1310 height 667
click at [659, 216] on select "**********" at bounding box center [758, 206] width 304 height 34
click at [641, 212] on select "**********" at bounding box center [758, 206] width 304 height 34
click at [307, 136] on li "General" at bounding box center [289, 136] width 83 height 34
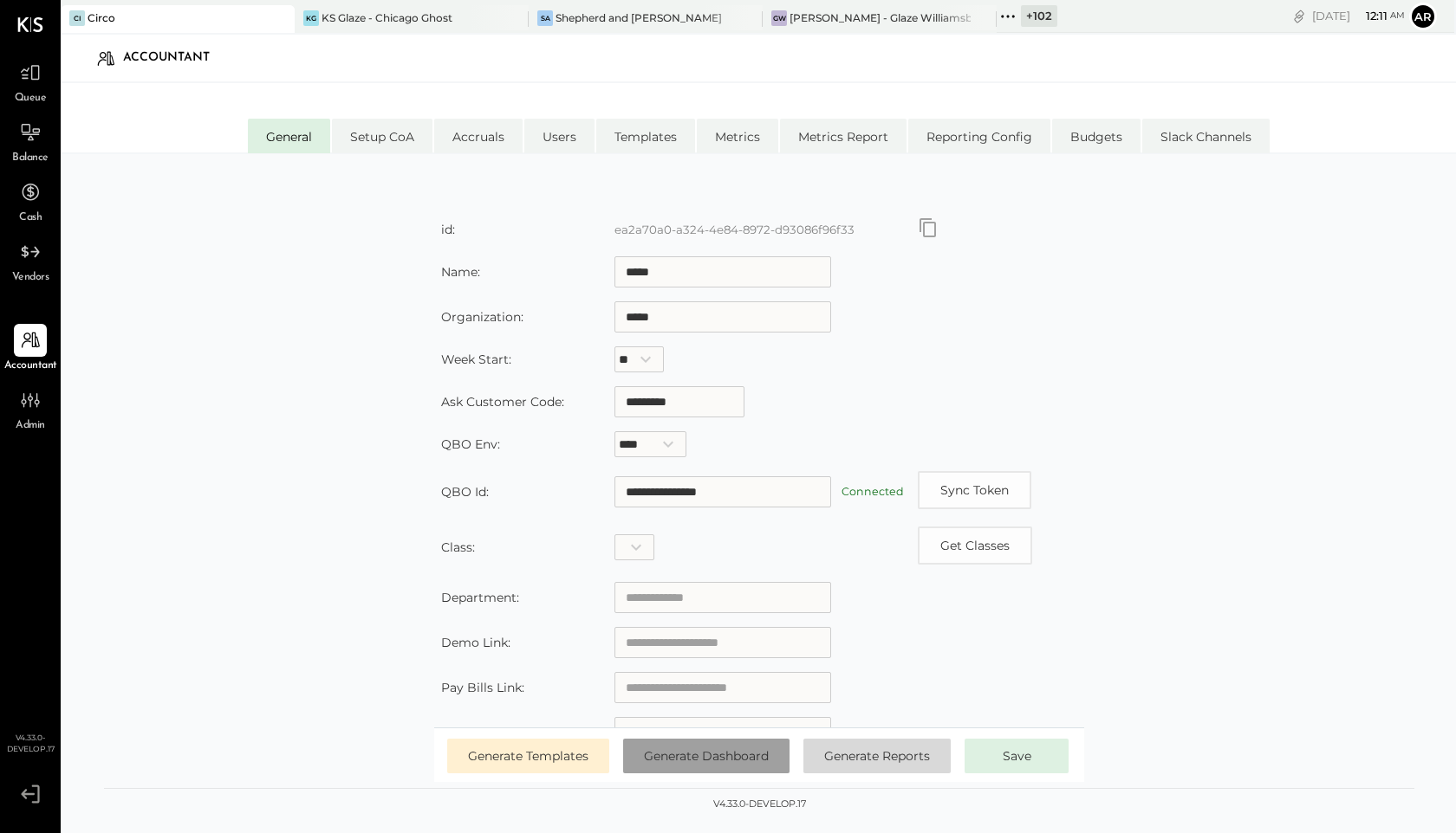
click at [716, 765] on button "Generate Dashboard" at bounding box center [705, 755] width 166 height 34
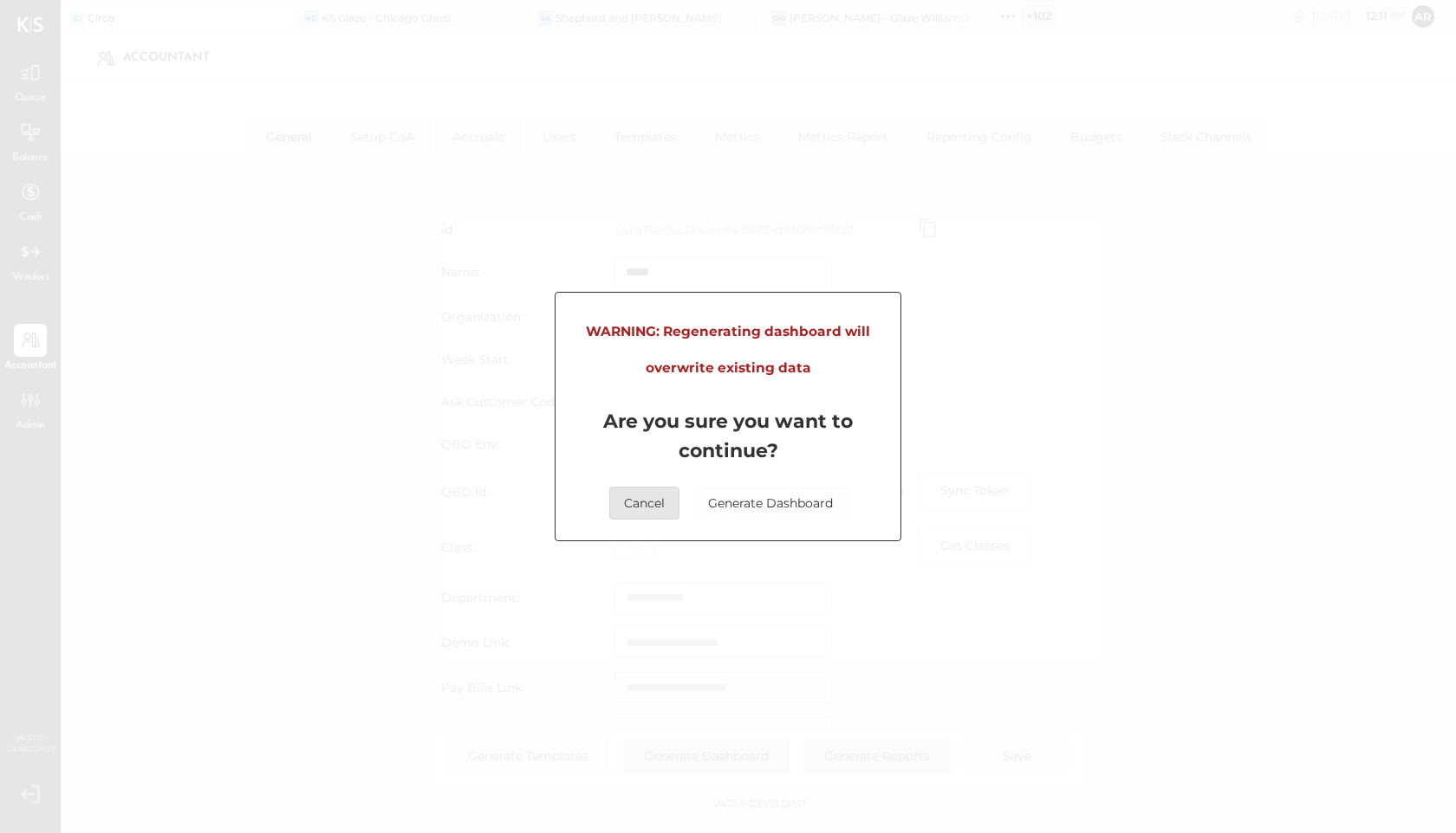
click at [633, 502] on button "Cancel" at bounding box center [644, 504] width 70 height 33
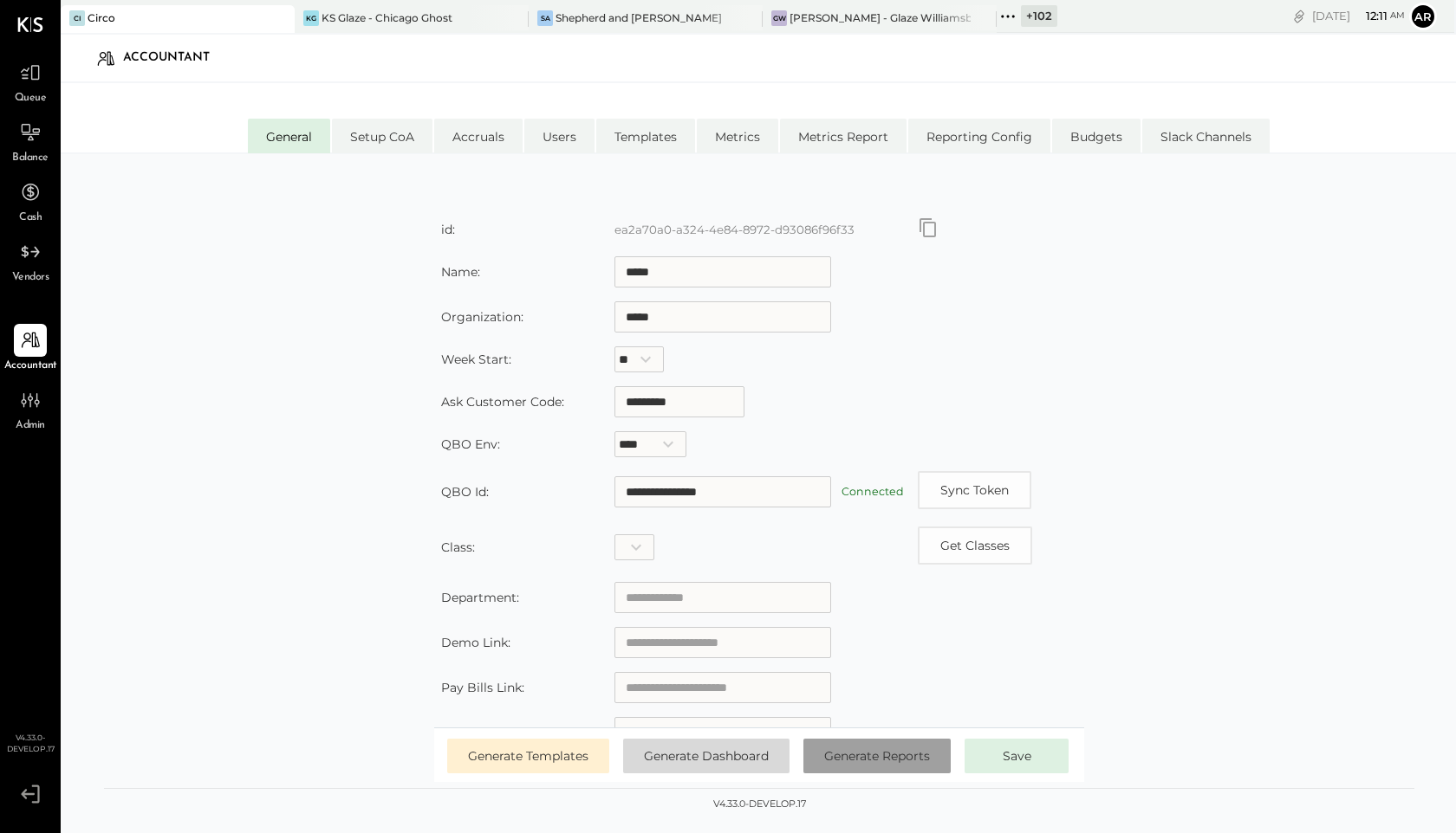
click at [869, 749] on button "Generate Reports" at bounding box center [877, 755] width 147 height 34
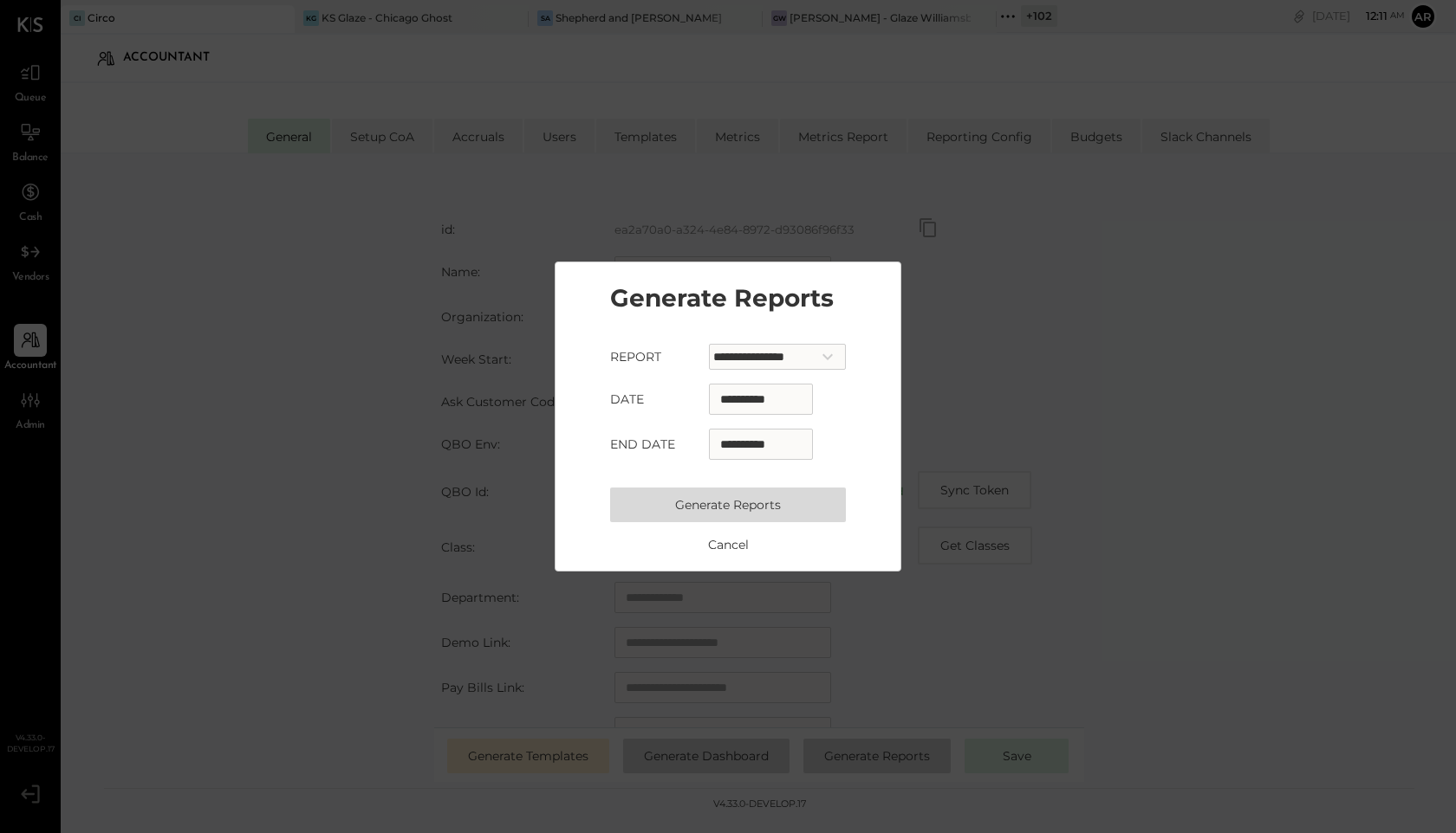
click at [745, 501] on button "Generate Reports" at bounding box center [728, 505] width 236 height 34
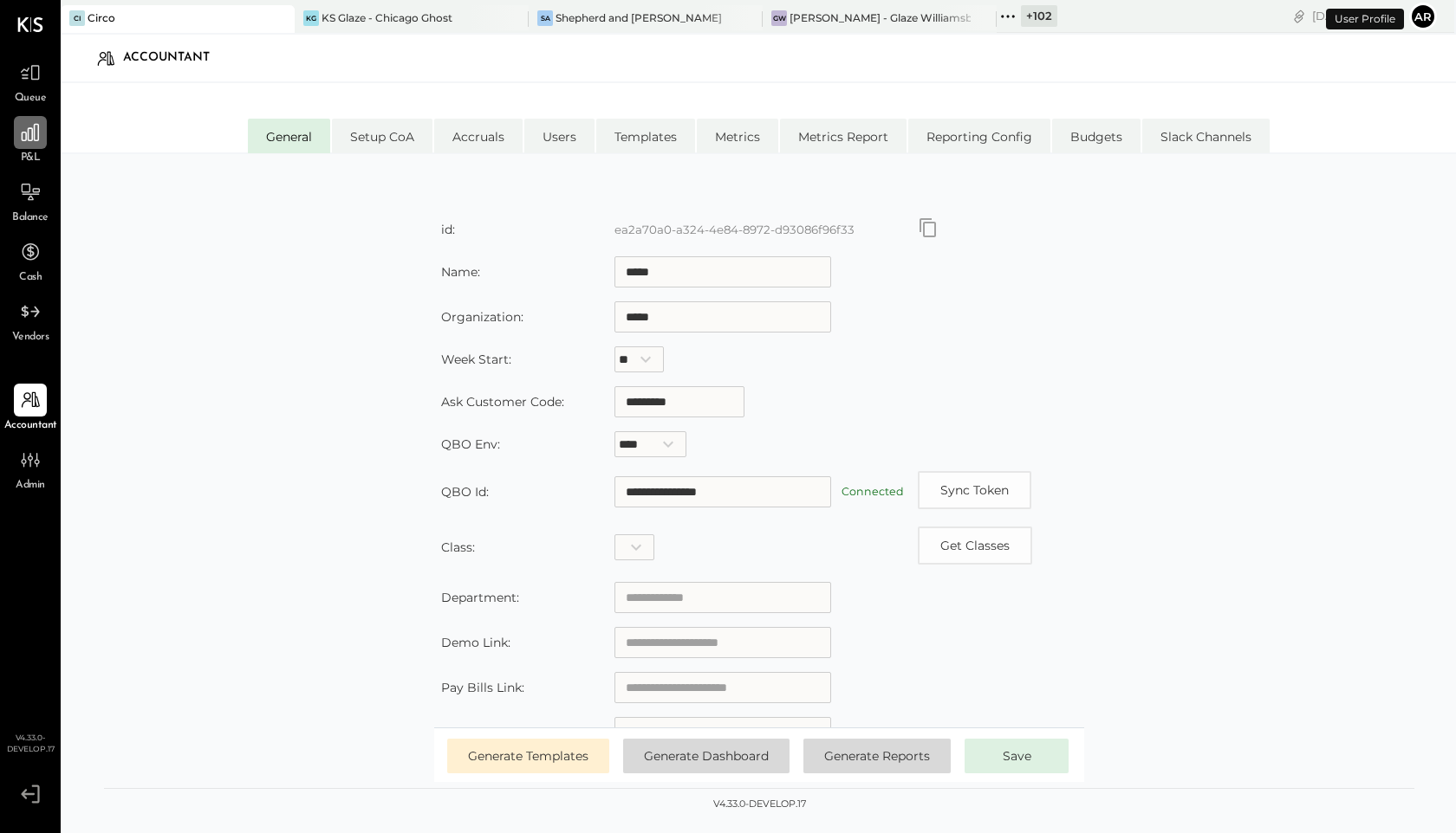
click at [25, 143] on div at bounding box center [30, 133] width 33 height 33
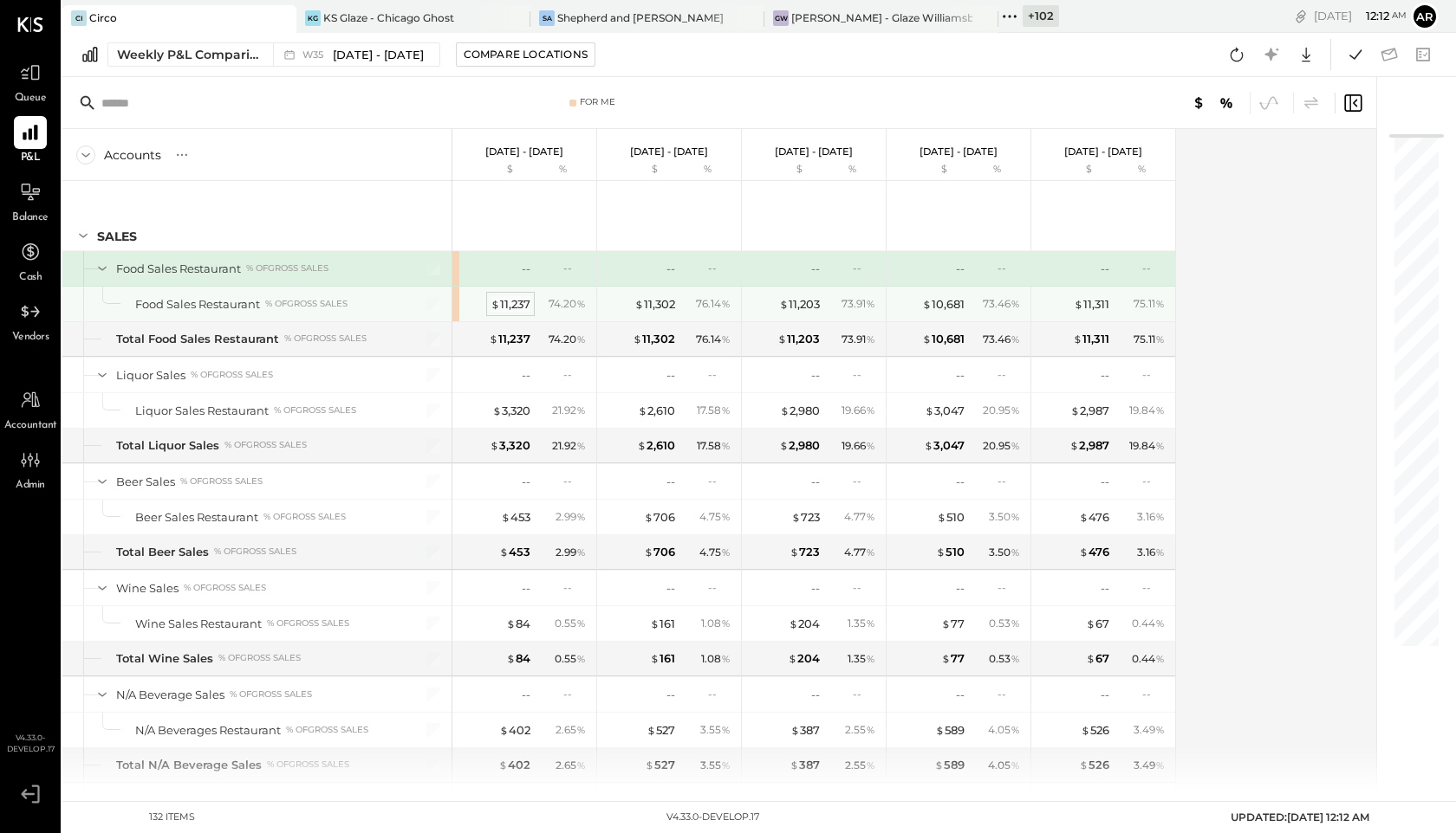
click at [502, 297] on div "$ 11,237" at bounding box center [510, 305] width 40 height 17
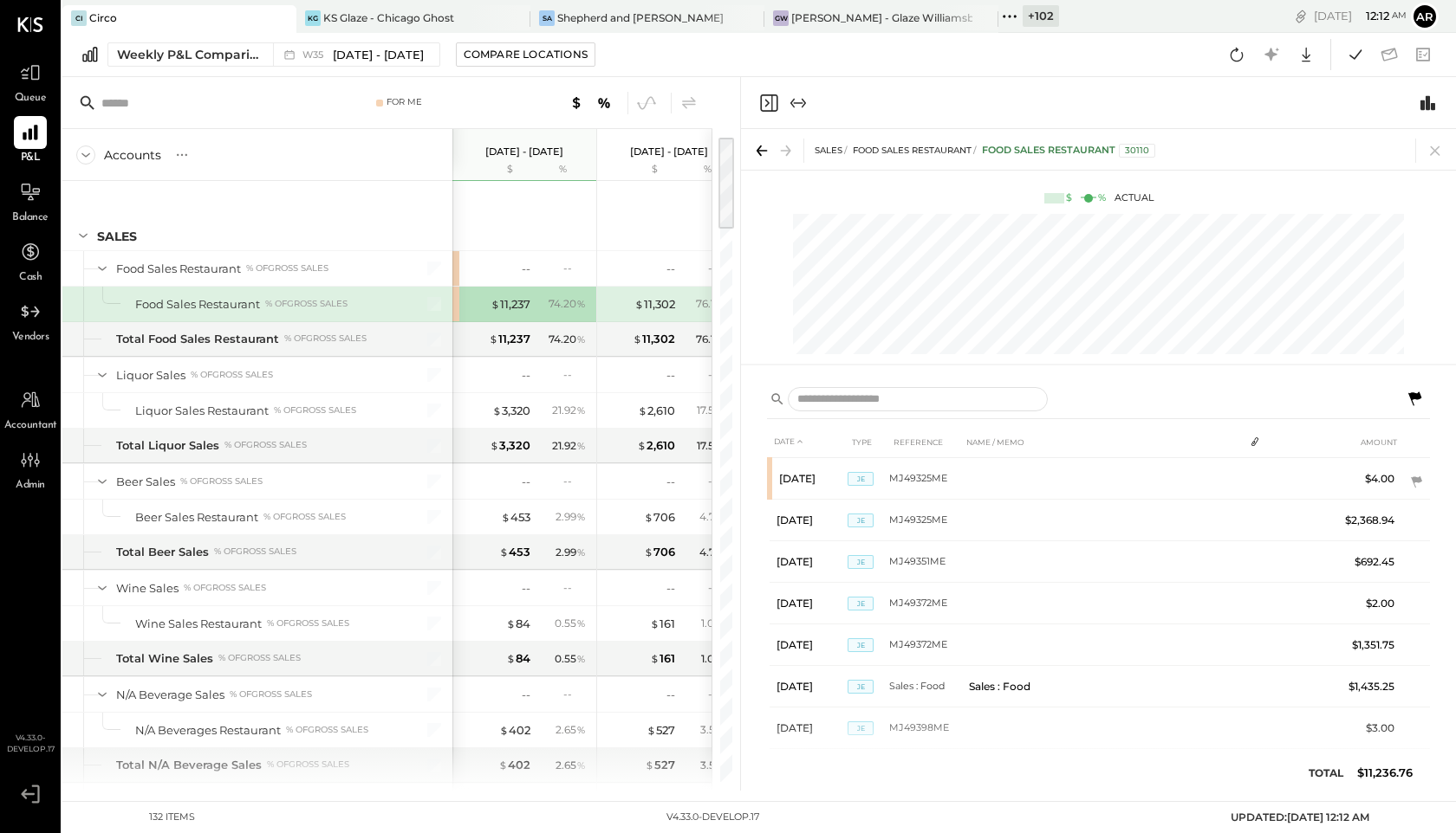
click at [1420, 392] on icon at bounding box center [1414, 399] width 21 height 21
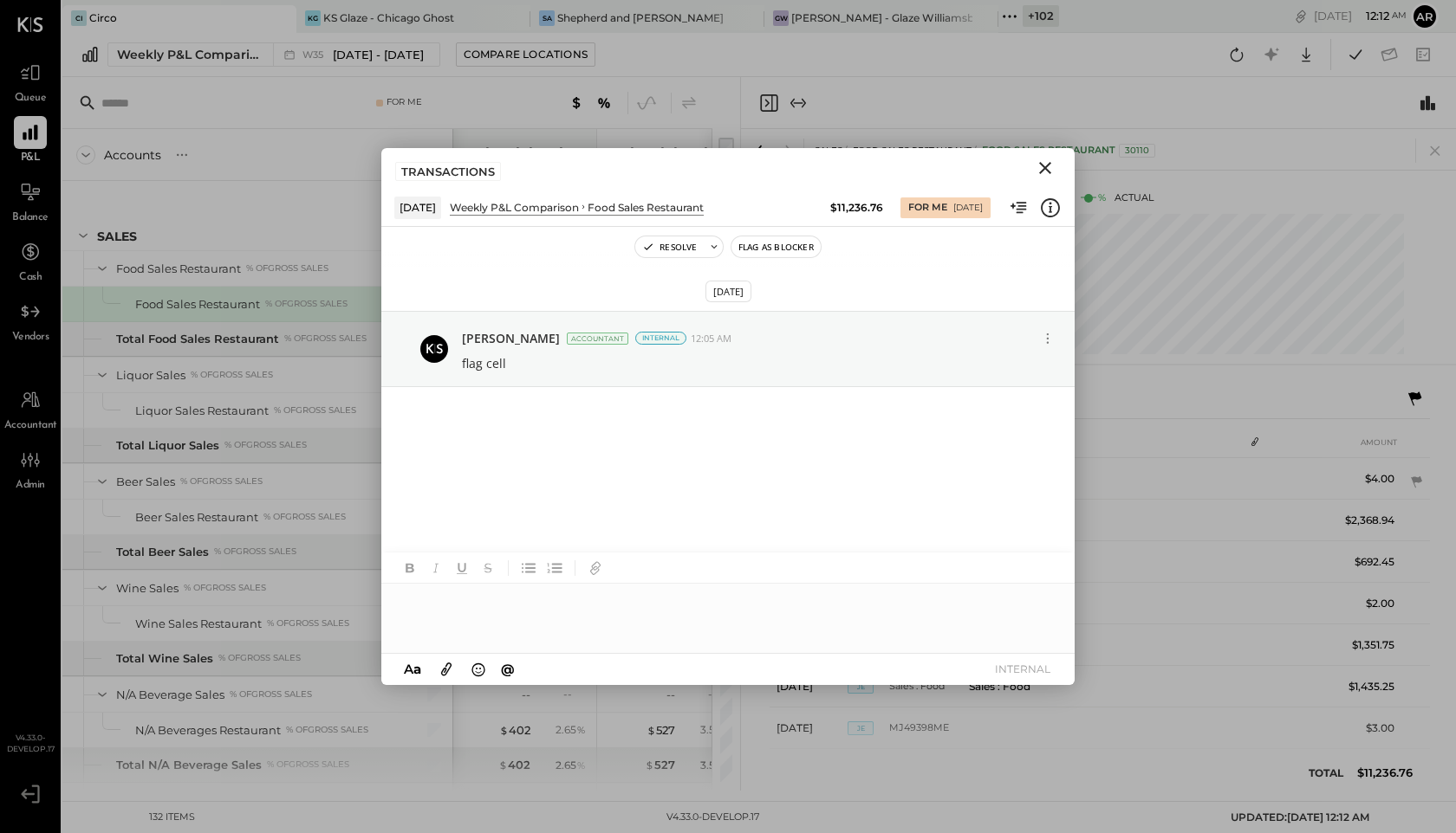
click at [1044, 165] on icon "Close" at bounding box center [1044, 168] width 21 height 21
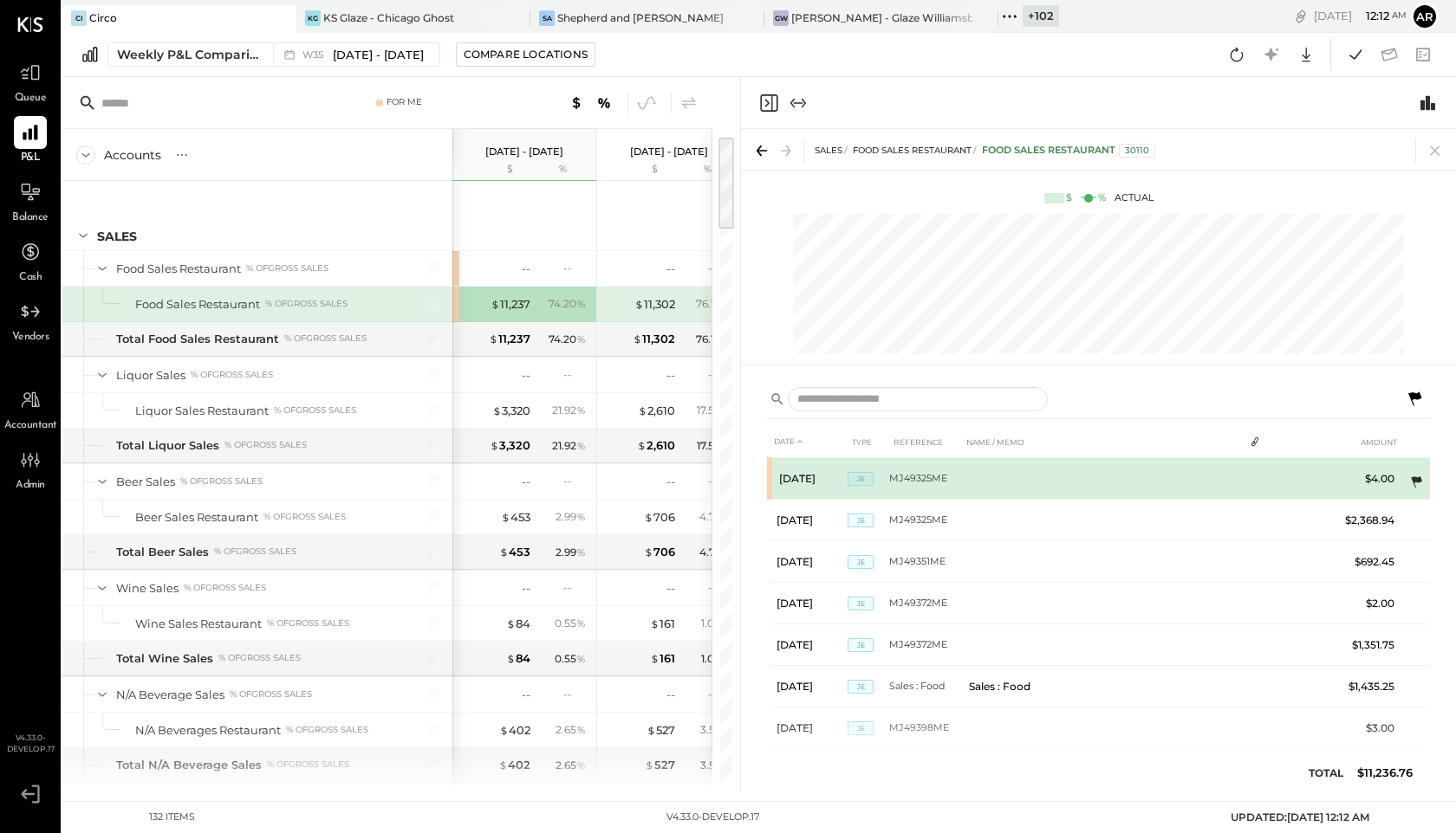
click at [1414, 480] on icon at bounding box center [1416, 481] width 11 height 11
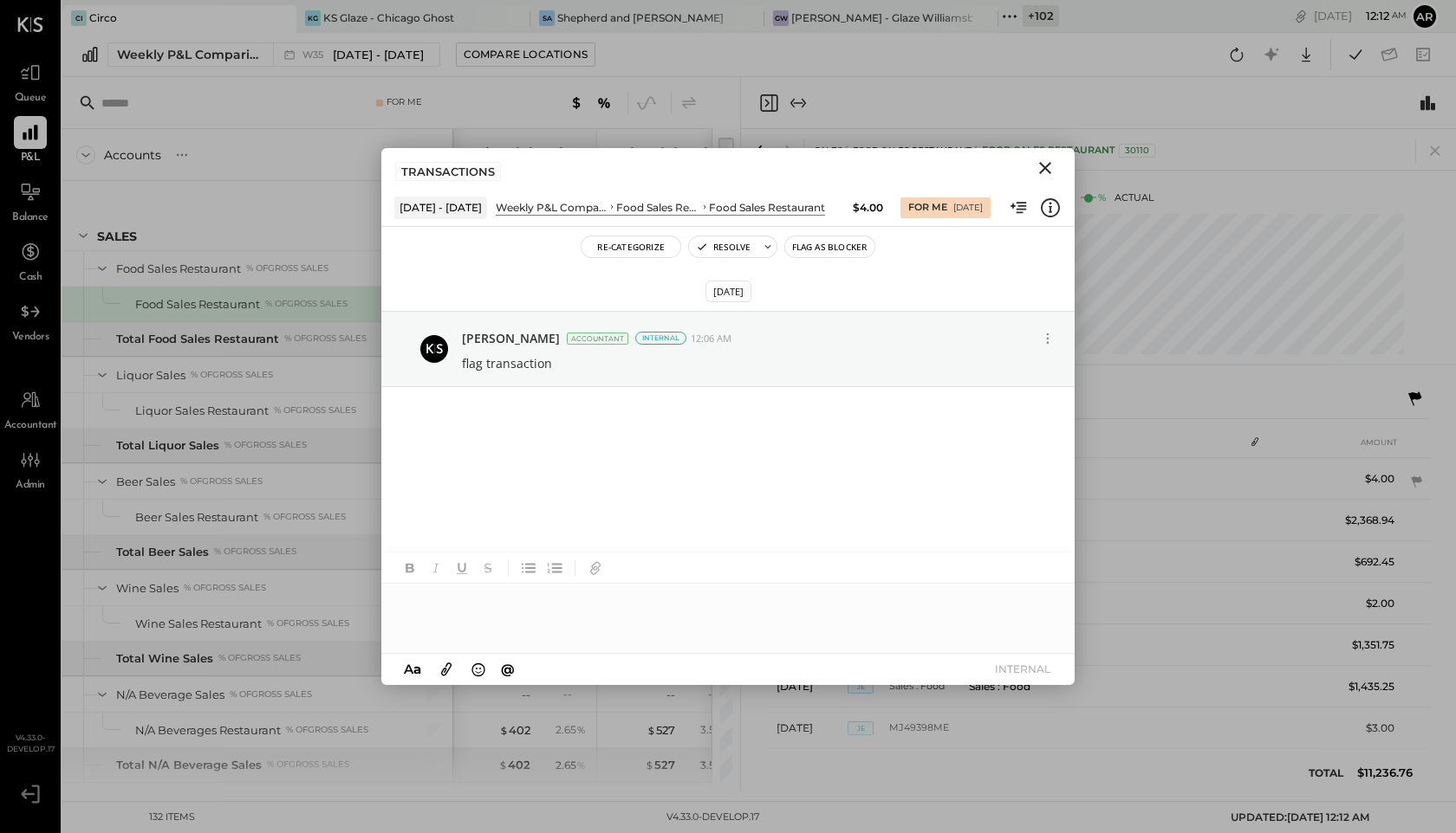
click at [1051, 164] on icon "Close" at bounding box center [1044, 168] width 21 height 21
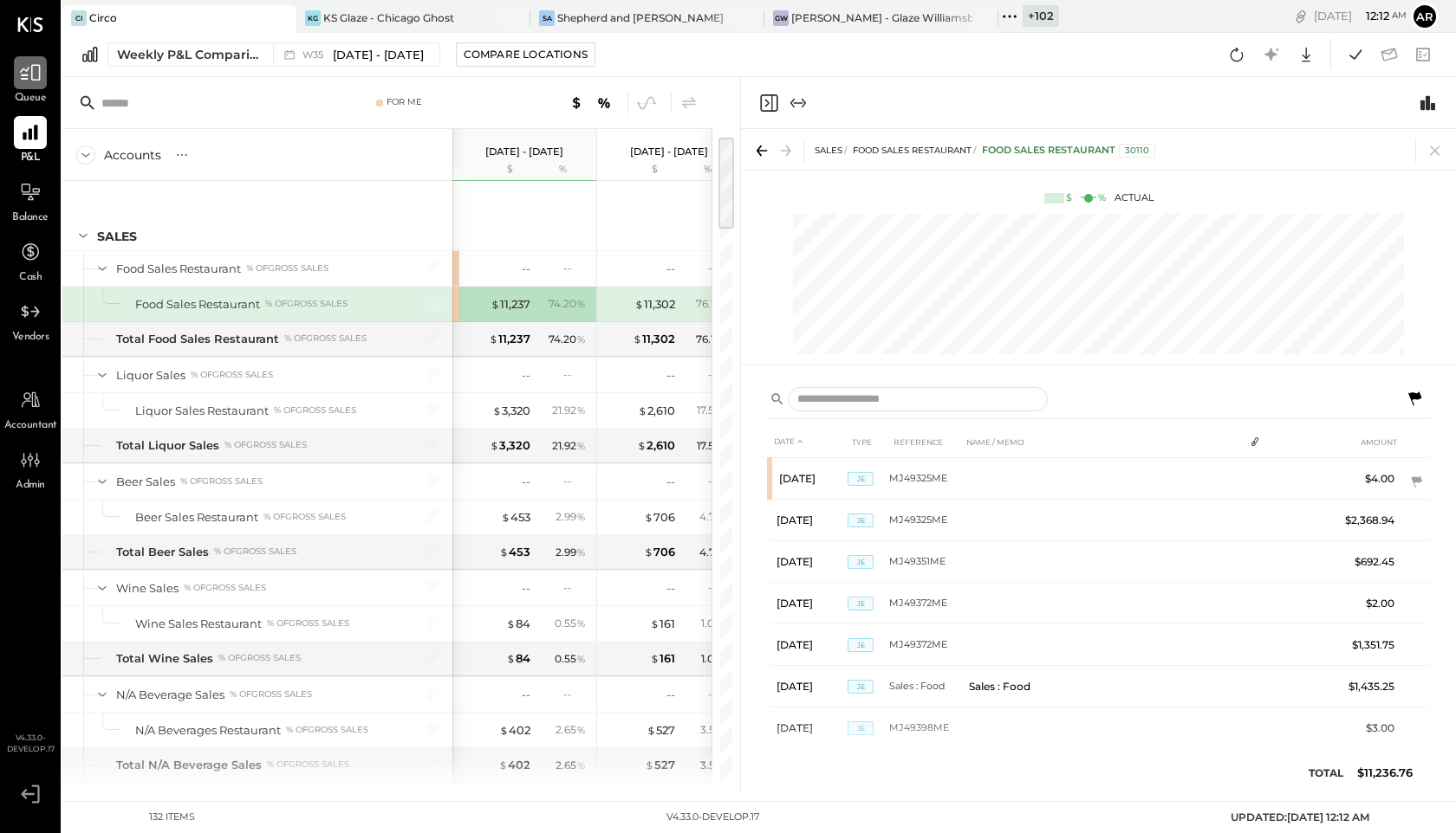
click at [28, 70] on icon at bounding box center [29, 73] width 23 height 23
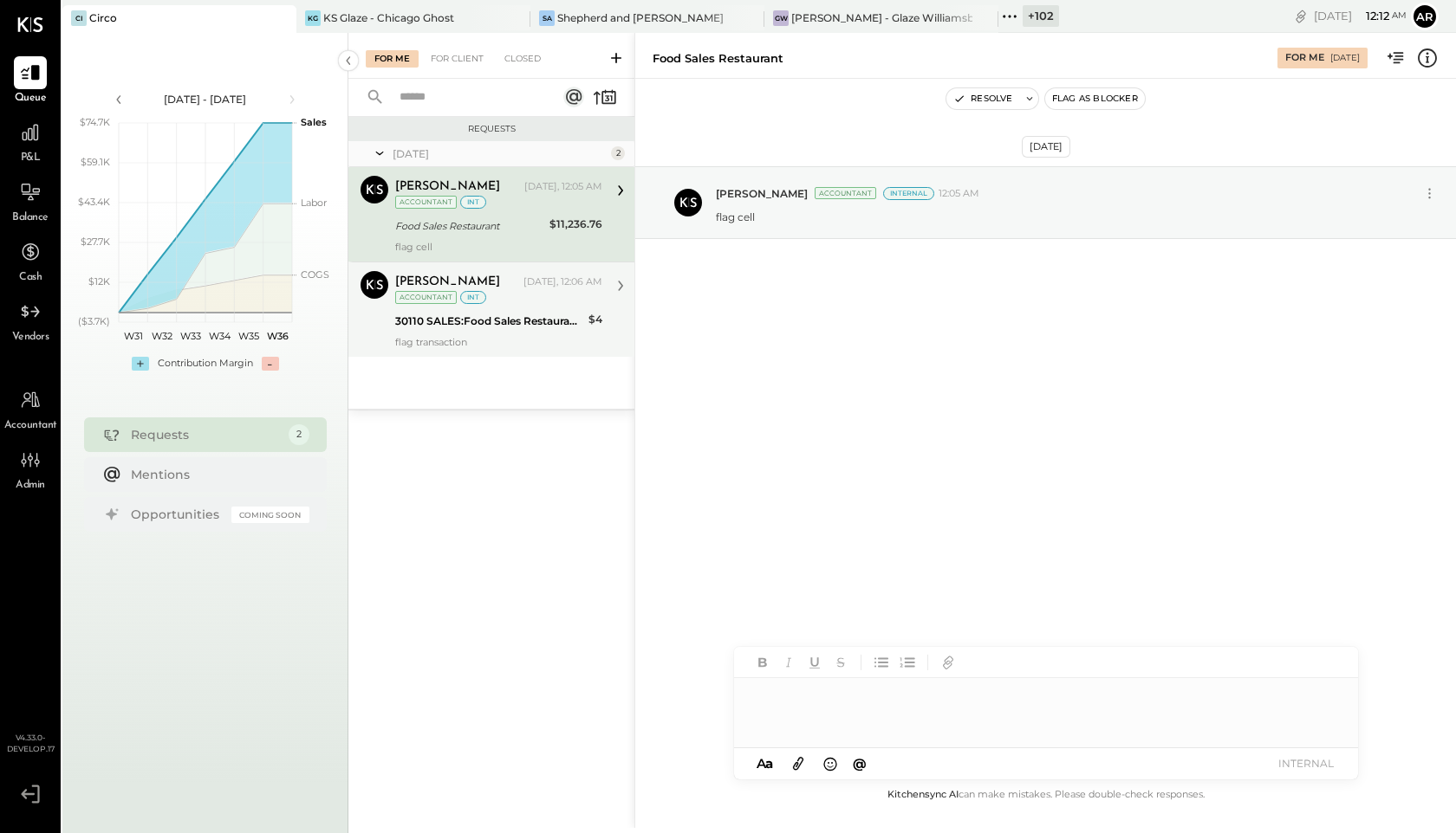
click at [472, 321] on div "30110 SALES:Food Sales Restaurant:Food Sales Restaurant" at bounding box center [488, 321] width 188 height 18
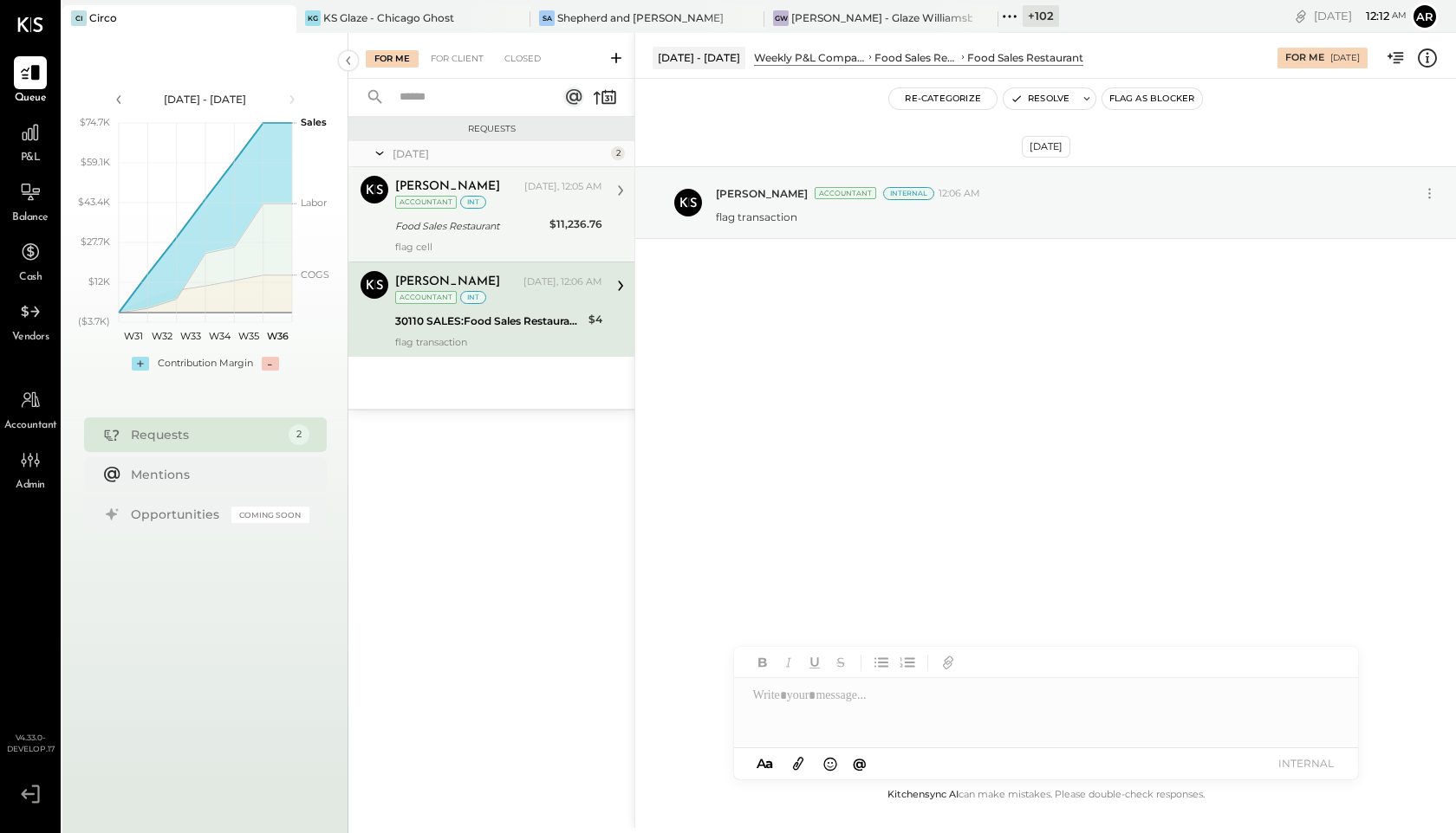
click at [503, 239] on div "[PERSON_NAME] [DATE], 12:05 AM Accountant int Food Sales Restaurant $11,236.76 …" at bounding box center [498, 214] width 207 height 77
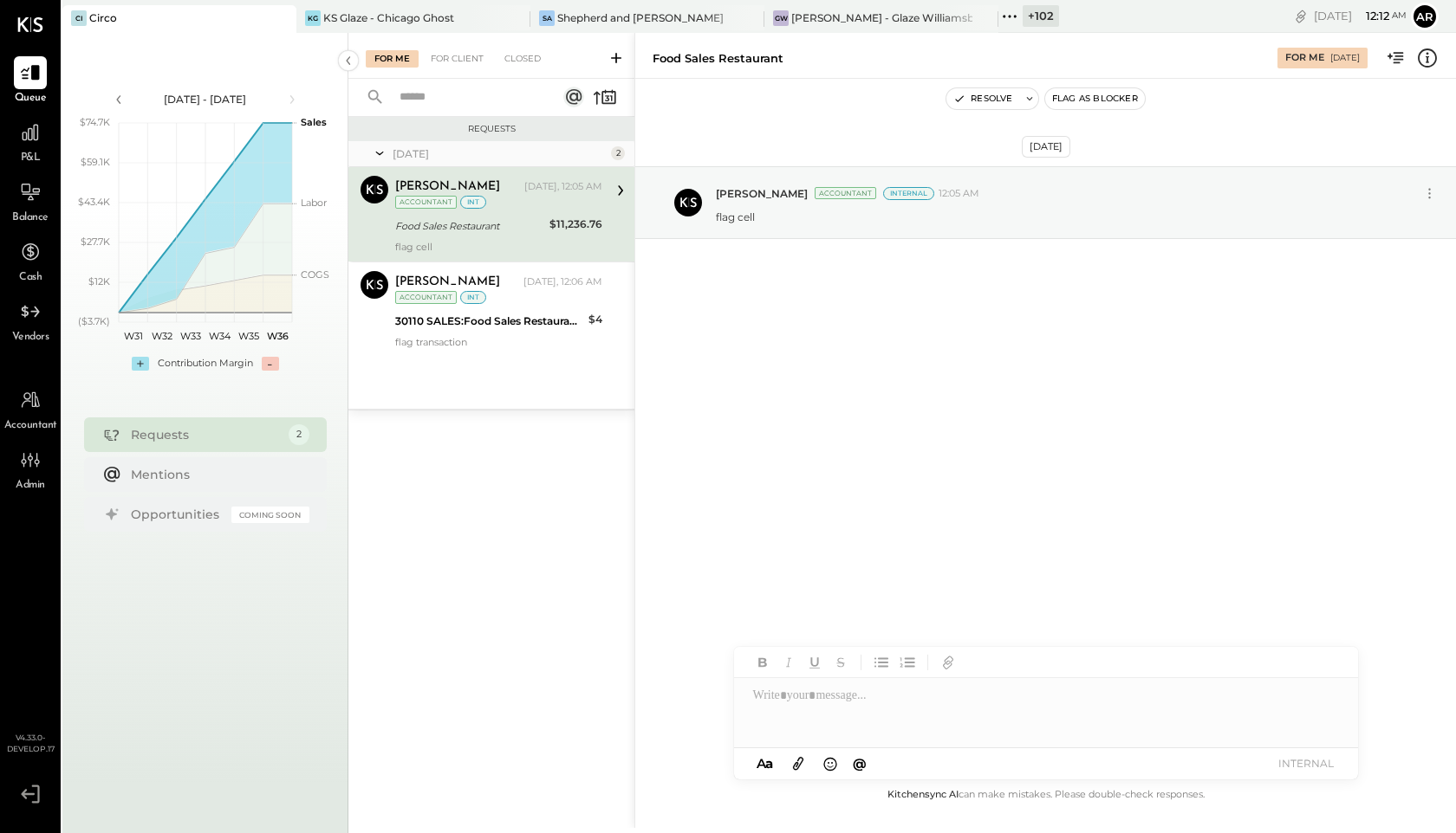
click at [751, 305] on div "[DATE] [PERSON_NAME] Accountant Internal 12:05 AM flag cell" at bounding box center [1044, 245] width 820 height 247
click at [529, 311] on div "30110 SALES:Food Sales Restaurant:Food Sales Restaurant" at bounding box center [488, 321] width 188 height 21
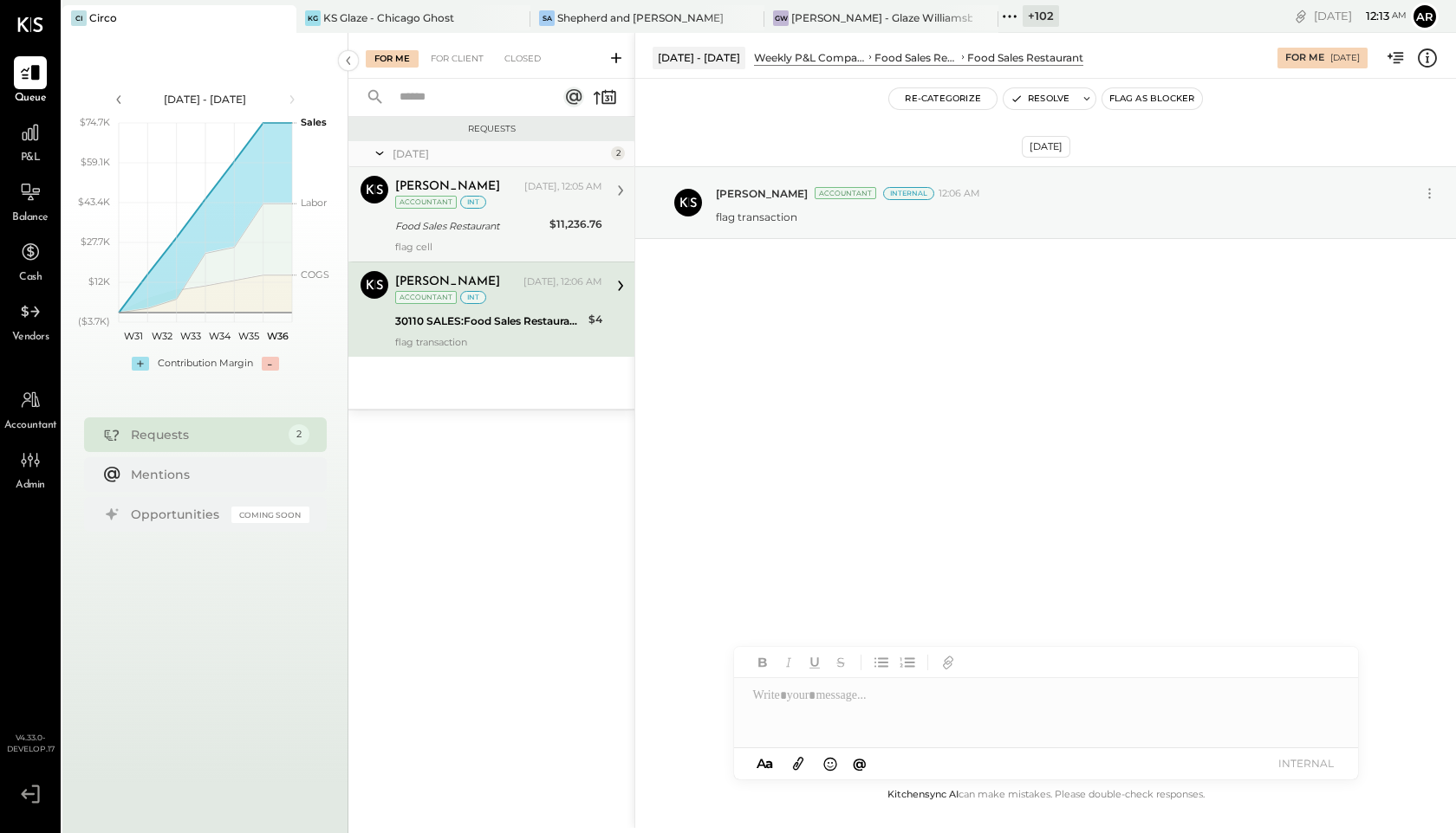
click at [526, 219] on div "Food Sales Restaurant" at bounding box center [470, 226] width 149 height 18
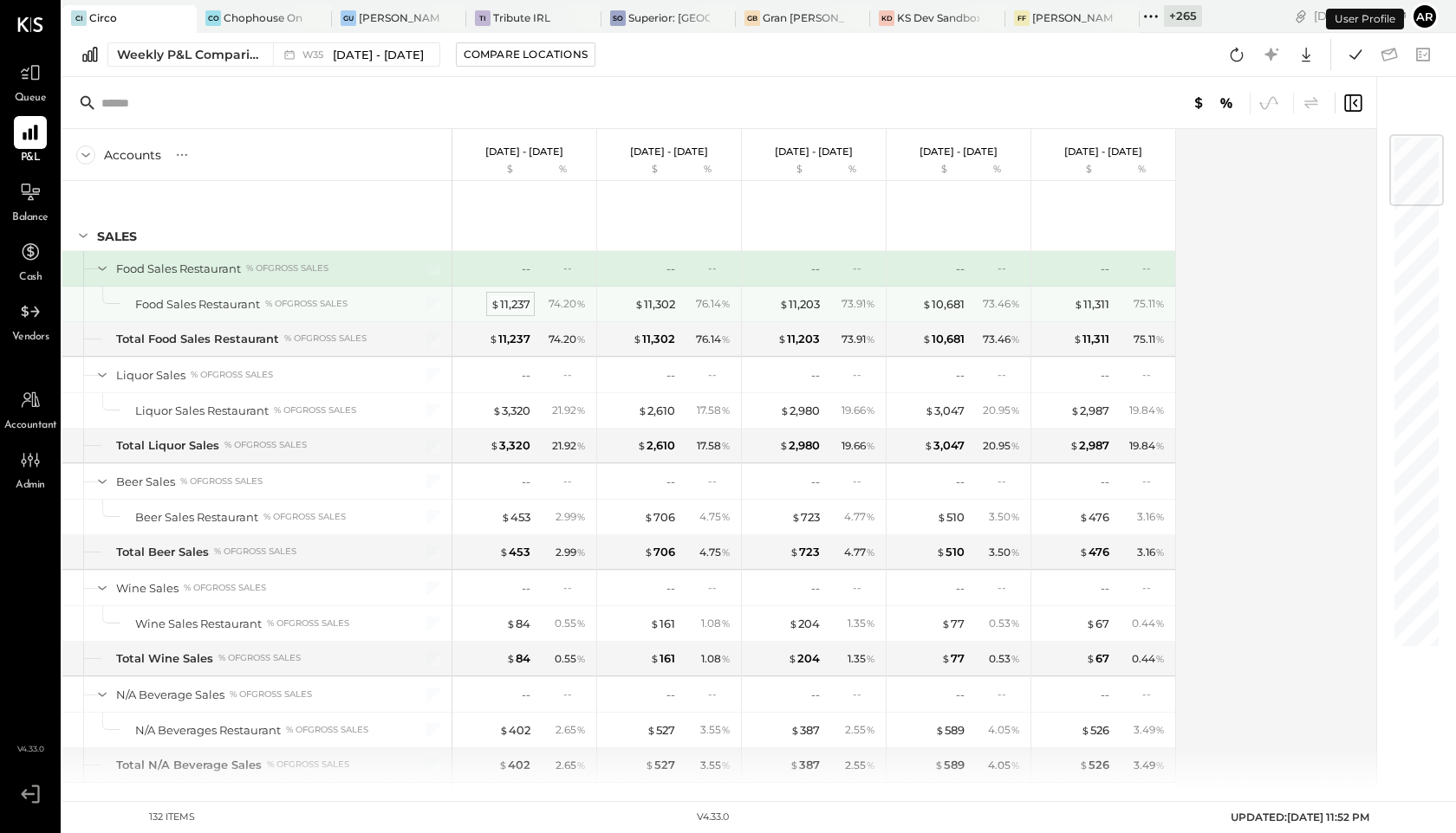
click at [521, 309] on div "$ 11,237" at bounding box center [510, 305] width 40 height 17
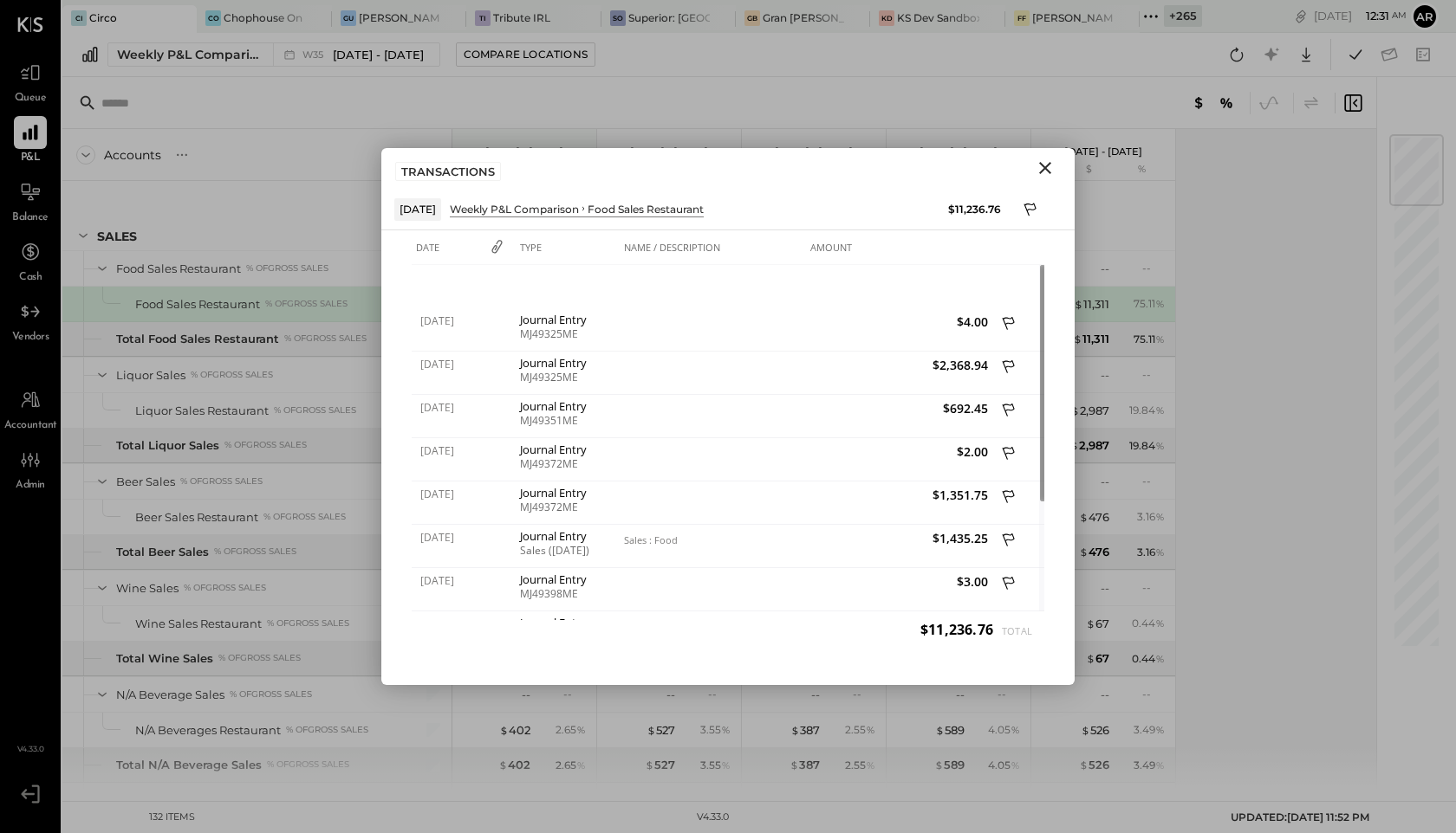
click at [1047, 165] on icon "Close" at bounding box center [1044, 168] width 12 height 12
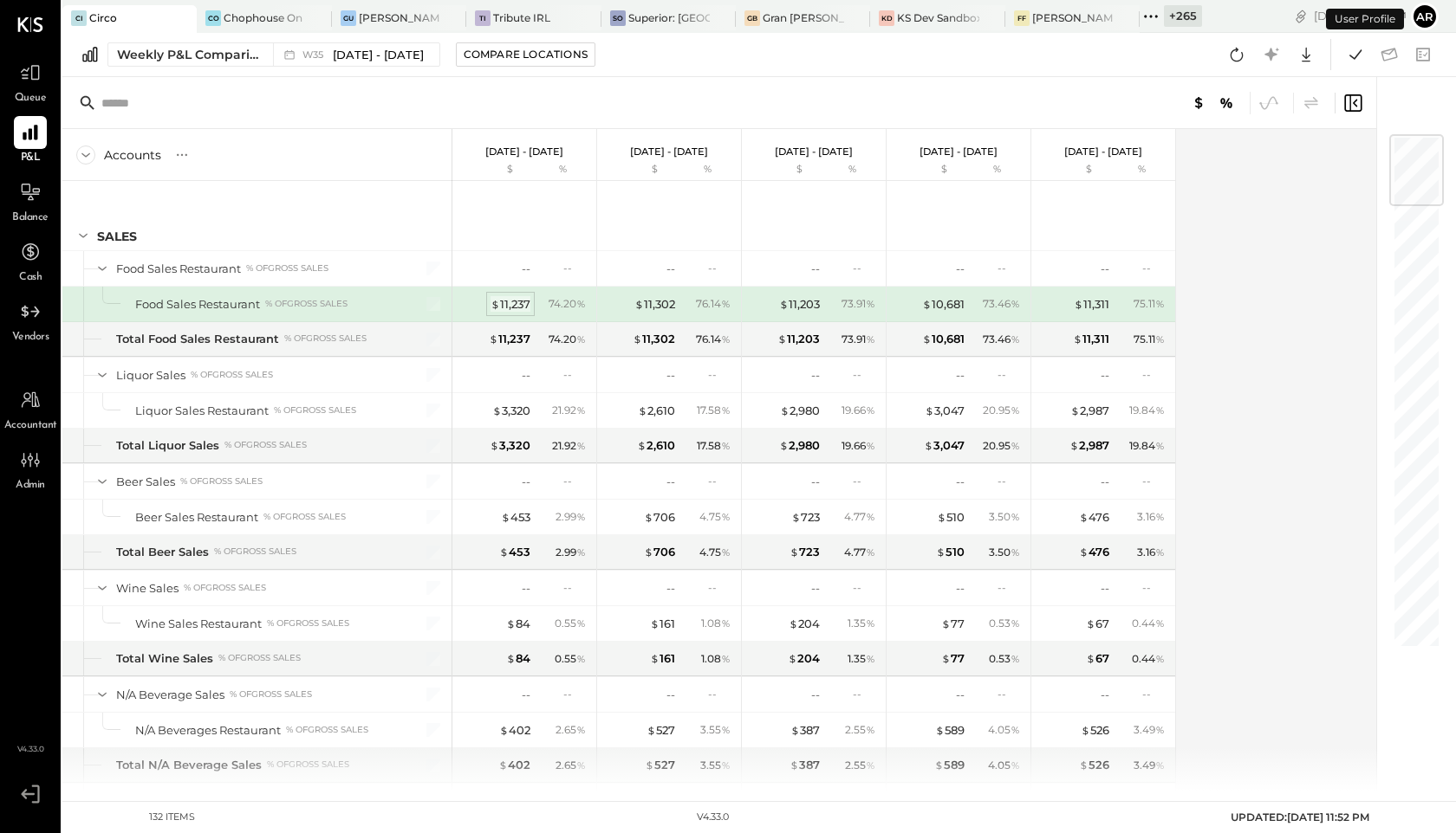
click at [503, 303] on div "$ 11,237" at bounding box center [510, 305] width 40 height 17
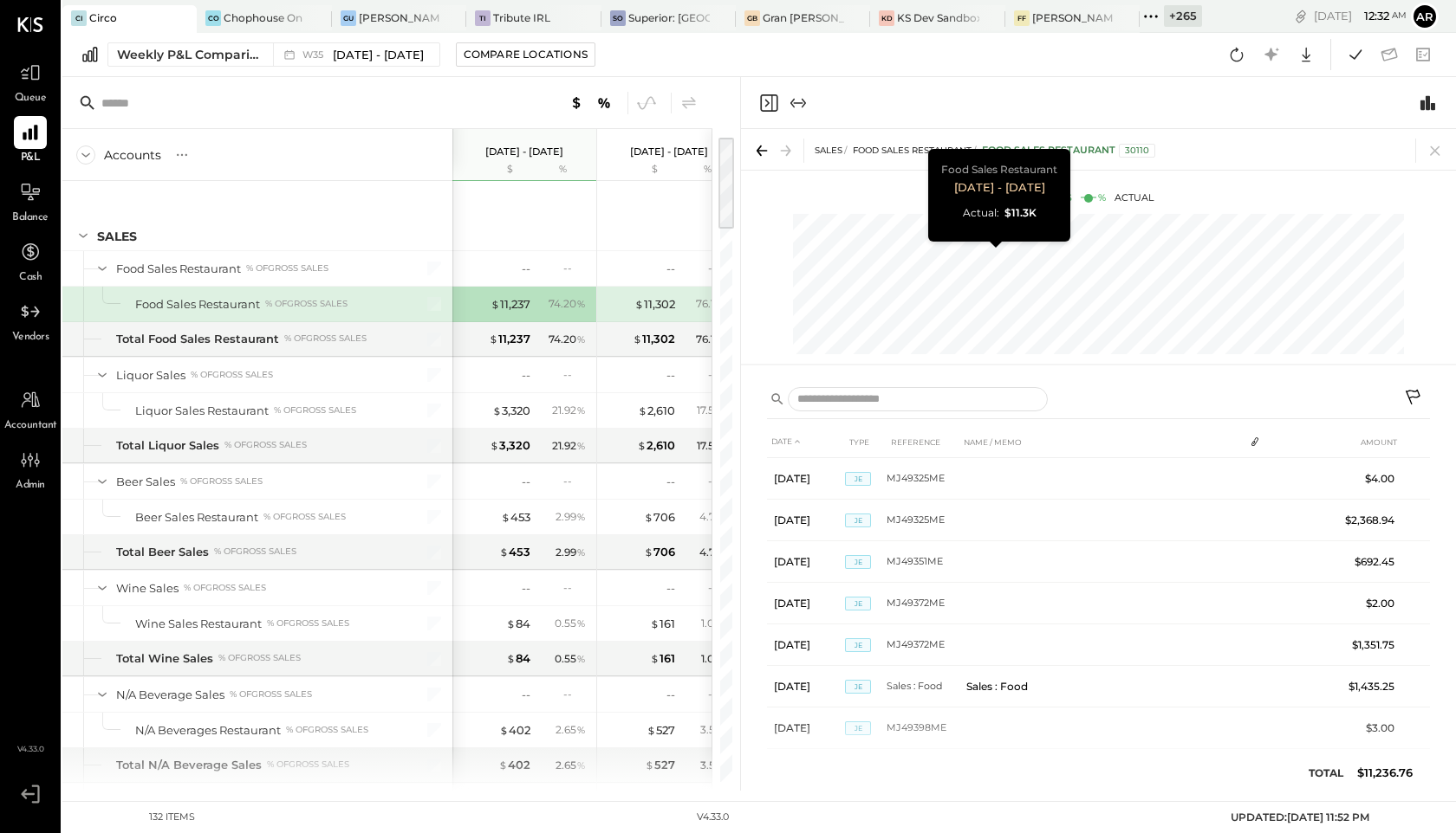
scroll to position [0, 86]
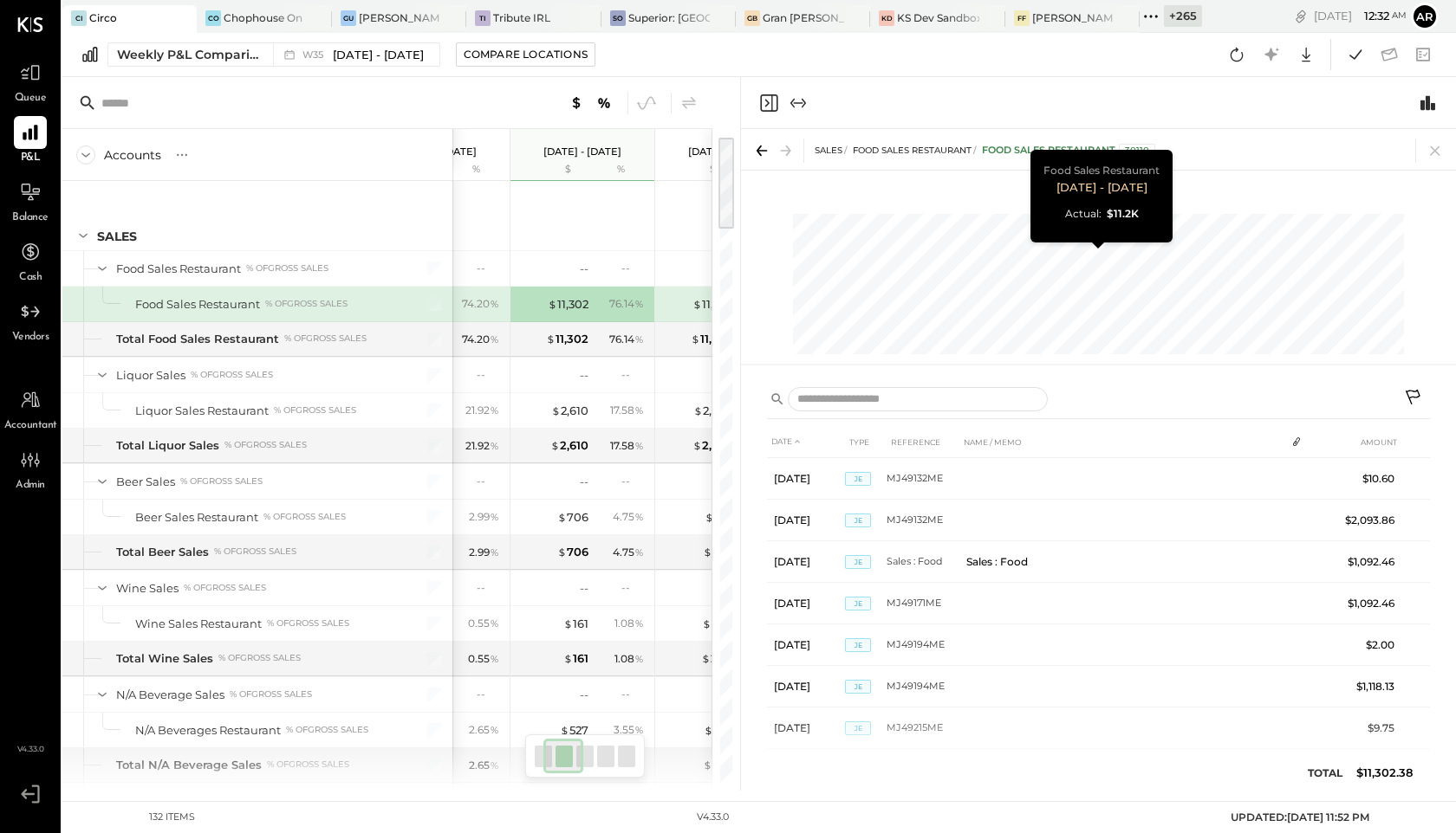
scroll to position [0, 231]
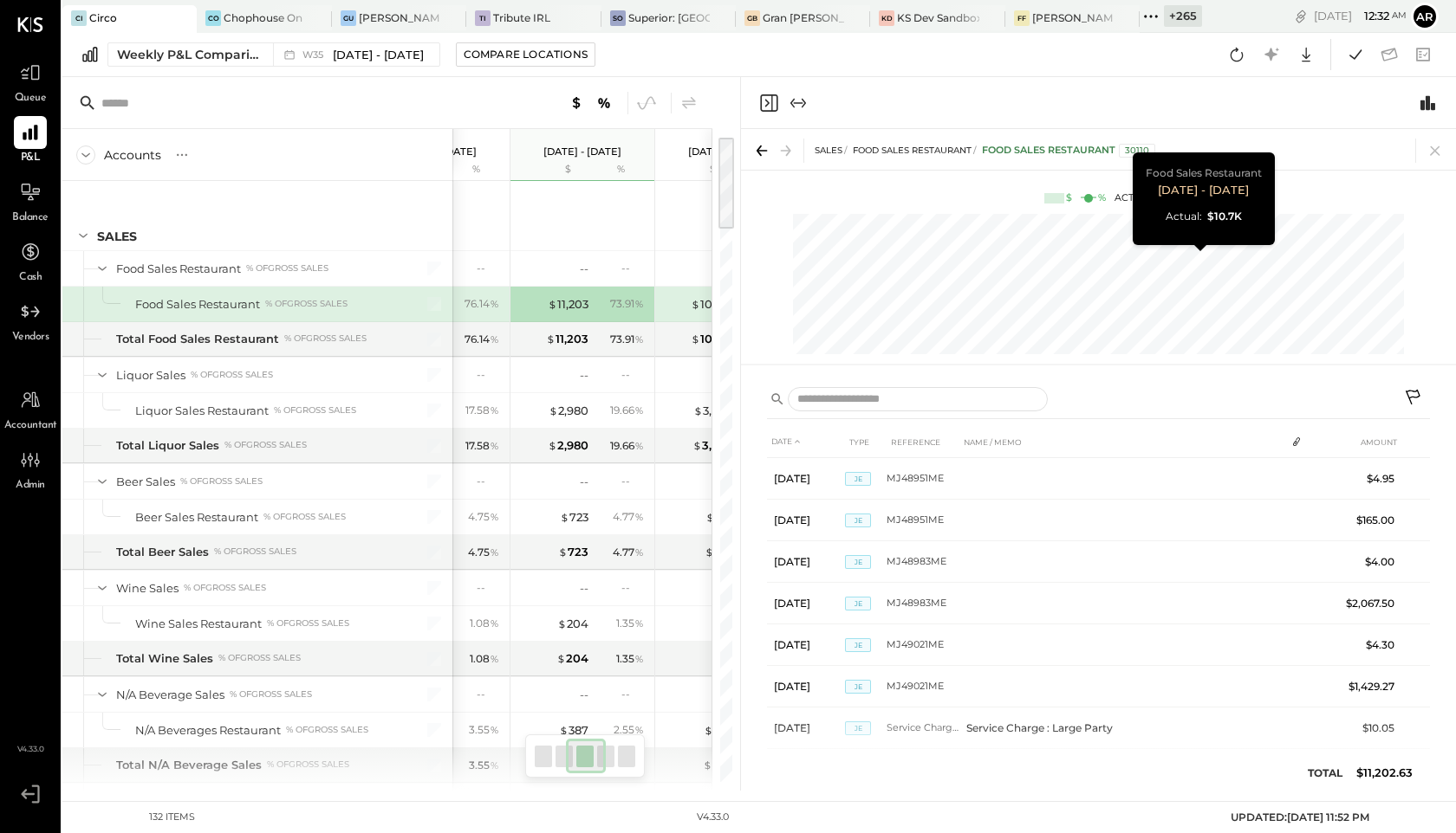
scroll to position [0, 376]
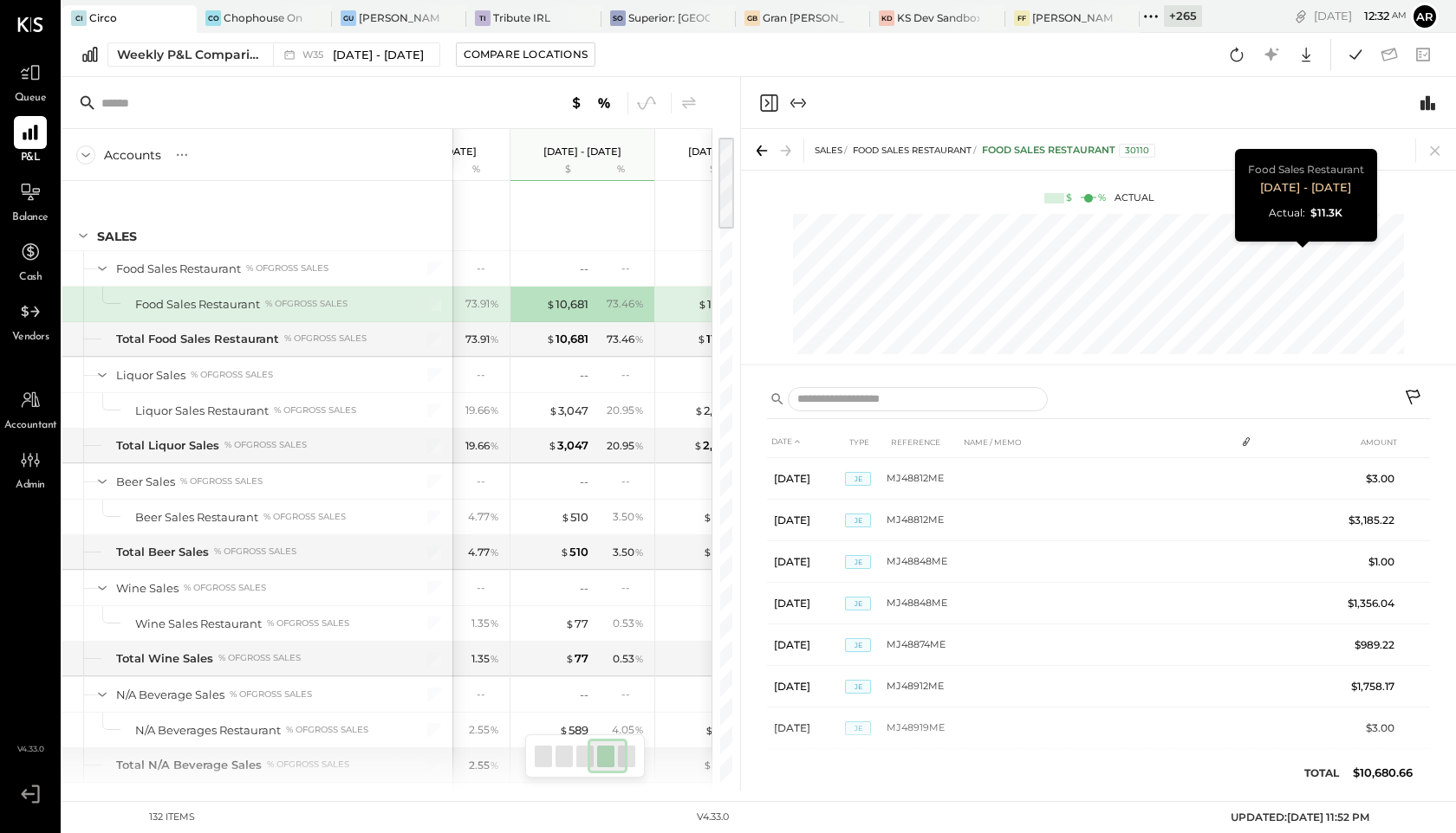
scroll to position [0, 464]
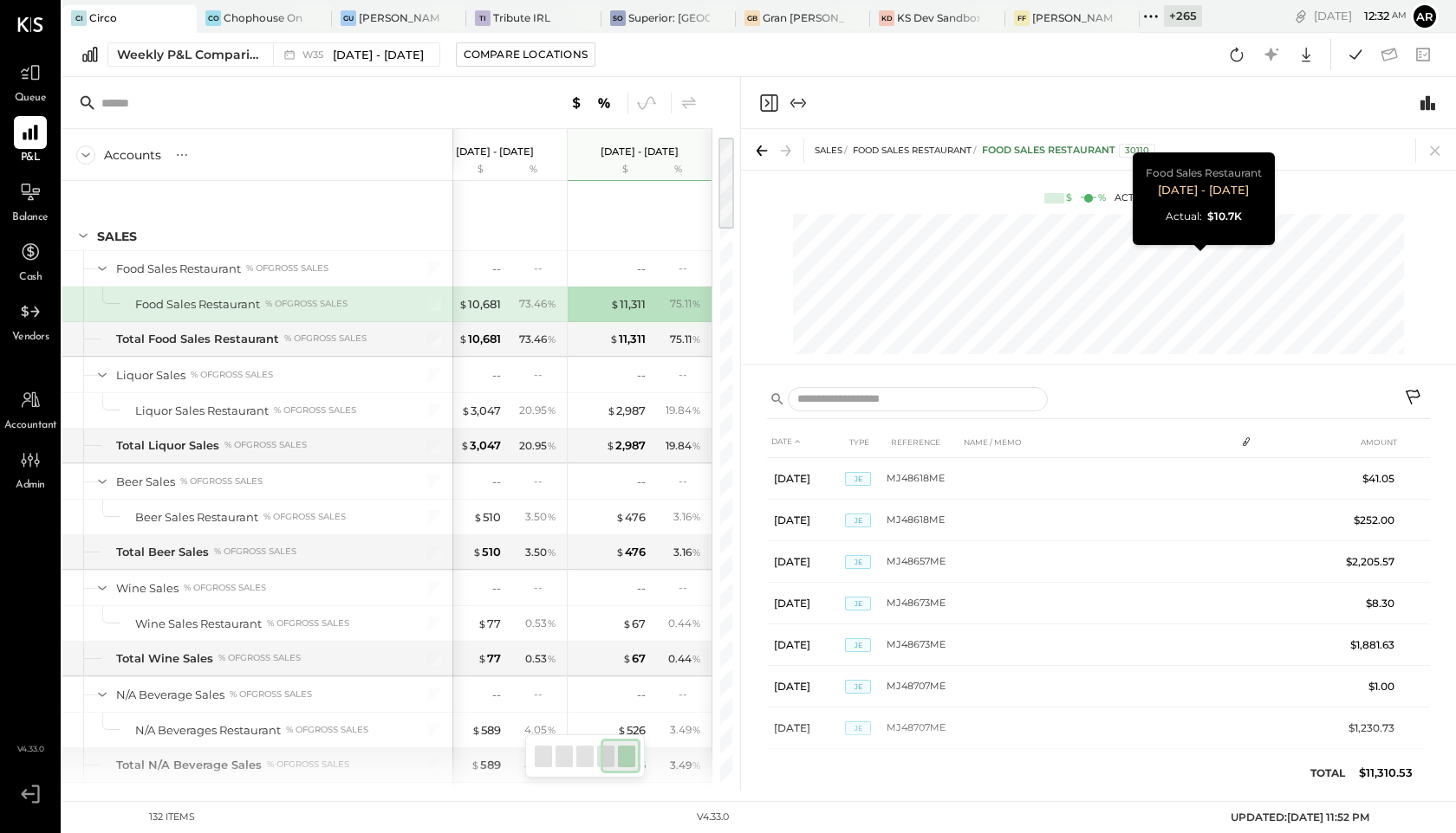
scroll to position [0, 376]
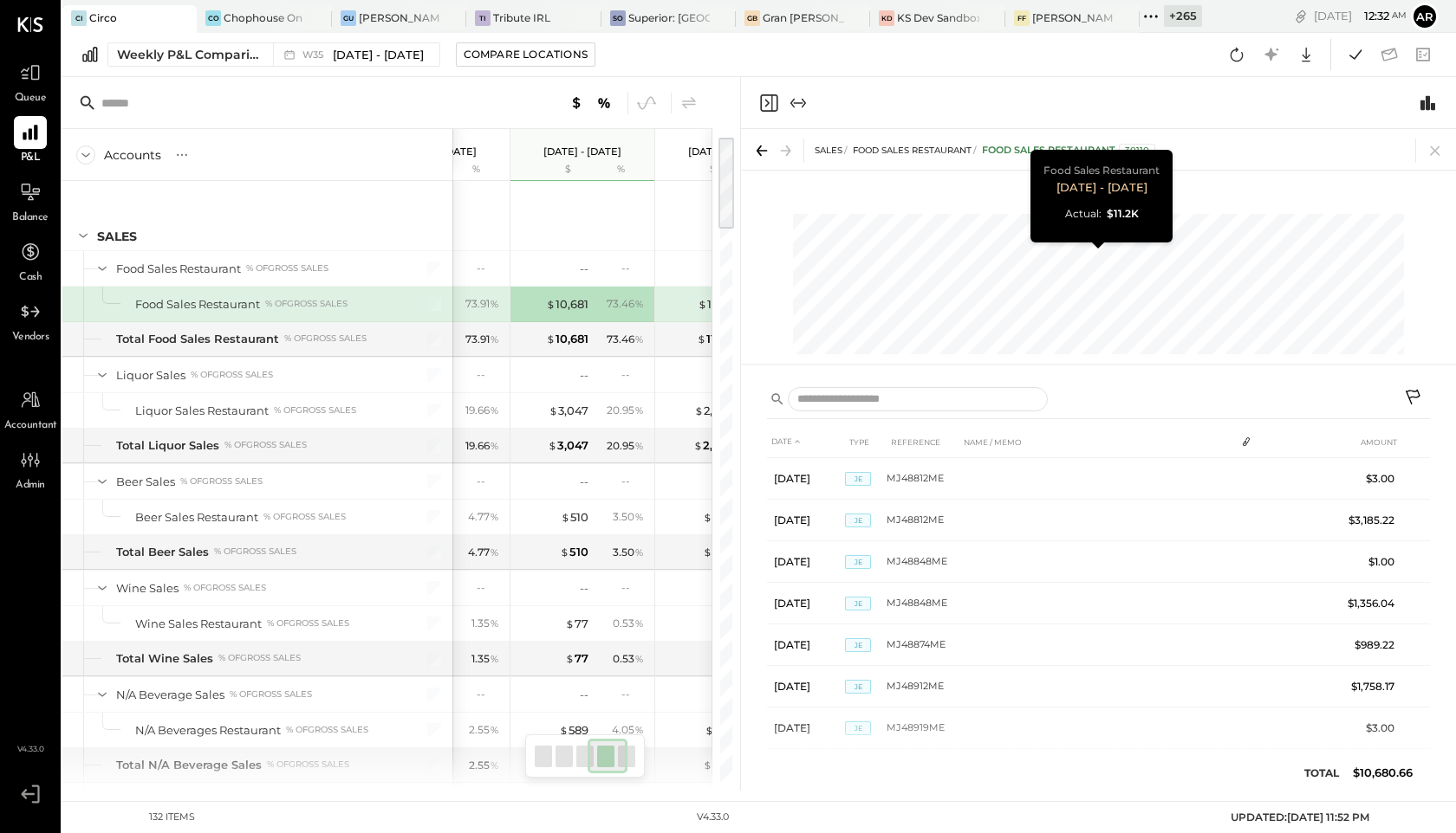
scroll to position [0, 231]
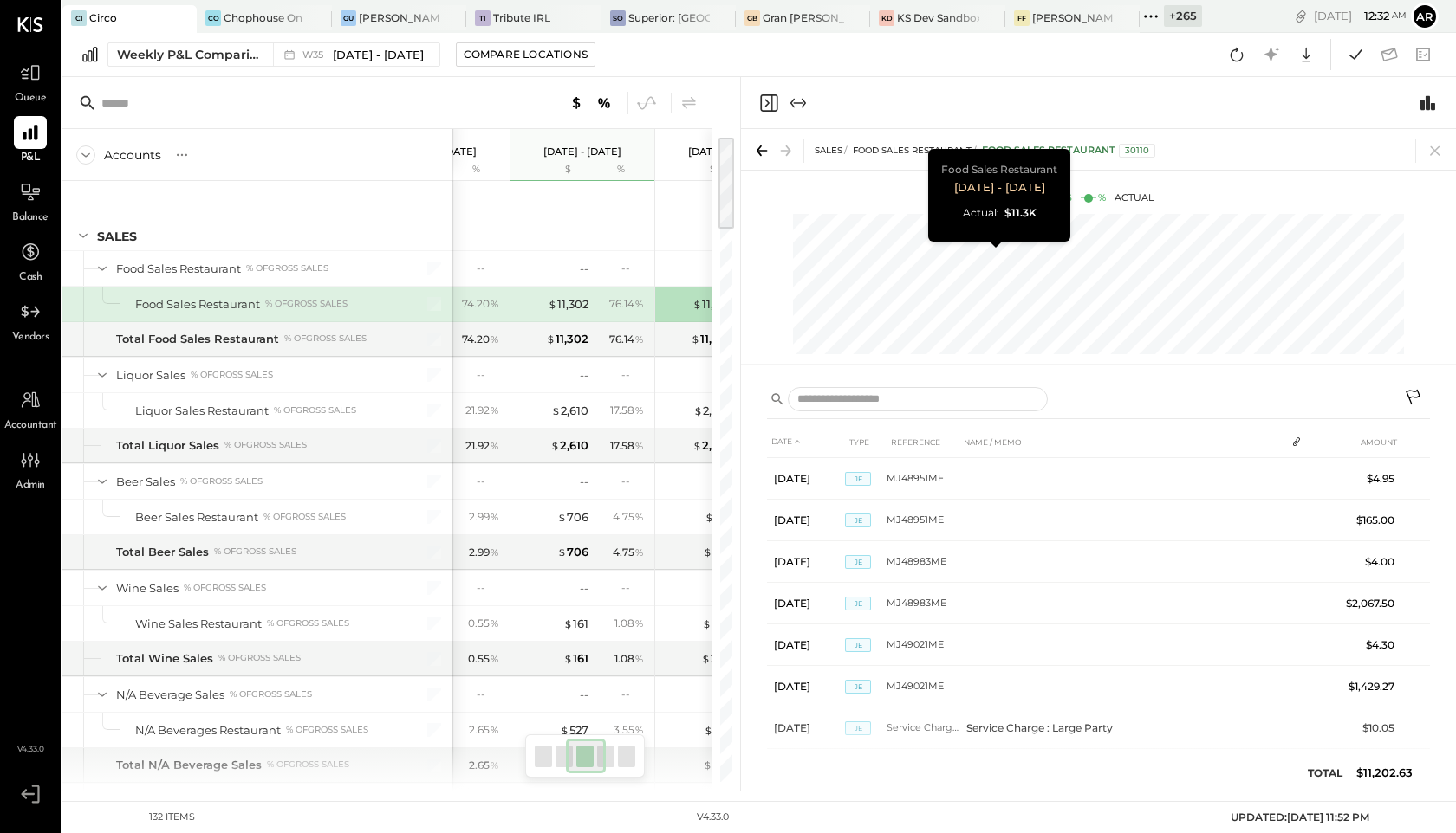
scroll to position [0, 86]
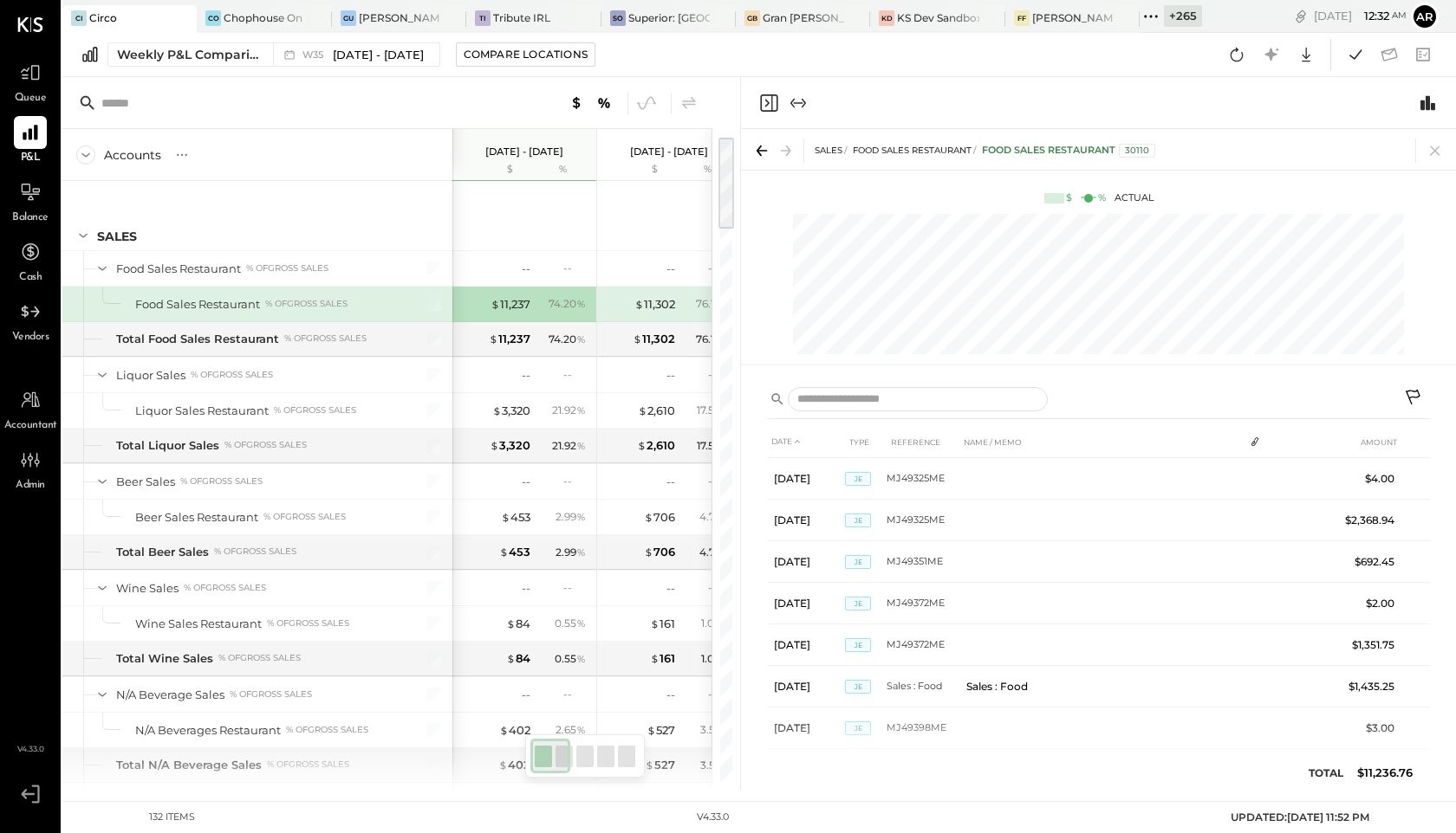
click at [765, 96] on icon "Close panel" at bounding box center [768, 102] width 21 height 21
